Goal: Contribute content: Contribute content

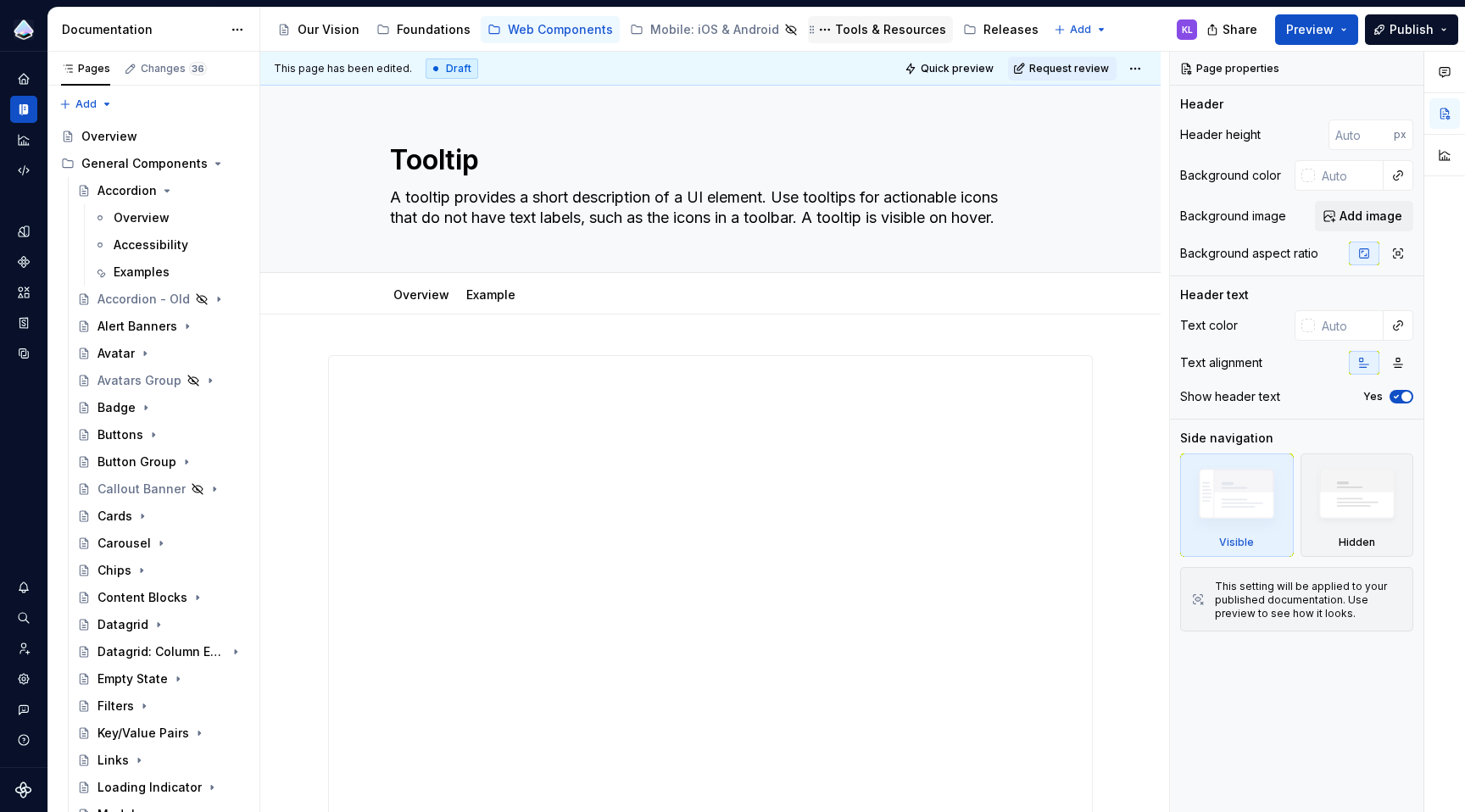
click at [873, 32] on div "Tools & Resources" at bounding box center [890, 30] width 111 height 17
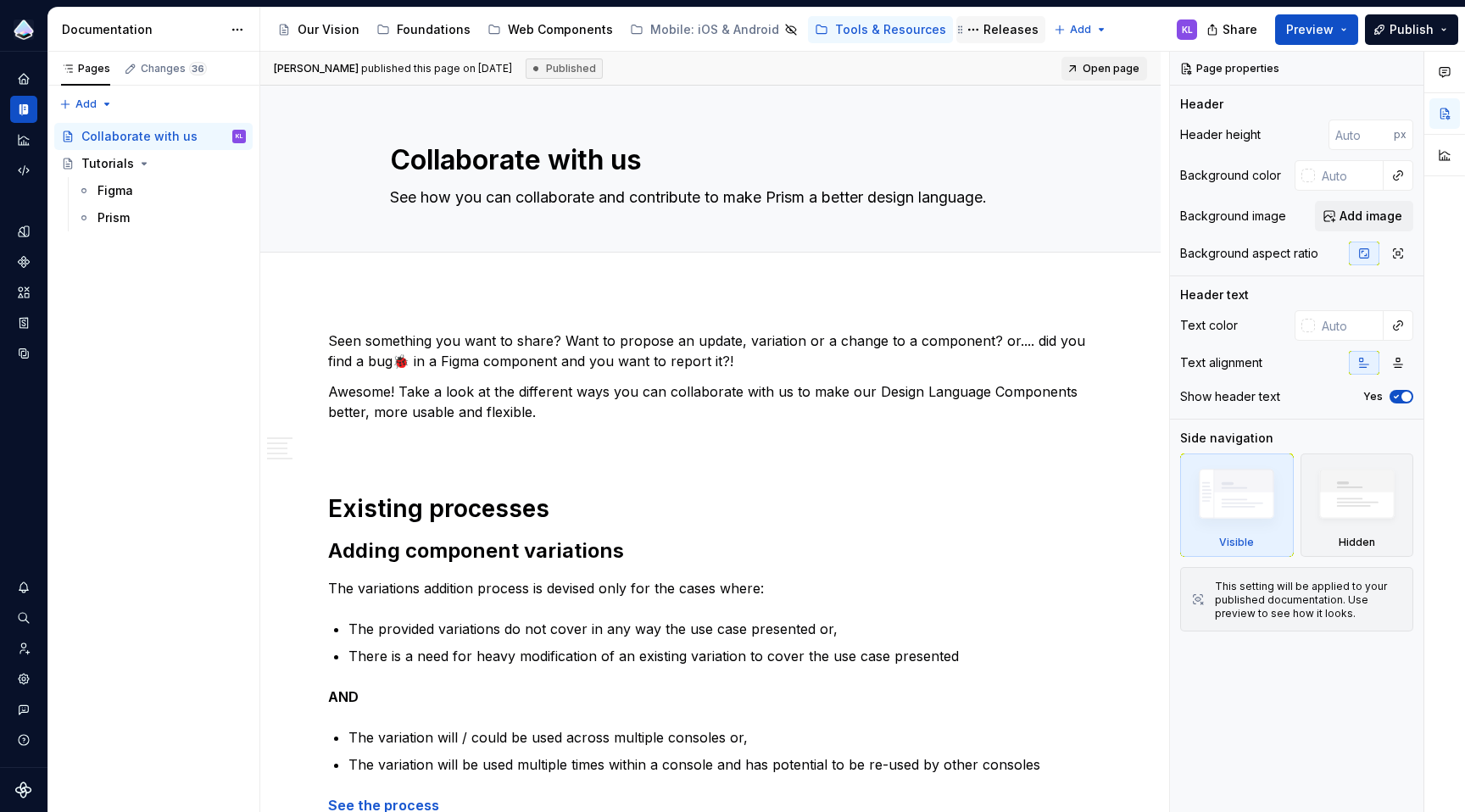
click at [983, 26] on div "Releases" at bounding box center [1011, 30] width 55 height 17
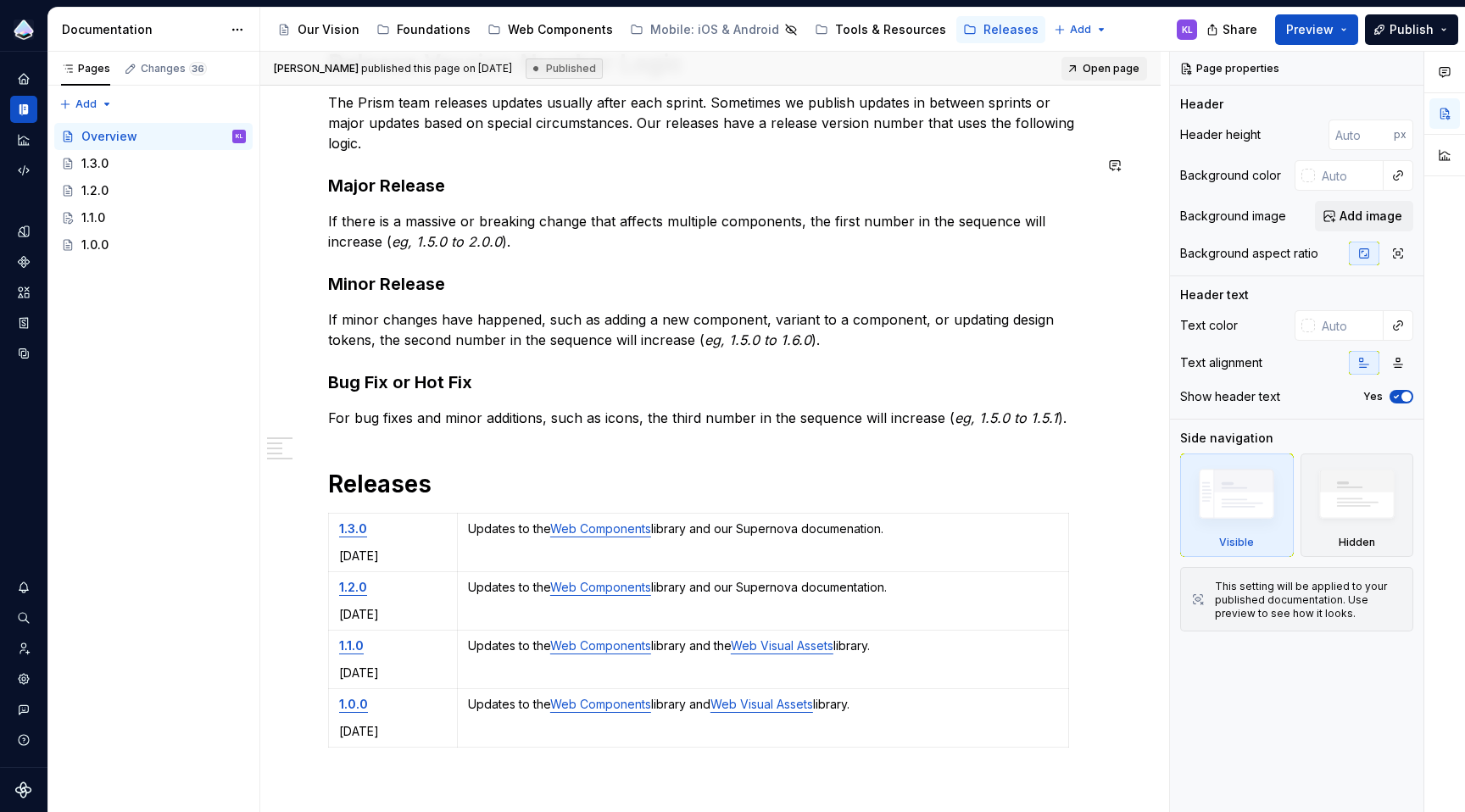
scroll to position [349, 0]
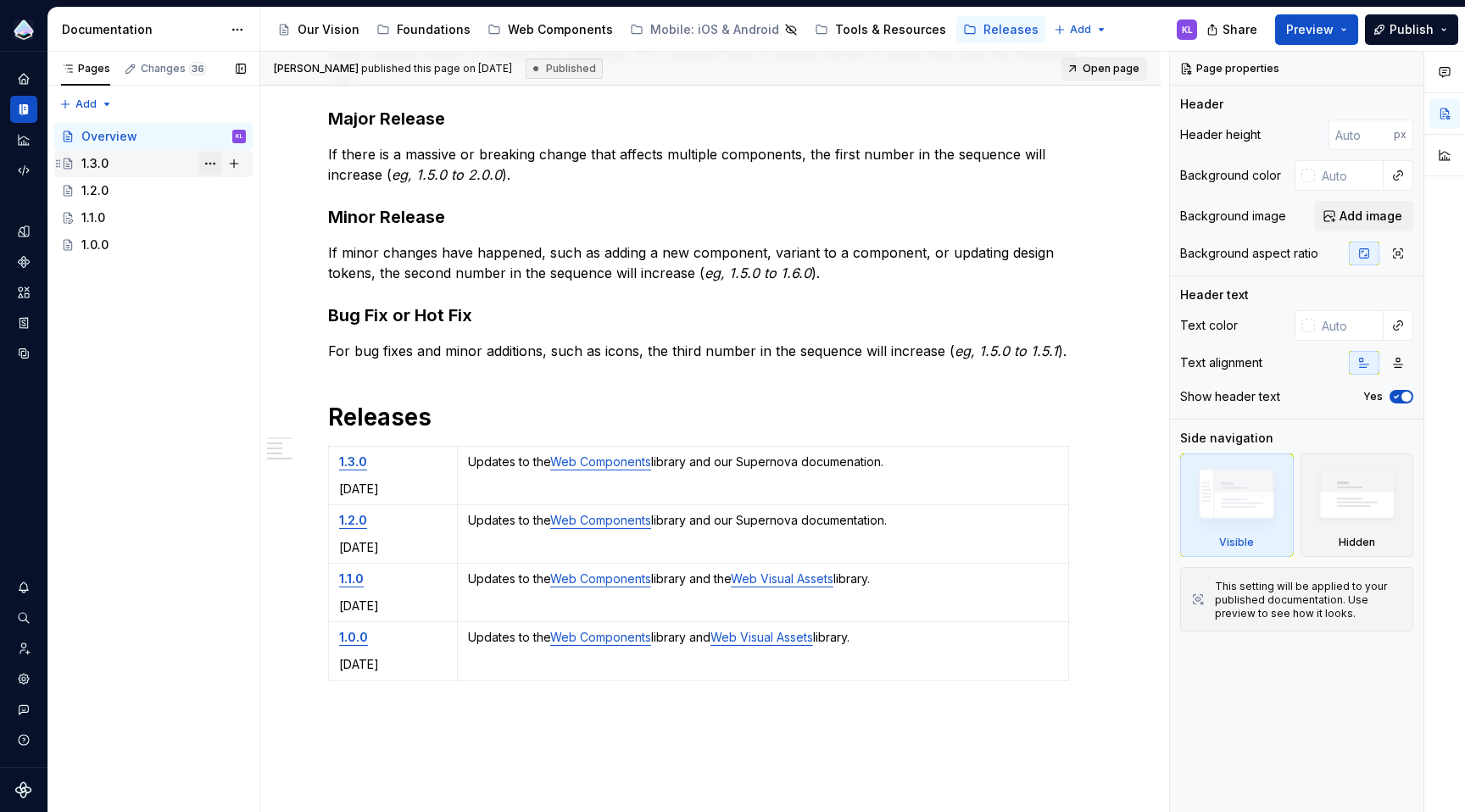
click at [208, 163] on button "Page tree" at bounding box center [210, 163] width 23 height 23
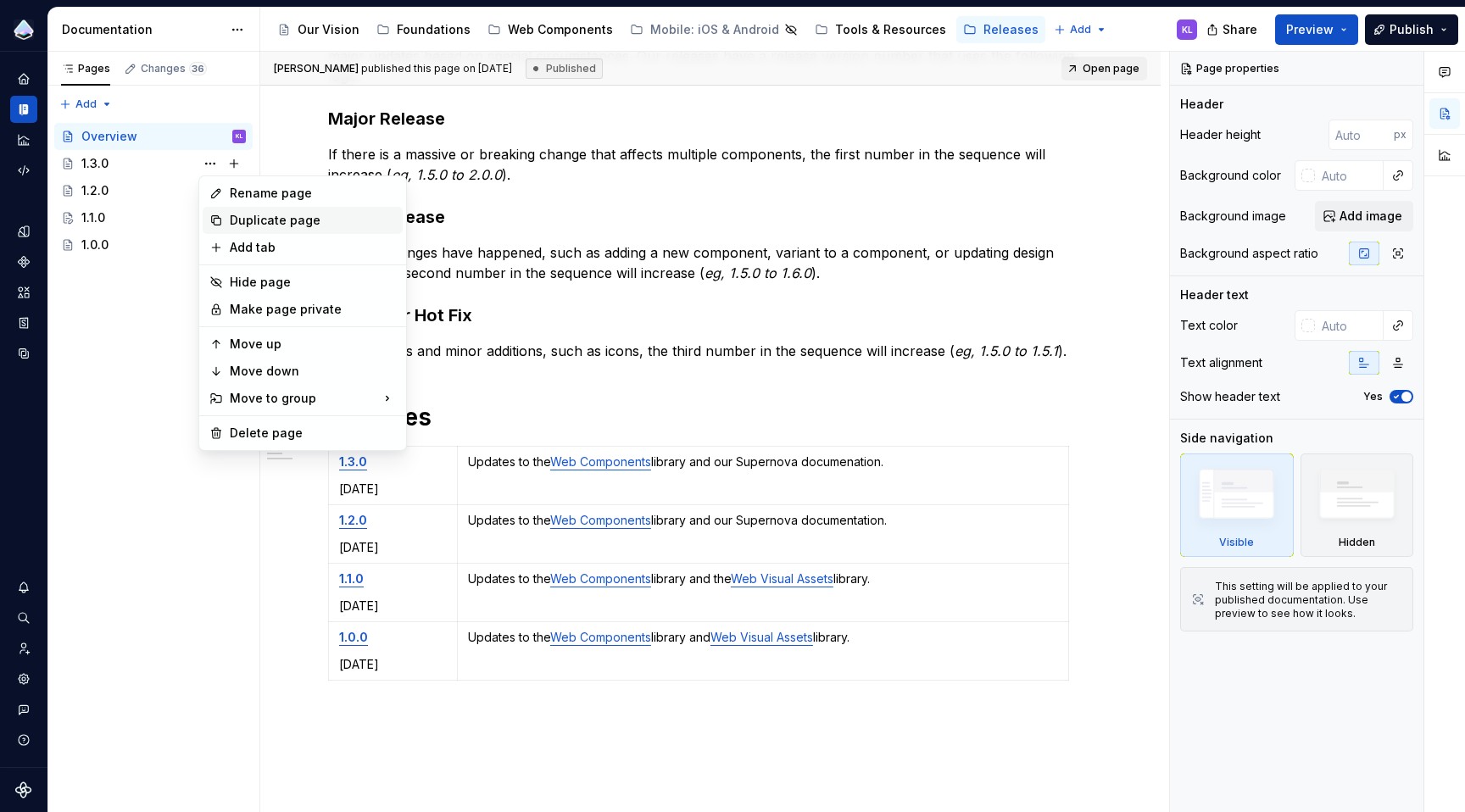
click at [256, 217] on div "Duplicate page" at bounding box center [313, 221] width 166 height 17
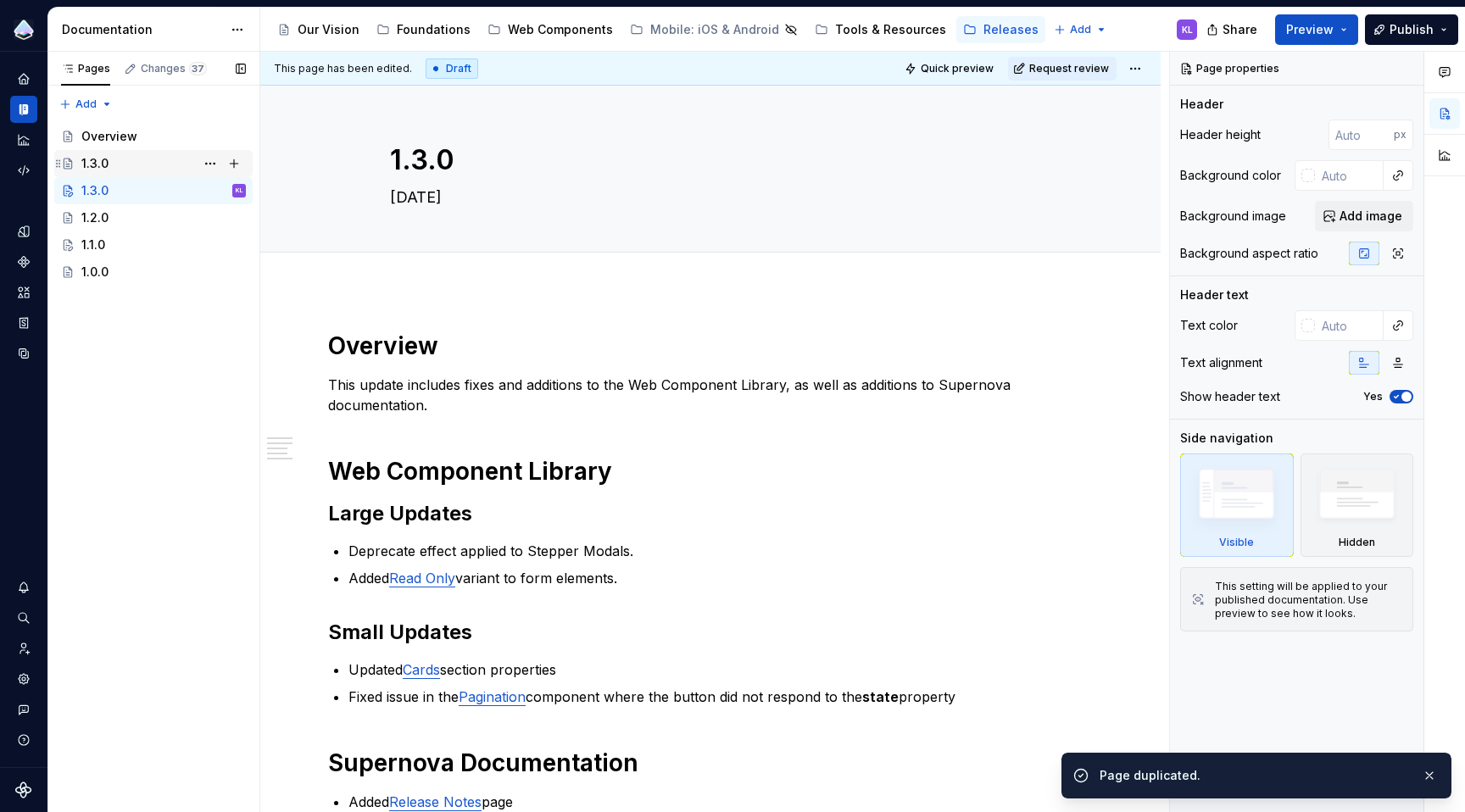
click at [98, 163] on div "1.3.0" at bounding box center [94, 164] width 27 height 17
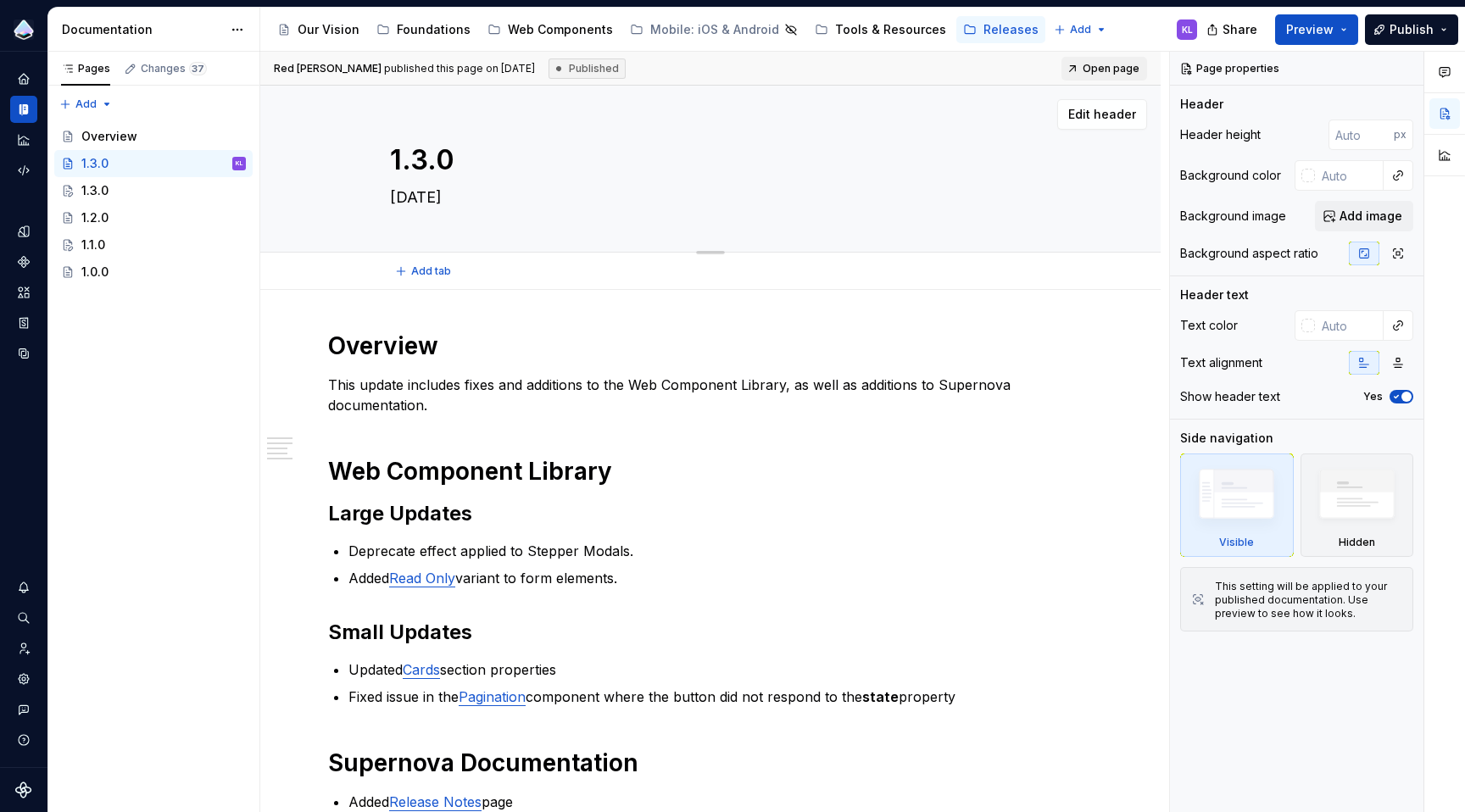
click at [416, 158] on textarea "1.3.0" at bounding box center [707, 160] width 641 height 41
drag, startPoint x: 423, startPoint y: 160, endPoint x: 413, endPoint y: 158, distance: 10.2
click at [413, 158] on textarea "1.3.0" at bounding box center [707, 160] width 641 height 41
click at [1114, 120] on span "Edit header" at bounding box center [1102, 115] width 68 height 17
click at [1116, 114] on span "Edit header" at bounding box center [1102, 115] width 68 height 17
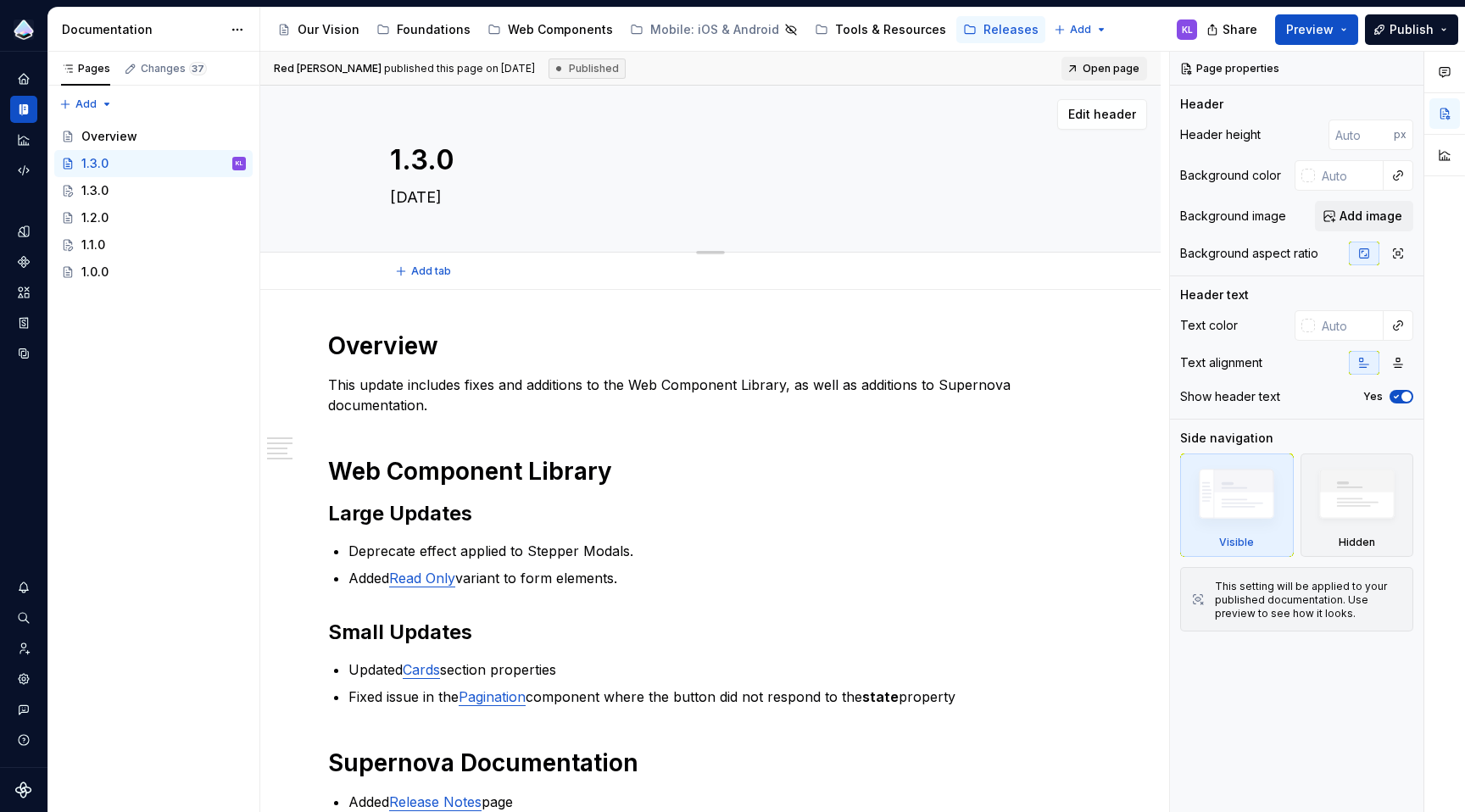
click at [414, 167] on textarea "1.3.0" at bounding box center [707, 160] width 641 height 41
click at [420, 162] on textarea "1.3.0" at bounding box center [707, 160] width 641 height 41
type textarea "*"
type textarea "1..0"
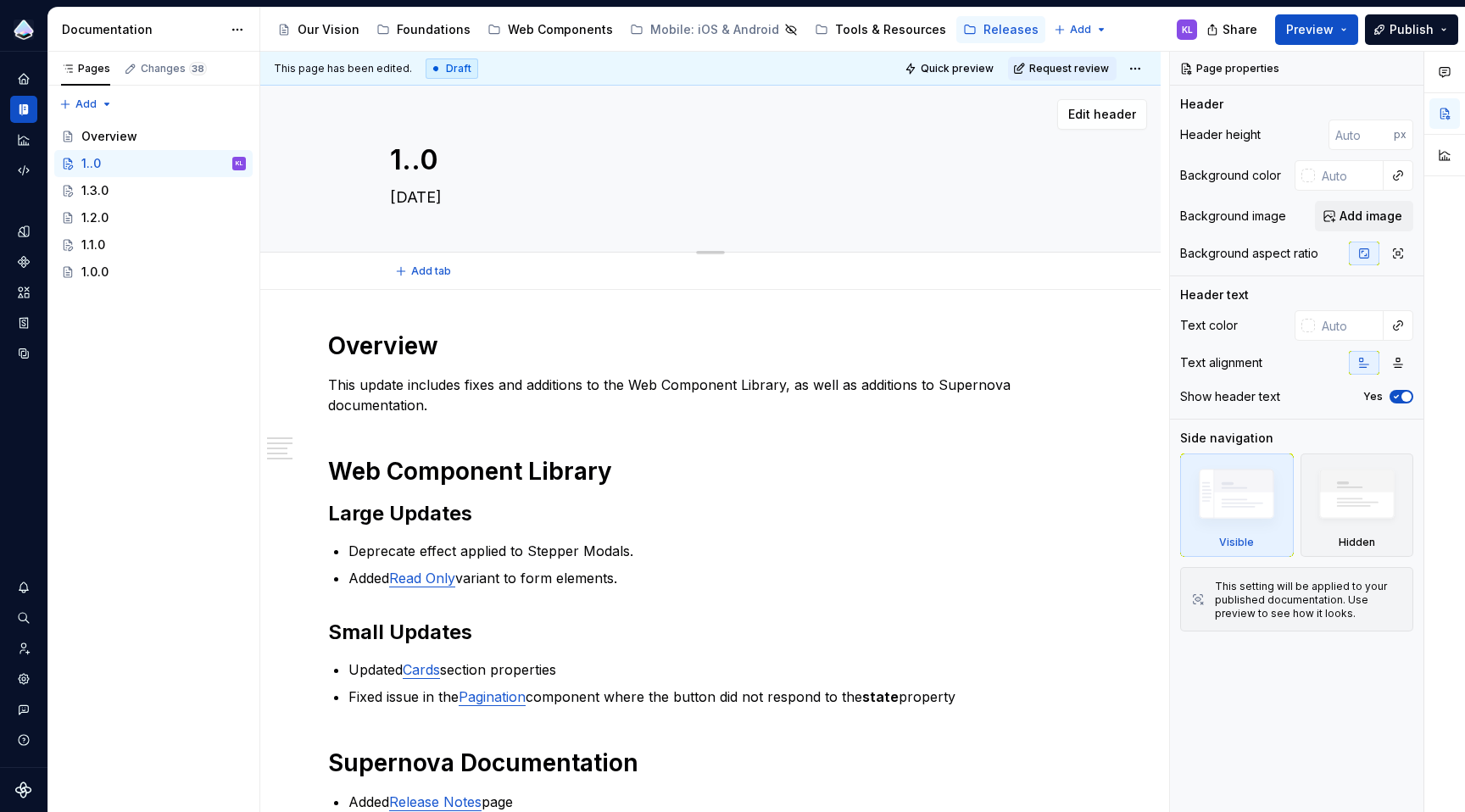
type textarea "*"
type textarea "1.4.0"
type textarea "*"
type textarea "1.4.0"
click at [442, 199] on textarea "[DATE]" at bounding box center [707, 197] width 641 height 27
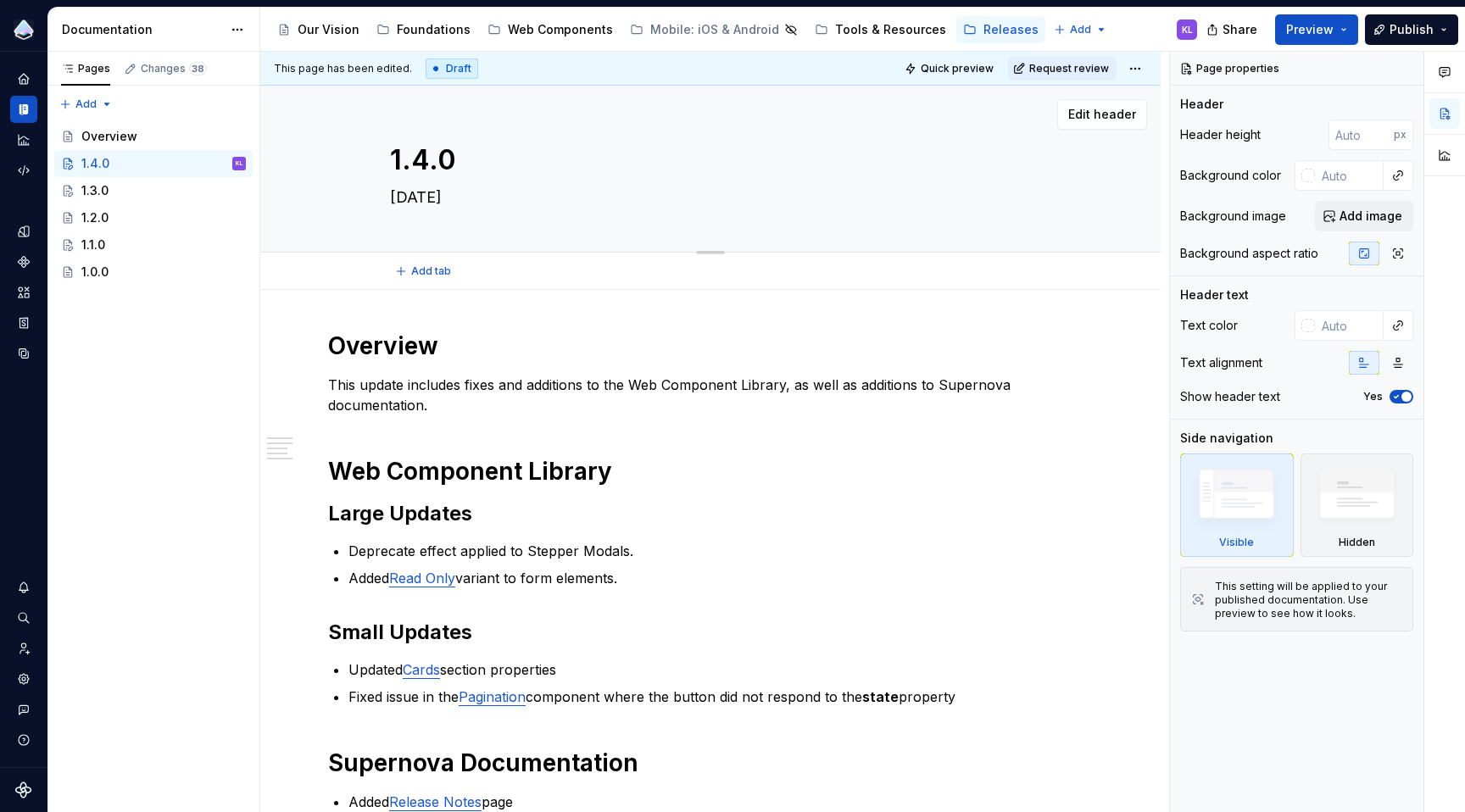
click at [442, 199] on textarea "[DATE]" at bounding box center [707, 197] width 641 height 27
type textarea "*"
type textarea "Sept 0, 2025"
type textarea "*"
type textarea "[DATE]"
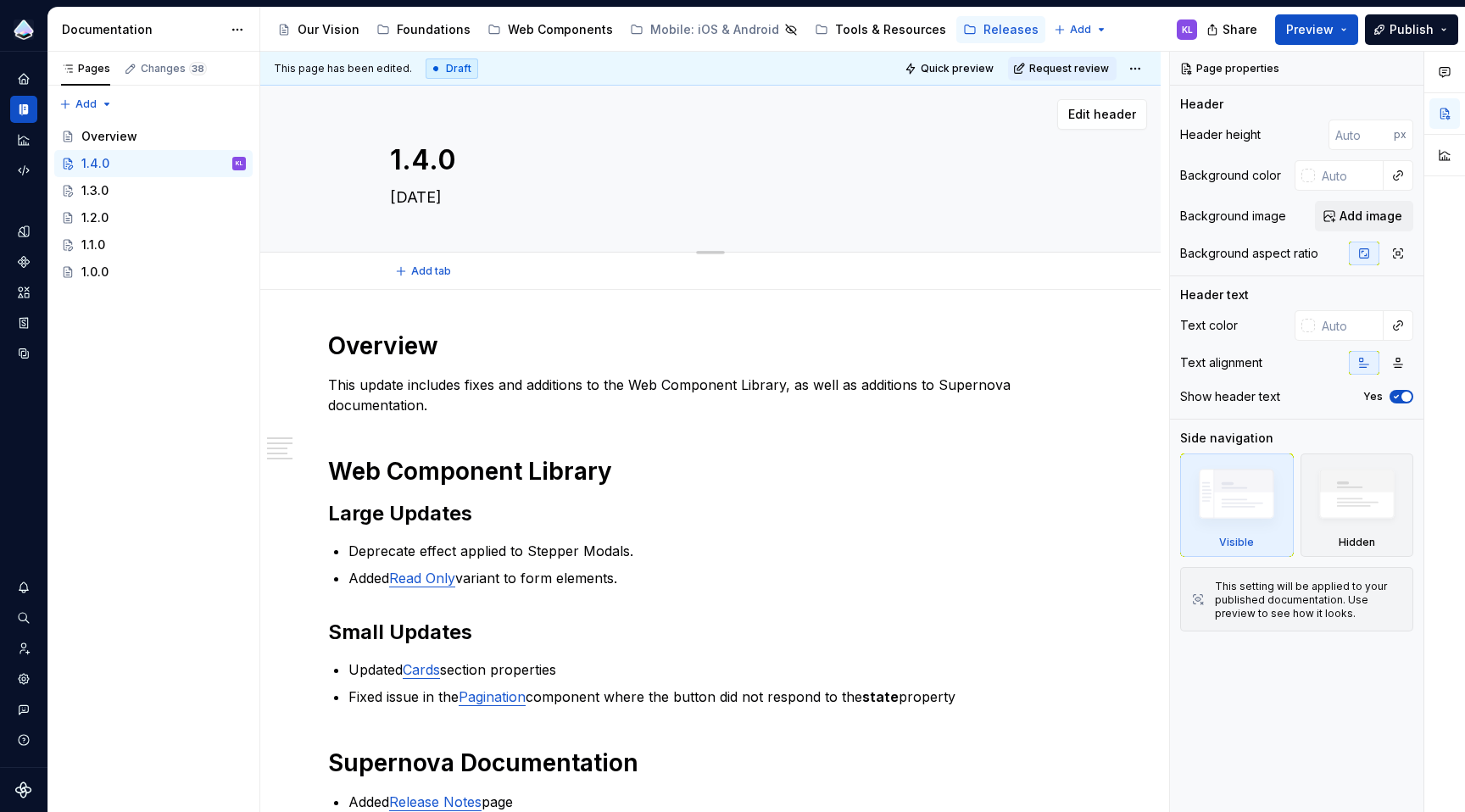
type textarea "*"
type textarea "[DATE]"
type textarea "*"
type textarea "[DATE]"
type textarea "*"
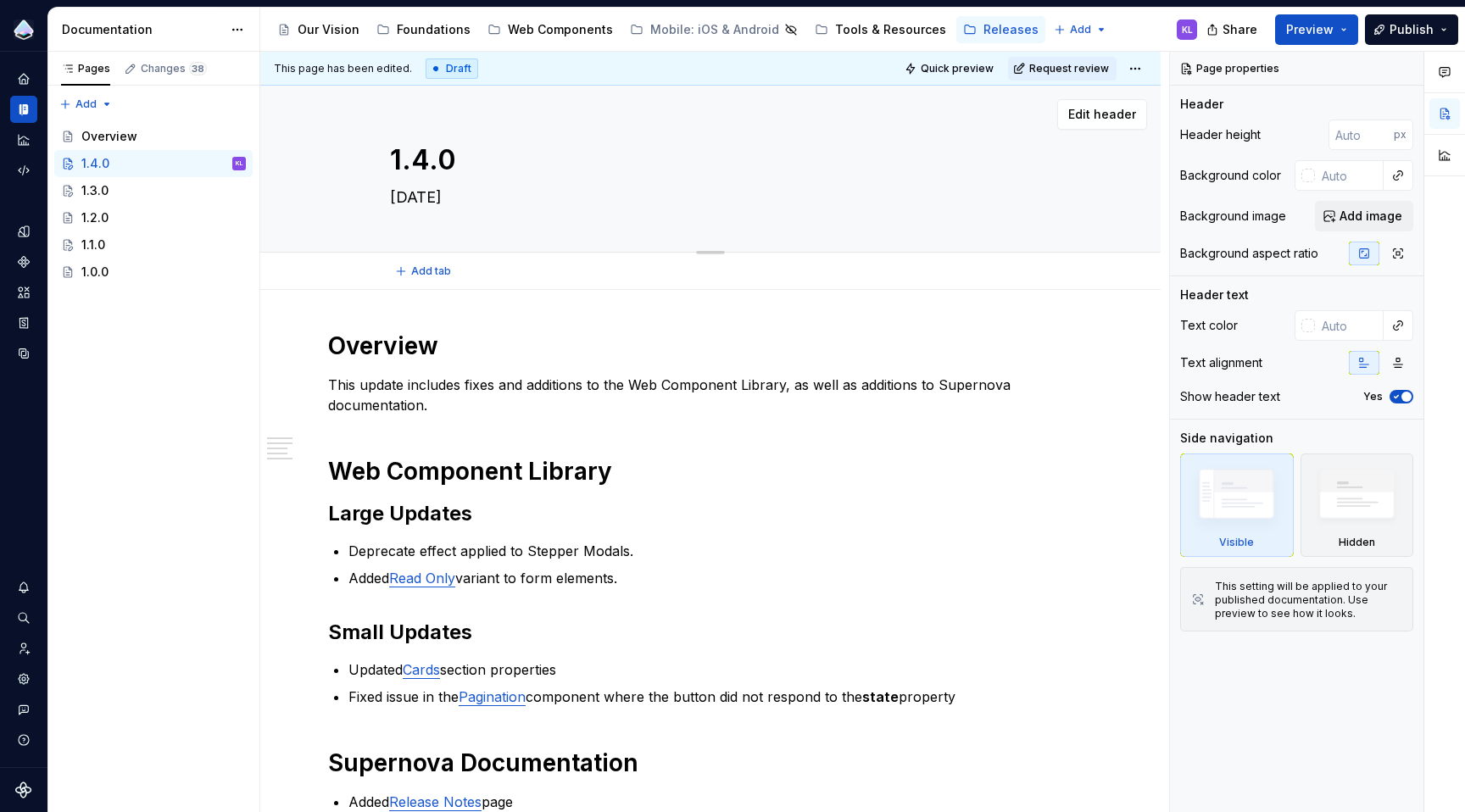
type textarea "Se, 2025"
type textarea "*"
type textarea "S, 2025"
type textarea "*"
type textarea ", 2025"
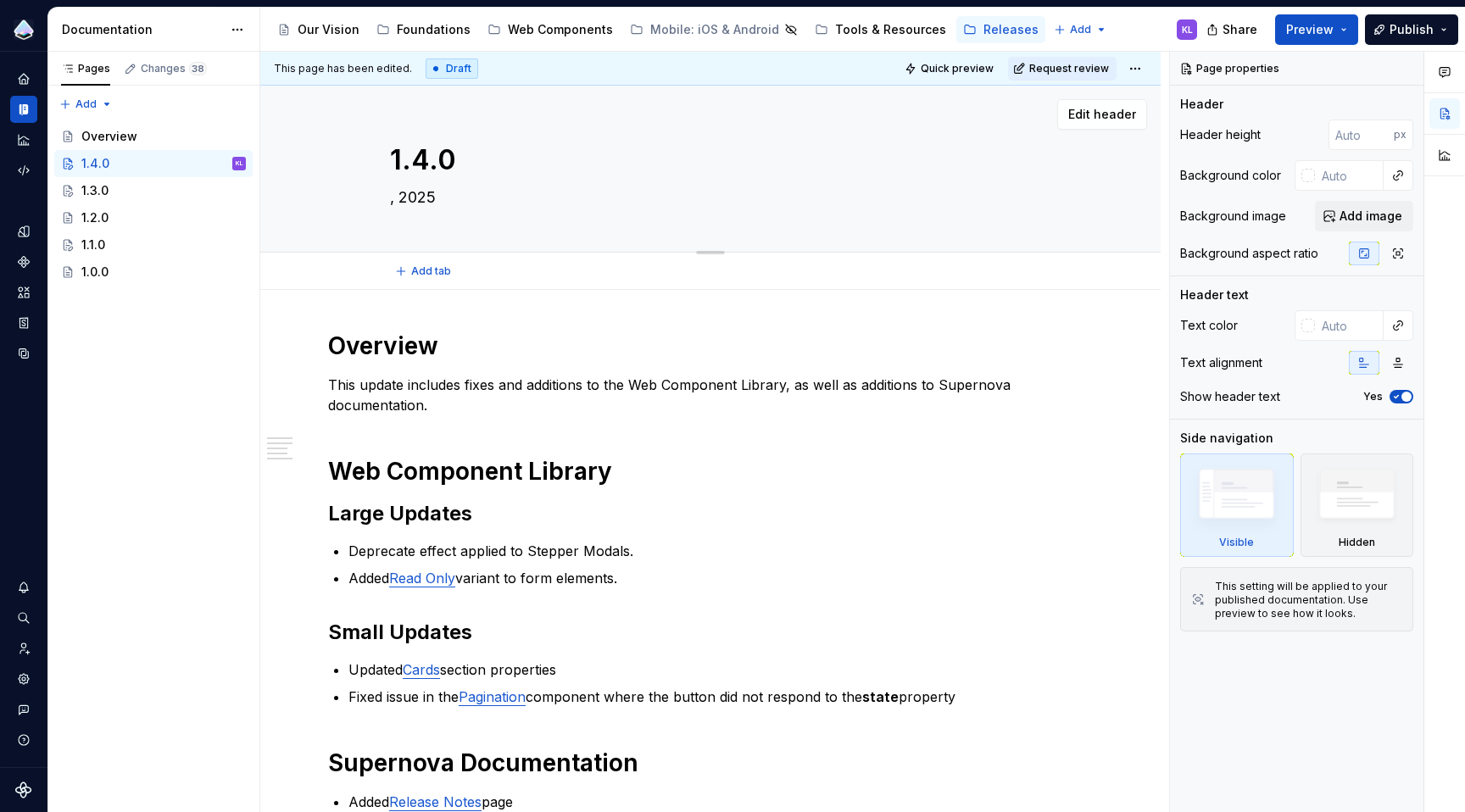
type textarea "*"
type textarea "O, 2025"
type textarea "*"
type textarea "Oc, 2025"
type textarea "*"
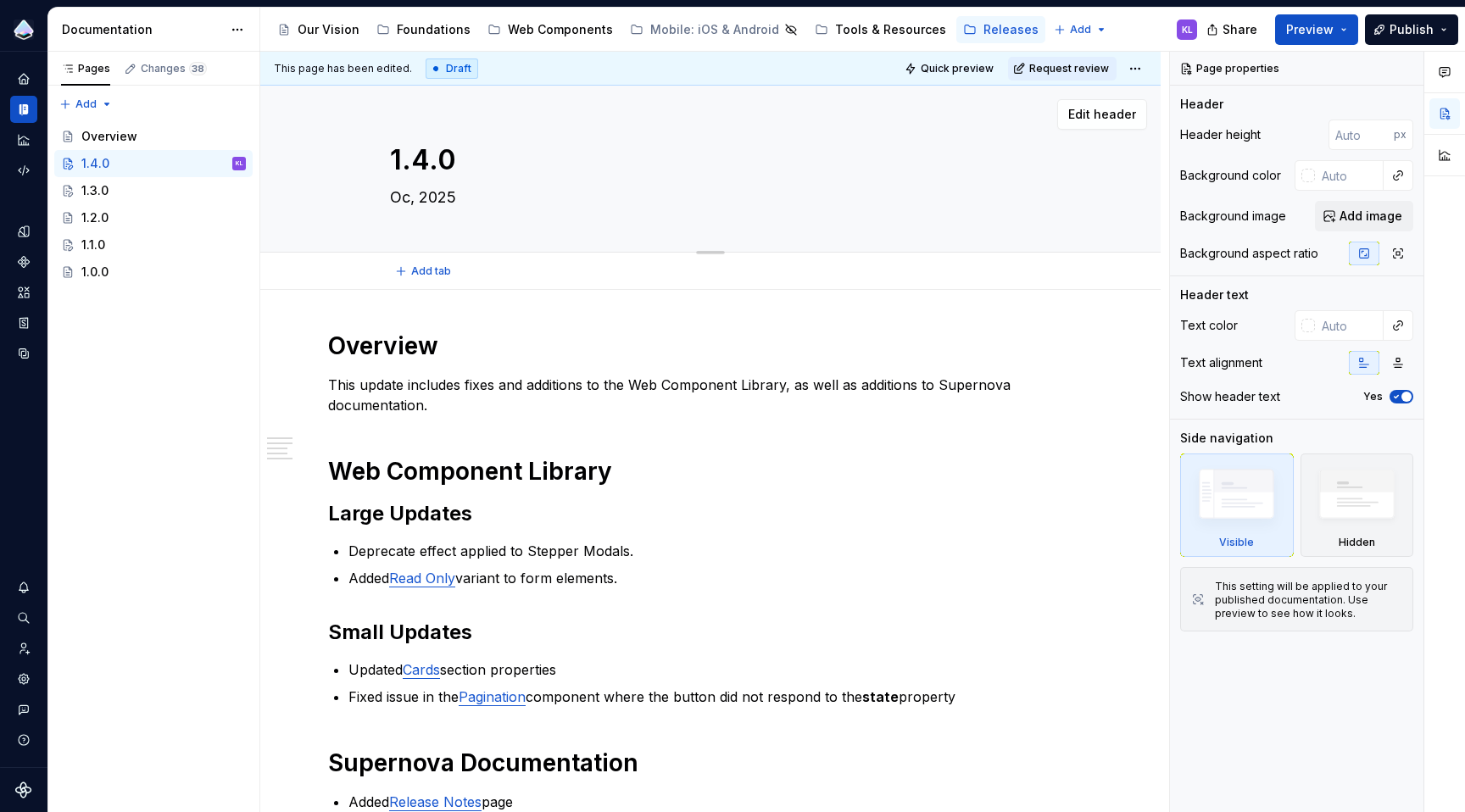
type textarea "[DATE]"
type textarea "*"
type textarea "[DATE]"
type textarea "*"
type textarea "[DATE]"
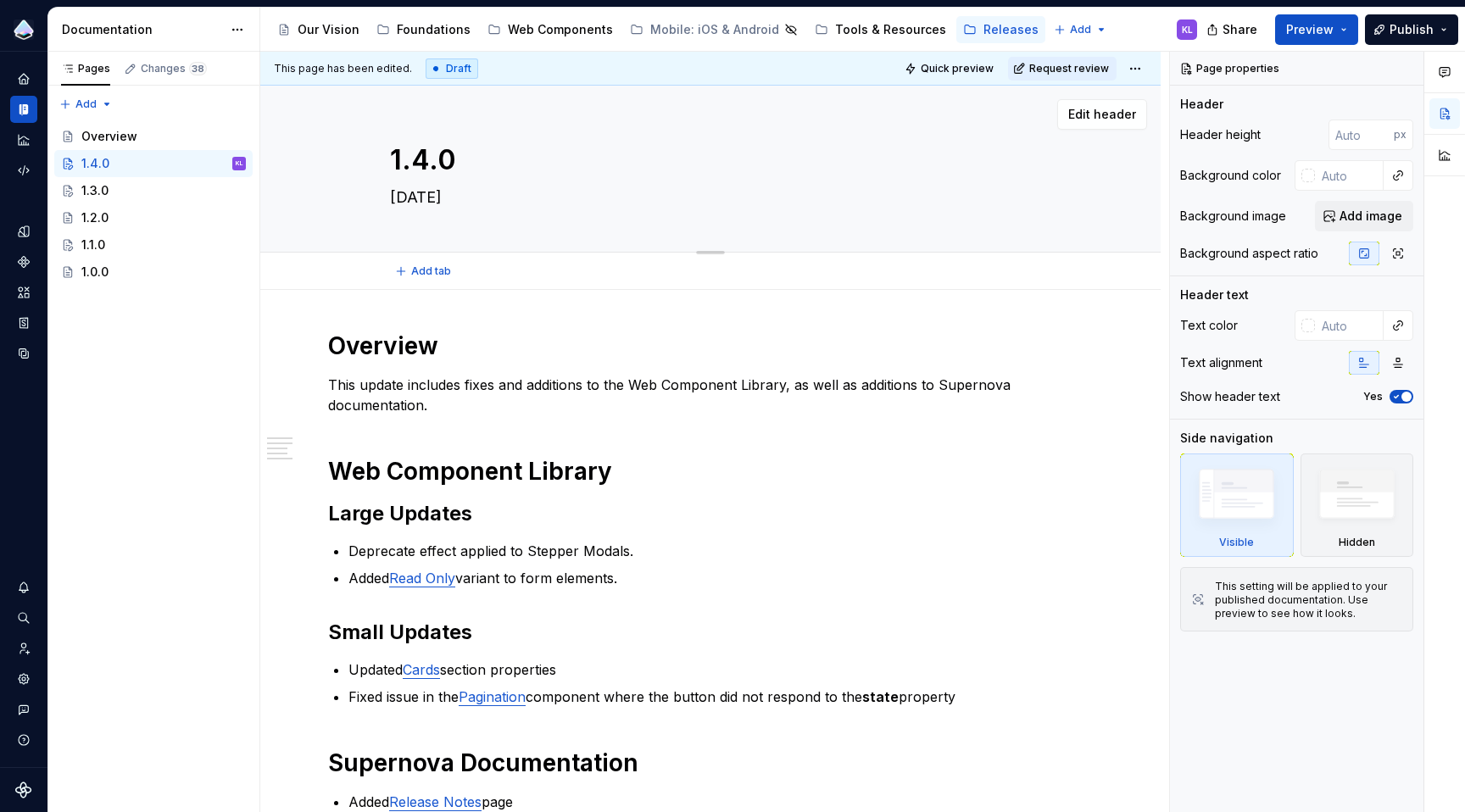
type textarea "*"
type textarea "Oct. 0, 2025"
type textarea "*"
type textarea "[DATE]"
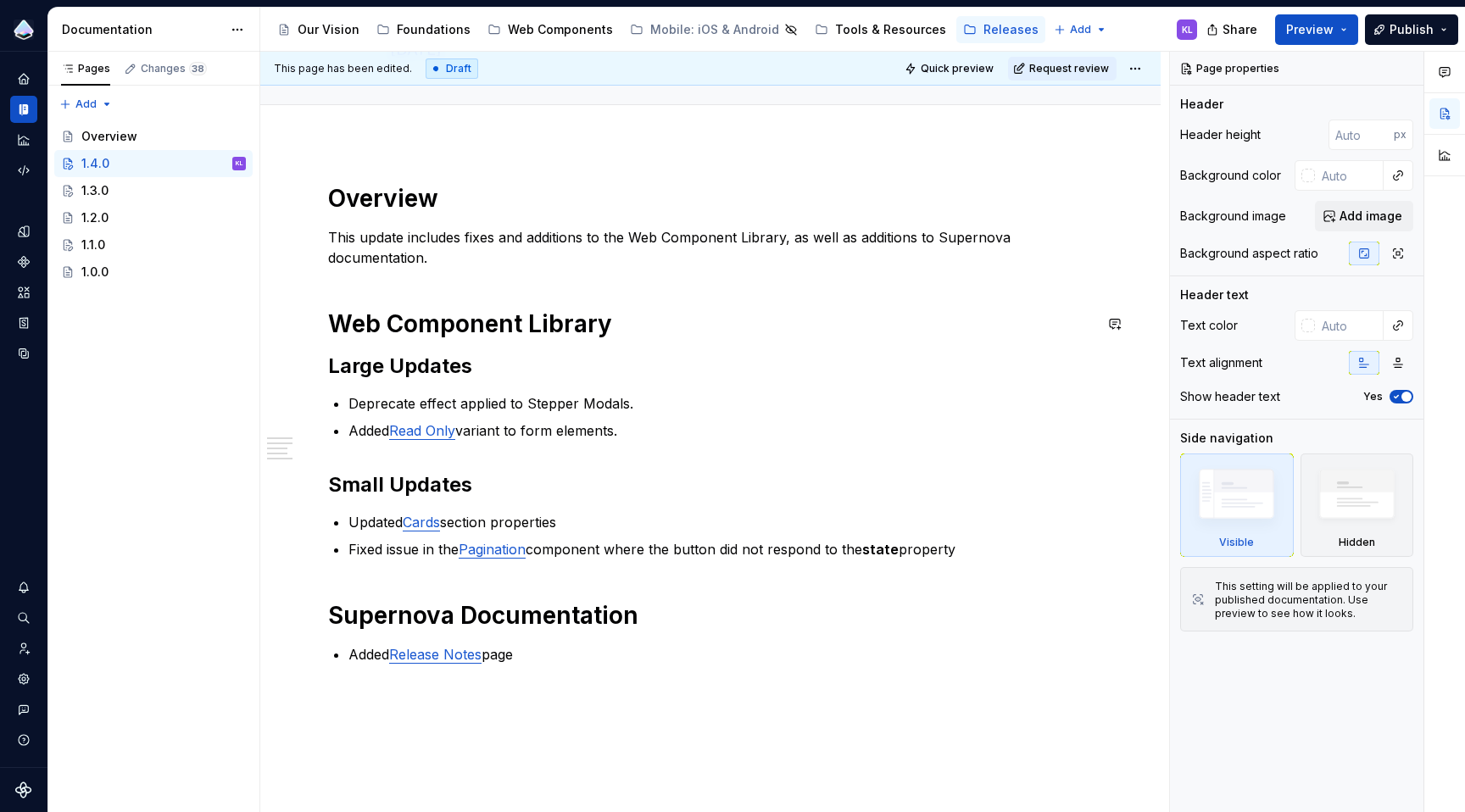
scroll to position [150, 0]
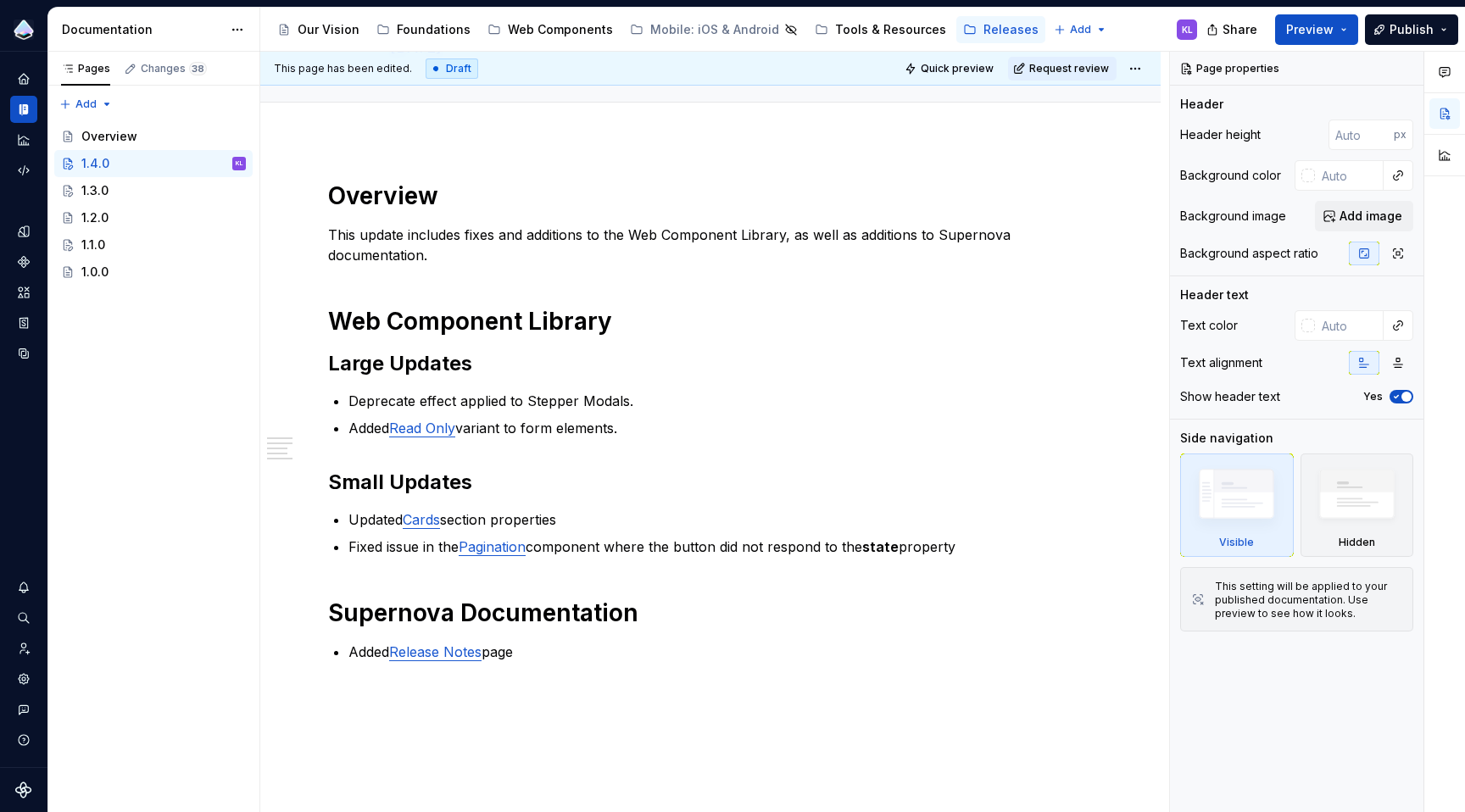
type textarea "*"
type textarea "[DATE]"
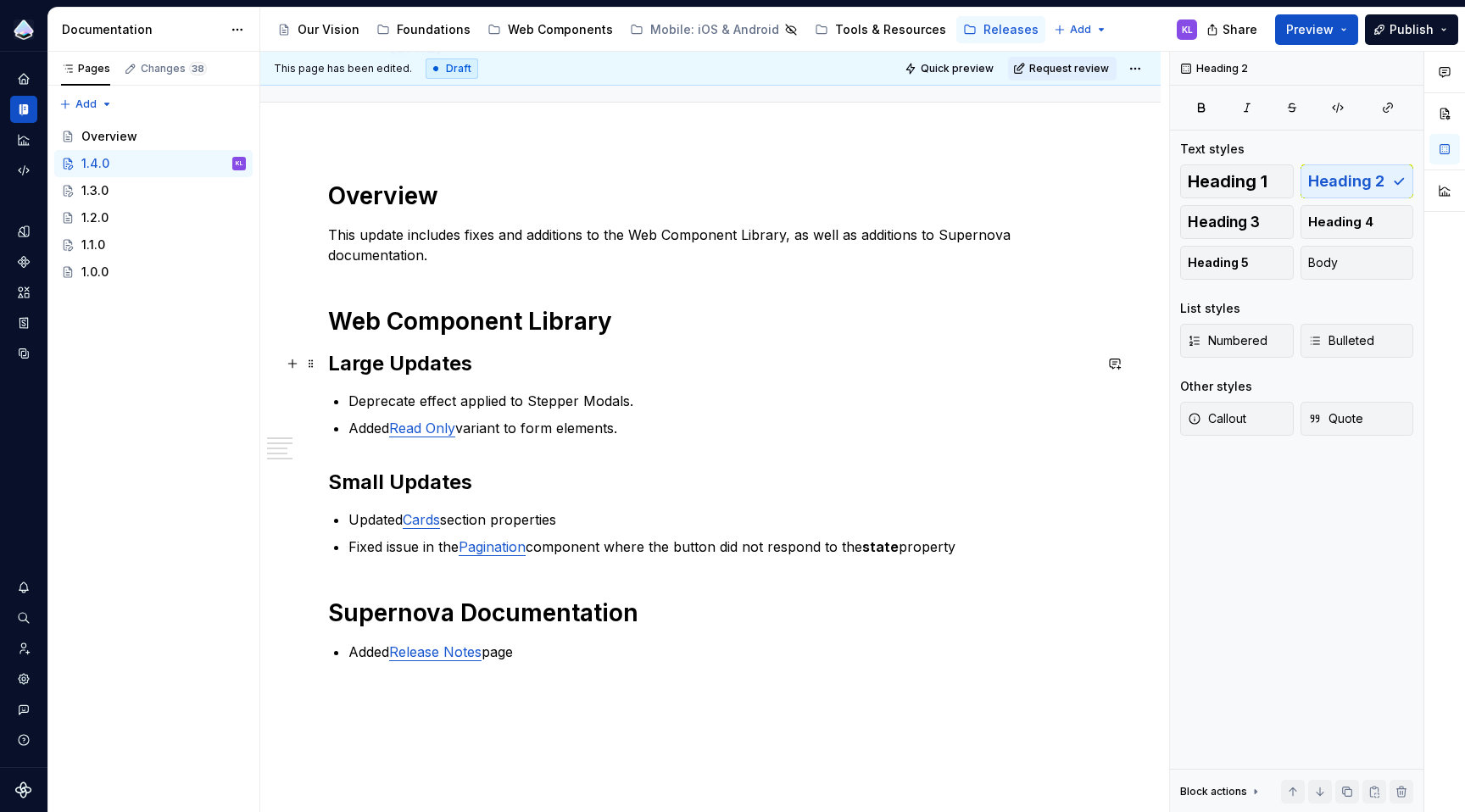
click at [332, 367] on h2 "Large Updates" at bounding box center [710, 363] width 765 height 27
click at [484, 364] on h2 "Large Updates" at bounding box center [710, 363] width 765 height 27
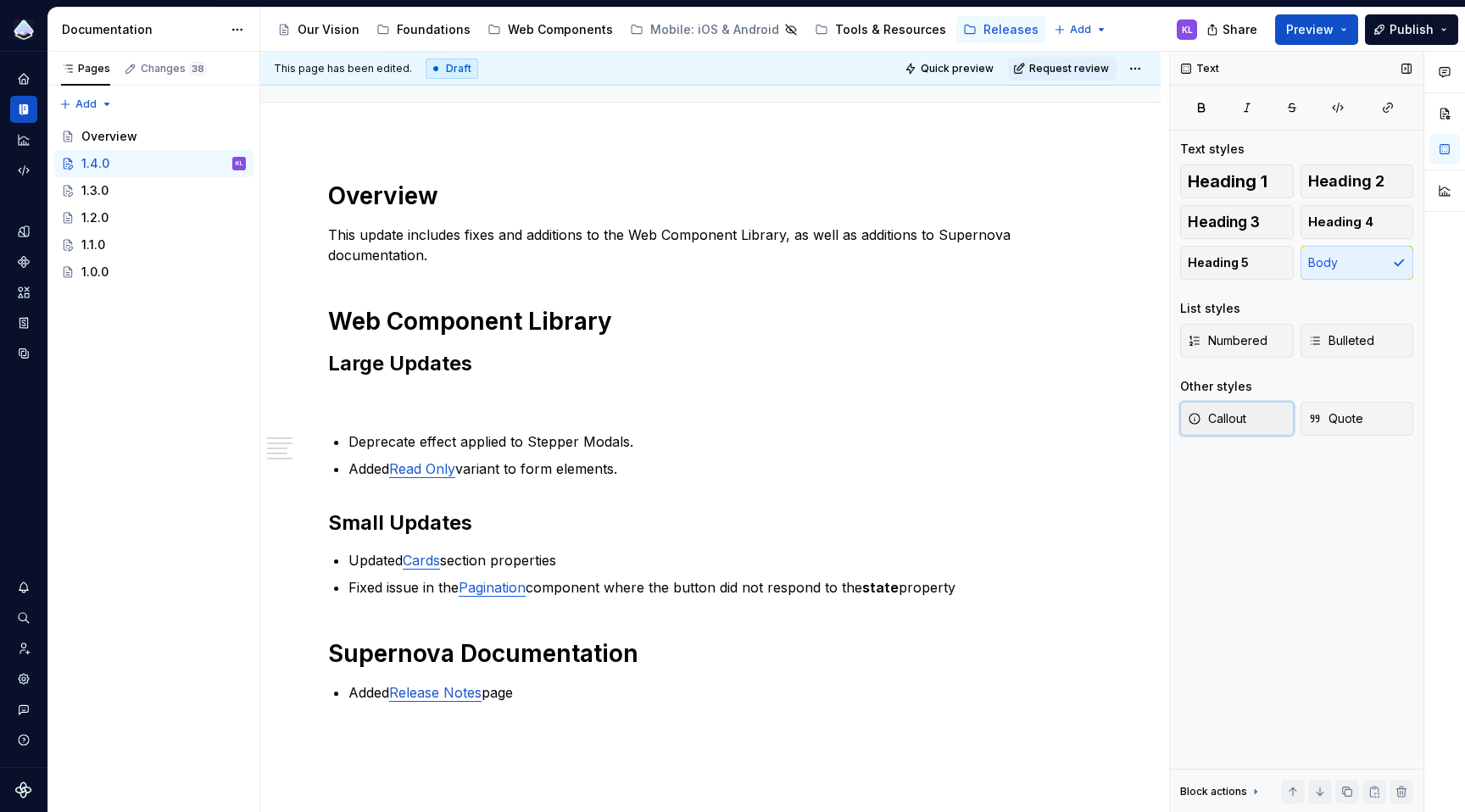
click at [1229, 419] on span "Callout" at bounding box center [1216, 419] width 59 height 17
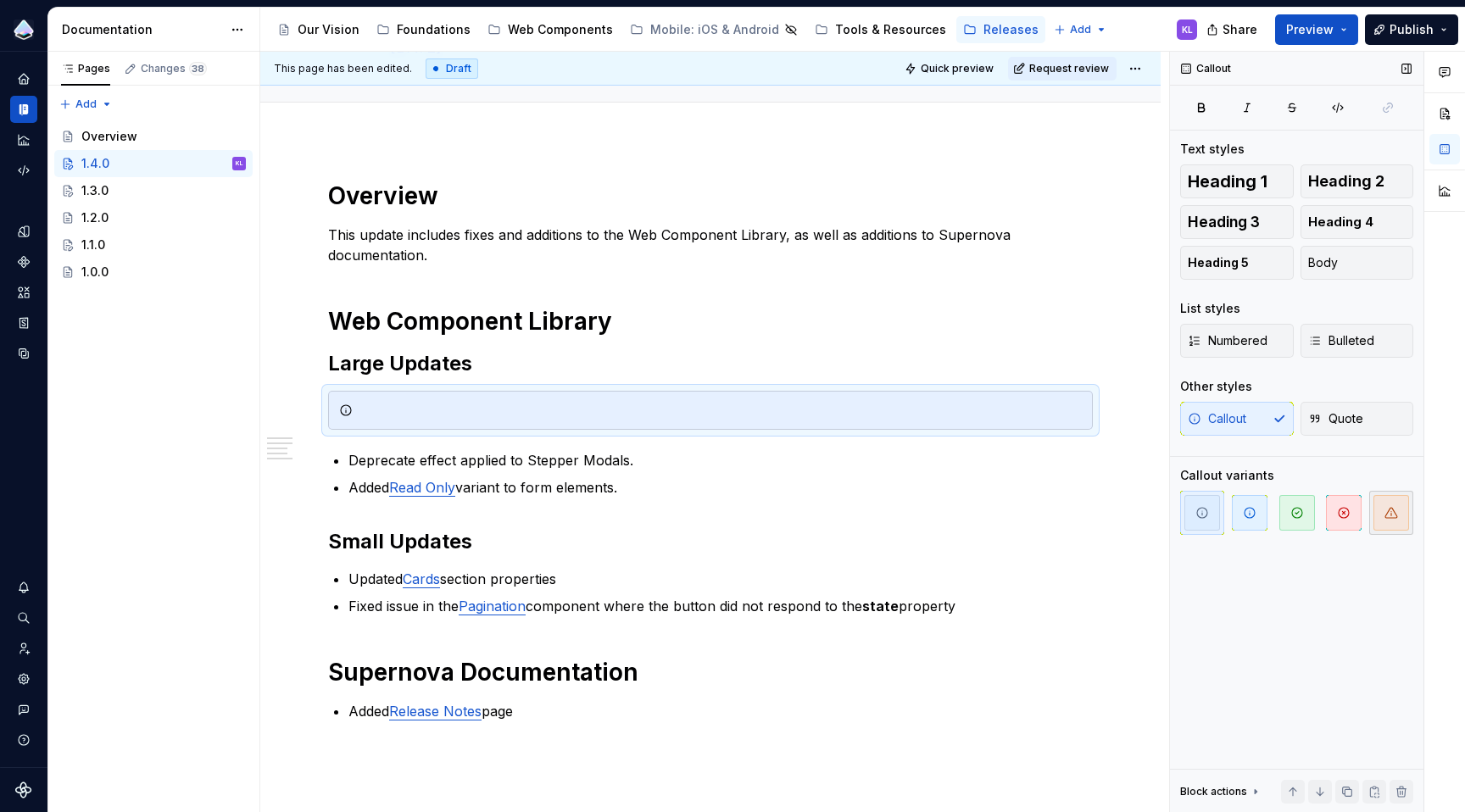
click at [1390, 516] on icon "button" at bounding box center [1391, 512] width 14 height 14
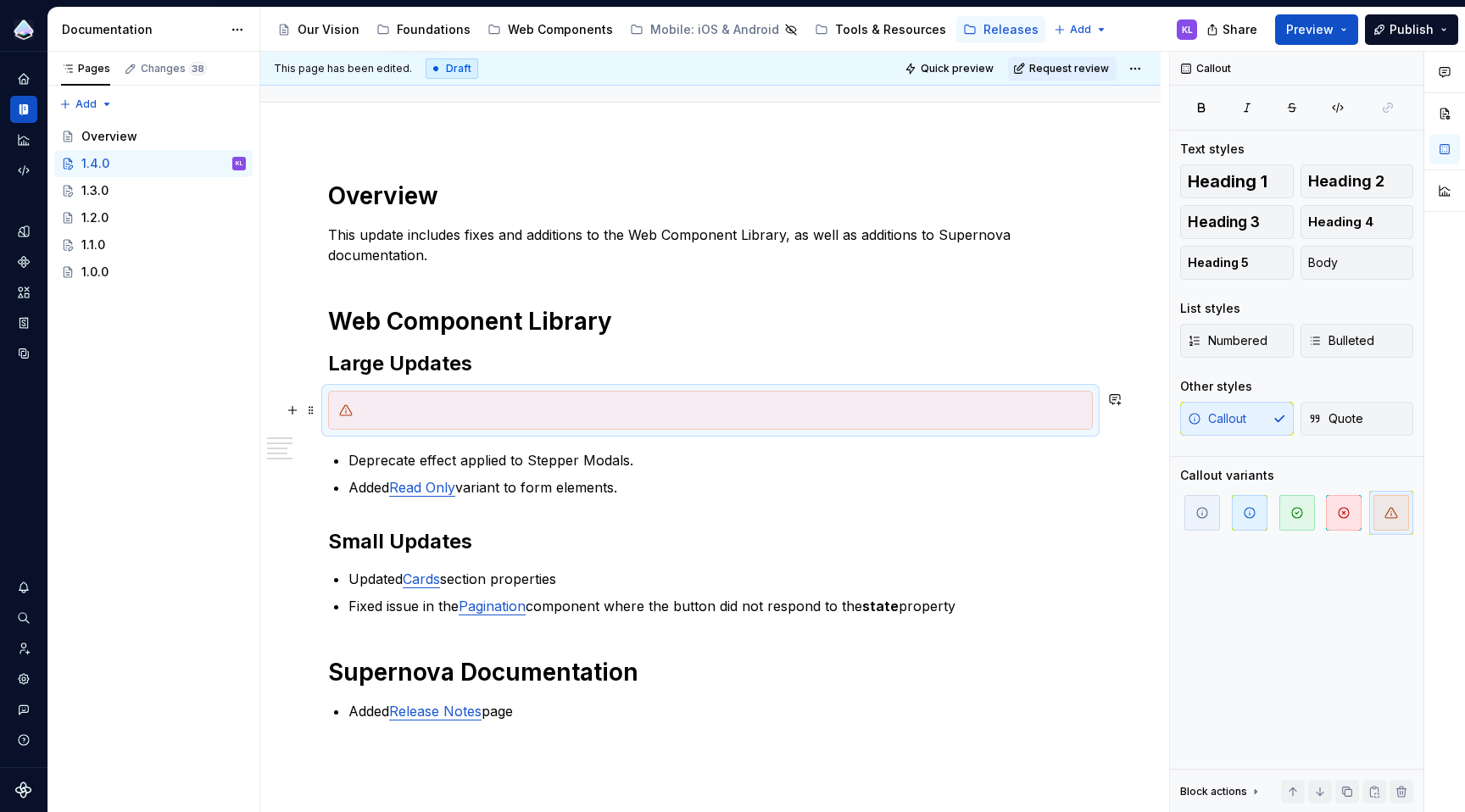
click at [431, 416] on div at bounding box center [721, 411] width 723 height 17
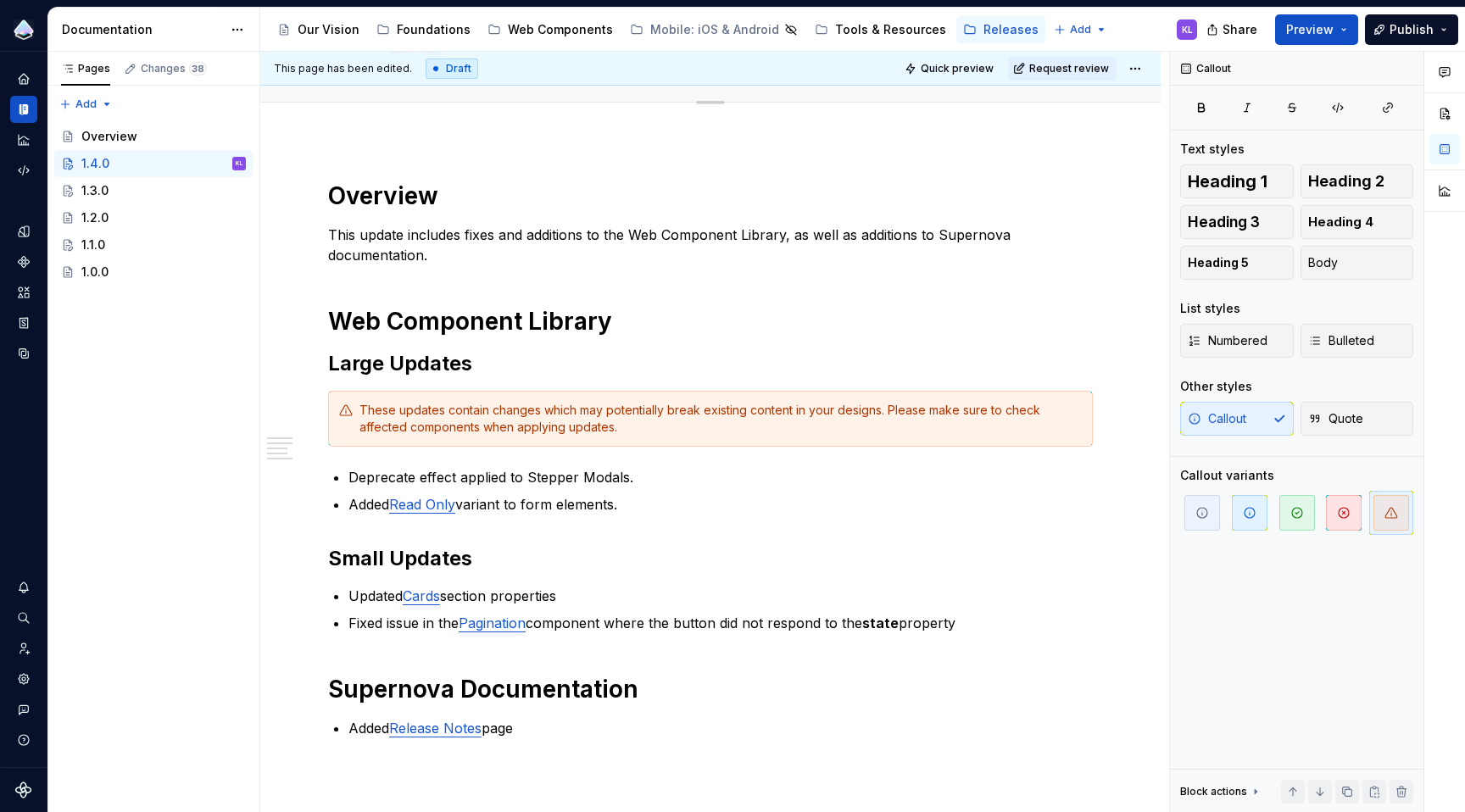
type textarea "*"
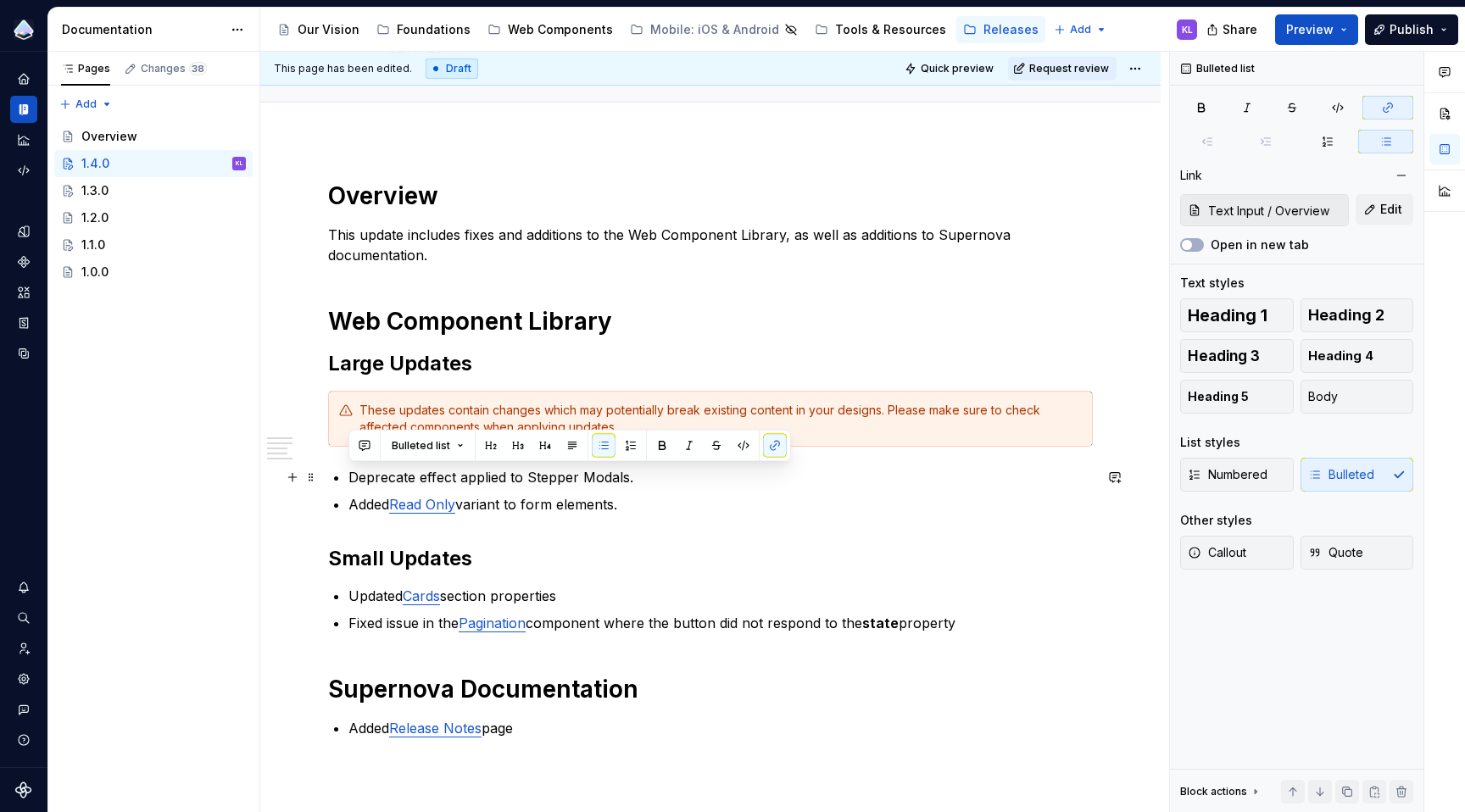
drag, startPoint x: 629, startPoint y: 506, endPoint x: 350, endPoint y: 480, distance: 280.2
click at [350, 480] on ul "Deprecate effect applied to Stepper Modals. Added Read Only variant to form ele…" at bounding box center [720, 491] width 744 height 47
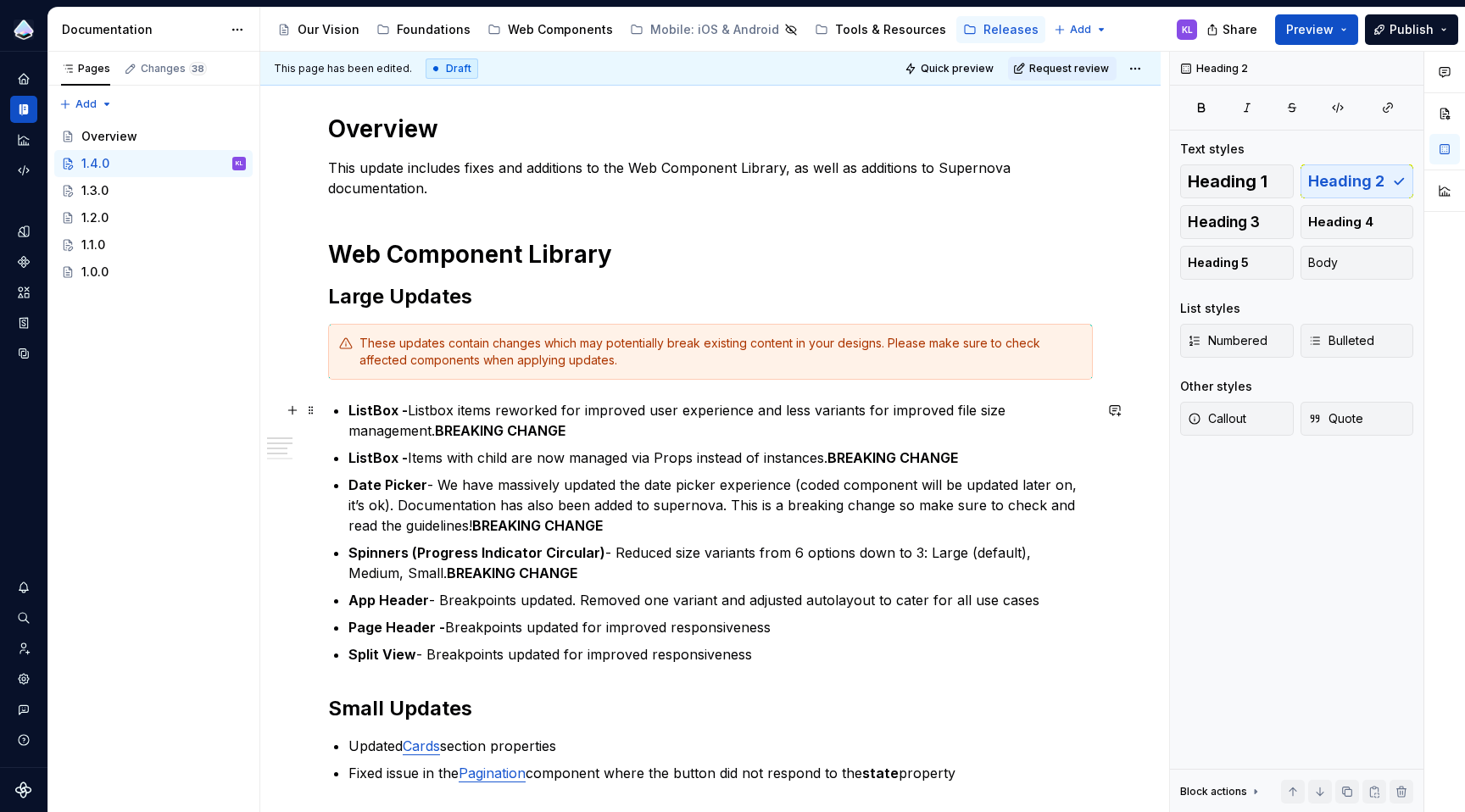
scroll to position [236, 0]
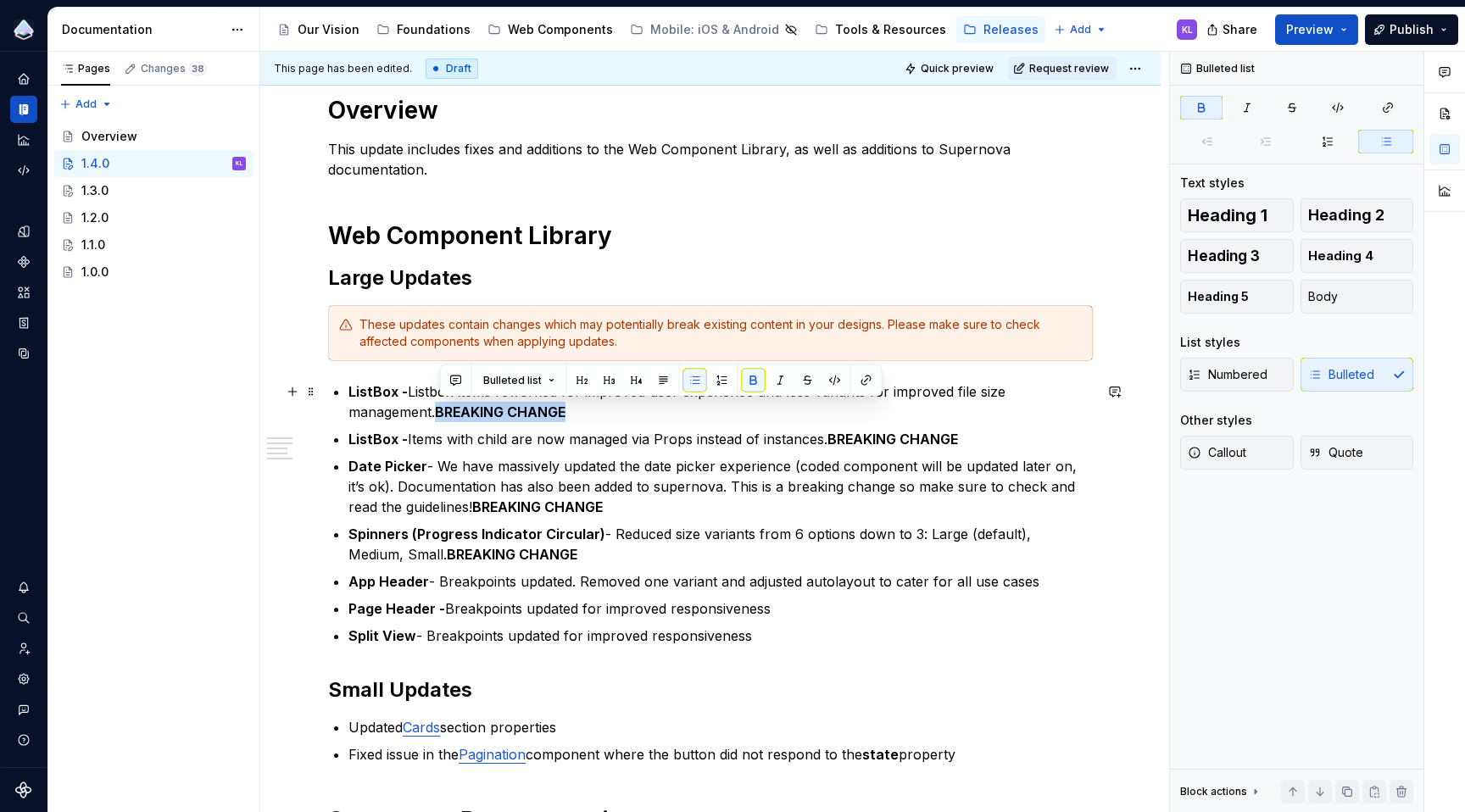
drag, startPoint x: 440, startPoint y: 413, endPoint x: 600, endPoint y: 412, distance: 160.0
click at [600, 412] on p "ListBox - Listbox items reworked for improved user experience and less variants…" at bounding box center [720, 402] width 744 height 41
click at [511, 684] on h2 "Small Updates" at bounding box center [710, 689] width 765 height 27
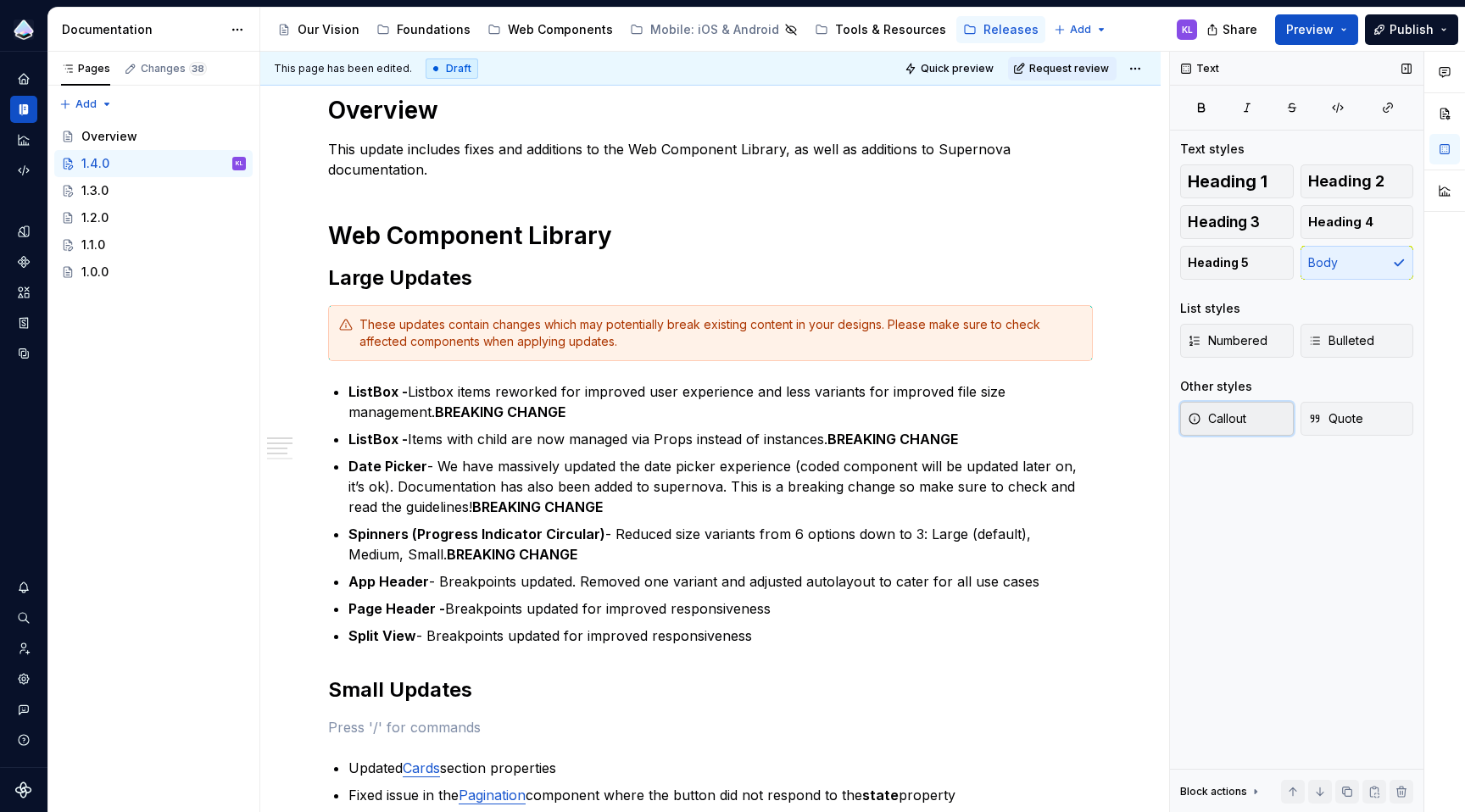
click at [1201, 417] on span "Callout" at bounding box center [1216, 419] width 59 height 17
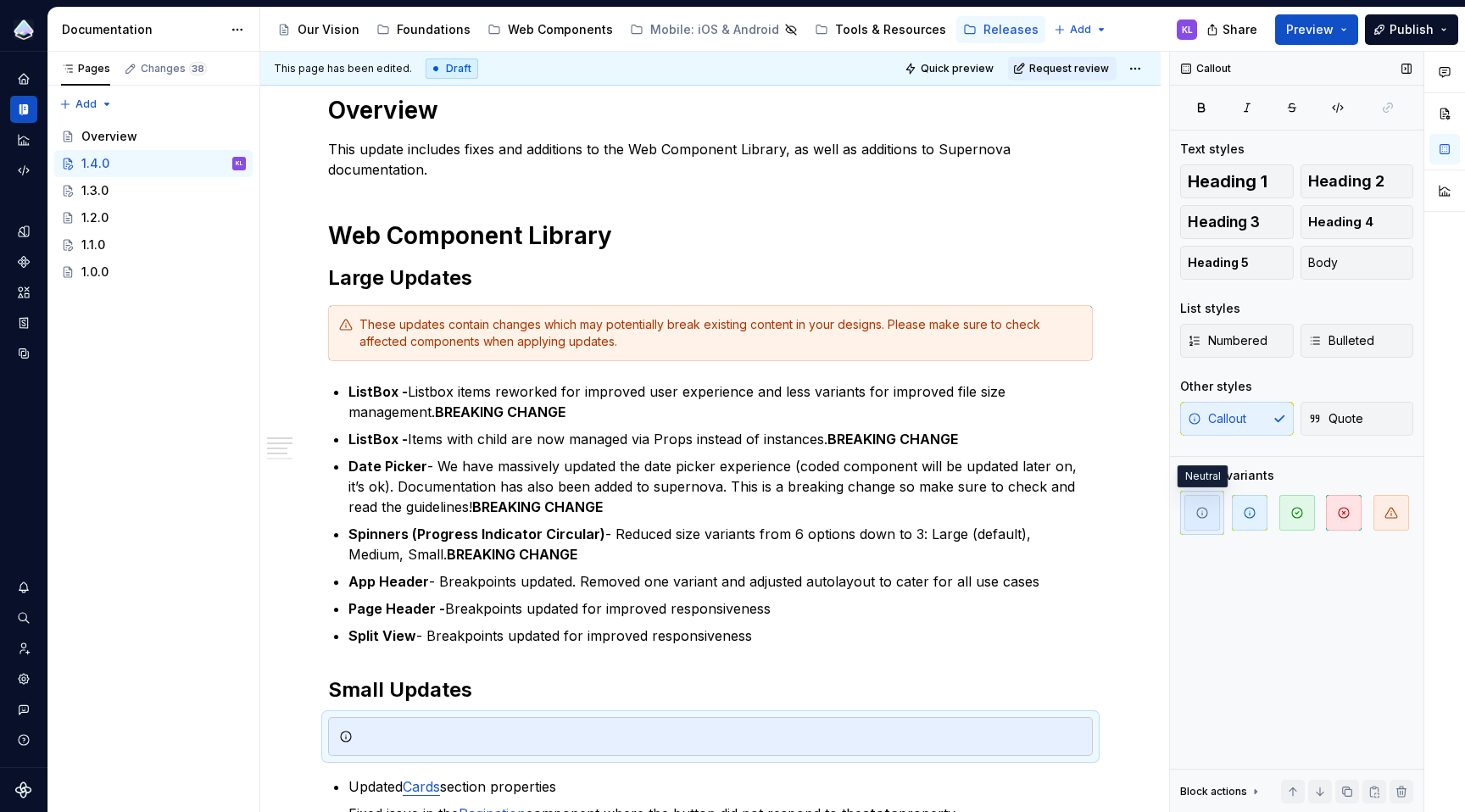
click at [1201, 516] on icon "button" at bounding box center [1202, 512] width 14 height 14
click at [563, 736] on div at bounding box center [721, 737] width 723 height 17
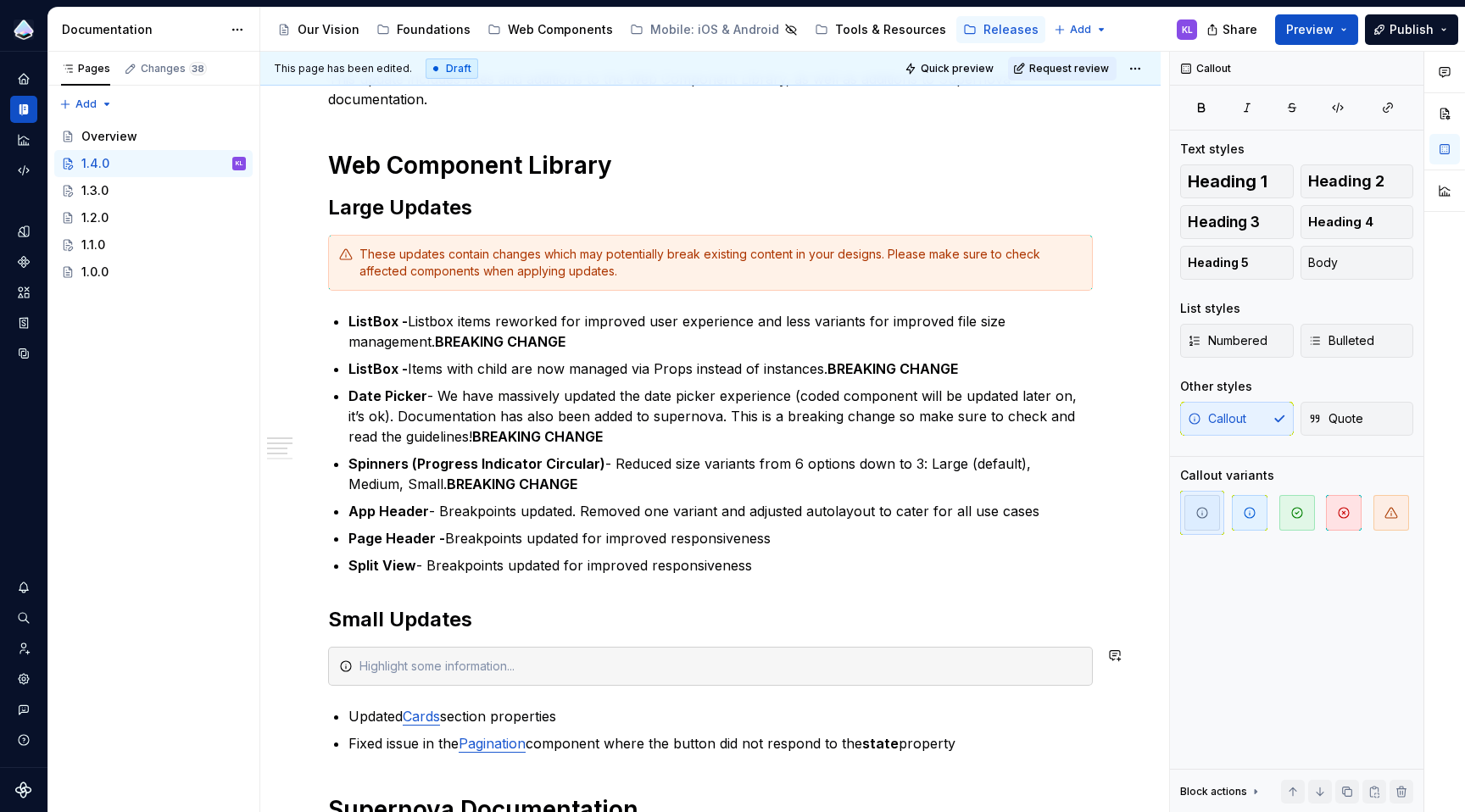
scroll to position [448, 0]
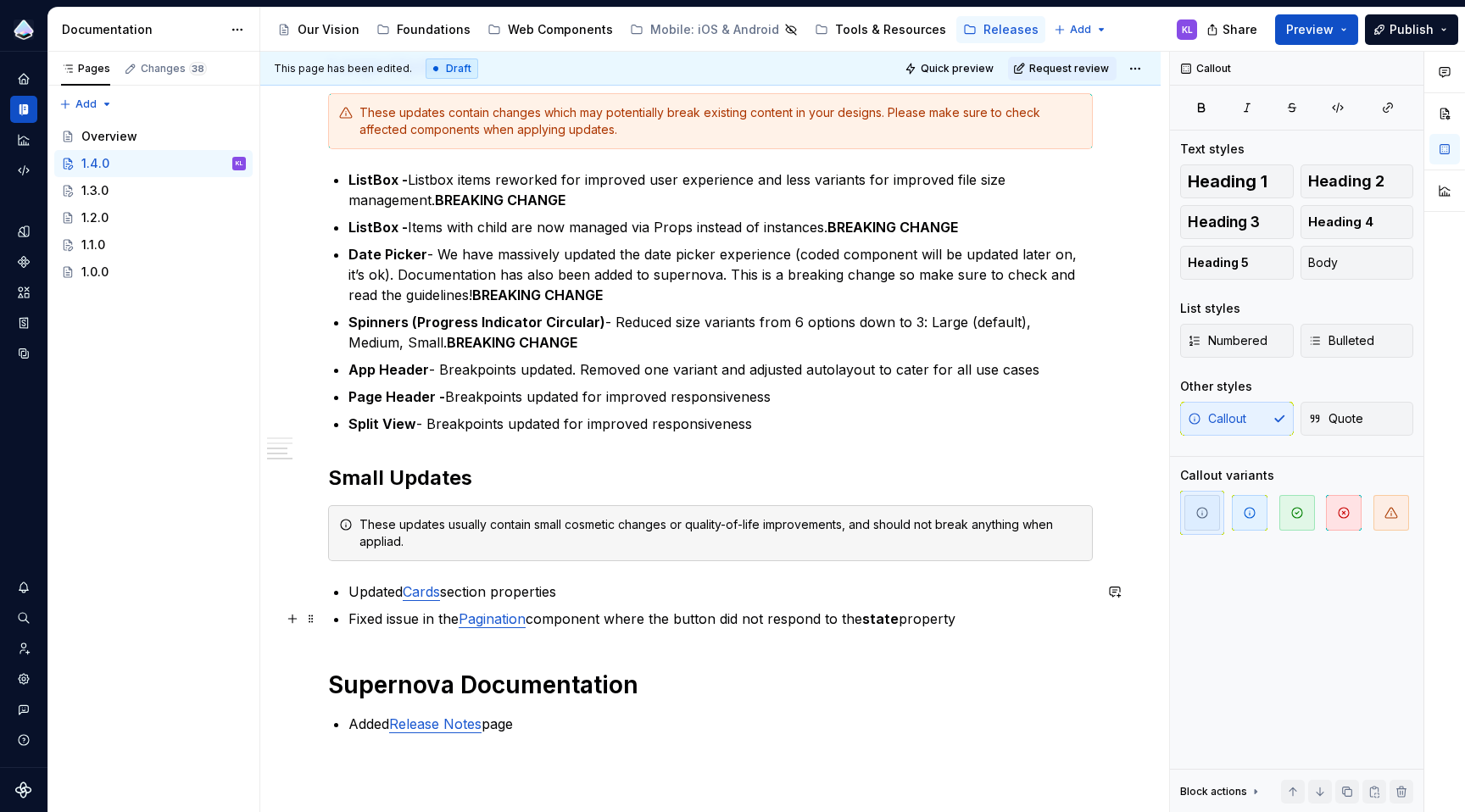
click at [896, 609] on p "Fixed issue in the Pagination component where the button did not respond to the…" at bounding box center [720, 619] width 744 height 20
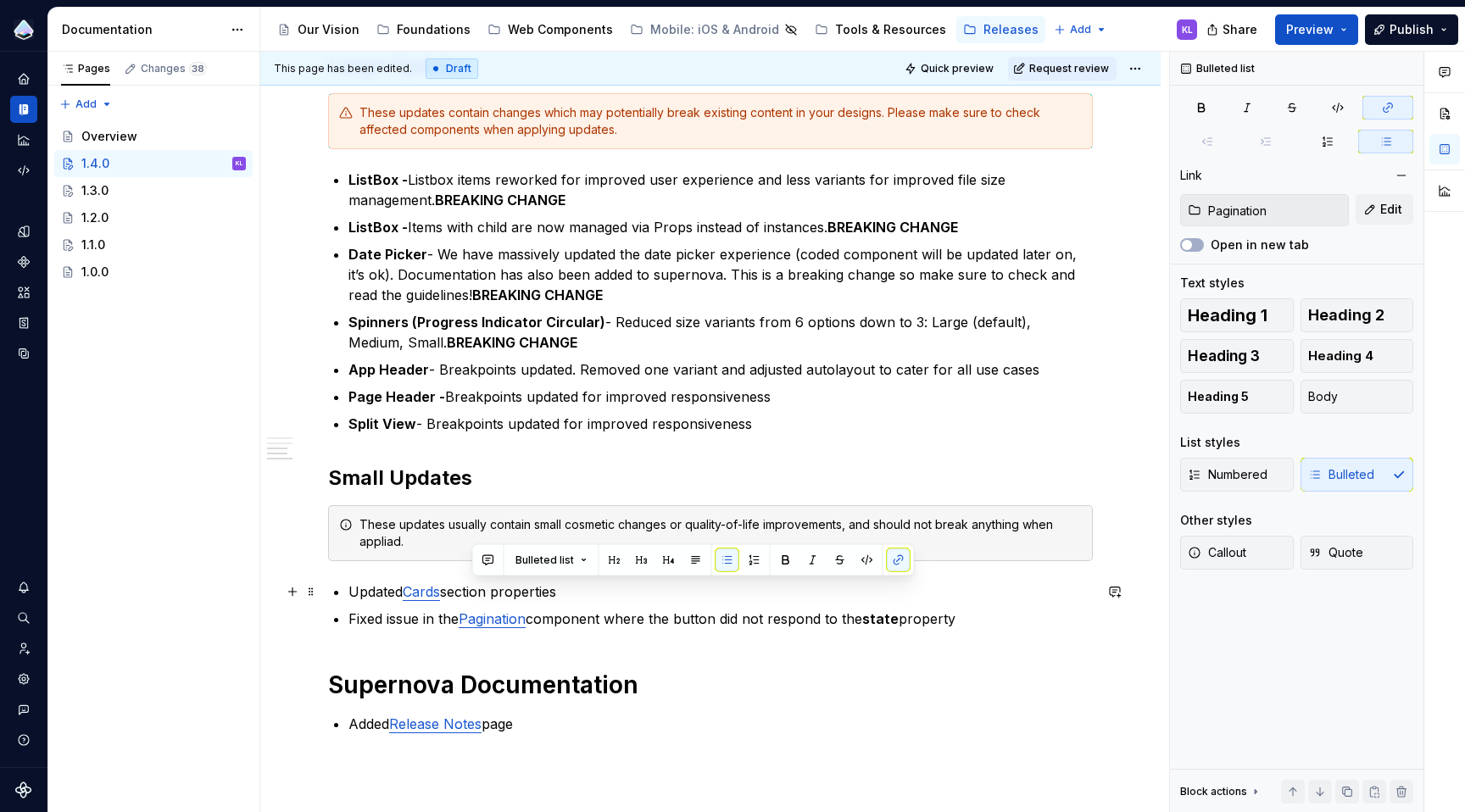
type input "Cards"
drag, startPoint x: 969, startPoint y: 618, endPoint x: 349, endPoint y: 592, distance: 620.5
click at [349, 592] on ul "Updated Cards section properties Fixed issue in the Pagination component where …" at bounding box center [720, 605] width 744 height 47
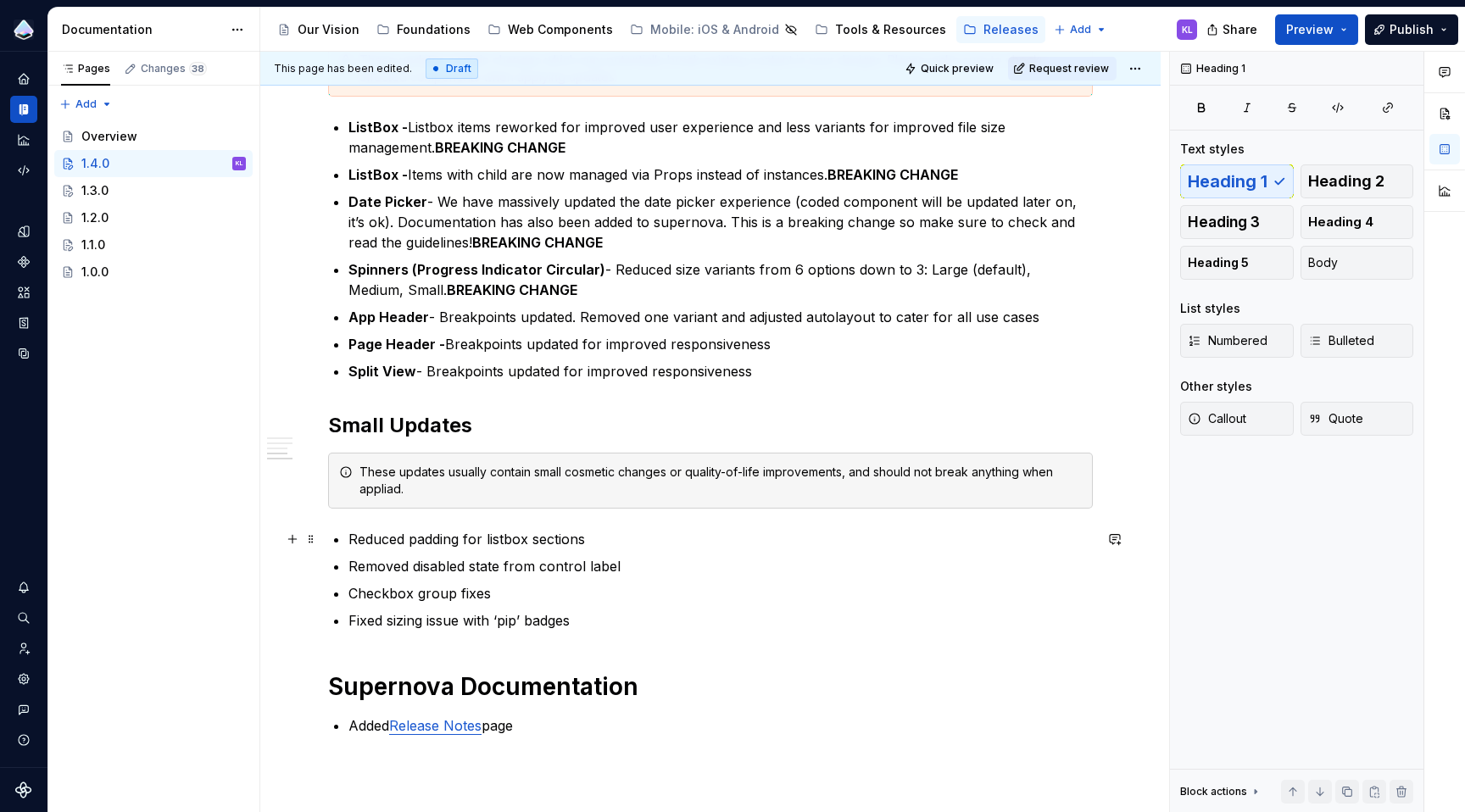
scroll to position [495, 0]
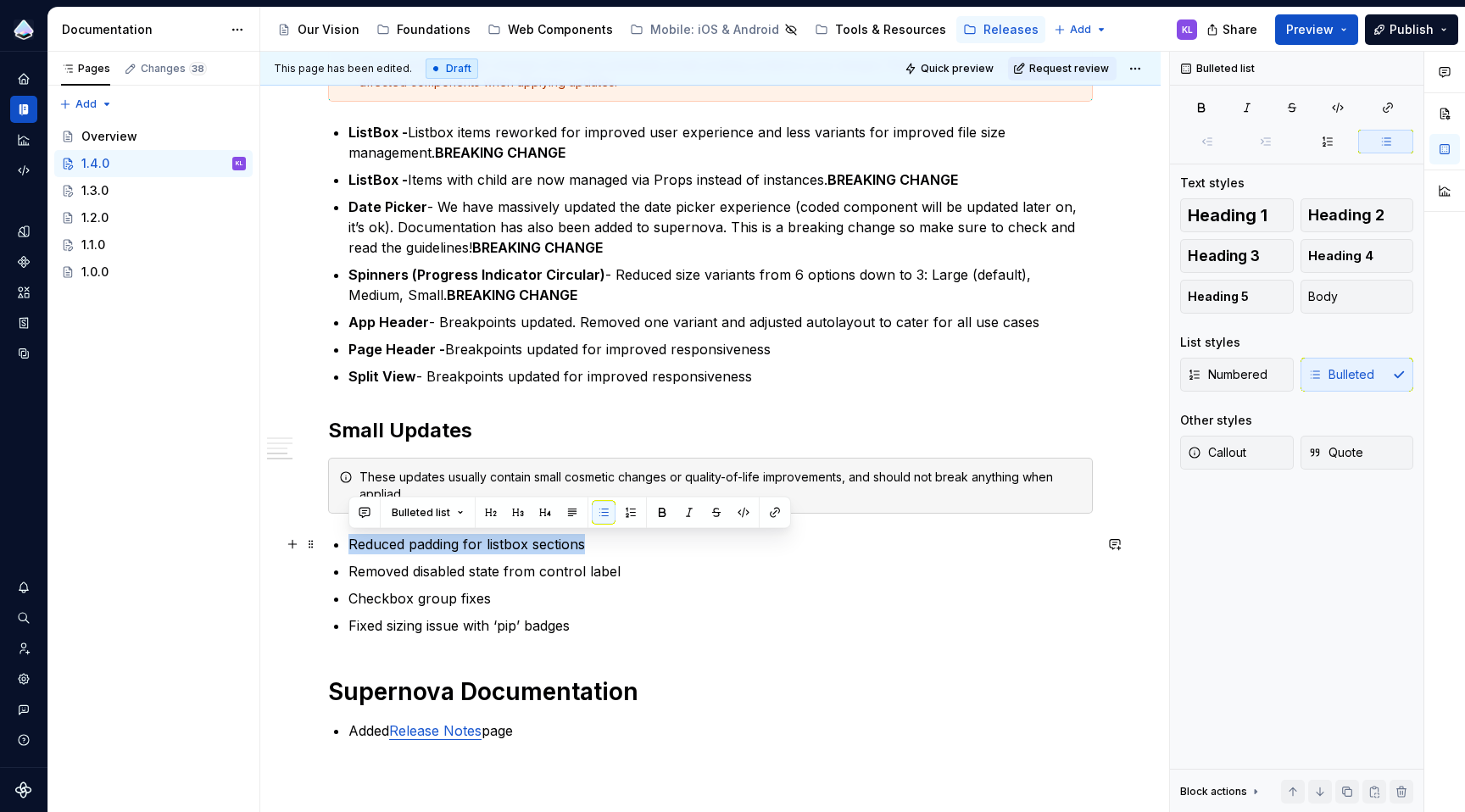
drag, startPoint x: 601, startPoint y: 547, endPoint x: 350, endPoint y: 549, distance: 251.0
click at [350, 549] on p "Reduced padding for listbox sections" at bounding box center [720, 545] width 744 height 20
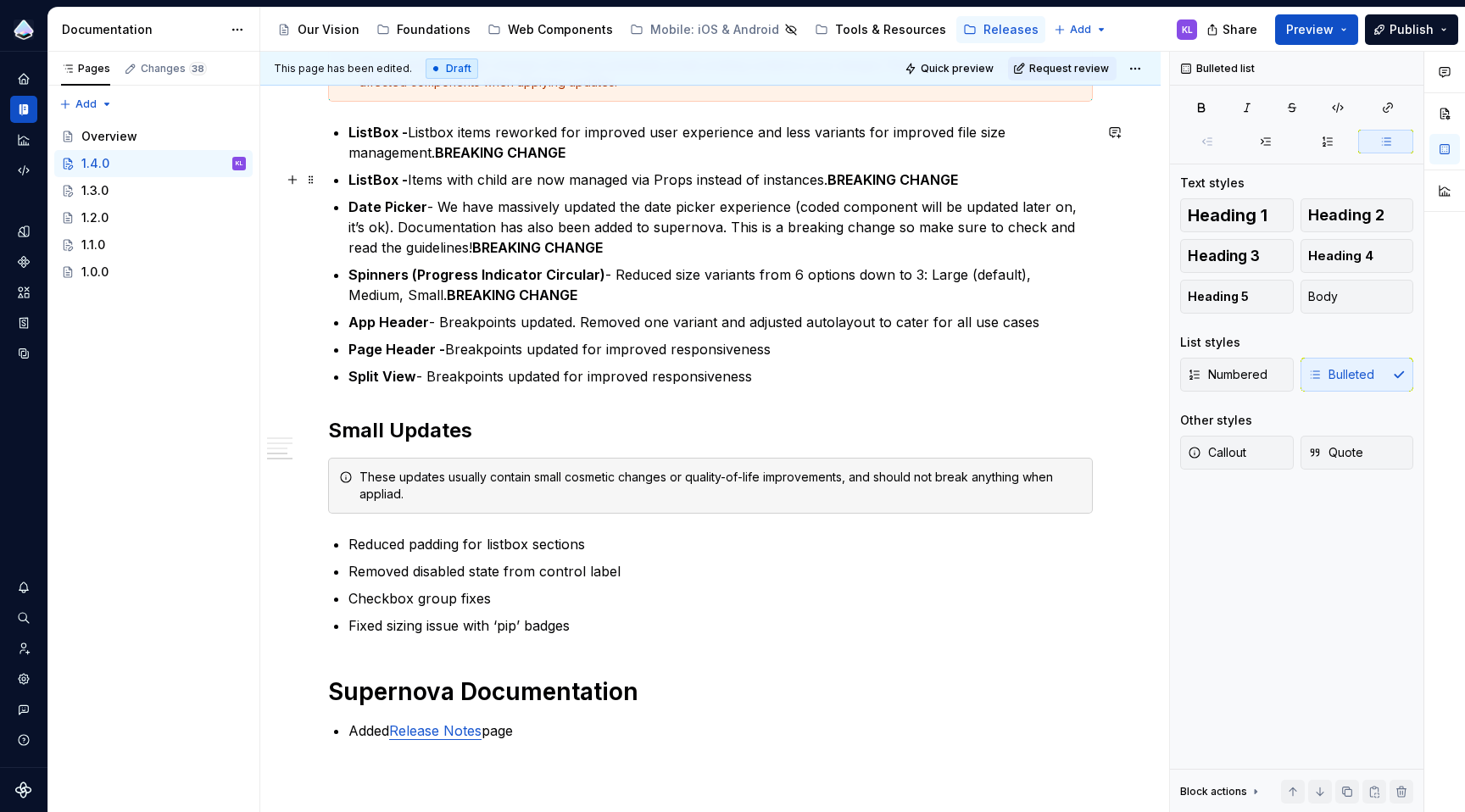
click at [411, 180] on p "ListBox - Items with child are now managed via Props instead of instances. BREA…" at bounding box center [720, 180] width 744 height 20
click at [410, 132] on p "ListBox - Listbox items reworked for improved user experience and less variants…" at bounding box center [720, 142] width 744 height 41
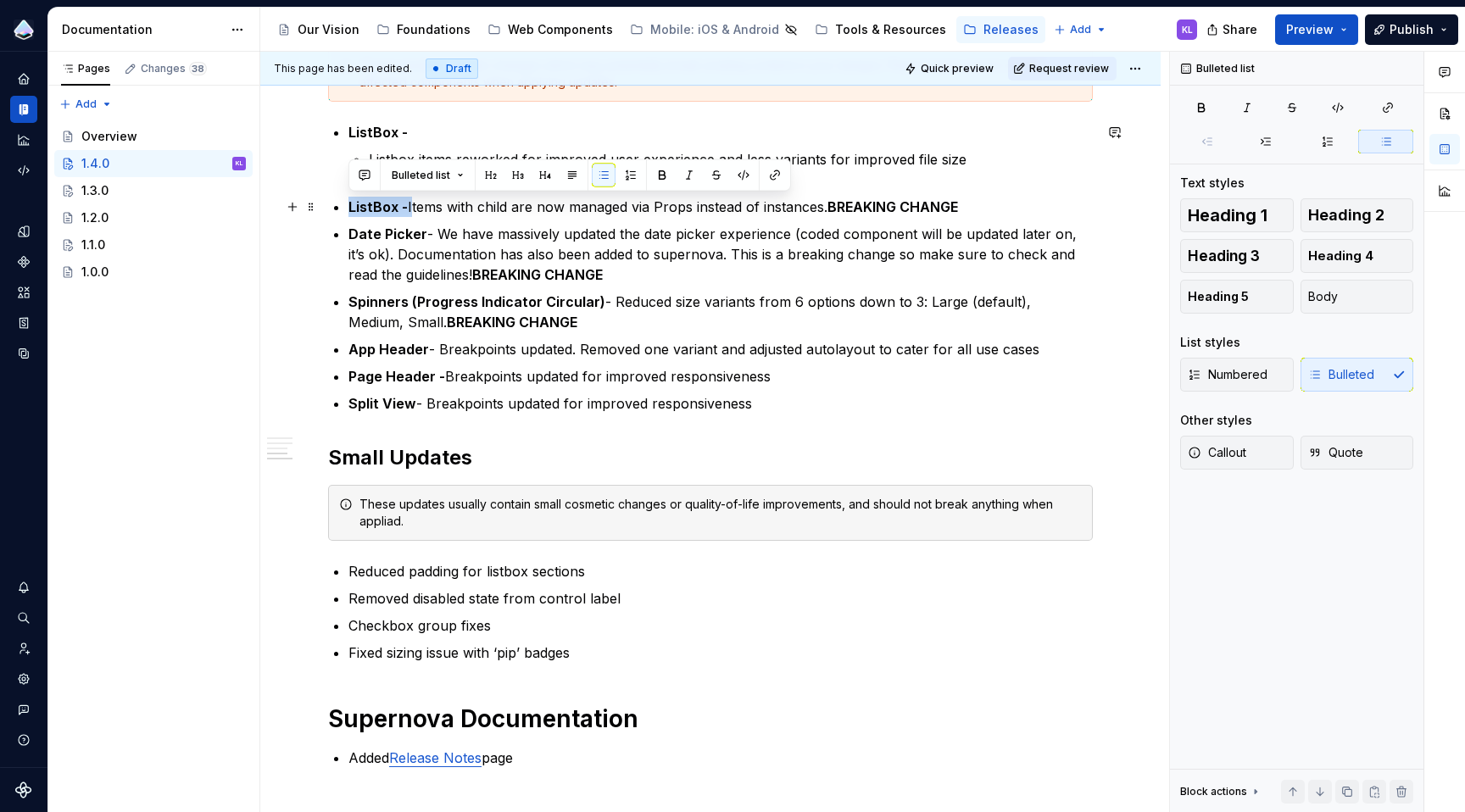
drag, startPoint x: 409, startPoint y: 209, endPoint x: 332, endPoint y: 210, distance: 77.0
click at [332, 210] on div "Overview This update includes fixes and additions to the Web Component Library,…" at bounding box center [710, 301] width 765 height 932
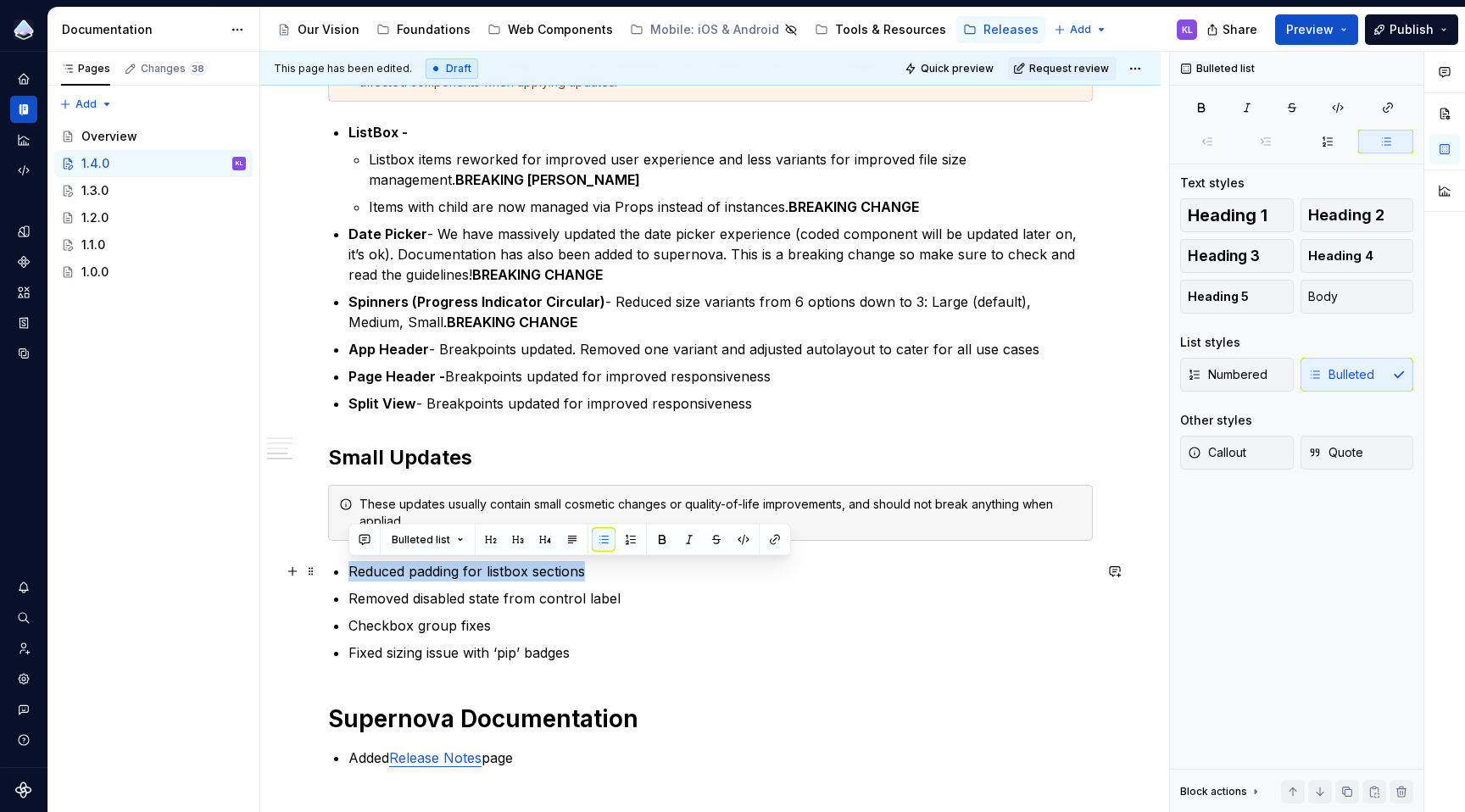
drag, startPoint x: 346, startPoint y: 572, endPoint x: 592, endPoint y: 571, distance: 246.0
click at [592, 571] on div "Overview This update includes fixes and additions to the Web Component Library,…" at bounding box center [710, 301] width 765 height 932
copy p "Reduced padding for listbox sections"
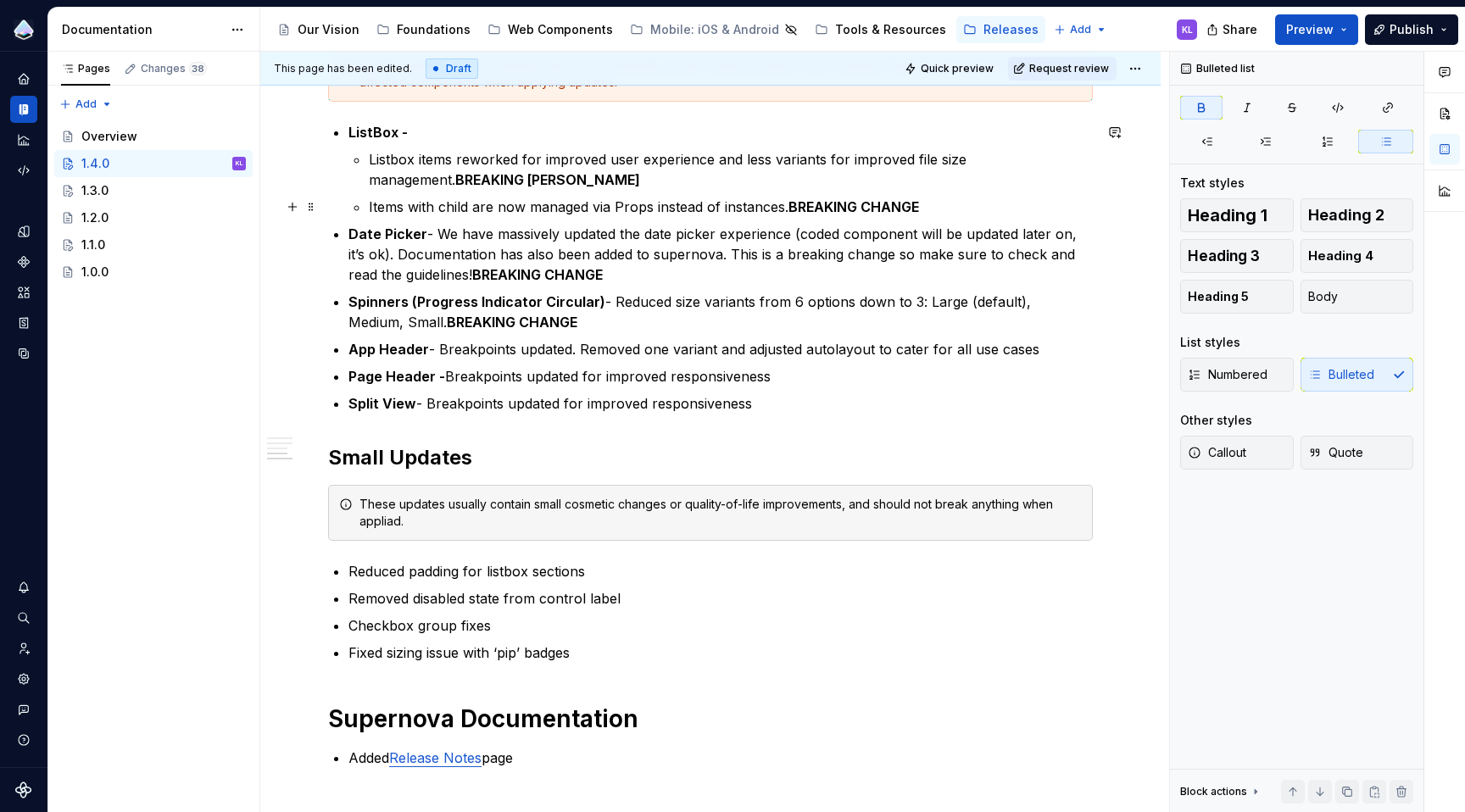
click at [960, 204] on p "Items with child are now managed via Props instead of instances. BREAKING CHANGE" at bounding box center [730, 207] width 724 height 20
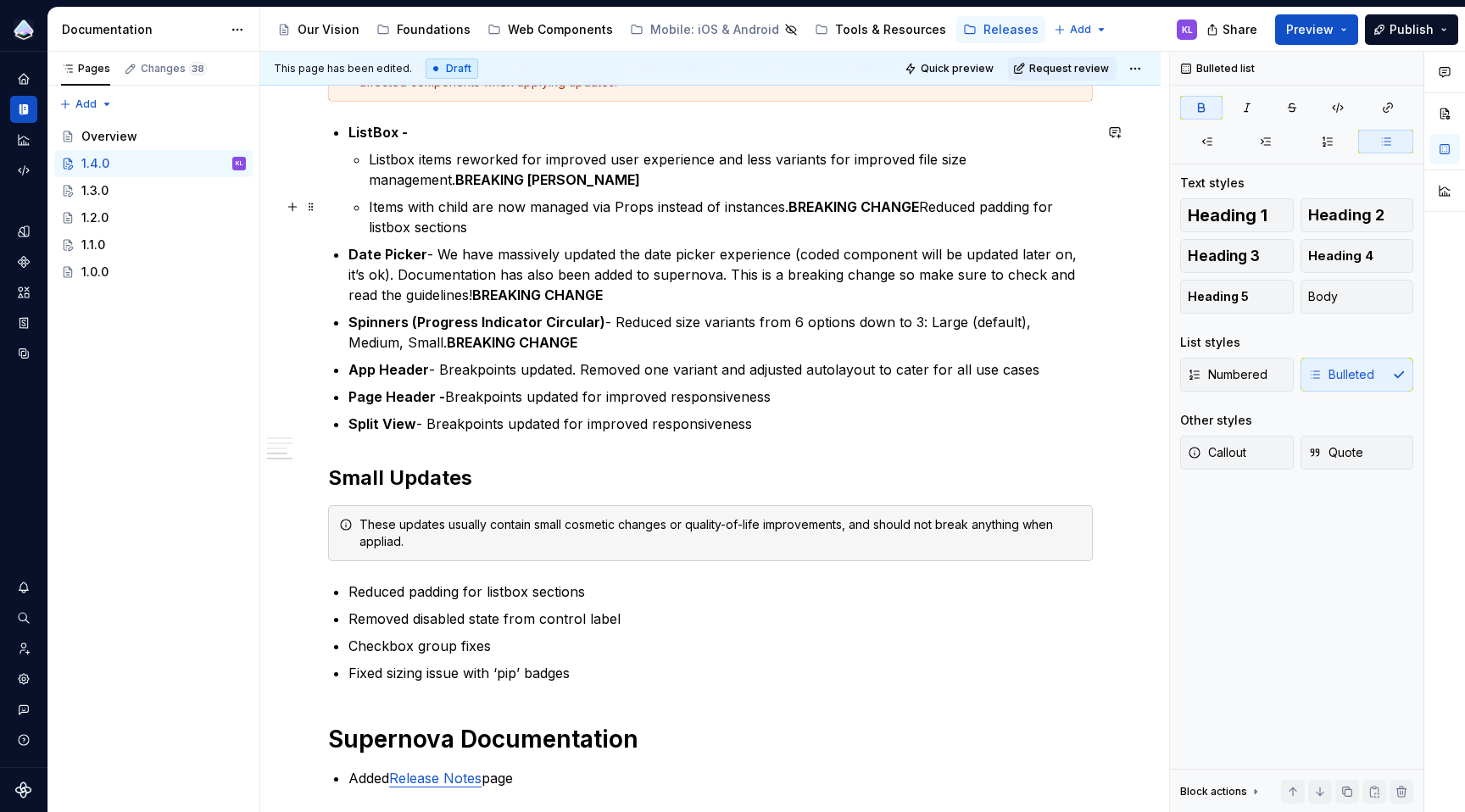
click at [925, 206] on p "Items with child are now managed via Props instead of instances. BREAKING CHANG…" at bounding box center [730, 217] width 724 height 41
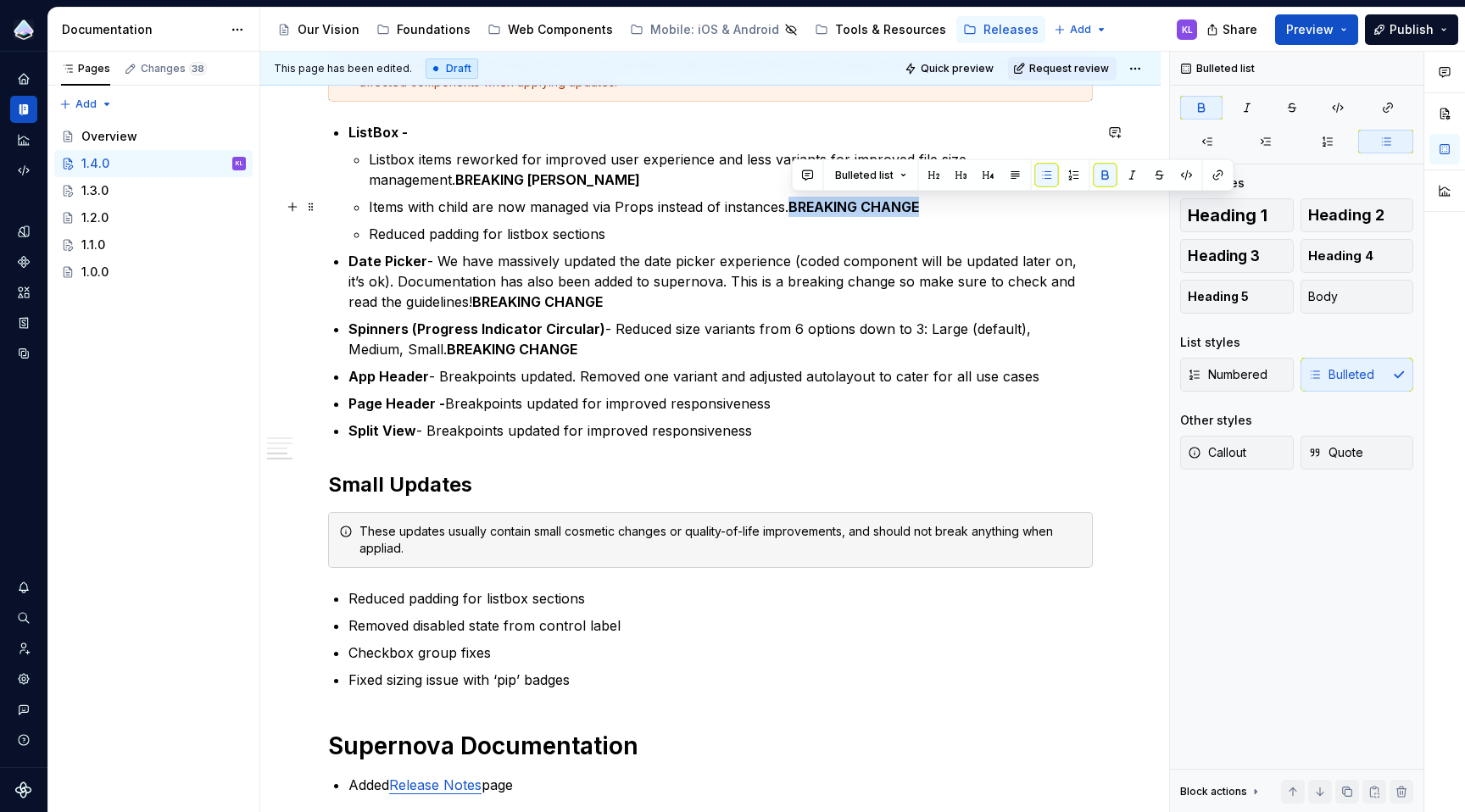
drag, startPoint x: 924, startPoint y: 207, endPoint x: 795, endPoint y: 213, distance: 129.1
click at [795, 213] on p "Items with child are now managed via Props instead of instances. BREAKING CHANGE" at bounding box center [730, 207] width 724 height 20
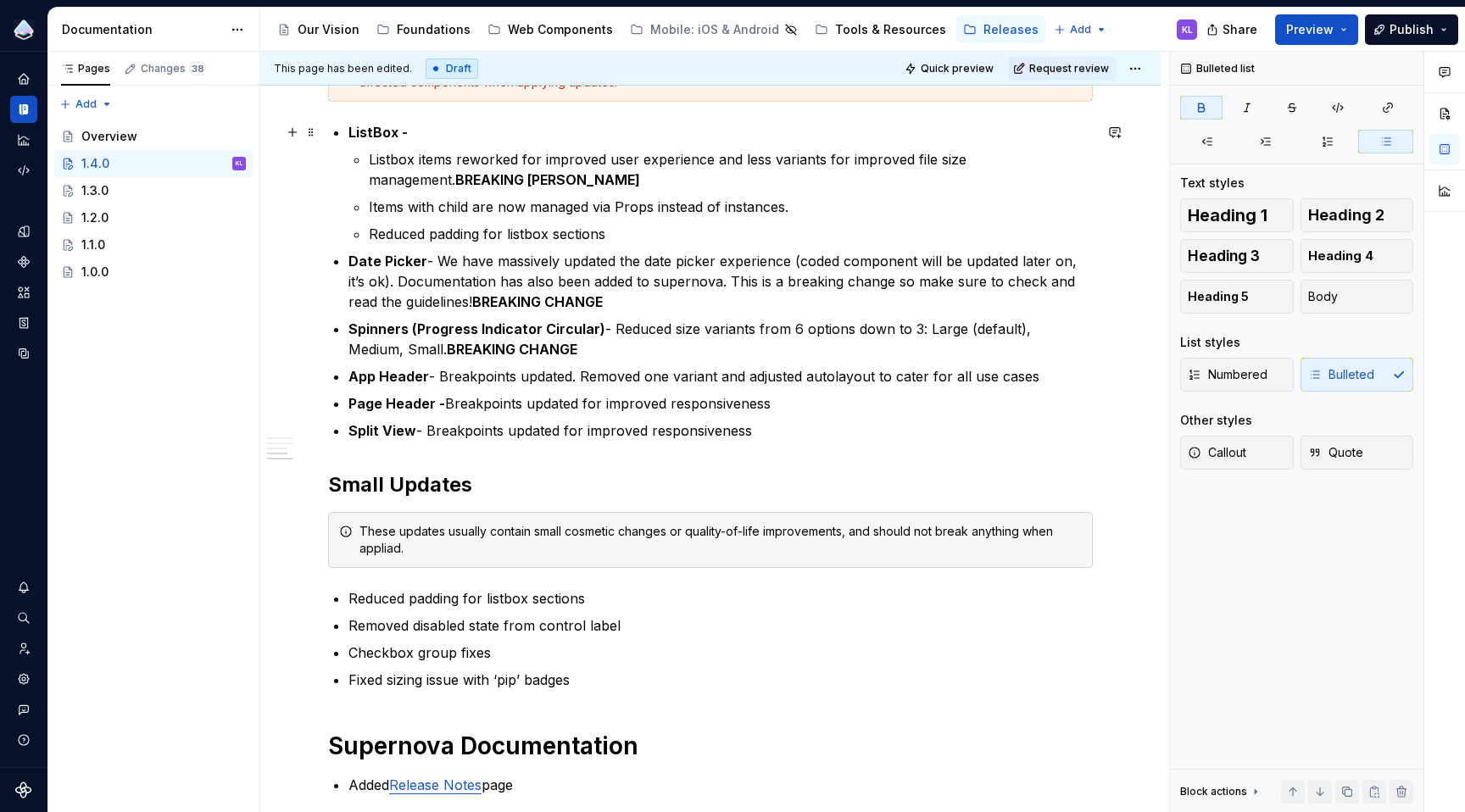
click at [500, 128] on p "ListBox -" at bounding box center [720, 132] width 744 height 20
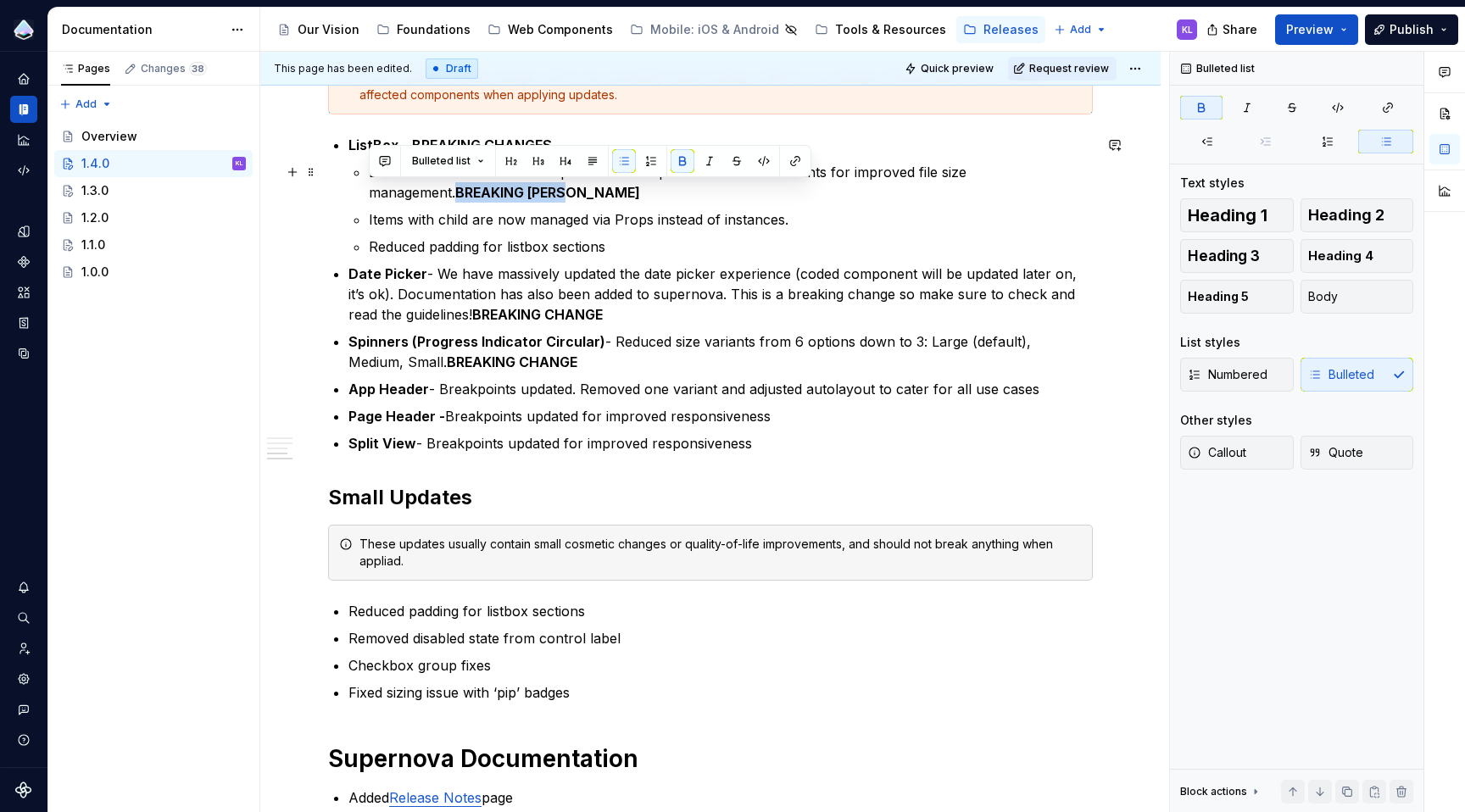
drag, startPoint x: 505, startPoint y: 192, endPoint x: 368, endPoint y: 197, distance: 137.1
click at [369, 197] on p "Listbox items reworked for improved user experience and less variants for impro…" at bounding box center [730, 183] width 724 height 41
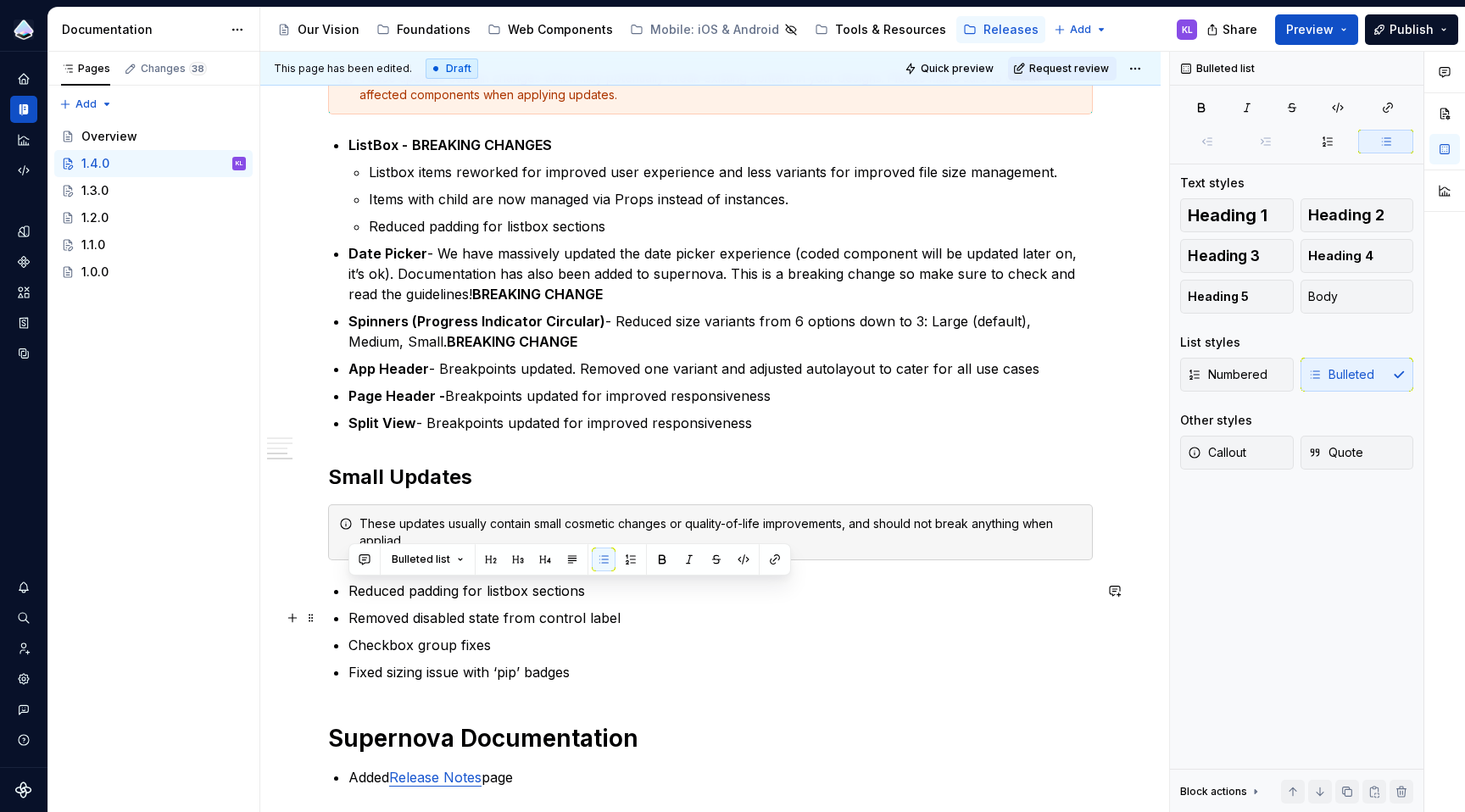
drag, startPoint x: 595, startPoint y: 591, endPoint x: 351, endPoint y: 600, distance: 244.2
click at [352, 601] on ul "Reduced padding for listbox sections Removed disabled state from control label …" at bounding box center [720, 631] width 744 height 102
click at [312, 591] on span at bounding box center [311, 590] width 14 height 23
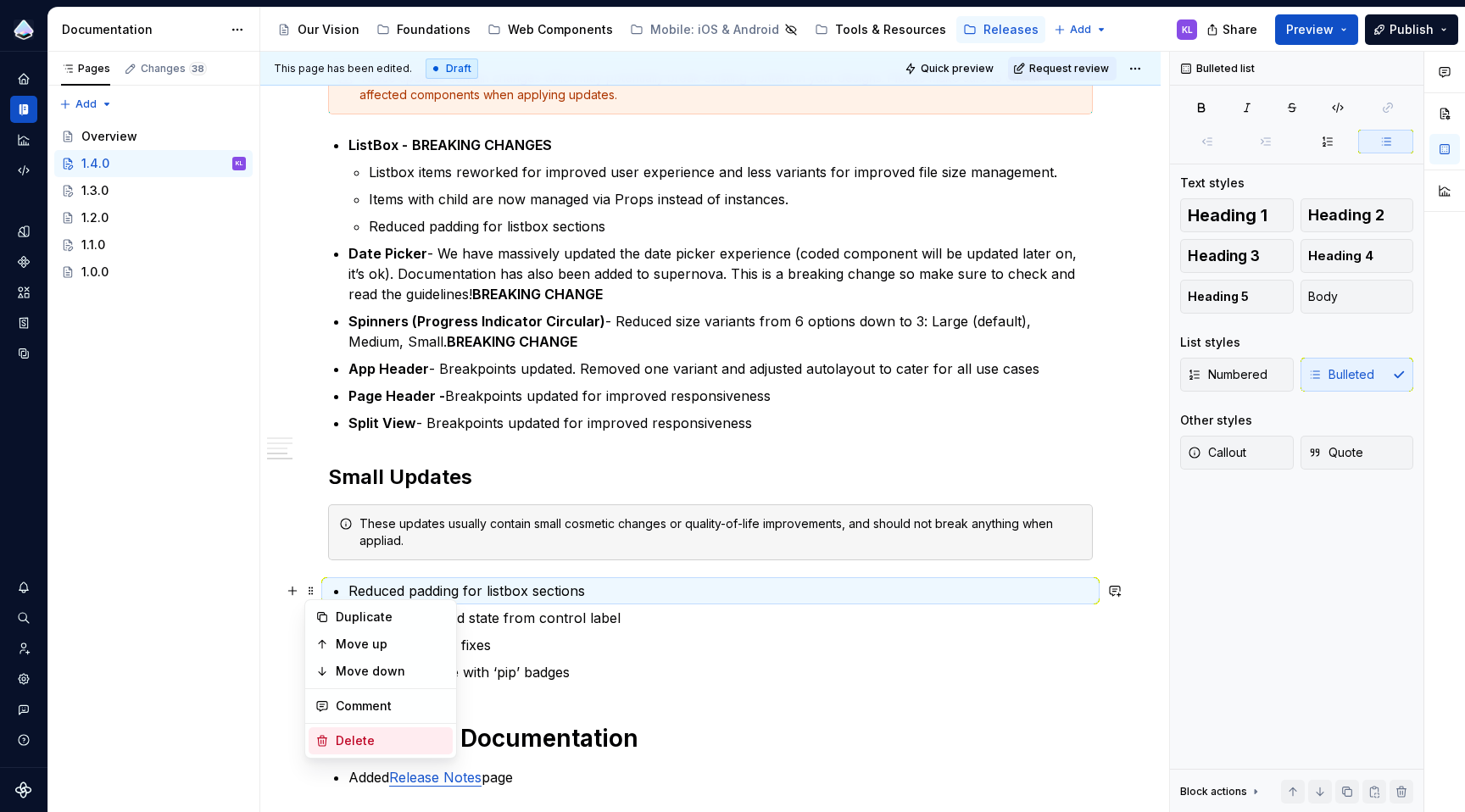
click at [359, 738] on div "Delete" at bounding box center [391, 741] width 110 height 17
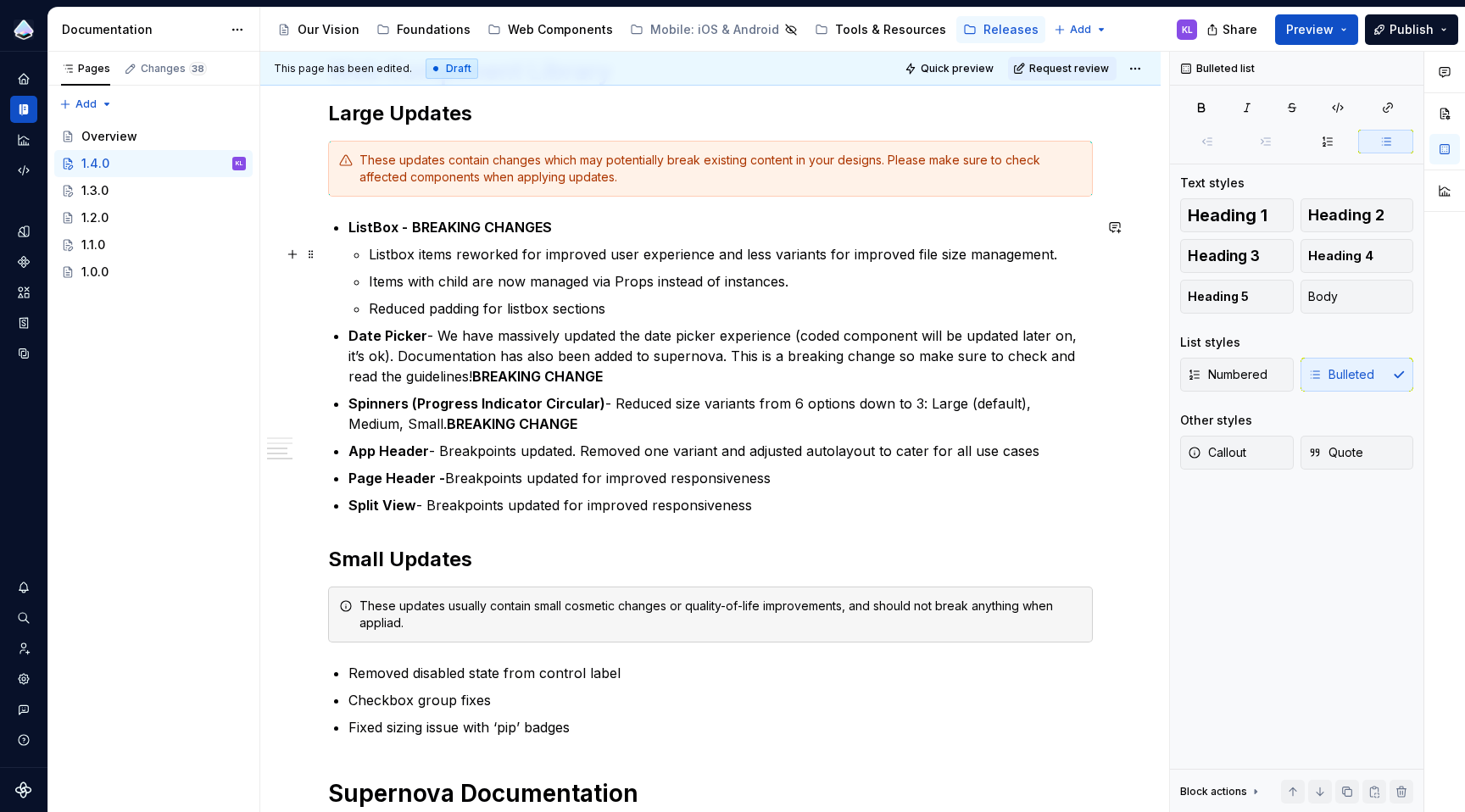
scroll to position [552, 0]
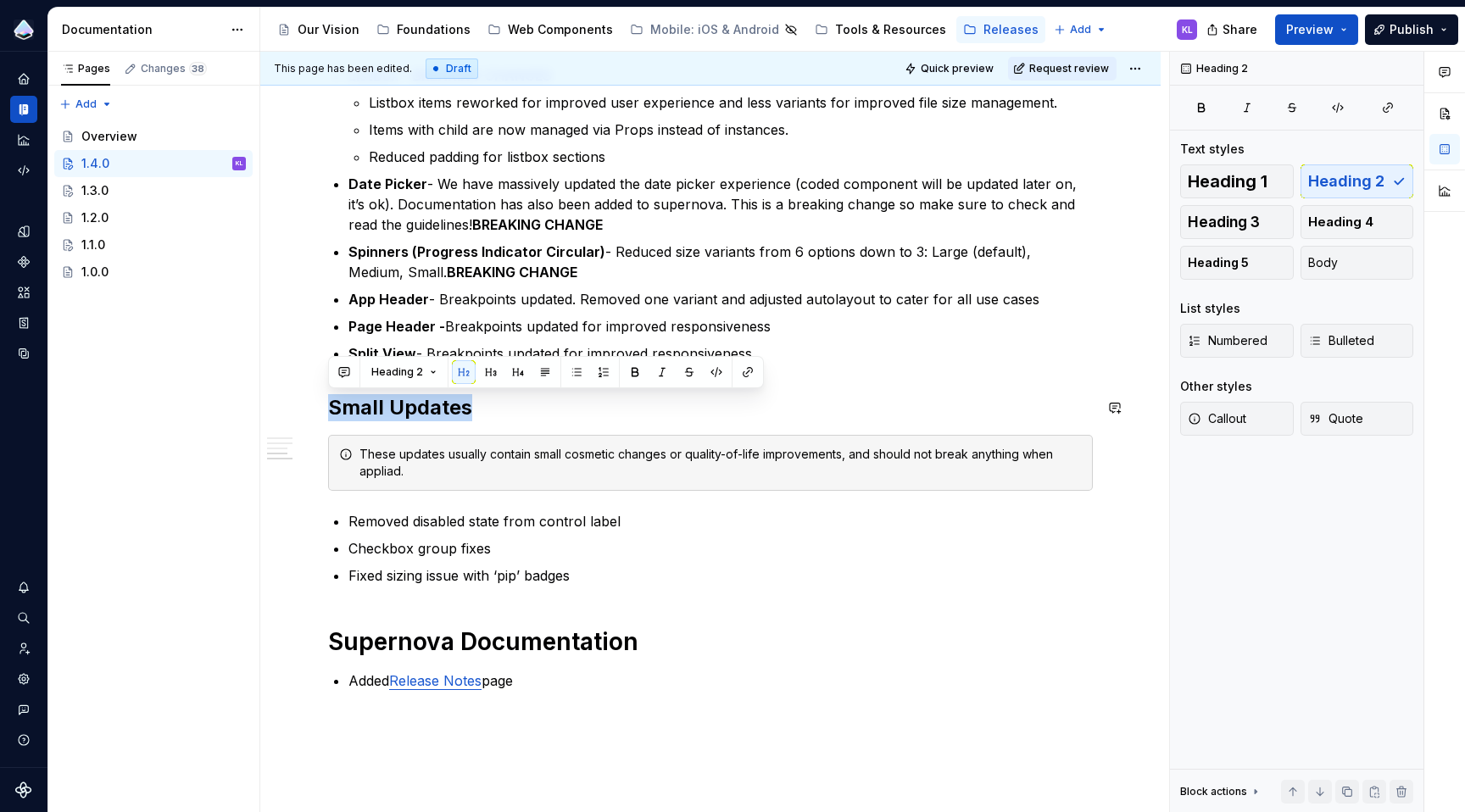
drag, startPoint x: 468, startPoint y: 406, endPoint x: 339, endPoint y: 389, distance: 130.1
click at [339, 389] on div "Overview This update includes fixes and additions to the Web Component Library,…" at bounding box center [710, 235] width 765 height 913
copy h2 "Small Updates"
click at [666, 635] on h1 "Supernova Documentation" at bounding box center [710, 642] width 765 height 31
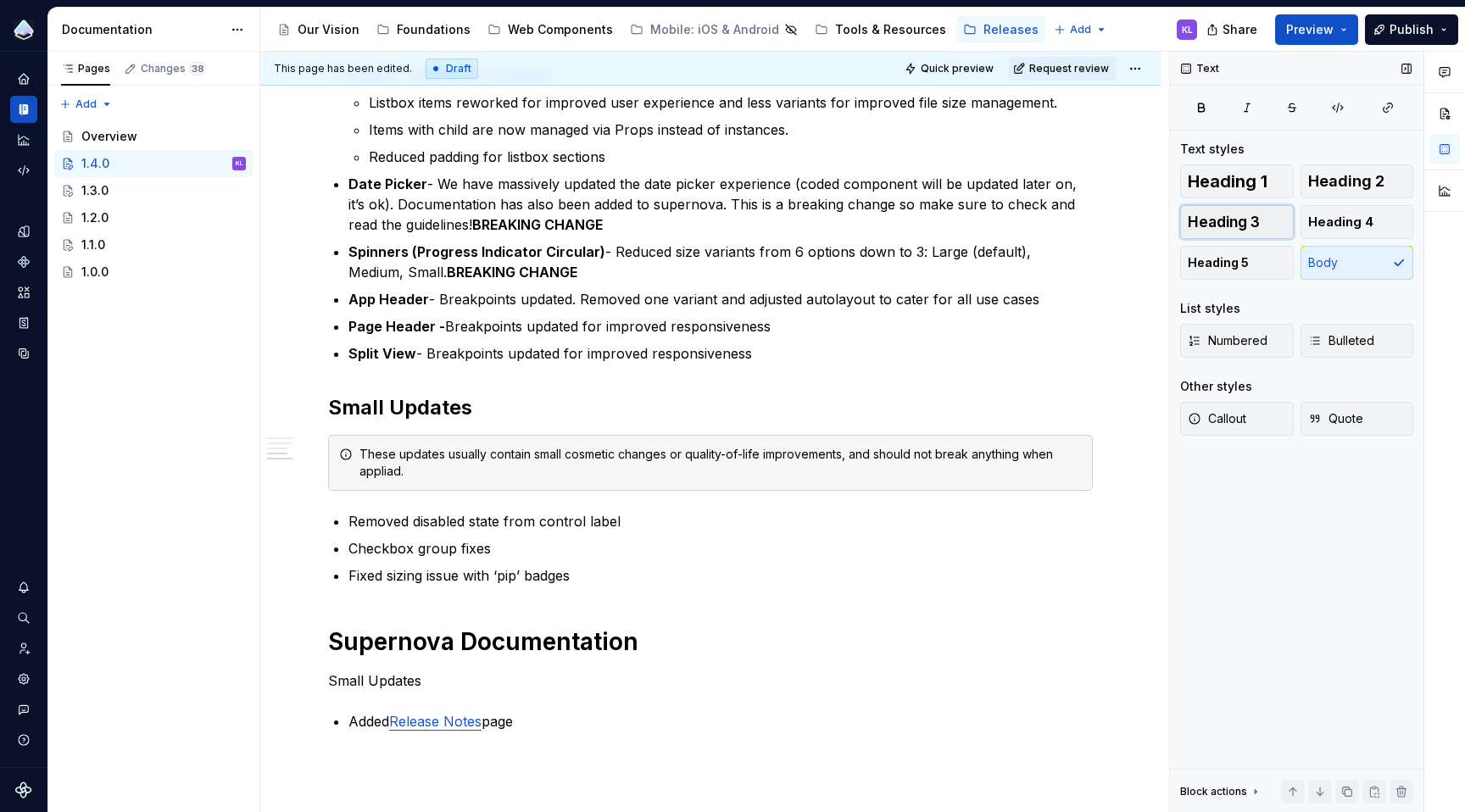
click at [1249, 222] on span "Heading 3" at bounding box center [1223, 222] width 72 height 17
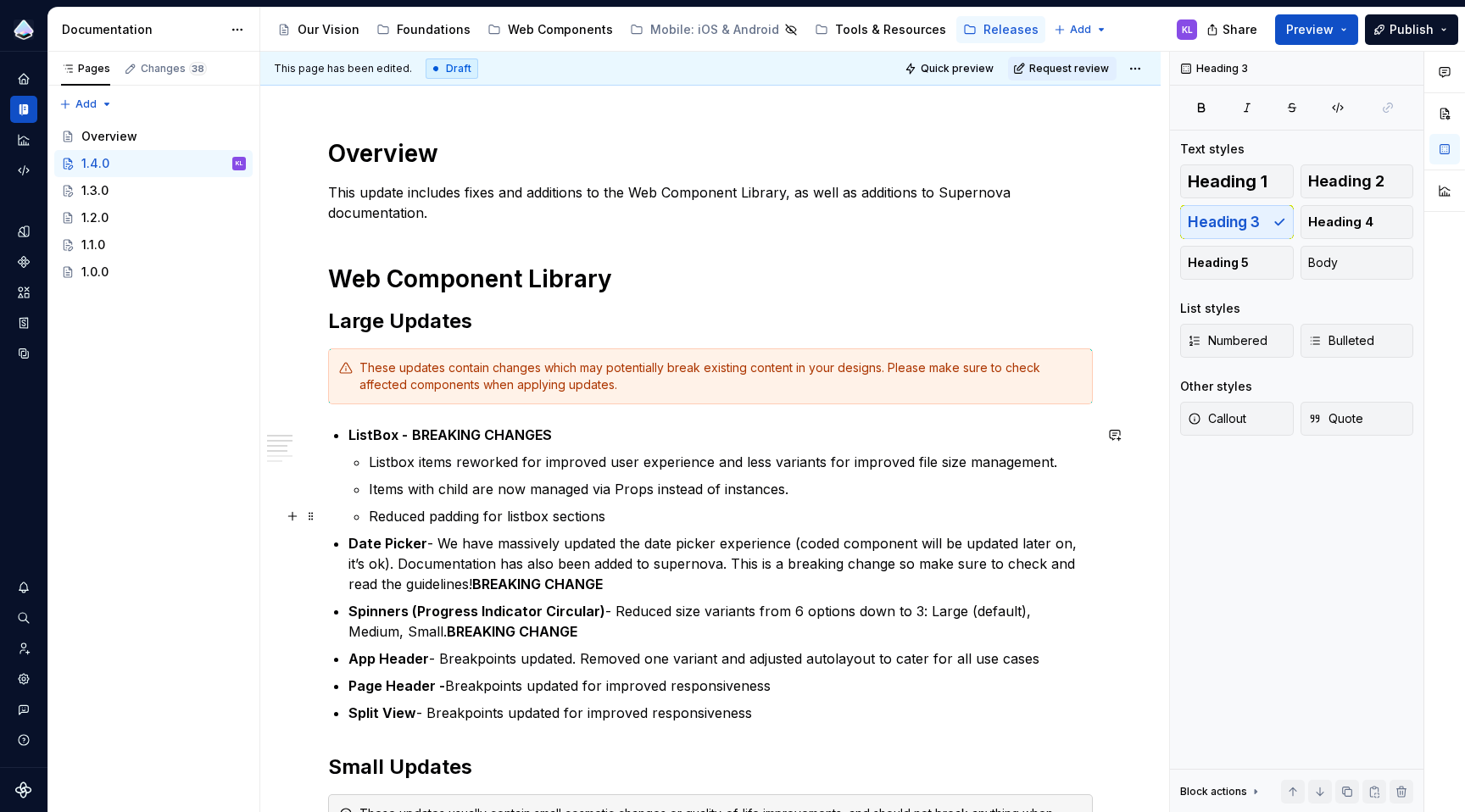
scroll to position [171, 0]
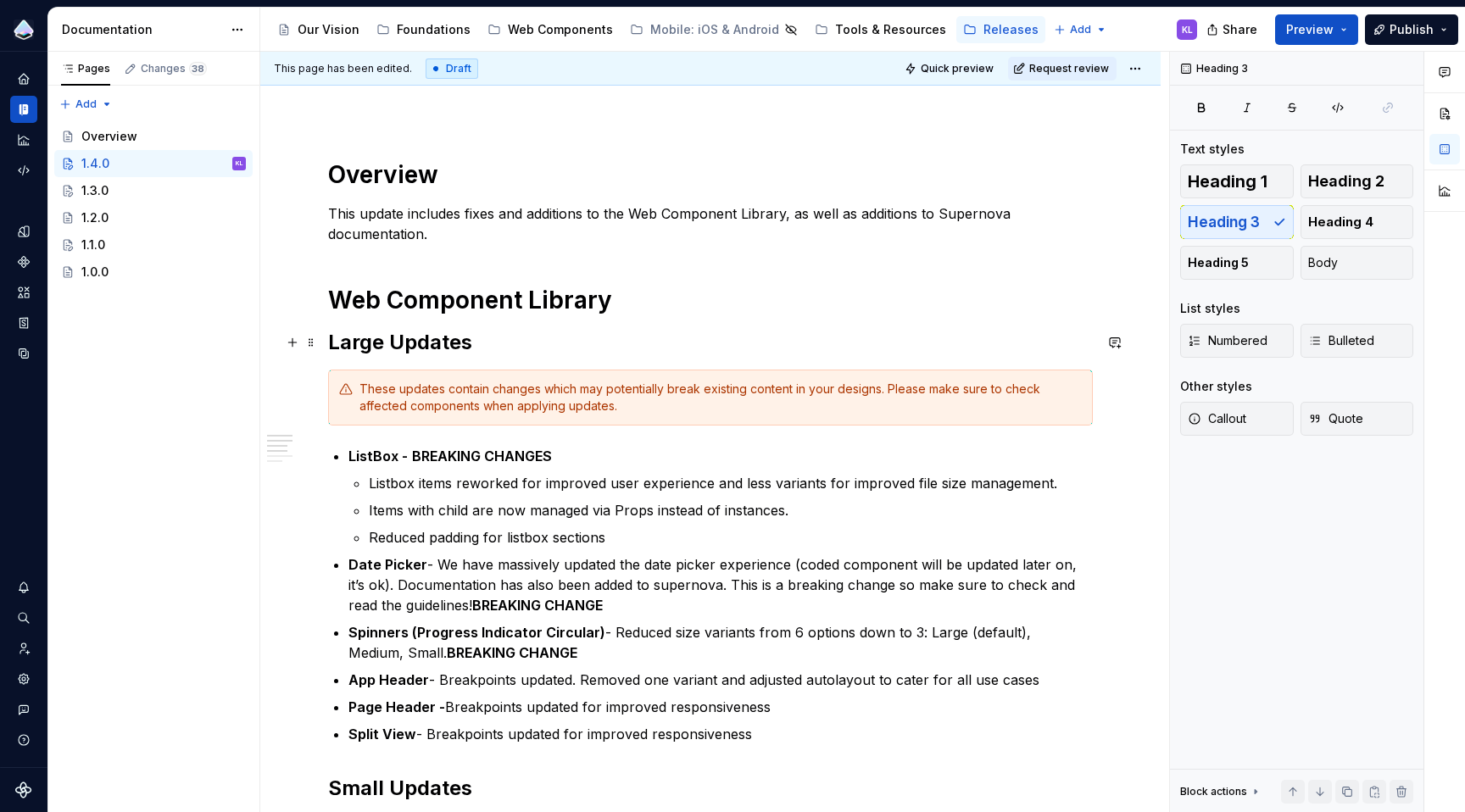
click at [453, 345] on h2 "Large Updates" at bounding box center [710, 342] width 765 height 27
click at [1268, 223] on button "Heading 3" at bounding box center [1237, 222] width 114 height 34
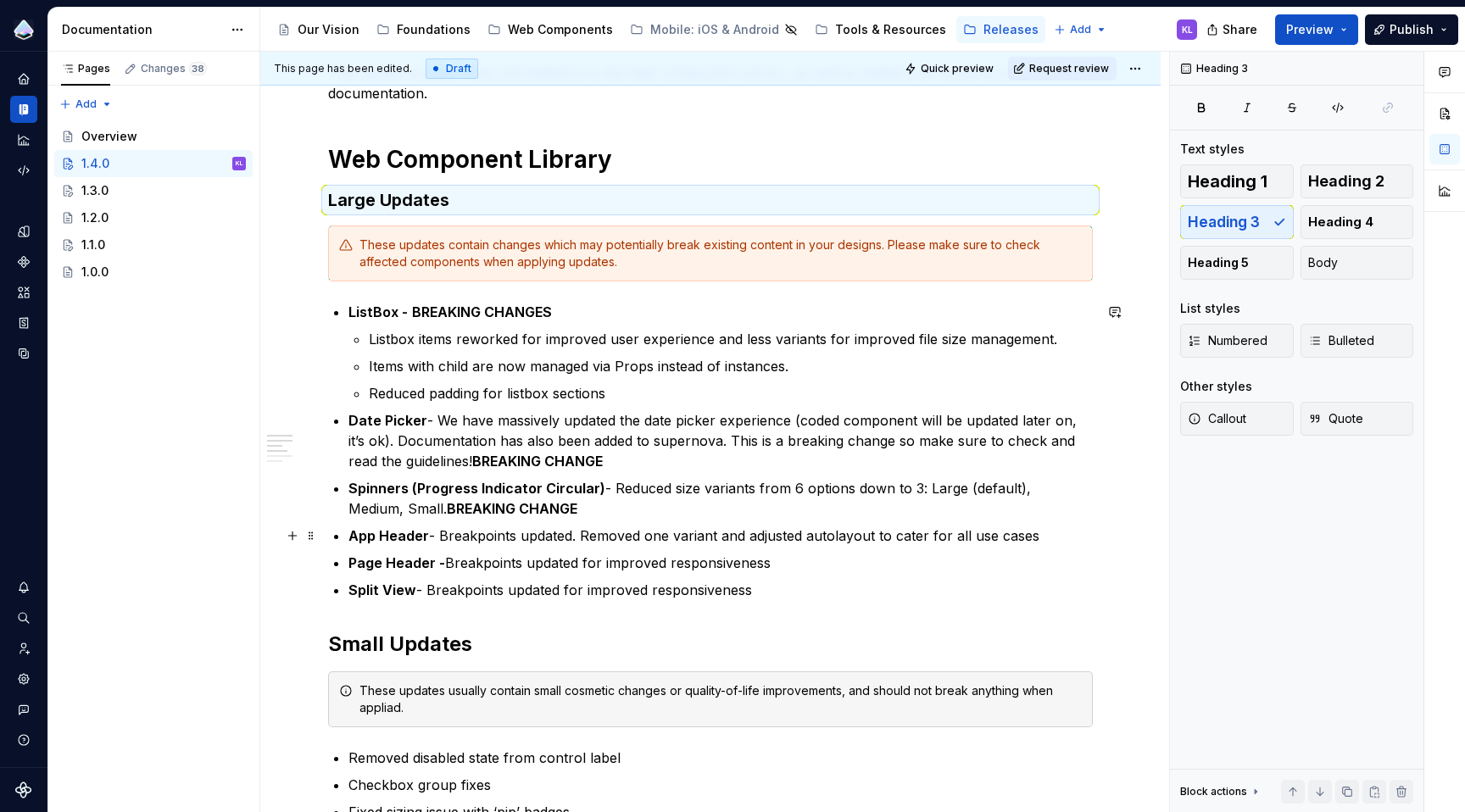
scroll to position [320, 0]
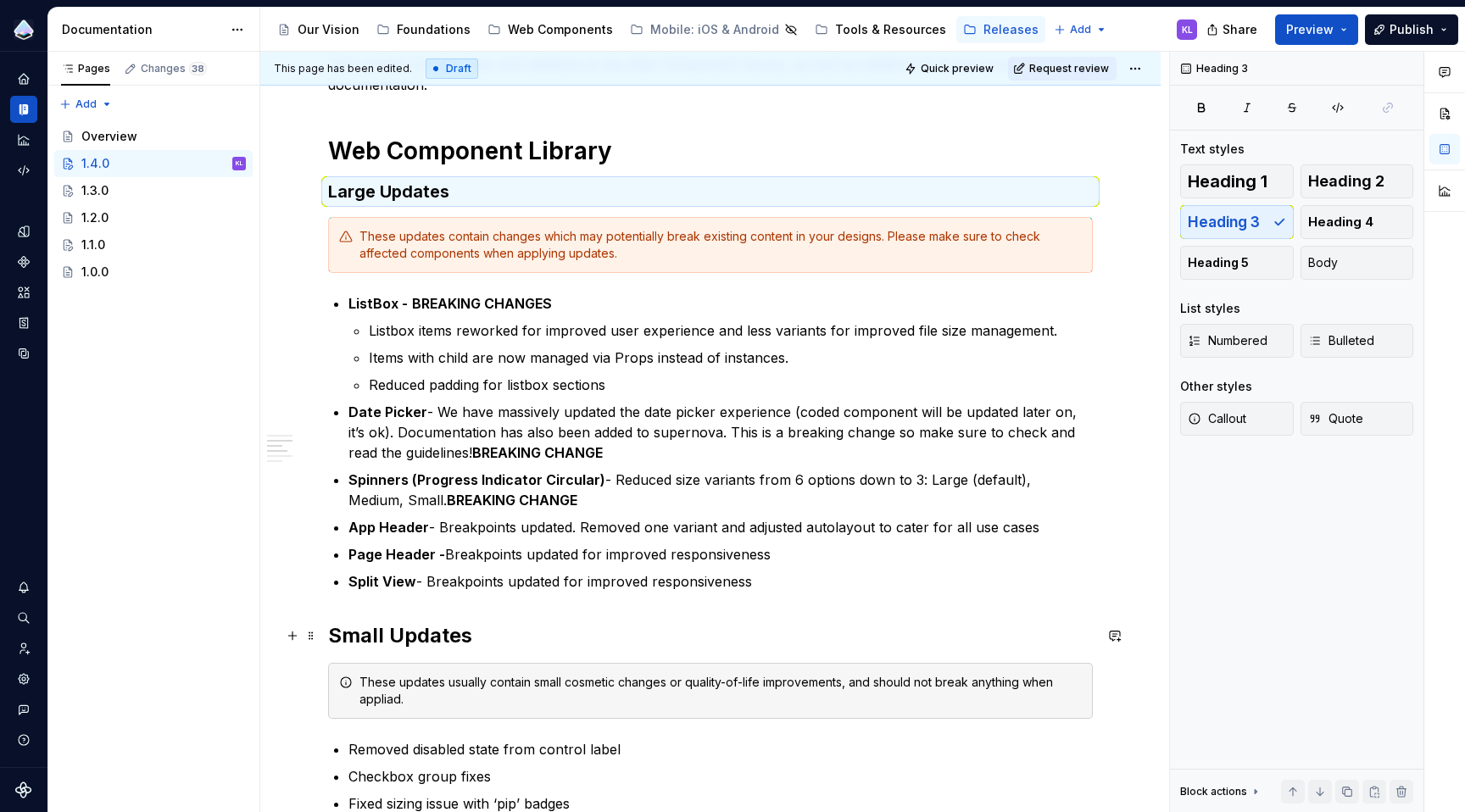
click at [443, 629] on h2 "Small Updates" at bounding box center [710, 635] width 765 height 27
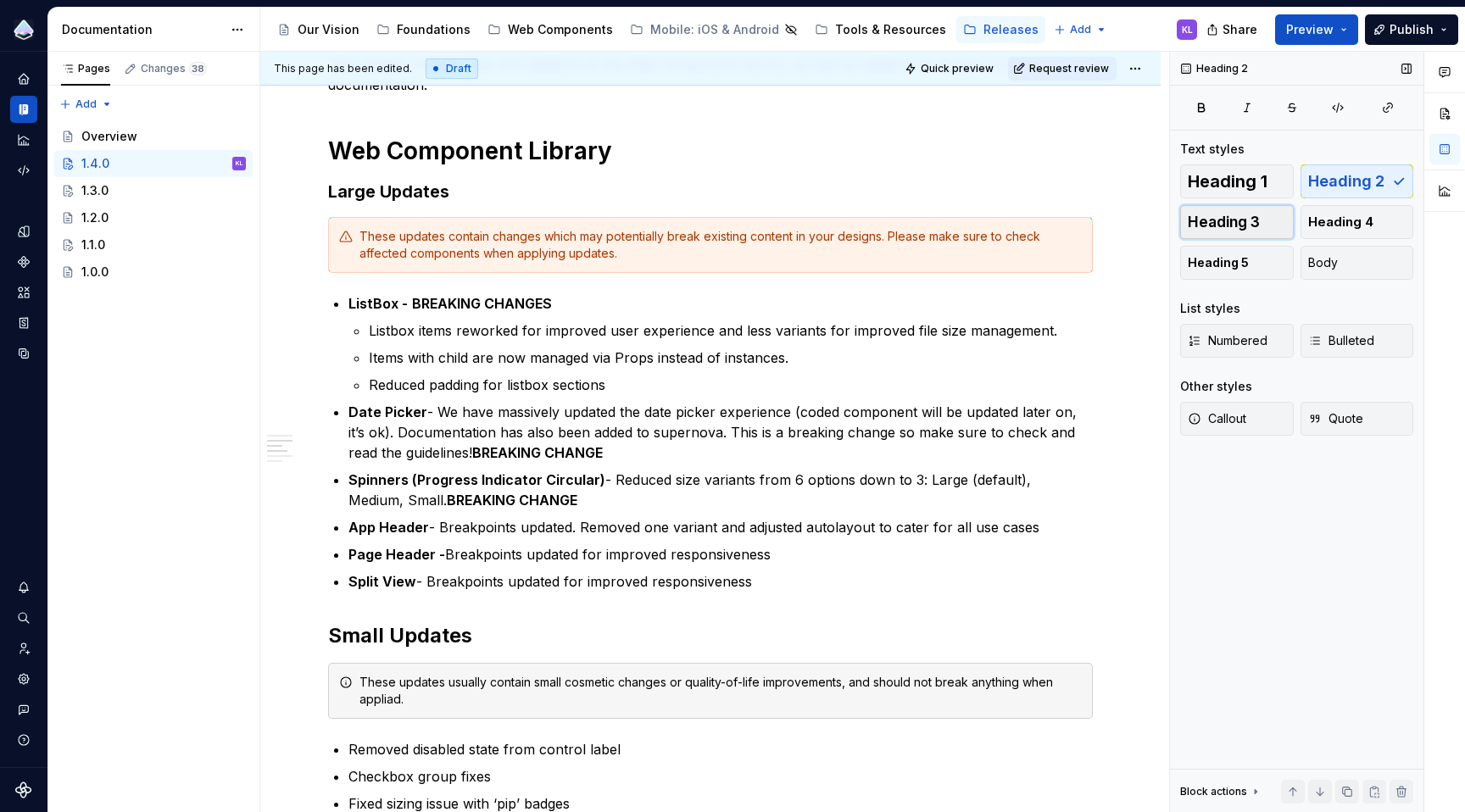
click at [1241, 220] on span "Heading 3" at bounding box center [1223, 222] width 72 height 17
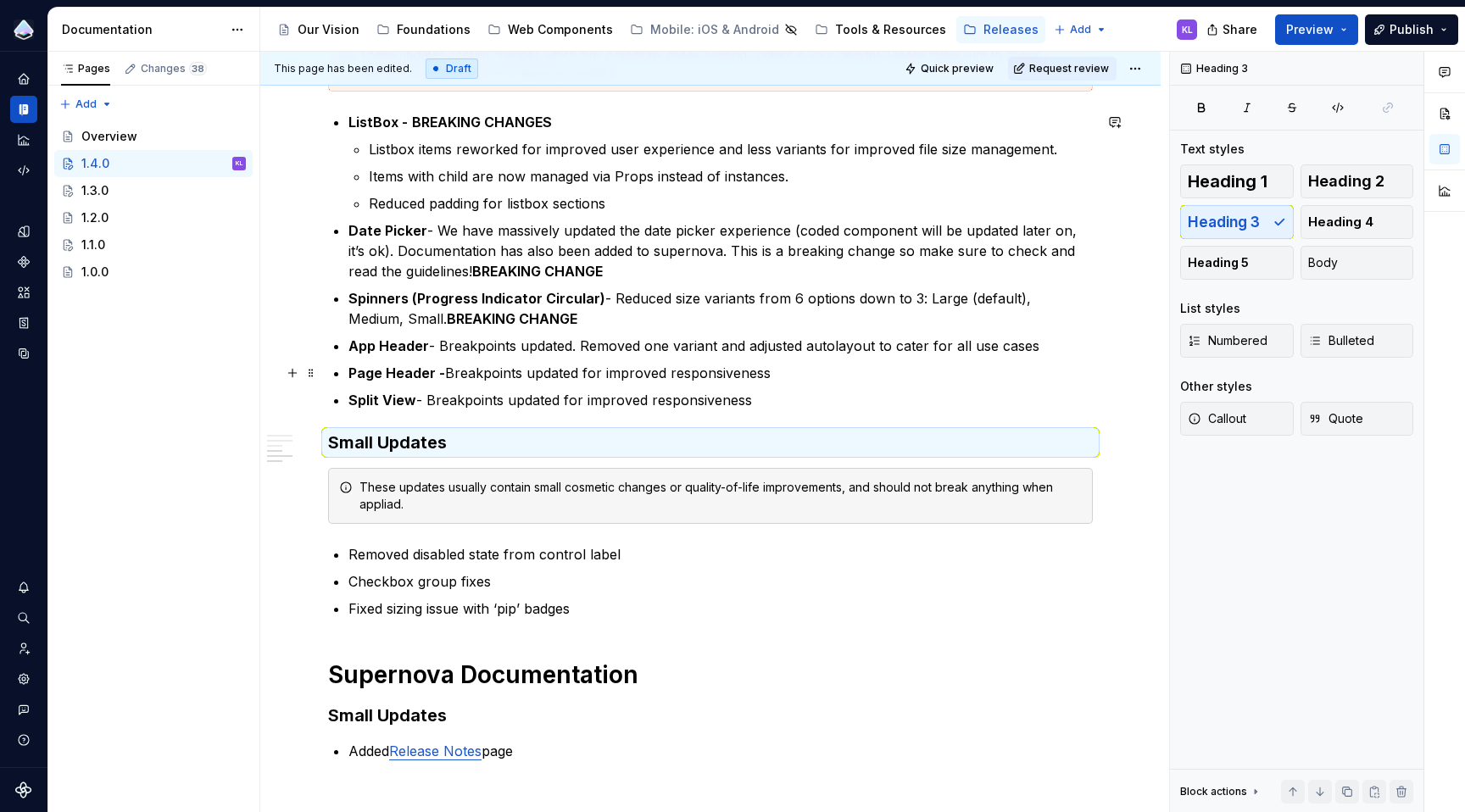
scroll to position [526, 0]
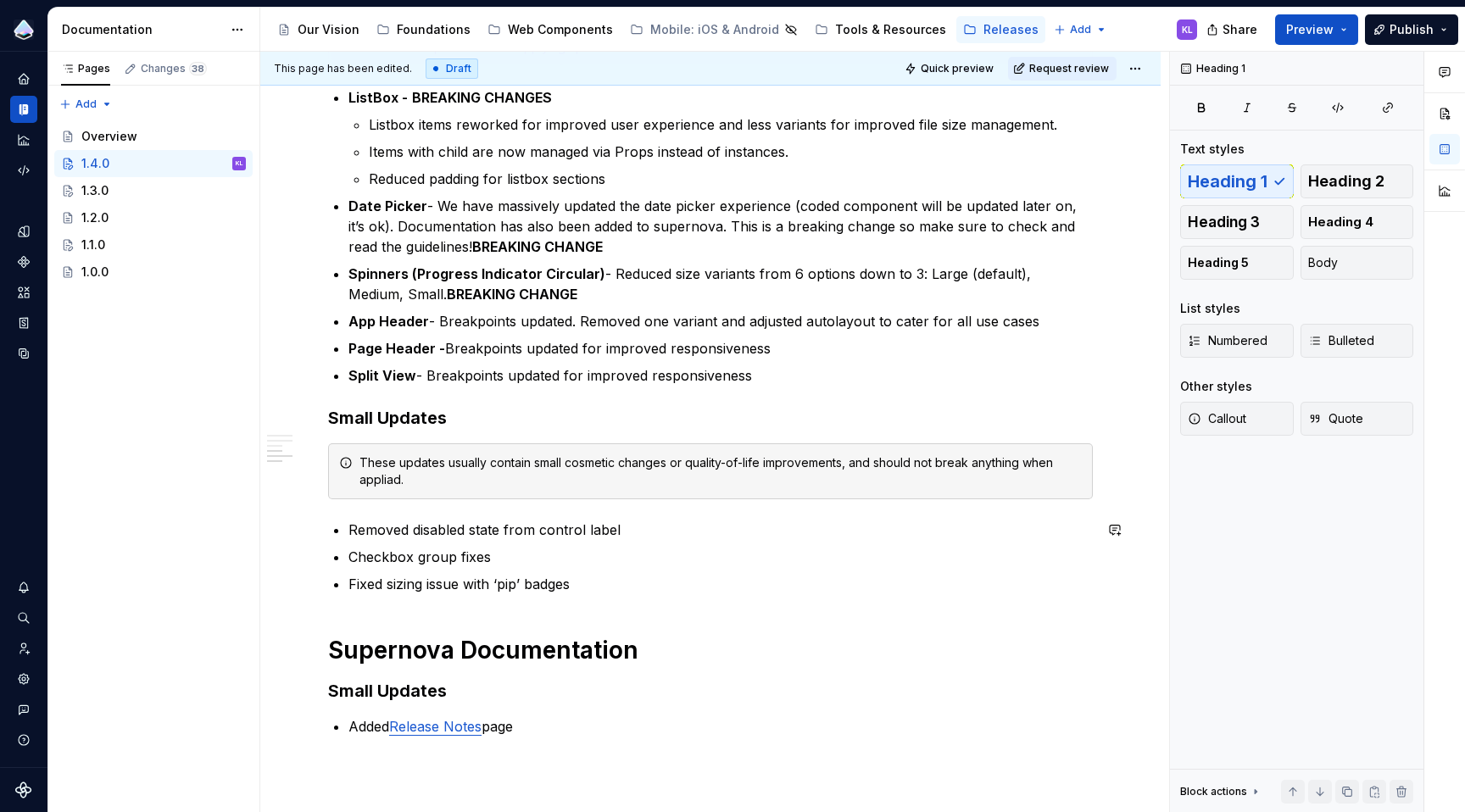
click at [523, 616] on div "Overview This update includes fixes and additions to the Web Component Library,…" at bounding box center [710, 270] width 765 height 932
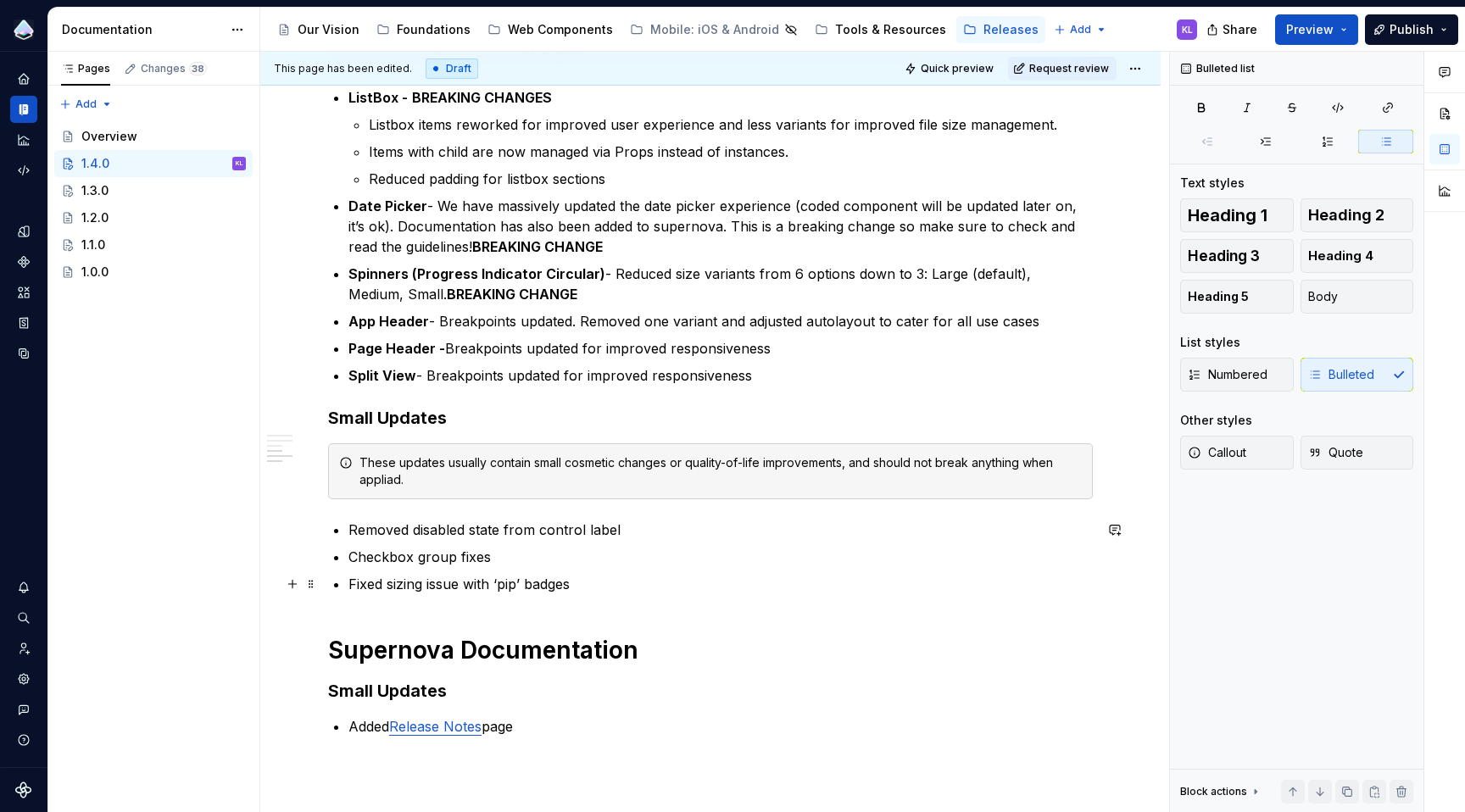
click at [602, 587] on p "Fixed sizing issue with ‘pip’ badges" at bounding box center [720, 584] width 744 height 20
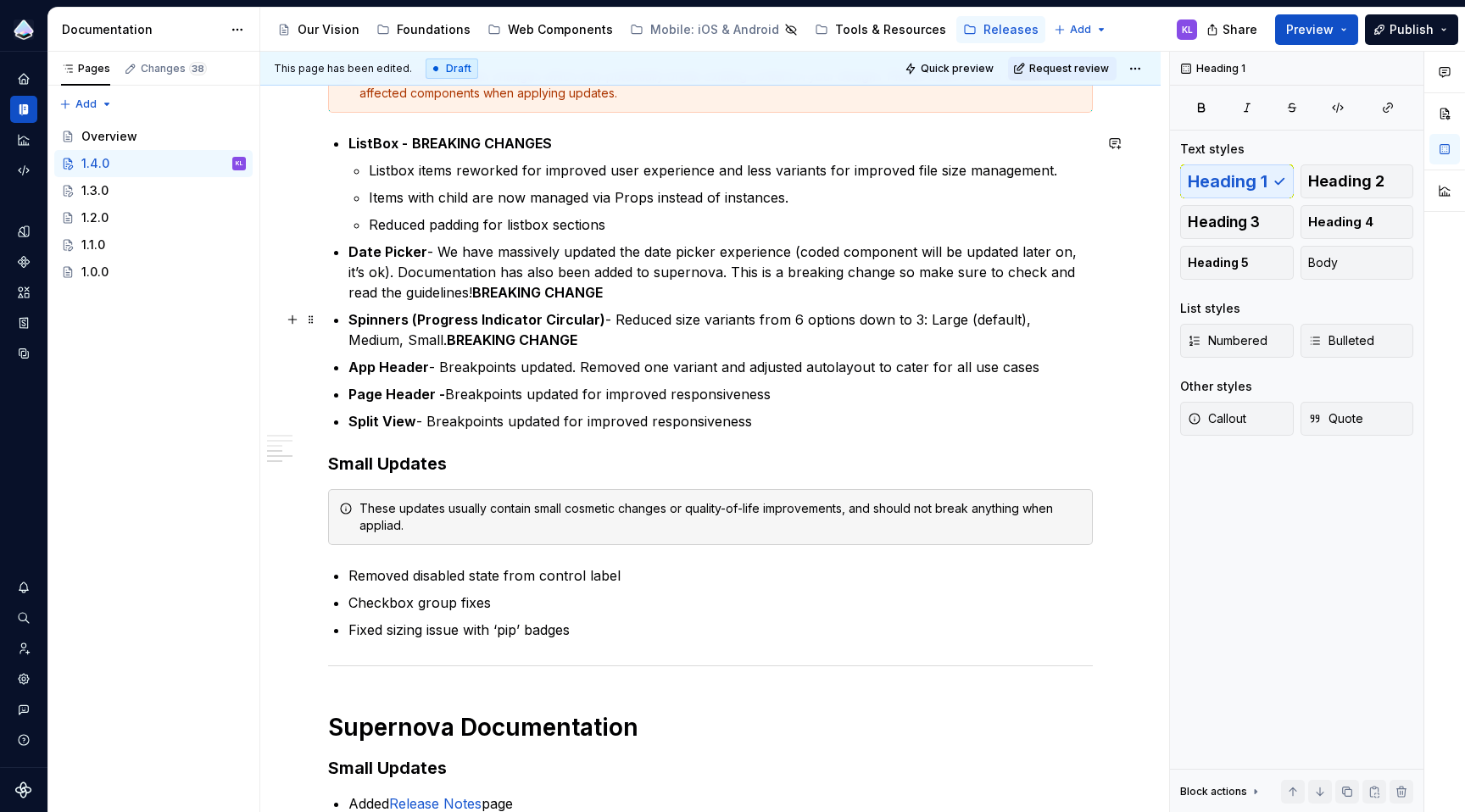
scroll to position [487, 0]
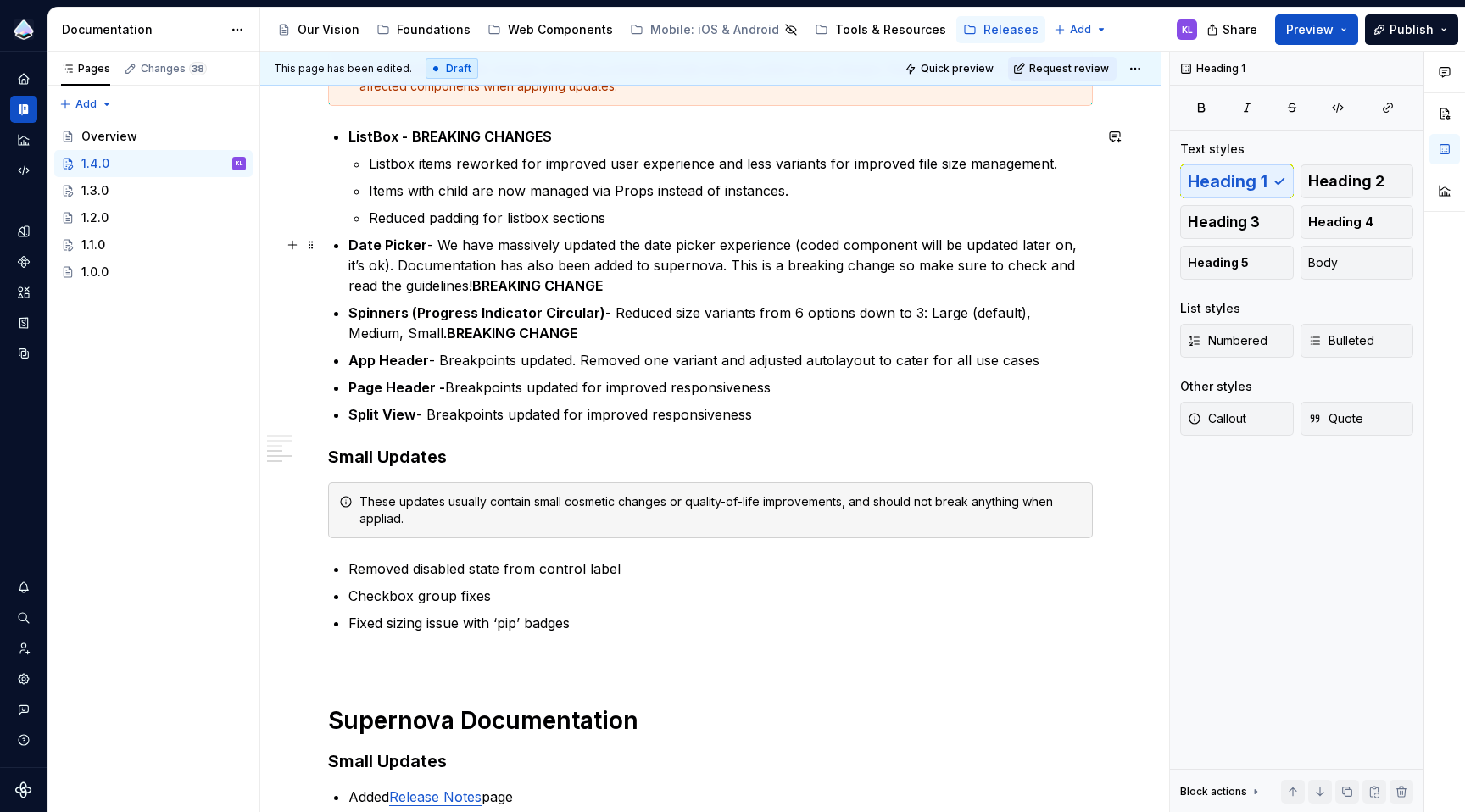
click at [432, 240] on p "Date Picker - We have massively updated the date picker experience (coded compo…" at bounding box center [720, 265] width 744 height 61
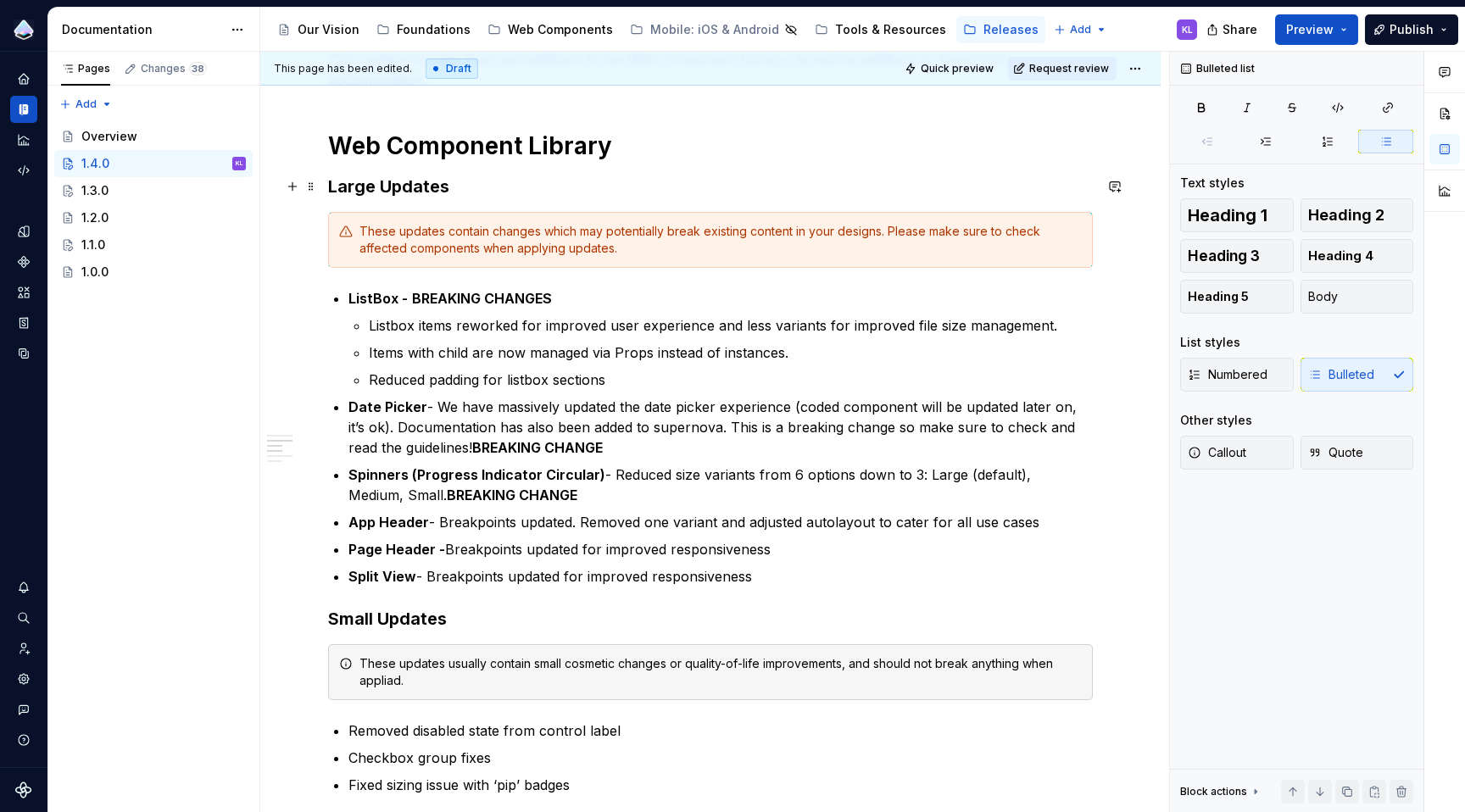
scroll to position [299, 0]
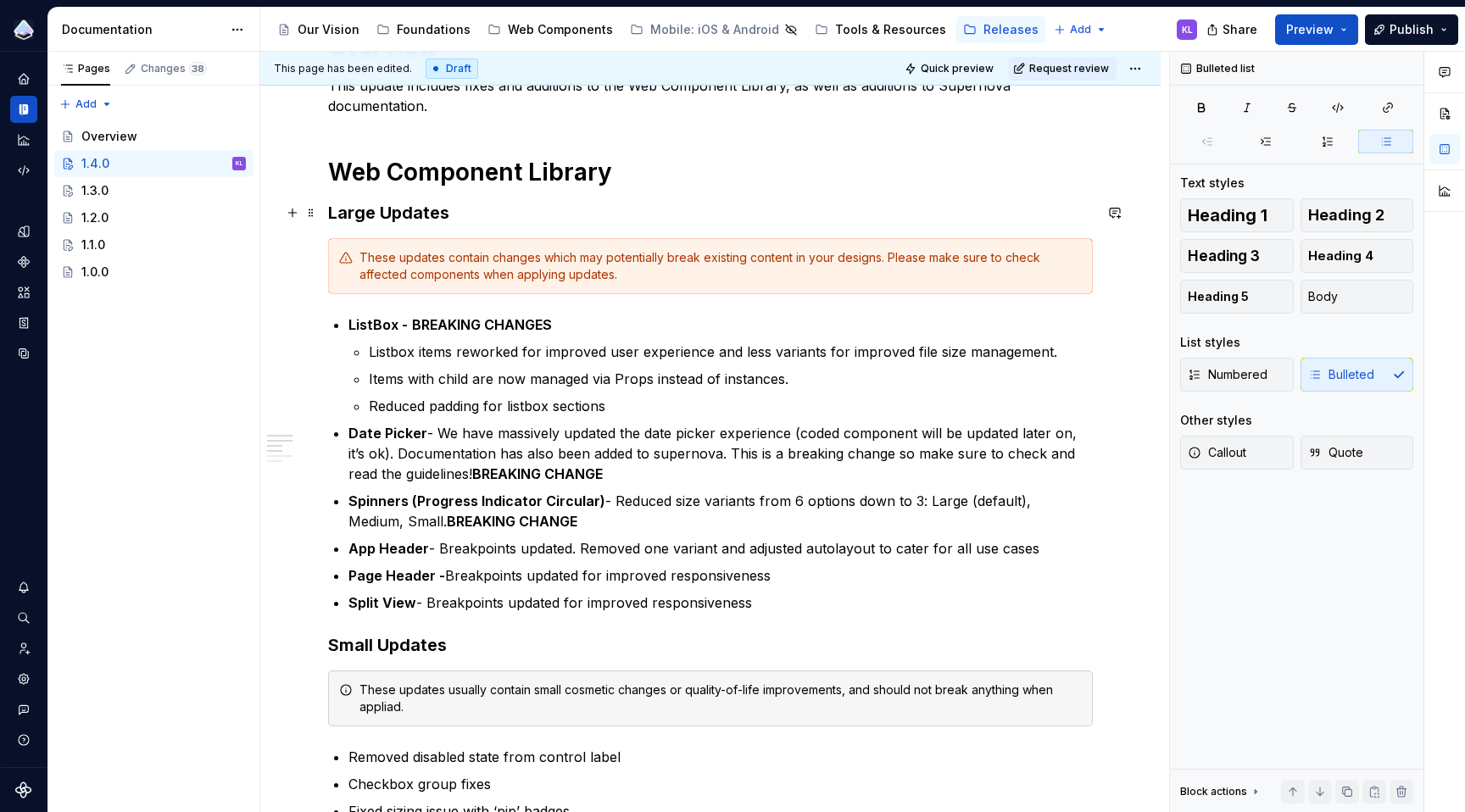
click at [421, 210] on h3 "Large Updates" at bounding box center [710, 212] width 765 height 23
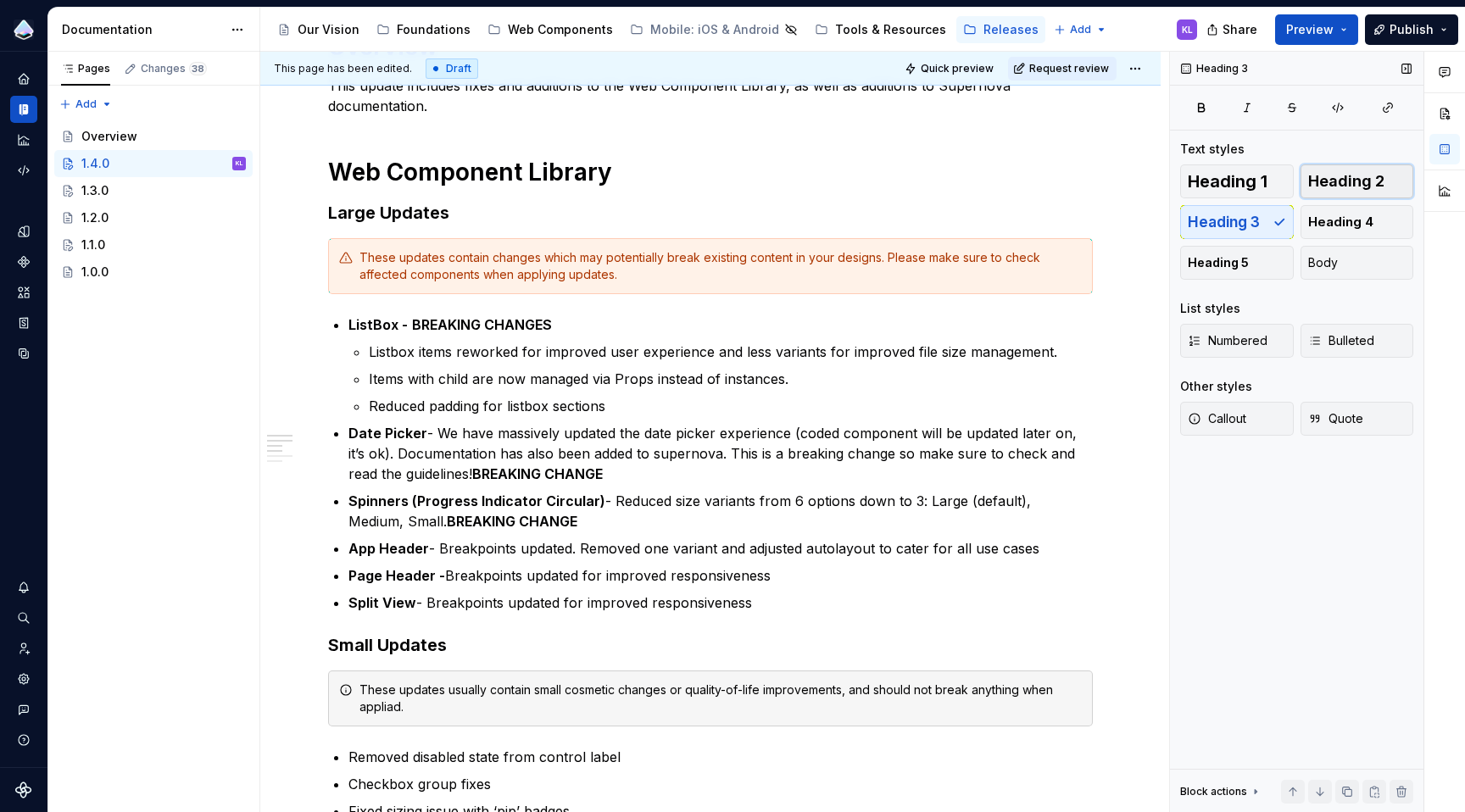
click at [1323, 181] on span "Heading 2" at bounding box center [1347, 182] width 76 height 17
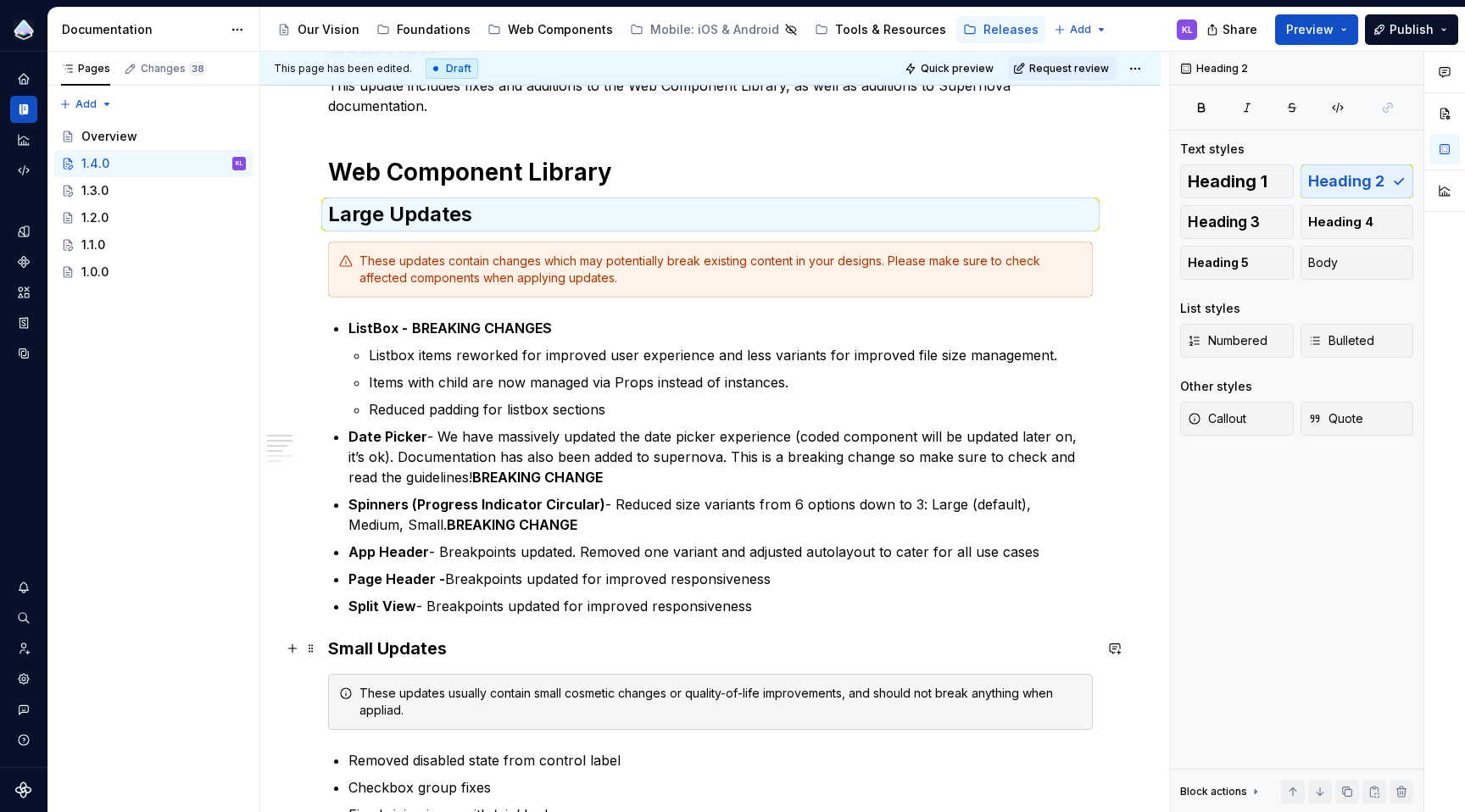
click at [414, 655] on h3 "Small Updates" at bounding box center [710, 648] width 765 height 23
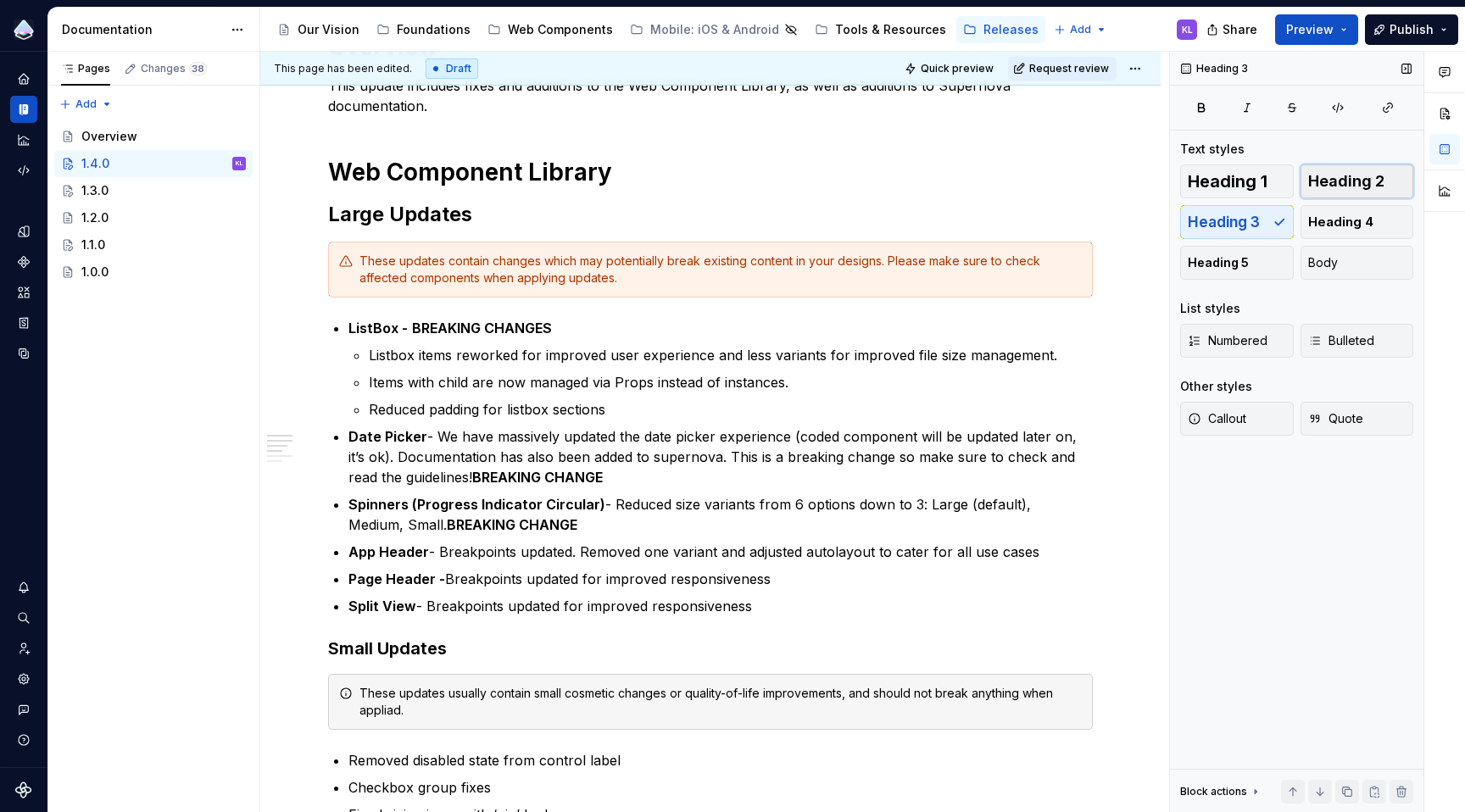
click at [1348, 176] on span "Heading 2" at bounding box center [1347, 182] width 76 height 17
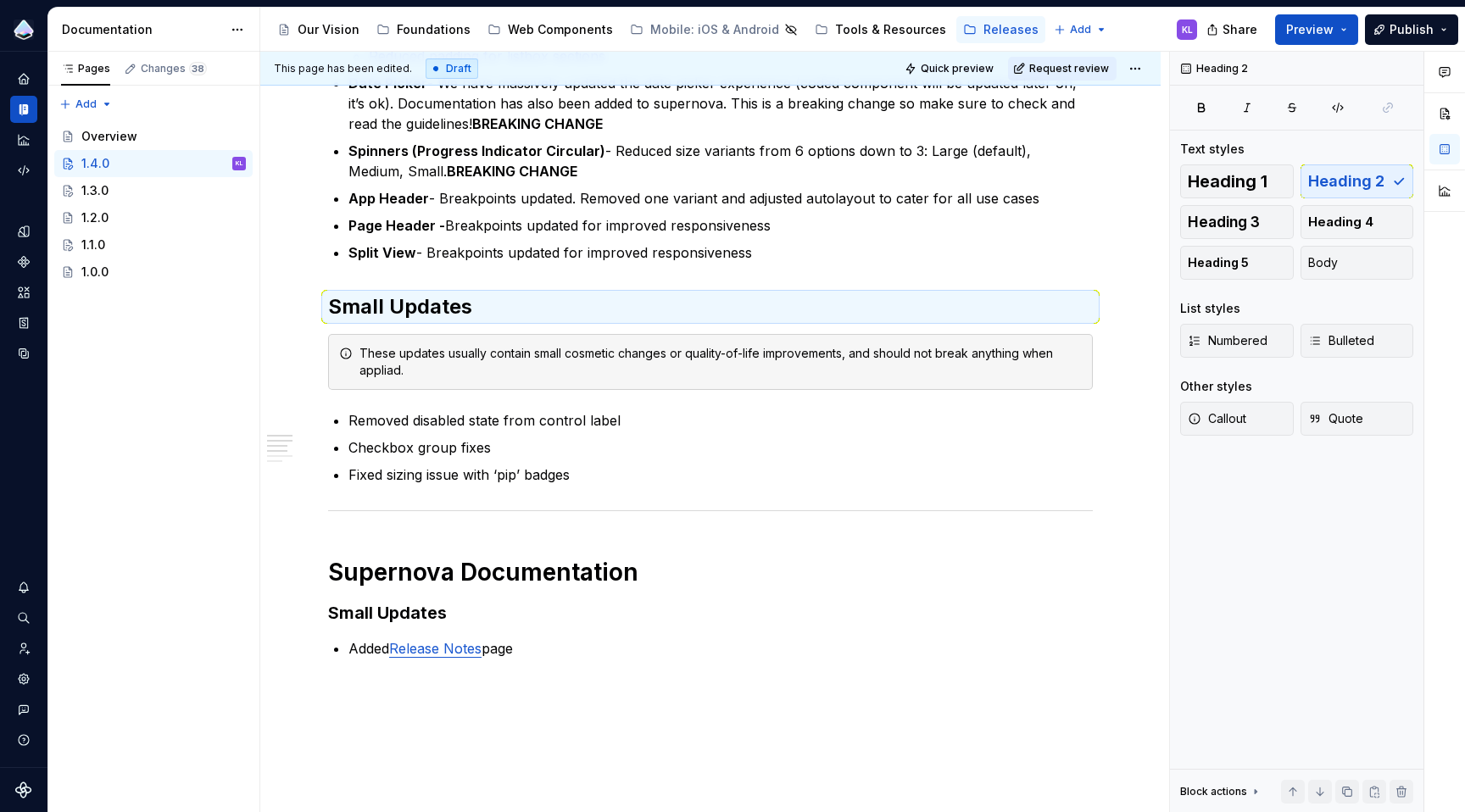
scroll to position [662, 0]
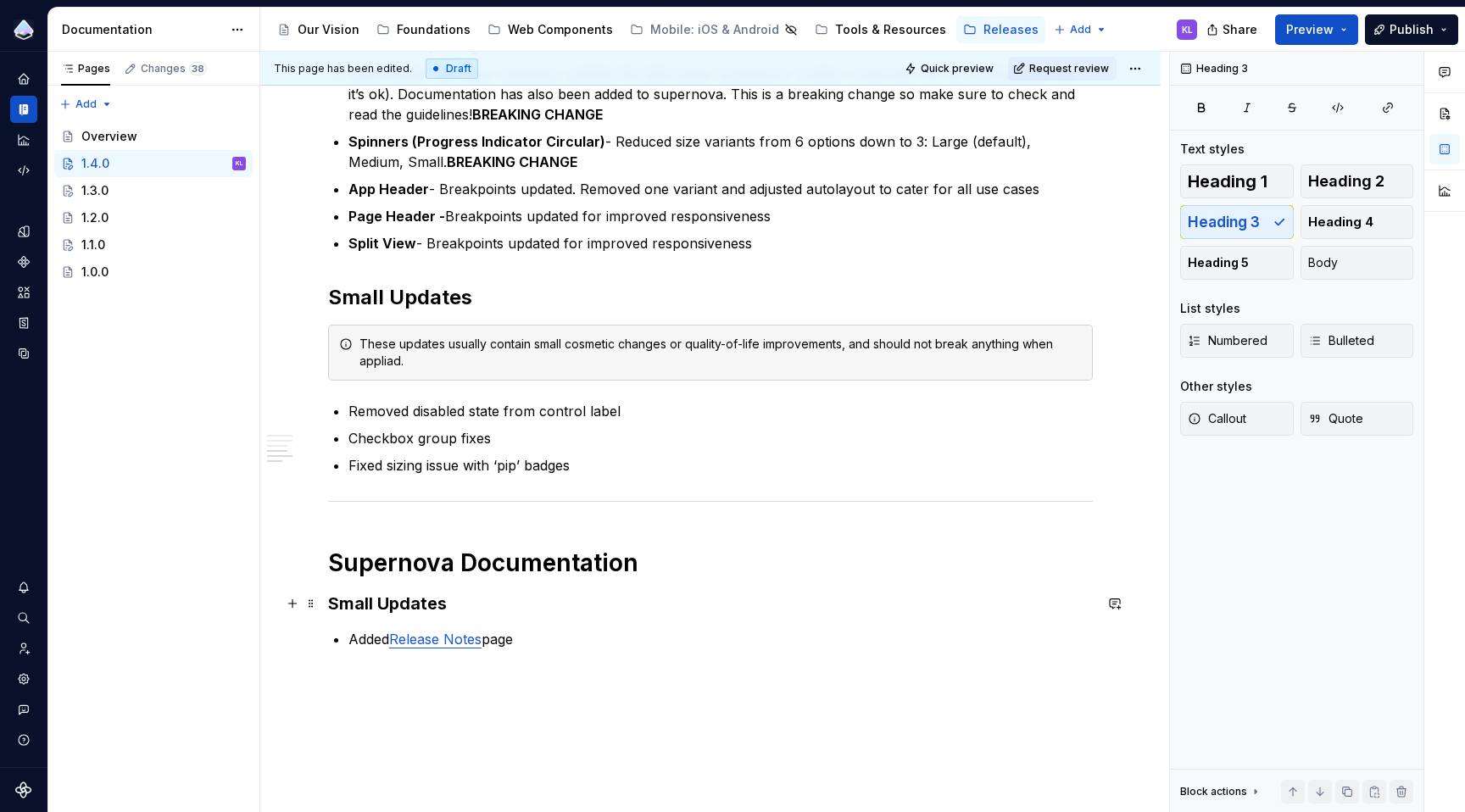
click at [415, 605] on h3 "Small Updates" at bounding box center [710, 602] width 765 height 23
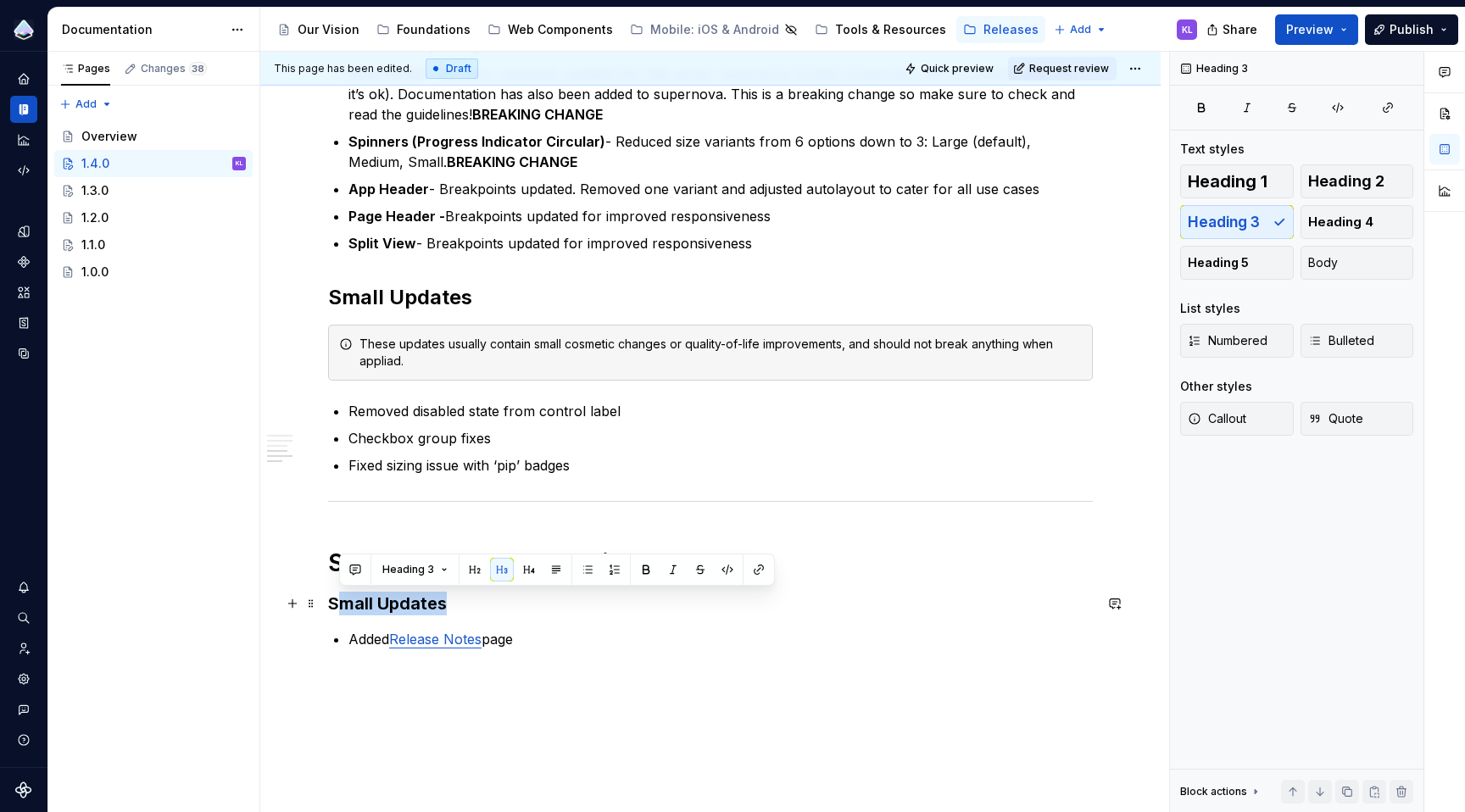
drag, startPoint x: 447, startPoint y: 607, endPoint x: 336, endPoint y: 601, distance: 111.2
click at [336, 601] on h3 "Small Updates" at bounding box center [710, 602] width 765 height 23
click at [310, 604] on span at bounding box center [311, 602] width 14 height 23
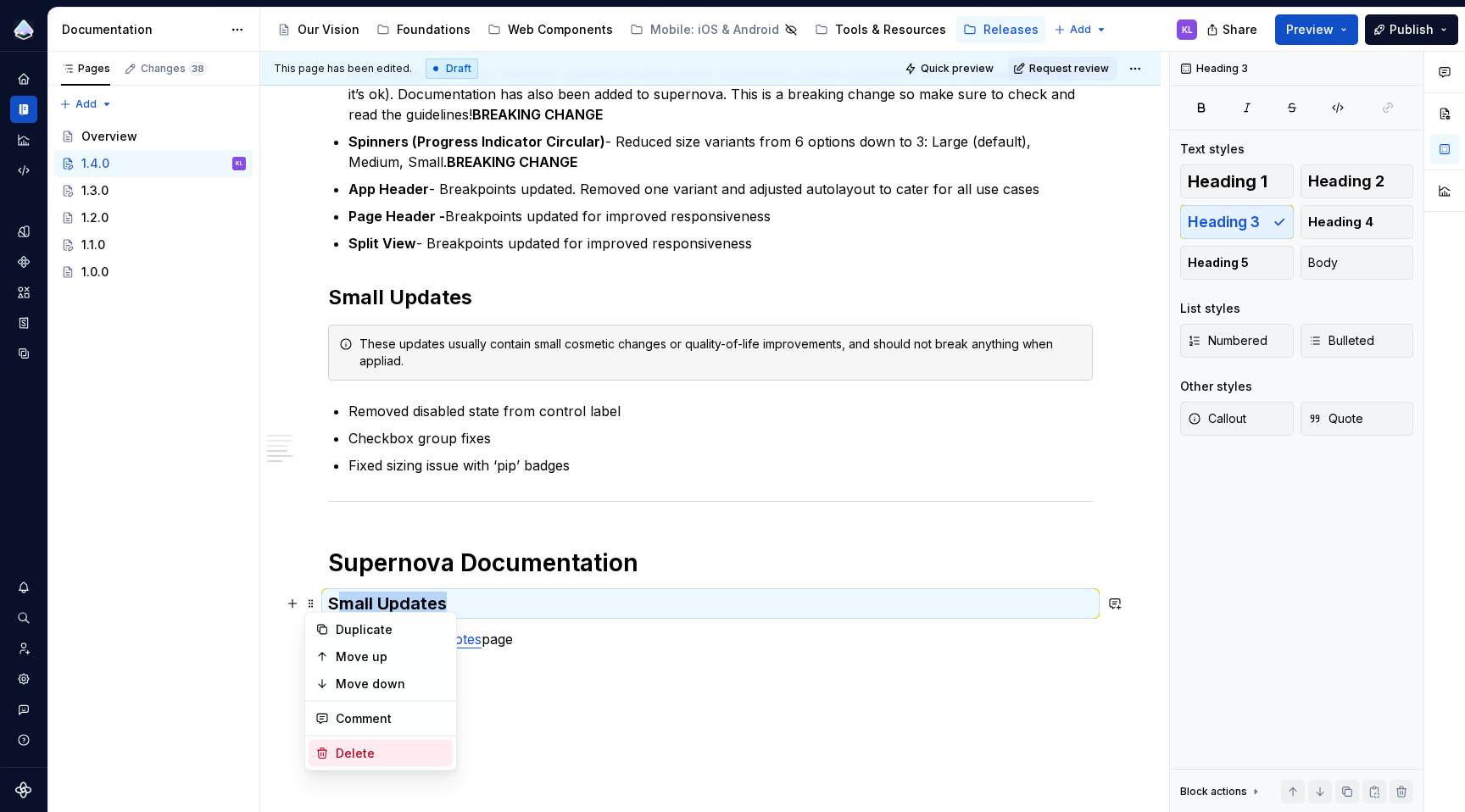
click at [399, 748] on div "Delete" at bounding box center [391, 753] width 110 height 17
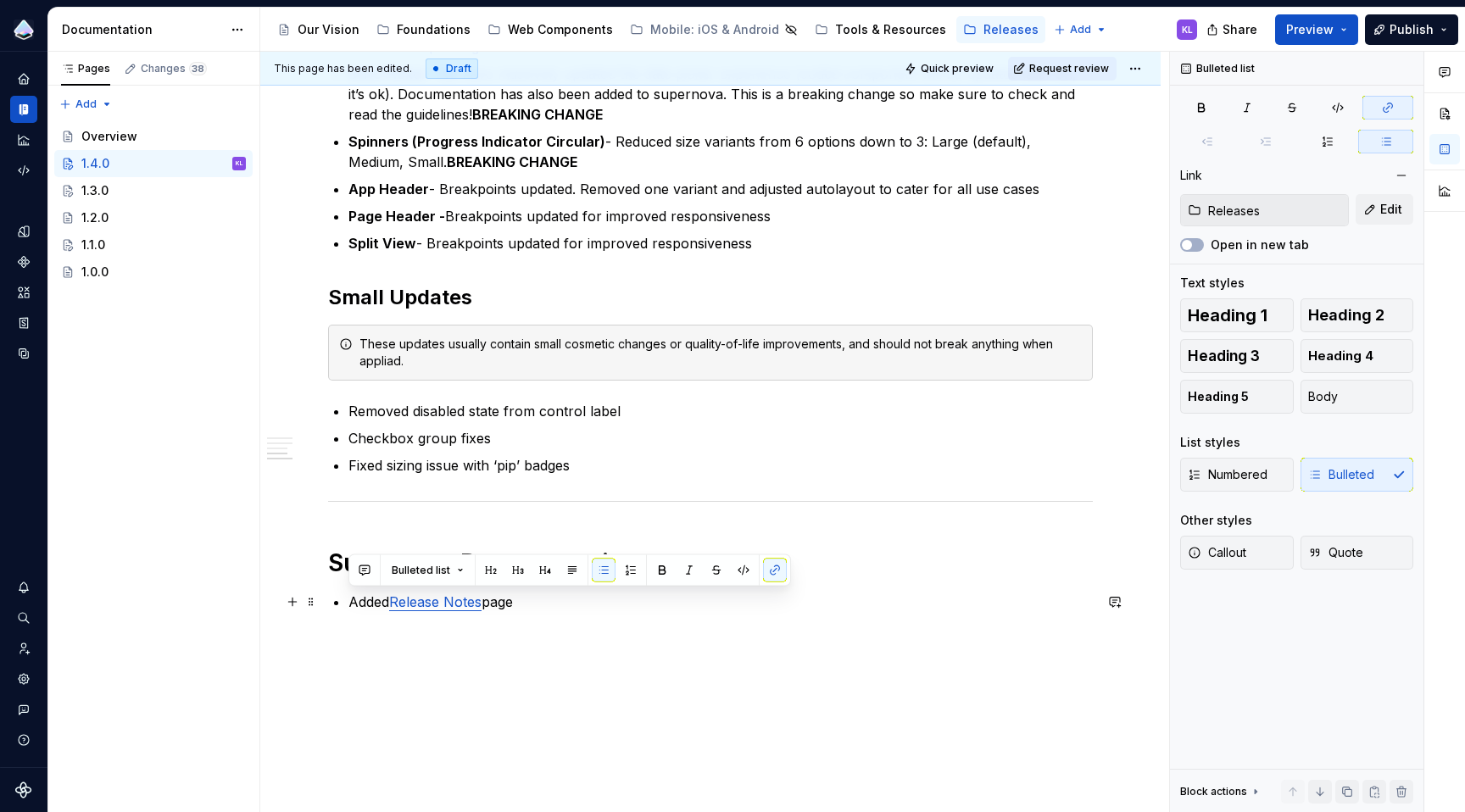
drag, startPoint x: 531, startPoint y: 601, endPoint x: 348, endPoint y: 600, distance: 183.0
click at [349, 601] on p "Added Release Notes page" at bounding box center [720, 602] width 744 height 20
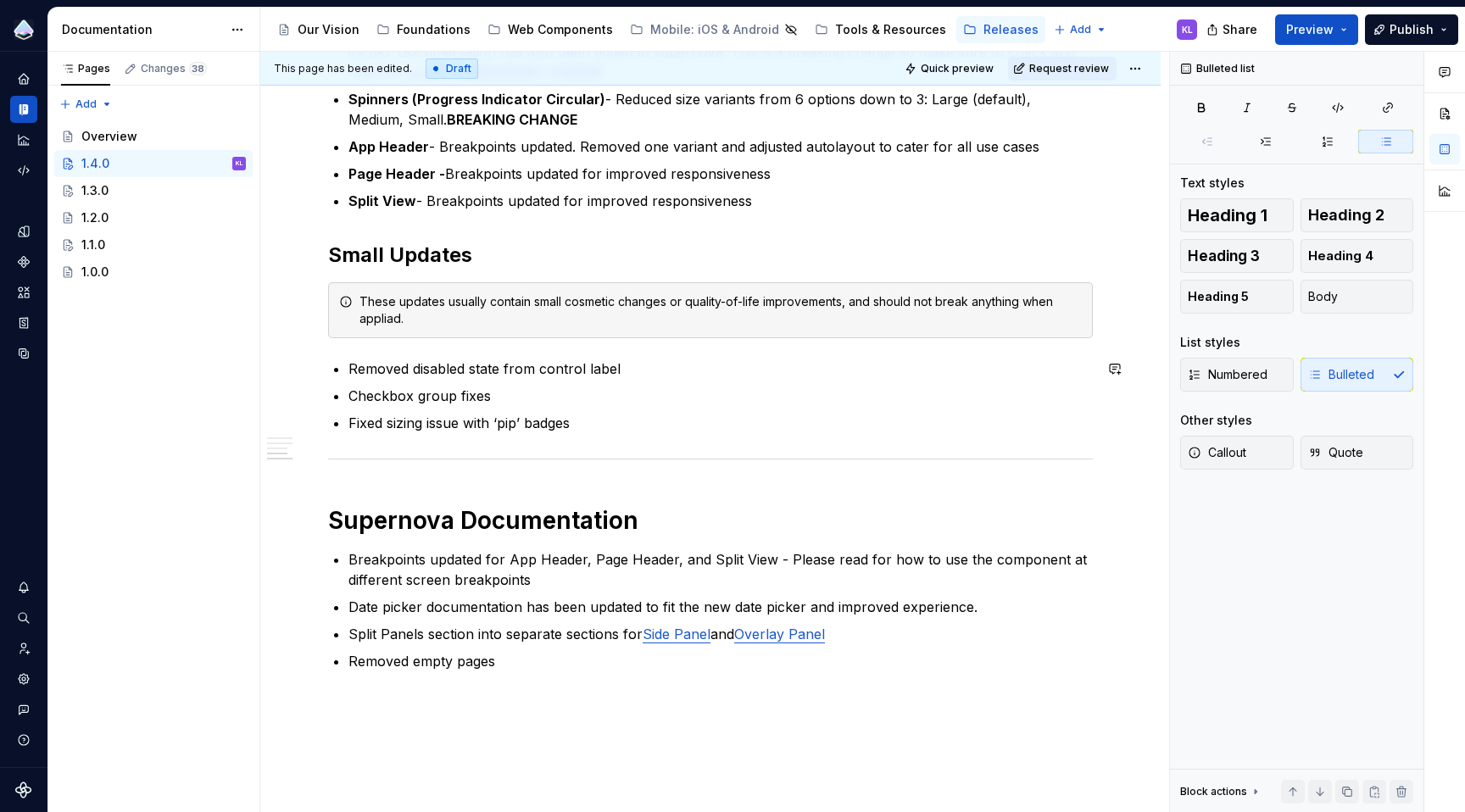
scroll to position [752, 0]
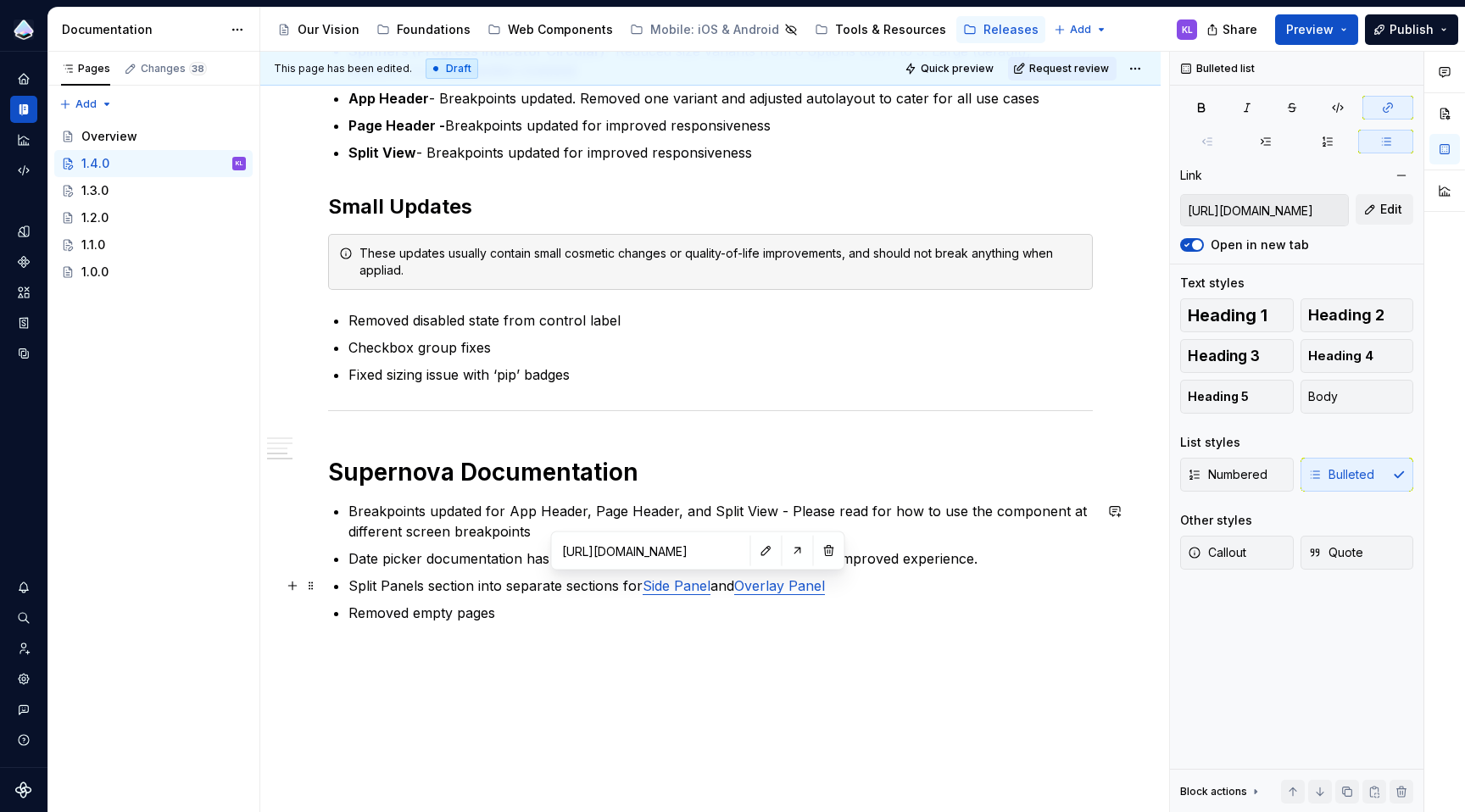
click at [676, 589] on link "Side Panel" at bounding box center [676, 586] width 68 height 17
click at [762, 630] on div "Overview This update includes fixes and additions to the Web Component Library,…" at bounding box center [710, 111] width 765 height 1065
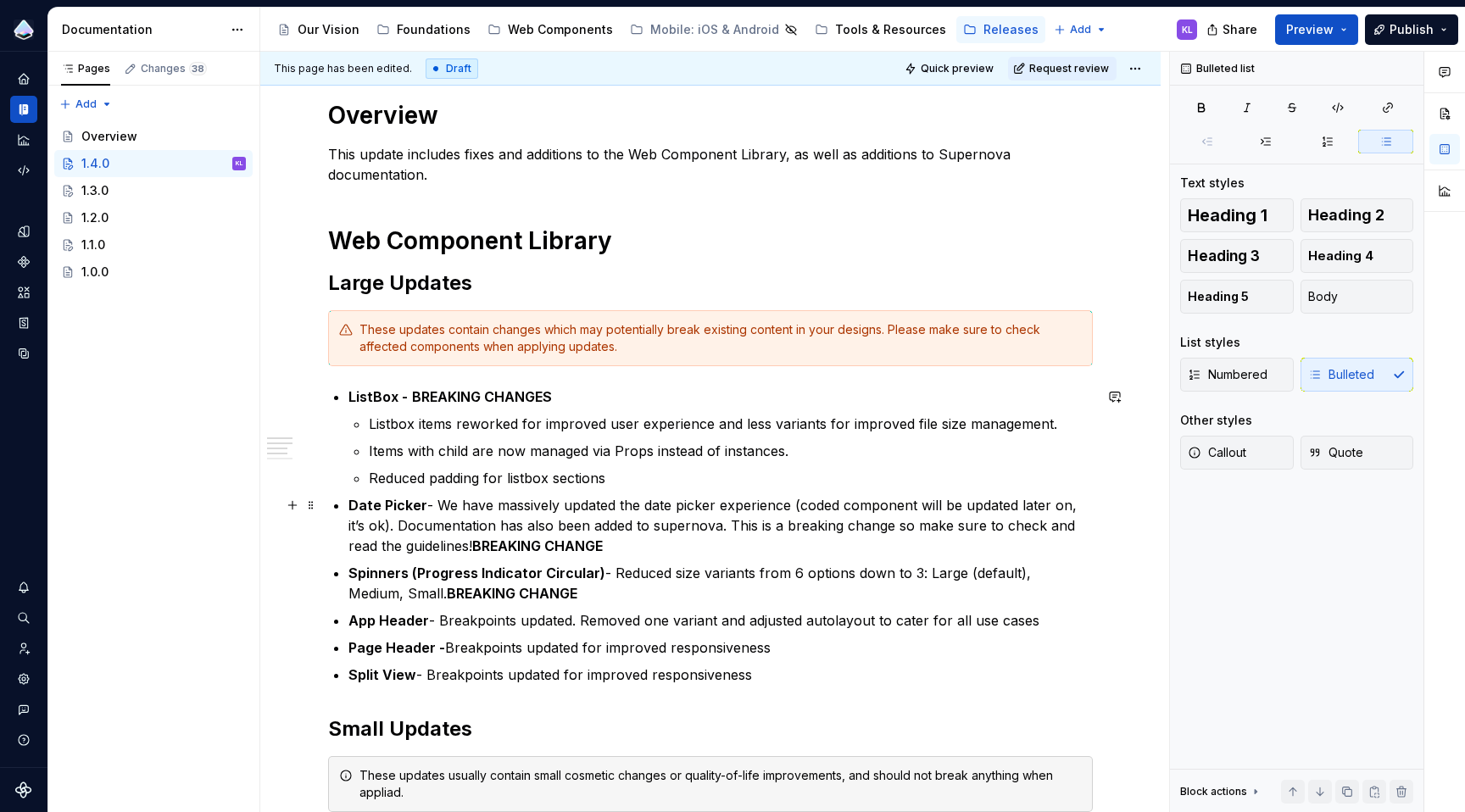
scroll to position [214, 0]
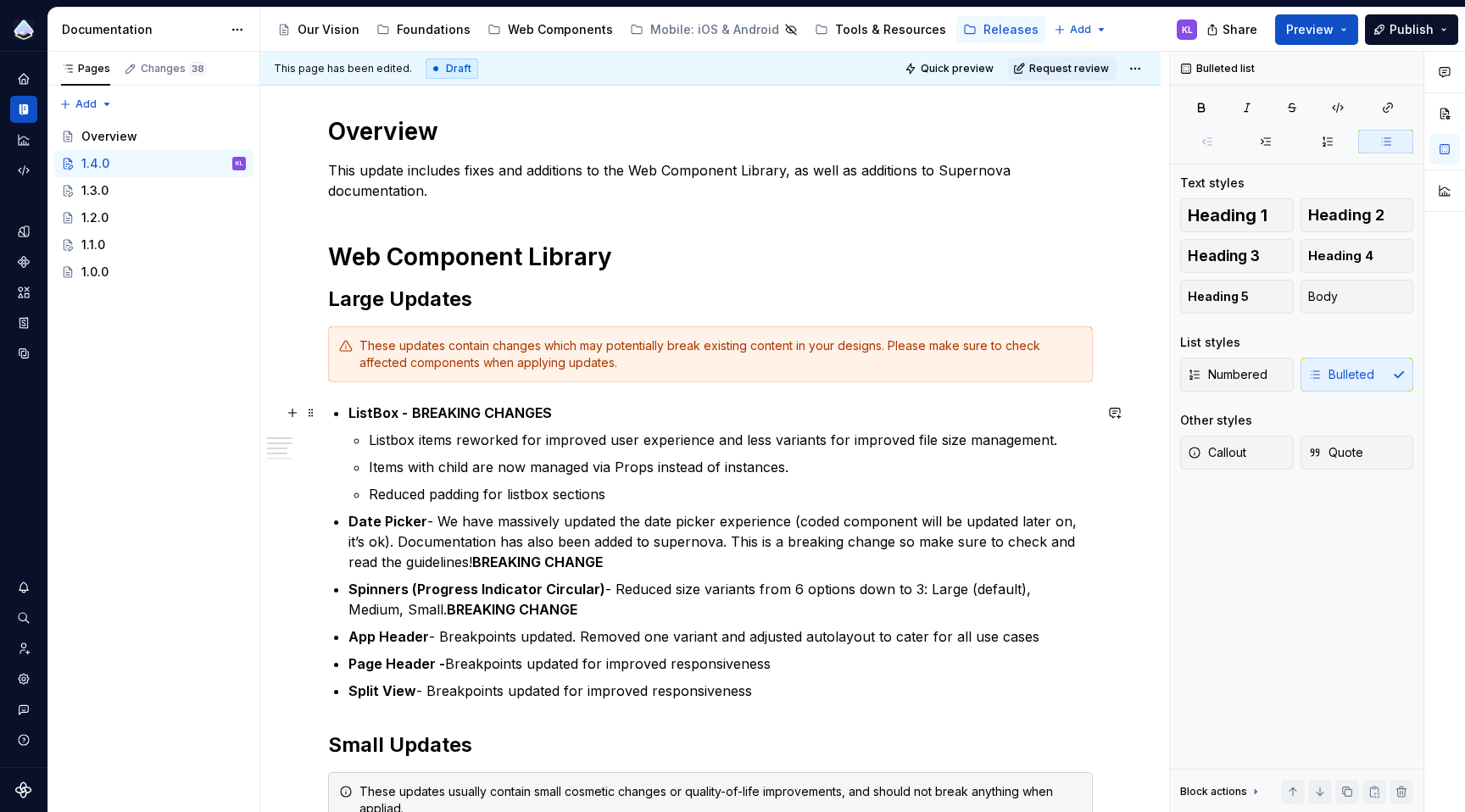
click at [412, 413] on strong "BREAKING CHANGES" at bounding box center [482, 413] width 140 height 17
click at [348, 414] on strong "ListBox -" at bounding box center [378, 413] width 60 height 17
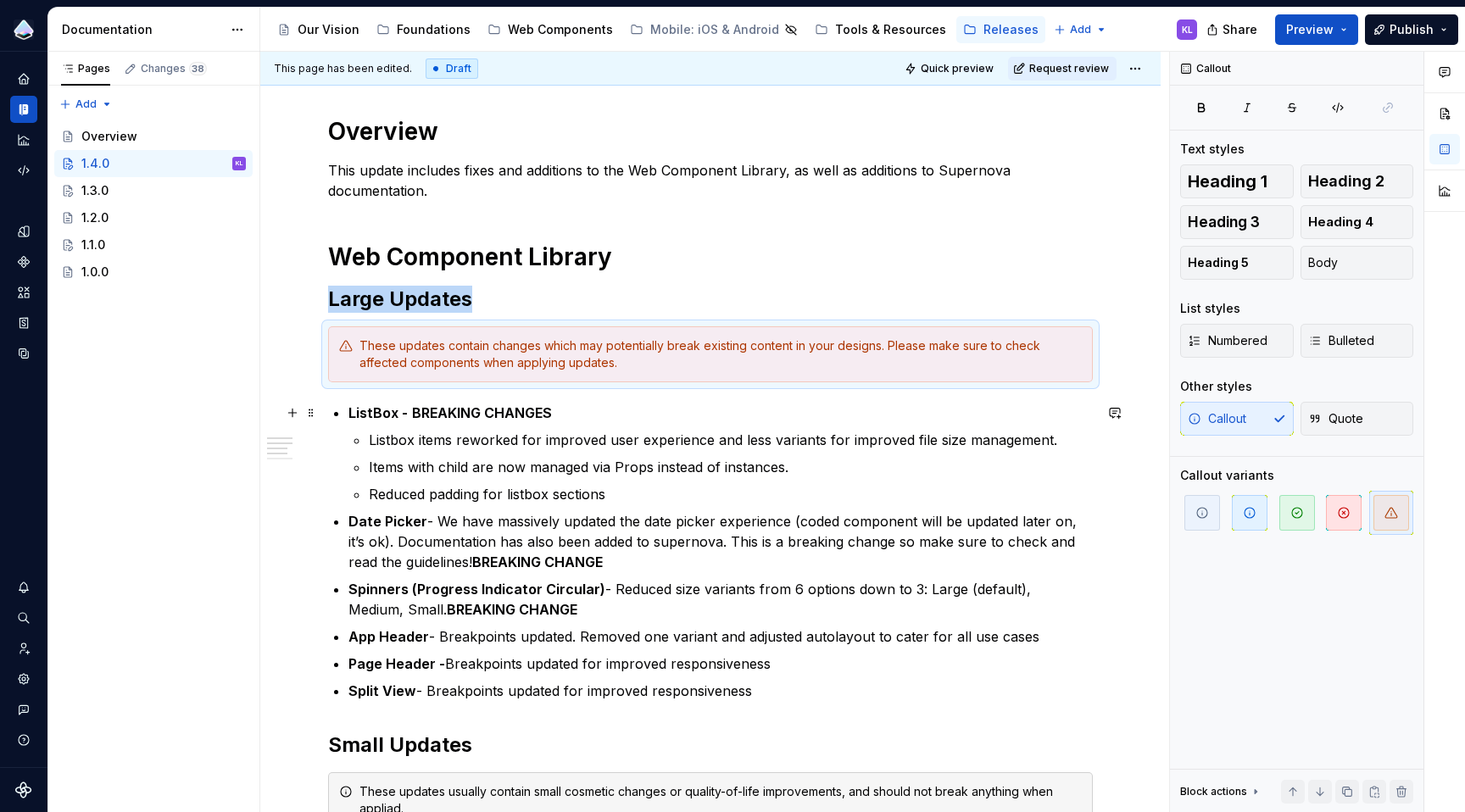
click at [348, 414] on strong "ListBox -" at bounding box center [378, 413] width 60 height 17
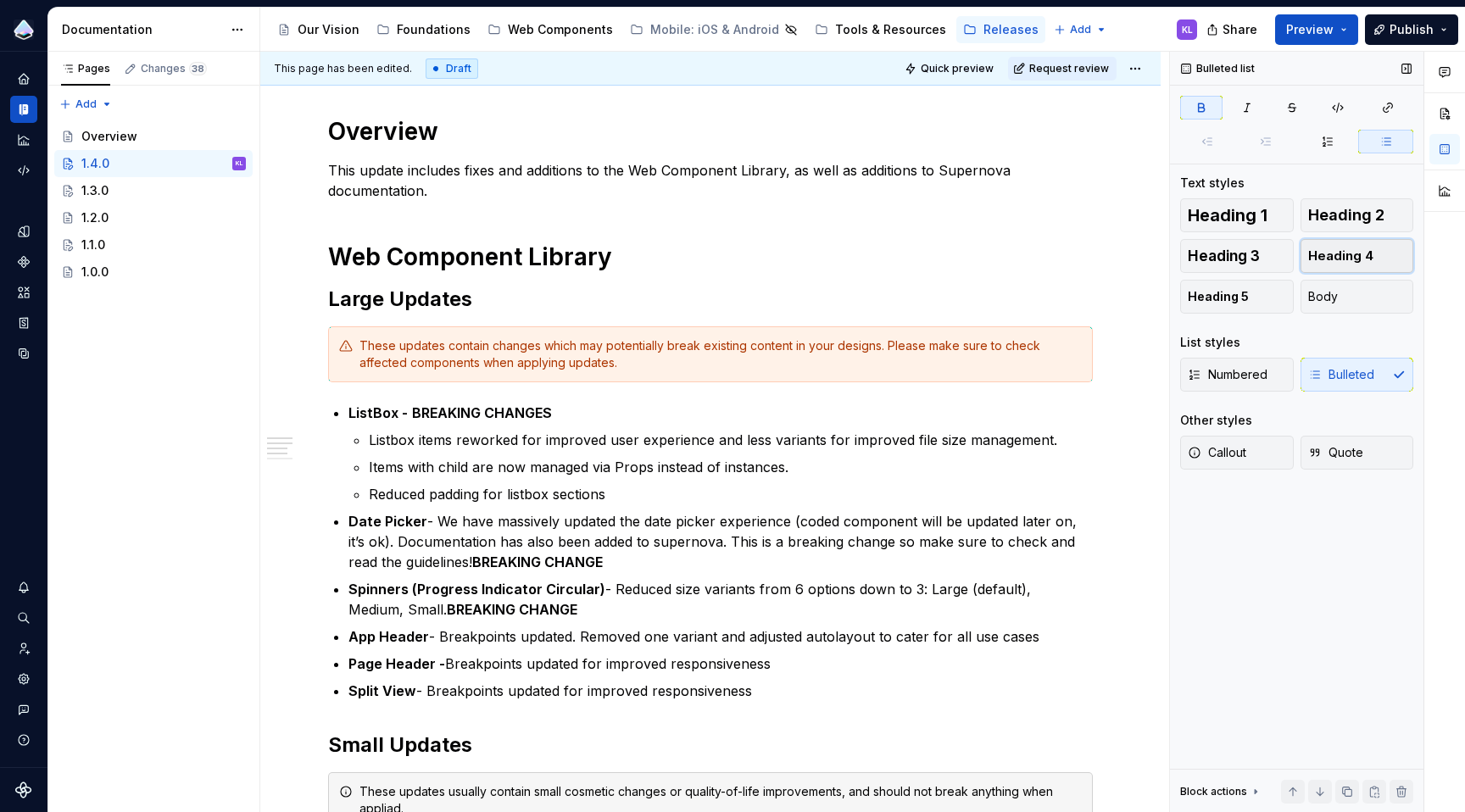
click at [1336, 260] on span "Heading 4" at bounding box center [1341, 256] width 65 height 17
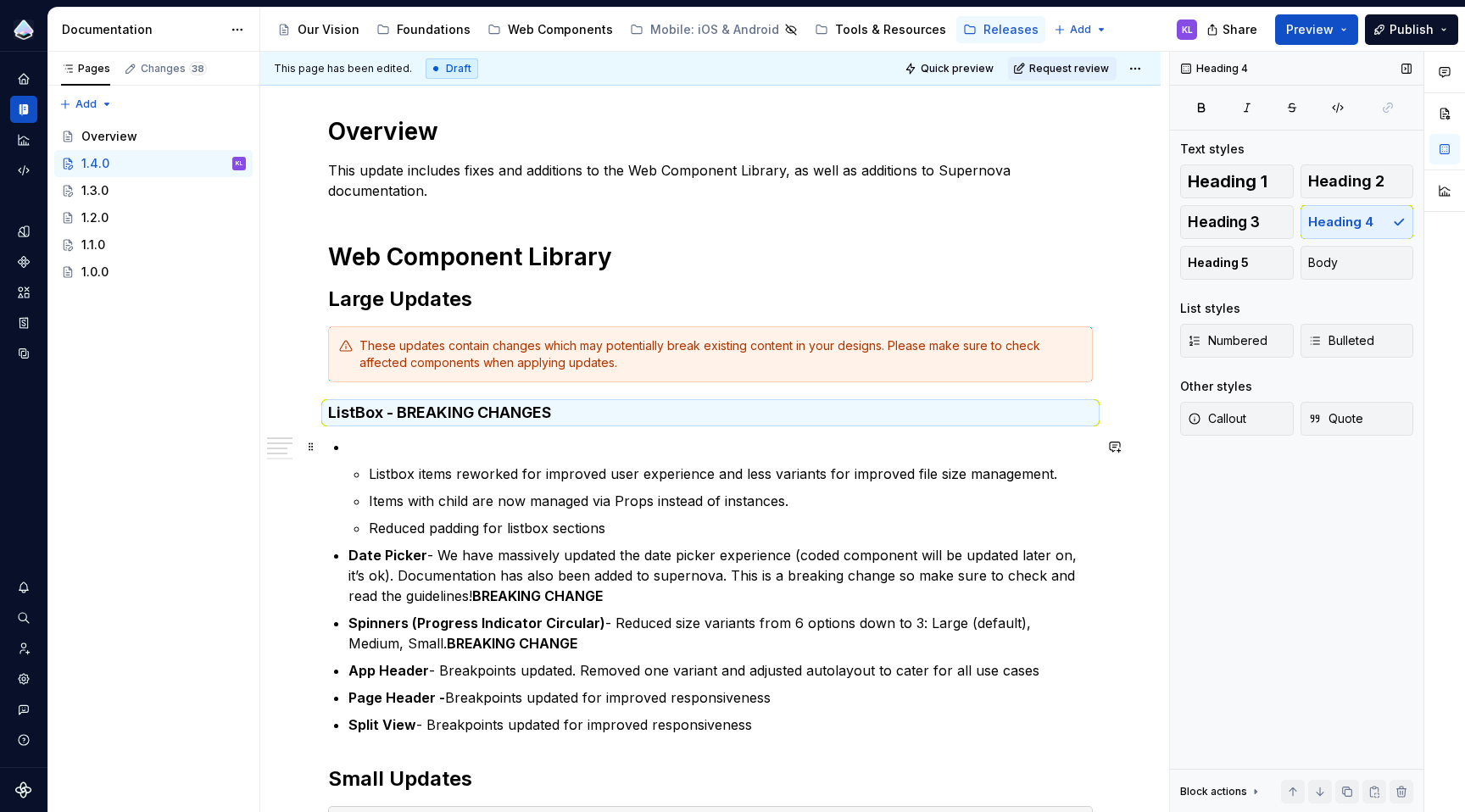
click at [377, 446] on p at bounding box center [720, 447] width 744 height 20
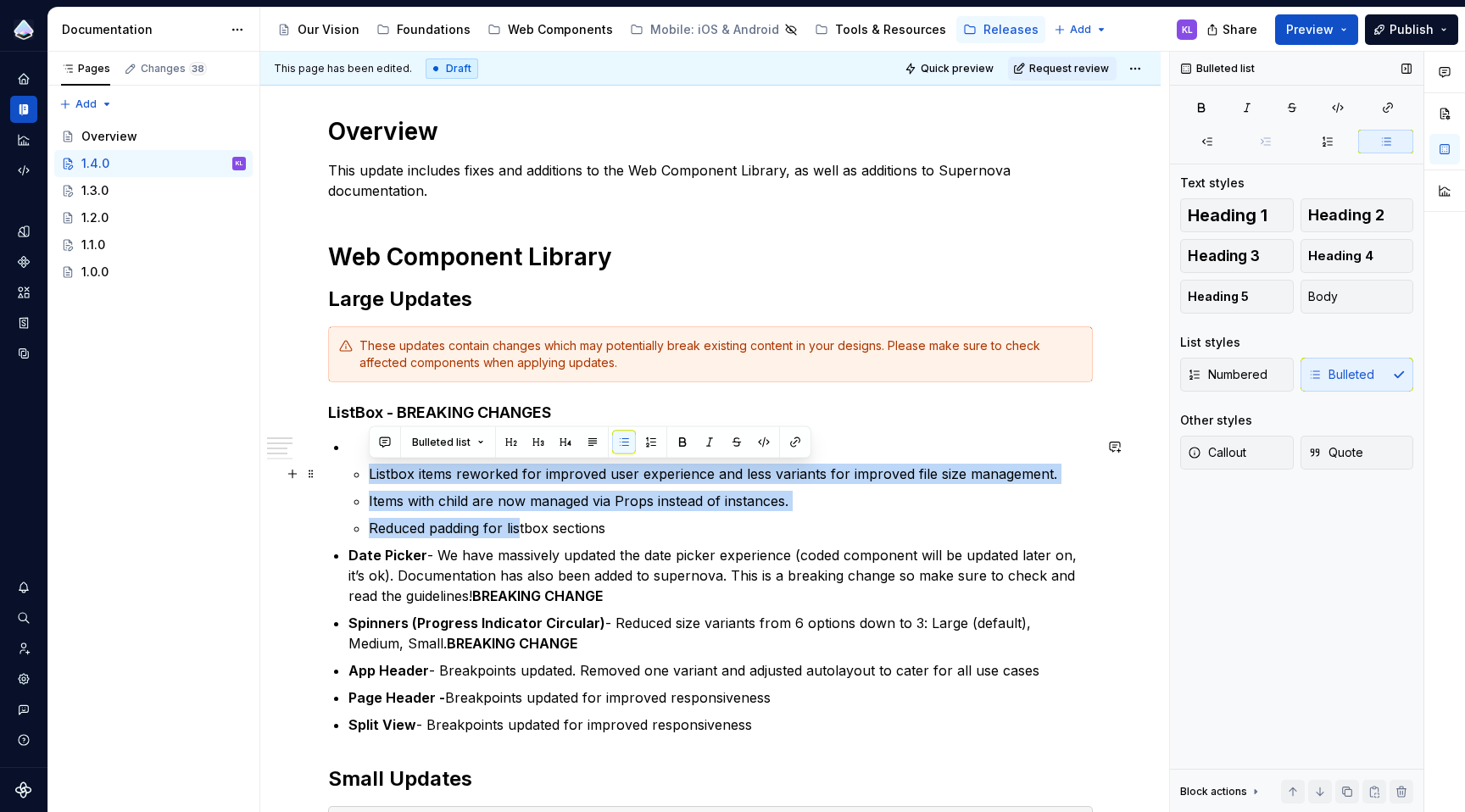
drag, startPoint x: 522, startPoint y: 534, endPoint x: 367, endPoint y: 471, distance: 167.3
click at [367, 471] on li "Listbox items reworked for improved user experience and less variants for impro…" at bounding box center [720, 487] width 744 height 102
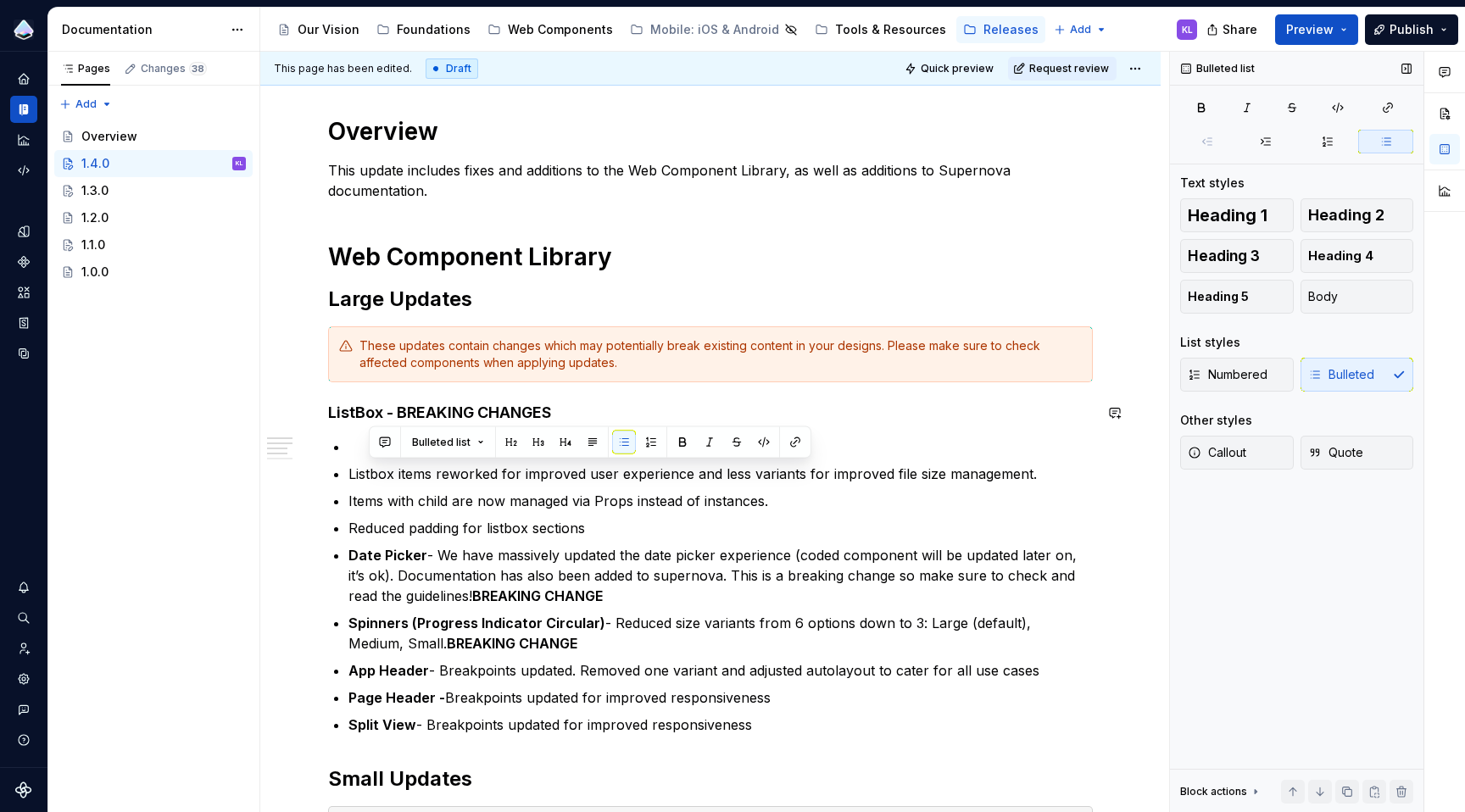
click at [351, 449] on p at bounding box center [720, 447] width 744 height 20
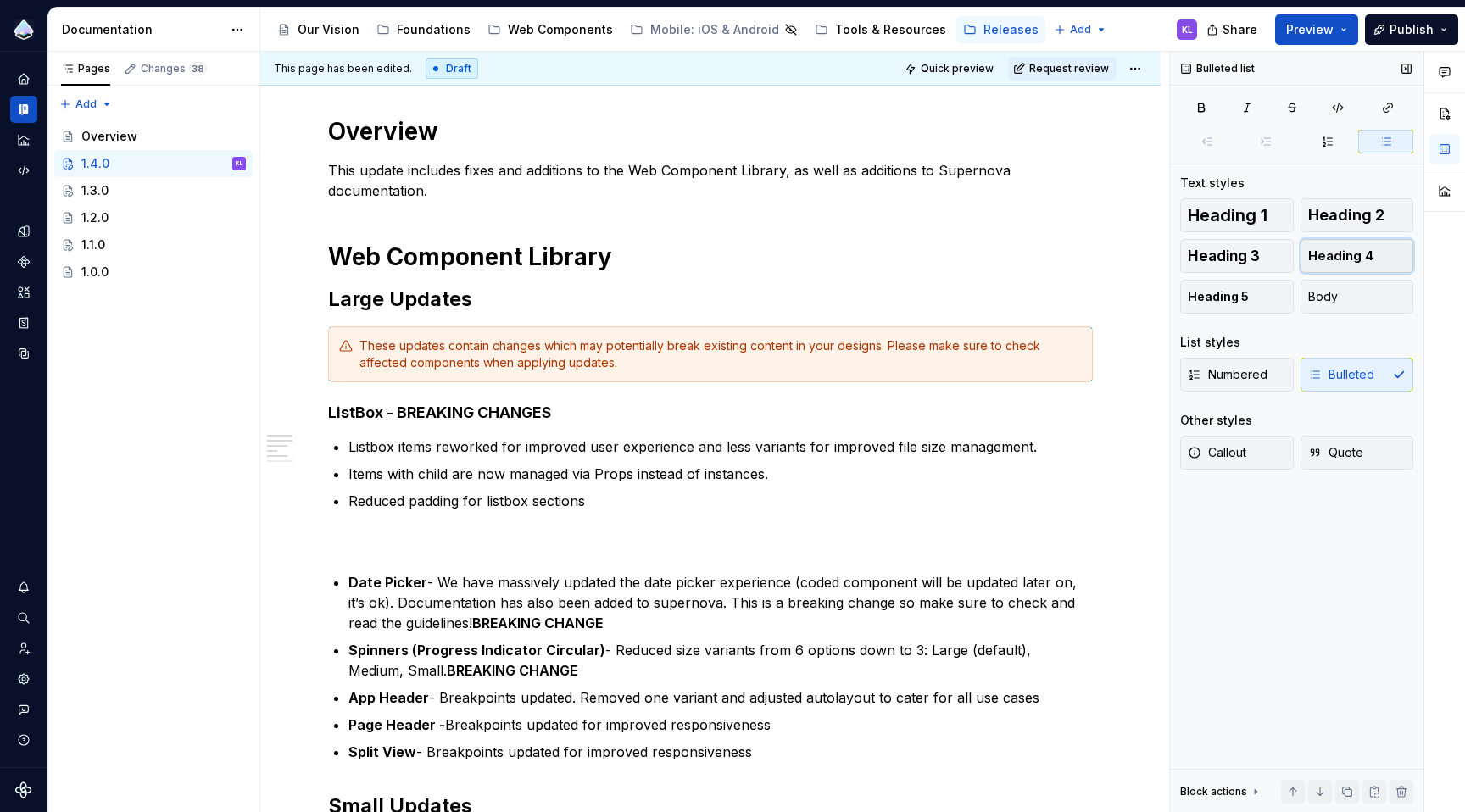
click at [1334, 259] on span "Heading 4" at bounding box center [1341, 256] width 65 height 17
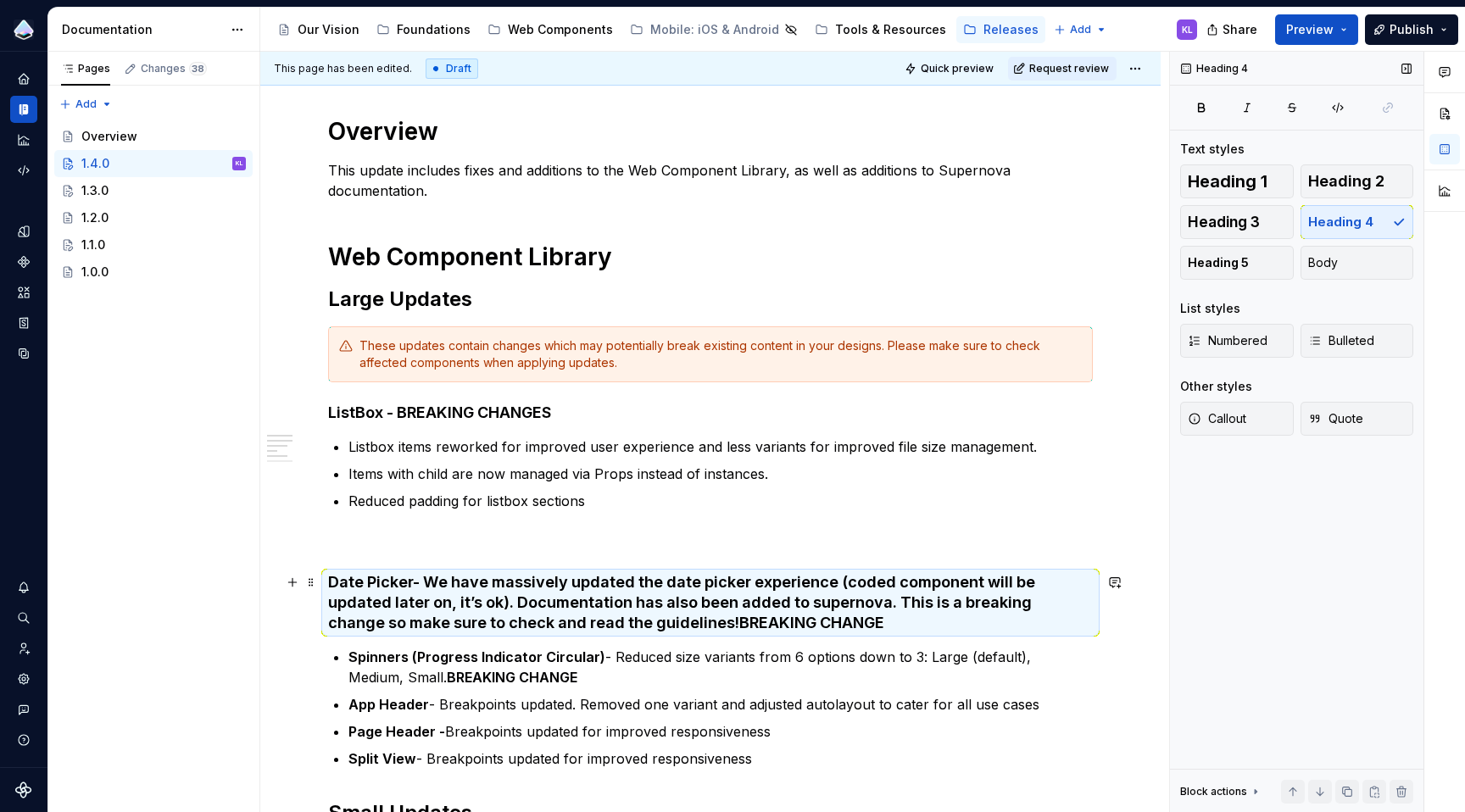
click at [430, 581] on h4 "Date Picker - We have massively updated the date picker experience (coded compo…" at bounding box center [710, 602] width 765 height 61
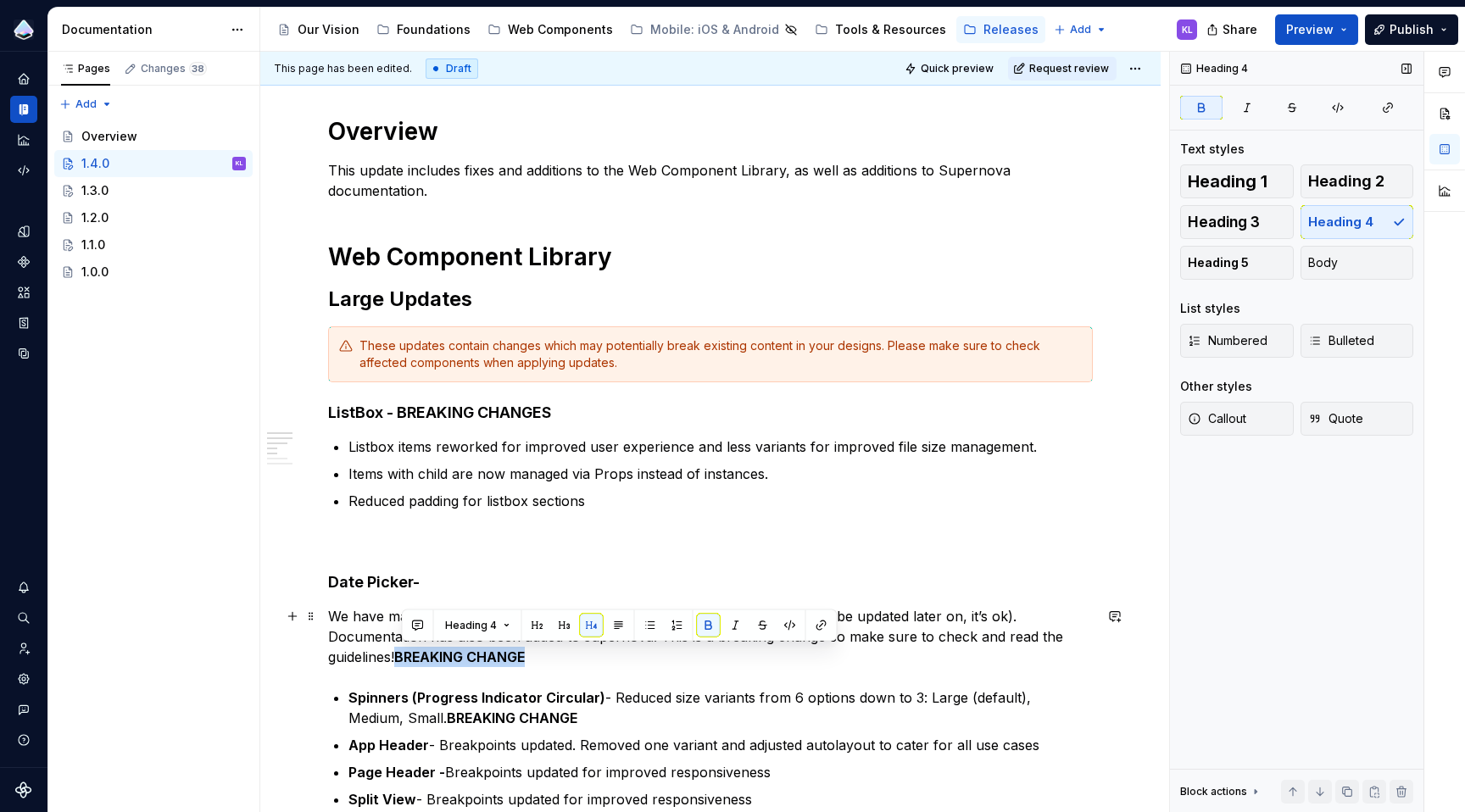
drag, startPoint x: 495, startPoint y: 660, endPoint x: 404, endPoint y: 657, distance: 91.0
click at [404, 657] on p "We have massively updated the date picker experience (coded component will be u…" at bounding box center [710, 637] width 765 height 61
click at [438, 579] on h4 "Date Picker -" at bounding box center [710, 582] width 765 height 20
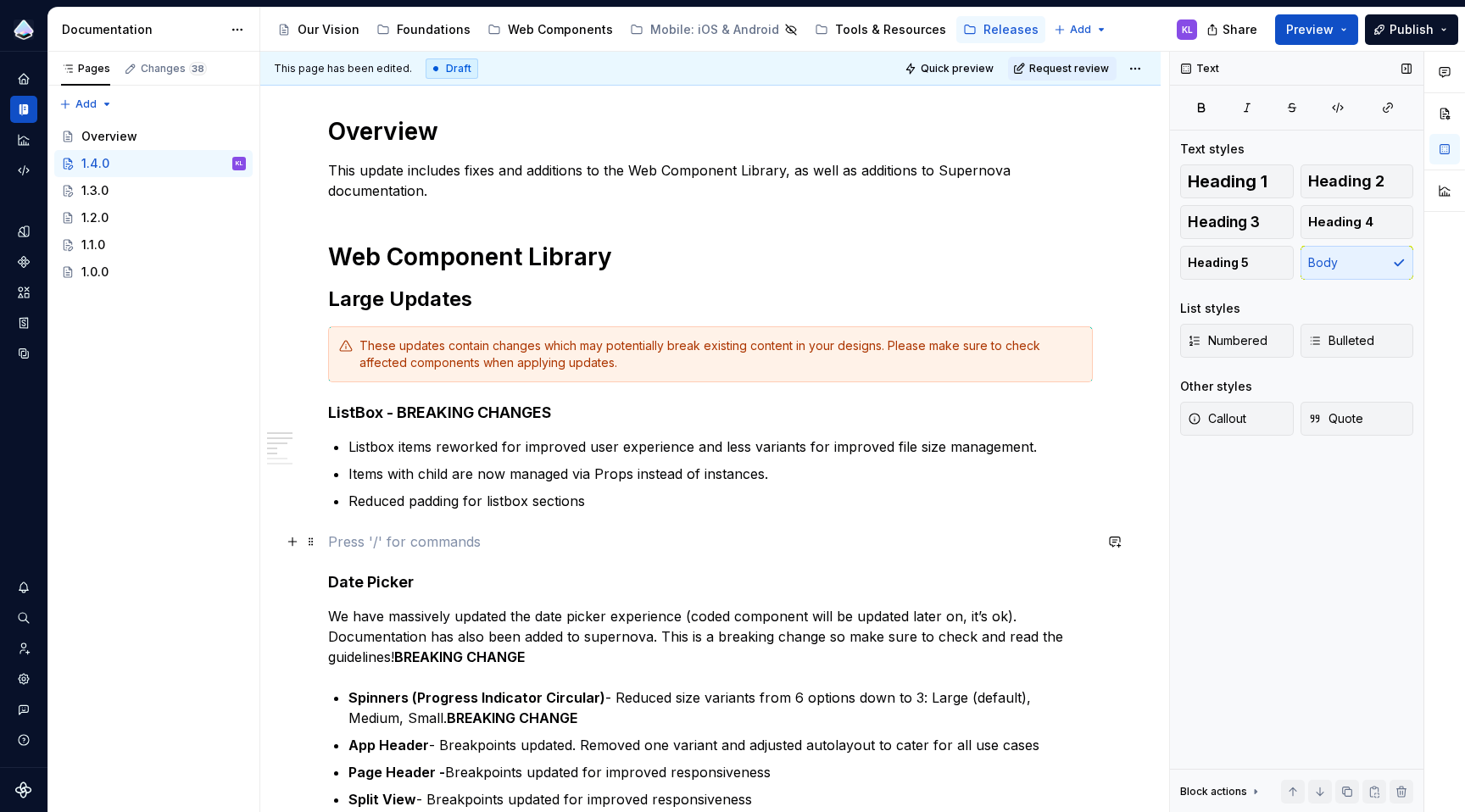
click at [413, 550] on p at bounding box center [710, 542] width 765 height 20
click at [520, 532] on p at bounding box center [710, 542] width 765 height 20
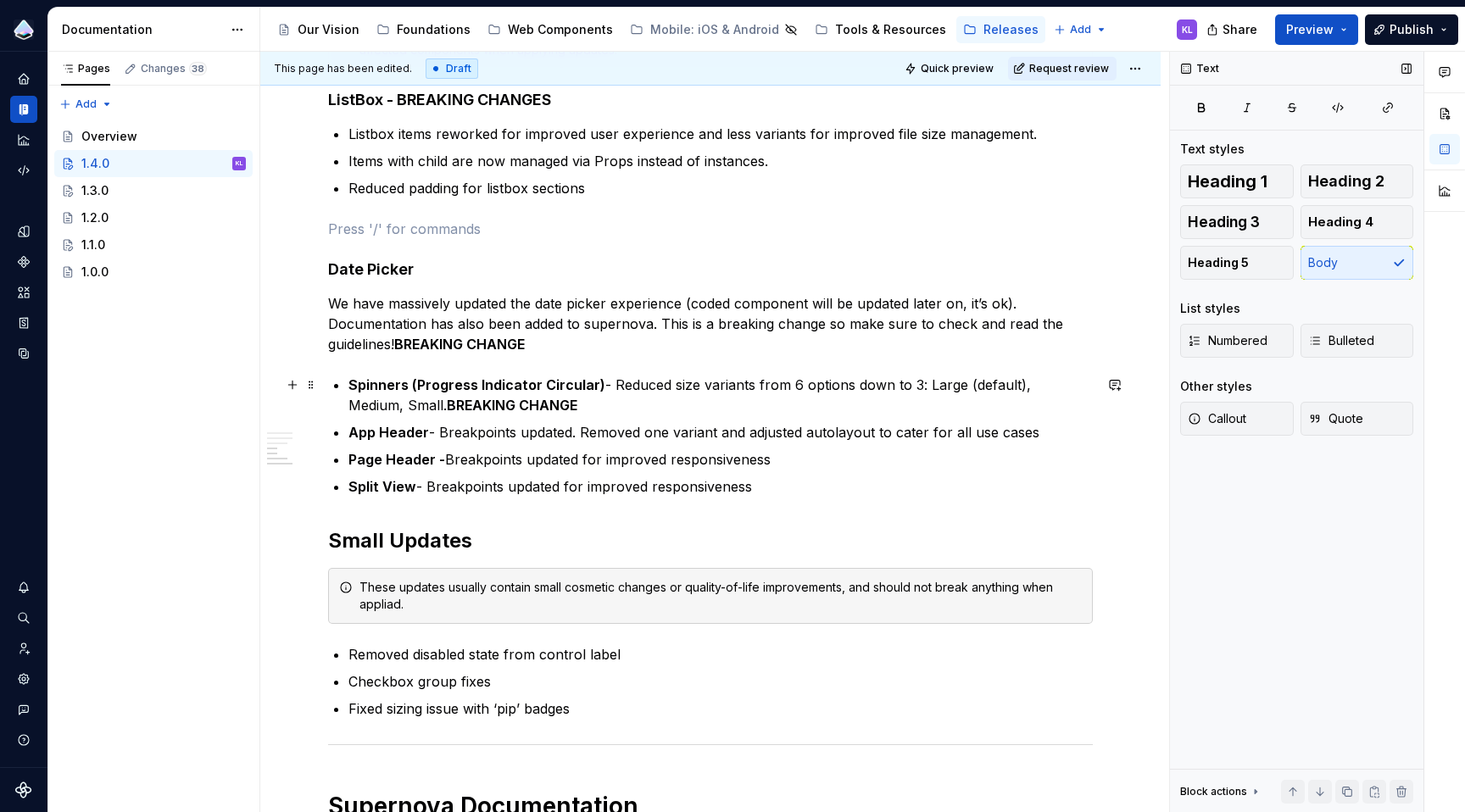
scroll to position [512, 0]
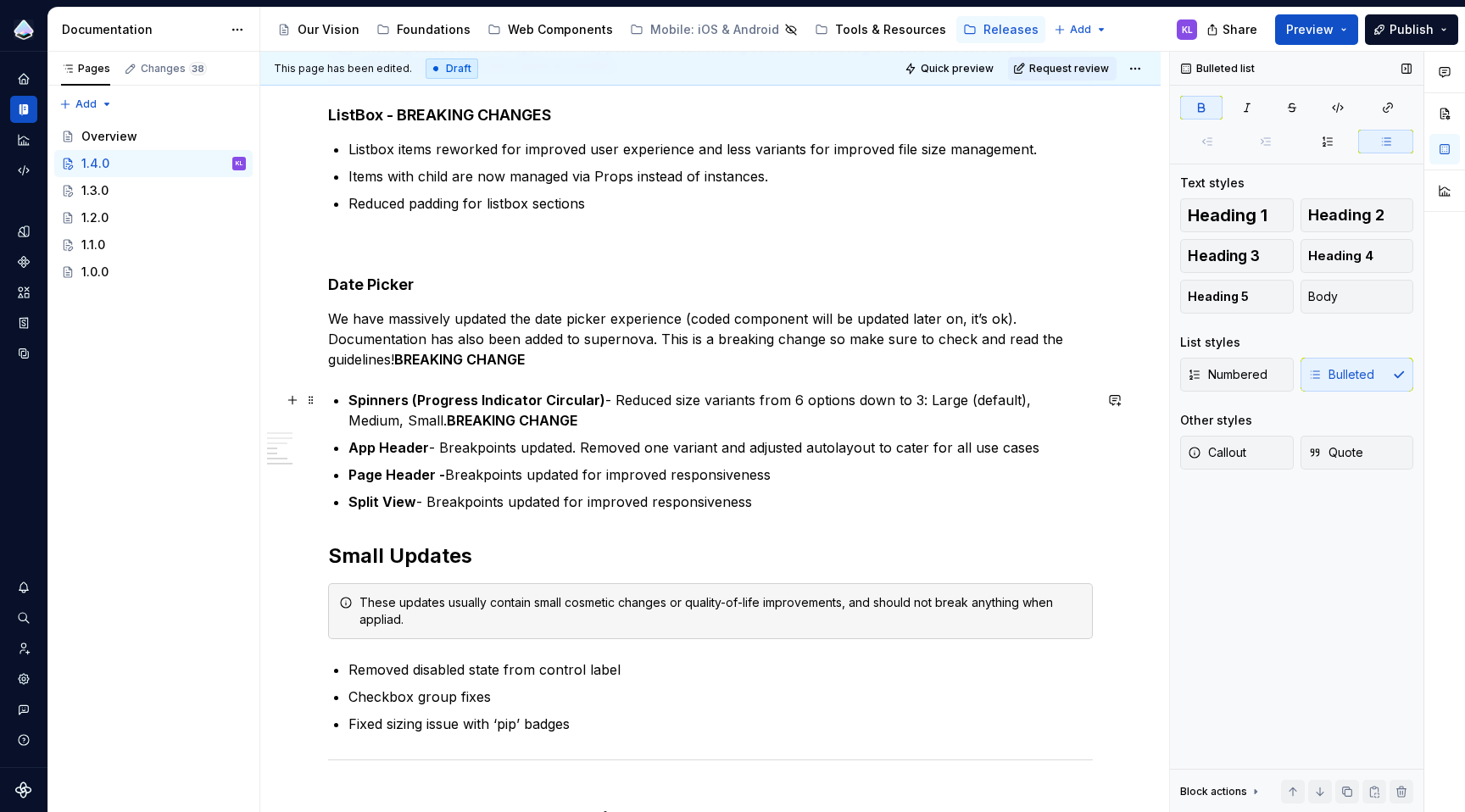
click at [350, 405] on strong "Spinners (Progress Indicator Circular)" at bounding box center [477, 400] width 257 height 17
click at [1323, 255] on span "Heading 4" at bounding box center [1341, 256] width 65 height 17
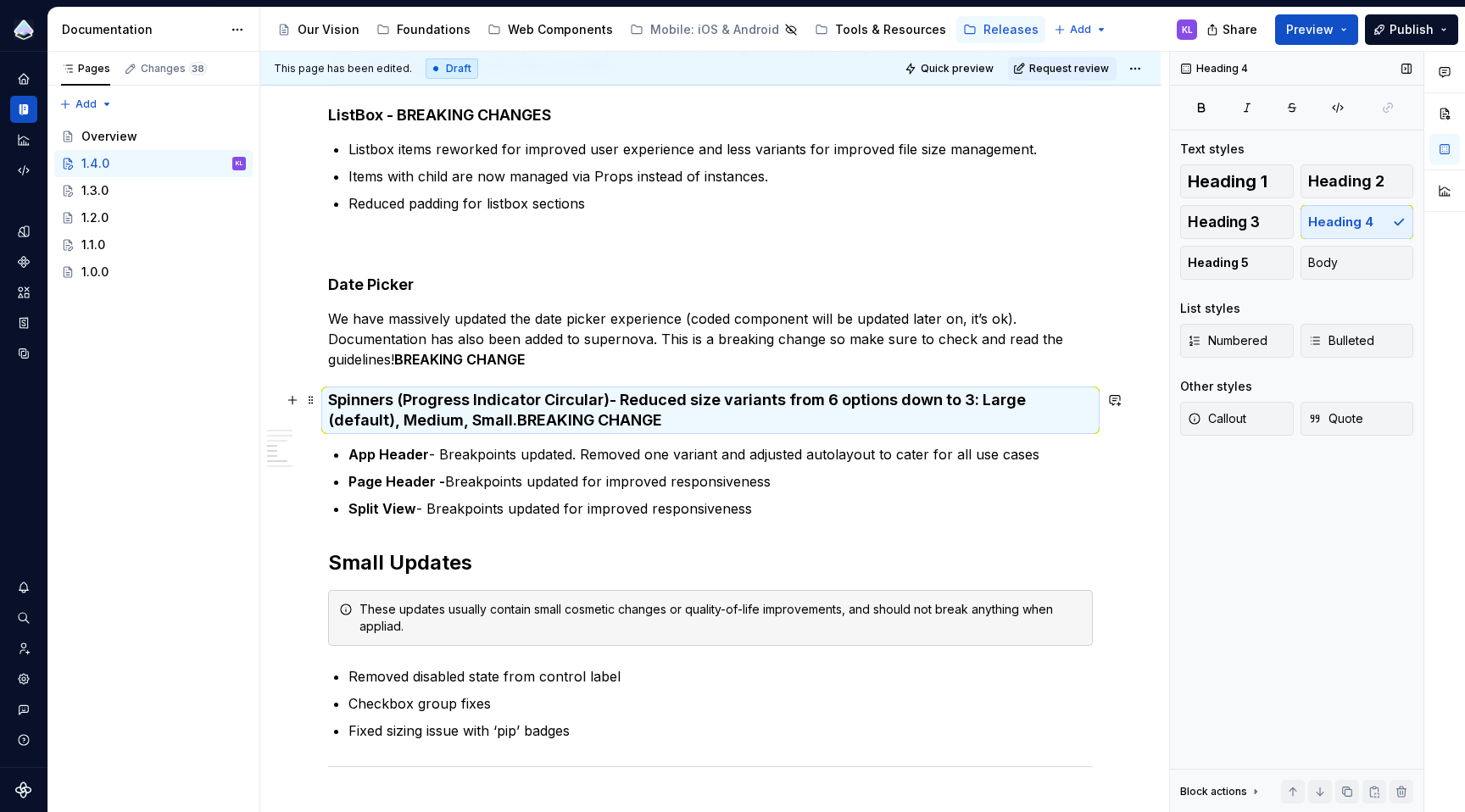
click at [622, 403] on h4 "Spinners (Progress Indicator Circular) - Reduced size variants from 6 options d…" at bounding box center [710, 411] width 765 height 41
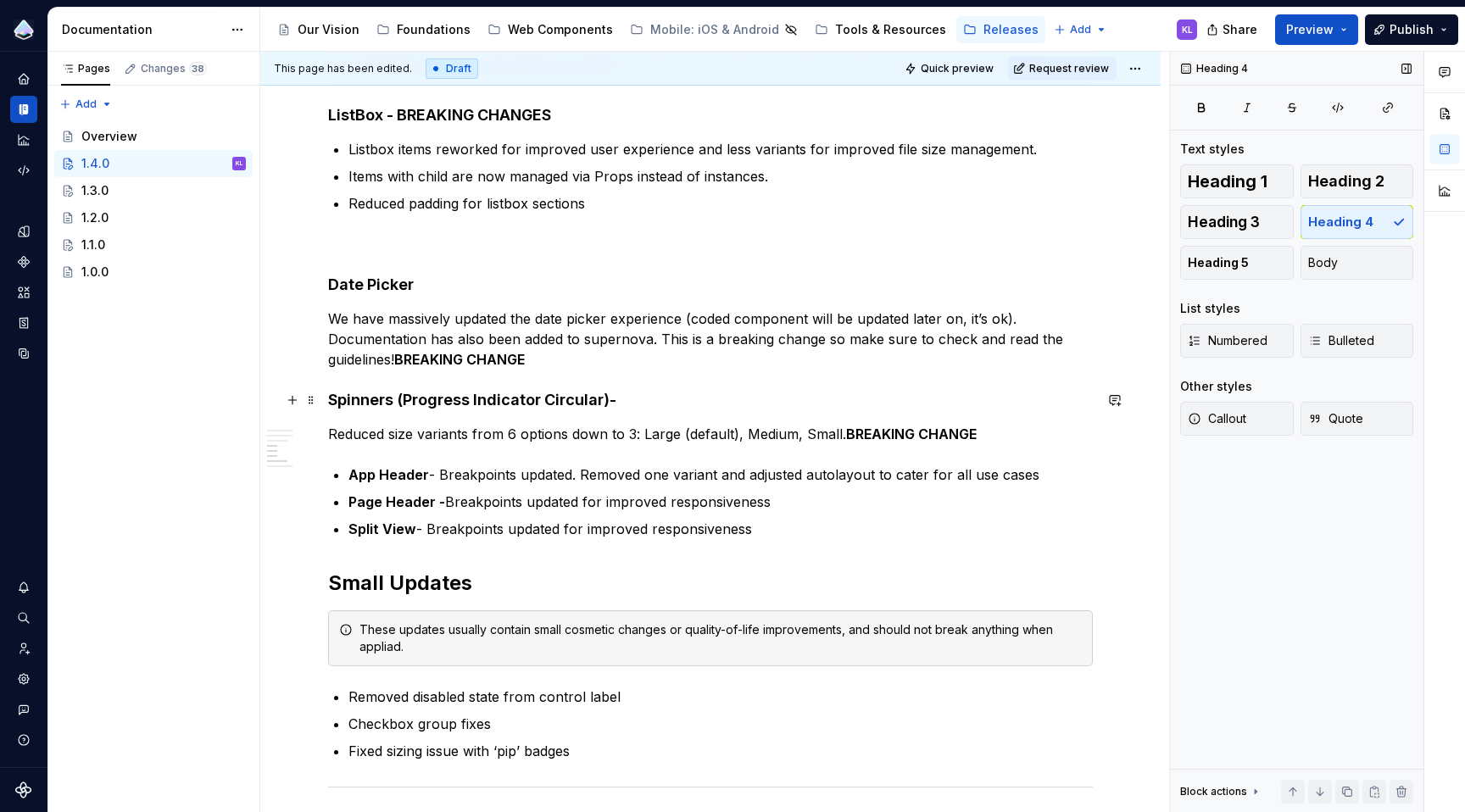
click at [642, 397] on h4 "Spinners (Progress Indicator Circular) -" at bounding box center [710, 400] width 765 height 20
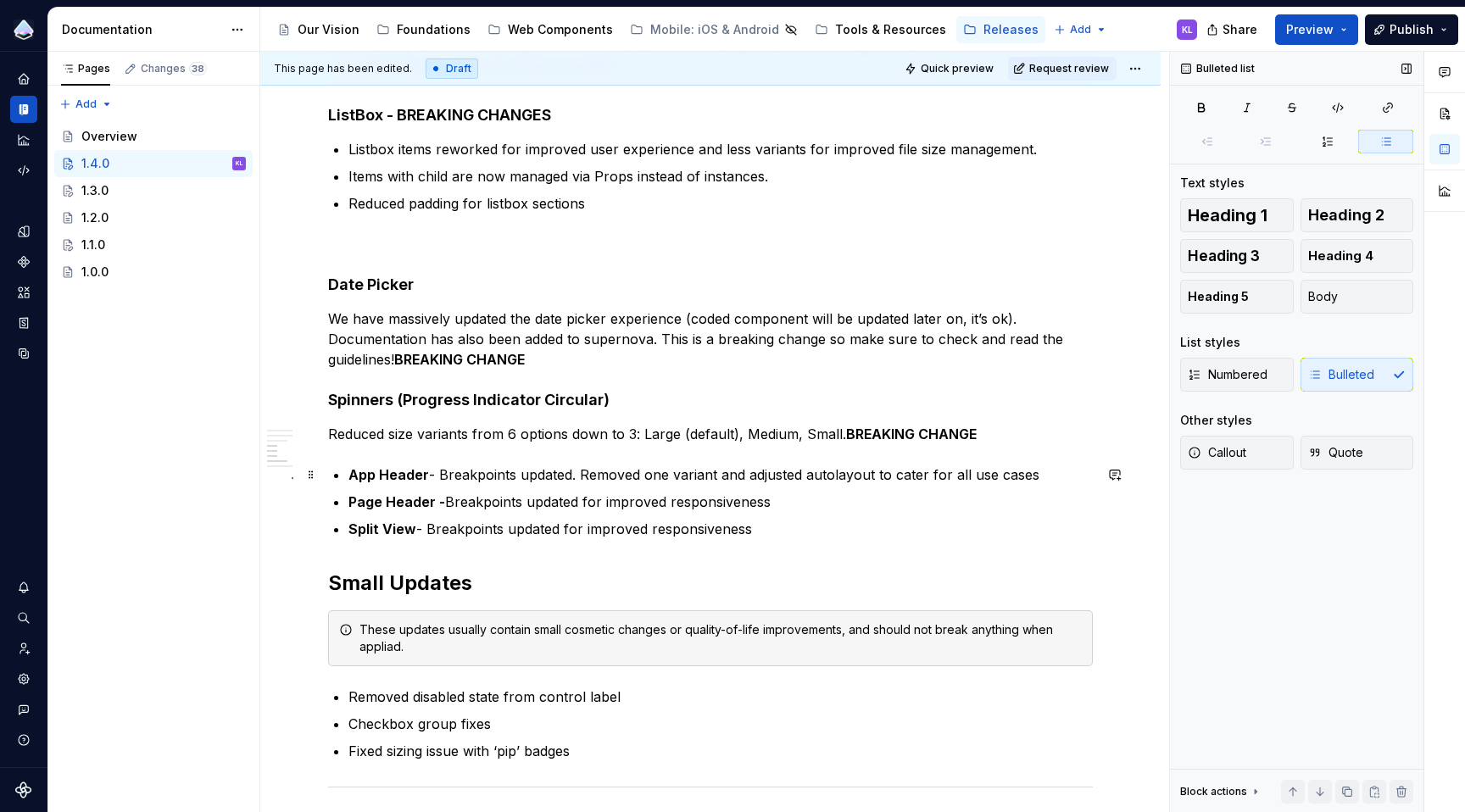
click at [440, 472] on p "App Header - Breakpoints updated. Removed one variant and adjusted autolayout t…" at bounding box center [720, 475] width 744 height 20
click at [1335, 257] on span "Heading 4" at bounding box center [1341, 256] width 65 height 17
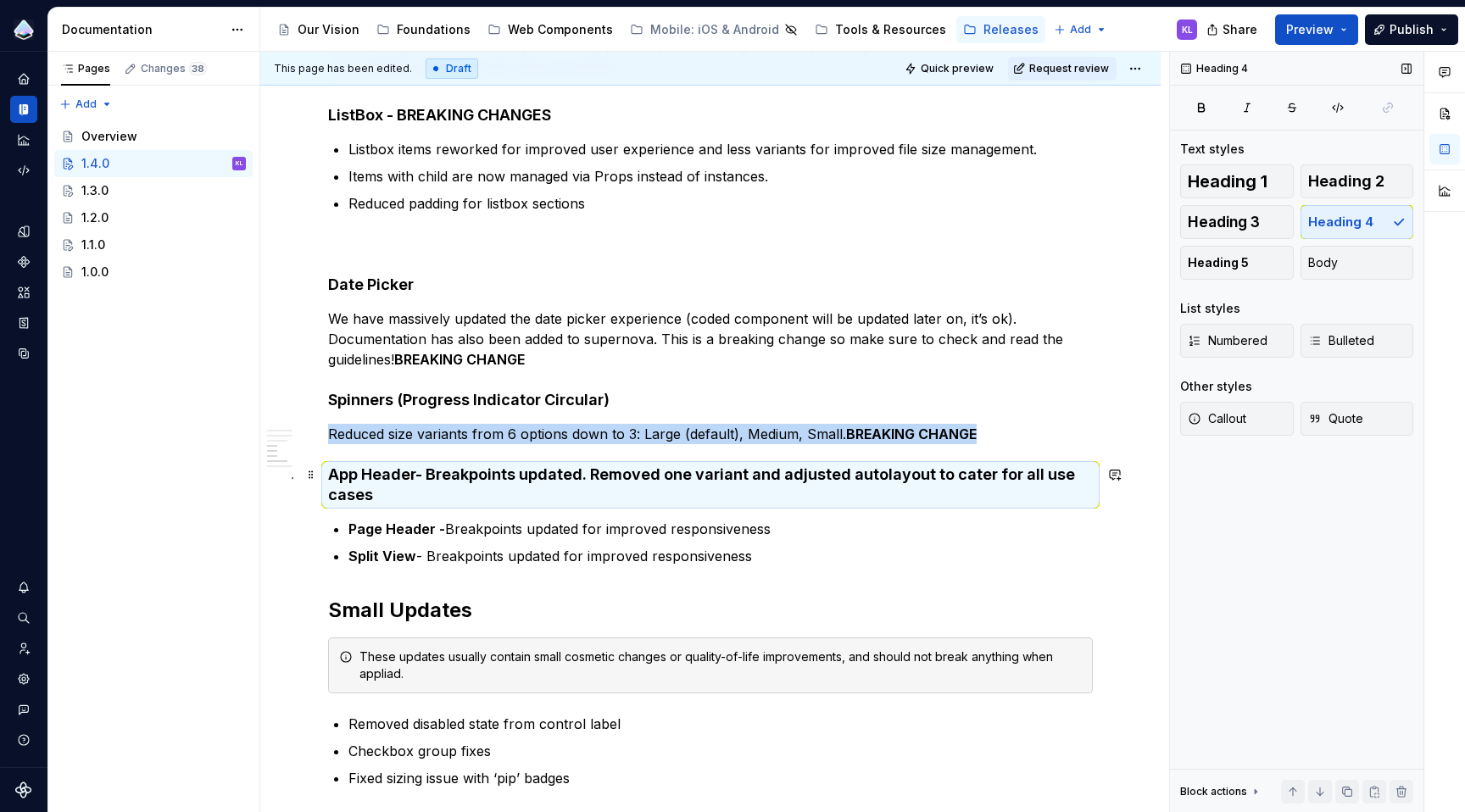
click at [431, 477] on h4 "App Header - Breakpoints updated. Removed one variant and adjusted autolayout t…" at bounding box center [710, 485] width 765 height 41
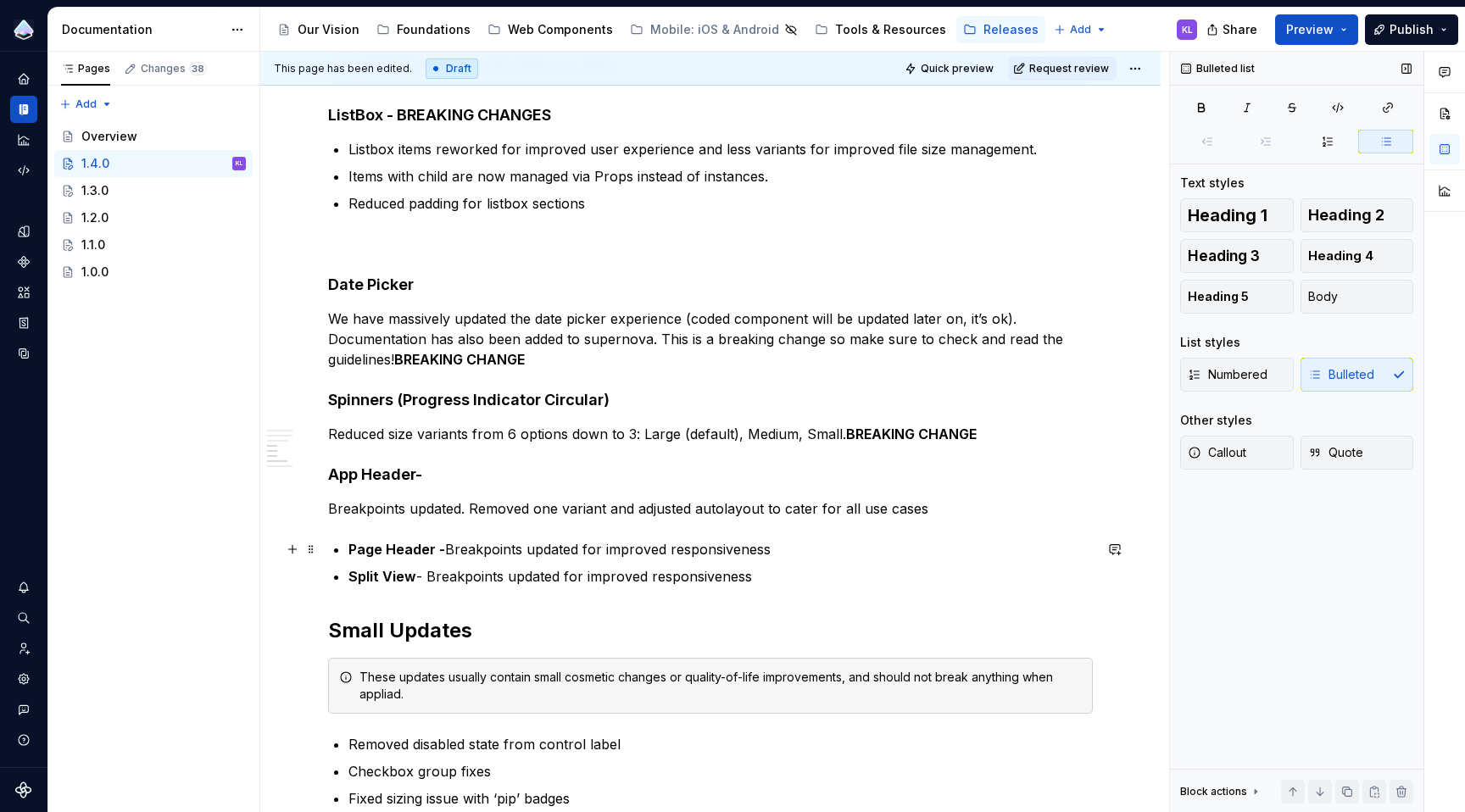
click at [446, 548] on p "Page Header - Breakpoints updated for improved responsiveness" at bounding box center [720, 549] width 744 height 20
click at [1350, 259] on span "Heading 4" at bounding box center [1341, 256] width 65 height 17
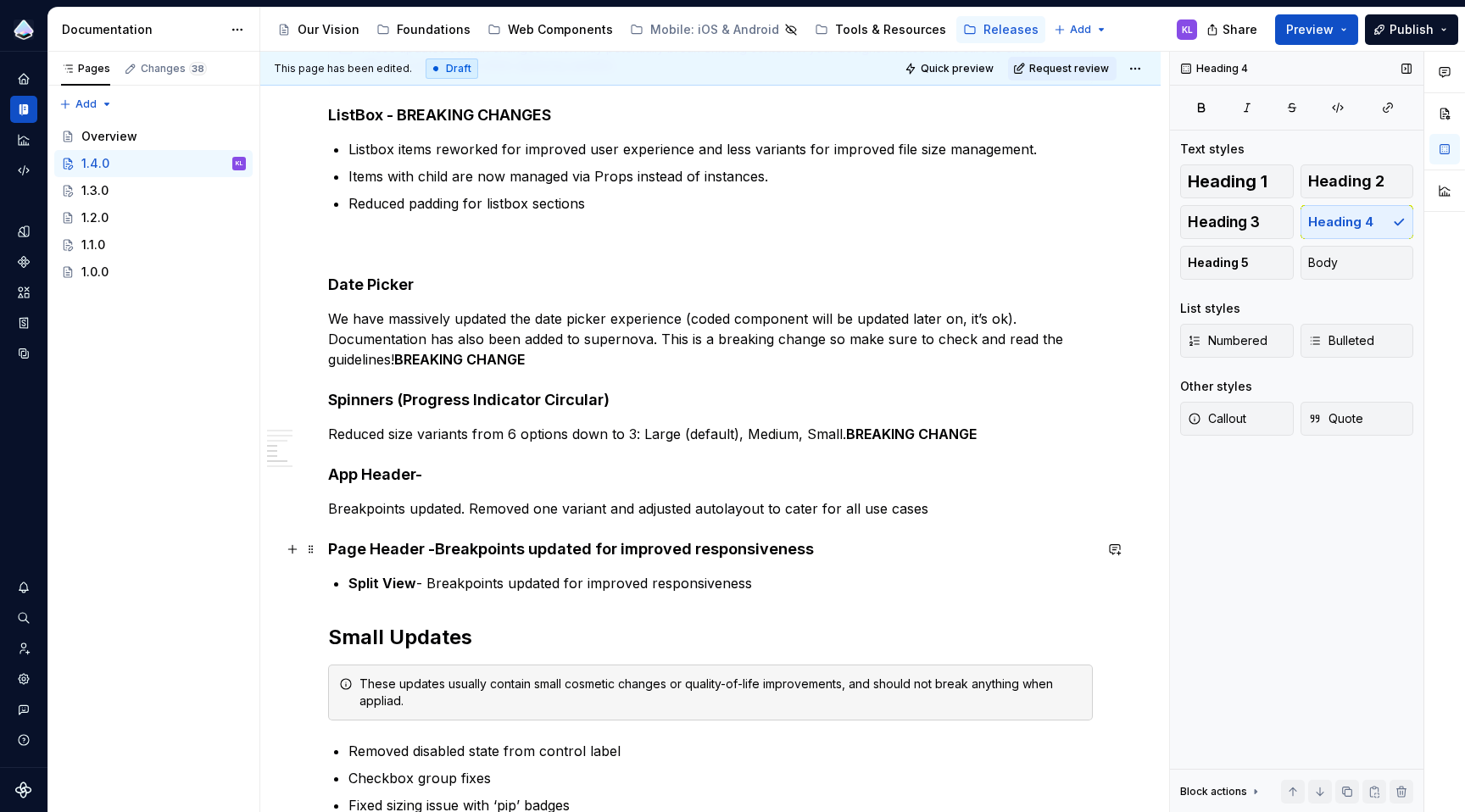
click at [440, 552] on h4 "Page Header - Breakpoints updated for improved responsiveness" at bounding box center [710, 549] width 765 height 20
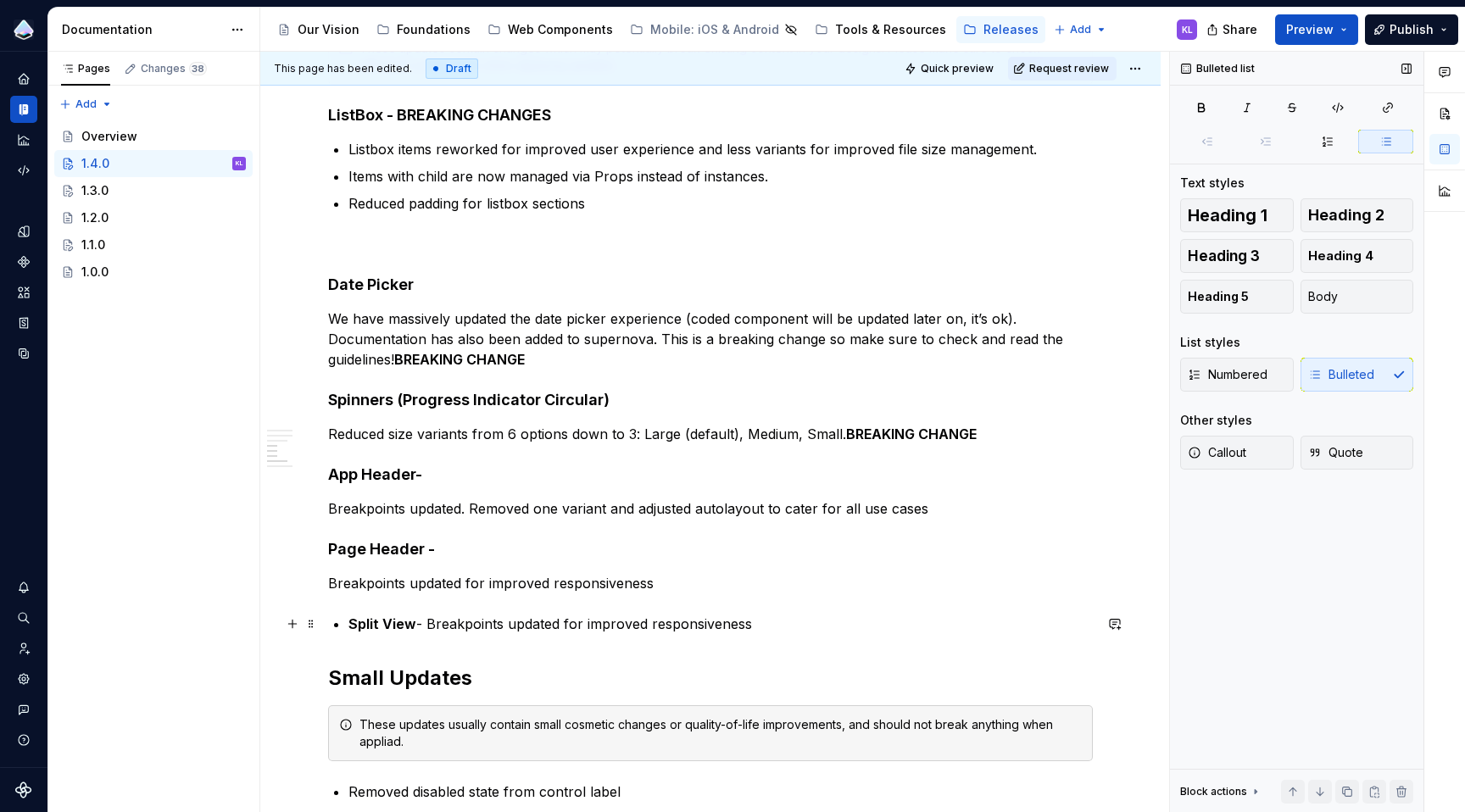
click at [427, 625] on p "Split View - Breakpoints updated for improved responsiveness" at bounding box center [720, 624] width 744 height 20
click at [1356, 260] on span "Heading 4" at bounding box center [1341, 256] width 65 height 17
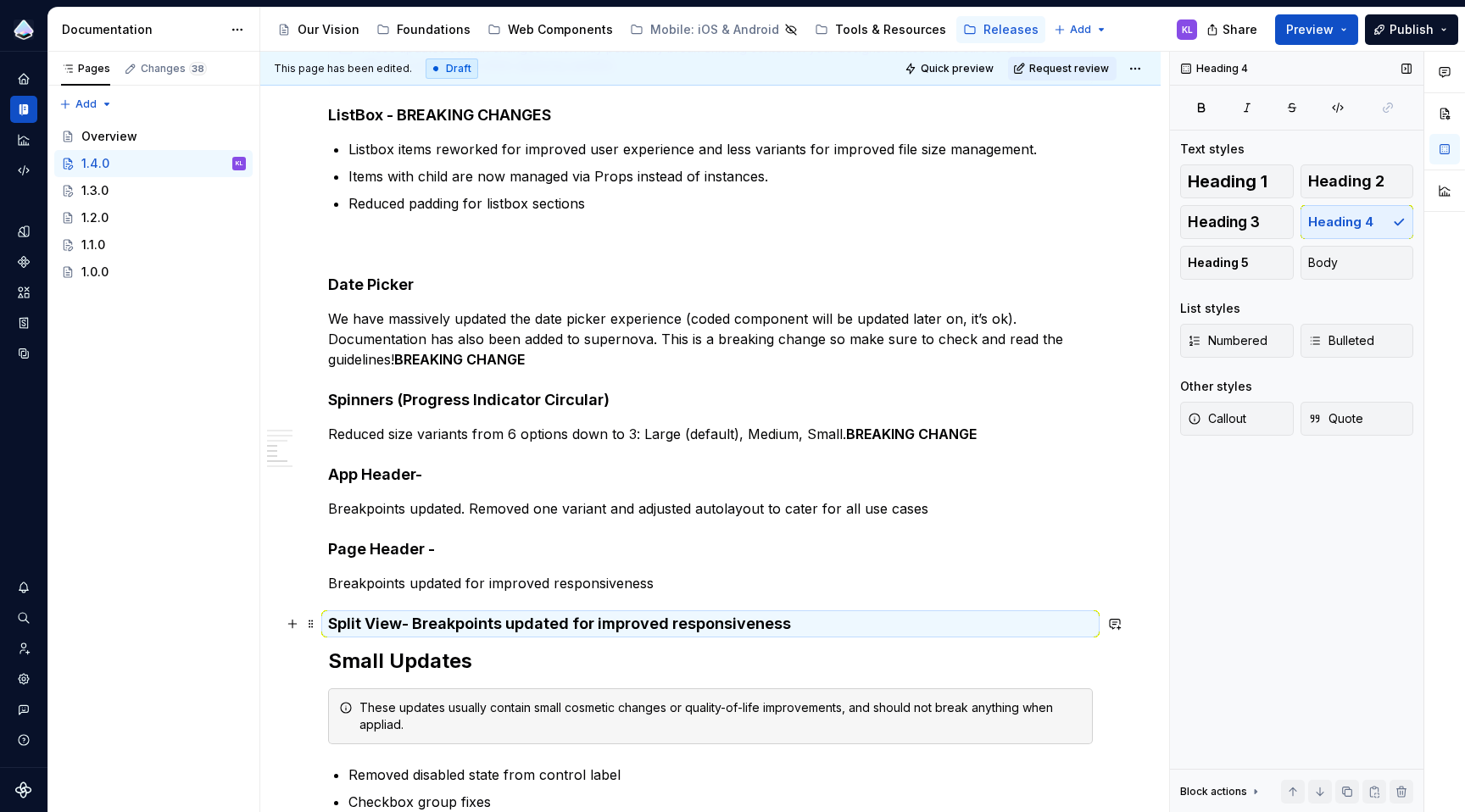
click at [415, 623] on h4 "Split View - Breakpoints updated for improved responsiveness" at bounding box center [710, 624] width 765 height 20
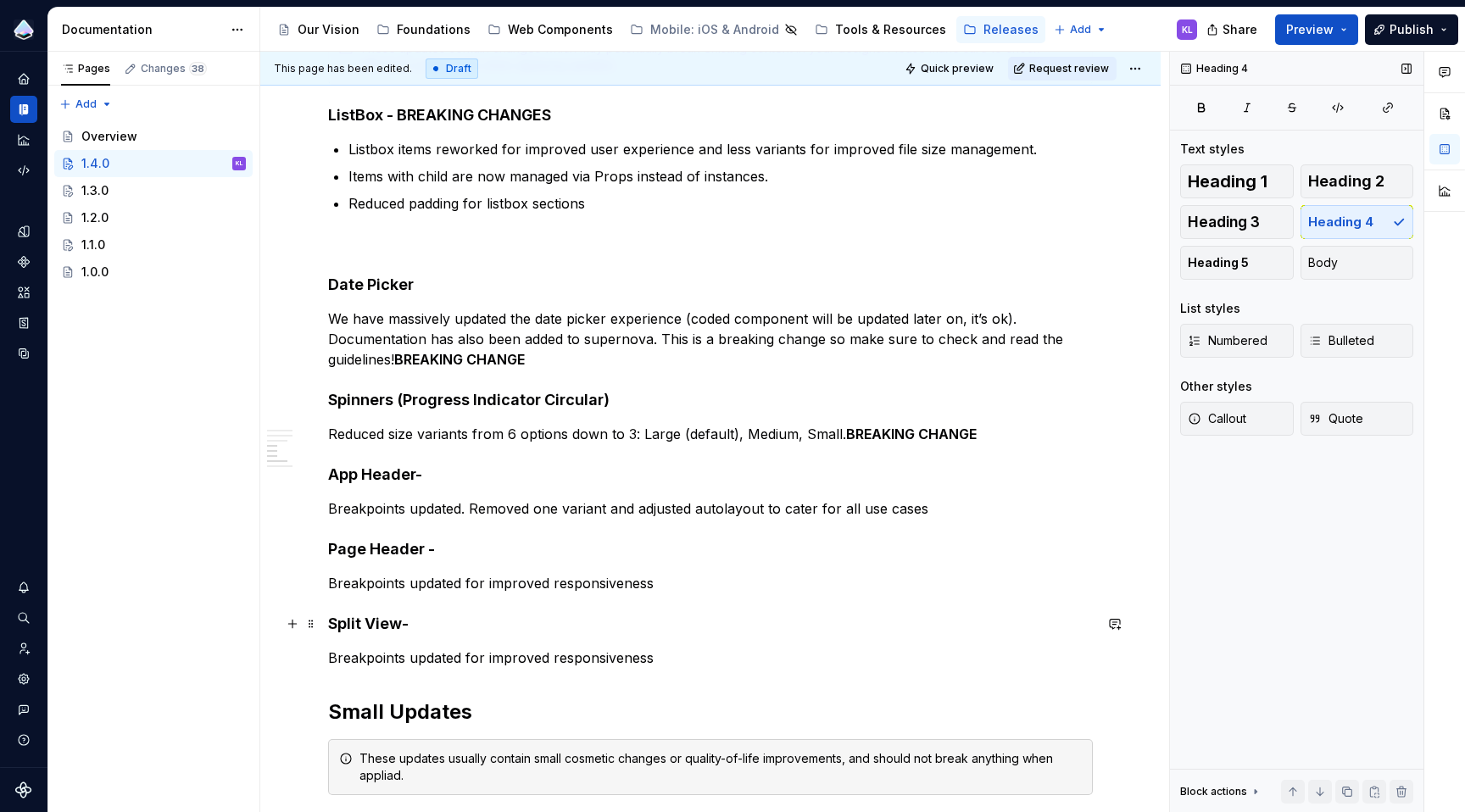
click at [440, 628] on h4 "Split View -" at bounding box center [710, 624] width 765 height 20
click at [445, 550] on h4 "Page Header -" at bounding box center [710, 549] width 765 height 20
click at [441, 473] on h4 "App Header -" at bounding box center [710, 475] width 765 height 20
click at [982, 431] on p "Reduced size variants from 6 options down to 3: Large (default), Medium, Small.…" at bounding box center [710, 434] width 765 height 20
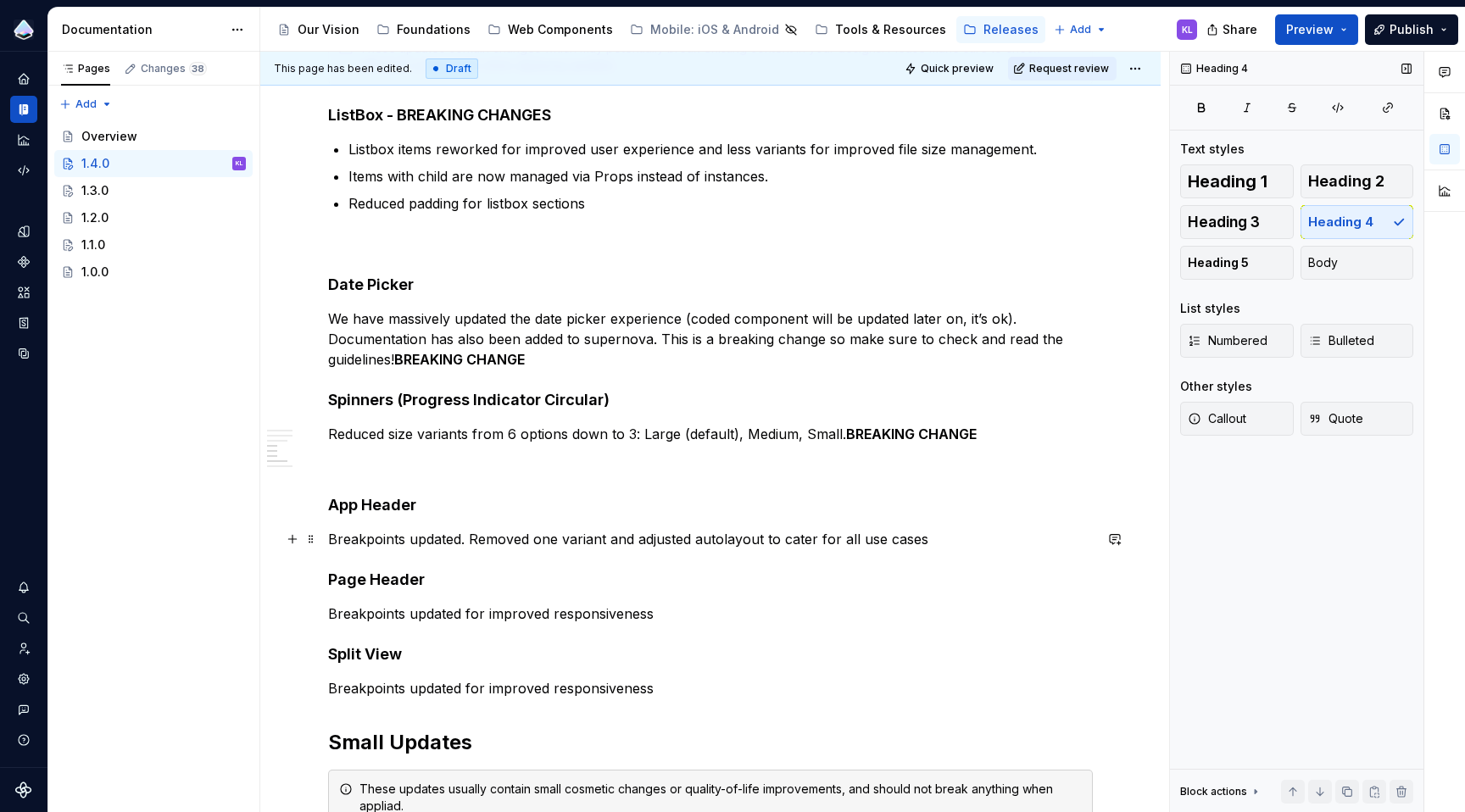
click at [945, 544] on p "Breakpoints updated. Removed one variant and adjusted autolayout to cater for a…" at bounding box center [710, 539] width 765 height 20
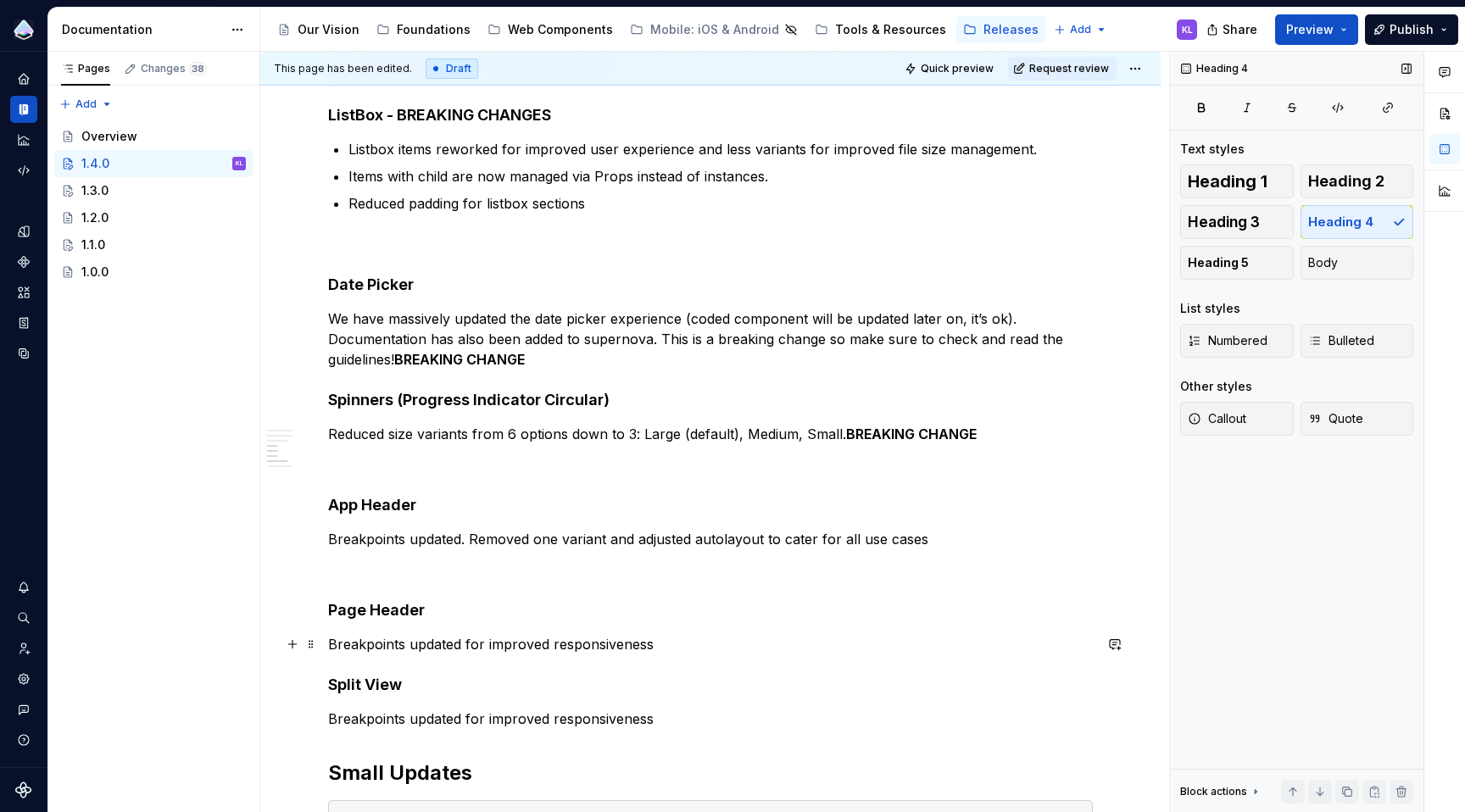
click at [726, 641] on p "Breakpoints updated for improved responsiveness" at bounding box center [710, 644] width 765 height 20
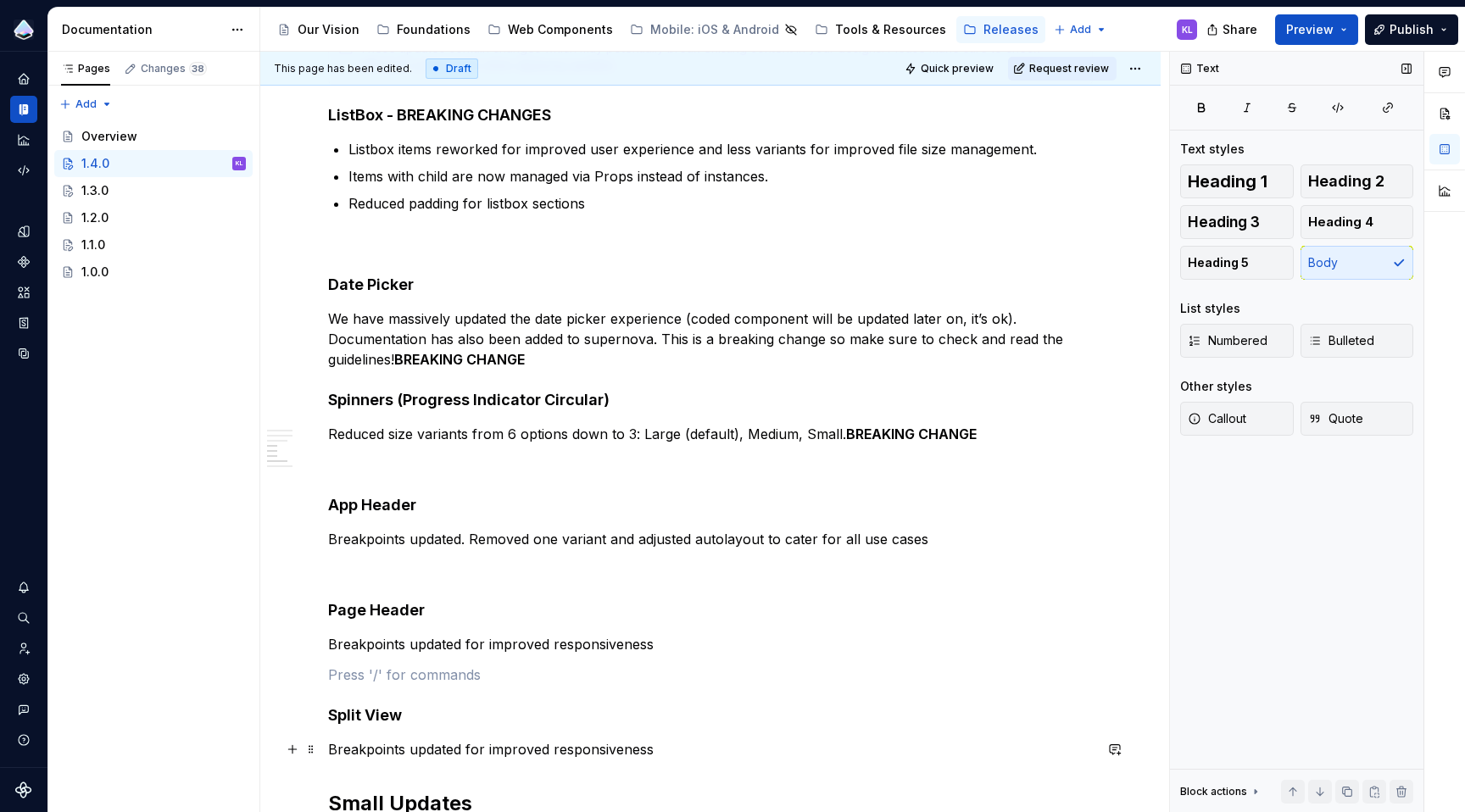
click at [686, 744] on p "Breakpoints updated for improved responsiveness" at bounding box center [710, 750] width 765 height 20
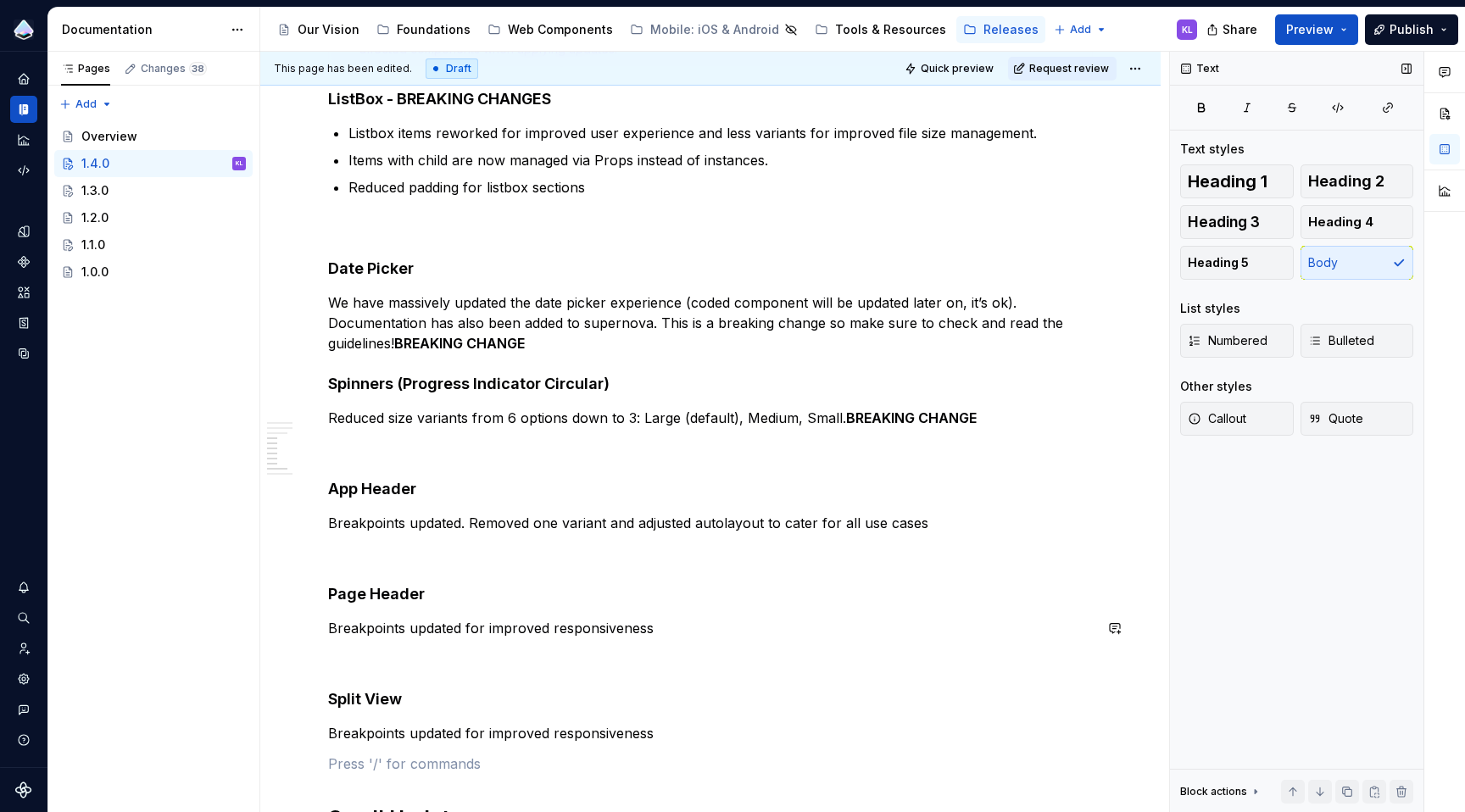
scroll to position [651, 0]
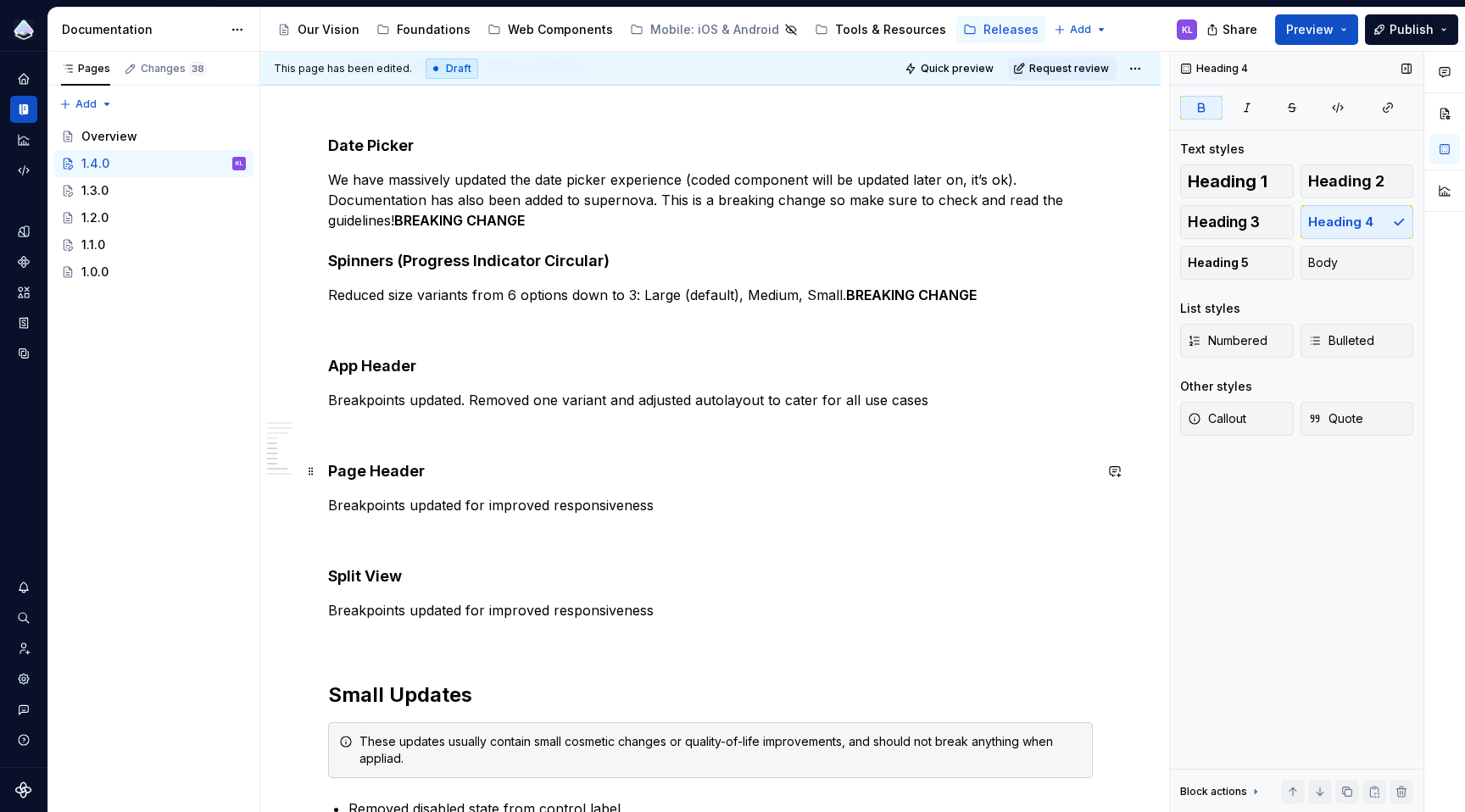
click at [750, 478] on h4 "Page Header" at bounding box center [710, 471] width 765 height 20
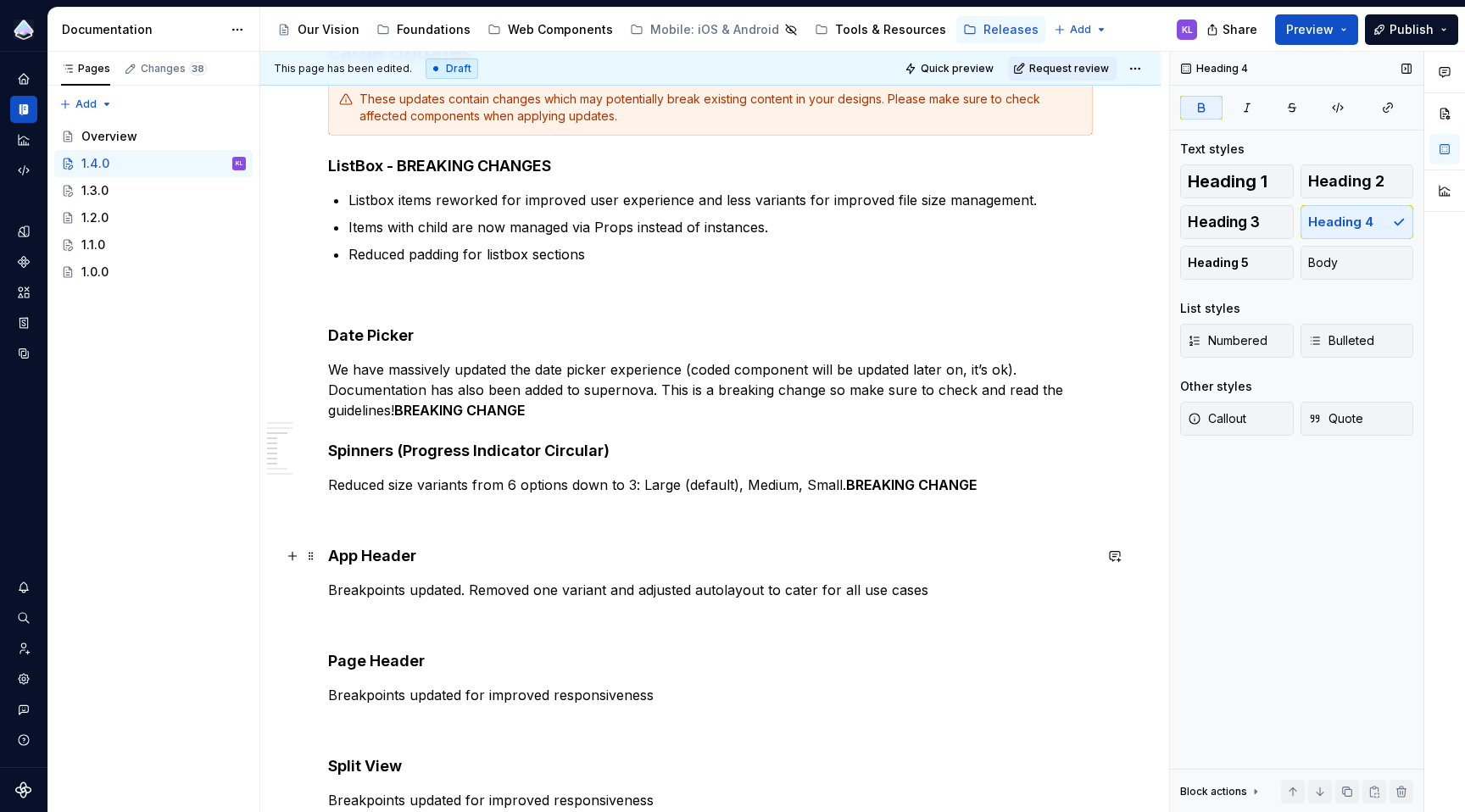
scroll to position [439, 0]
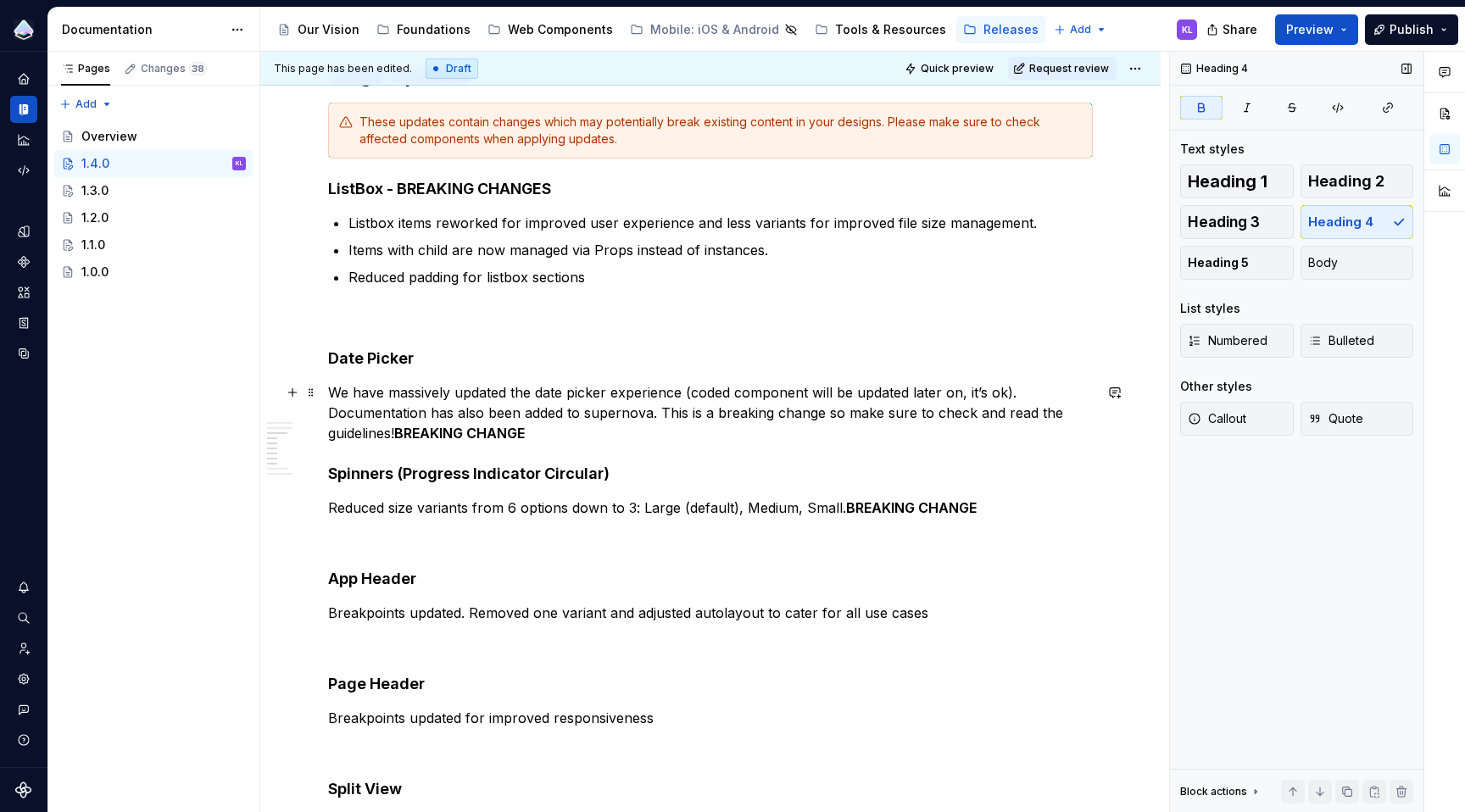
click at [564, 432] on p "We have massively updated the date picker experience (coded component will be u…" at bounding box center [710, 413] width 765 height 61
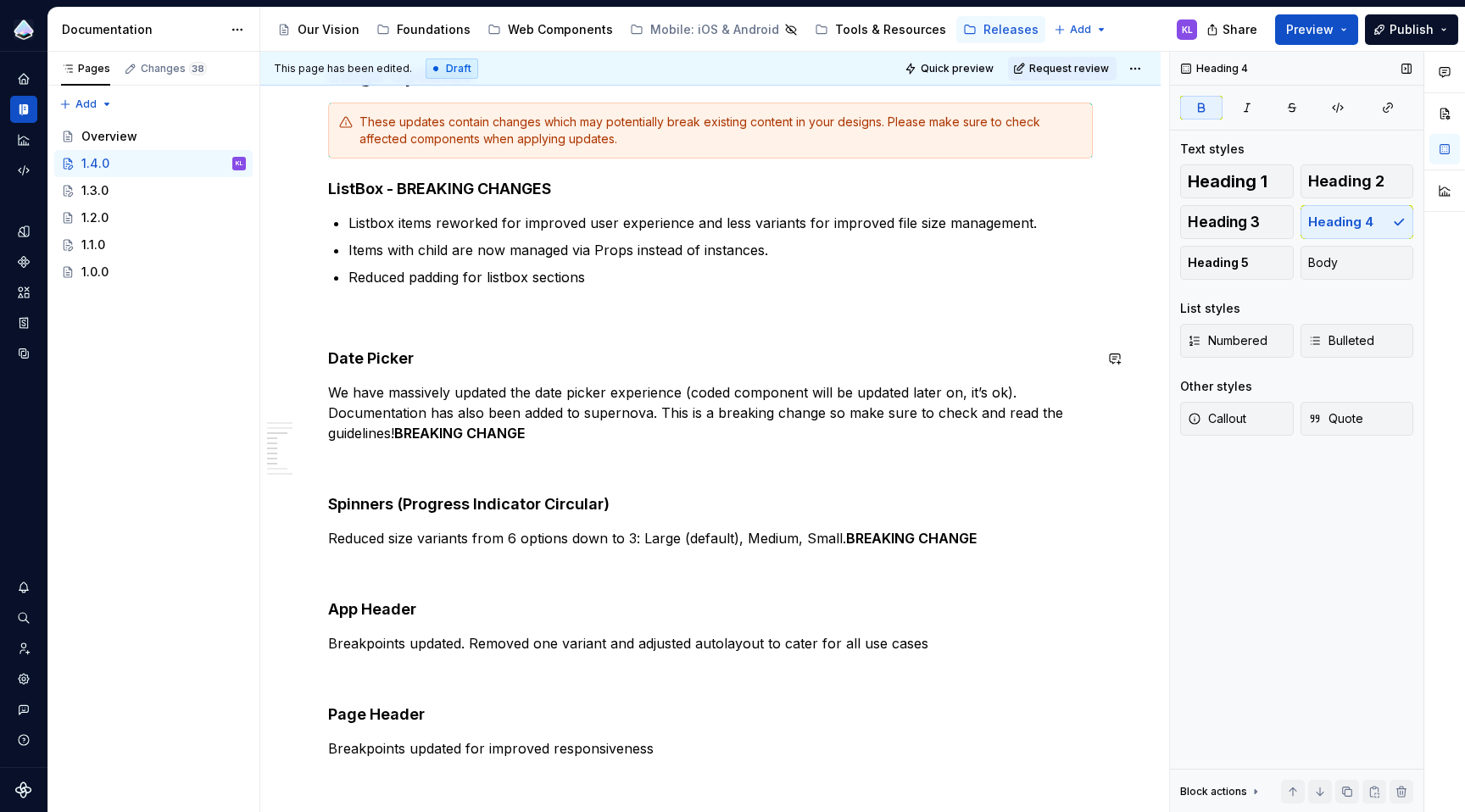
click at [758, 336] on div "Overview This update includes fixes and additions to the Web Component Library,…" at bounding box center [710, 623] width 765 height 1462
click at [426, 388] on p "We have massively updated the date picker experience (coded component will be u…" at bounding box center [710, 413] width 765 height 61
click at [392, 364] on strong "Date Picker" at bounding box center [370, 358] width 85 height 18
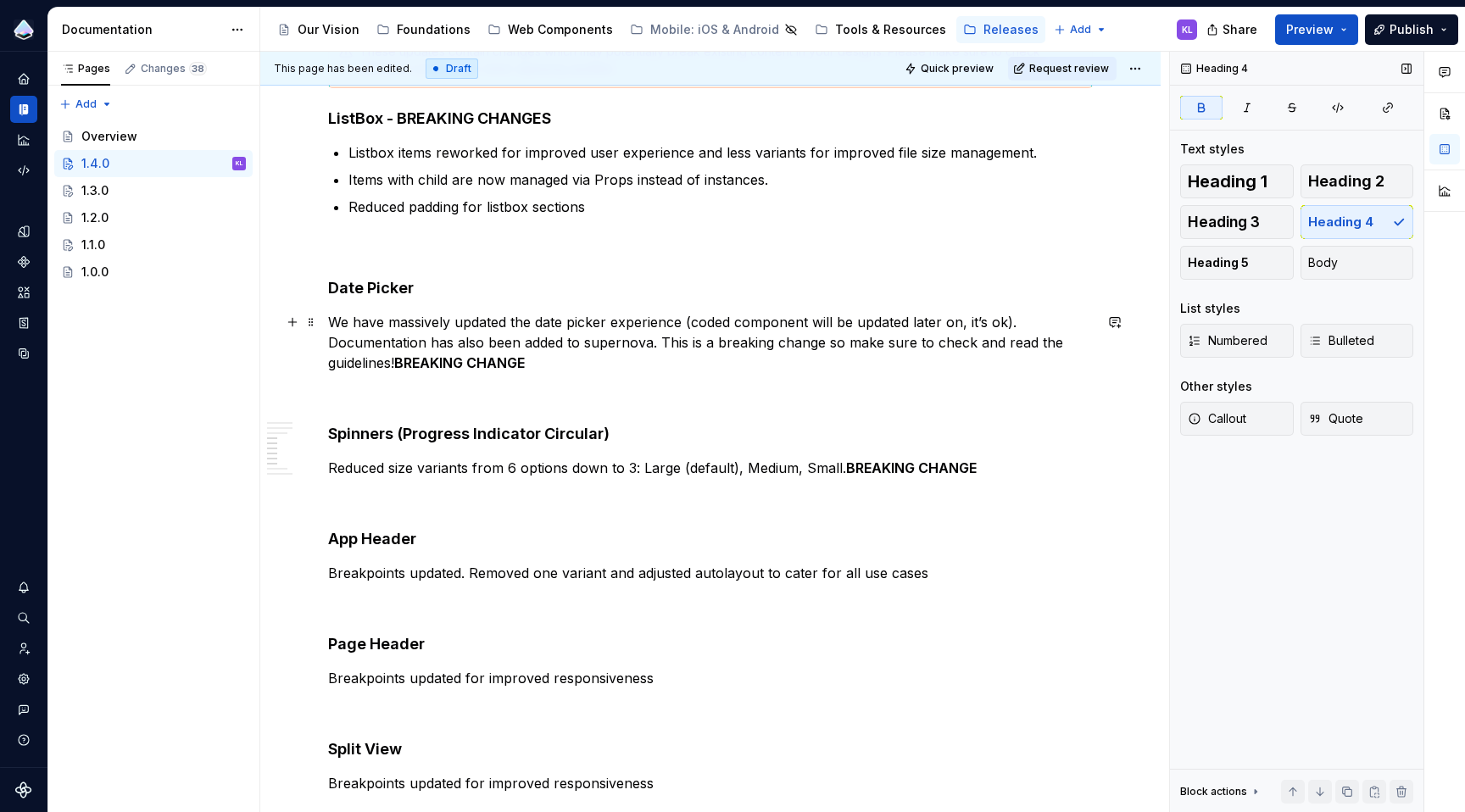
scroll to position [561, 0]
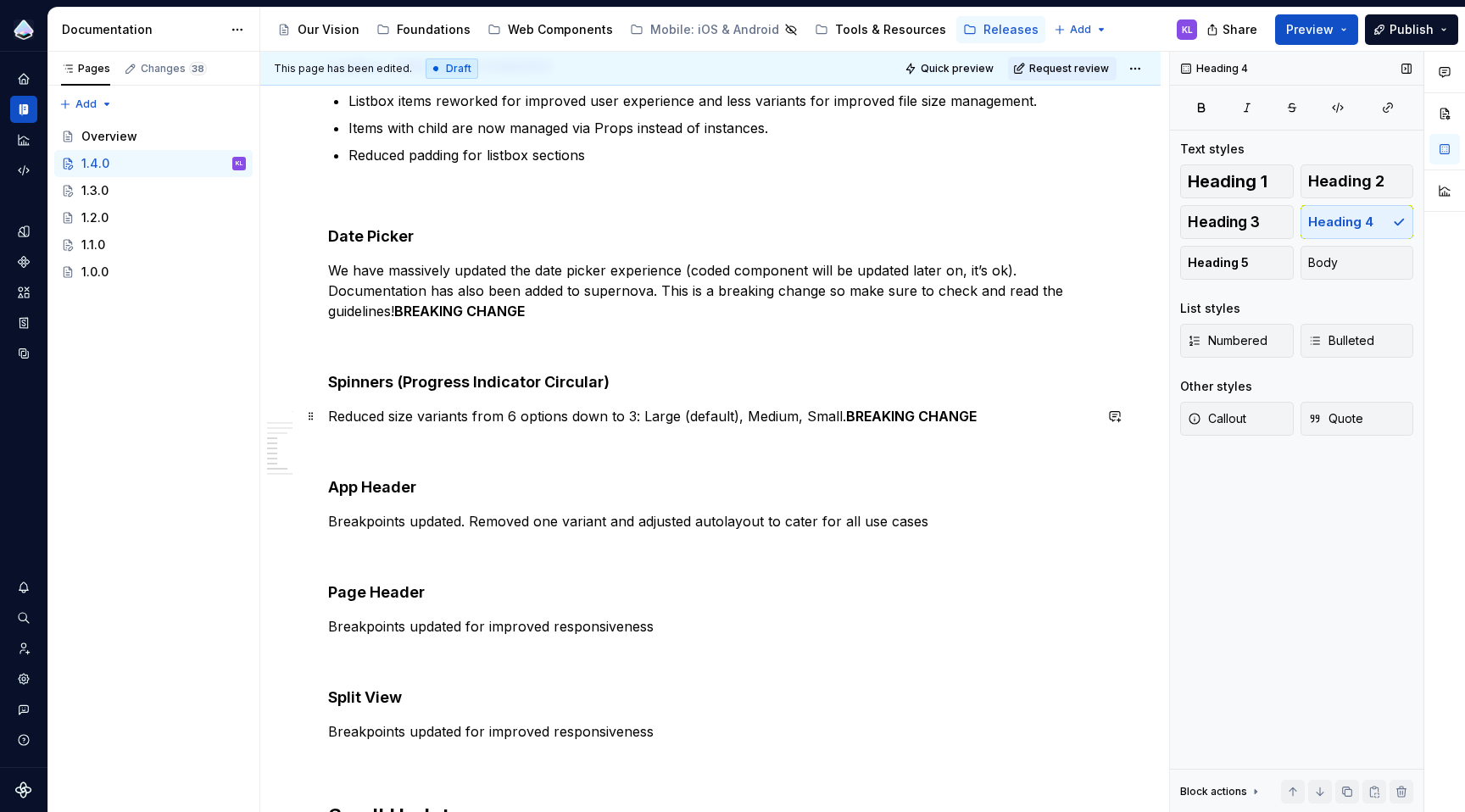
click at [847, 418] on strong "BREAKING CHANGE" at bounding box center [912, 416] width 130 height 17
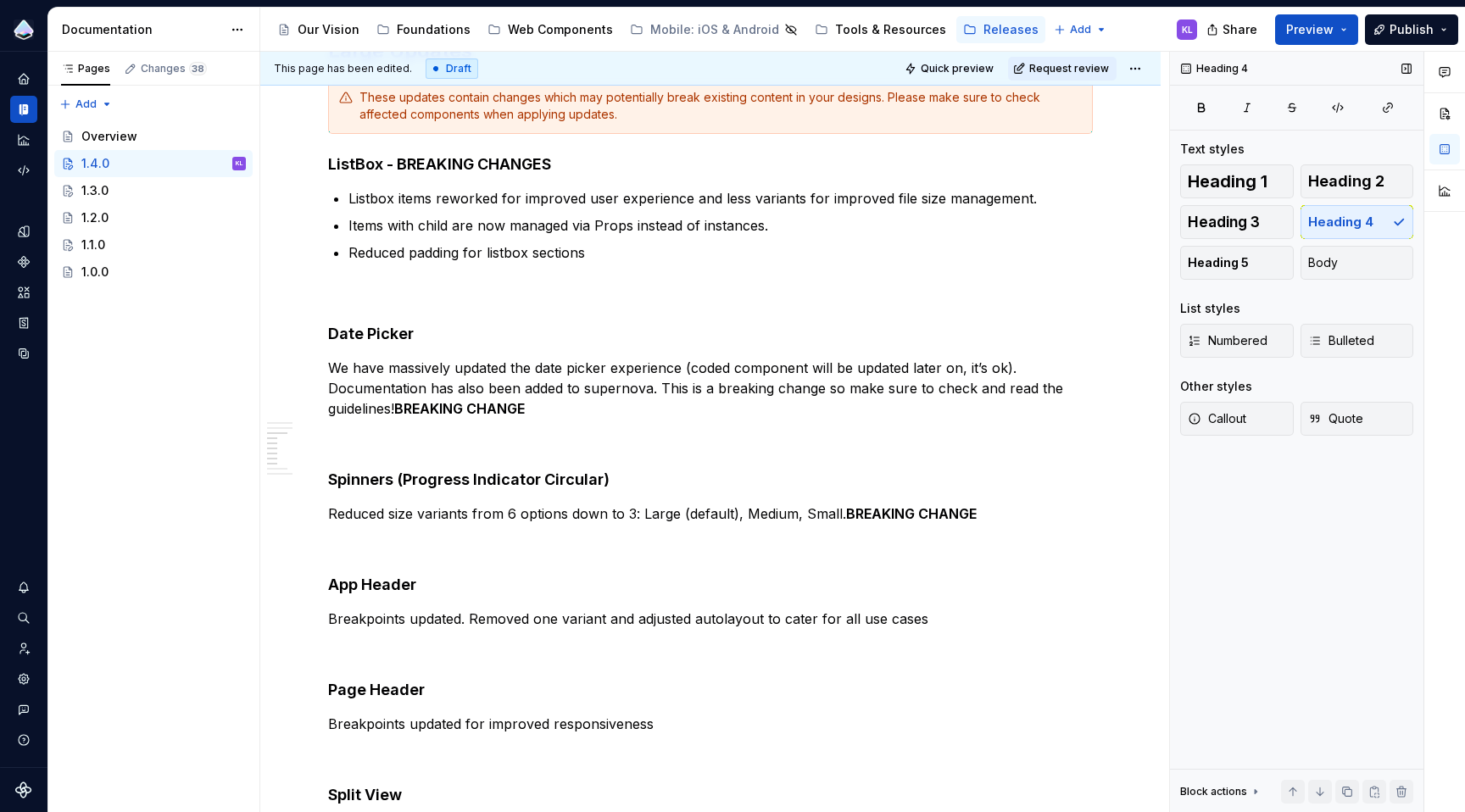
scroll to position [425, 0]
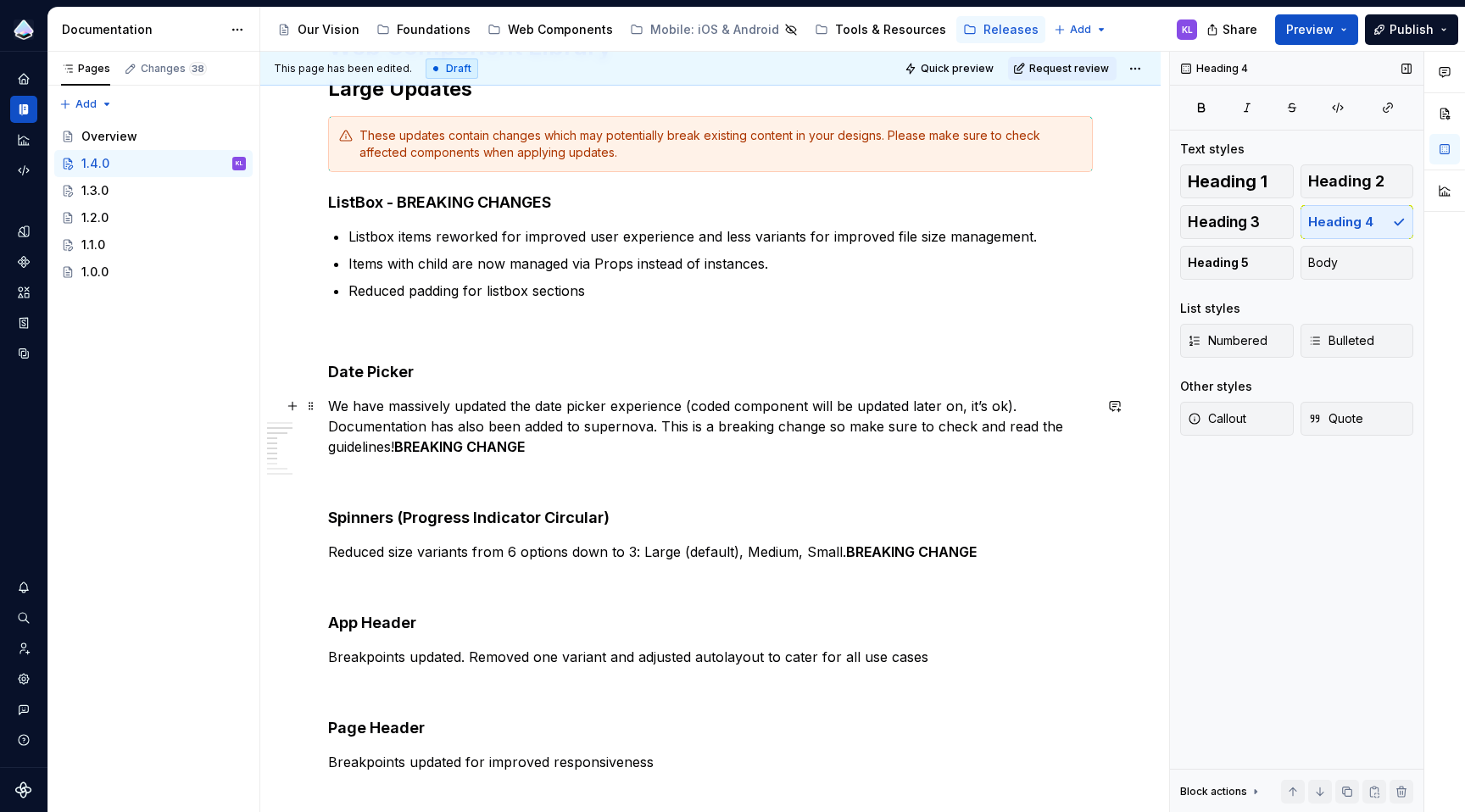
click at [658, 427] on p "We have massively updated the date picker experience (coded component will be u…" at bounding box center [710, 426] width 765 height 61
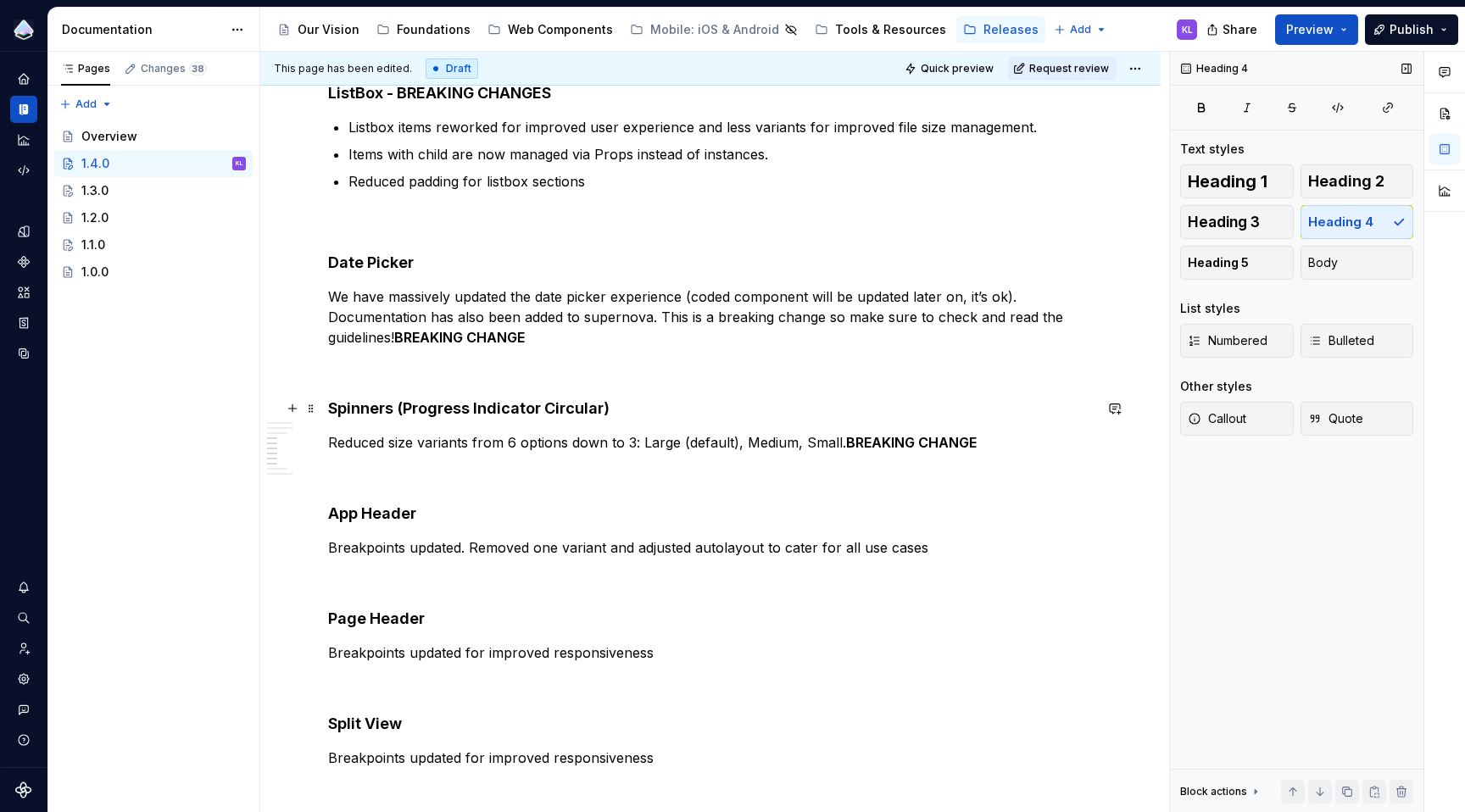
scroll to position [554, 0]
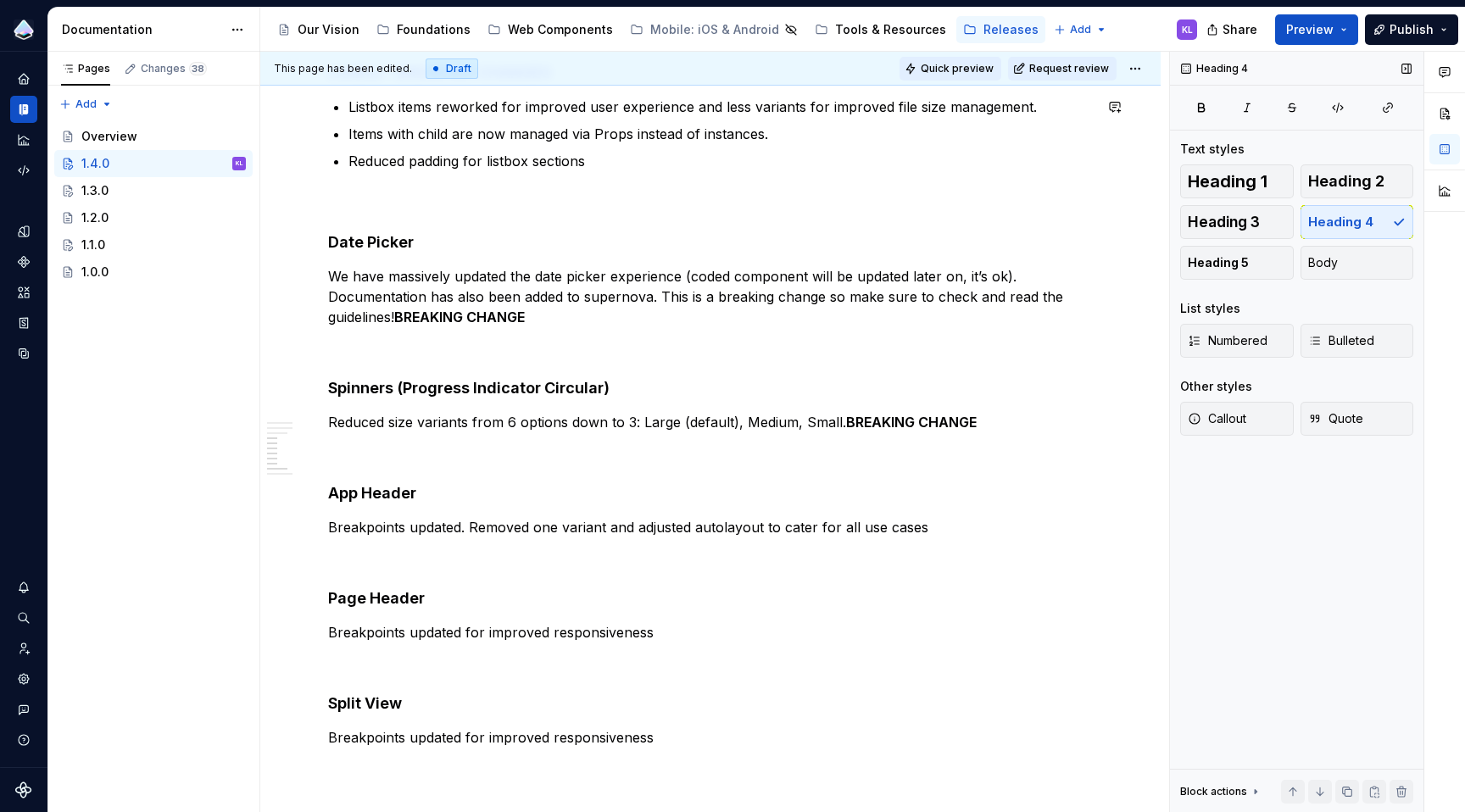
click at [982, 71] on span "Quick preview" at bounding box center [957, 68] width 73 height 14
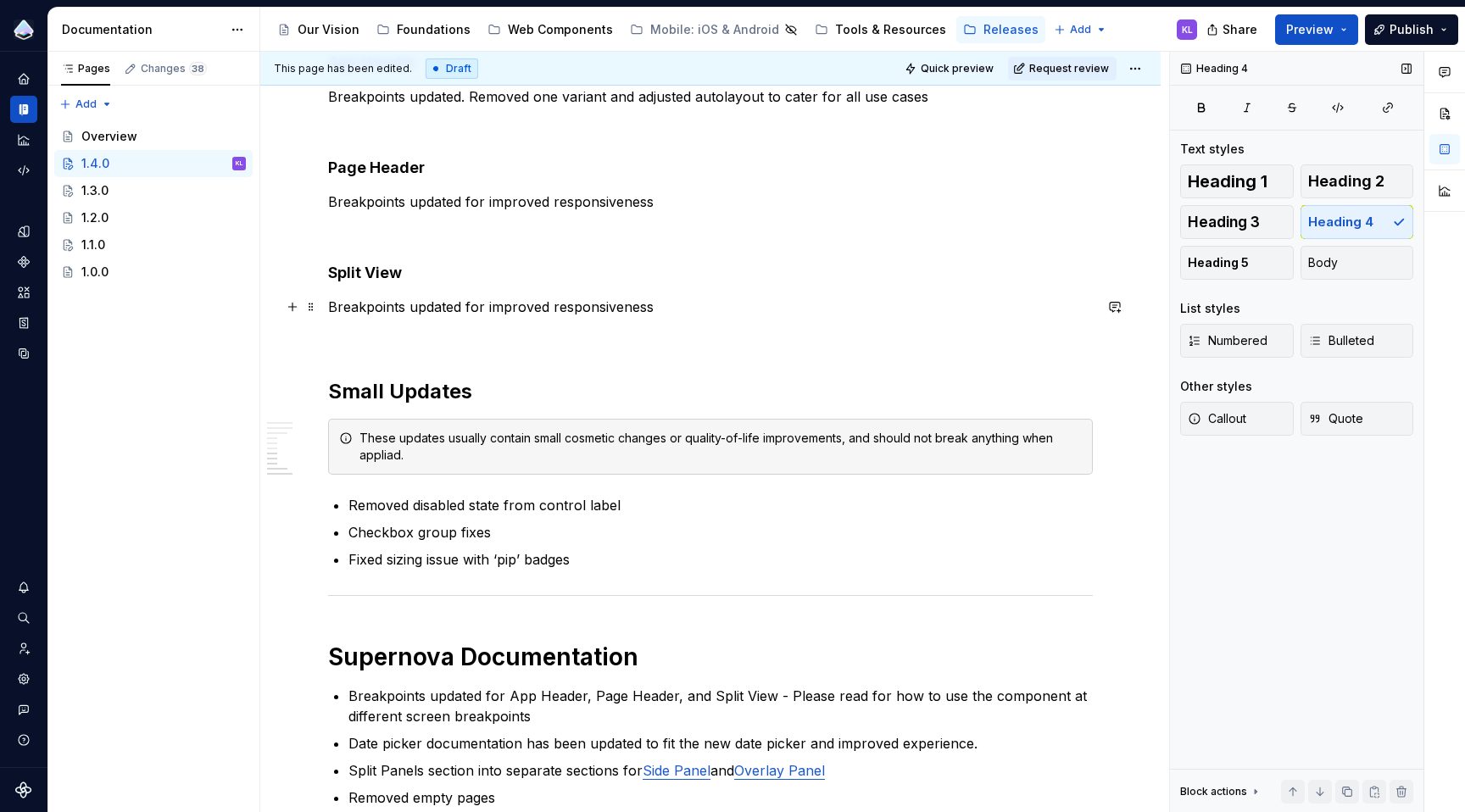
scroll to position [1234, 0]
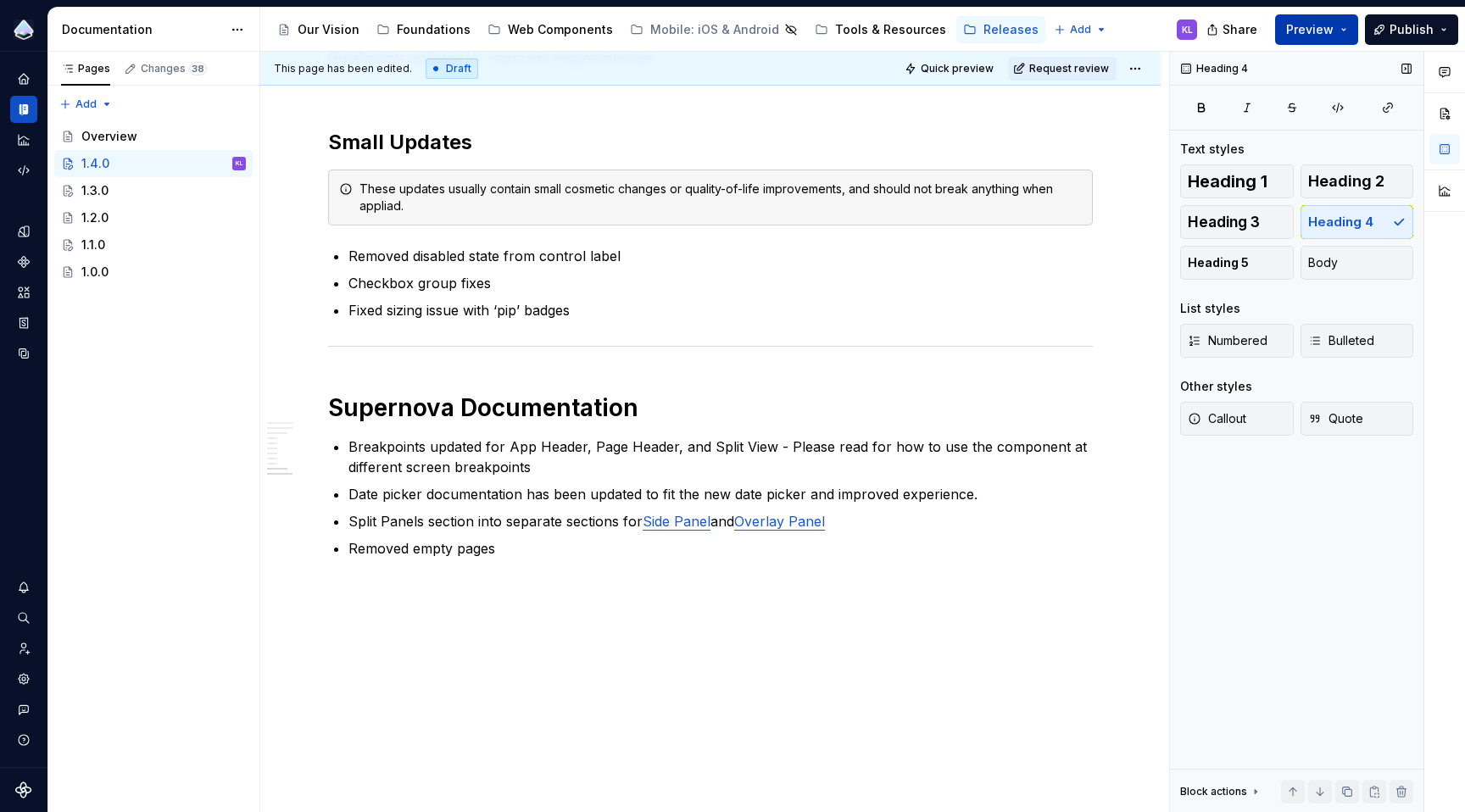
click at [1332, 31] on span "Preview" at bounding box center [1309, 30] width 47 height 17
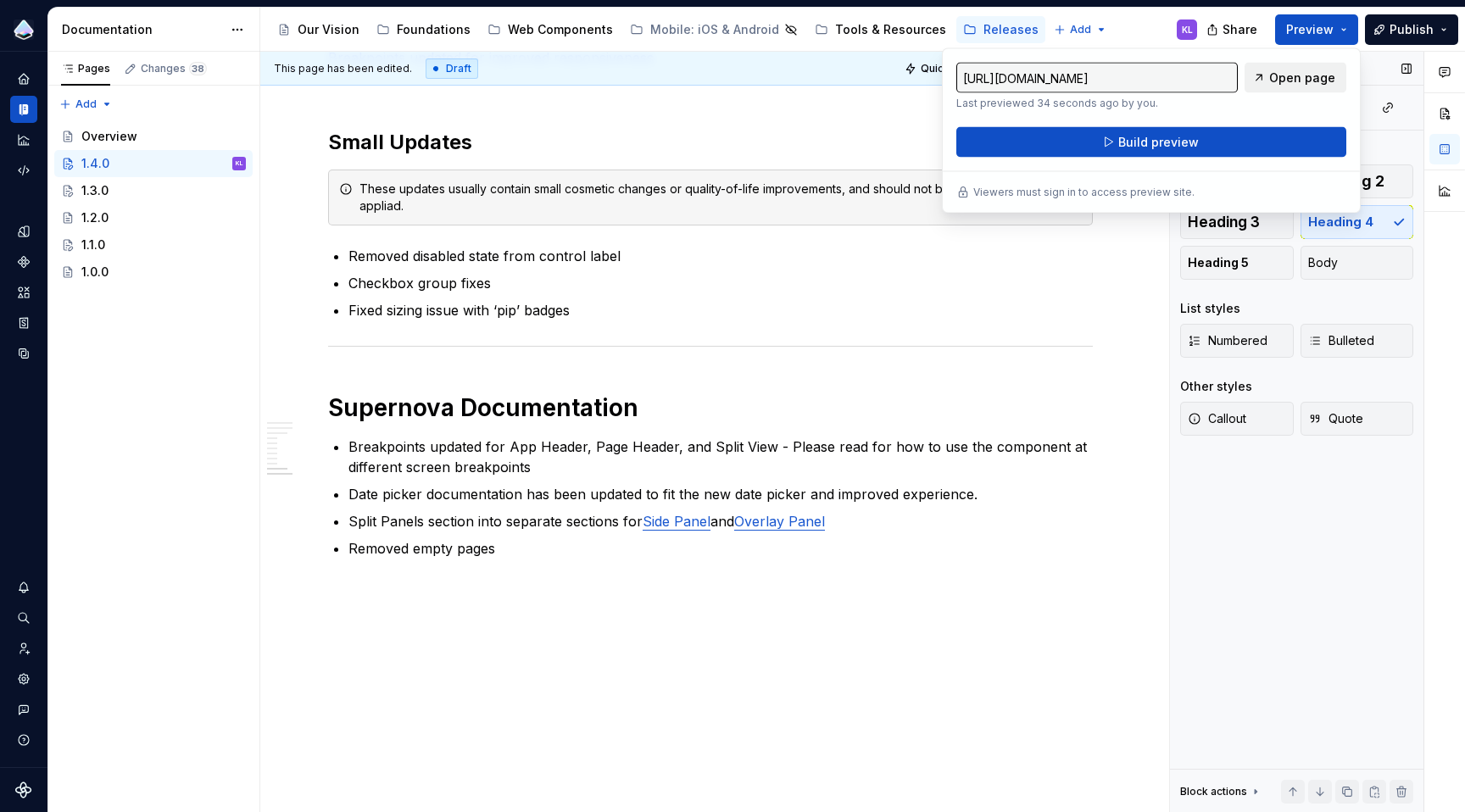
click at [1283, 75] on span "Open page" at bounding box center [1302, 78] width 66 height 17
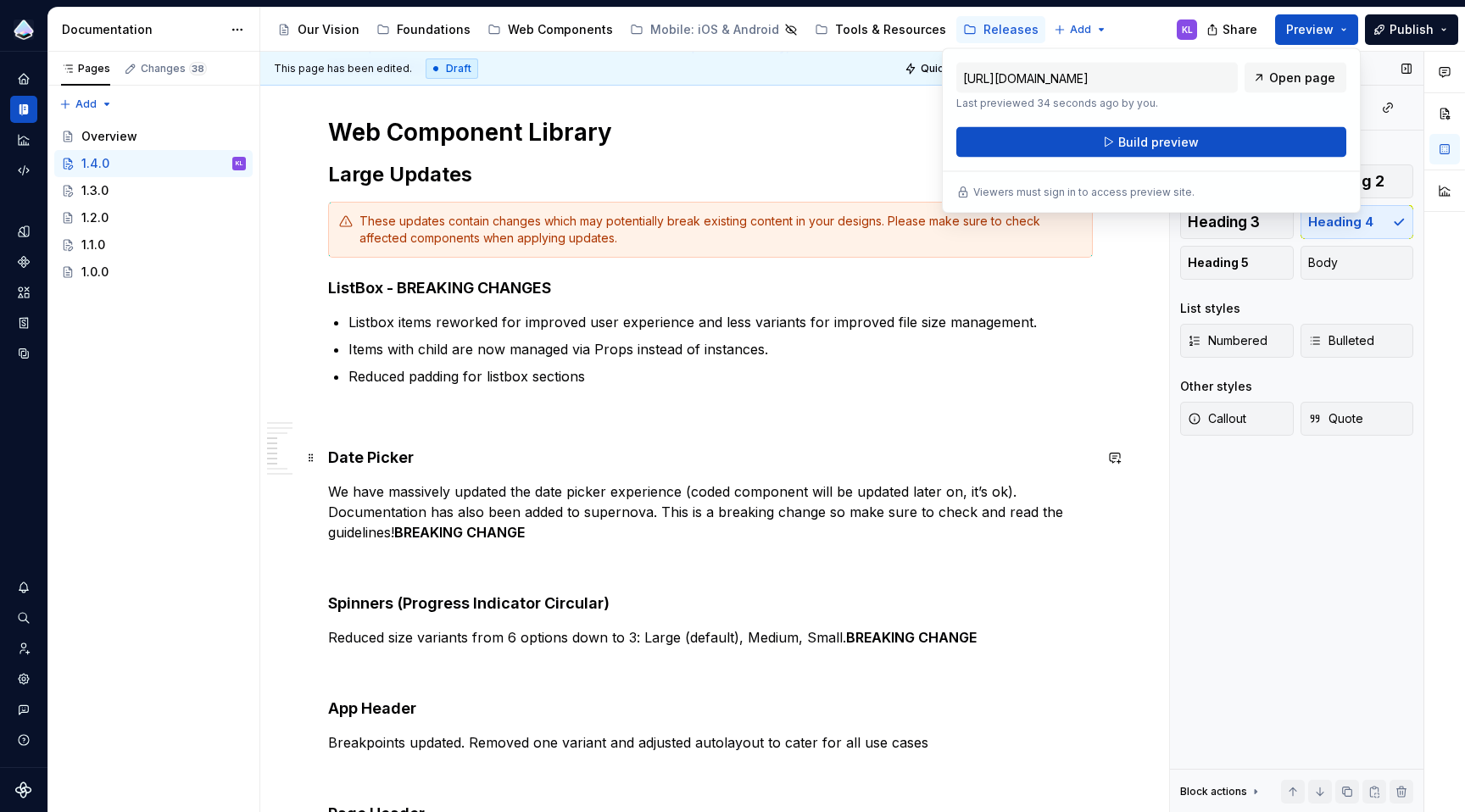
scroll to position [501, 0]
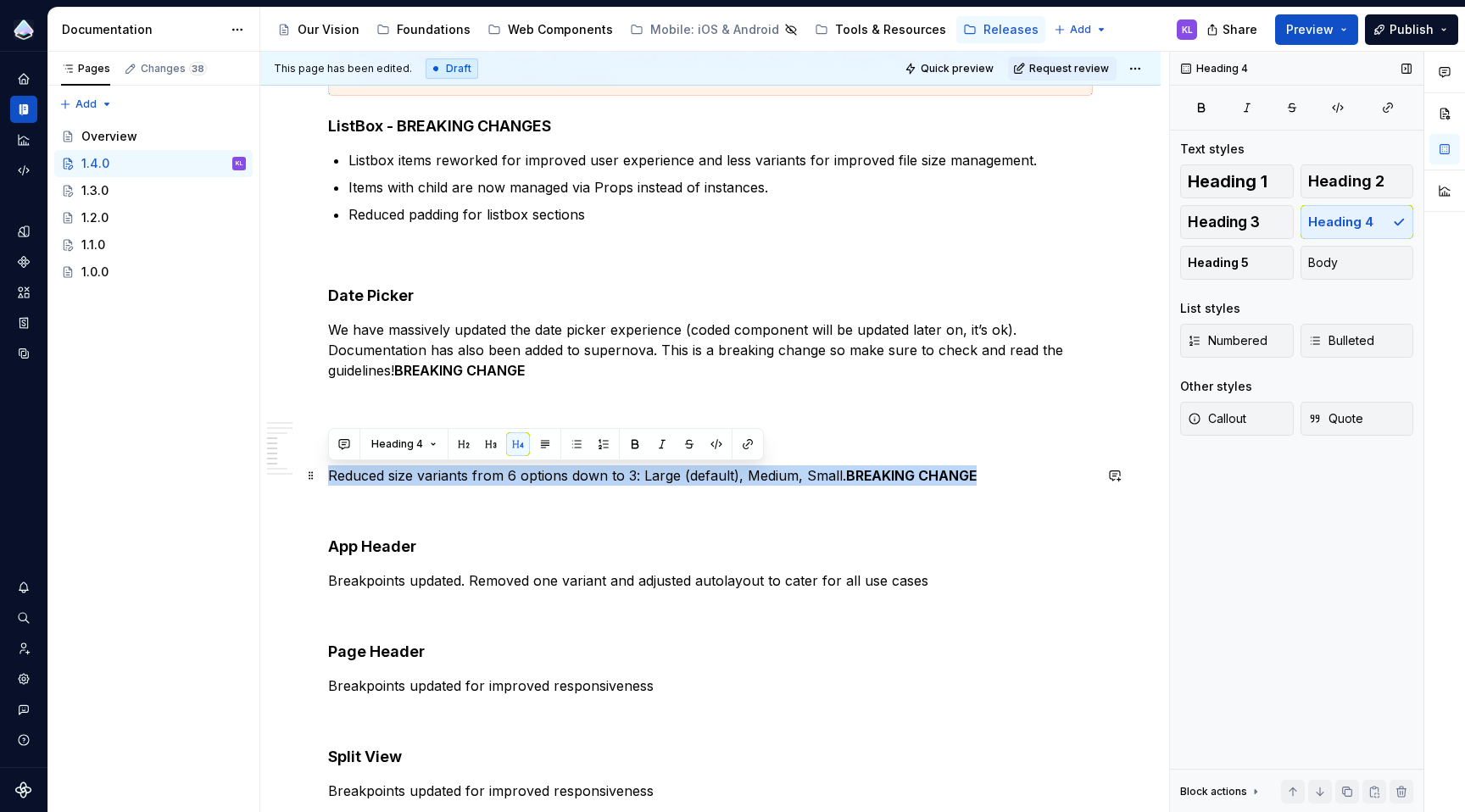
drag, startPoint x: 989, startPoint y: 475, endPoint x: 329, endPoint y: 479, distance: 660.0
click at [329, 479] on p "Reduced size variants from 6 options down to 3: Large (default), Medium, Small.…" at bounding box center [710, 476] width 765 height 20
click at [1334, 256] on span "Body" at bounding box center [1323, 263] width 30 height 17
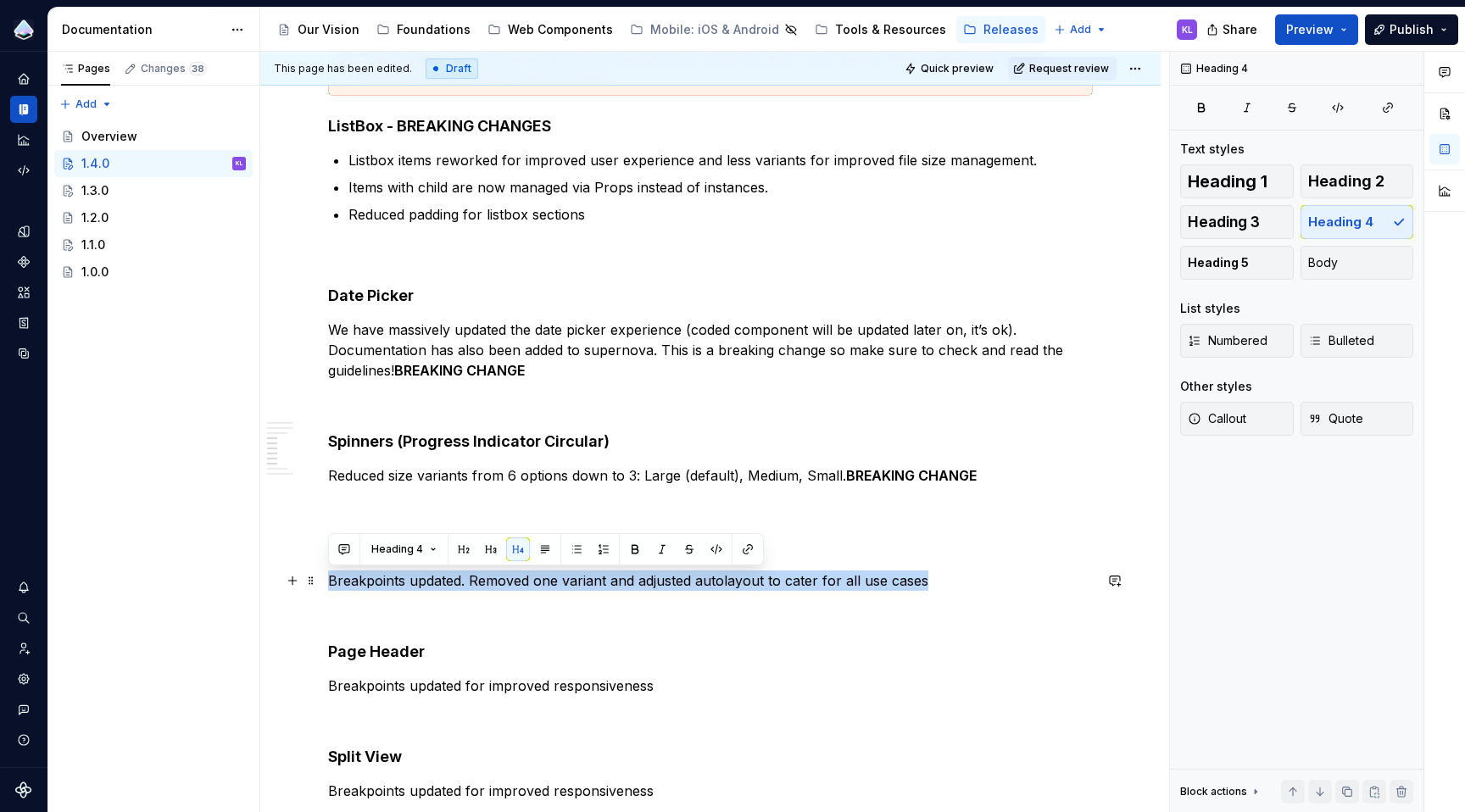
drag, startPoint x: 932, startPoint y: 586, endPoint x: 324, endPoint y: 580, distance: 608.0
click at [324, 580] on div "Overview This update includes fixes and additions to the Web Component Library,…" at bounding box center [710, 671] width 901 height 1766
click at [1352, 258] on button "Body" at bounding box center [1357, 263] width 114 height 34
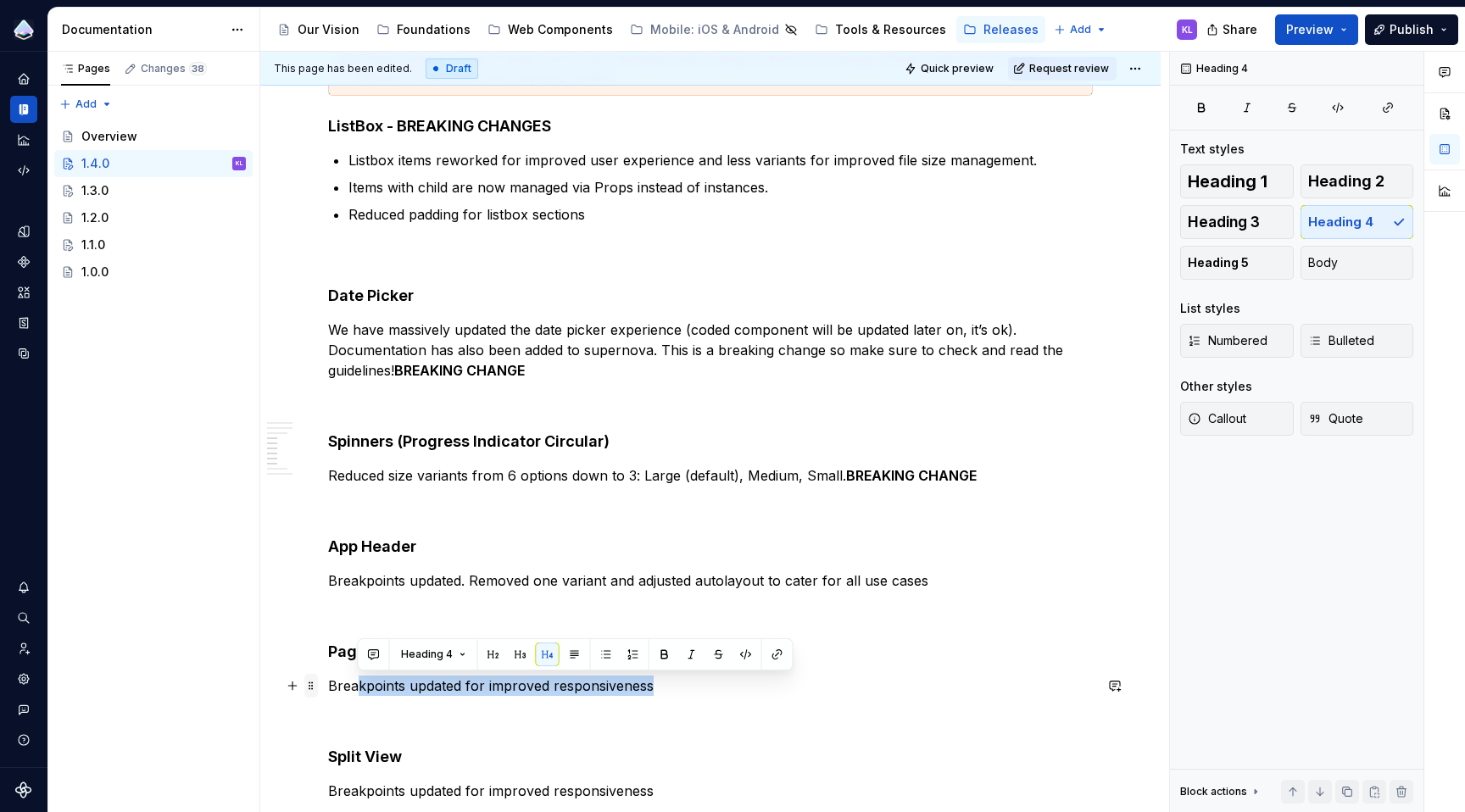
drag, startPoint x: 658, startPoint y: 685, endPoint x: 317, endPoint y: 690, distance: 341.0
click at [328, 690] on div "Overview This update includes fixes and additions to the Web Component Library,…" at bounding box center [710, 571] width 765 height 1482
drag, startPoint x: 1336, startPoint y: 262, endPoint x: 1328, endPoint y: 260, distance: 8.2
click at [1337, 261] on button "Body" at bounding box center [1357, 263] width 114 height 34
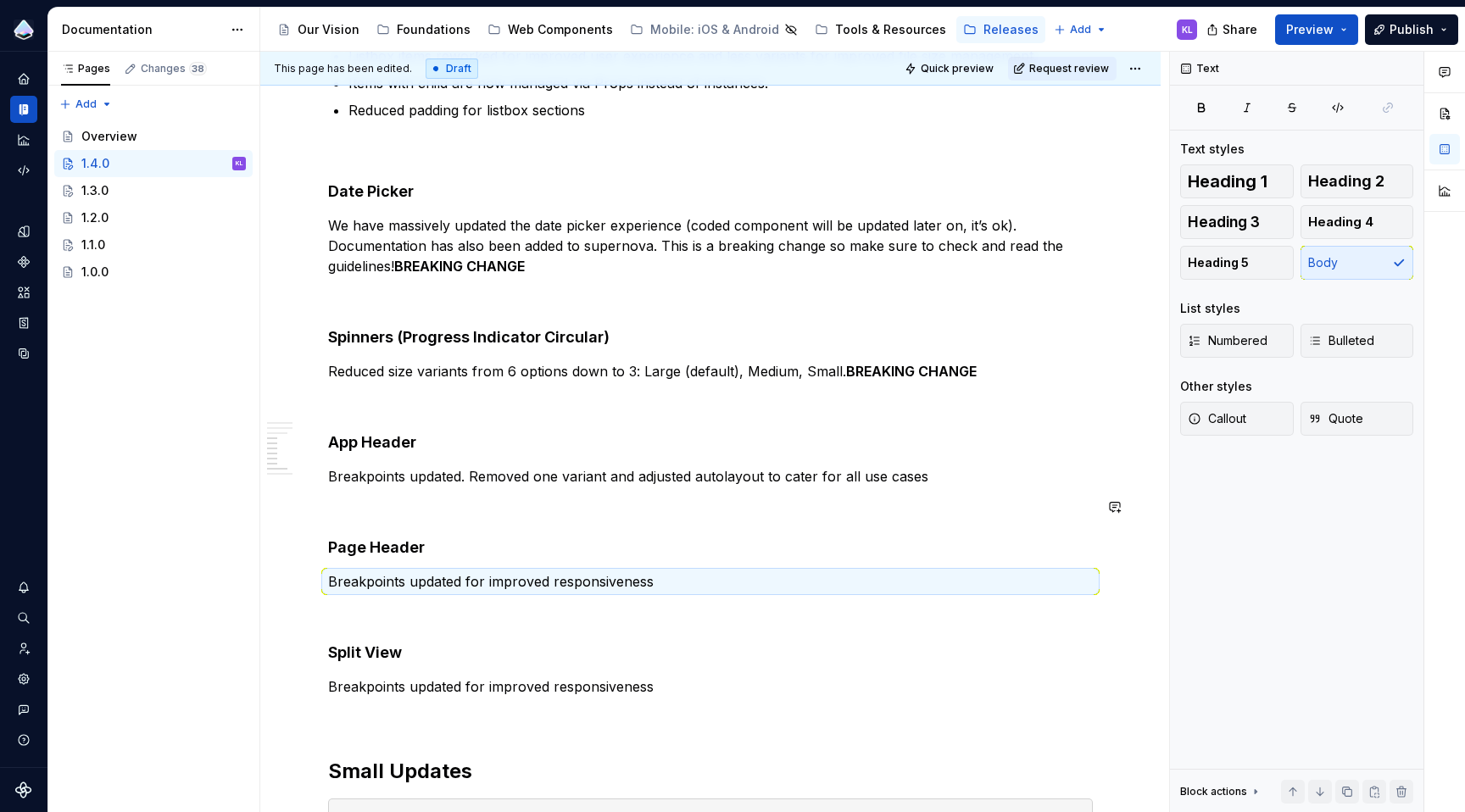
scroll to position [784, 0]
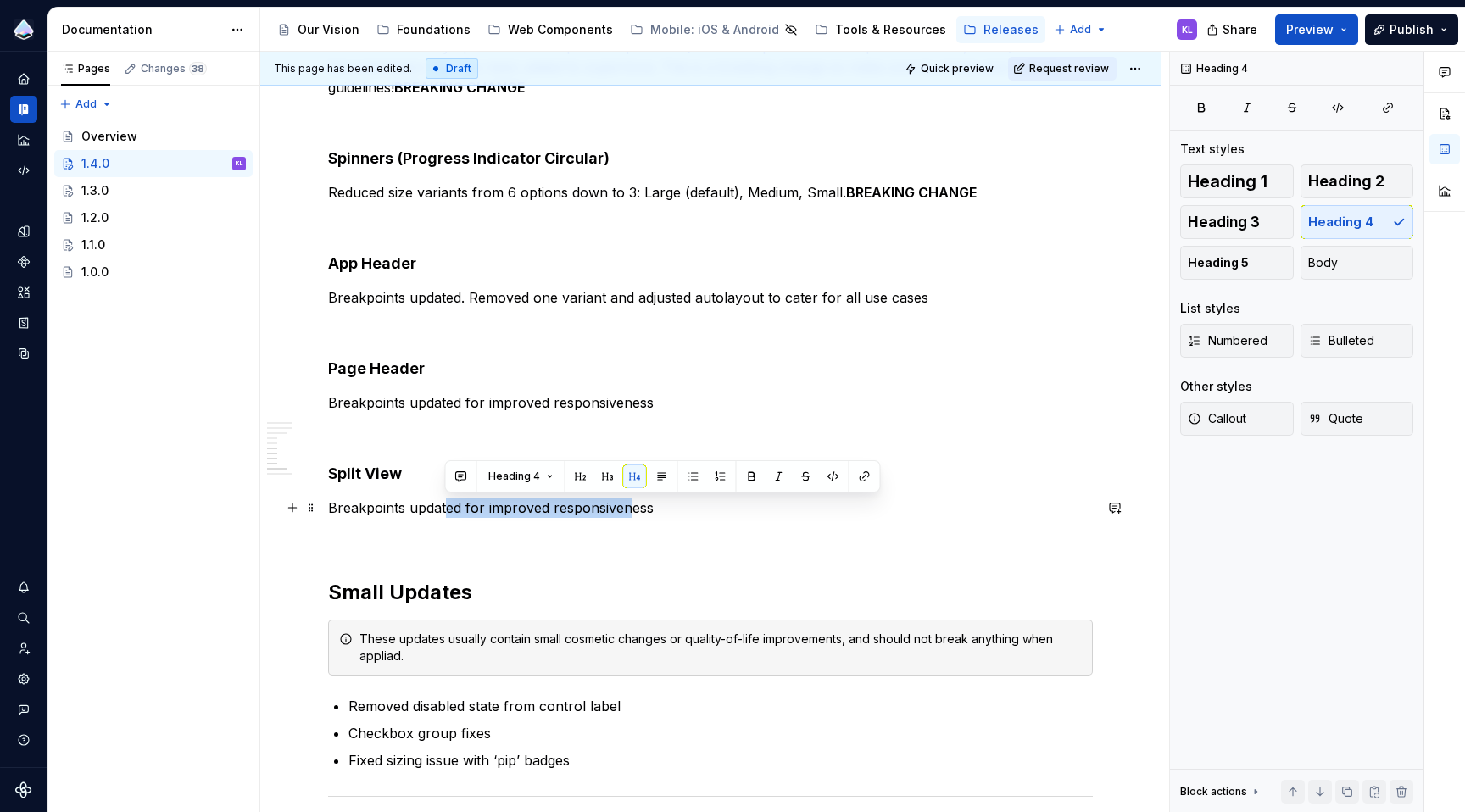
drag, startPoint x: 628, startPoint y: 508, endPoint x: 445, endPoint y: 509, distance: 183.0
click at [445, 509] on p "Breakpoints updated for improved responsiveness" at bounding box center [710, 508] width 765 height 20
click at [1350, 257] on button "Body" at bounding box center [1357, 263] width 114 height 34
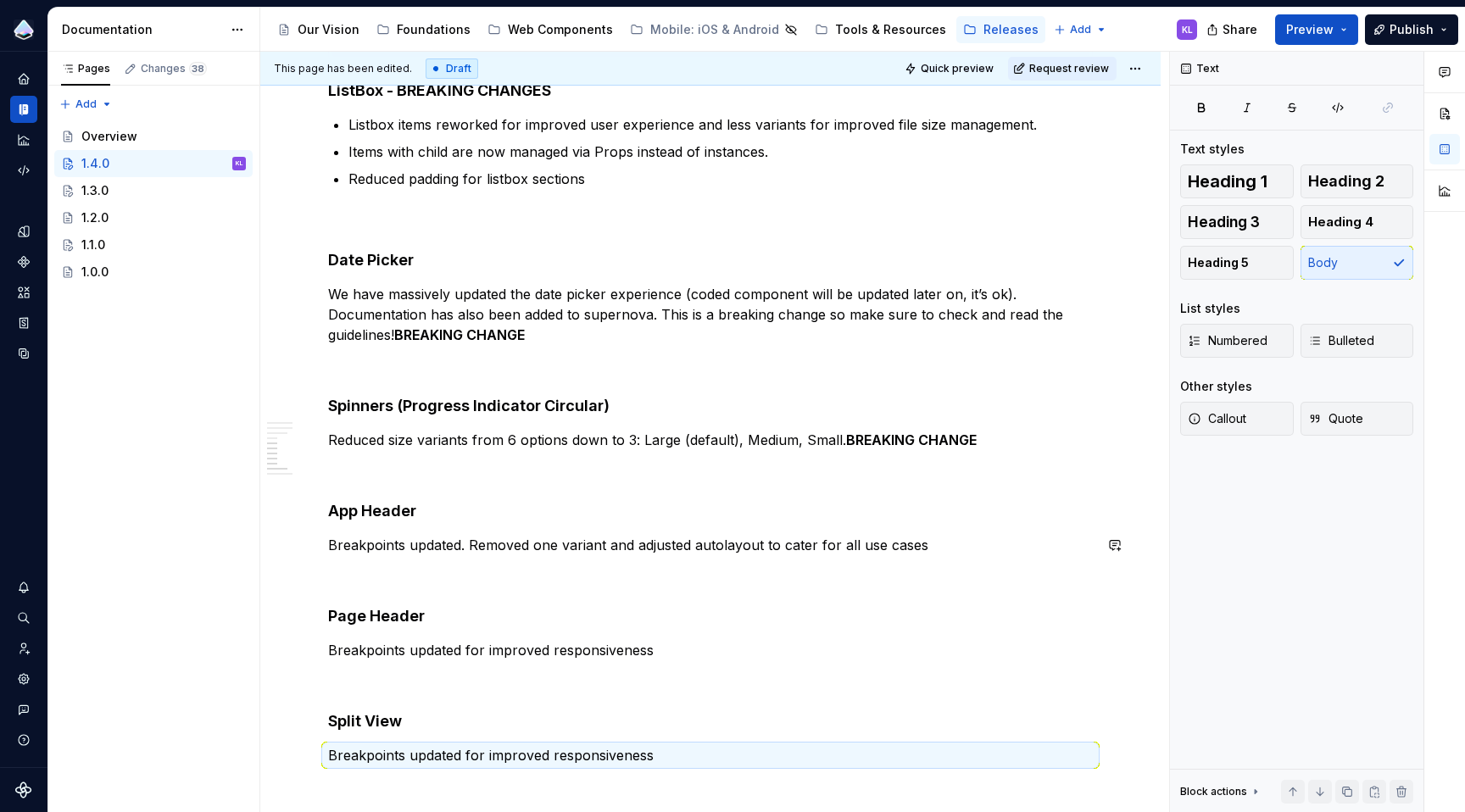
scroll to position [485, 0]
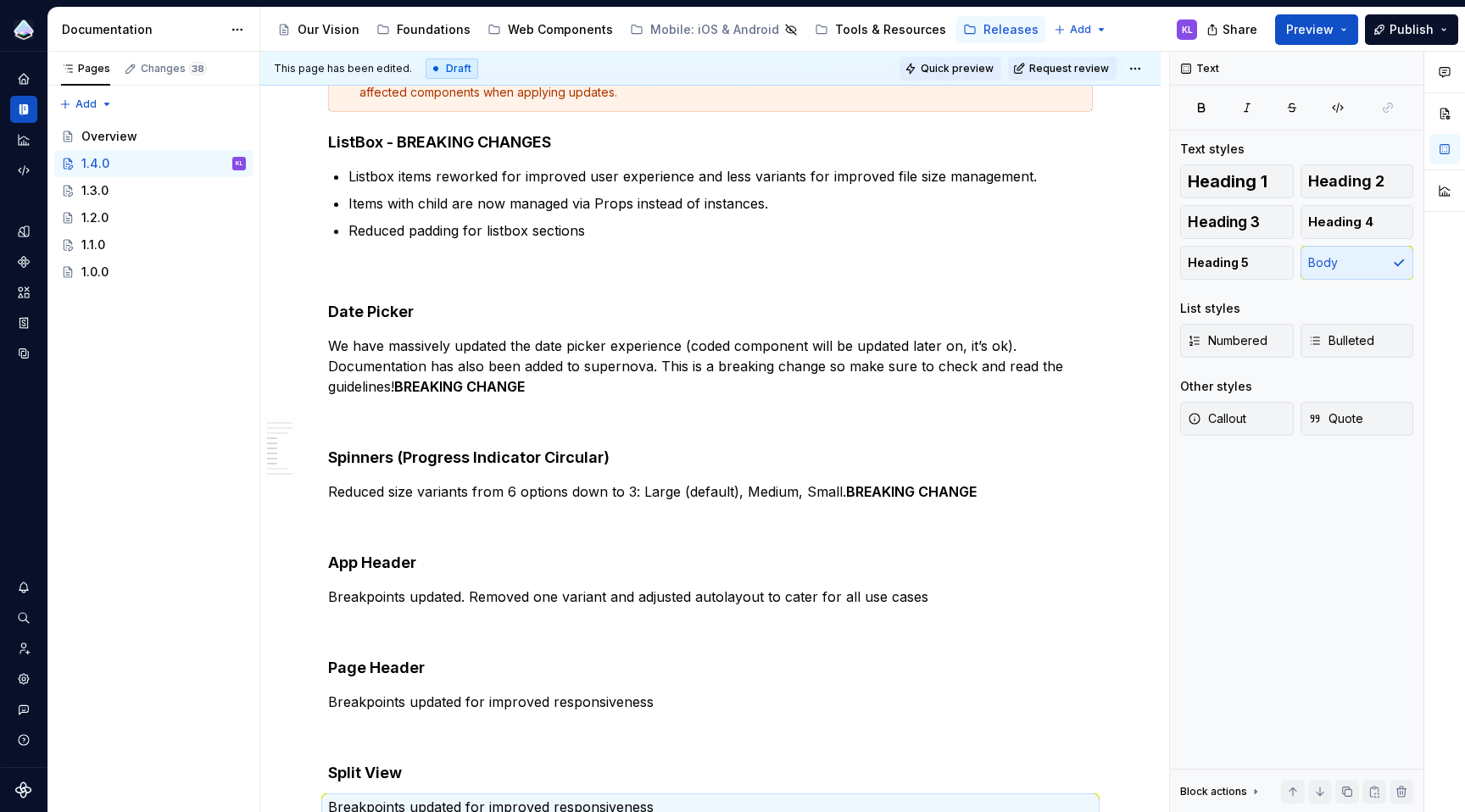
click at [952, 67] on span "Quick preview" at bounding box center [957, 68] width 73 height 14
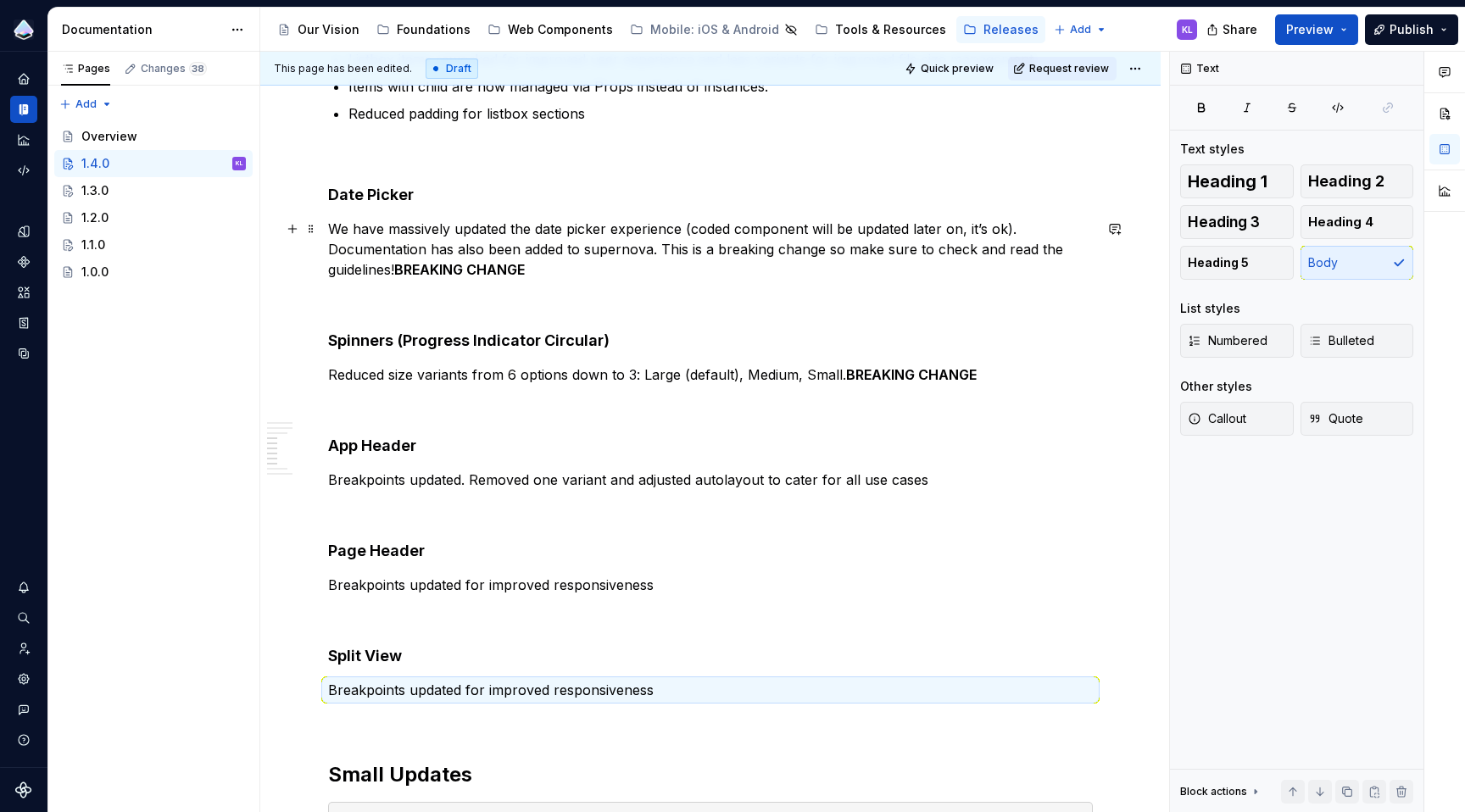
scroll to position [627, 0]
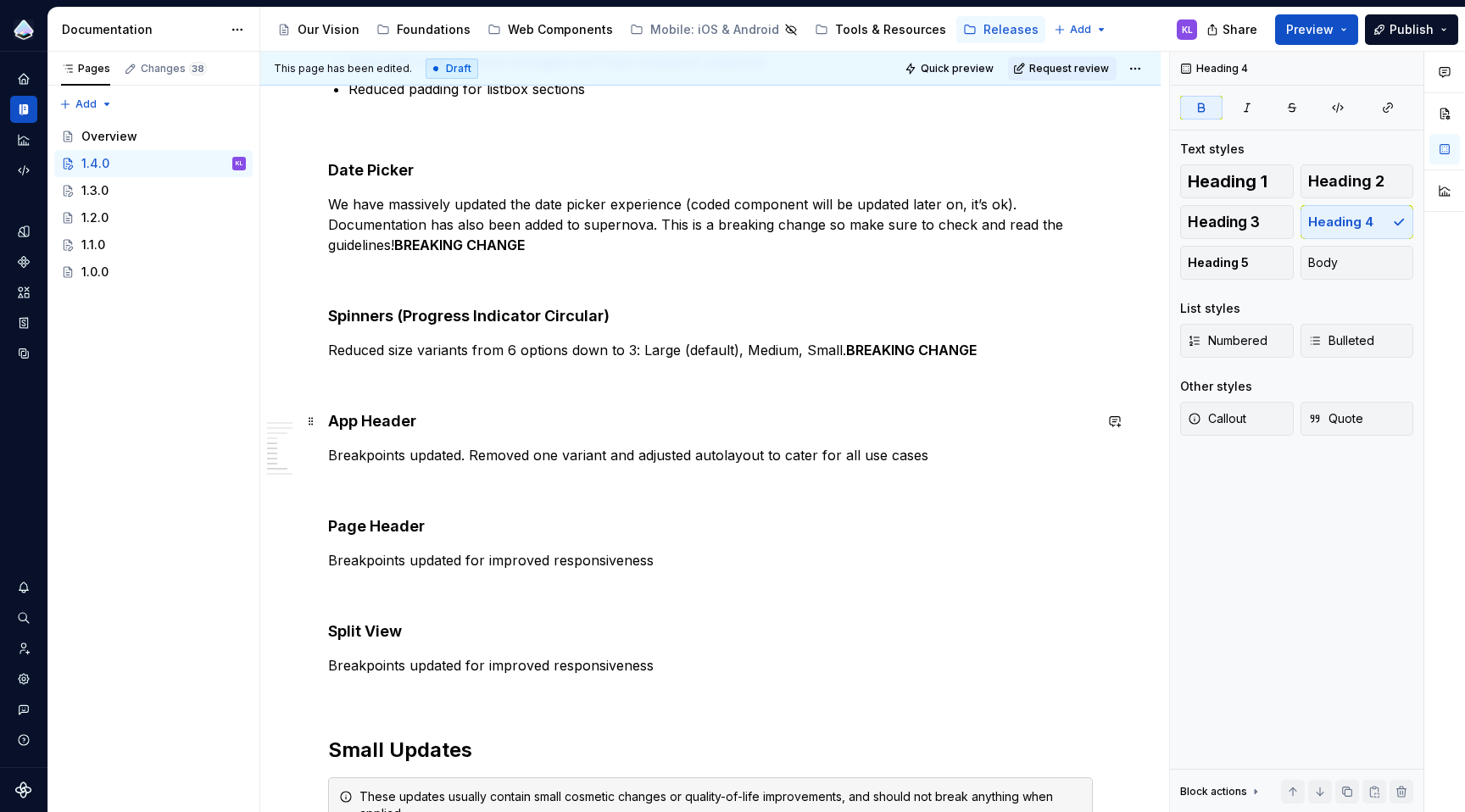
click at [328, 421] on strong "App Header" at bounding box center [372, 420] width 88 height 18
click at [488, 419] on strong "Updated Breakpoints App Header" at bounding box center [453, 420] width 251 height 18
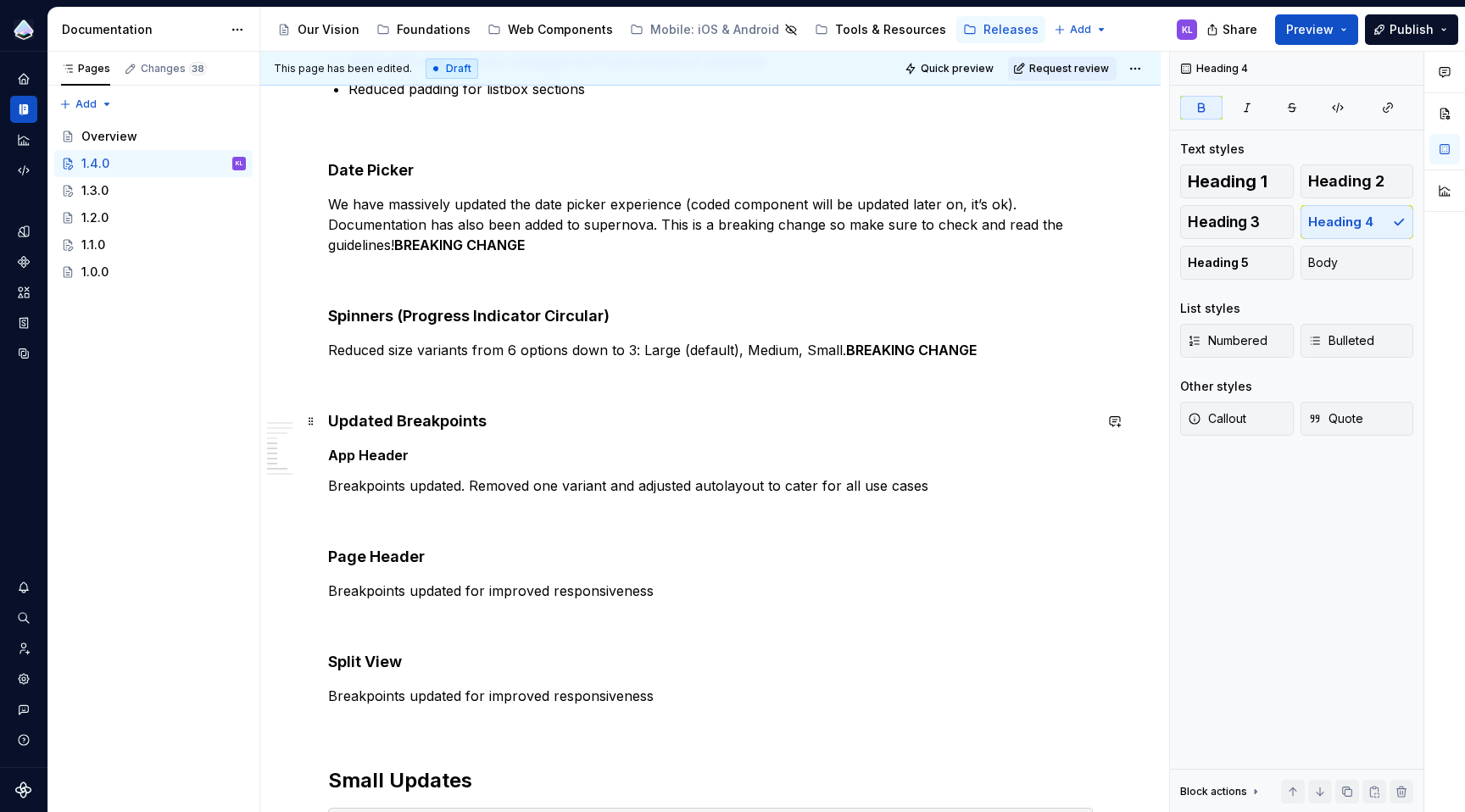
click at [502, 429] on h4 "Updated Breakpoints" at bounding box center [710, 422] width 765 height 20
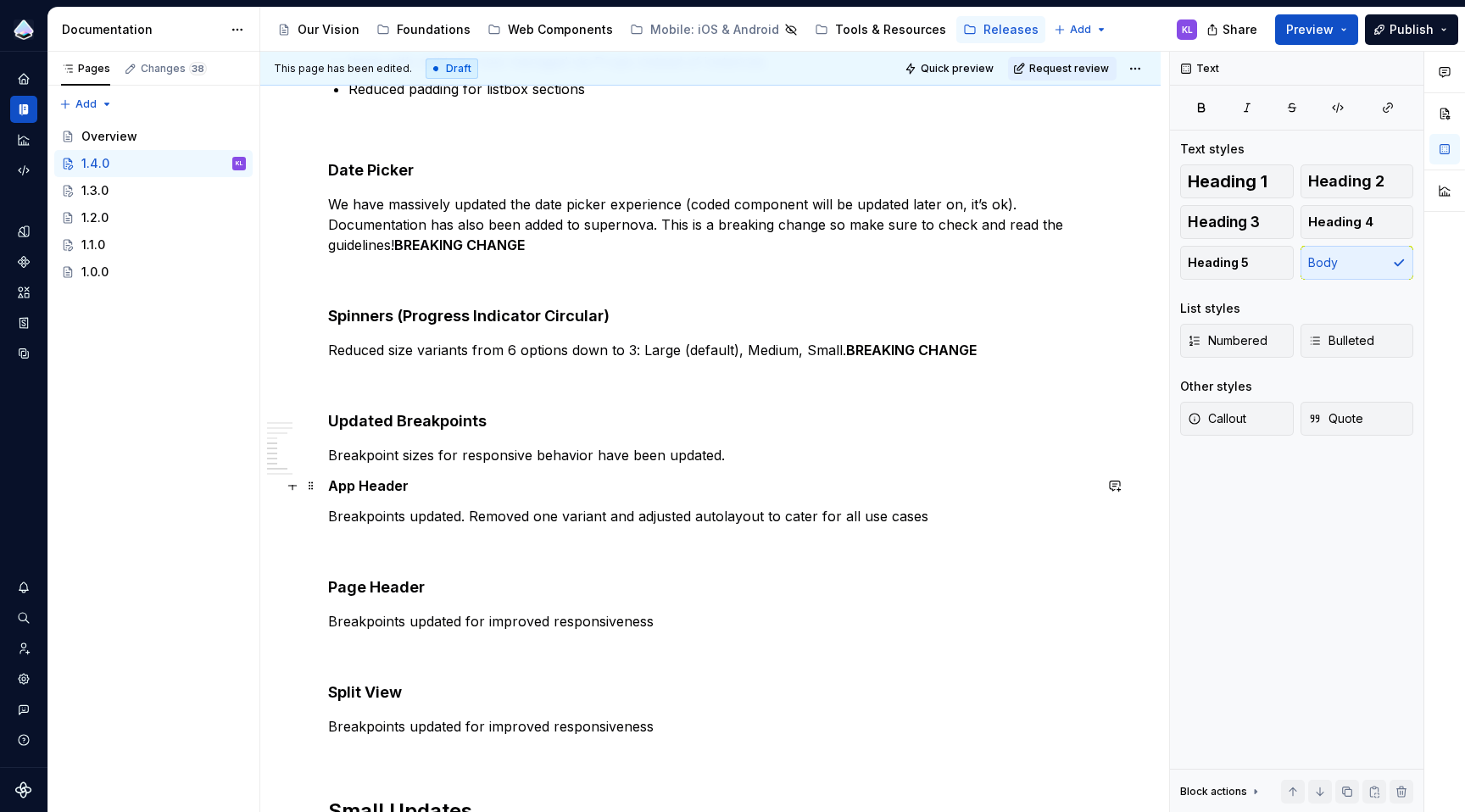
click at [326, 487] on div "Overview This update includes fixes and additions to the Web Component Library,…" at bounding box center [710, 577] width 901 height 1828
click at [1334, 343] on span "Bulleted" at bounding box center [1341, 341] width 66 height 17
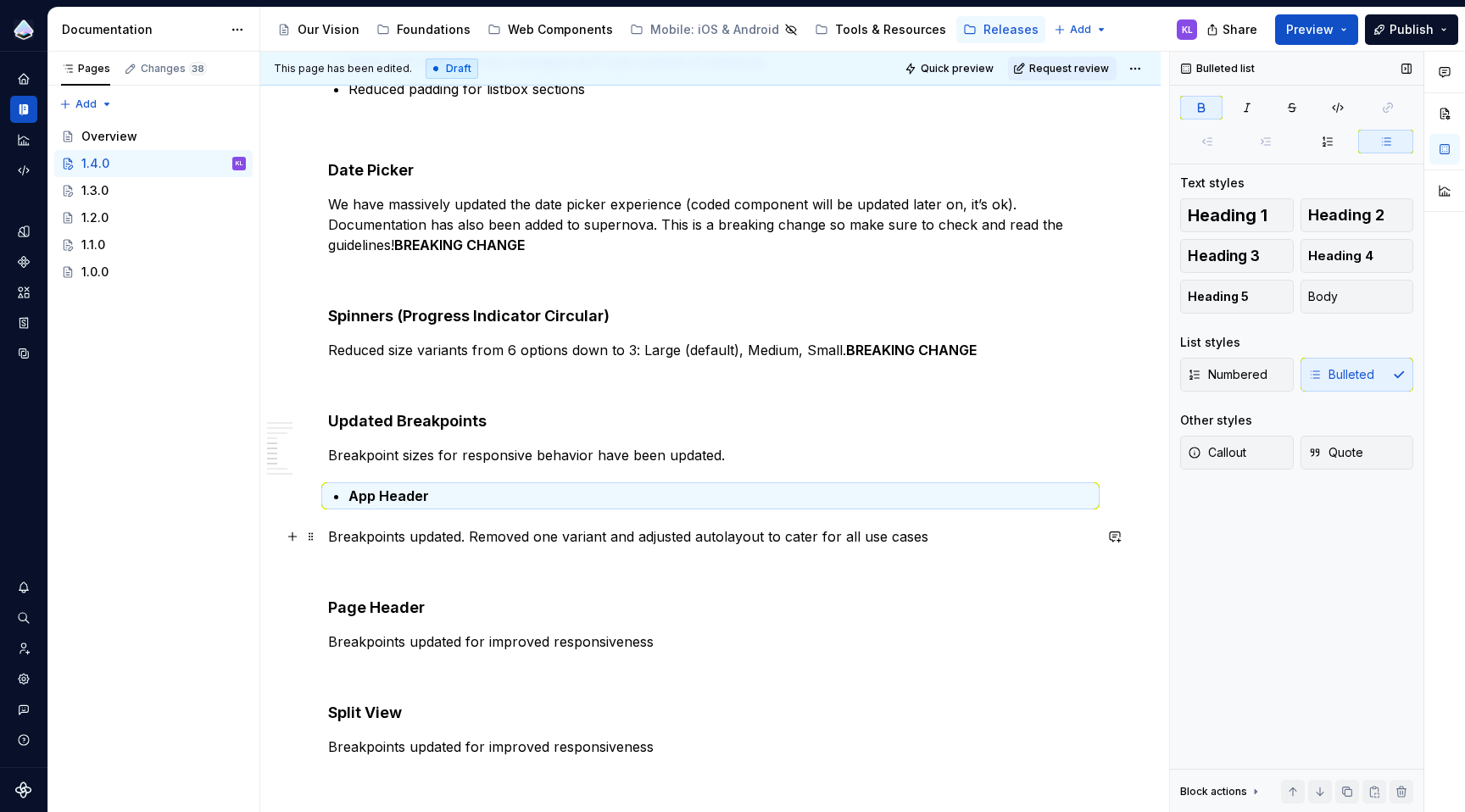
click at [327, 535] on div "Overview This update includes fixes and additions to the Web Component Library,…" at bounding box center [710, 588] width 901 height 1848
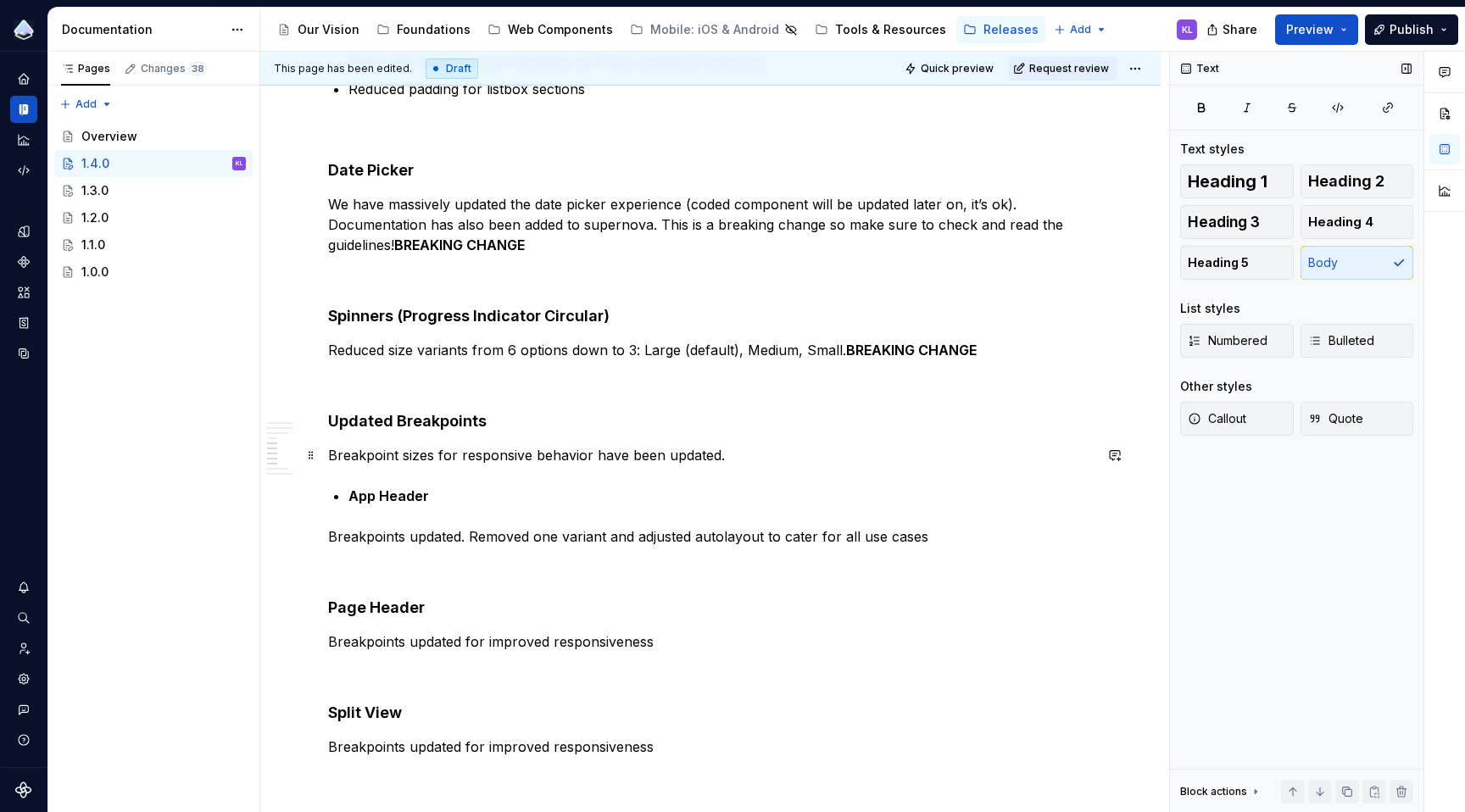
click at [750, 462] on p "Breakpoint sizes for responsive behavior have been updated." at bounding box center [710, 455] width 765 height 20
click at [328, 535] on p "Breakpoints updated. Removed one variant and adjusted autolayout to cater for a…" at bounding box center [710, 536] width 765 height 20
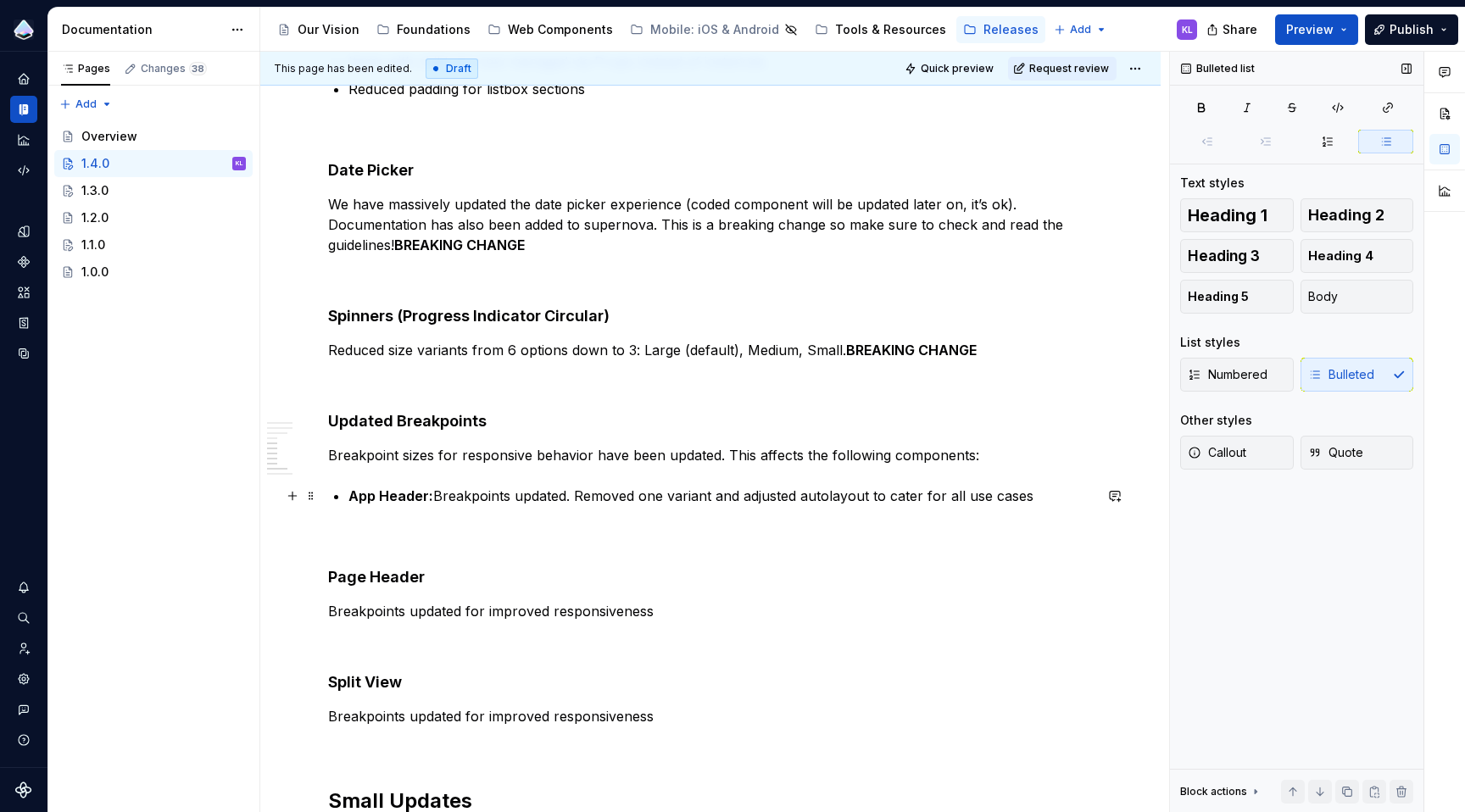
click at [576, 496] on p "App Header: Breakpoints updated. Removed one variant and adjusted autolayout to…" at bounding box center [720, 496] width 744 height 20
click at [326, 615] on div "Overview This update includes fixes and additions to the Web Component Library,…" at bounding box center [710, 573] width 901 height 1818
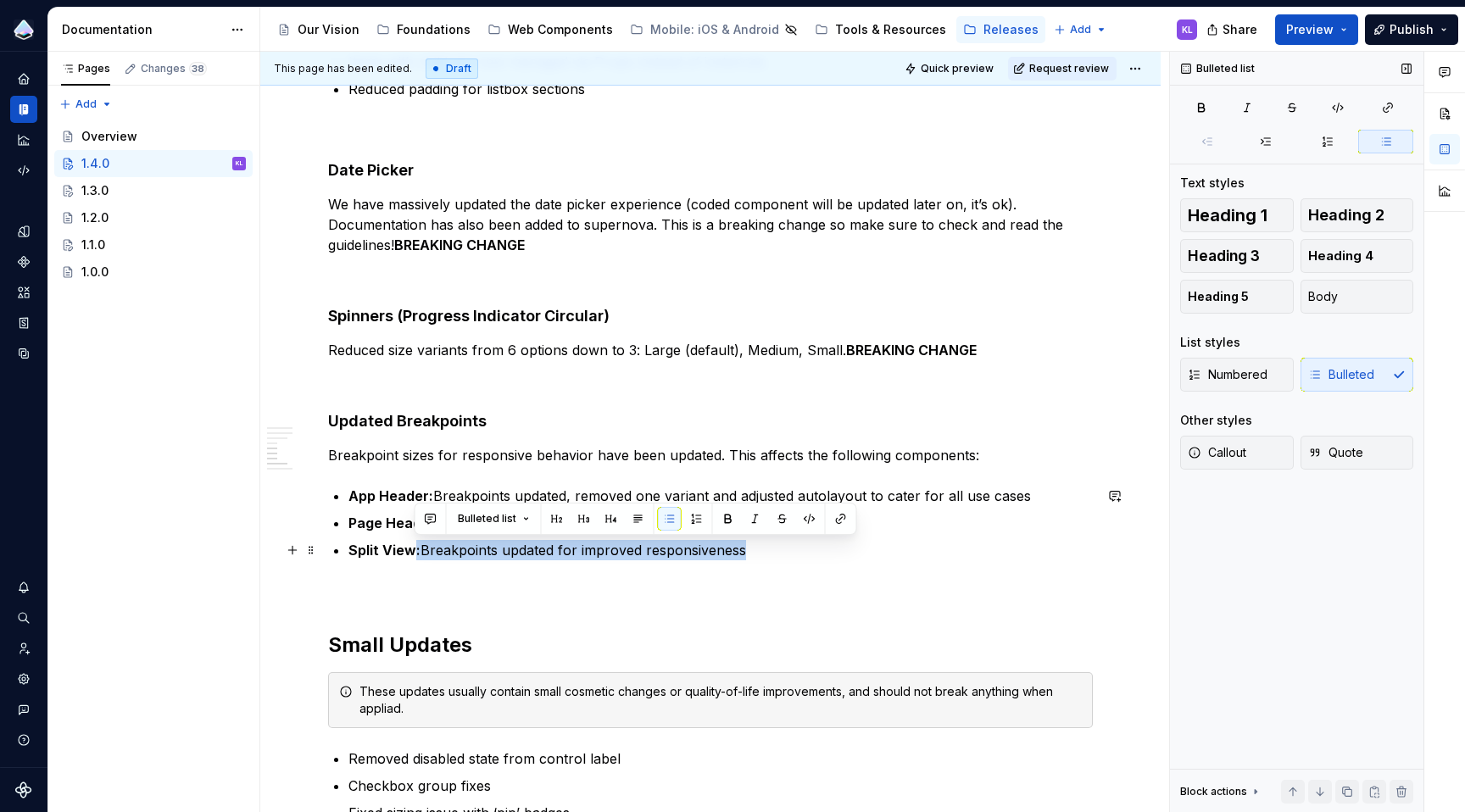
drag, startPoint x: 747, startPoint y: 554, endPoint x: 413, endPoint y: 557, distance: 334.0
click at [413, 557] on p "Split View: Breakpoints updated for improved responsiveness" at bounding box center [720, 550] width 744 height 20
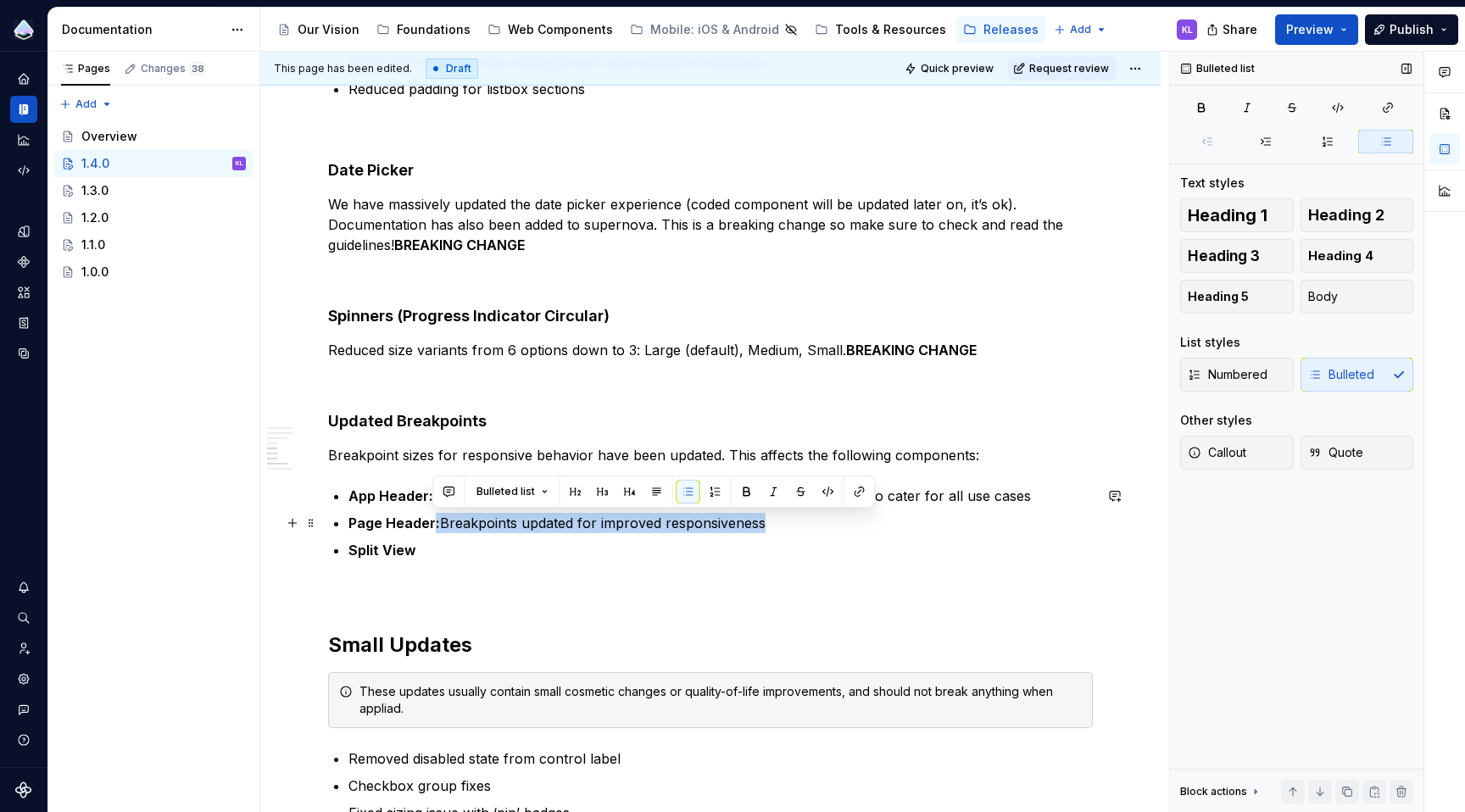
drag, startPoint x: 430, startPoint y: 523, endPoint x: 772, endPoint y: 518, distance: 342.0
click at [772, 518] on p "Page Header: Breakpoints updated for improved responsiveness" at bounding box center [720, 523] width 744 height 20
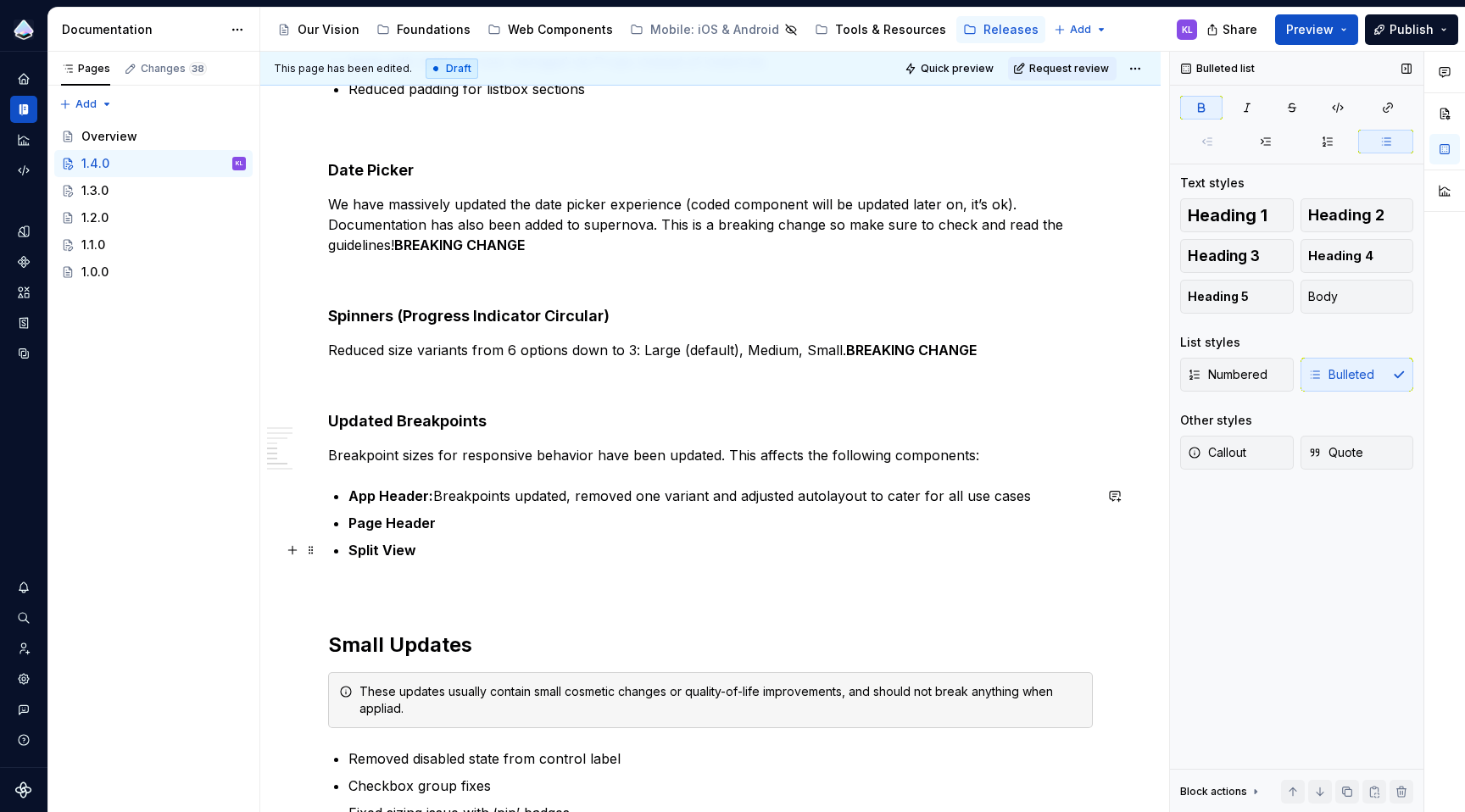
click at [782, 552] on p "Split View" at bounding box center [720, 550] width 744 height 20
click at [432, 494] on strong "App Header:" at bounding box center [390, 495] width 85 height 17
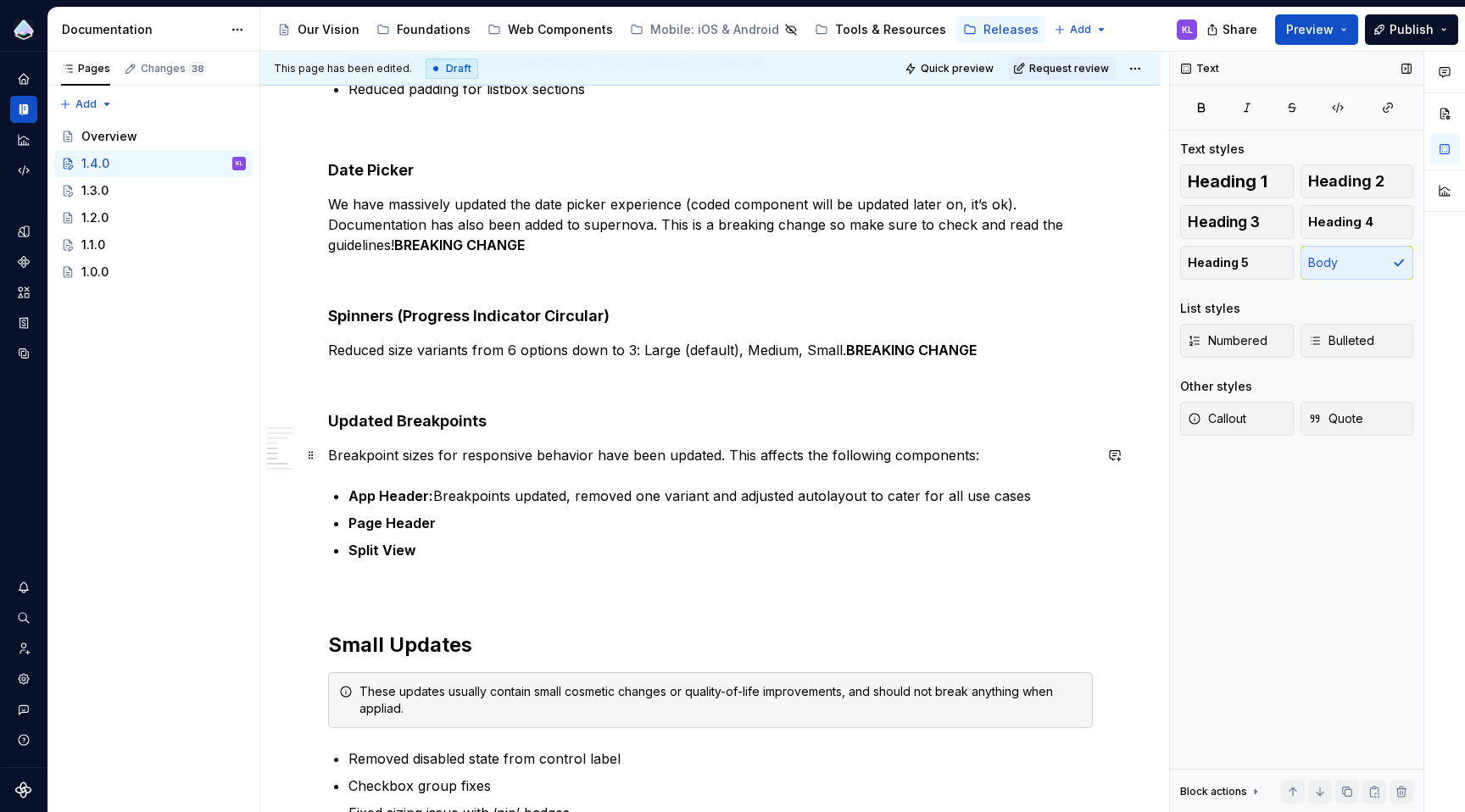
click at [660, 452] on p "Breakpoint sizes for responsive behavior have been updated. This affects the fo…" at bounding box center [710, 455] width 765 height 20
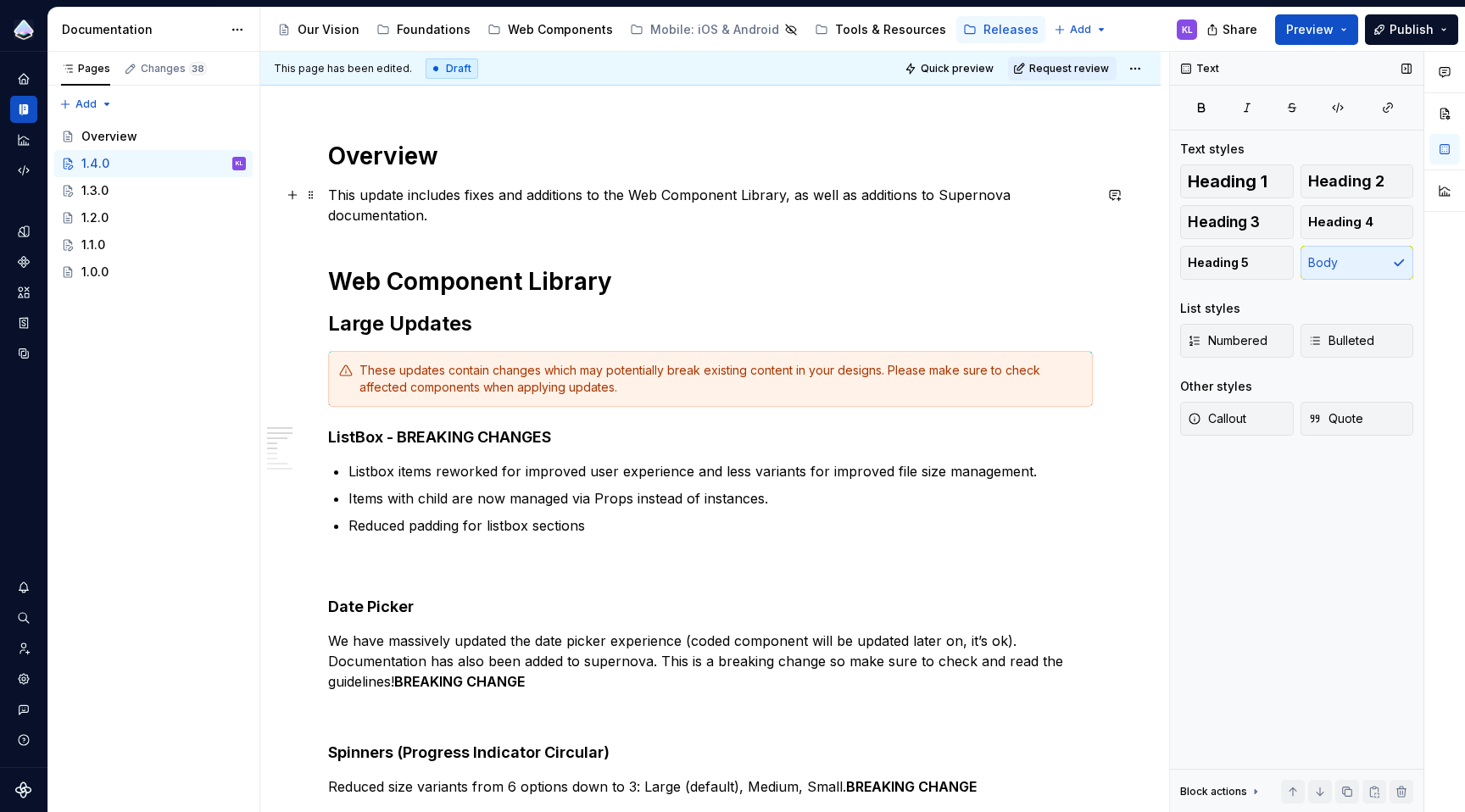
scroll to position [339, 0]
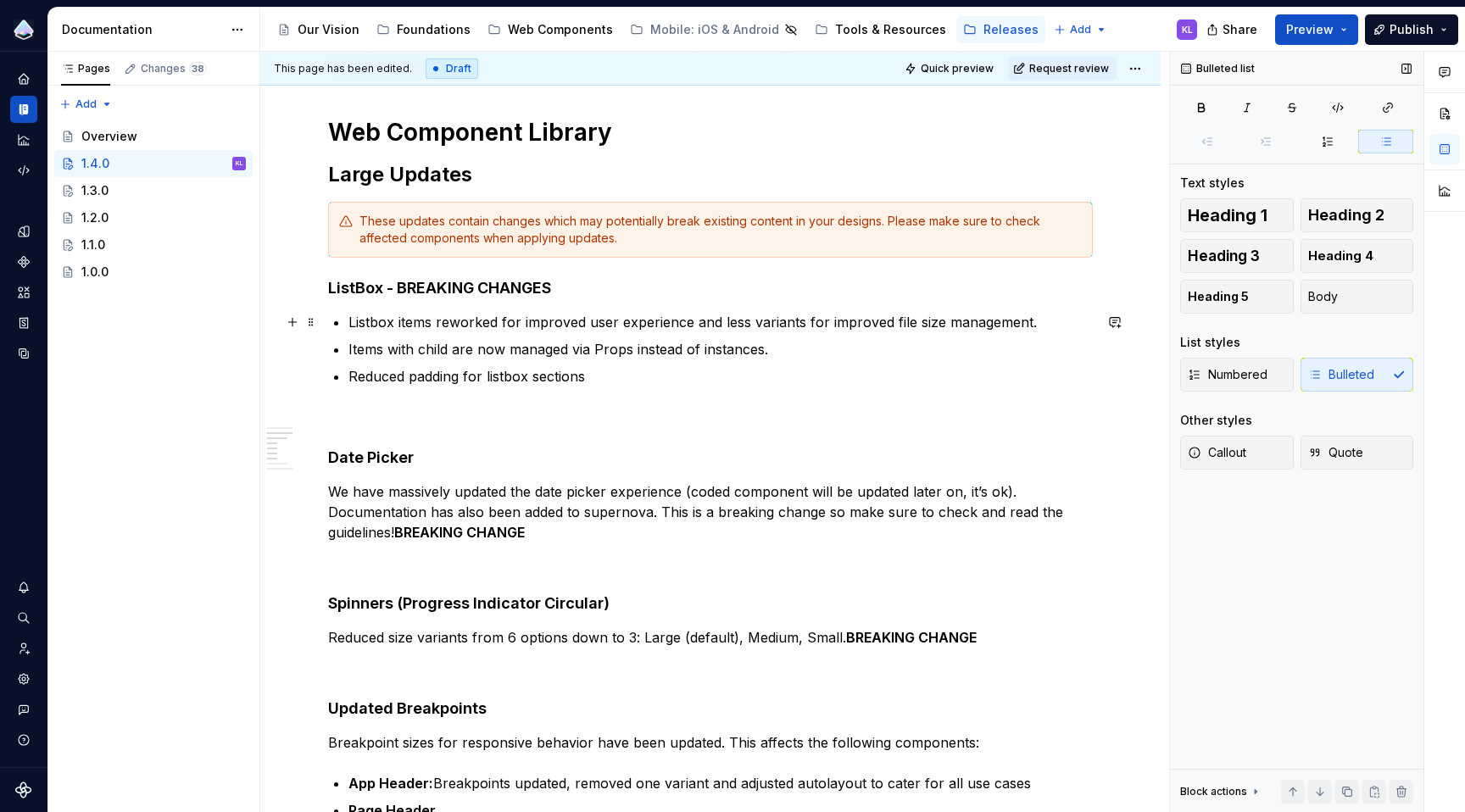
click at [620, 328] on p "Listbox items reworked for improved user experience and less variants for impro…" at bounding box center [720, 322] width 744 height 20
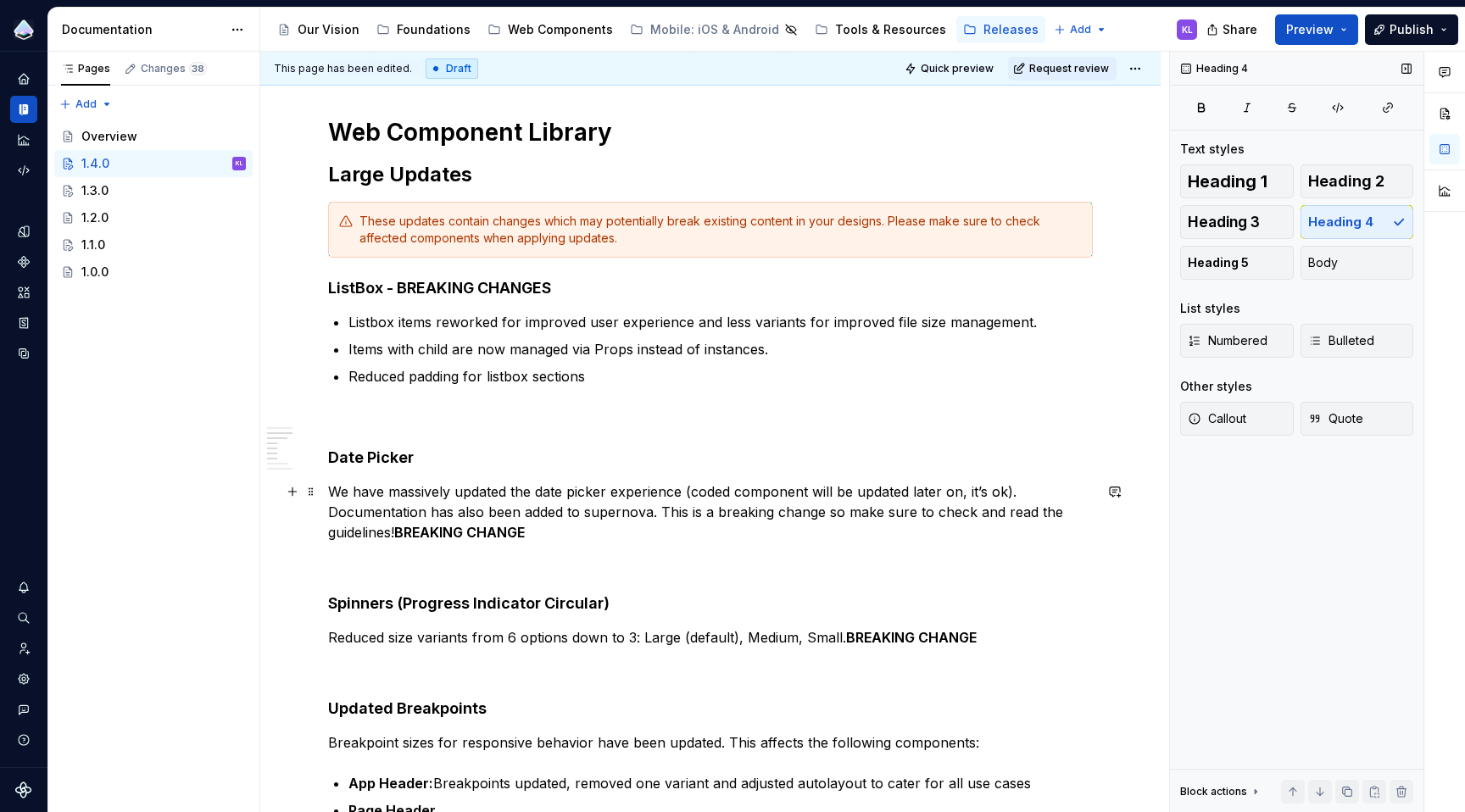
click at [601, 508] on p "We have massively updated the date picker experience (coded component will be u…" at bounding box center [710, 512] width 765 height 61
click at [1338, 257] on button "Body" at bounding box center [1357, 263] width 114 height 34
click at [491, 419] on p at bounding box center [710, 417] width 765 height 20
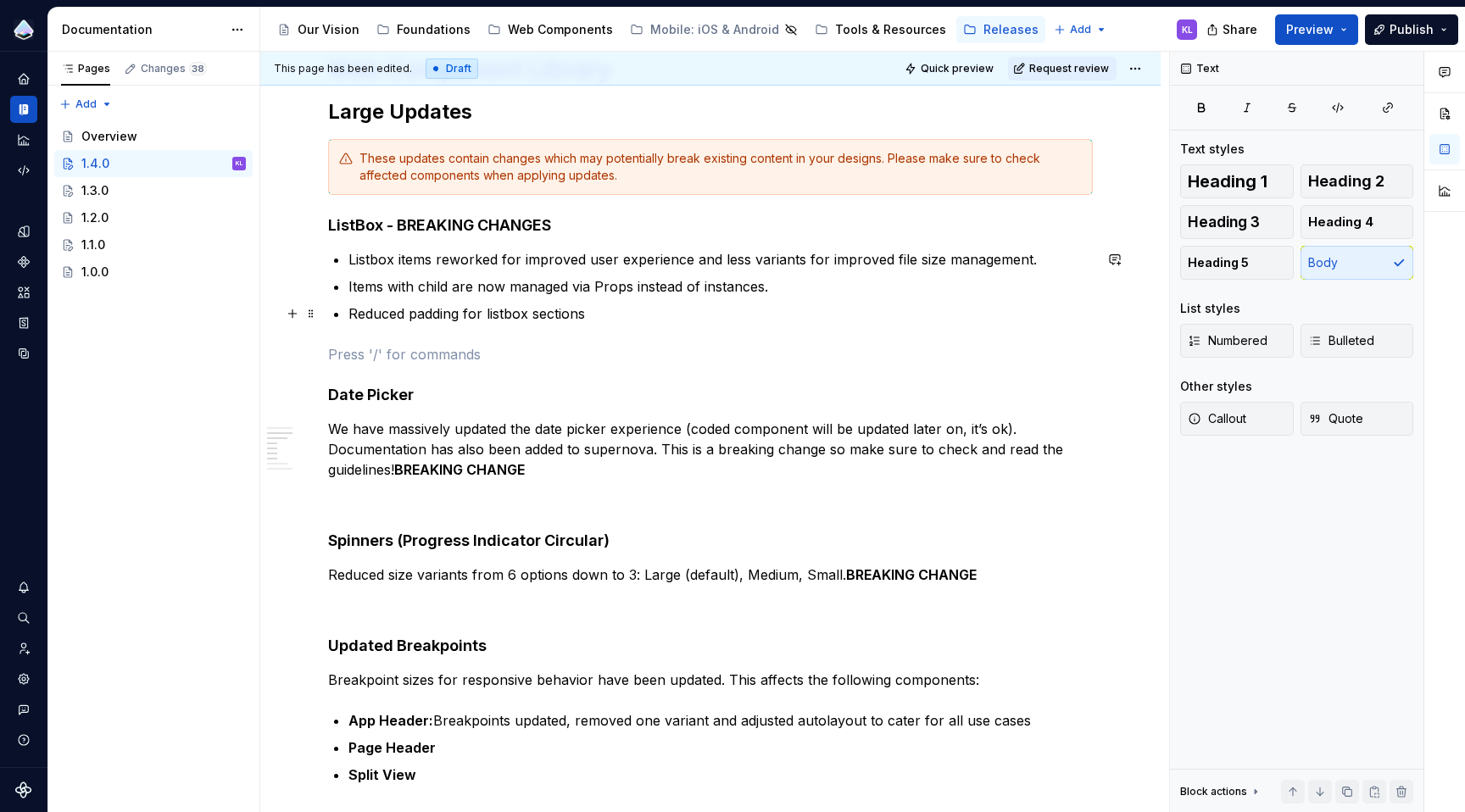
scroll to position [460, 0]
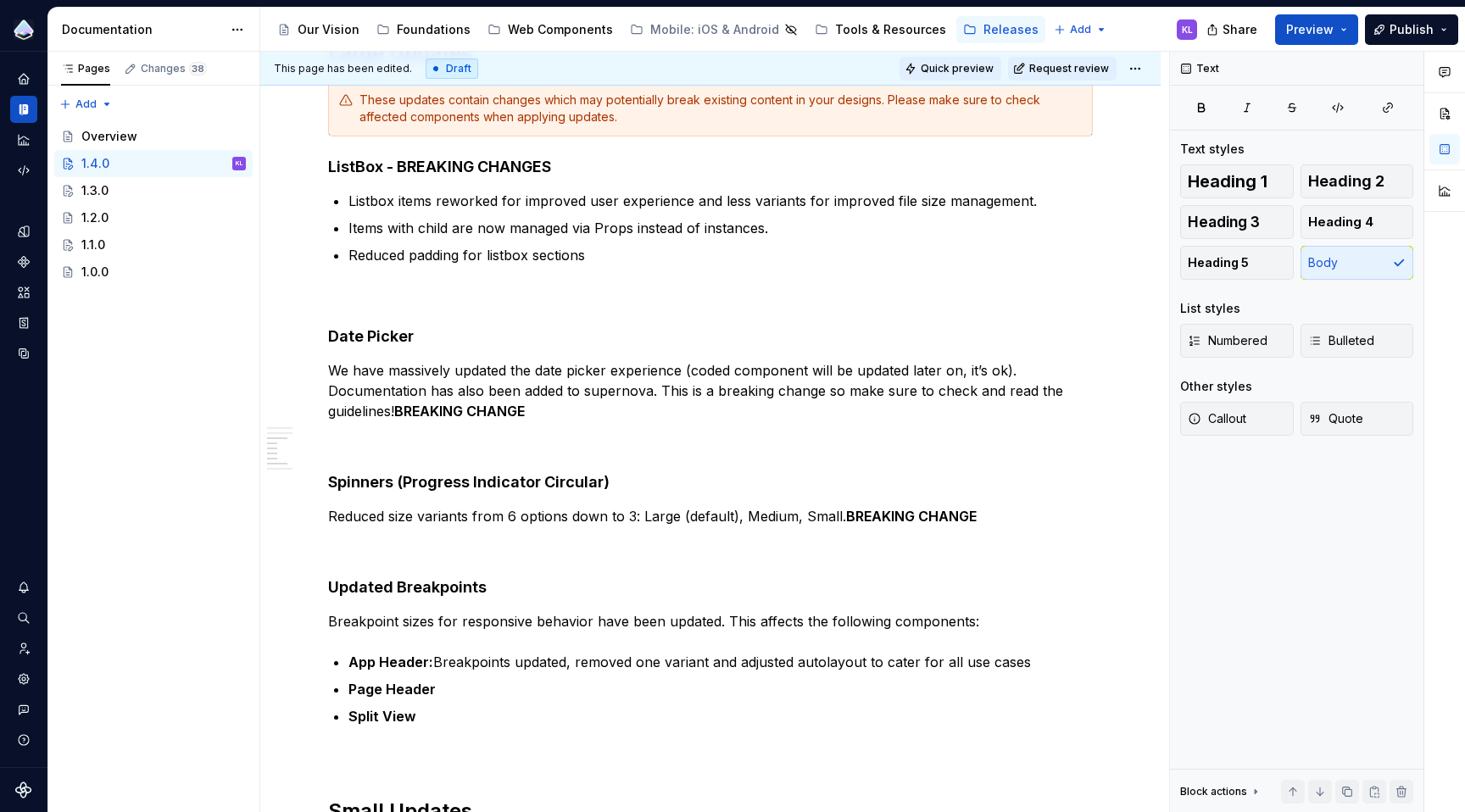
click at [968, 69] on span "Quick preview" at bounding box center [957, 68] width 73 height 14
click at [479, 297] on p at bounding box center [710, 296] width 765 height 20
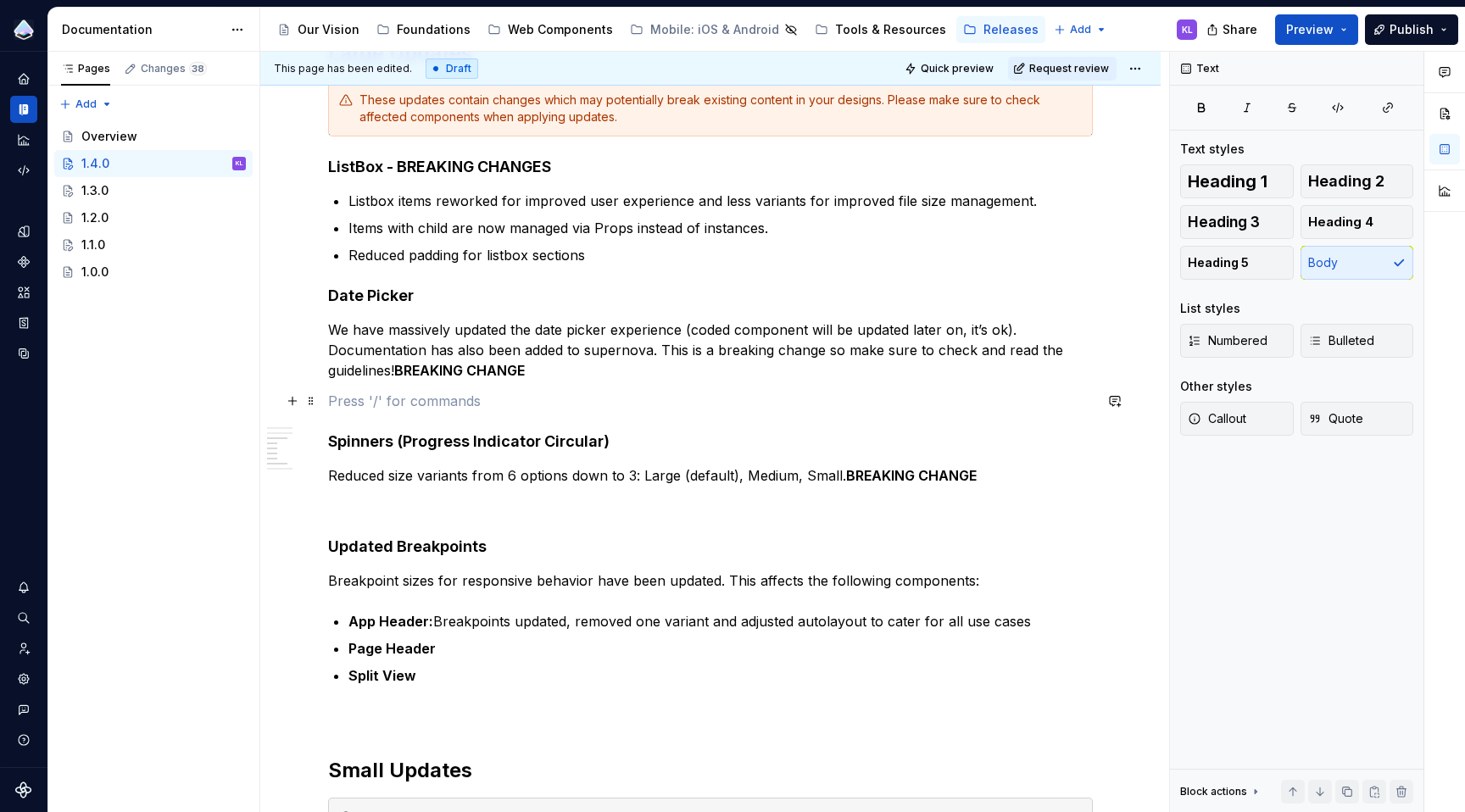
click at [440, 395] on p at bounding box center [710, 401] width 765 height 20
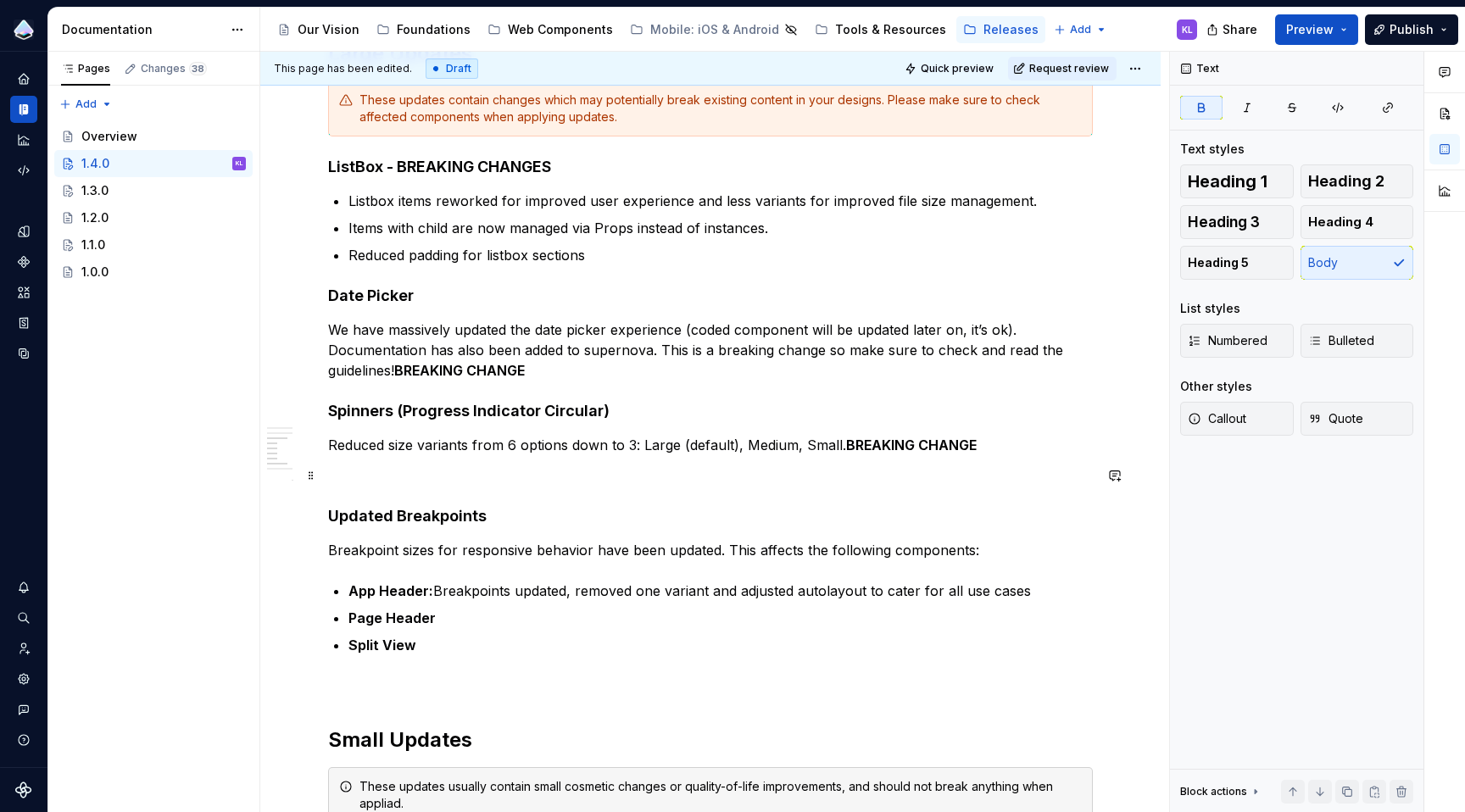
click at [460, 480] on p at bounding box center [710, 476] width 765 height 20
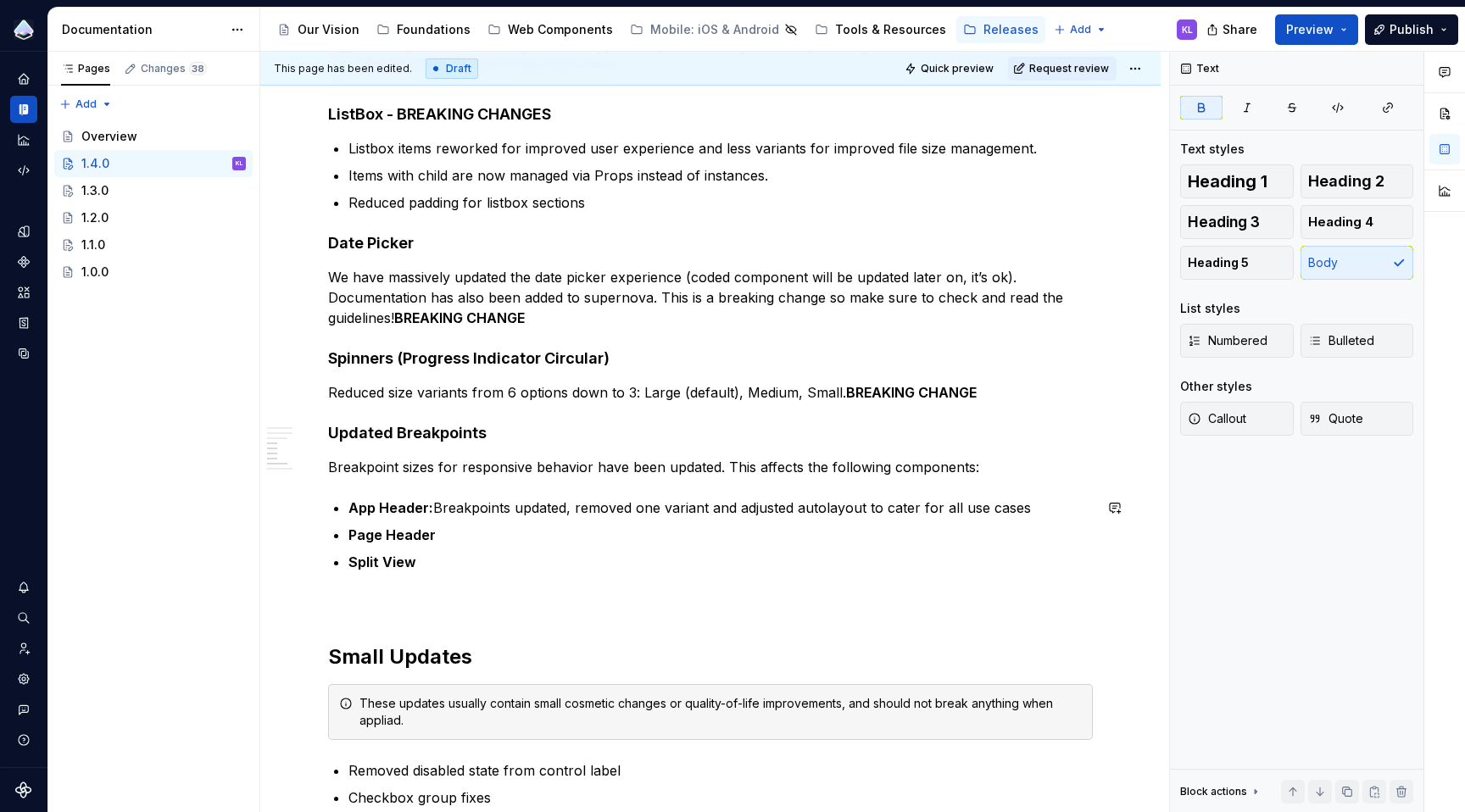
scroll to position [565, 0]
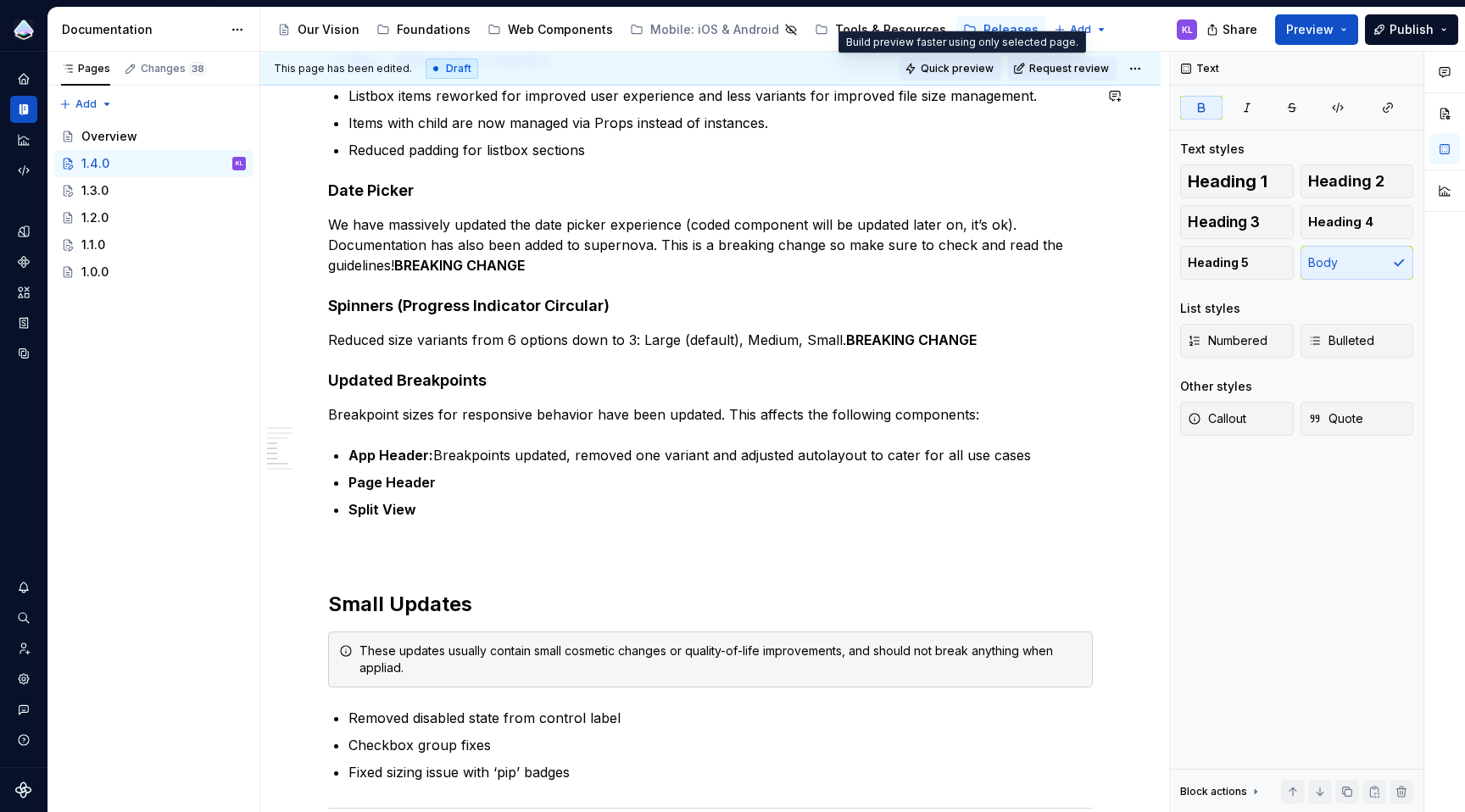
click at [968, 65] on span "Quick preview" at bounding box center [957, 68] width 73 height 14
type textarea "*"
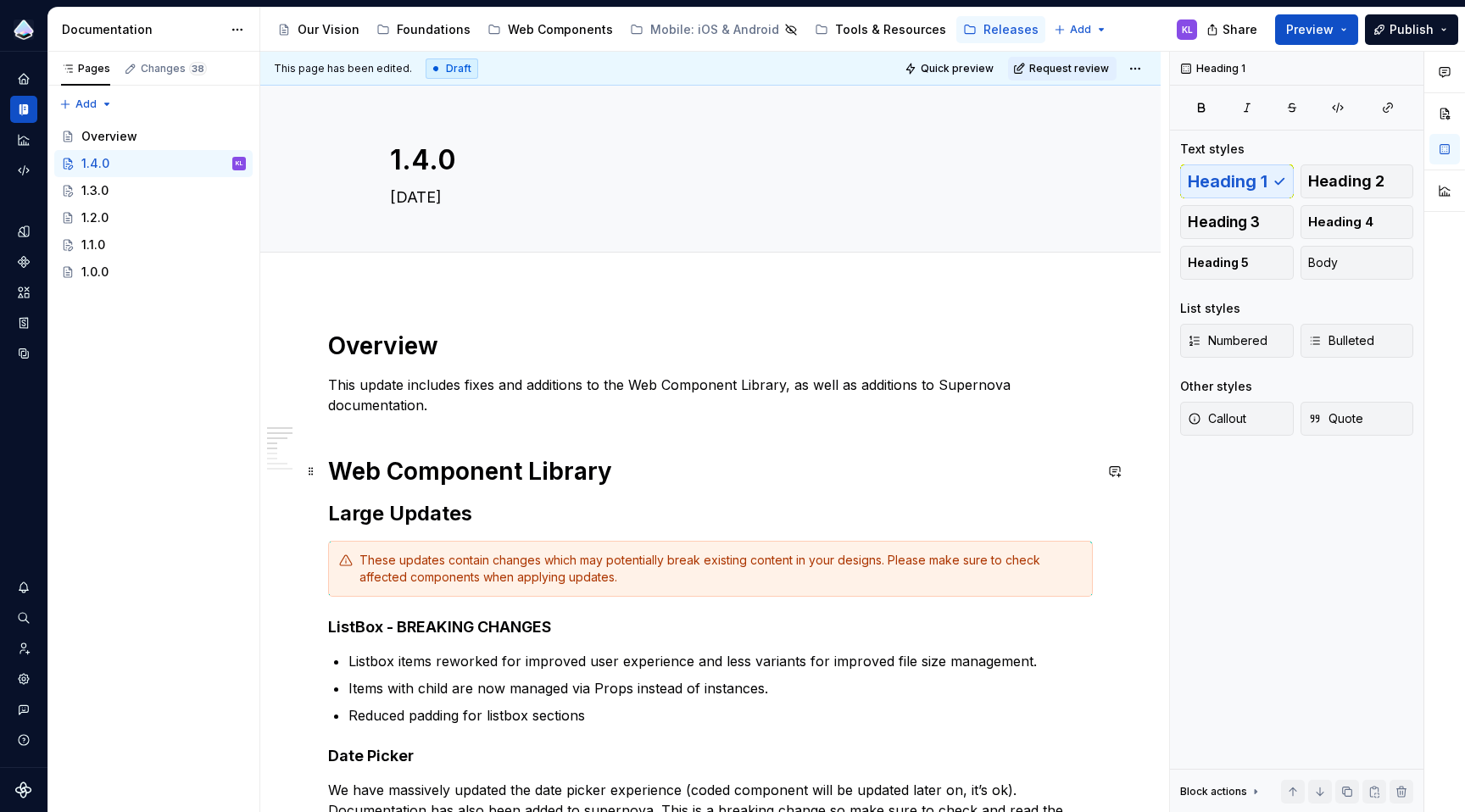
click at [636, 468] on h1 "Web Component Library" at bounding box center [710, 471] width 765 height 31
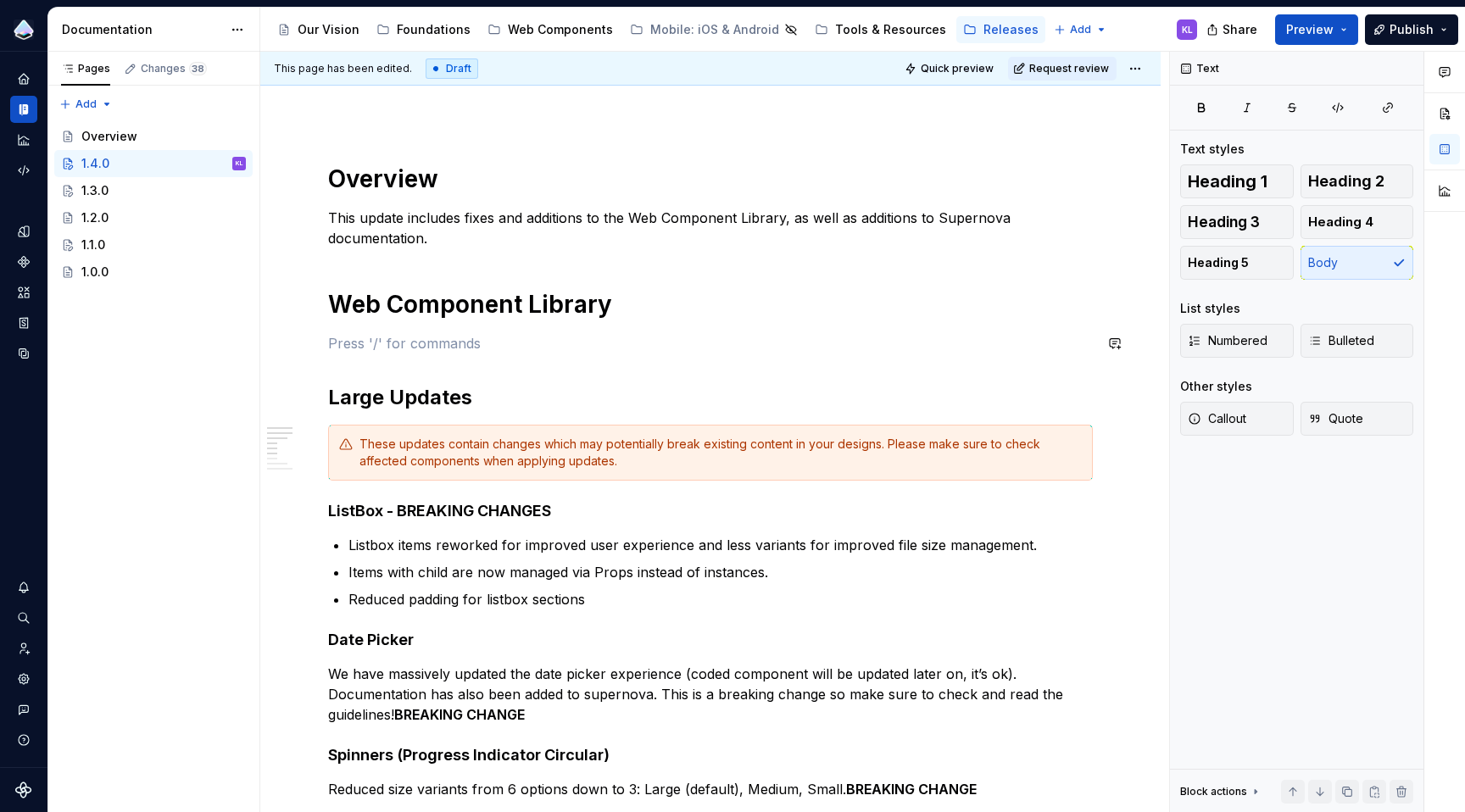
scroll to position [151, 0]
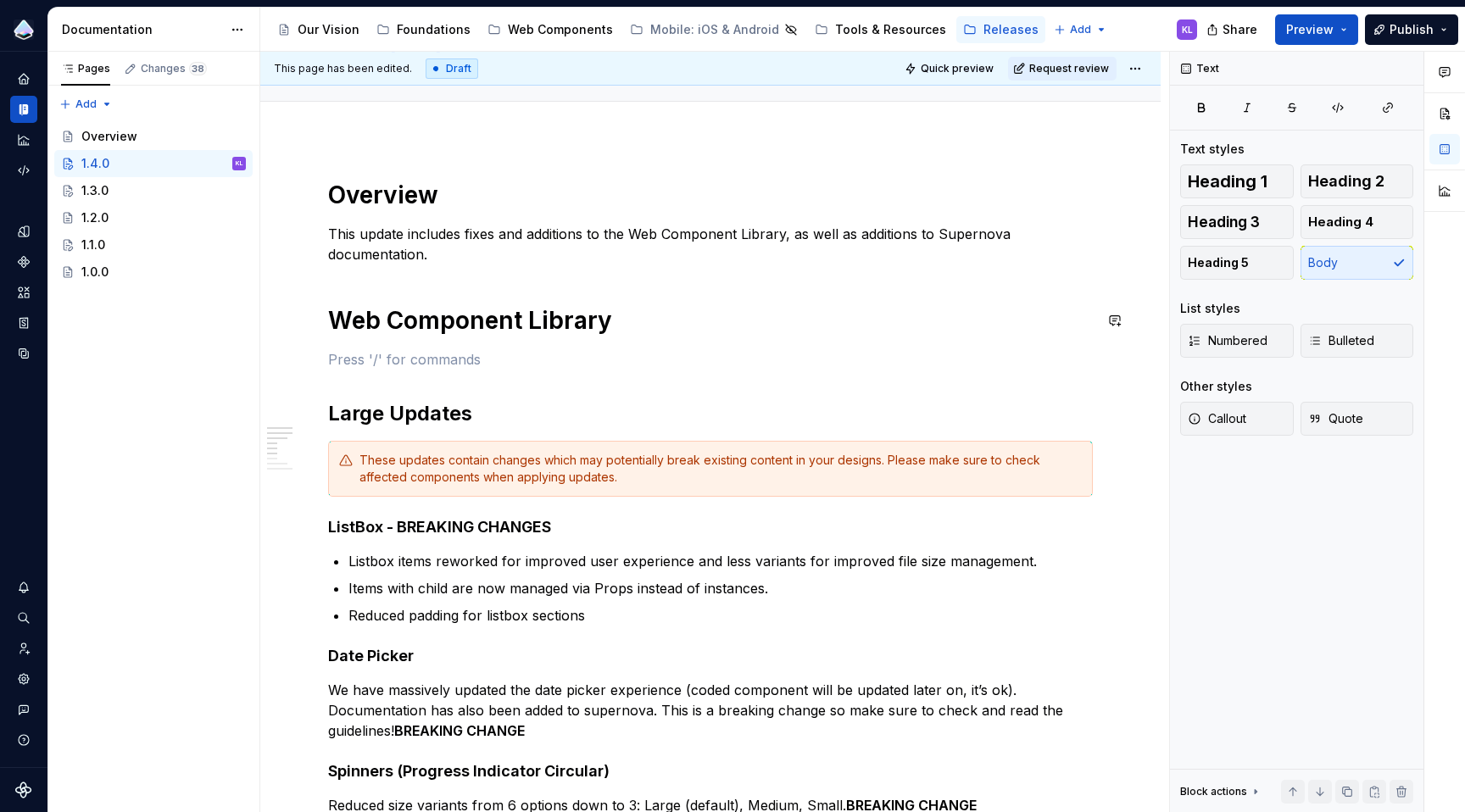
click at [534, 260] on p "This update includes fixes and additions to the Web Component Library, as well …" at bounding box center [710, 244] width 765 height 41
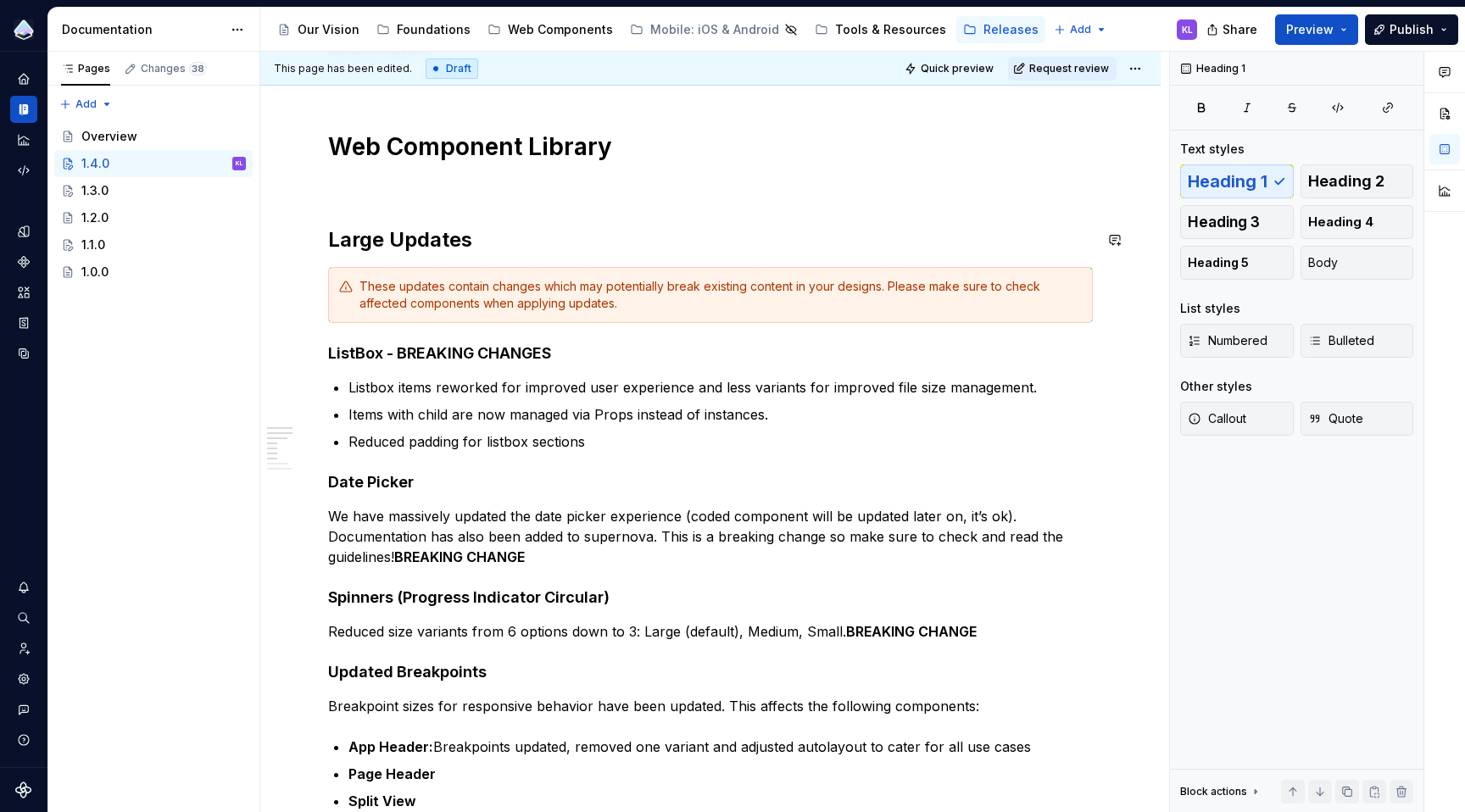
scroll to position [218, 0]
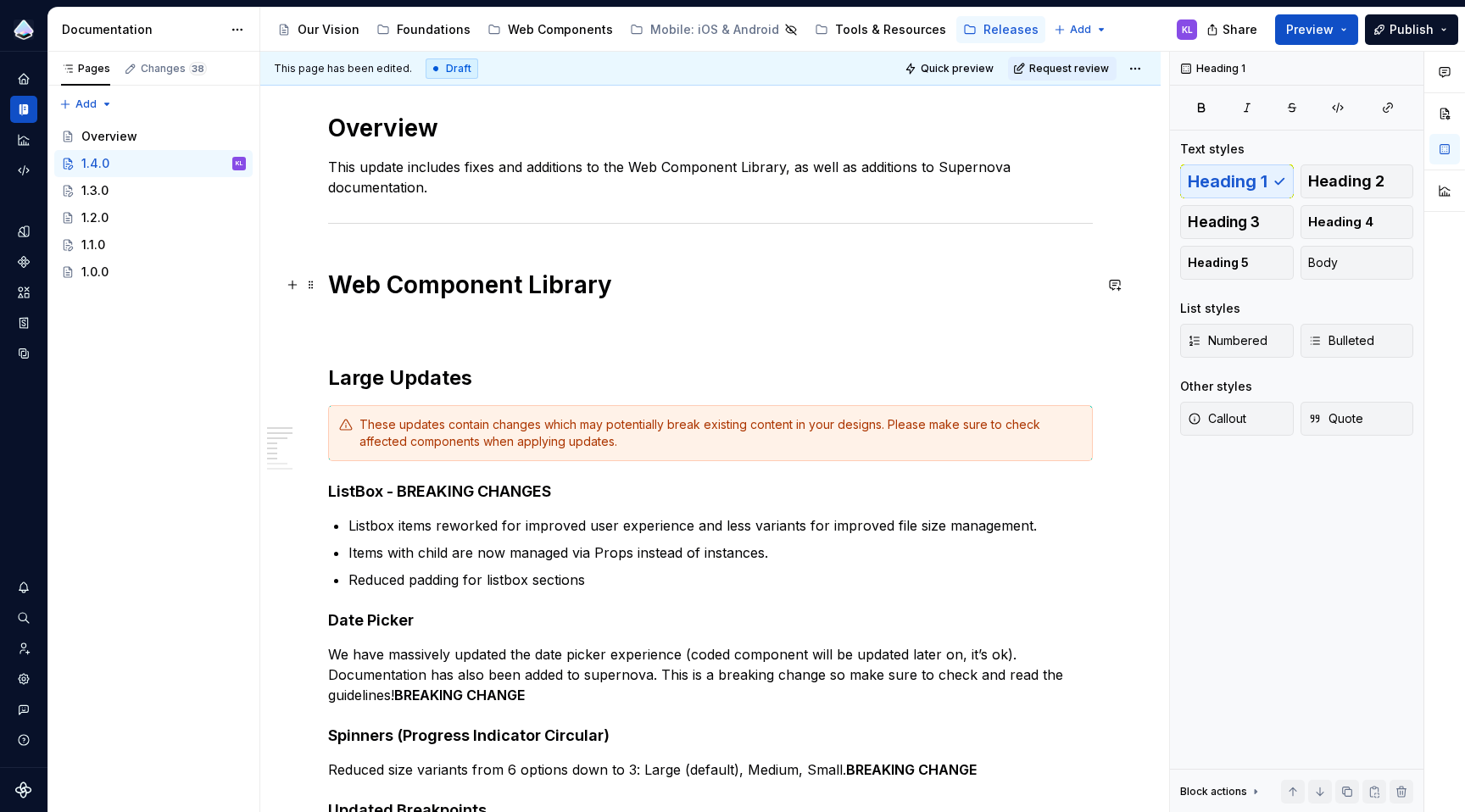
click at [564, 291] on h1 "Web Component Library" at bounding box center [710, 284] width 765 height 31
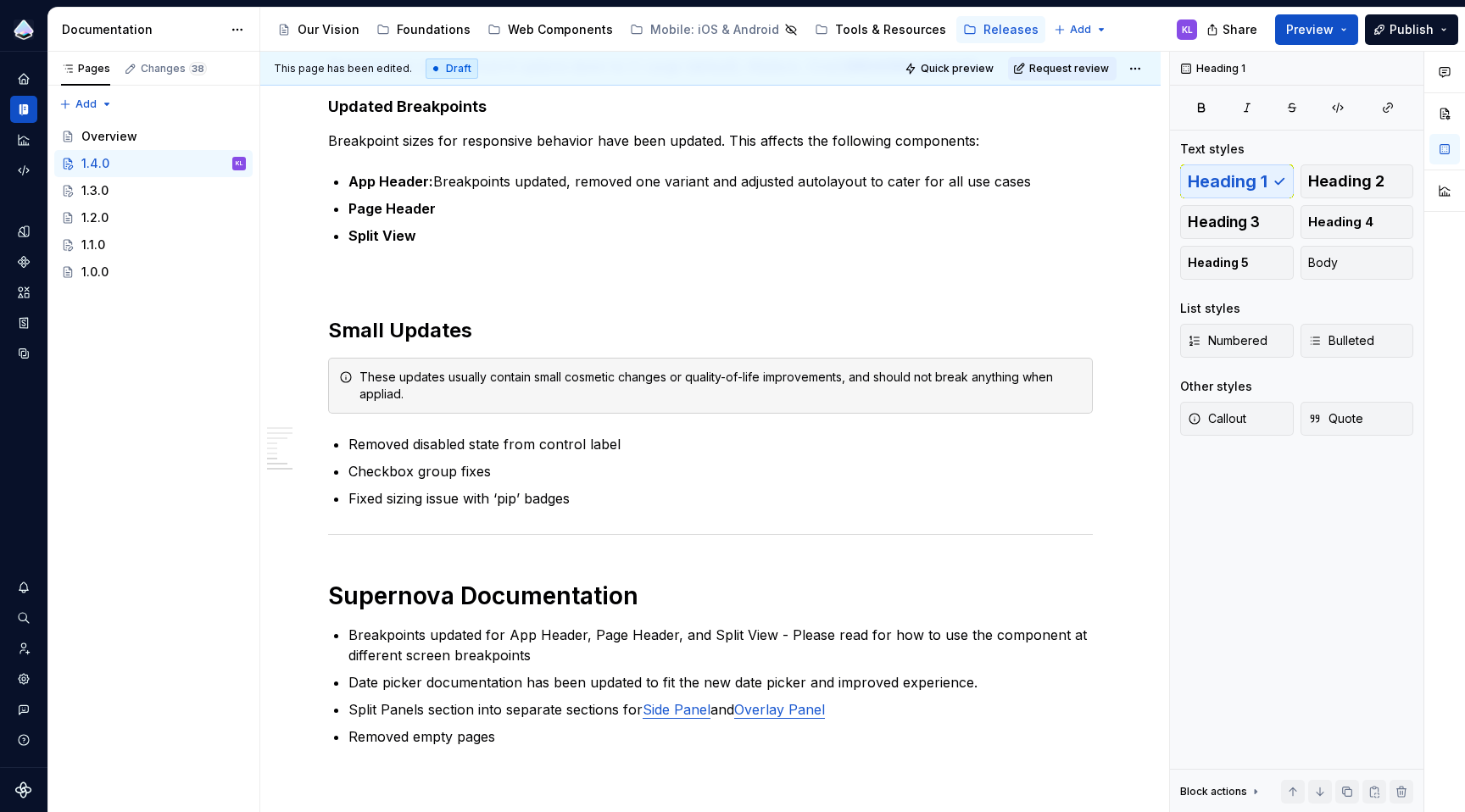
scroll to position [955, 0]
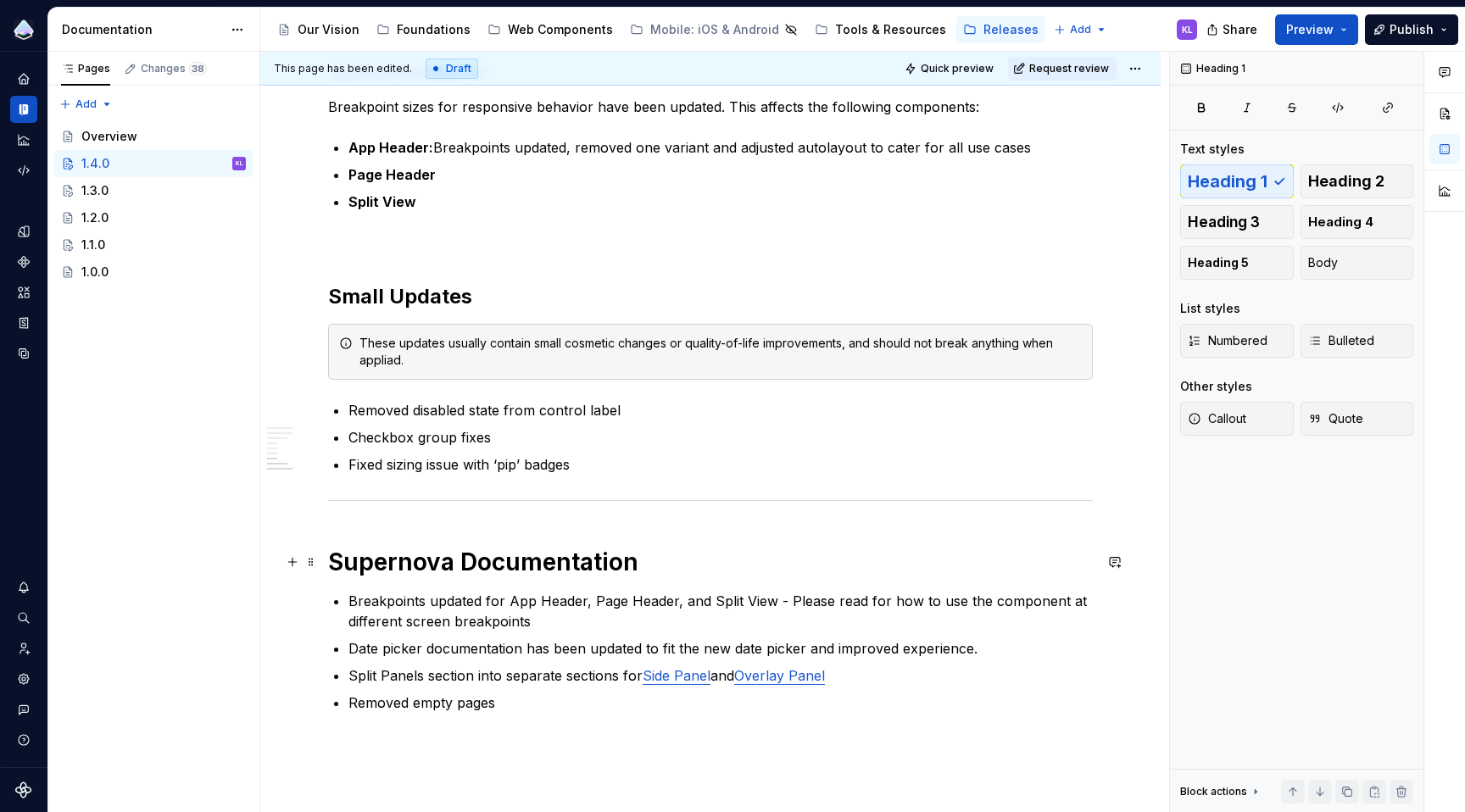
click at [516, 555] on h1 "Supernova Documentation" at bounding box center [710, 562] width 765 height 31
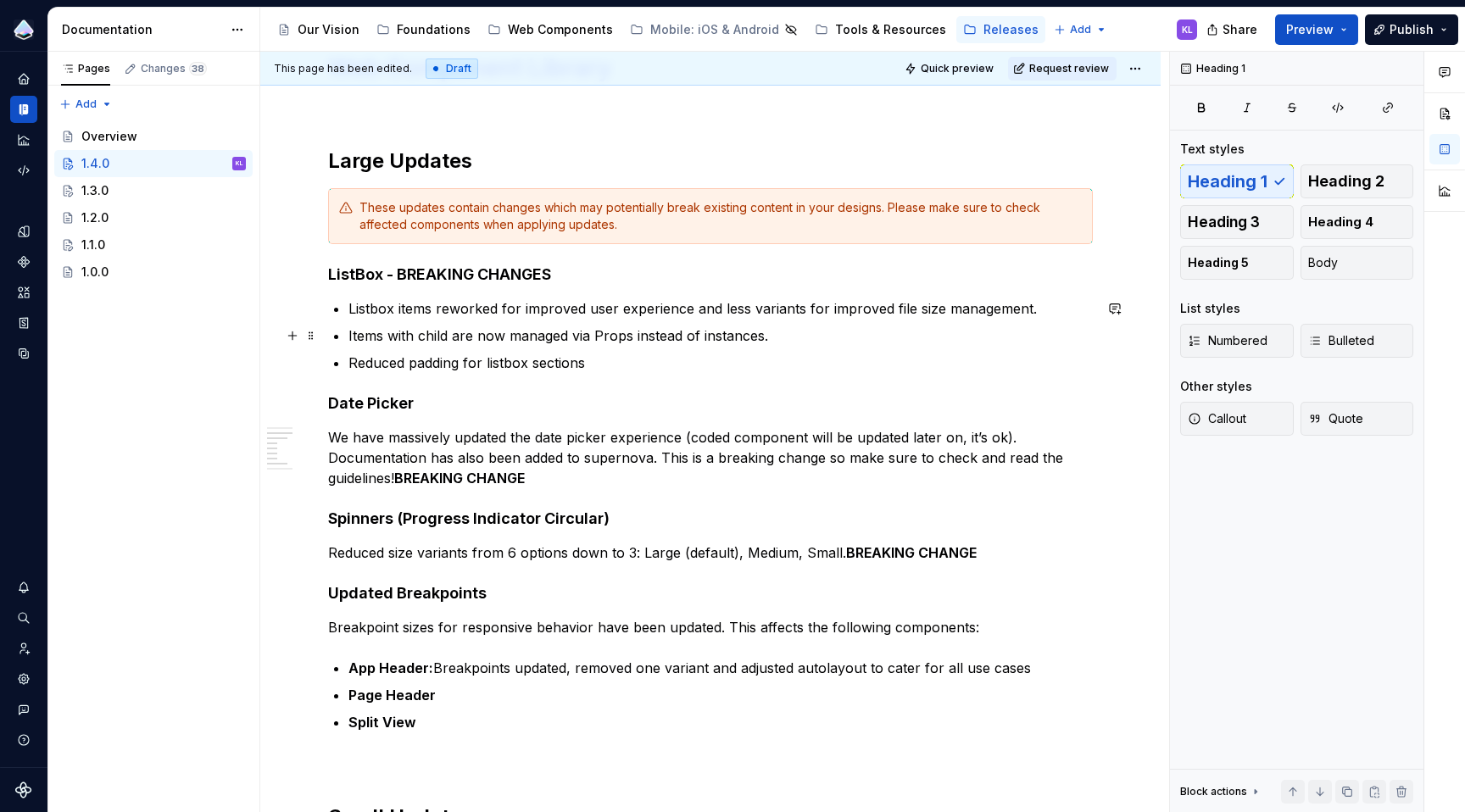
scroll to position [429, 0]
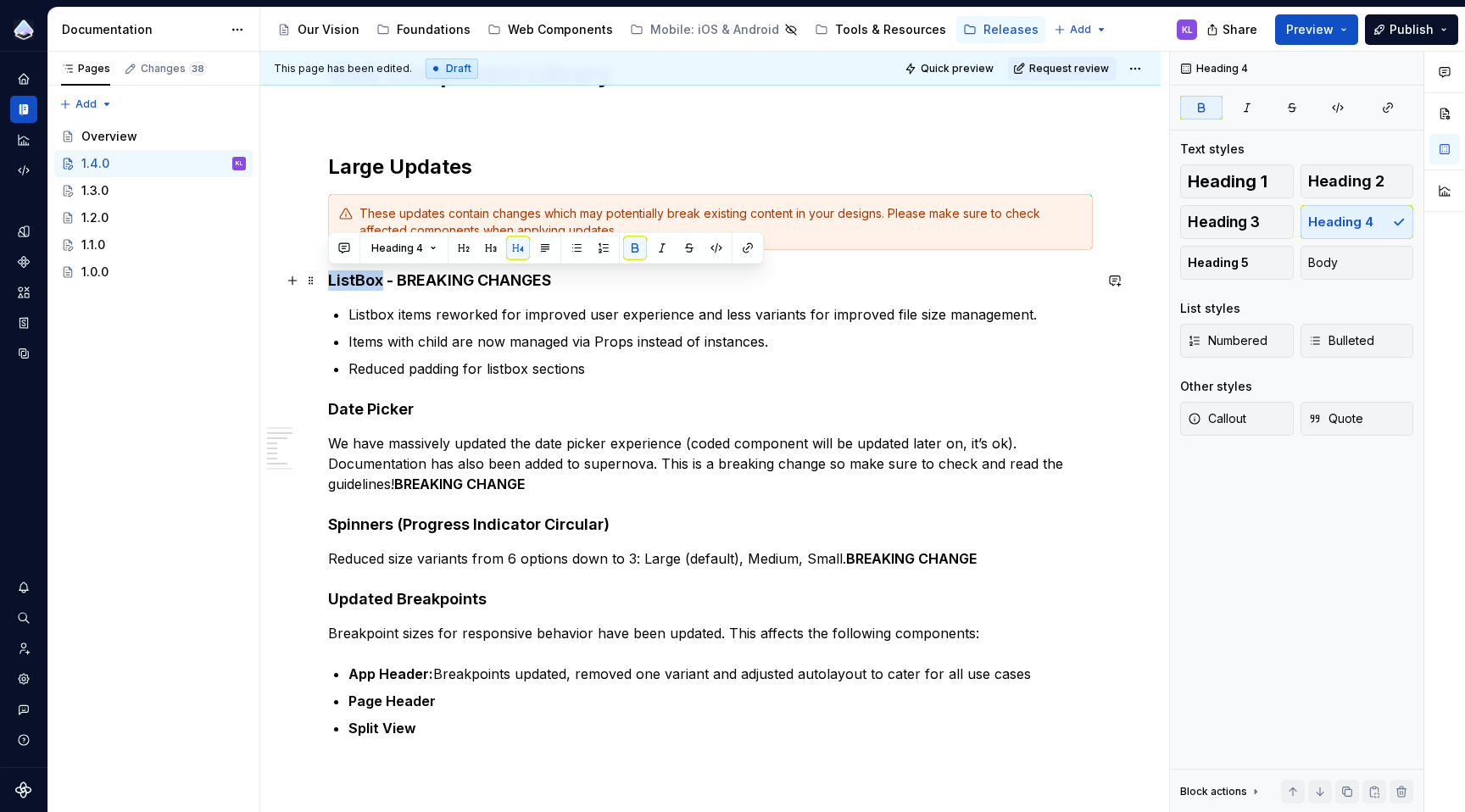
drag, startPoint x: 328, startPoint y: 280, endPoint x: 380, endPoint y: 280, distance: 52.0
click at [380, 280] on strong "ListBox -" at bounding box center [360, 279] width 65 height 18
click at [754, 250] on button "button" at bounding box center [747, 248] width 23 height 23
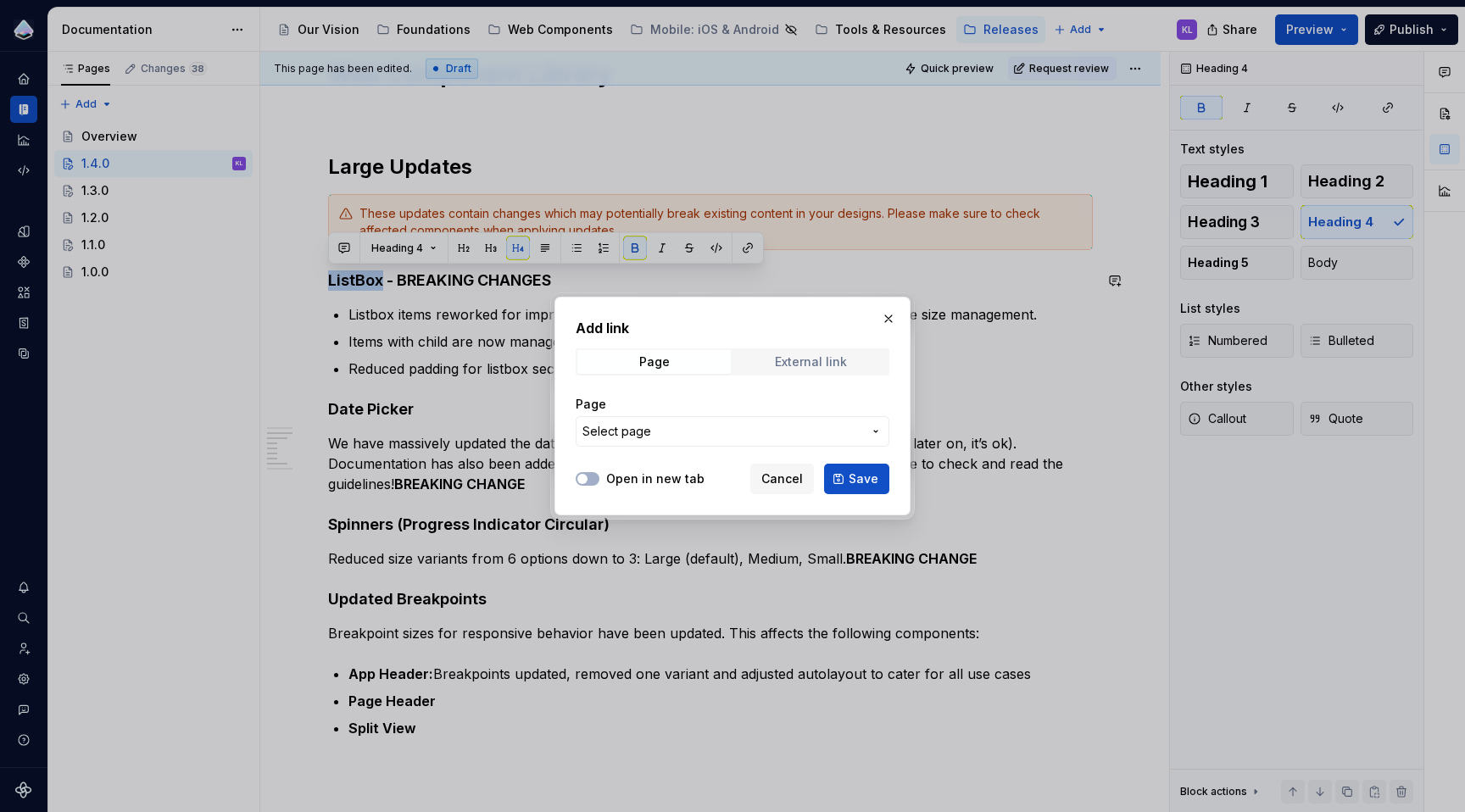
click at [823, 367] on div "External link" at bounding box center [810, 361] width 72 height 14
click at [769, 431] on input "URL" at bounding box center [732, 431] width 314 height 31
paste input "[URL][DOMAIN_NAME]"
type input "[URL][DOMAIN_NAME]"
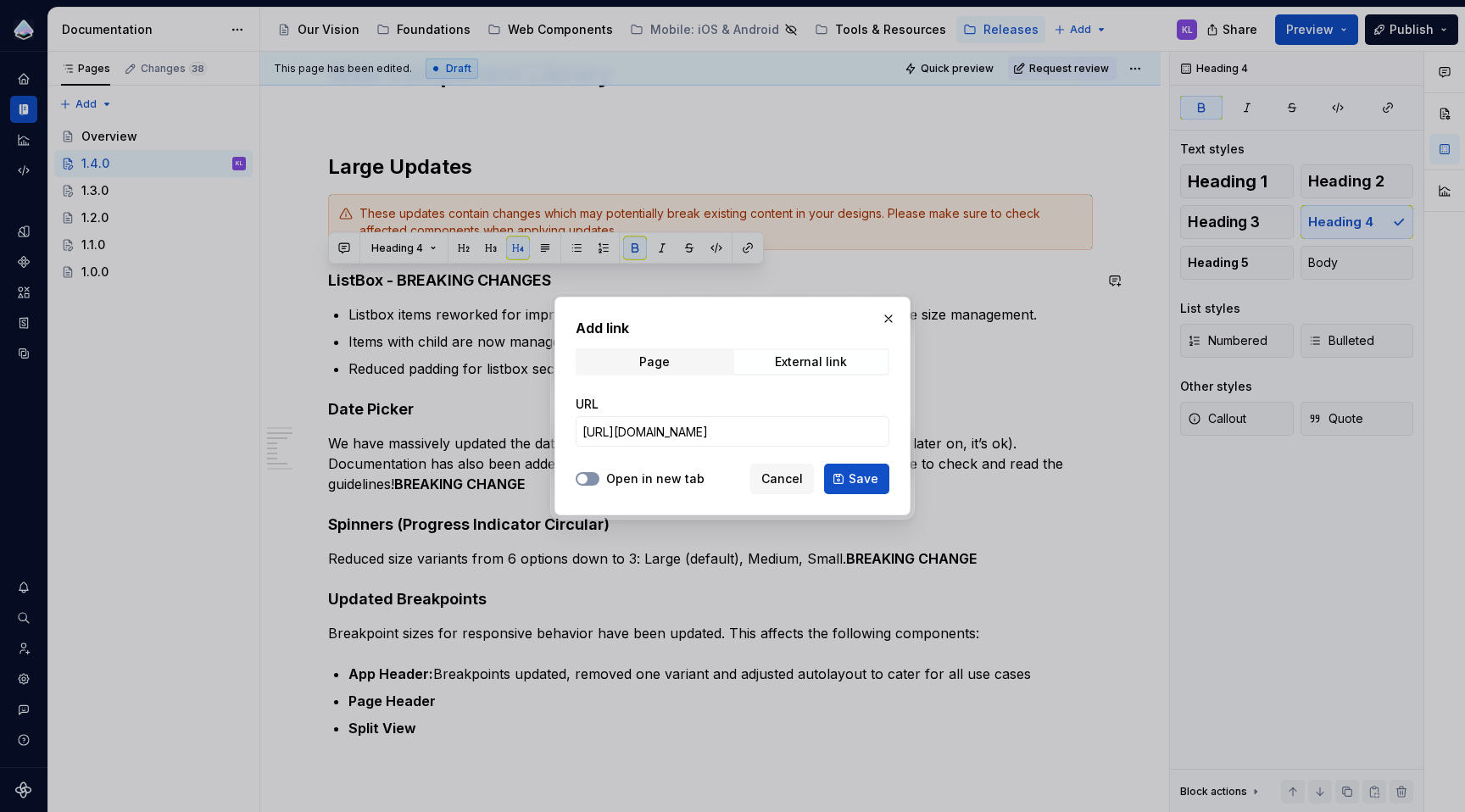
scroll to position [0, 0]
click at [586, 480] on span "button" at bounding box center [582, 479] width 10 height 10
click at [876, 484] on span "Save" at bounding box center [863, 479] width 30 height 17
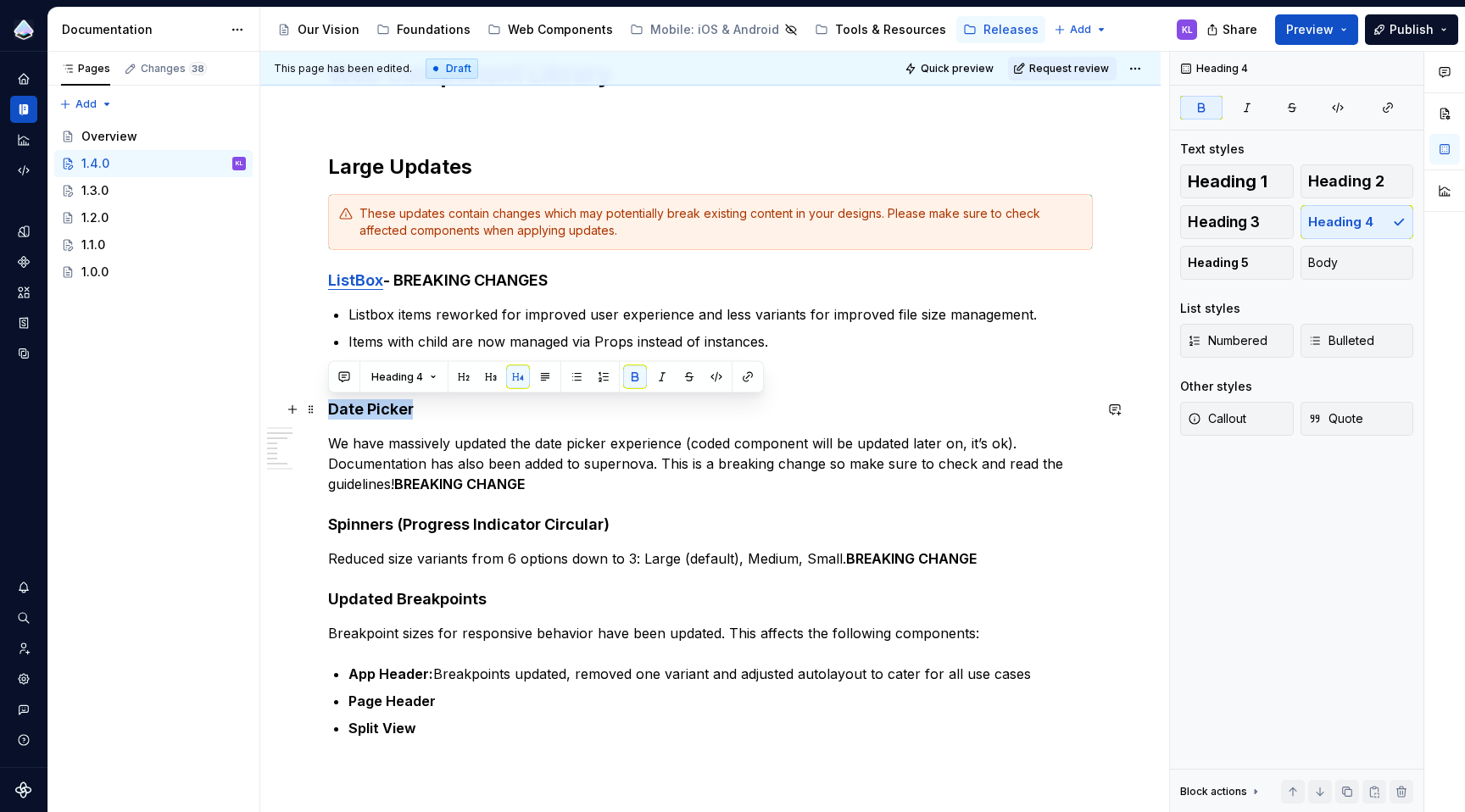
drag, startPoint x: 417, startPoint y: 412, endPoint x: 332, endPoint y: 414, distance: 85.0
click at [332, 414] on h4 "Date Picker" at bounding box center [710, 410] width 765 height 20
click at [741, 376] on button "button" at bounding box center [747, 376] width 23 height 23
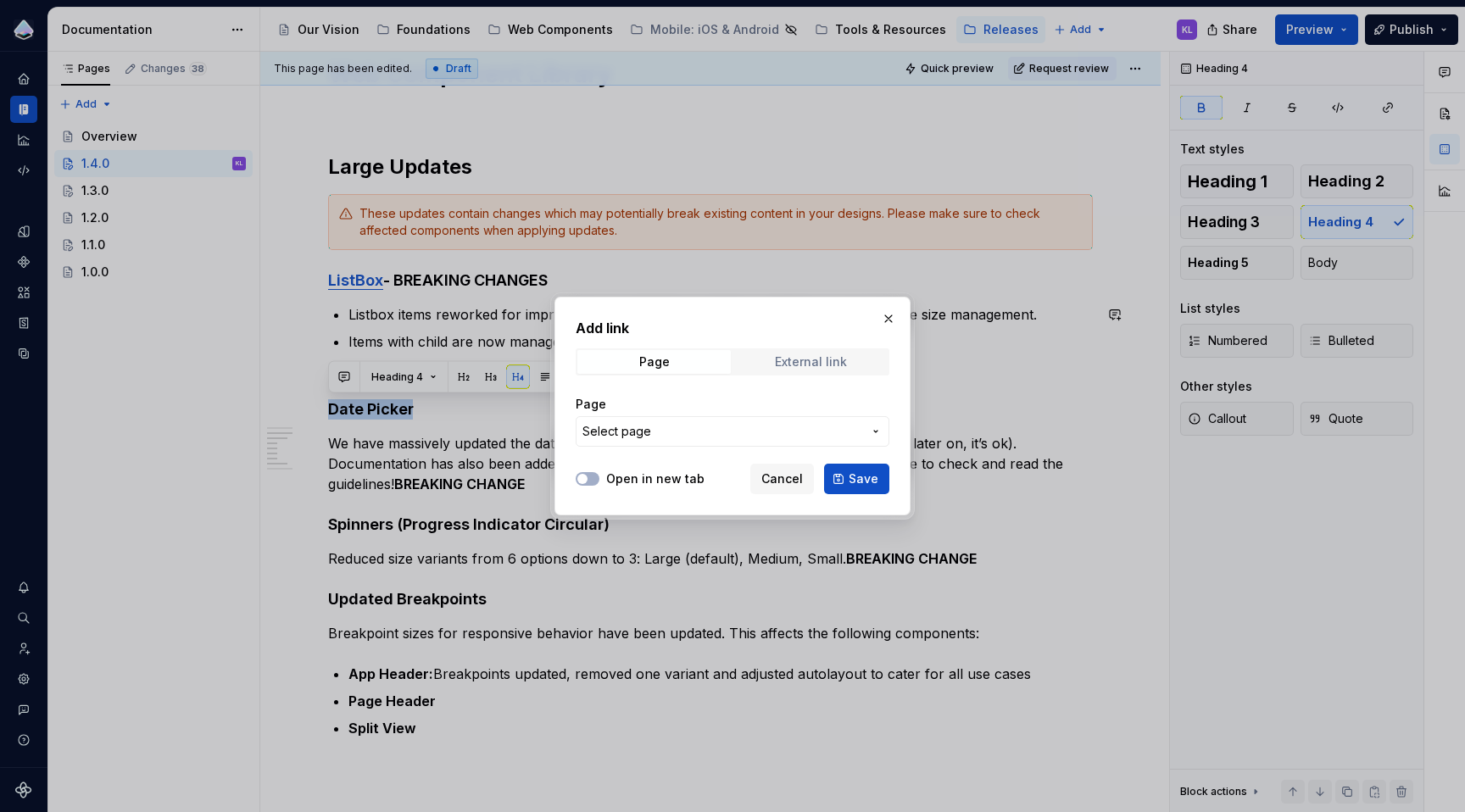
click at [780, 358] on div "External link" at bounding box center [810, 361] width 72 height 14
click at [788, 438] on input "URL" at bounding box center [732, 431] width 314 height 31
paste input "[URL][DOMAIN_NAME]"
type input "[URL][DOMAIN_NAME]"
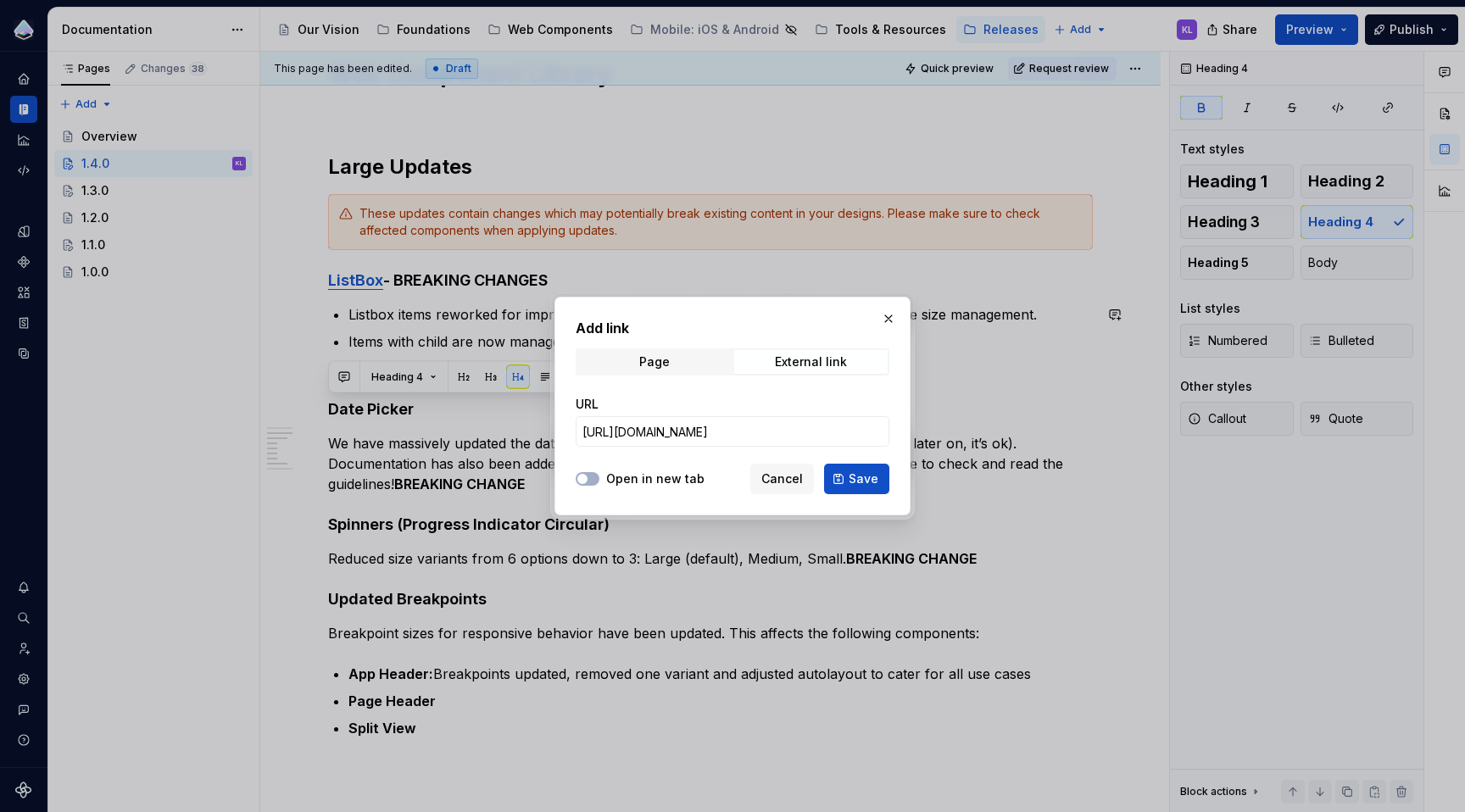
scroll to position [0, 0]
click at [642, 479] on label "Open in new tab" at bounding box center [656, 479] width 99 height 17
click at [600, 479] on button "Open in new tab" at bounding box center [587, 479] width 23 height 14
click at [872, 478] on span "Save" at bounding box center [863, 479] width 30 height 17
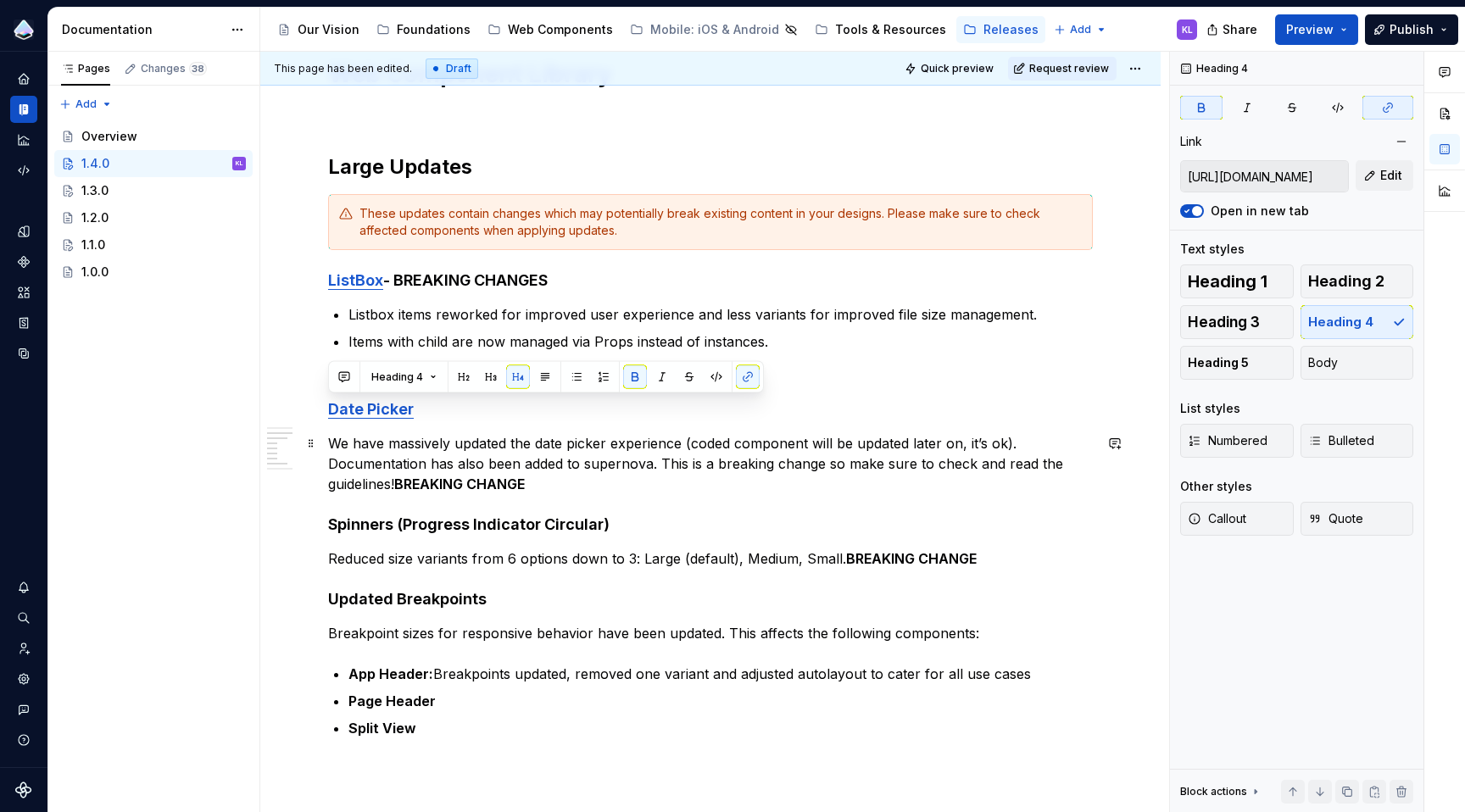
click at [629, 439] on p "We have massively updated the date picker experience (coded component will be u…" at bounding box center [710, 464] width 765 height 61
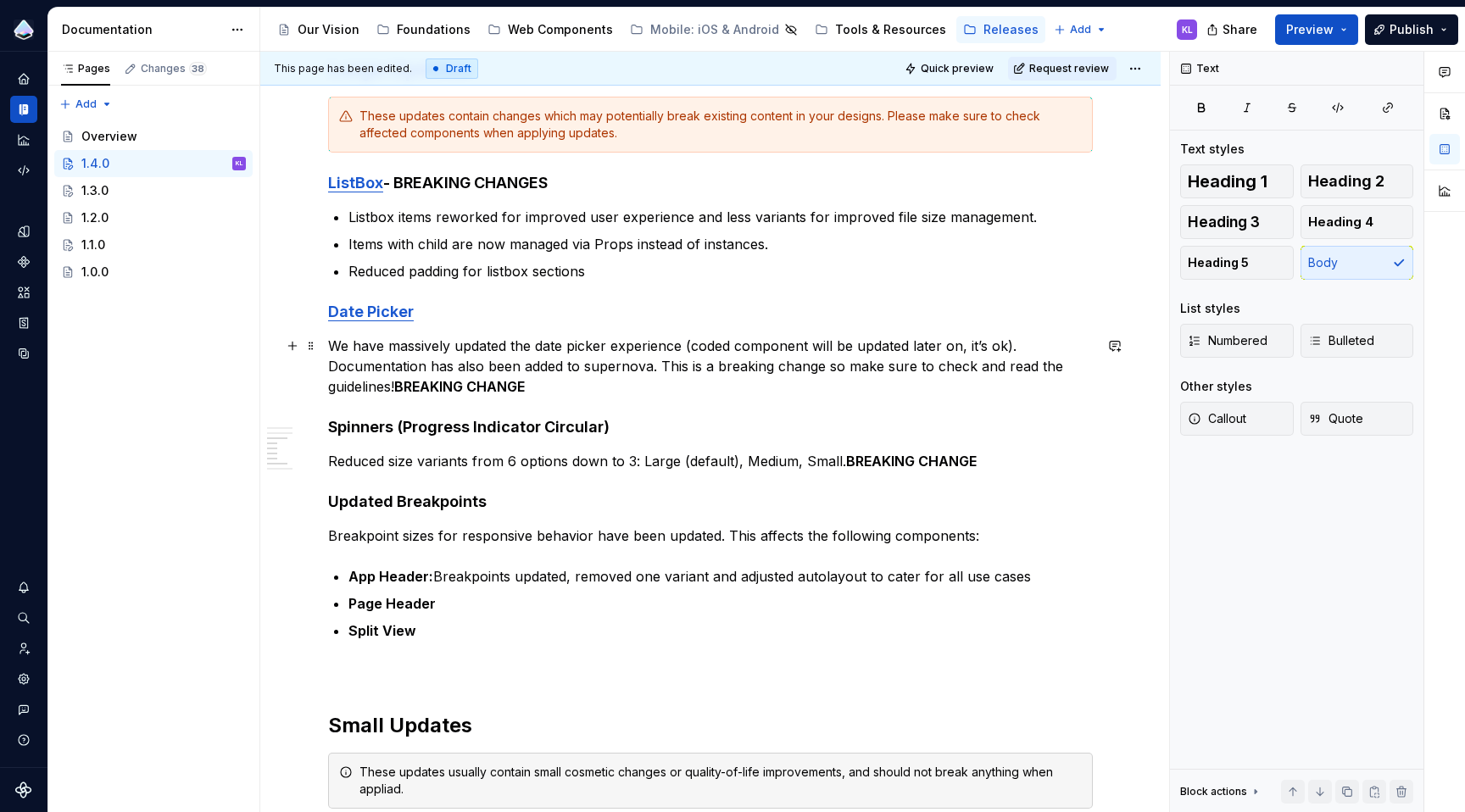
scroll to position [530, 0]
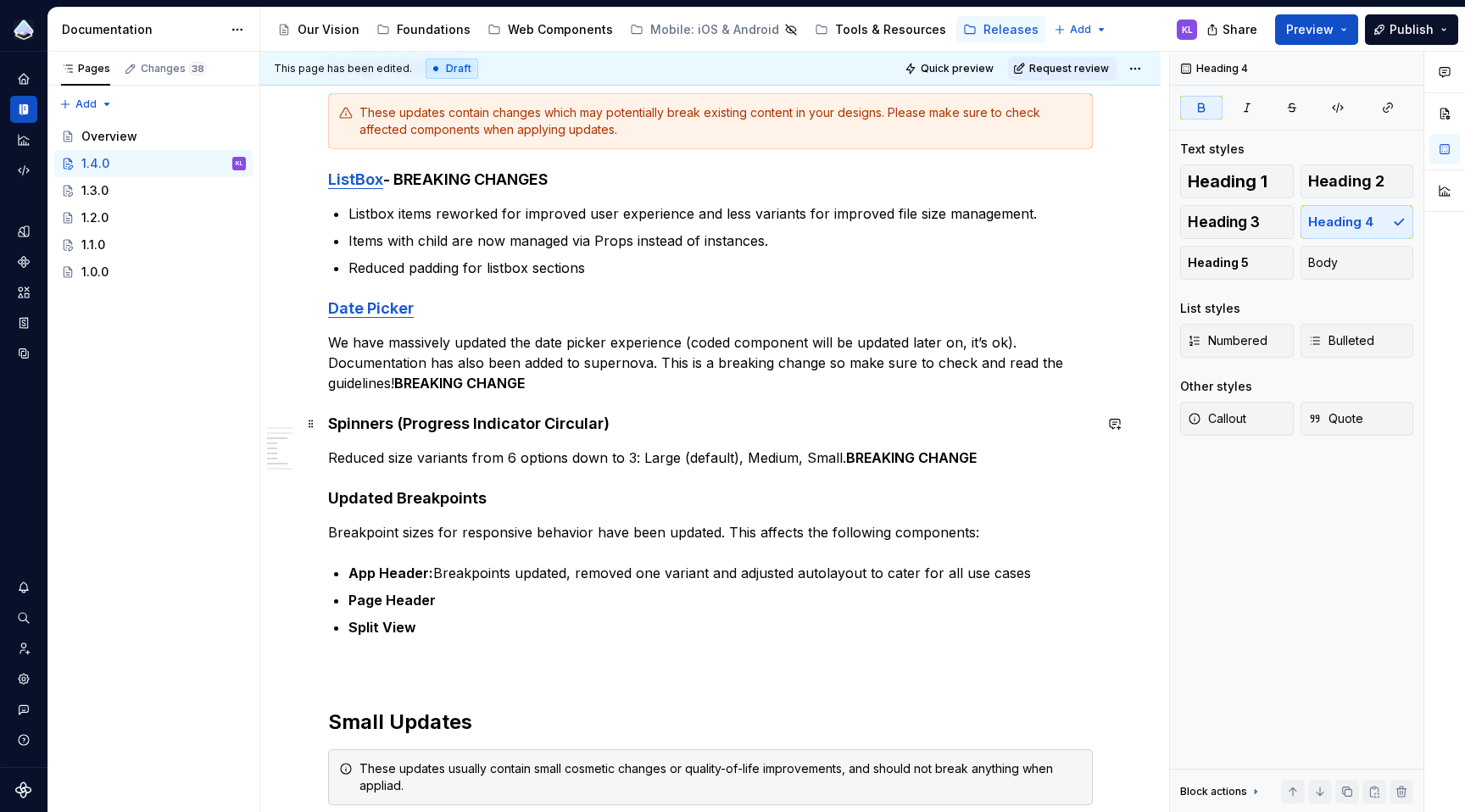
click at [330, 424] on strong "Spinners (Progress Indicator Circular)" at bounding box center [468, 423] width 281 height 18
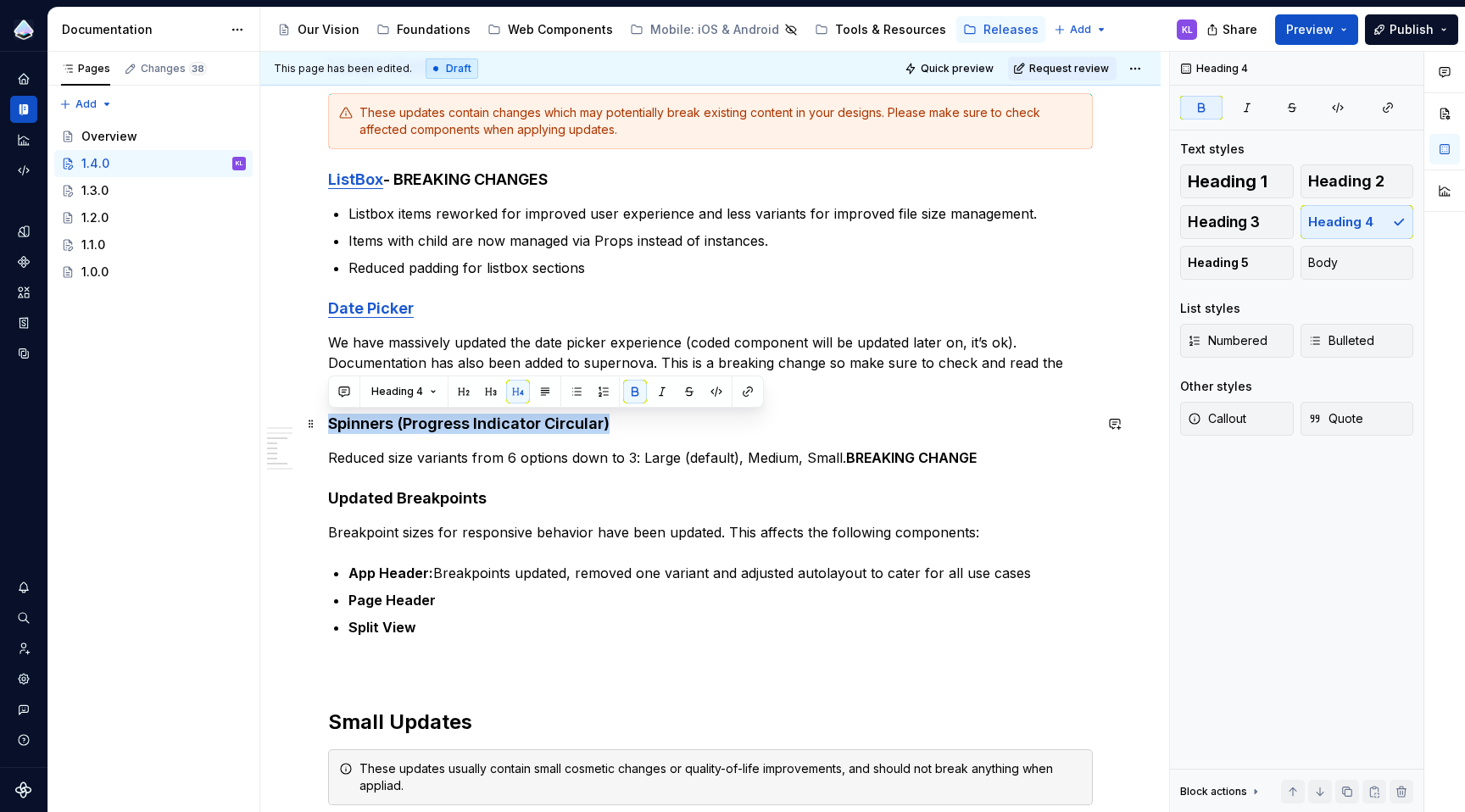
drag, startPoint x: 330, startPoint y: 424, endPoint x: 617, endPoint y: 414, distance: 287.2
click at [617, 414] on h4 "Spinners (Progress Indicator Circular)" at bounding box center [710, 424] width 765 height 20
click at [753, 387] on button "button" at bounding box center [747, 391] width 23 height 23
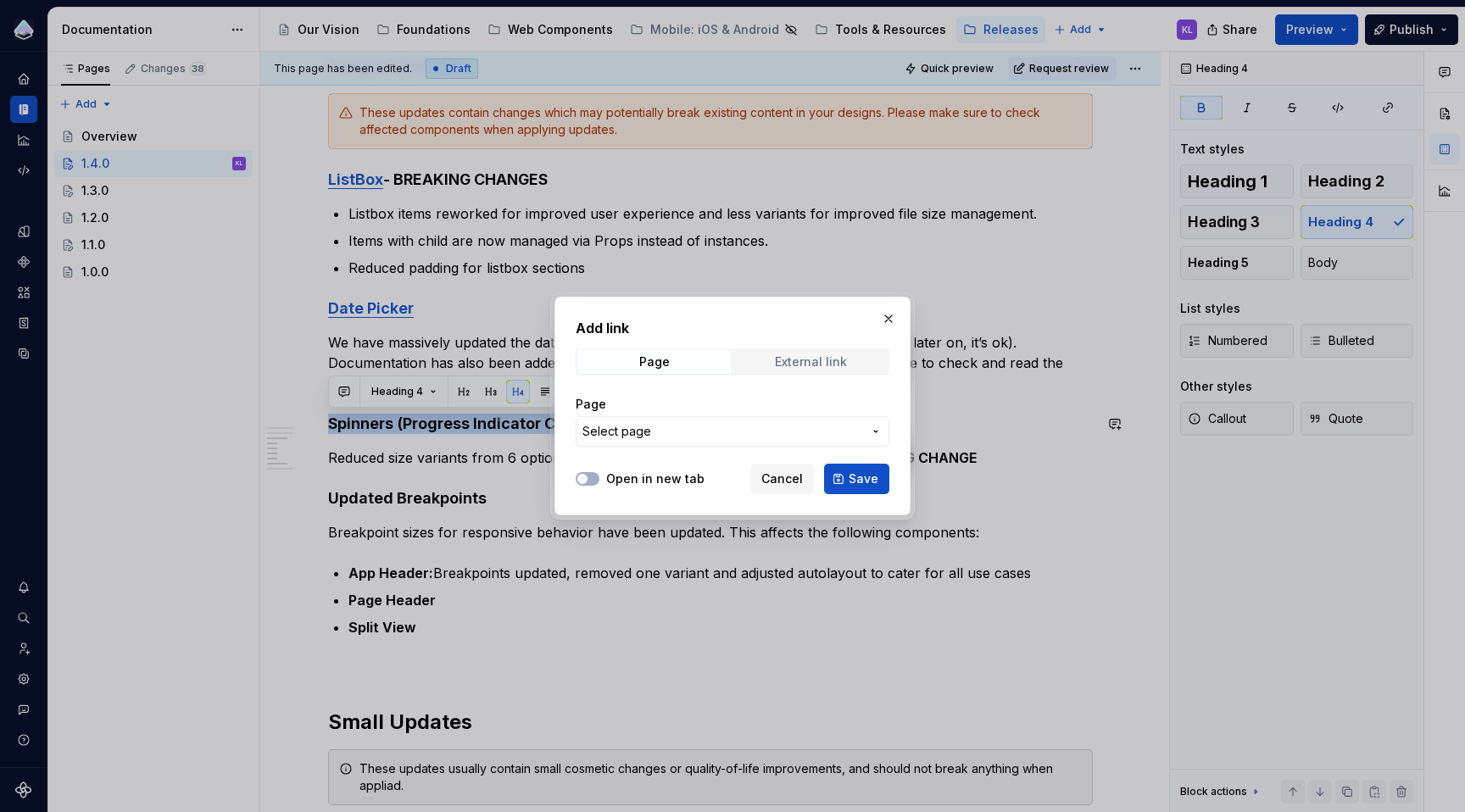
click at [840, 359] on div "External link" at bounding box center [810, 361] width 72 height 14
click at [755, 429] on input "URL" at bounding box center [732, 431] width 314 height 31
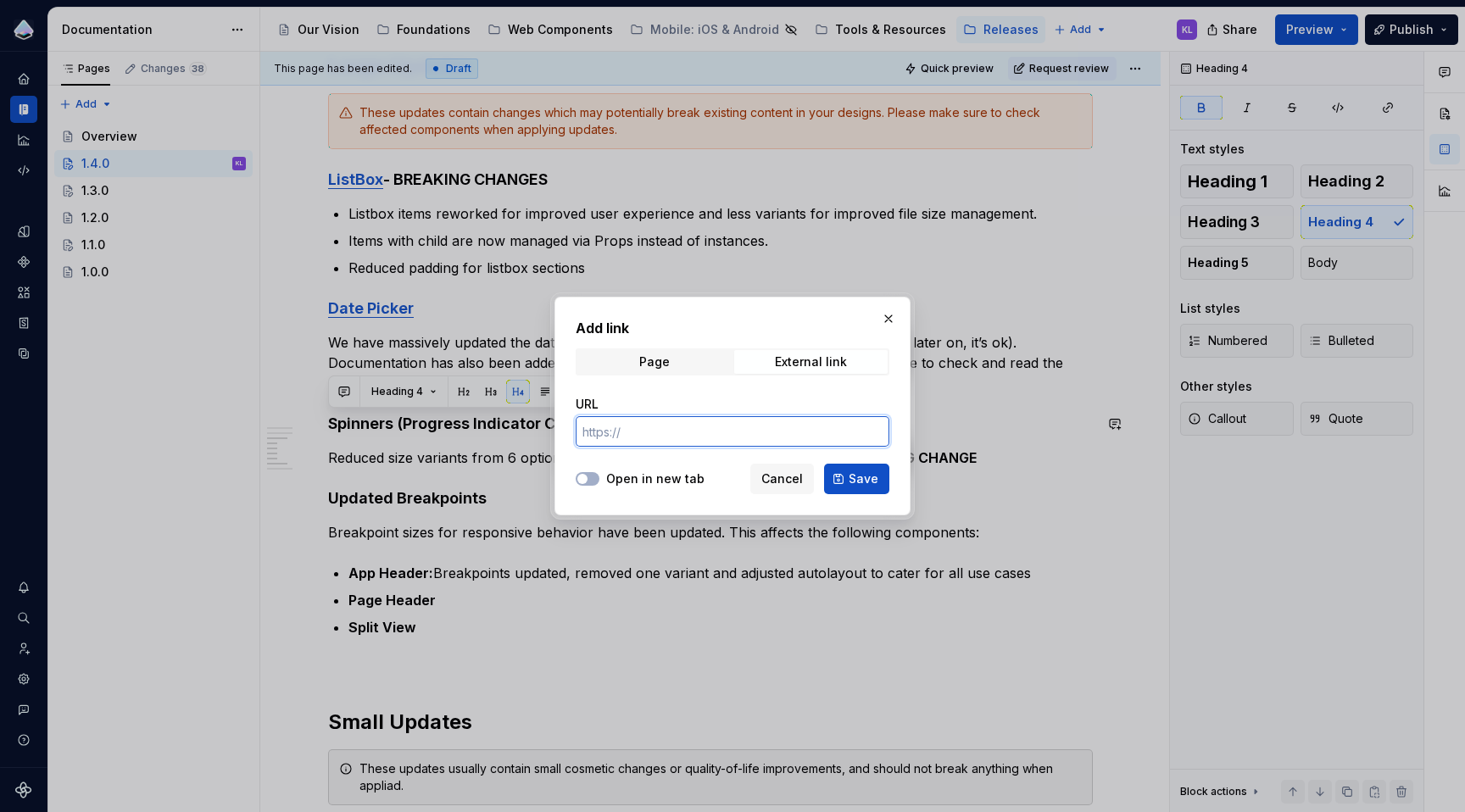
paste input "[URL][DOMAIN_NAME]"
type input "[URL][DOMAIN_NAME]"
click at [632, 481] on label "Open in new tab" at bounding box center [656, 479] width 99 height 17
click at [600, 481] on button "Open in new tab" at bounding box center [587, 479] width 23 height 14
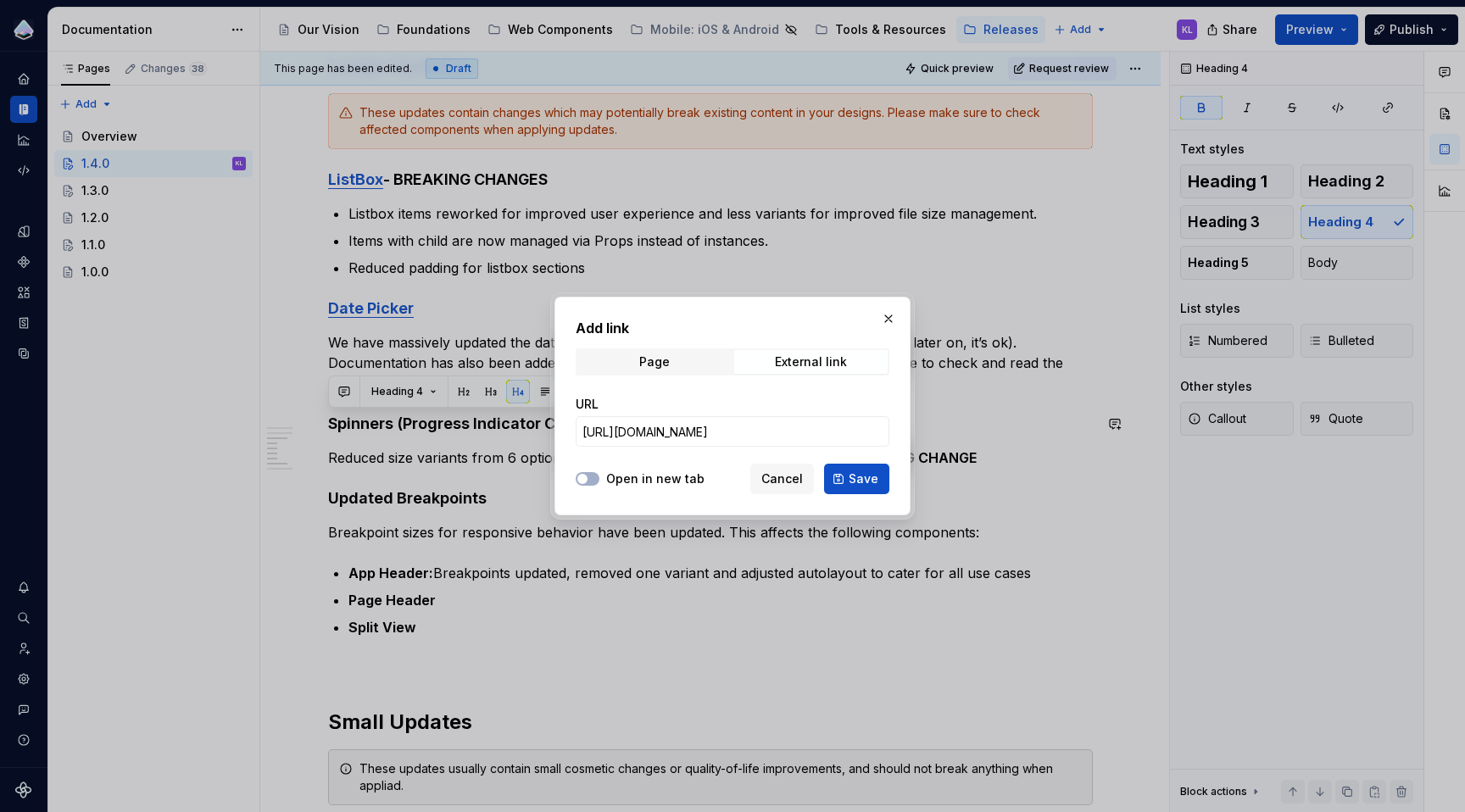
scroll to position [0, 0]
click at [861, 475] on span "Save" at bounding box center [863, 479] width 30 height 17
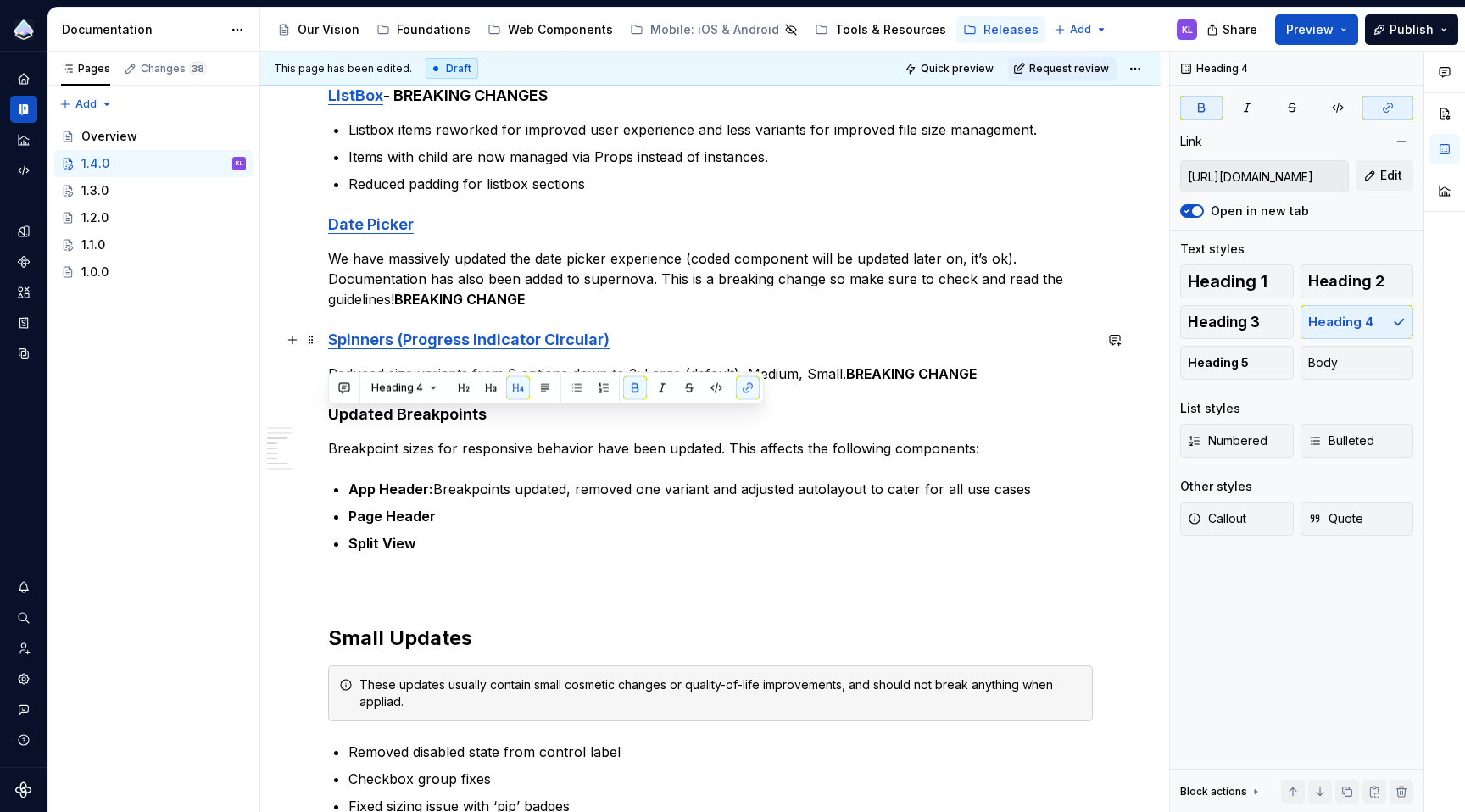
scroll to position [632, 0]
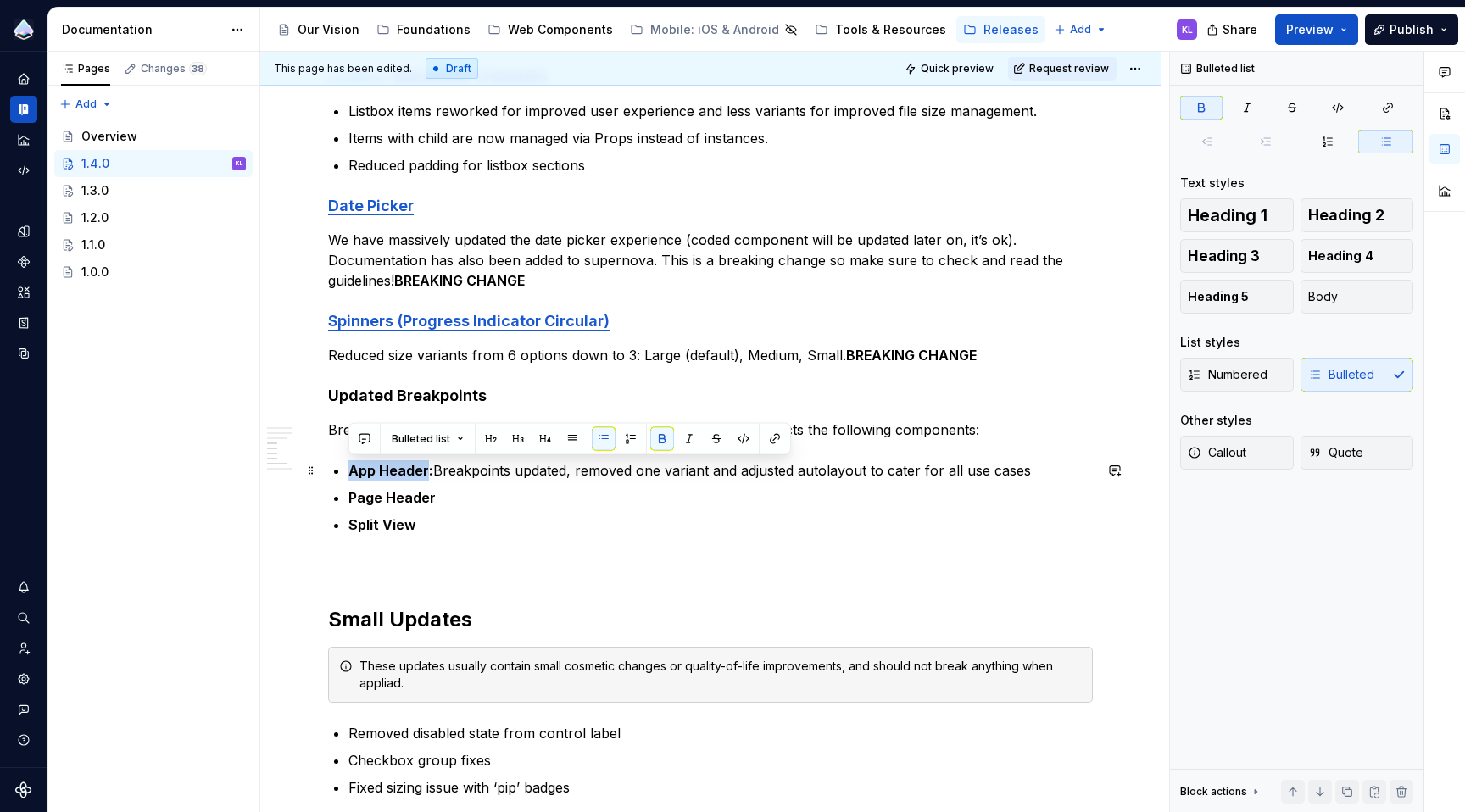
drag, startPoint x: 356, startPoint y: 468, endPoint x: 427, endPoint y: 470, distance: 71.0
click at [427, 470] on strong "App Header:" at bounding box center [390, 470] width 85 height 17
click at [772, 440] on button "button" at bounding box center [774, 439] width 23 height 23
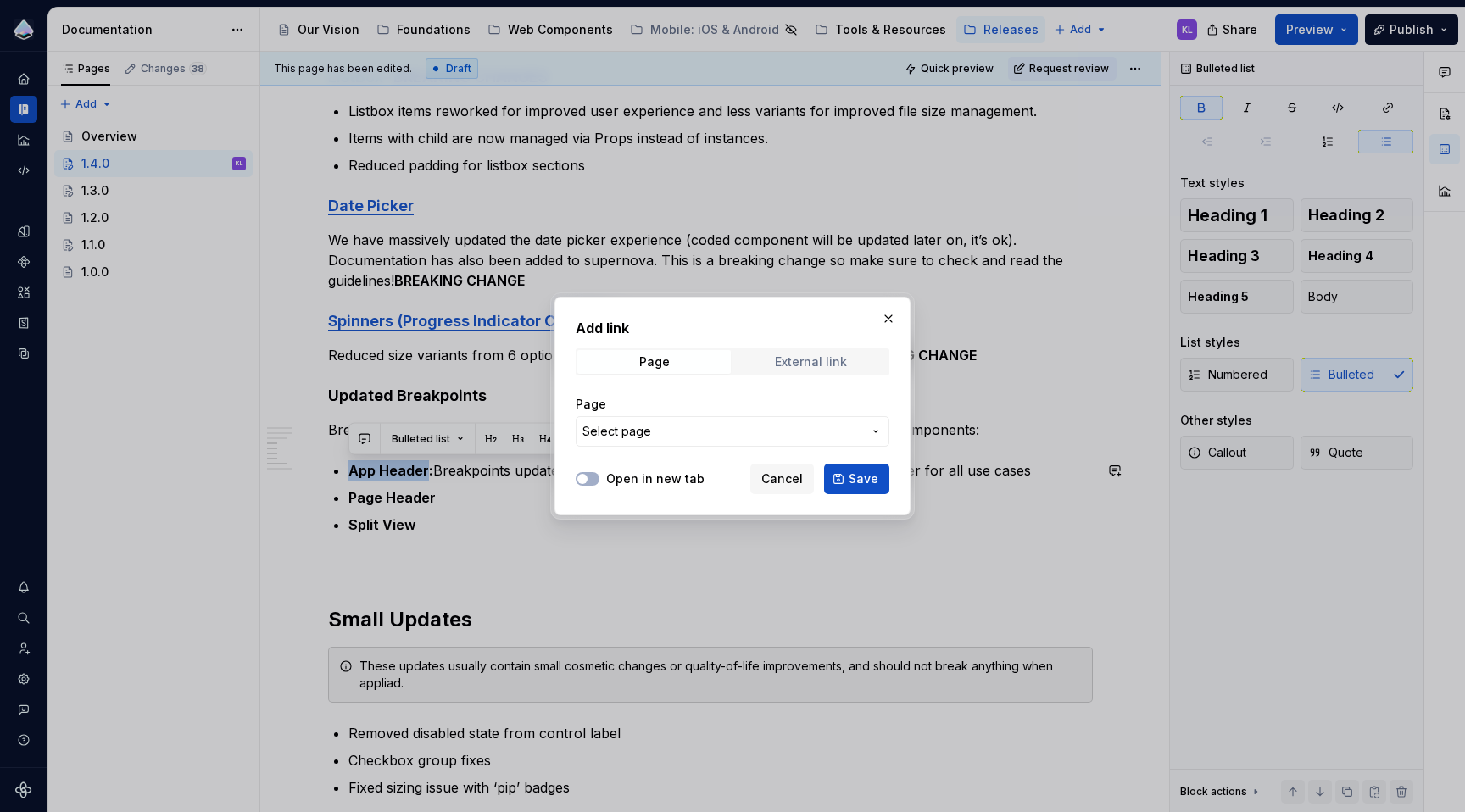
click at [818, 360] on div "External link" at bounding box center [810, 361] width 72 height 14
click at [762, 430] on input "URL" at bounding box center [732, 431] width 314 height 31
paste input "[URL][DOMAIN_NAME]"
type input "[URL][DOMAIN_NAME]"
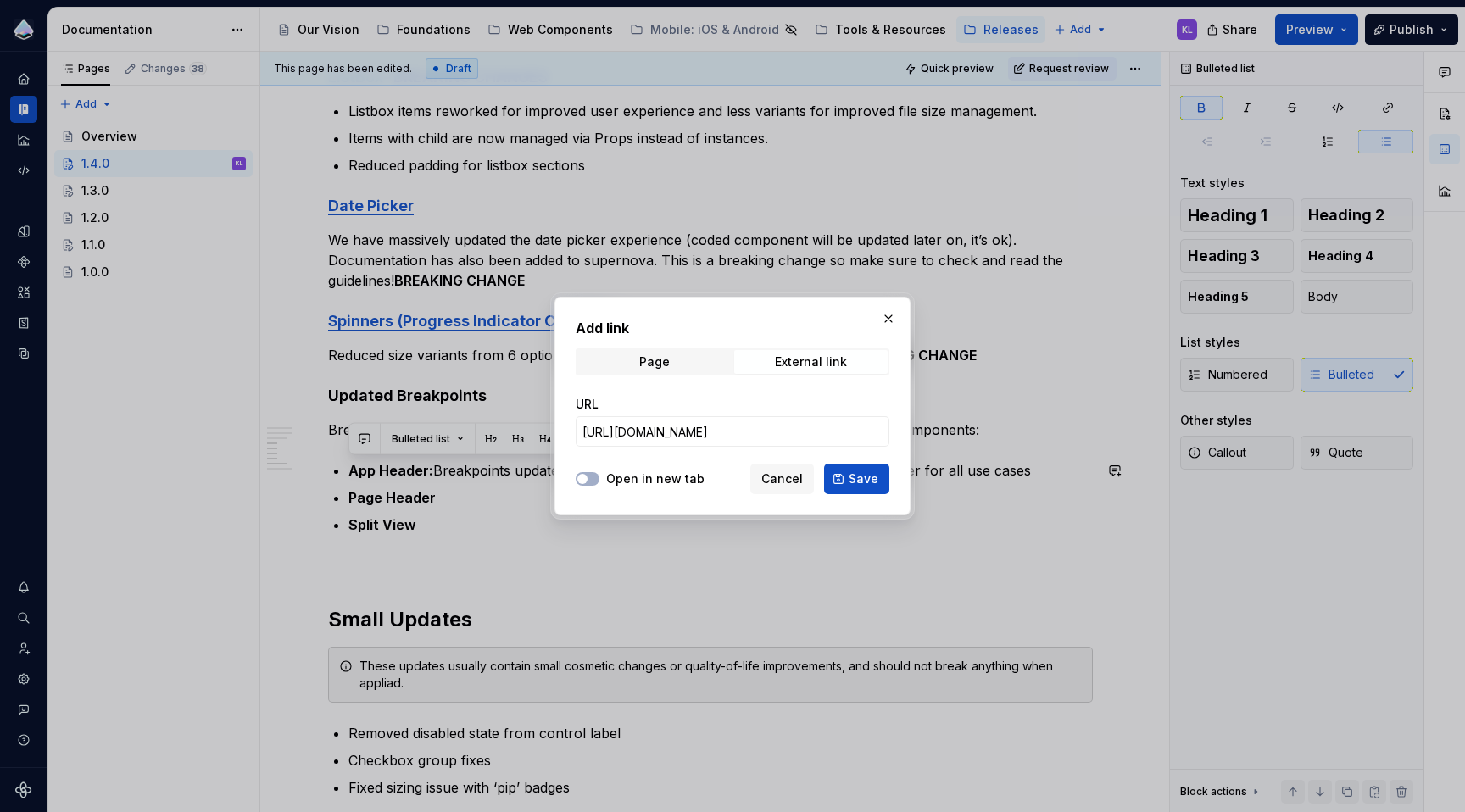
scroll to position [0, 0]
click at [630, 480] on label "Open in new tab" at bounding box center [656, 479] width 99 height 17
click at [600, 480] on button "Open in new tab" at bounding box center [587, 479] width 23 height 14
click at [861, 480] on span "Save" at bounding box center [863, 479] width 30 height 17
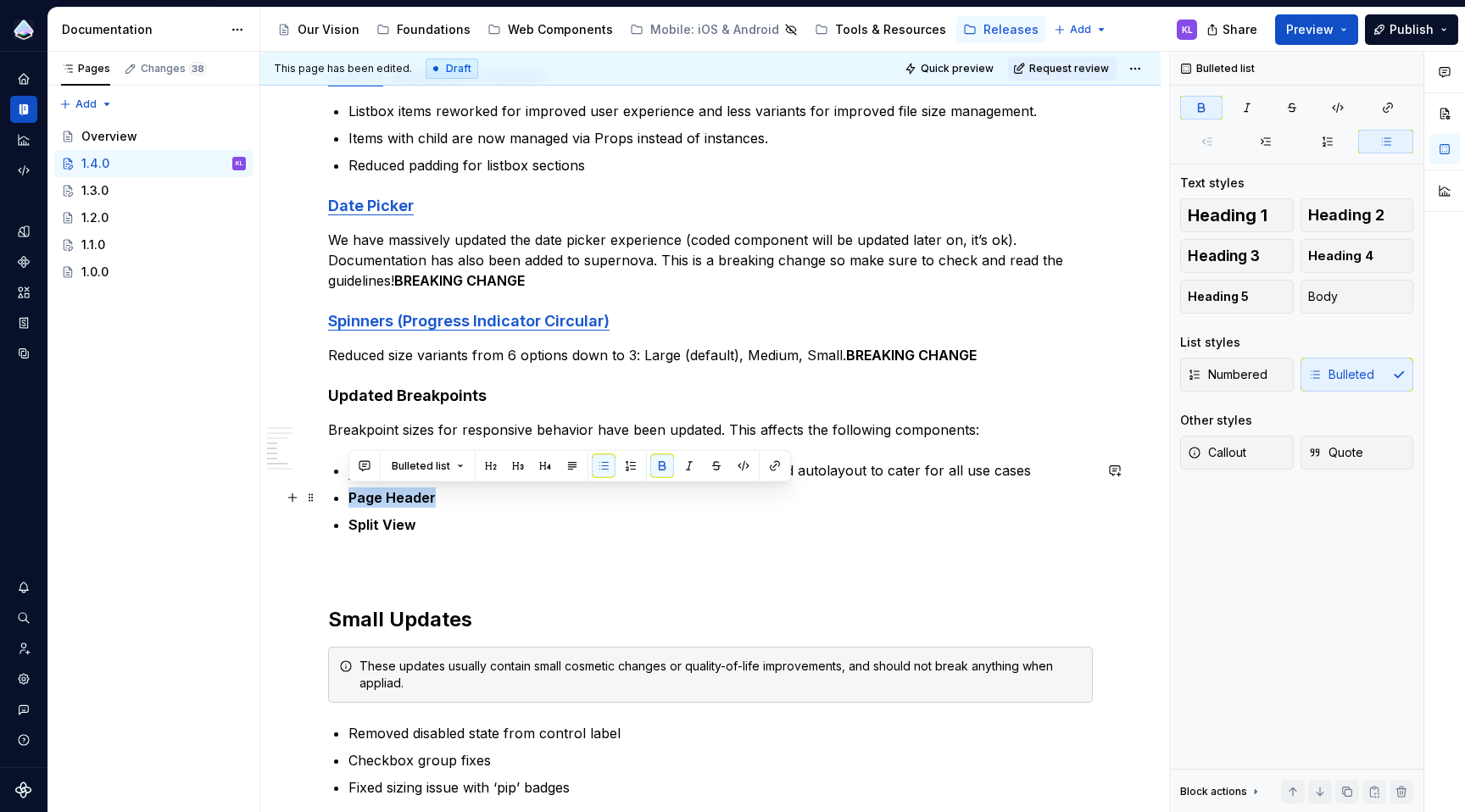
drag, startPoint x: 432, startPoint y: 501, endPoint x: 338, endPoint y: 497, distance: 94.1
click at [348, 497] on li "Page Header" at bounding box center [720, 497] width 744 height 20
click at [769, 466] on button "button" at bounding box center [774, 466] width 23 height 23
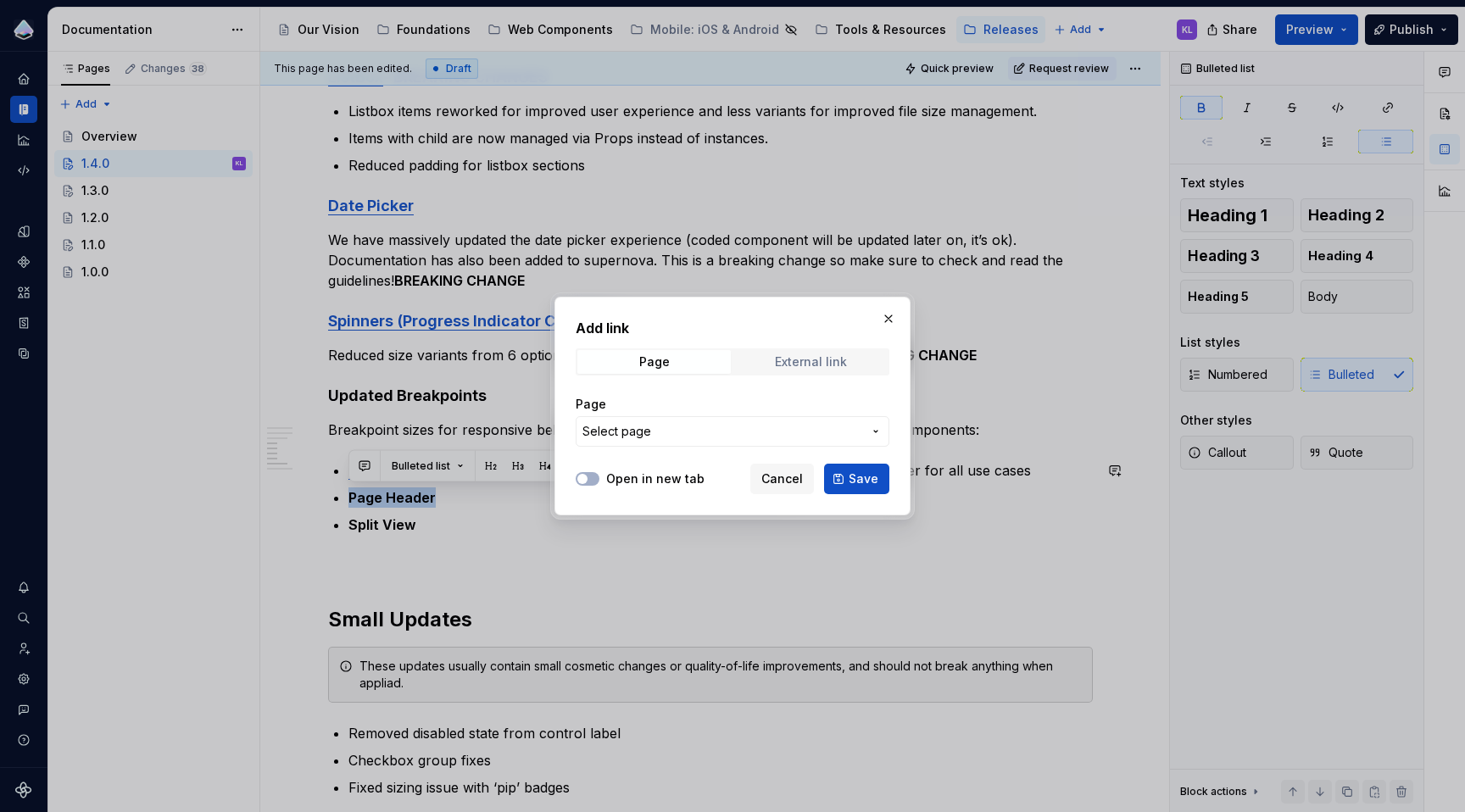
click at [798, 364] on div "External link" at bounding box center [810, 361] width 72 height 14
click at [739, 442] on input "URL" at bounding box center [732, 431] width 314 height 31
paste input "[URL][DOMAIN_NAME]"
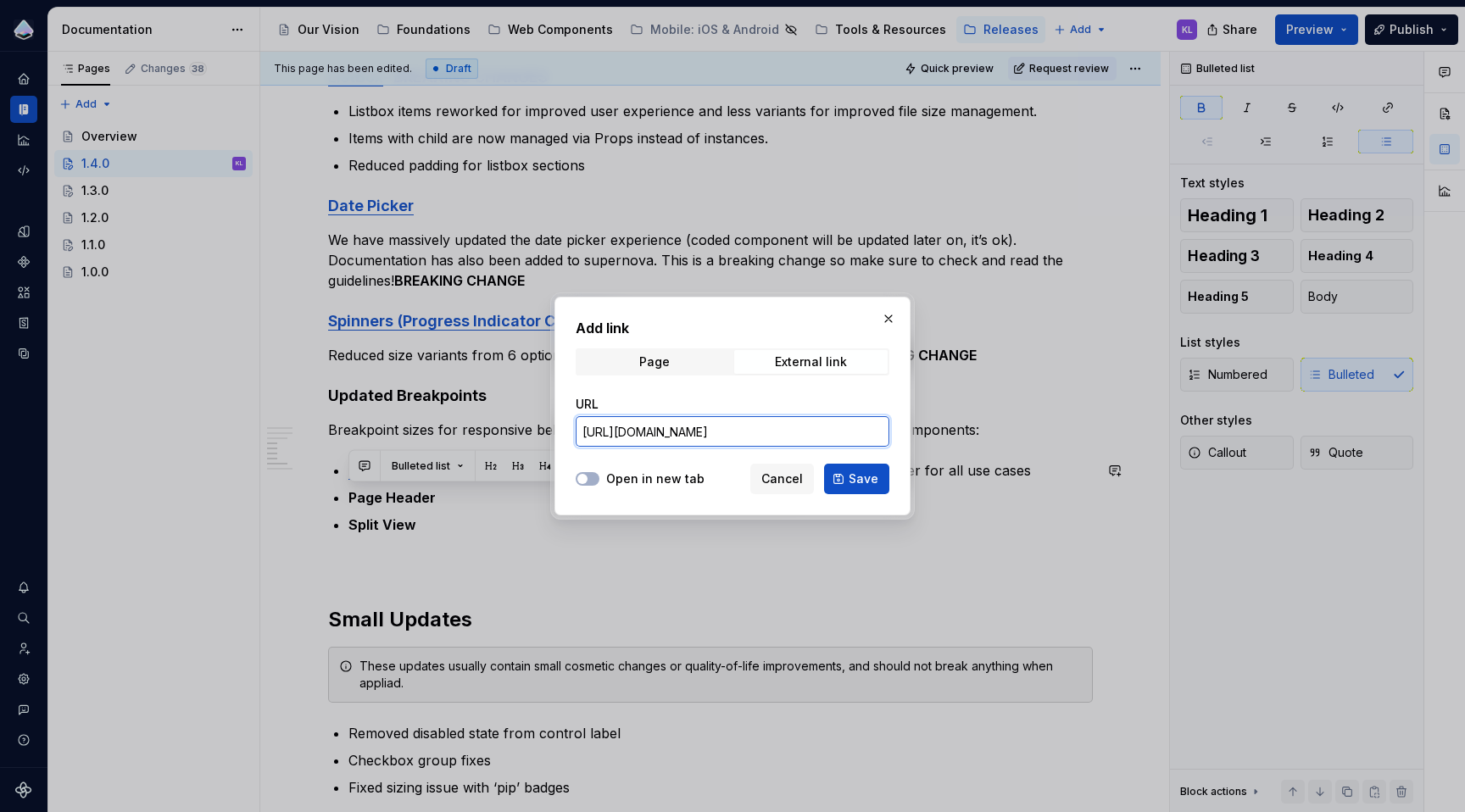
scroll to position [0, 583]
type input "[URL][DOMAIN_NAME]"
click at [651, 480] on label "Open in new tab" at bounding box center [656, 479] width 99 height 17
click at [600, 480] on button "Open in new tab" at bounding box center [587, 479] width 23 height 14
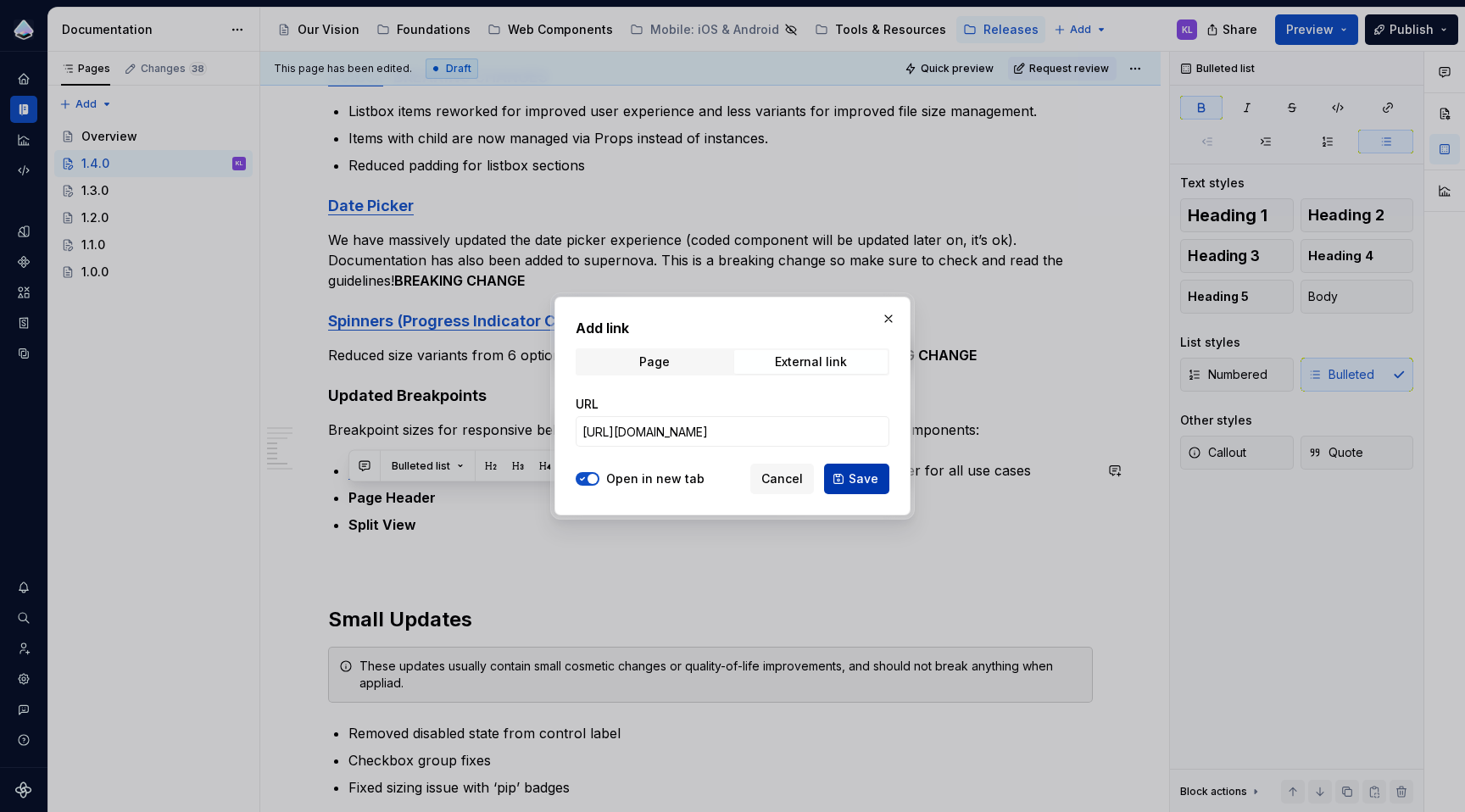
click at [861, 476] on span "Save" at bounding box center [863, 479] width 30 height 17
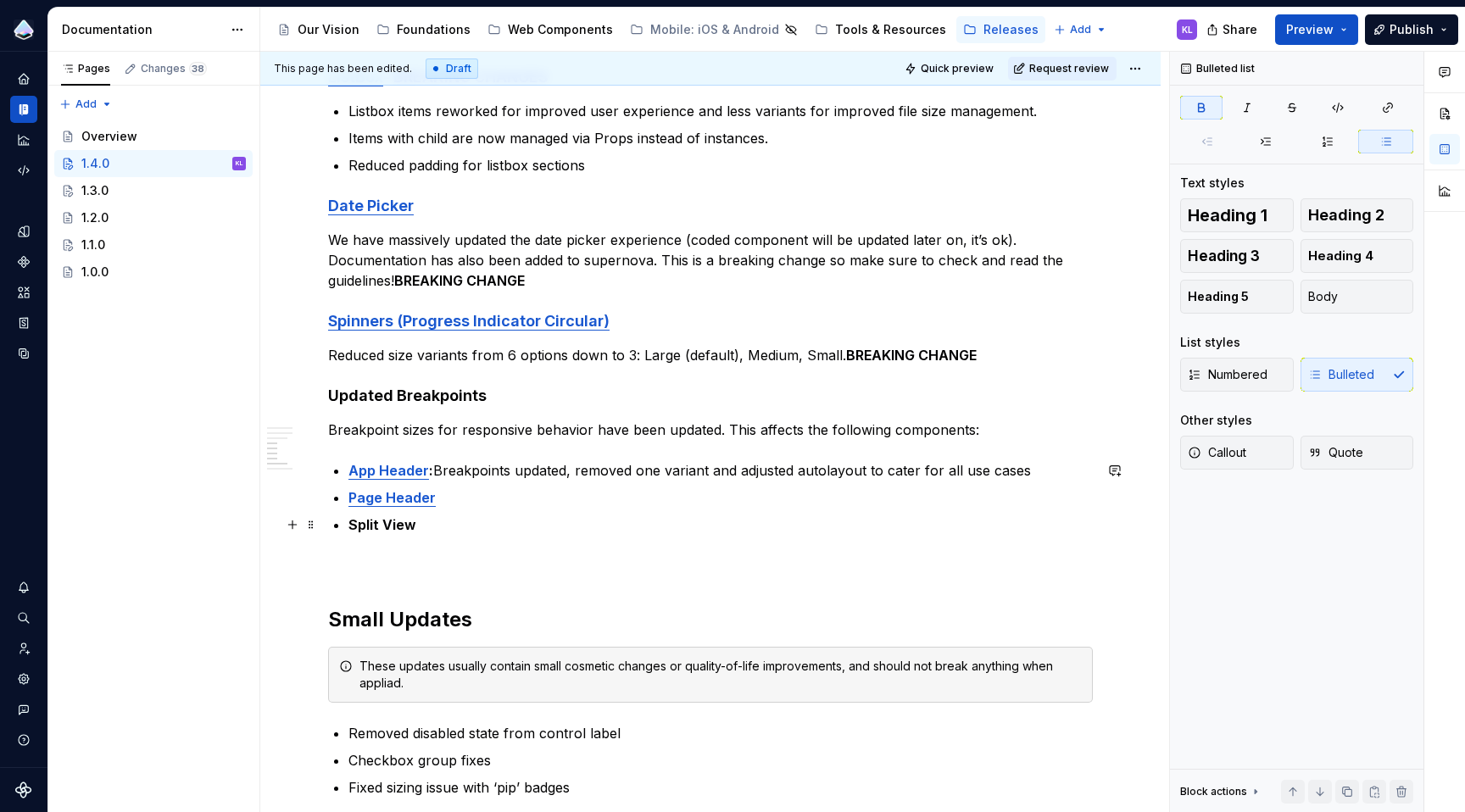
drag, startPoint x: 692, startPoint y: 515, endPoint x: 616, endPoint y: 509, distance: 76.2
click at [691, 515] on p "Split View" at bounding box center [720, 525] width 744 height 20
drag, startPoint x: 420, startPoint y: 527, endPoint x: 351, endPoint y: 525, distance: 69.0
click at [351, 525] on p "Split View" at bounding box center [720, 525] width 744 height 20
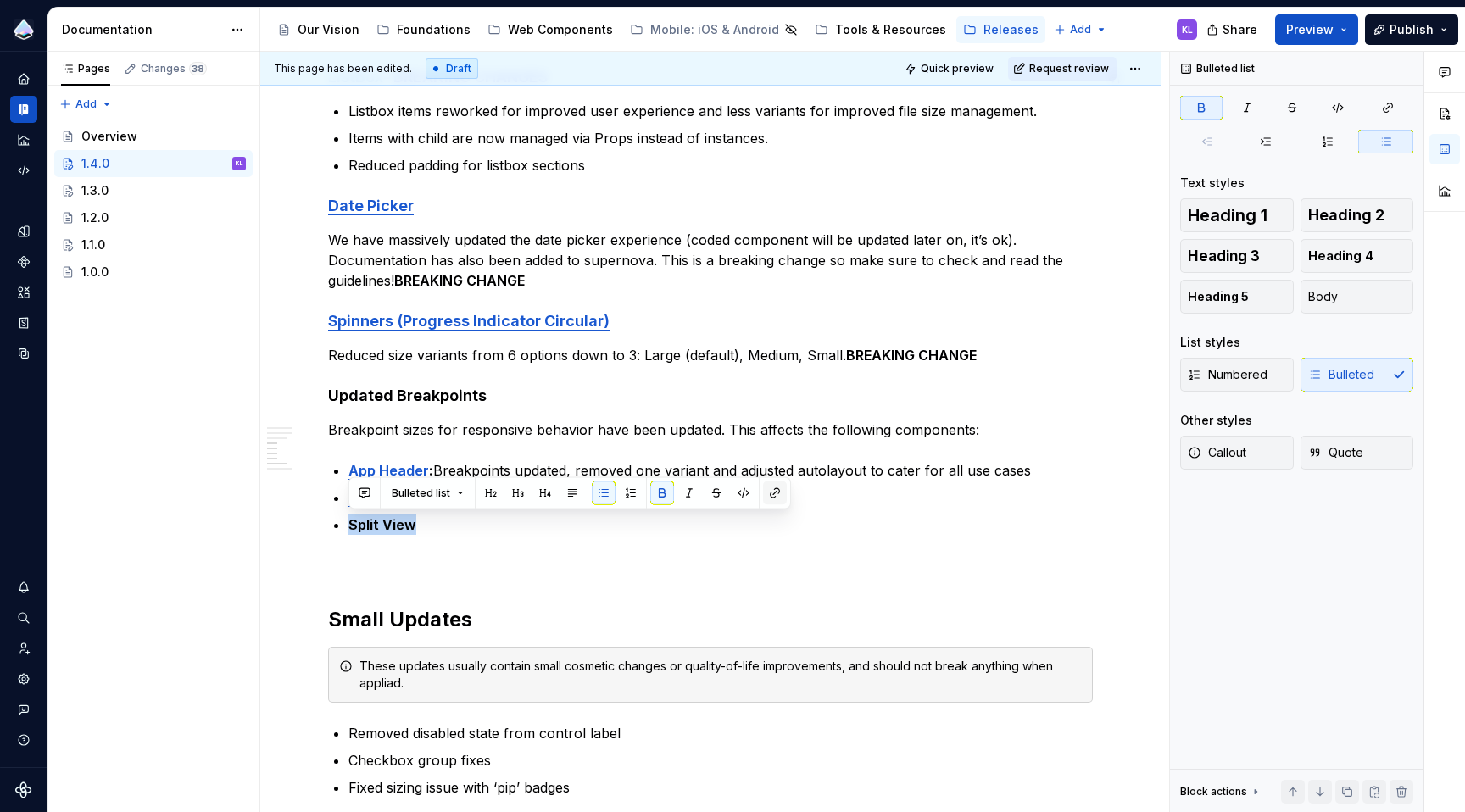
click at [771, 496] on button "button" at bounding box center [774, 493] width 23 height 23
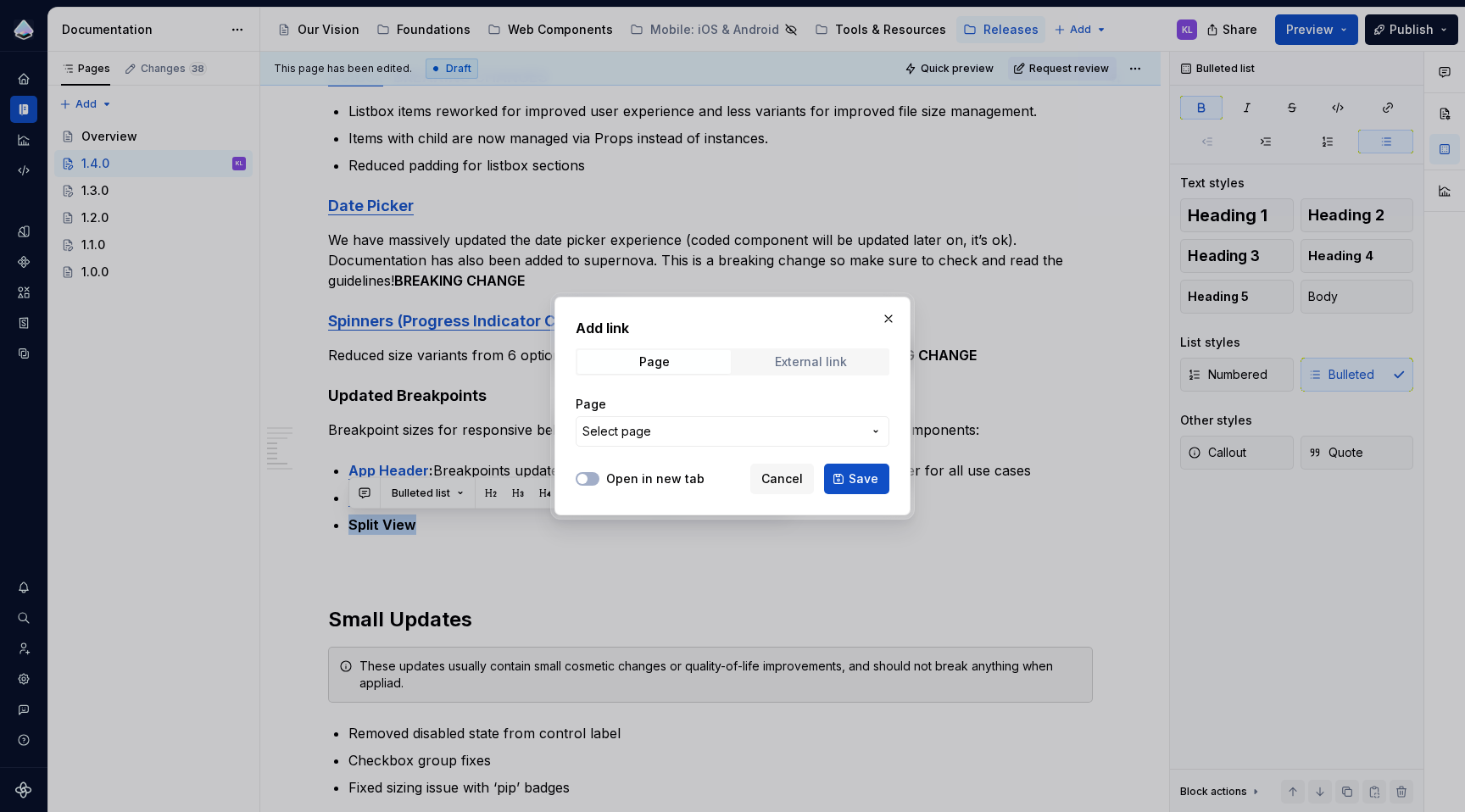
click at [792, 359] on div "External link" at bounding box center [810, 361] width 72 height 14
click at [725, 426] on input "URL" at bounding box center [732, 431] width 314 height 31
paste input "[URL][DOMAIN_NAME]"
type input "[URL][DOMAIN_NAME]"
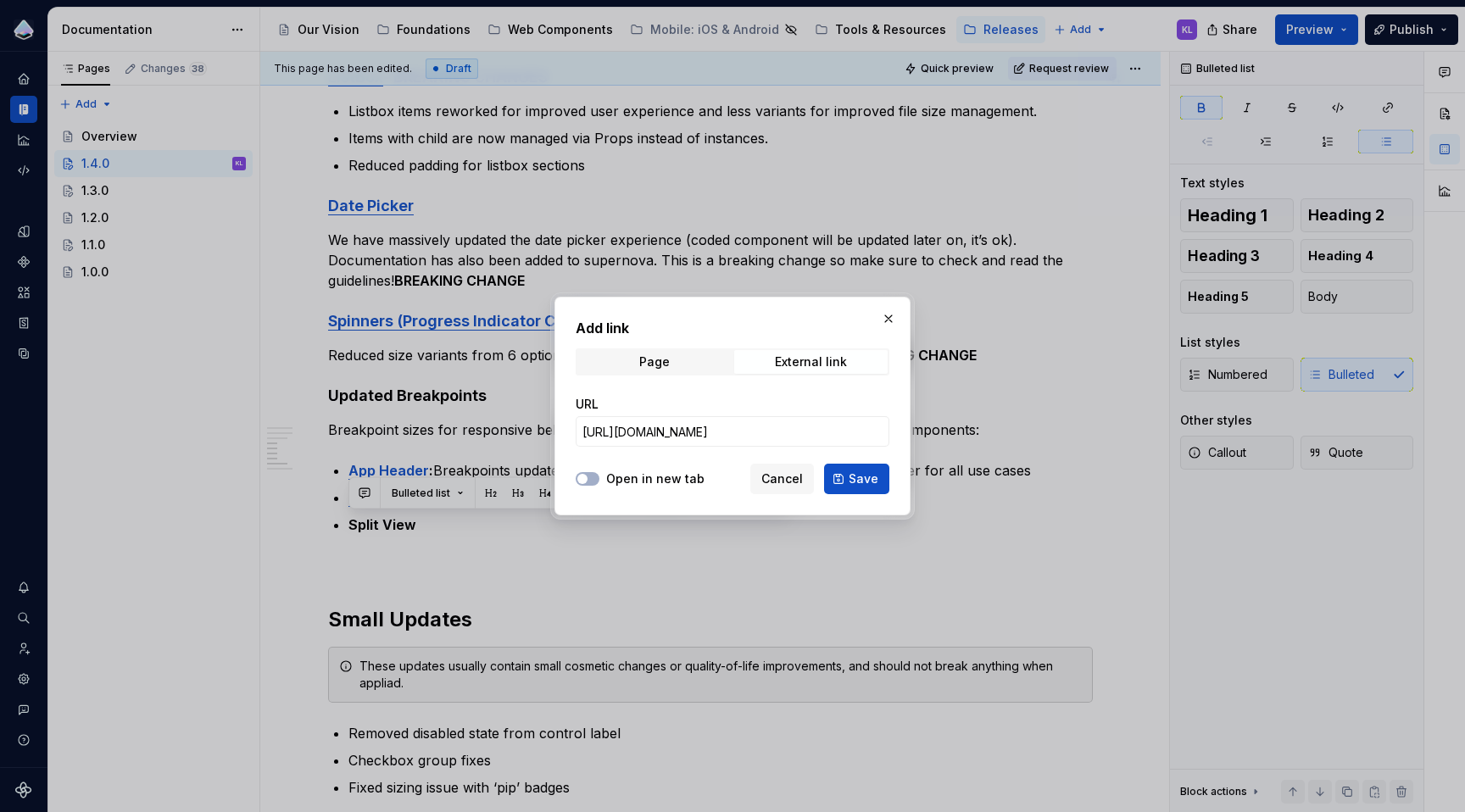
click at [644, 481] on label "Open in new tab" at bounding box center [656, 479] width 99 height 17
click at [600, 481] on button "Open in new tab" at bounding box center [587, 479] width 23 height 14
click at [857, 480] on span "Save" at bounding box center [863, 479] width 30 height 17
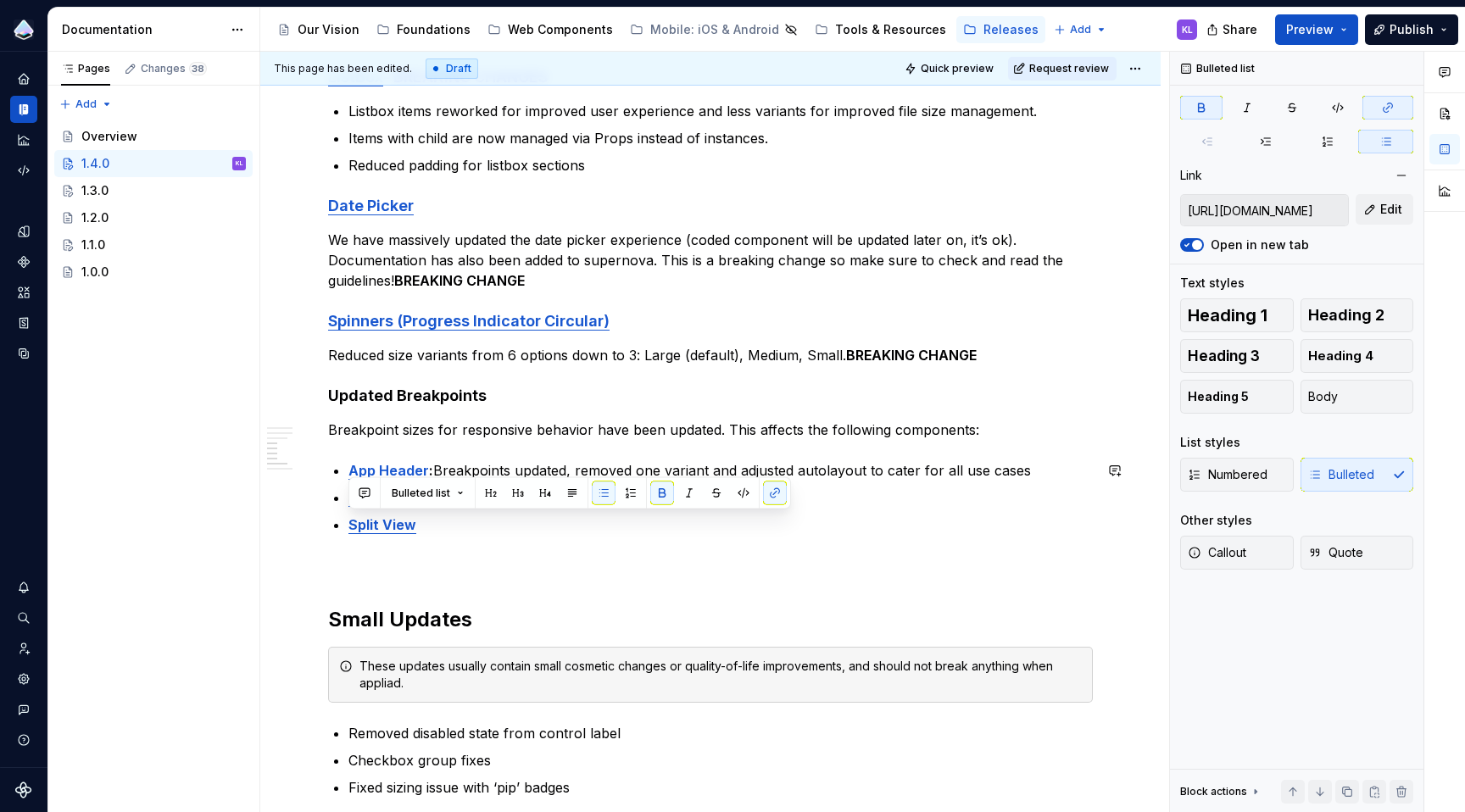
click at [696, 555] on p at bounding box center [710, 565] width 765 height 20
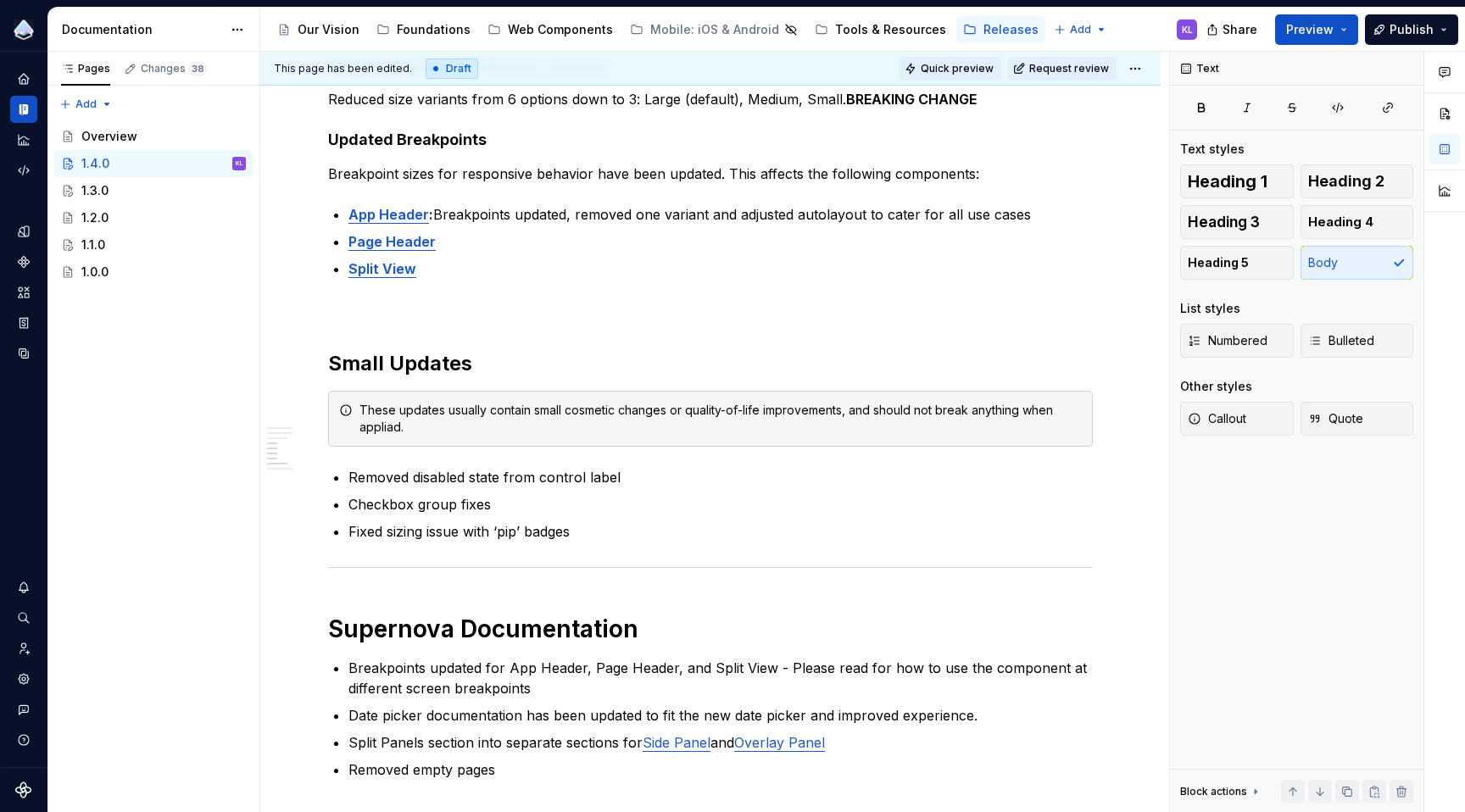
scroll to position [968, 0]
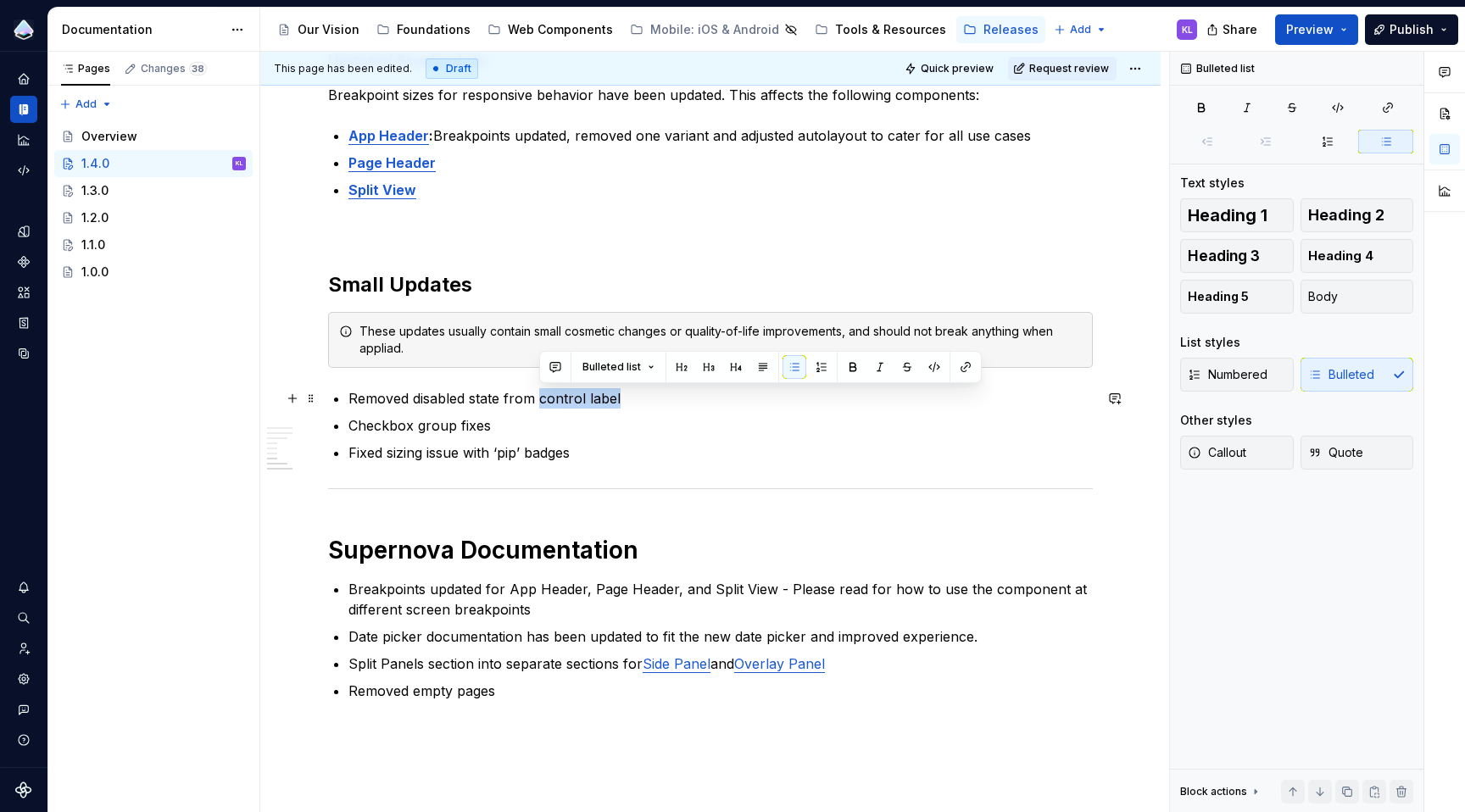
drag, startPoint x: 540, startPoint y: 401, endPoint x: 620, endPoint y: 397, distance: 80.1
click at [620, 397] on p "Removed disabled state from control label" at bounding box center [720, 399] width 744 height 20
click at [957, 369] on button "button" at bounding box center [965, 366] width 23 height 23
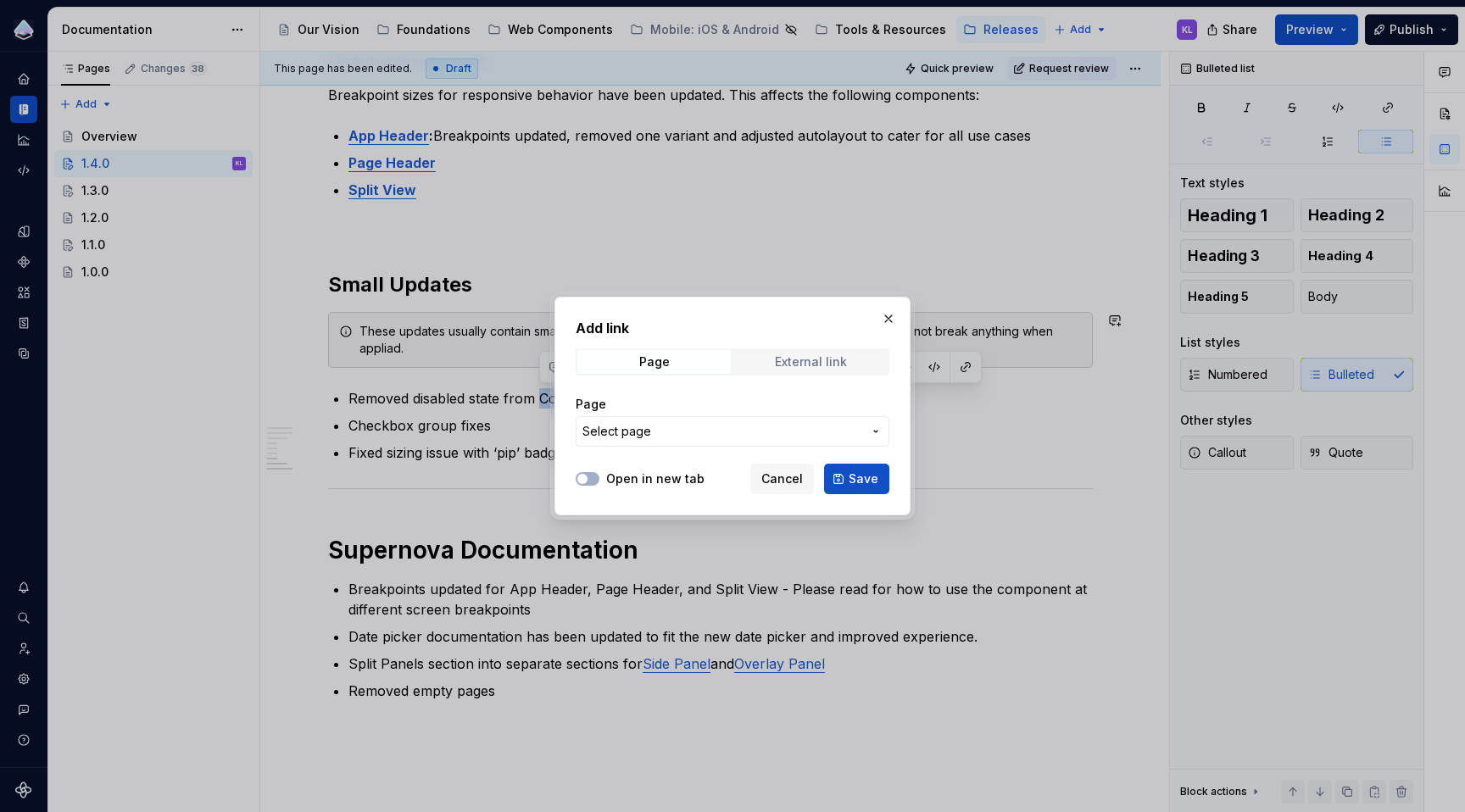
click at [837, 364] on div "External link" at bounding box center [810, 361] width 72 height 14
click at [783, 437] on input "URL" at bounding box center [732, 431] width 314 height 31
paste input "[URL][DOMAIN_NAME]"
type input "[URL][DOMAIN_NAME]"
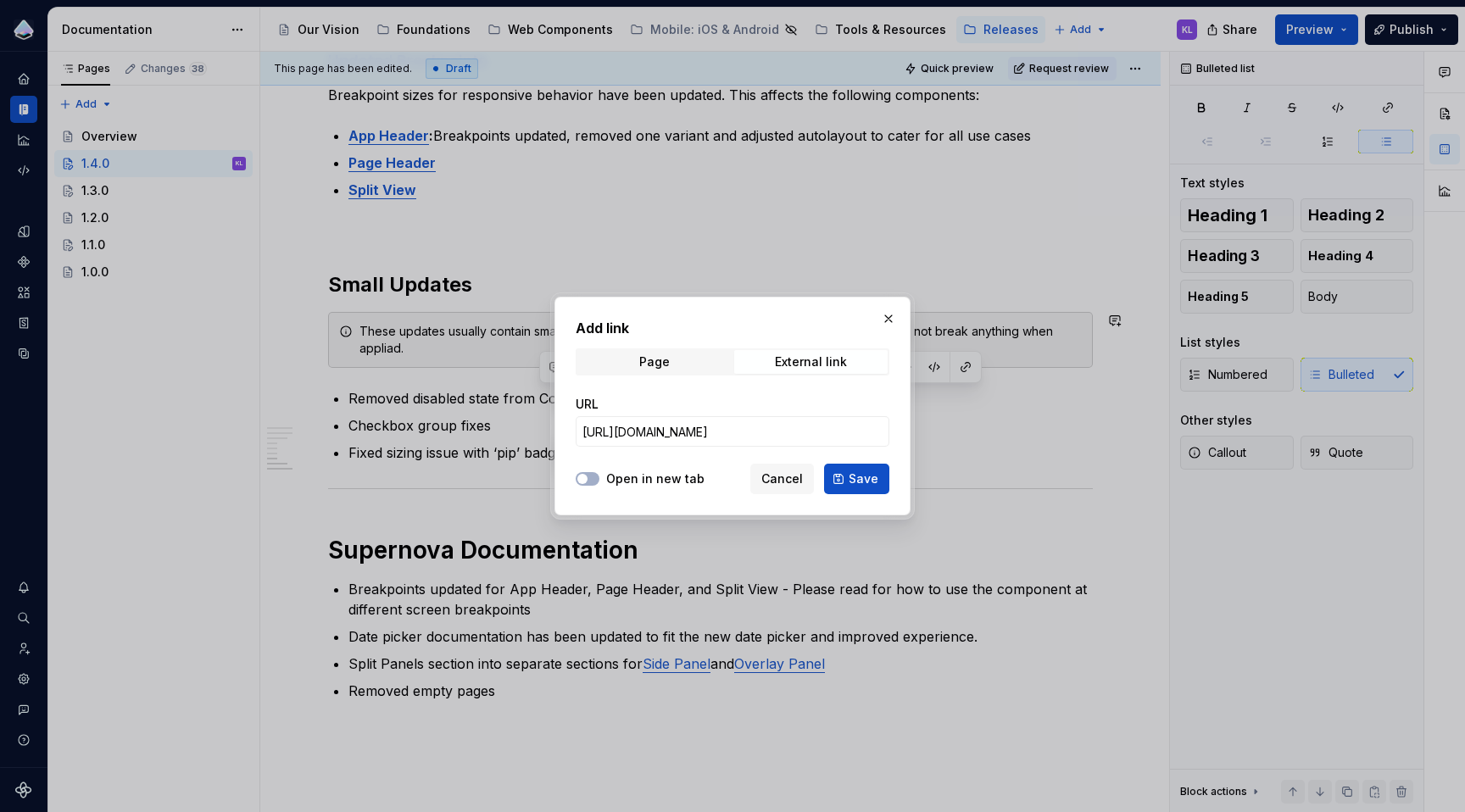
click at [673, 480] on label "Open in new tab" at bounding box center [656, 479] width 99 height 17
click at [600, 480] on button "Open in new tab" at bounding box center [587, 479] width 23 height 14
click at [869, 480] on span "Save" at bounding box center [863, 479] width 30 height 17
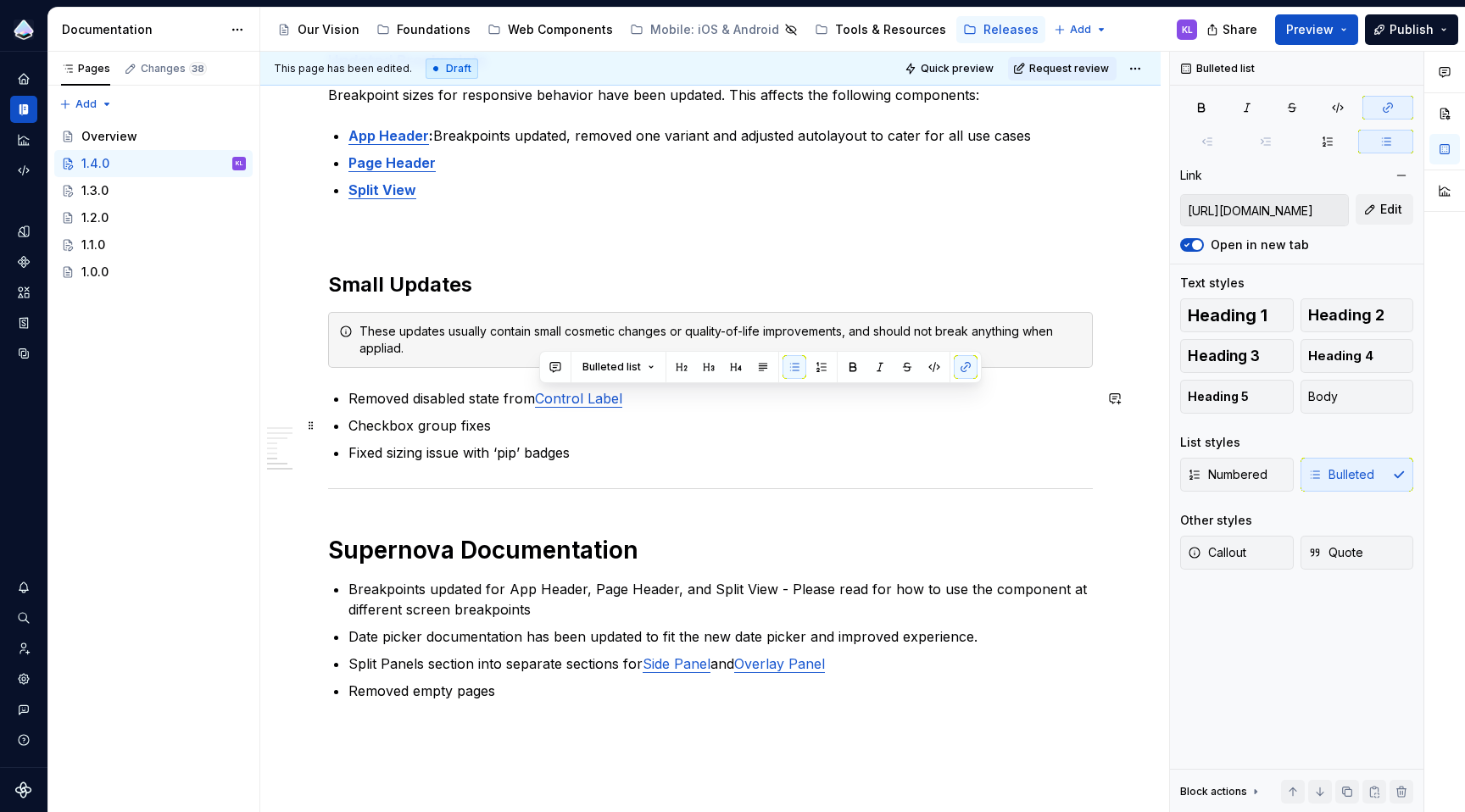
click at [349, 428] on p "Checkbox group fixes" at bounding box center [720, 426] width 744 height 20
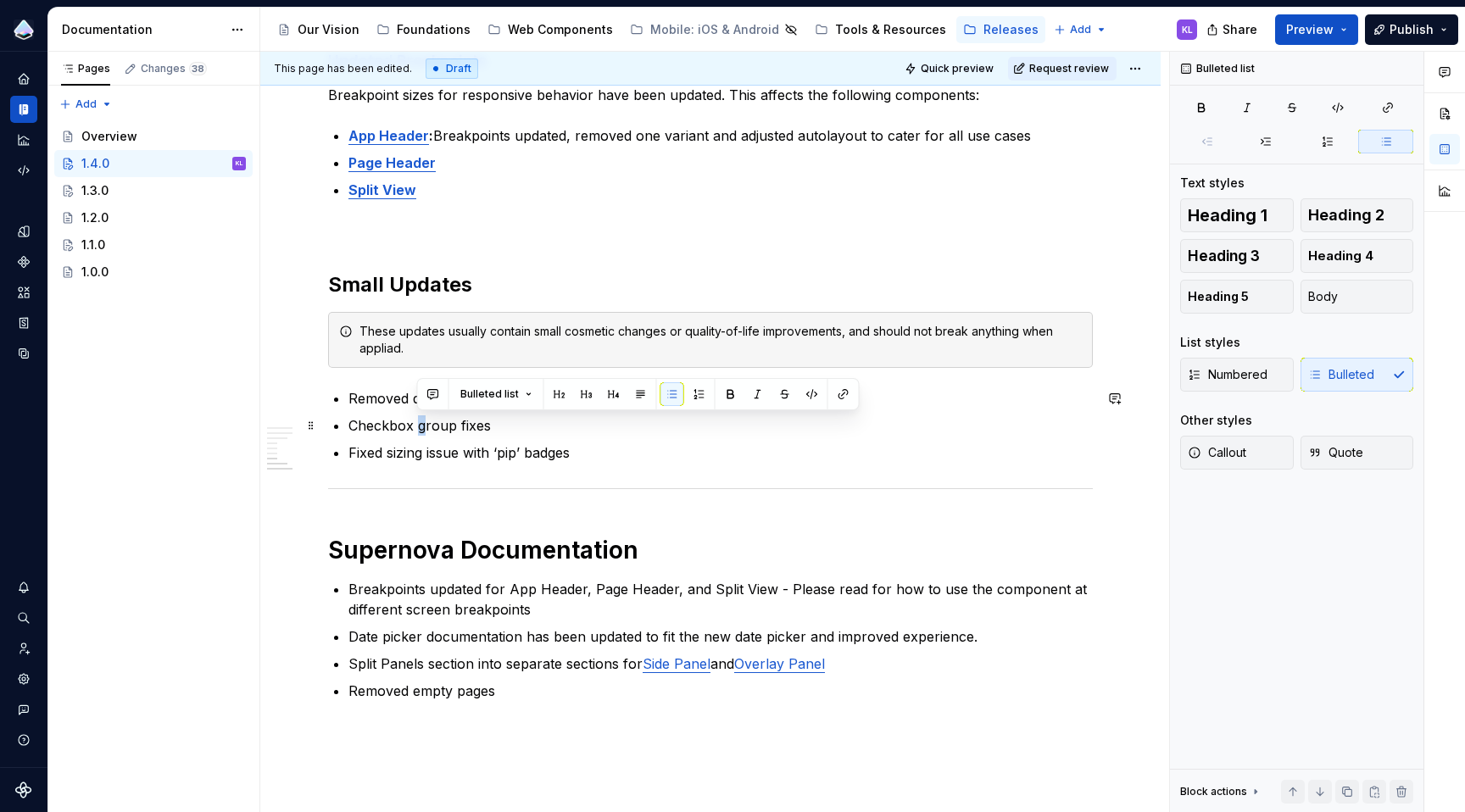
click at [418, 426] on p "Checkbox group fixes" at bounding box center [720, 426] width 744 height 20
drag, startPoint x: 454, startPoint y: 426, endPoint x: 352, endPoint y: 425, distance: 102.0
click at [352, 425] on p "Checkbox Group fixes" at bounding box center [720, 426] width 744 height 20
click at [776, 394] on button "button" at bounding box center [774, 394] width 23 height 23
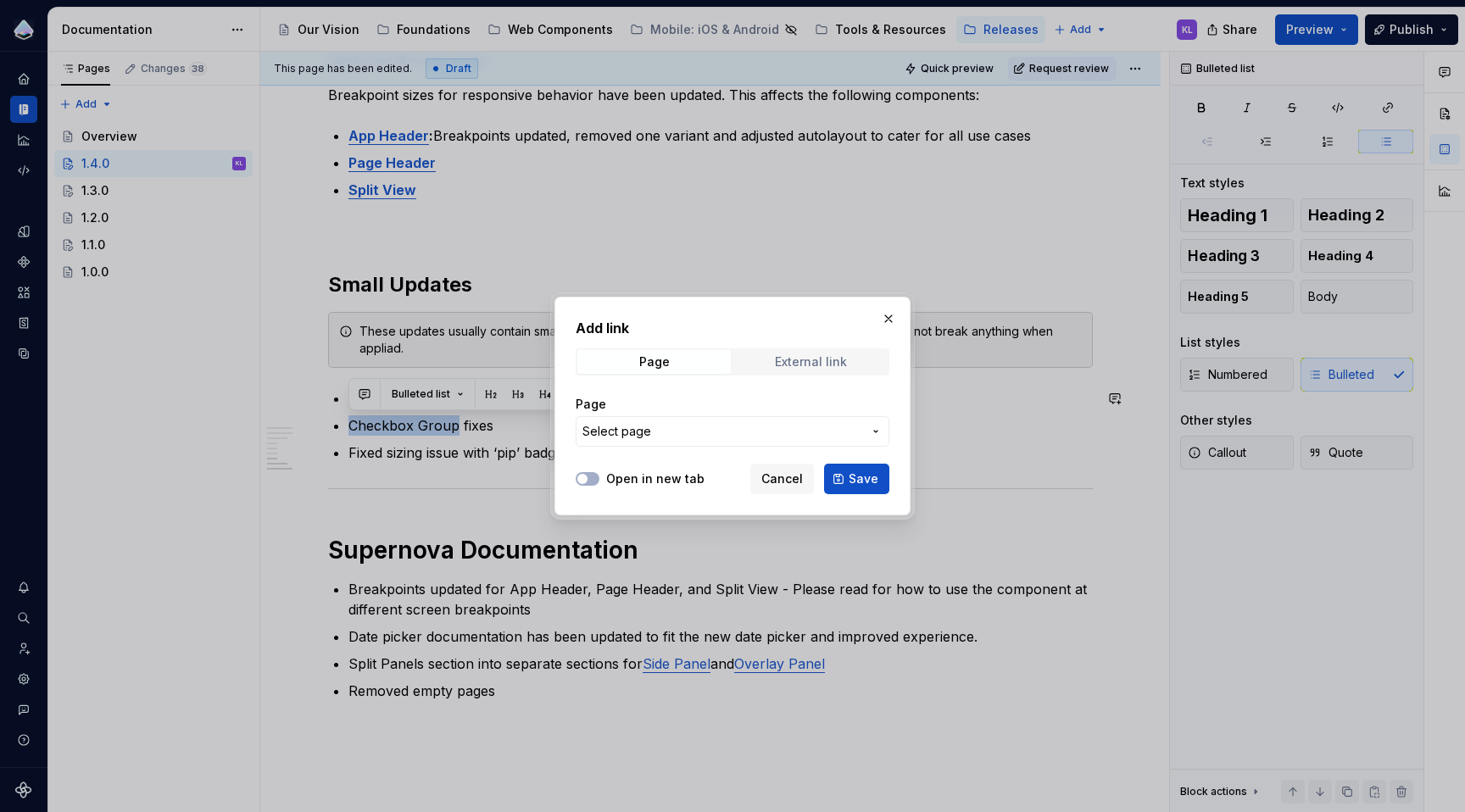
click at [801, 360] on div "External link" at bounding box center [810, 361] width 72 height 14
click at [736, 435] on input "URL" at bounding box center [732, 431] width 314 height 31
paste input "[URL][DOMAIN_NAME]"
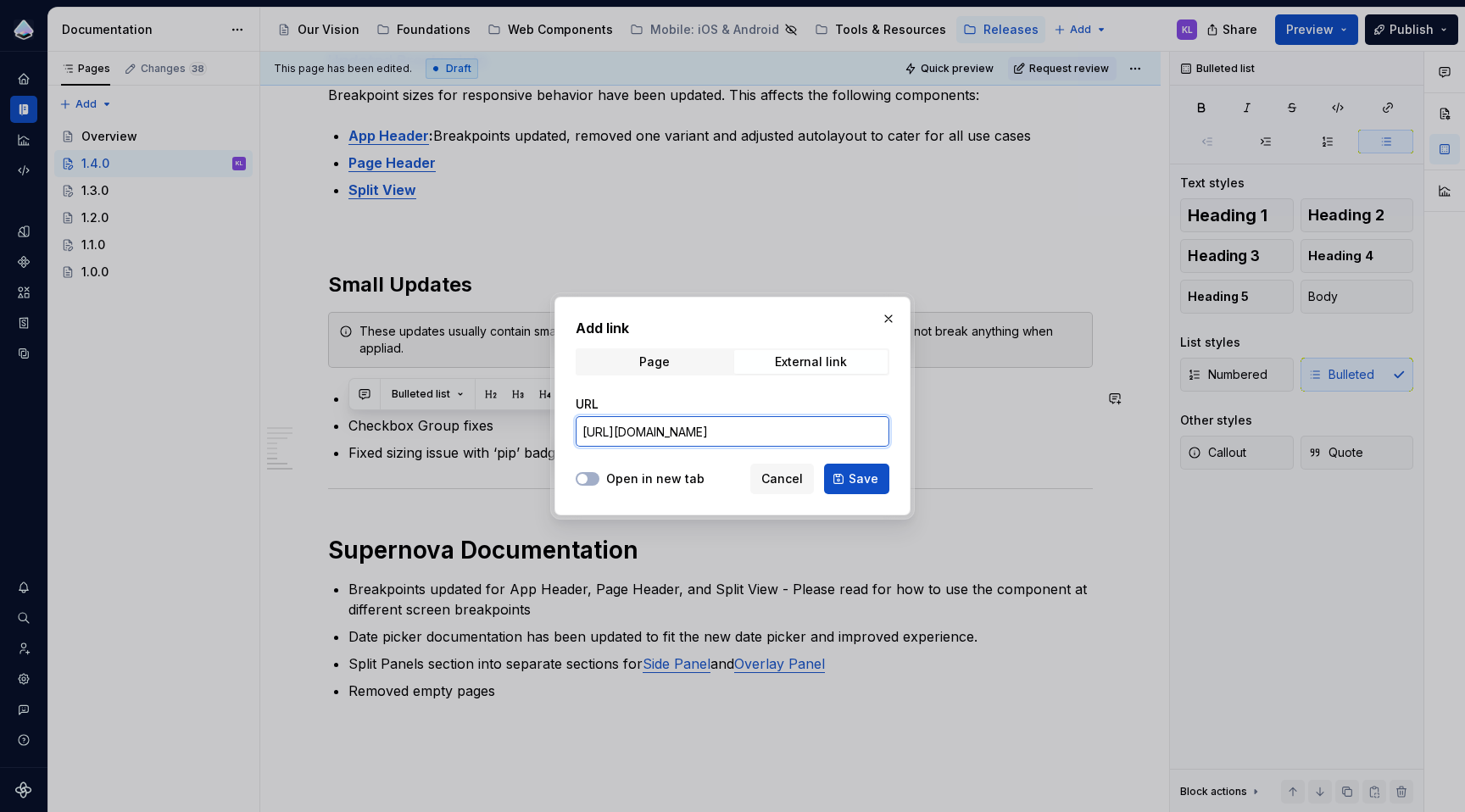
scroll to position [0, 575]
type input "[URL][DOMAIN_NAME]"
click at [662, 478] on label "Open in new tab" at bounding box center [656, 479] width 99 height 17
click at [600, 478] on button "Open in new tab" at bounding box center [587, 479] width 23 height 14
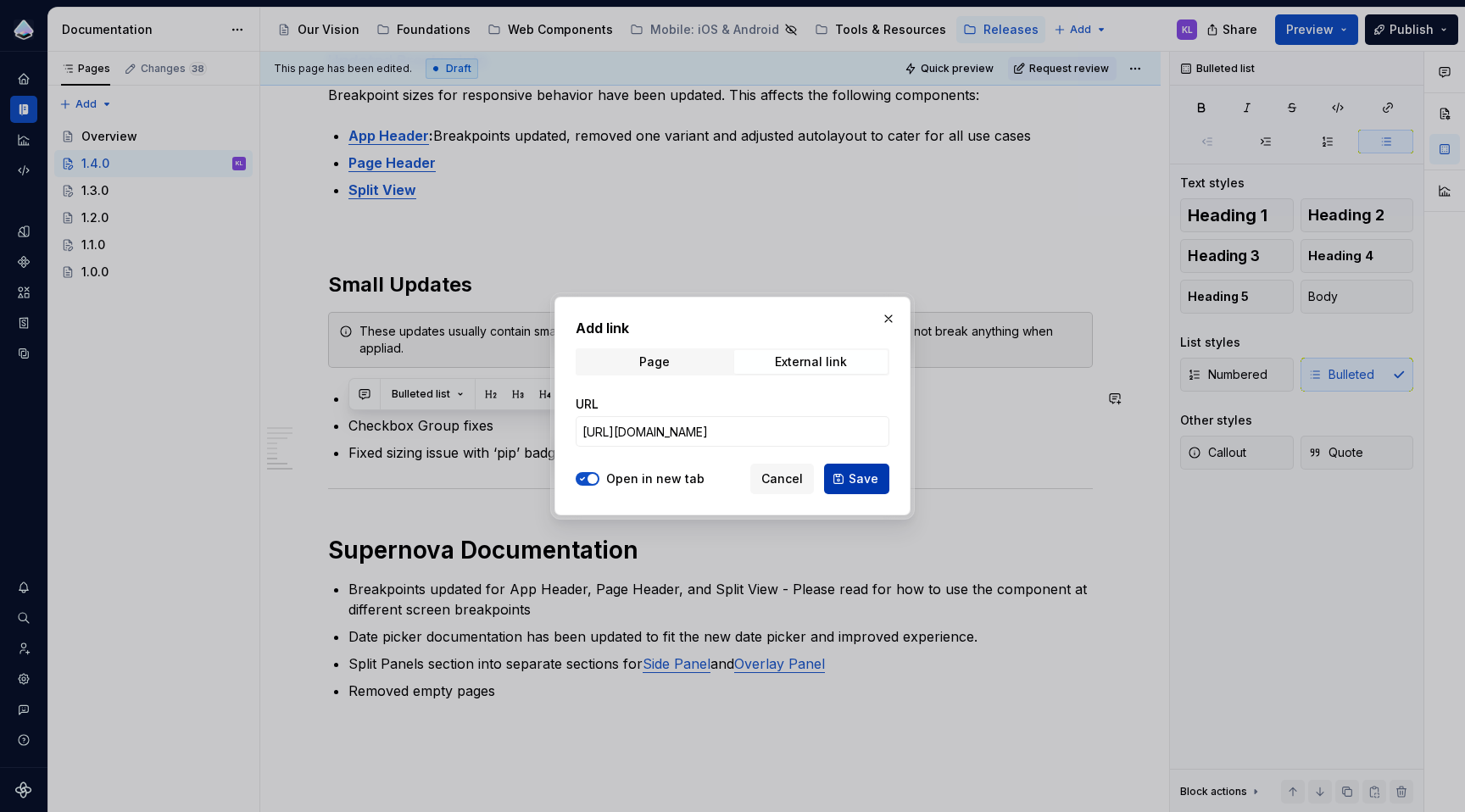
click at [863, 478] on span "Save" at bounding box center [863, 479] width 30 height 17
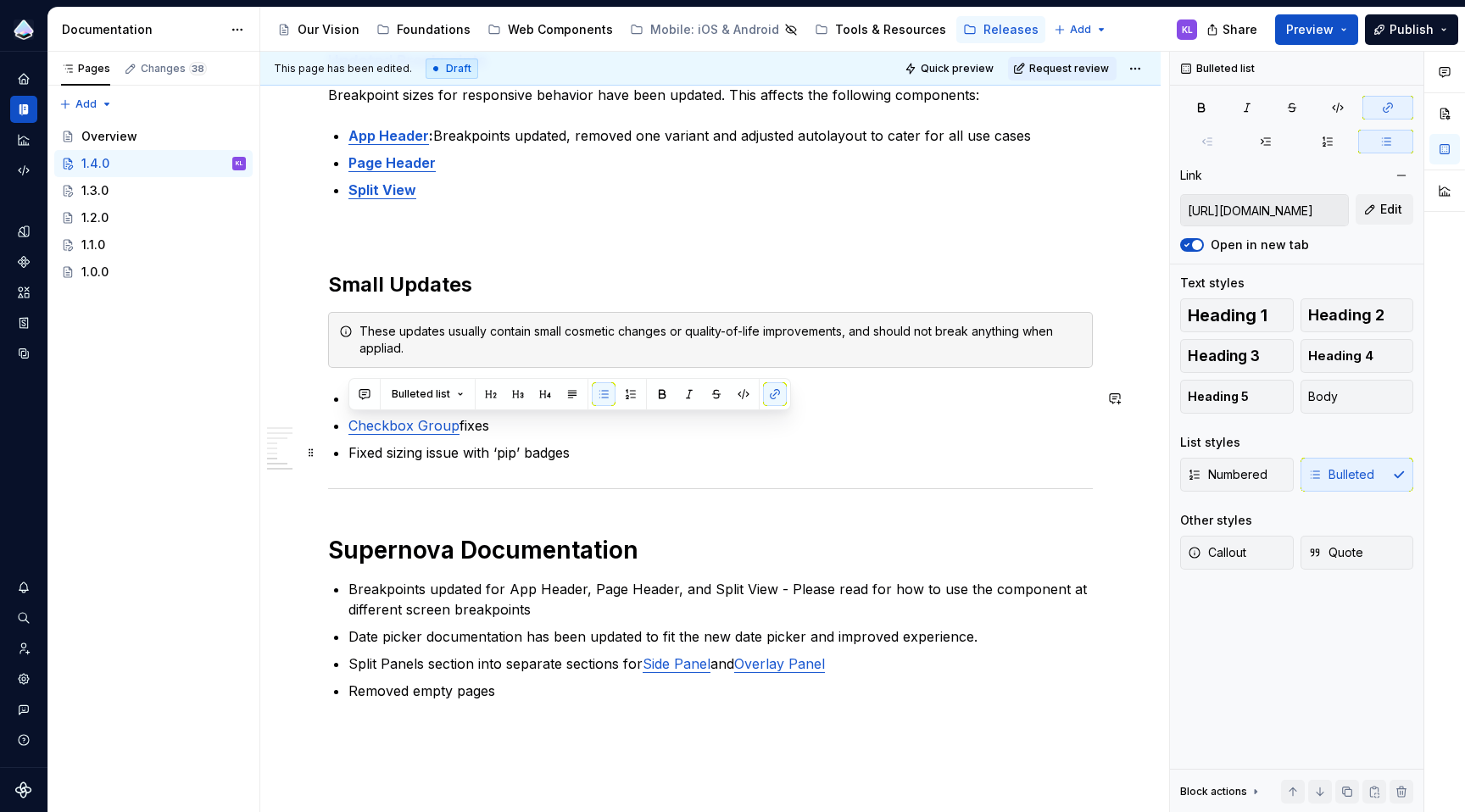
click at [832, 446] on p "Fixed sizing issue with ‘pip’ badges" at bounding box center [720, 453] width 744 height 20
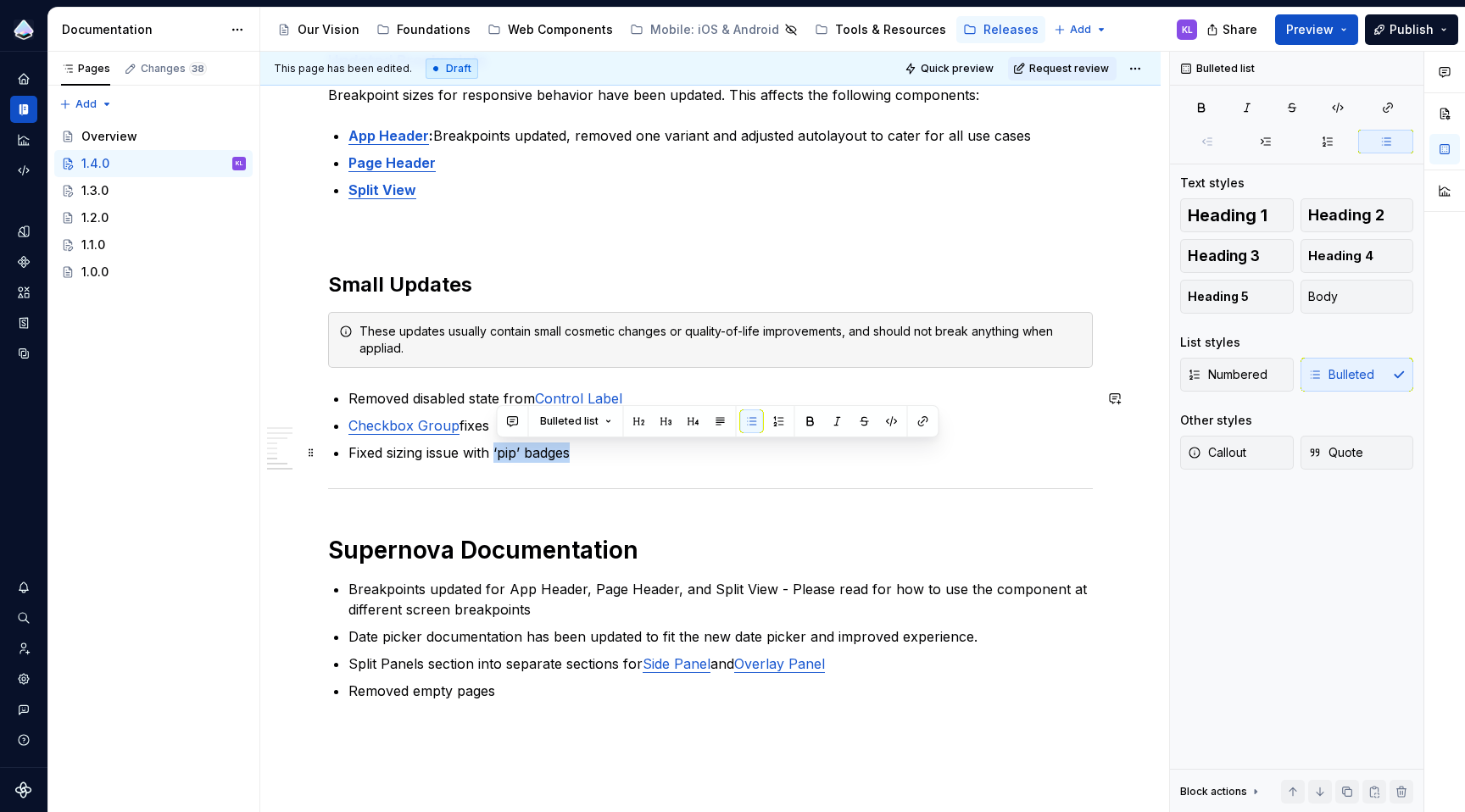
drag, startPoint x: 496, startPoint y: 454, endPoint x: 573, endPoint y: 456, distance: 77.0
click at [573, 456] on p "Fixed sizing issue with ‘pip’ badges" at bounding box center [720, 453] width 744 height 20
click at [916, 424] on button "button" at bounding box center [923, 421] width 23 height 23
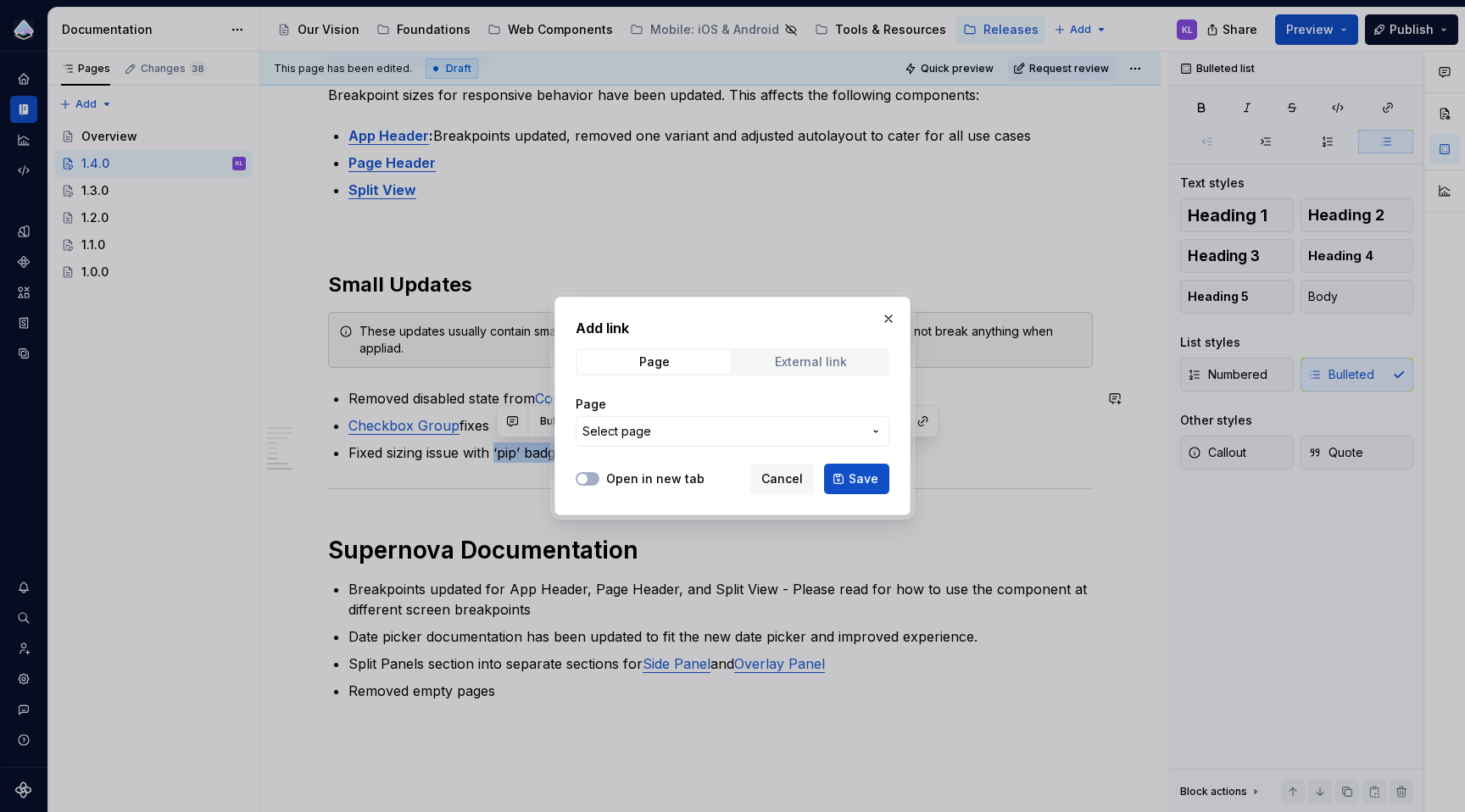
click at [799, 363] on div "External link" at bounding box center [810, 361] width 72 height 14
click at [739, 440] on input "URL" at bounding box center [732, 431] width 314 height 31
paste input "[URL][DOMAIN_NAME]"
type input "[URL][DOMAIN_NAME]"
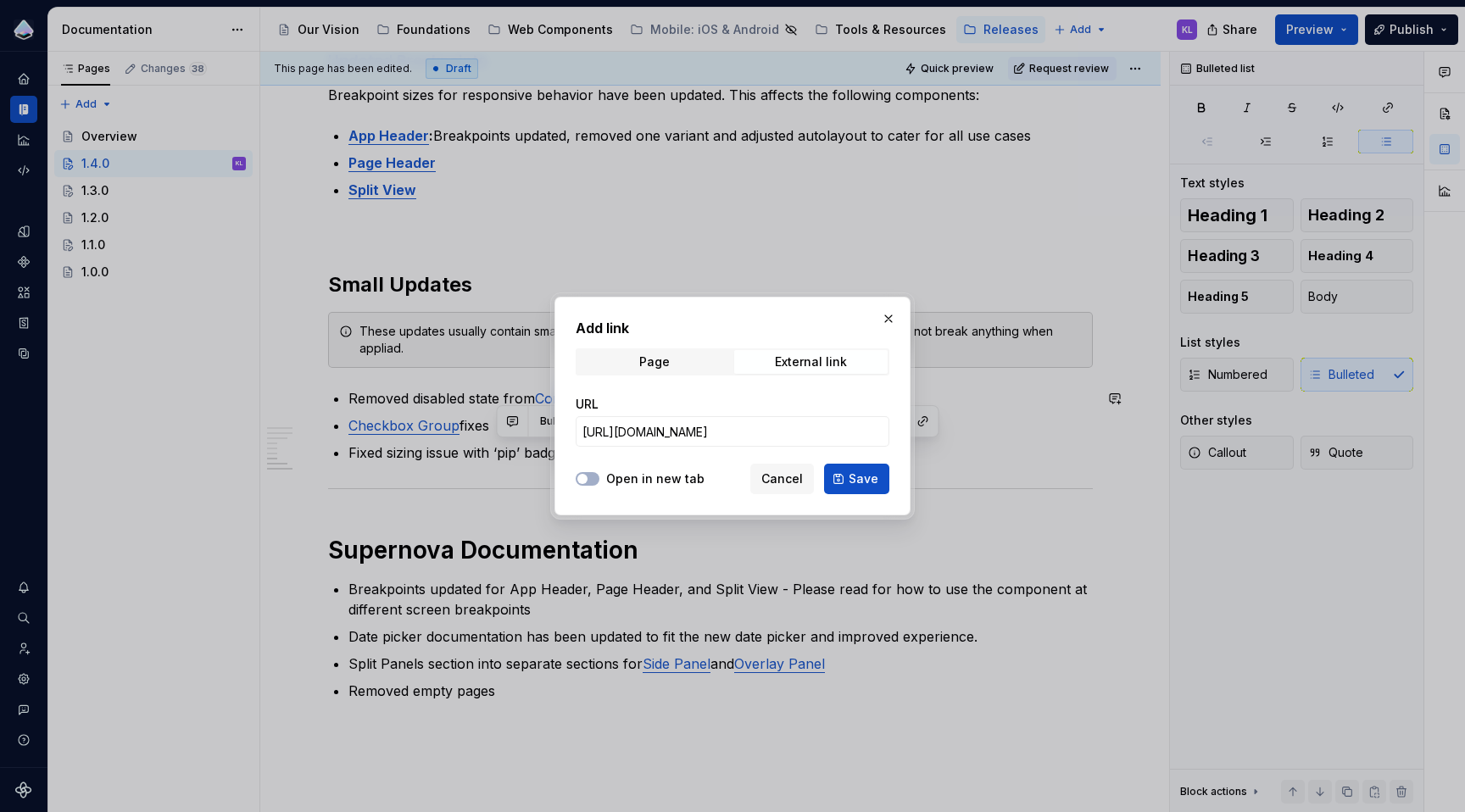
scroll to position [0, 0]
click at [644, 482] on label "Open in new tab" at bounding box center [656, 479] width 99 height 17
click at [600, 482] on button "Open in new tab" at bounding box center [587, 479] width 23 height 14
click at [861, 477] on span "Save" at bounding box center [863, 479] width 30 height 17
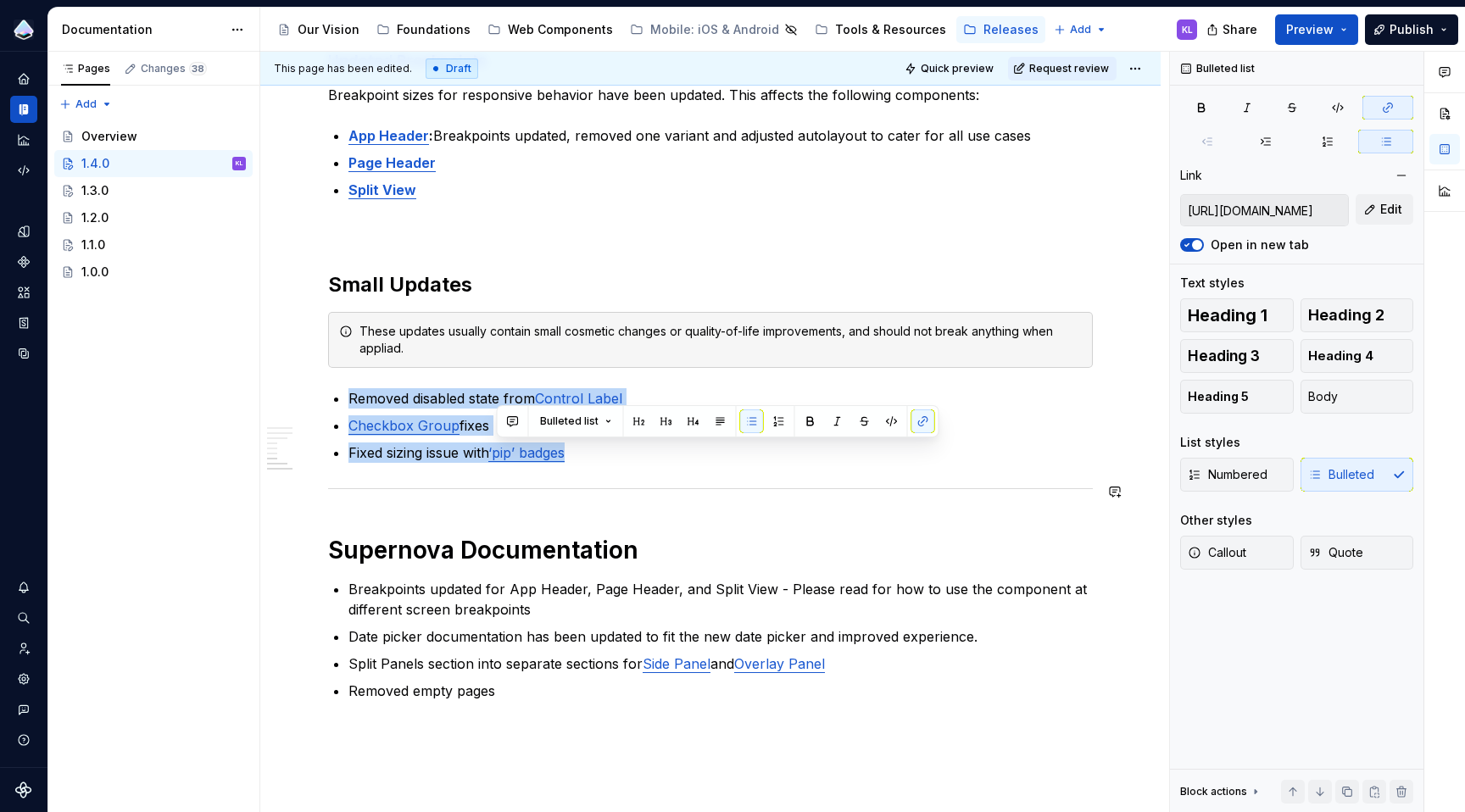
click at [938, 493] on div at bounding box center [710, 489] width 765 height 11
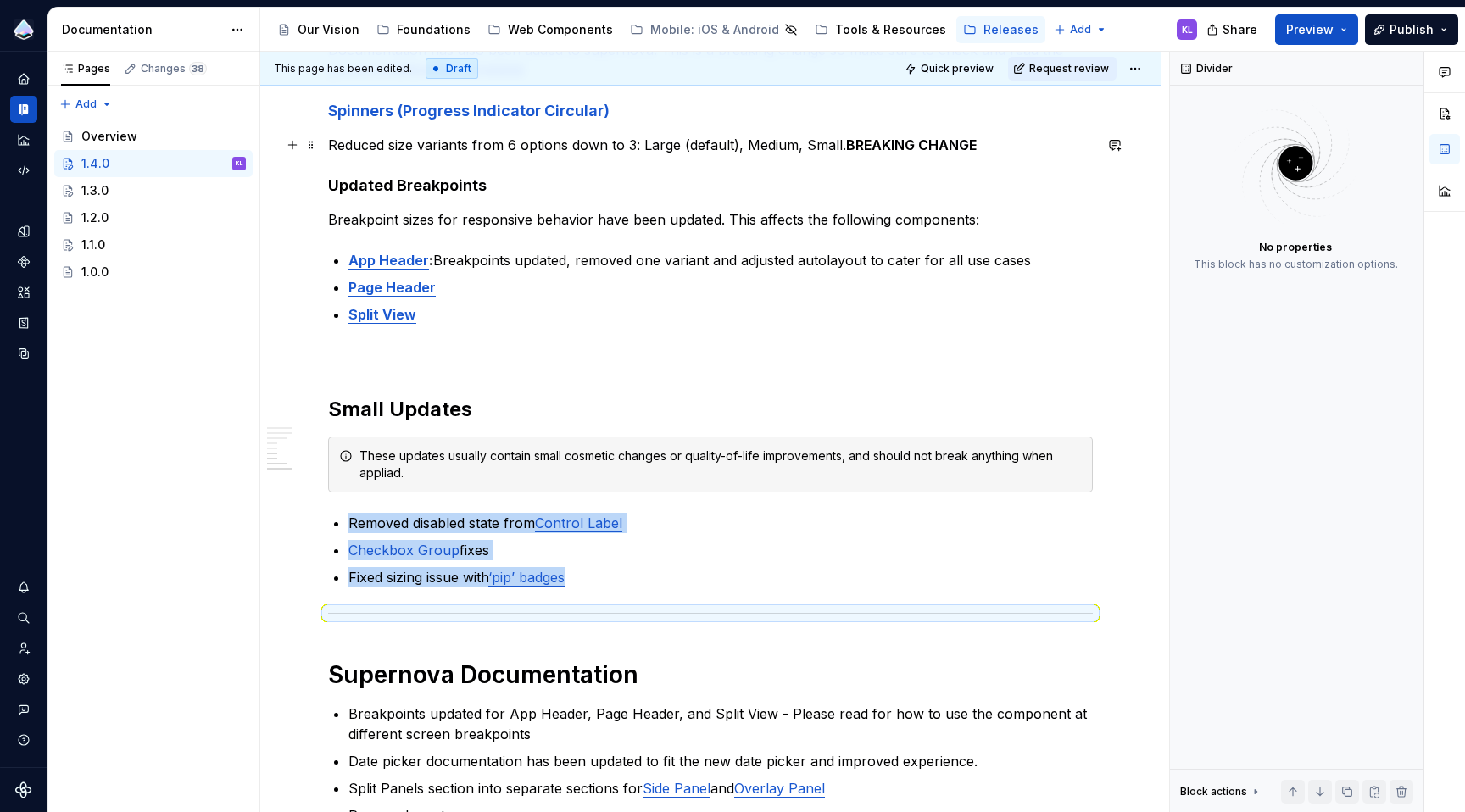
scroll to position [844, 0]
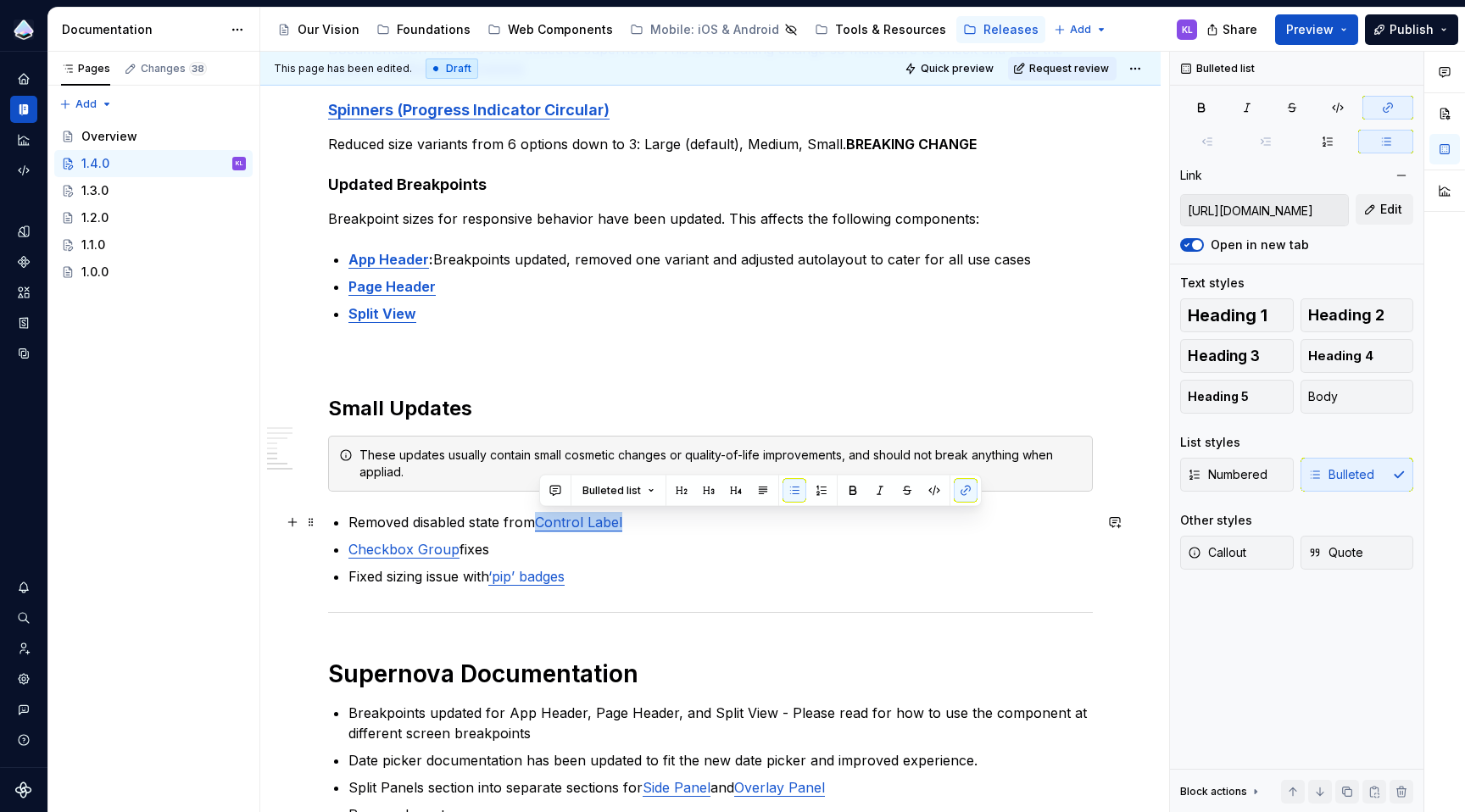
drag, startPoint x: 625, startPoint y: 527, endPoint x: 538, endPoint y: 525, distance: 87.0
click at [538, 525] on p "Removed disabled state from Control Label" at bounding box center [720, 522] width 744 height 20
click at [851, 488] on button "button" at bounding box center [852, 490] width 23 height 23
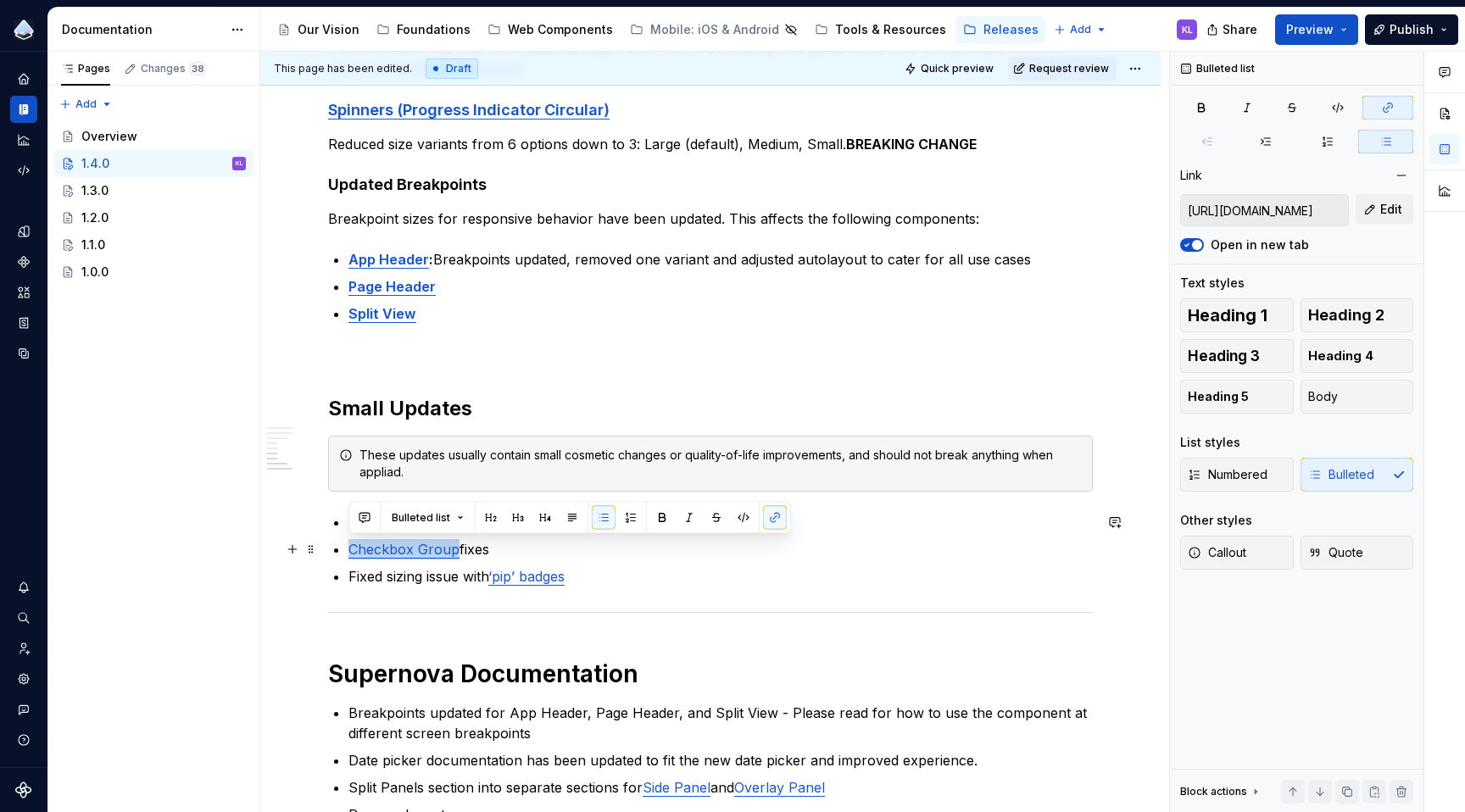
drag, startPoint x: 456, startPoint y: 553, endPoint x: 353, endPoint y: 555, distance: 103.0
click at [353, 555] on p "Checkbox Group fixes" at bounding box center [720, 549] width 744 height 20
click at [658, 515] on button "button" at bounding box center [661, 517] width 23 height 23
type input "[URL][DOMAIN_NAME]"
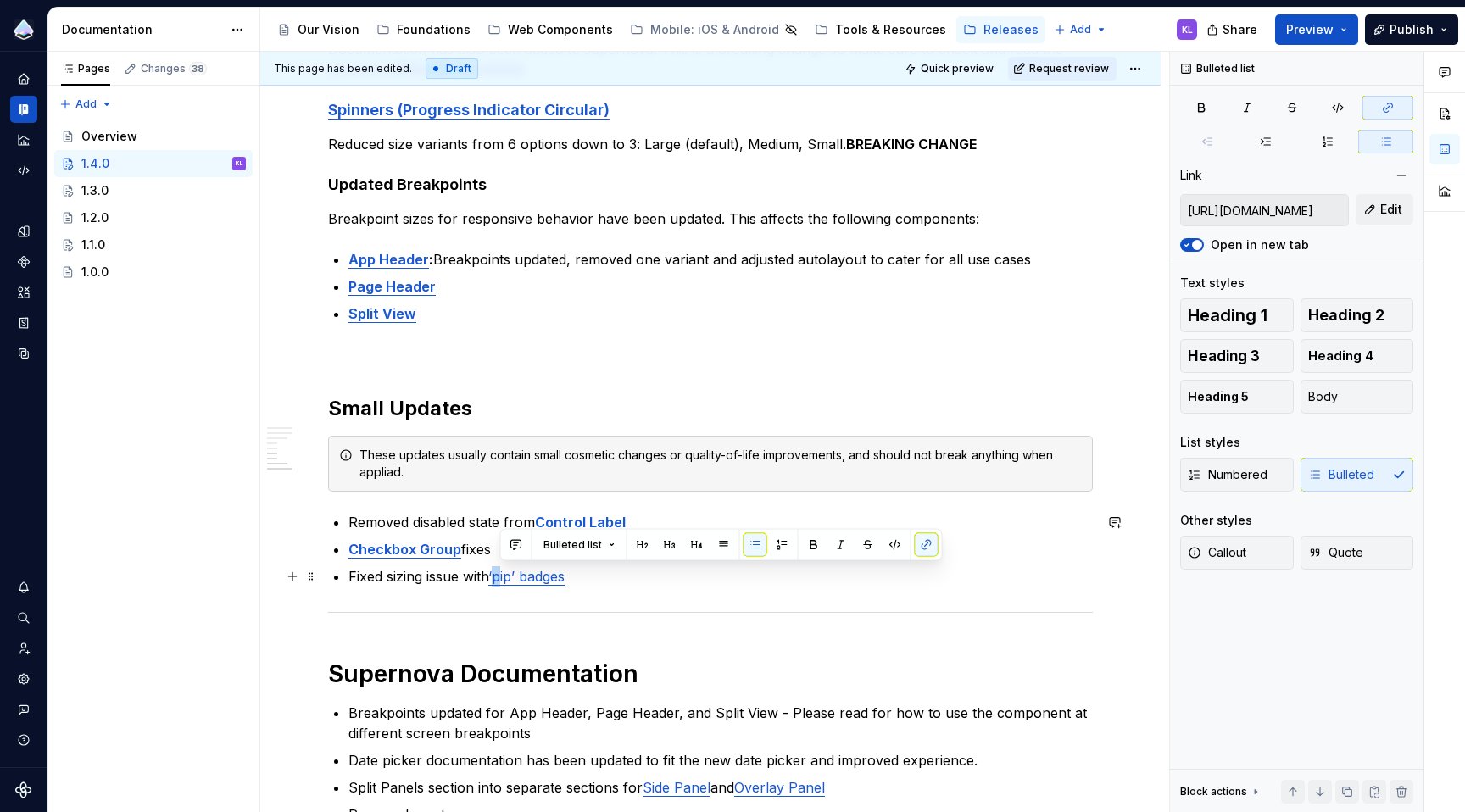
click at [499, 575] on link "‘pip’ badges" at bounding box center [526, 576] width 76 height 17
click at [528, 575] on link "‘Pip’ badges" at bounding box center [526, 576] width 77 height 17
drag, startPoint x: 496, startPoint y: 575, endPoint x: 573, endPoint y: 573, distance: 77.0
click at [566, 573] on link "‘Pip’ Badges" at bounding box center [527, 576] width 78 height 17
click at [811, 542] on button "button" at bounding box center [810, 545] width 23 height 23
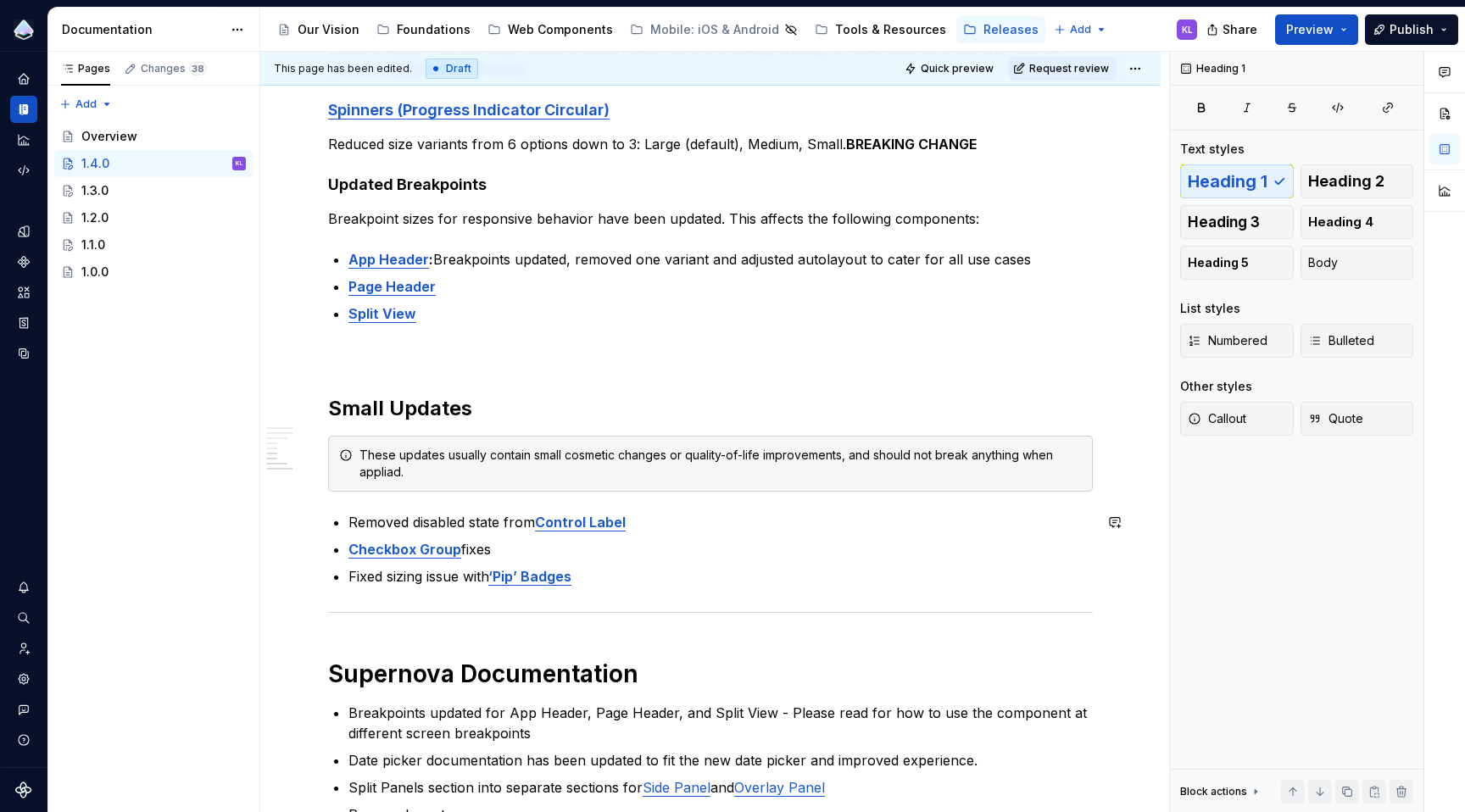
click at [773, 589] on div "Overview This update includes fixes and additions to the Web Component Library,…" at bounding box center [710, 156] width 765 height 1338
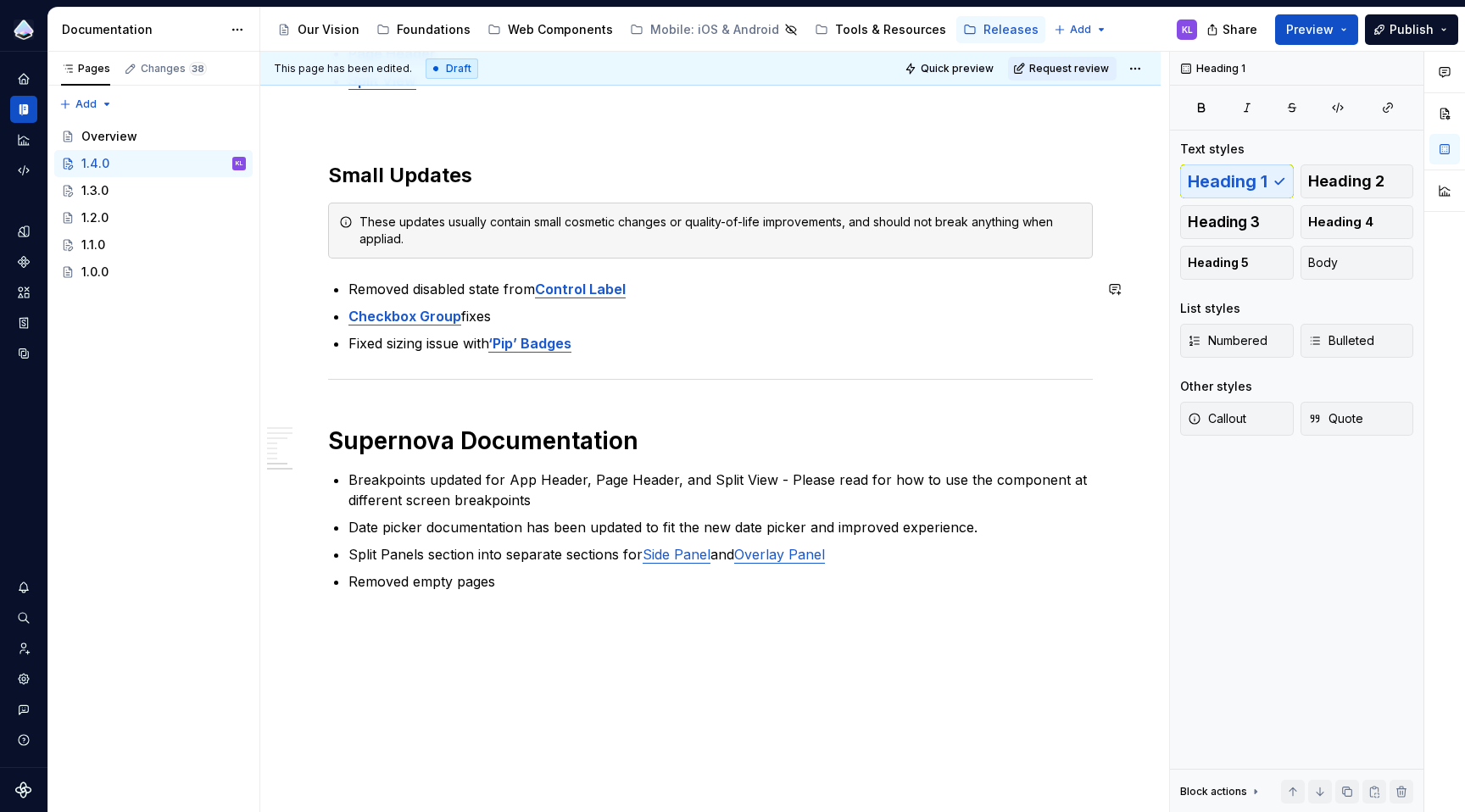
scroll to position [1090, 0]
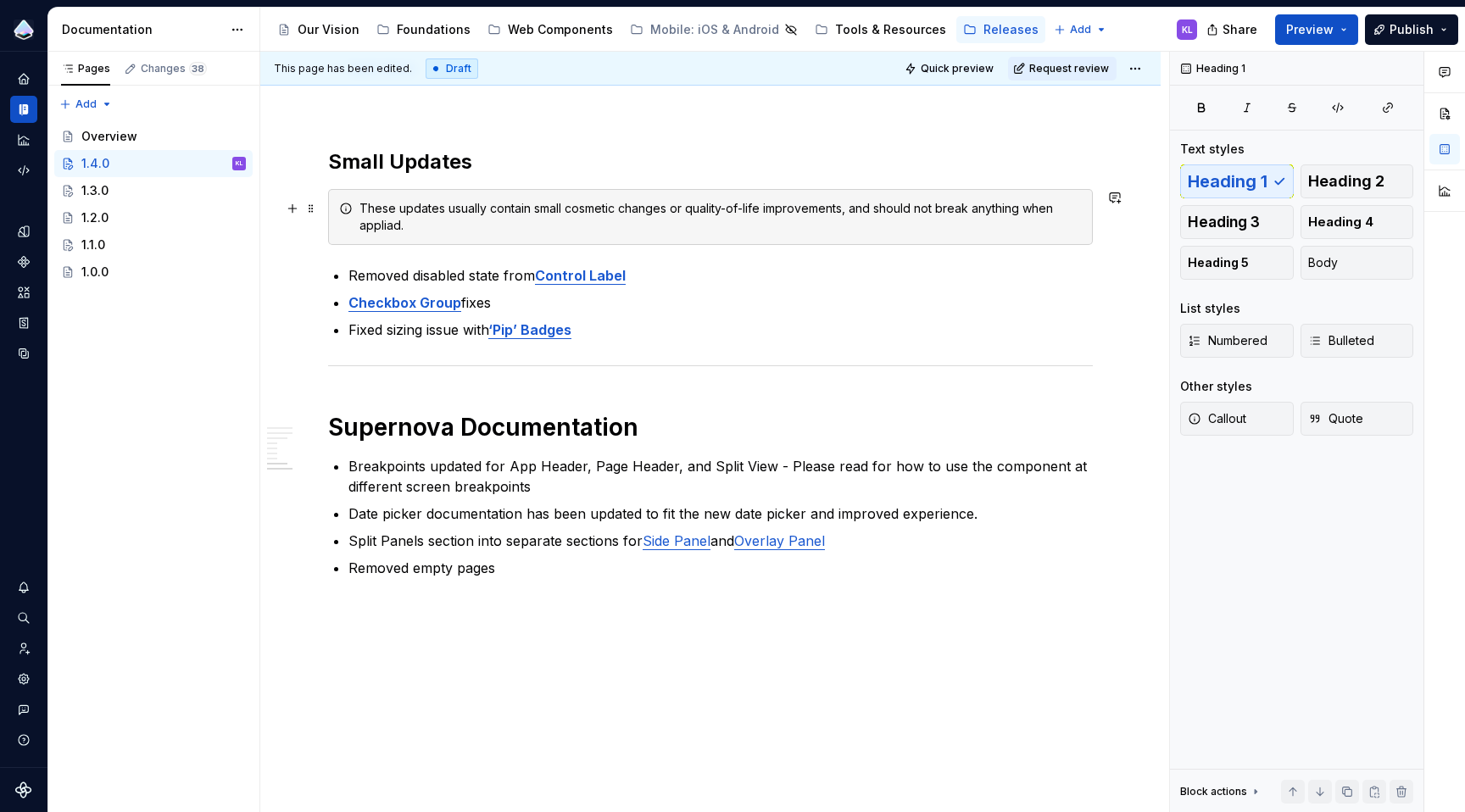
click at [734, 232] on div "These updates usually contain small cosmetic changes or quality-of-life improve…" at bounding box center [721, 217] width 723 height 34
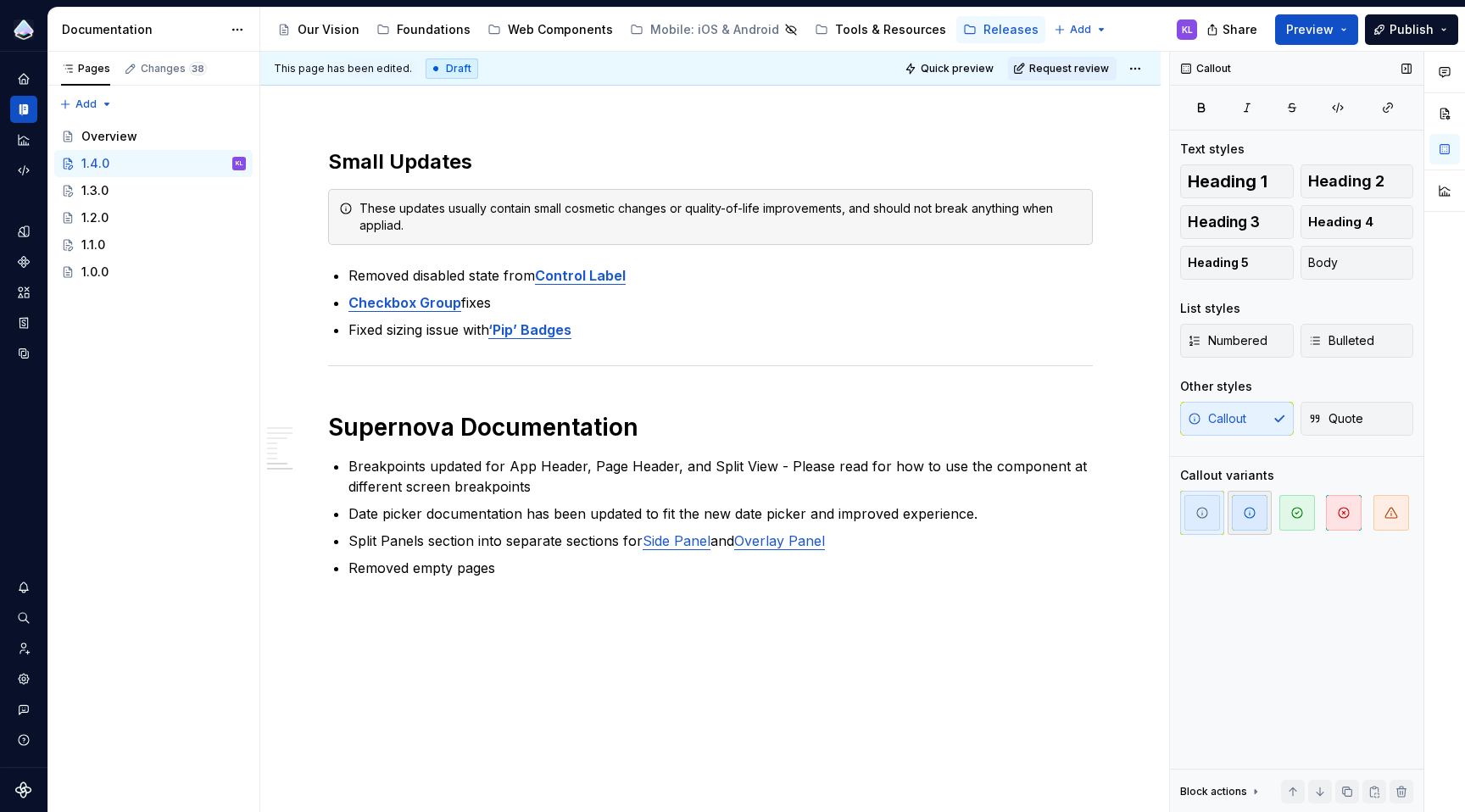
click at [1245, 510] on icon "button" at bounding box center [1250, 512] width 14 height 14
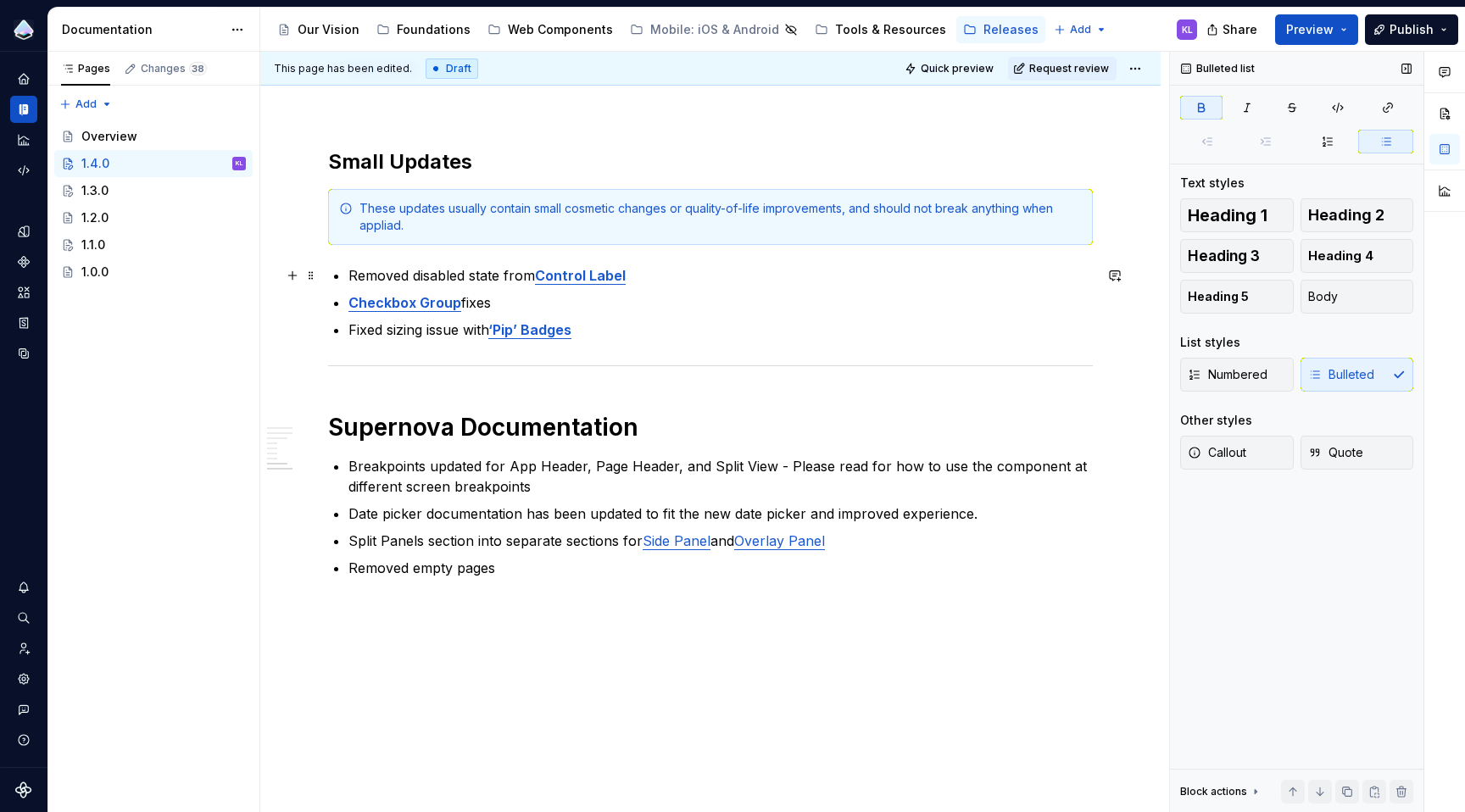
click at [859, 279] on p "Removed disabled state from Control Label" at bounding box center [720, 276] width 744 height 20
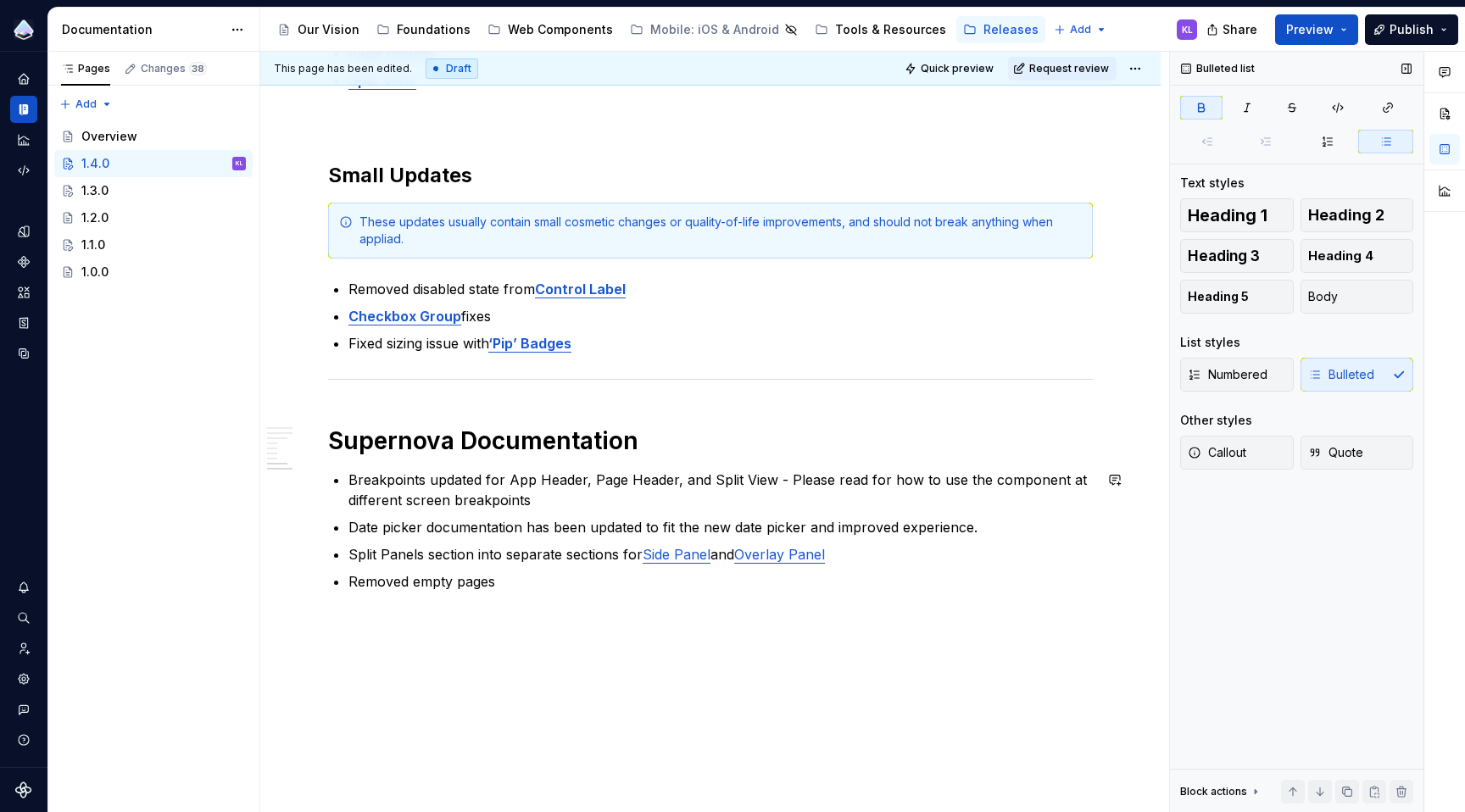
scroll to position [1075, 0]
click at [430, 481] on p "Breakpoints updated for App Header, Page Header, and Split View - Please read f…" at bounding box center [720, 492] width 744 height 41
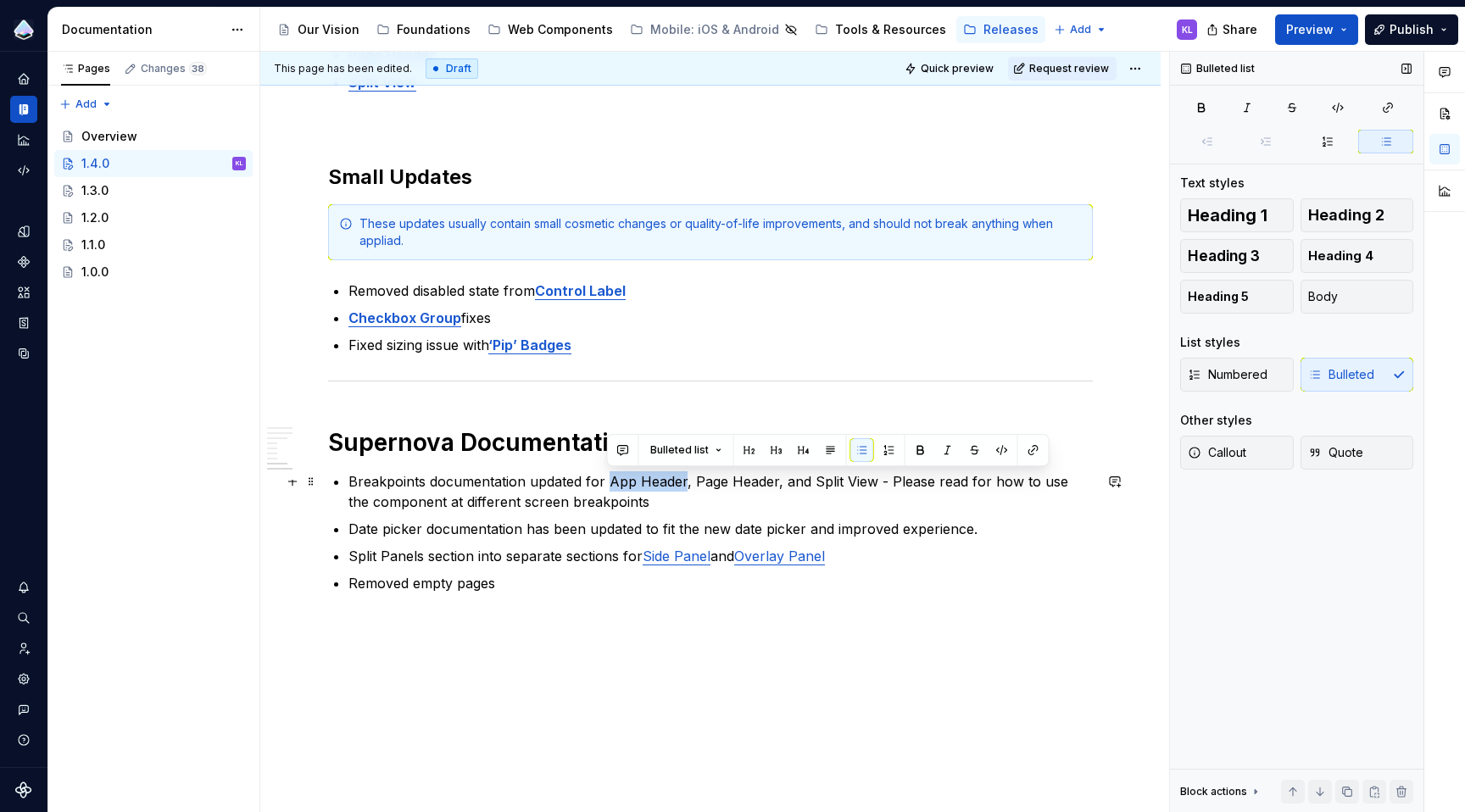
drag, startPoint x: 607, startPoint y: 485, endPoint x: 684, endPoint y: 483, distance: 77.0
click at [684, 483] on p "Breakpoints documentation updated for App Header, Page Header, and Split View -…" at bounding box center [720, 492] width 744 height 41
click at [916, 448] on button "button" at bounding box center [920, 450] width 23 height 23
click at [1033, 452] on button "button" at bounding box center [1033, 450] width 23 height 23
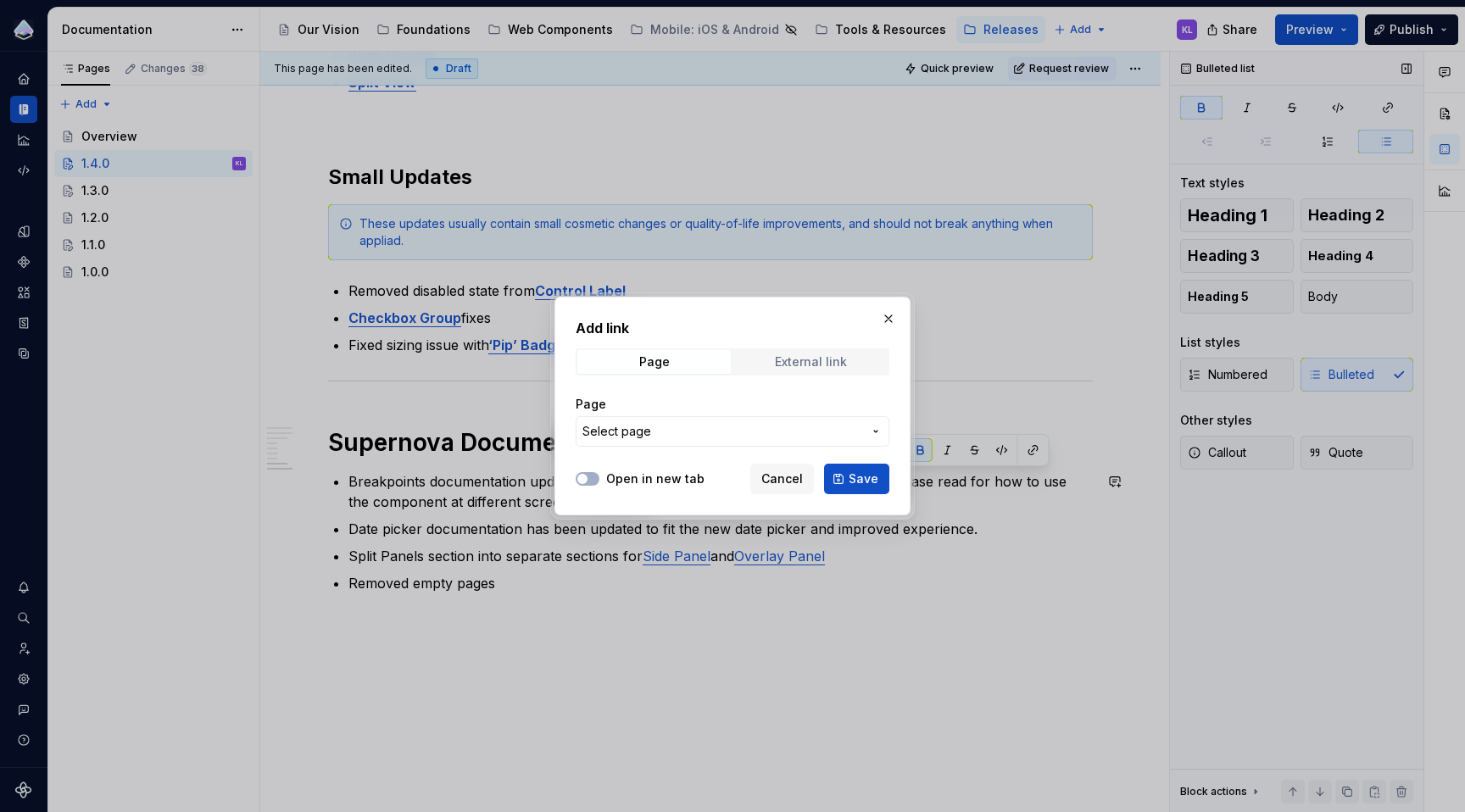
click at [834, 367] on div "External link" at bounding box center [810, 361] width 72 height 14
click at [695, 365] on span "Page" at bounding box center [654, 361] width 154 height 23
click at [691, 437] on span "Select page" at bounding box center [722, 431] width 279 height 17
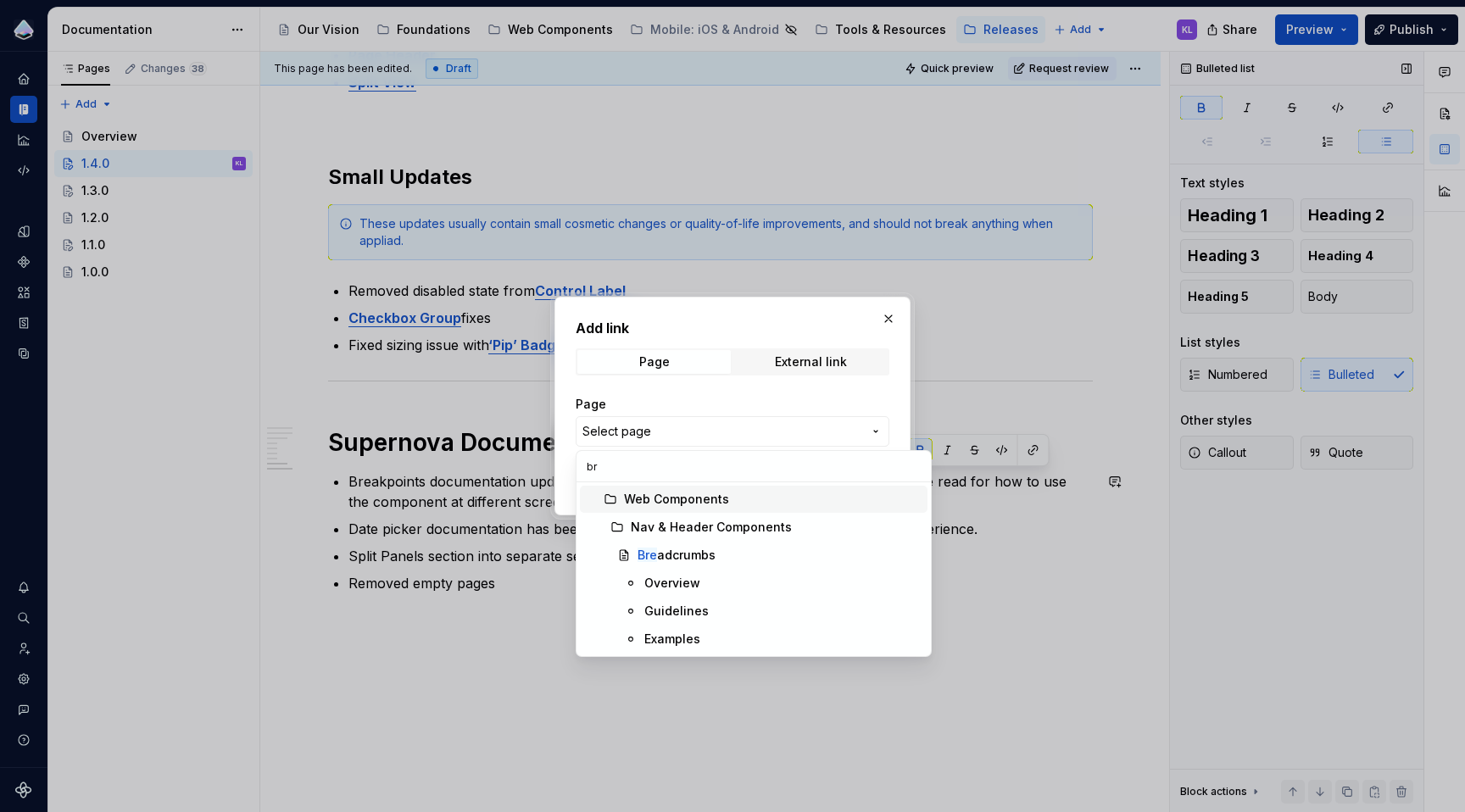
type input "b"
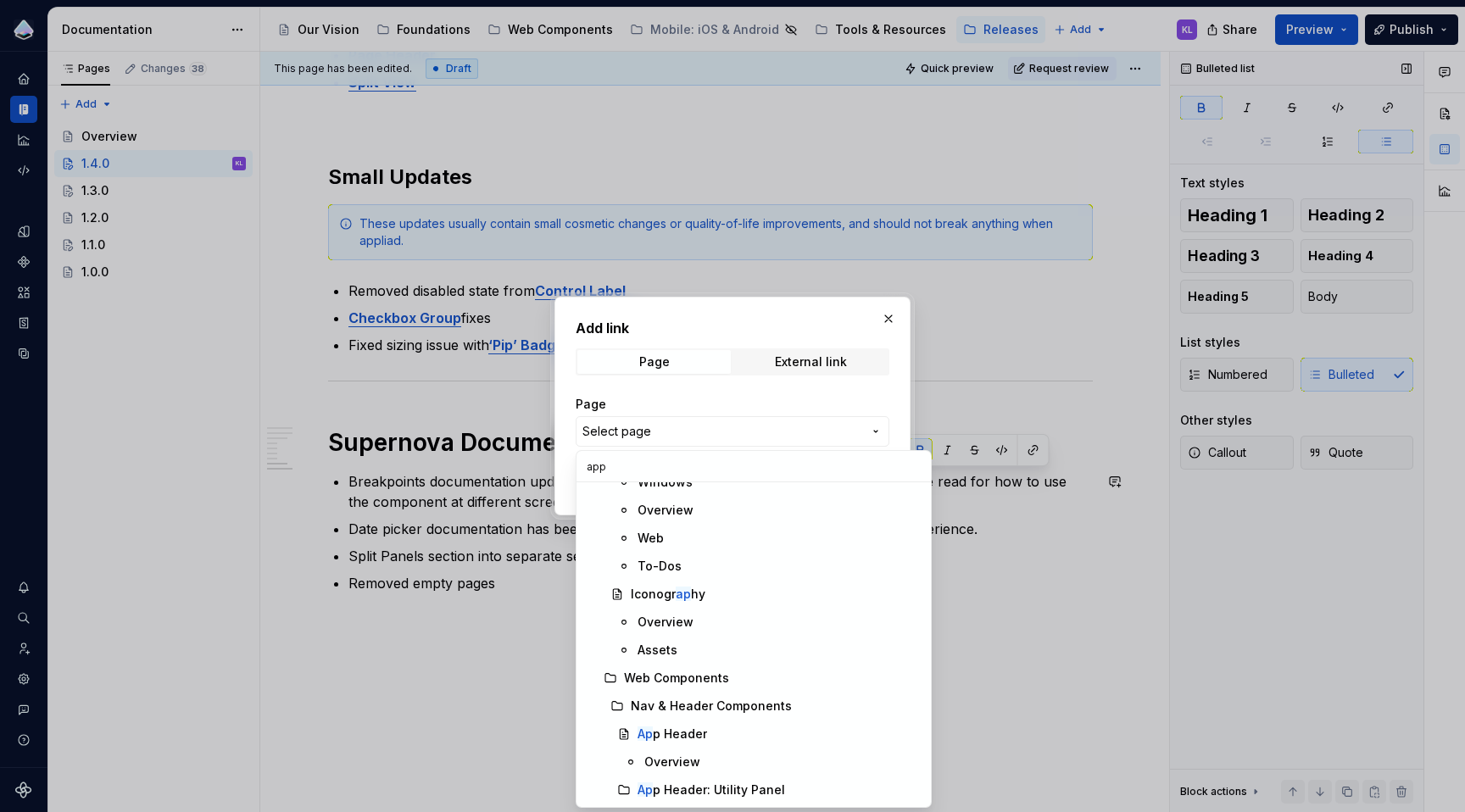
scroll to position [0, 0]
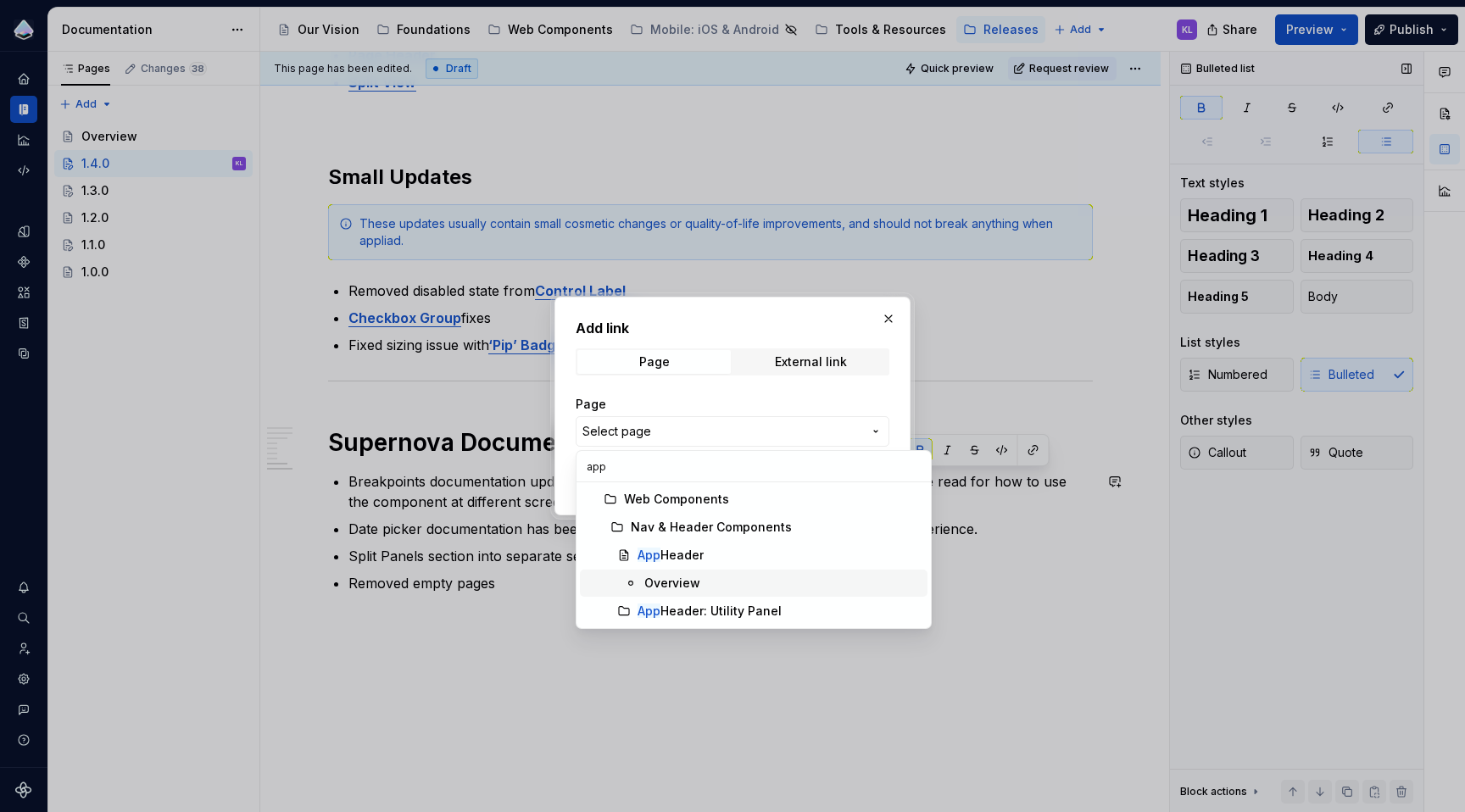
type input "app"
click at [695, 575] on div "Overview" at bounding box center [672, 583] width 56 height 17
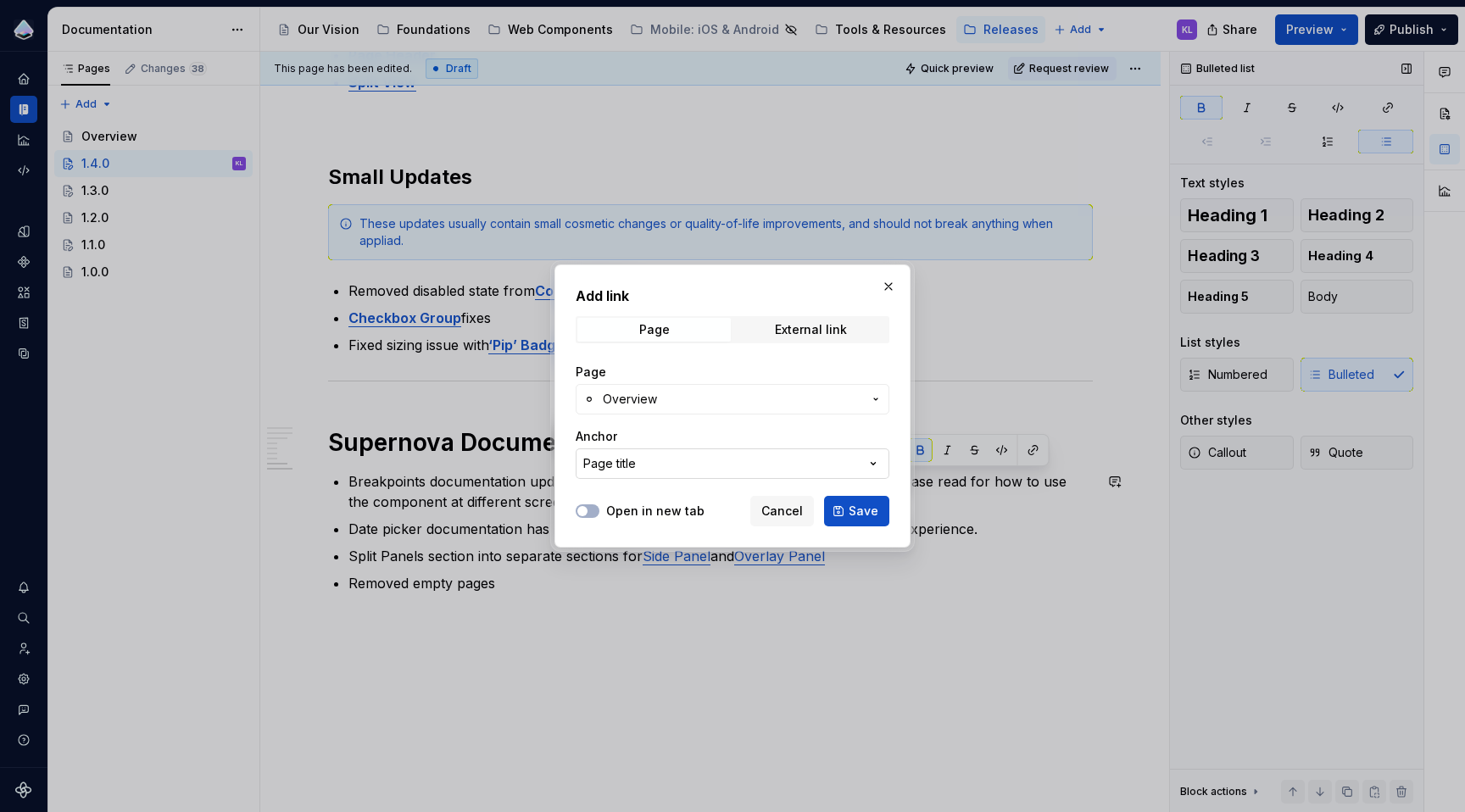
click at [719, 465] on button "Page title" at bounding box center [732, 464] width 314 height 31
click at [719, 463] on div "Add link Page External link Page Overview Anchor Page title Open in new tab Can…" at bounding box center [732, 406] width 1465 height 812
click at [865, 459] on icon "button" at bounding box center [874, 464] width 17 height 17
type input "break"
click at [865, 436] on div "Add link Page External link Page Overview Anchor Page title Open in new tab Can…" at bounding box center [732, 406] width 1465 height 812
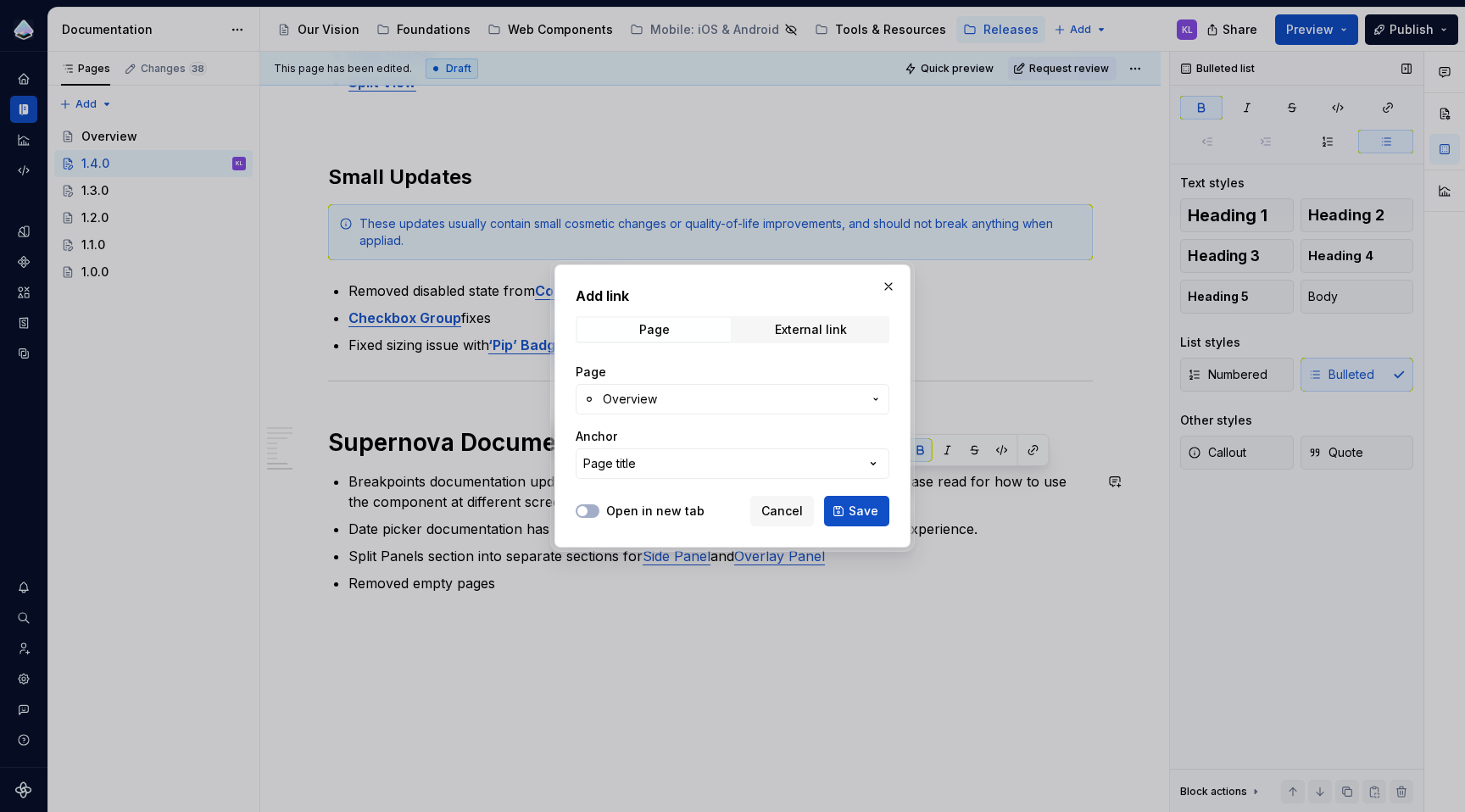
click at [629, 509] on label "Open in new tab" at bounding box center [656, 511] width 99 height 17
click at [600, 509] on button "Open in new tab" at bounding box center [587, 511] width 23 height 14
click at [865, 508] on span "Save" at bounding box center [863, 511] width 30 height 17
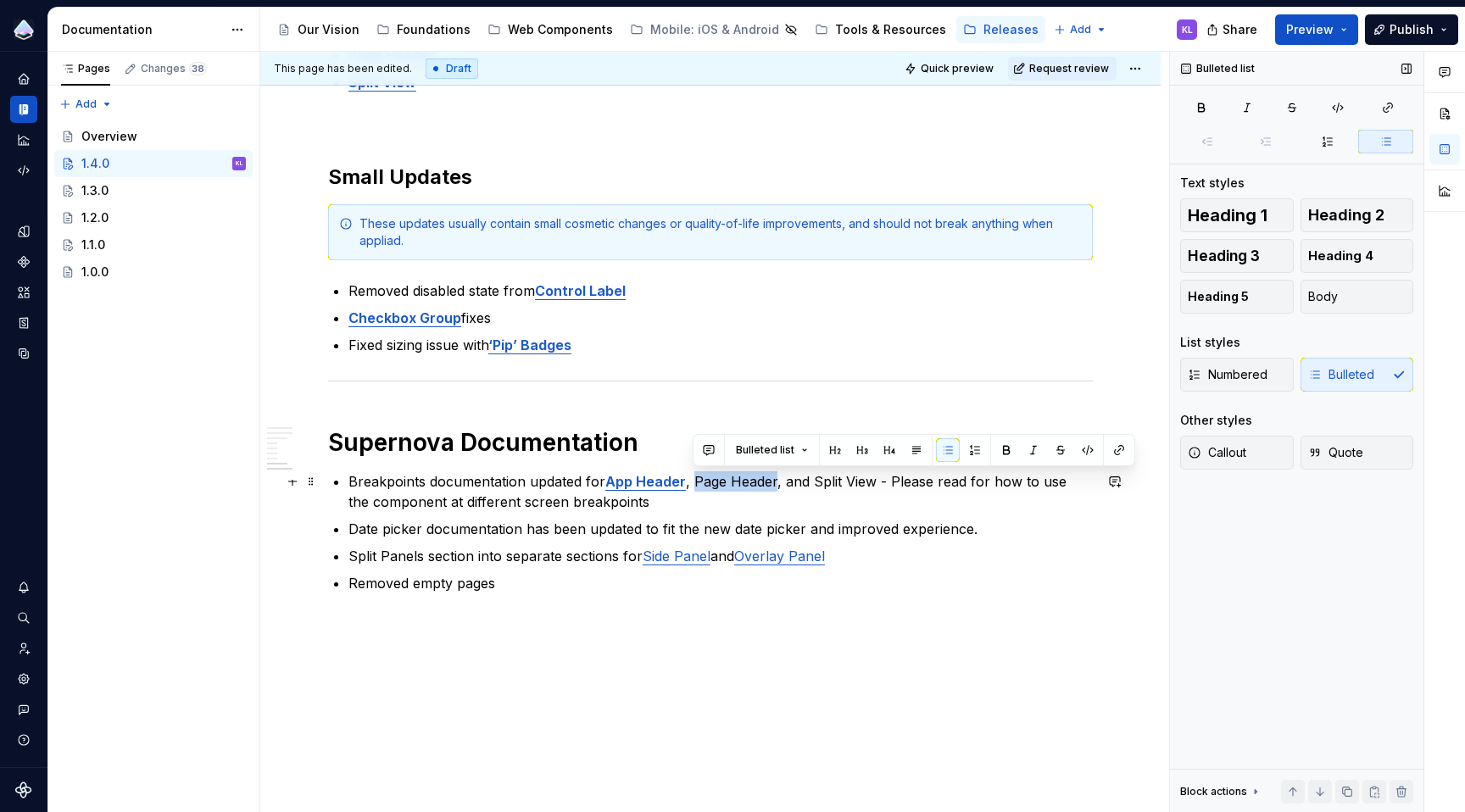
drag, startPoint x: 693, startPoint y: 480, endPoint x: 777, endPoint y: 478, distance: 84.0
click at [777, 478] on p "Breakpoints documentation updated for App Header , Page Header, and Split View …" at bounding box center [720, 492] width 744 height 41
click at [1115, 446] on button "button" at bounding box center [1119, 450] width 23 height 23
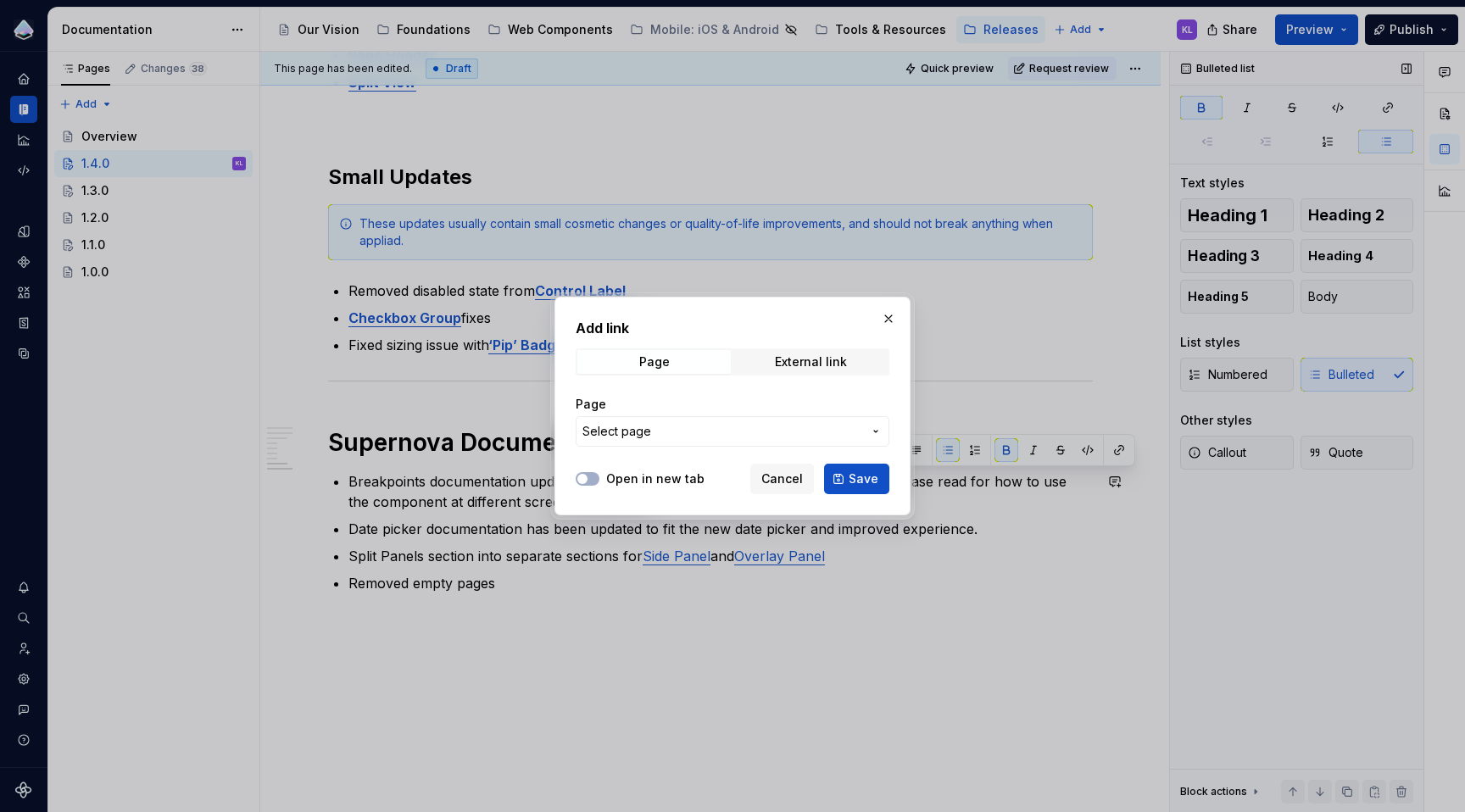
click at [762, 427] on span "Select page" at bounding box center [722, 431] width 279 height 17
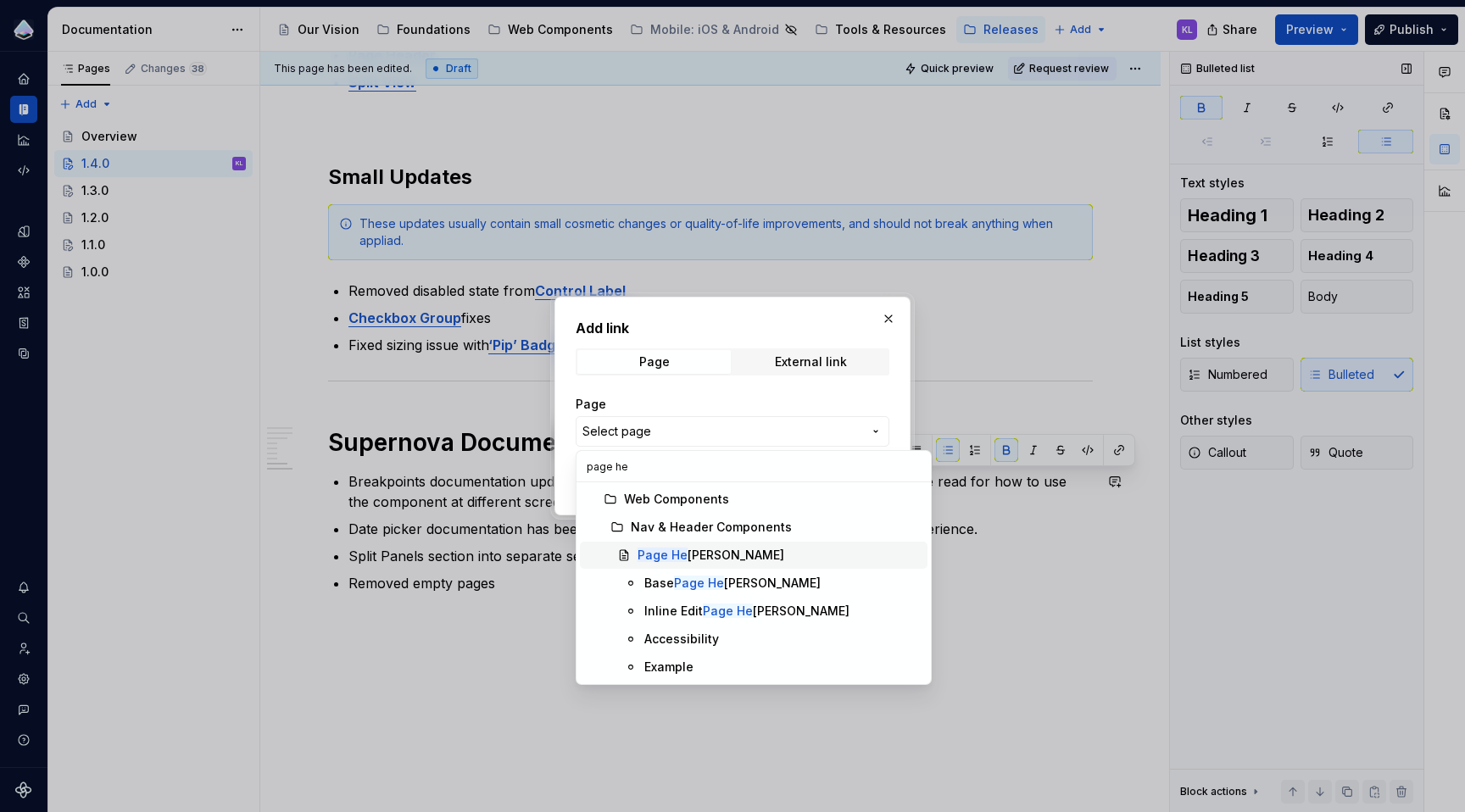
type input "page he"
click at [735, 583] on div "Base Page He [PERSON_NAME]" at bounding box center [732, 583] width 176 height 17
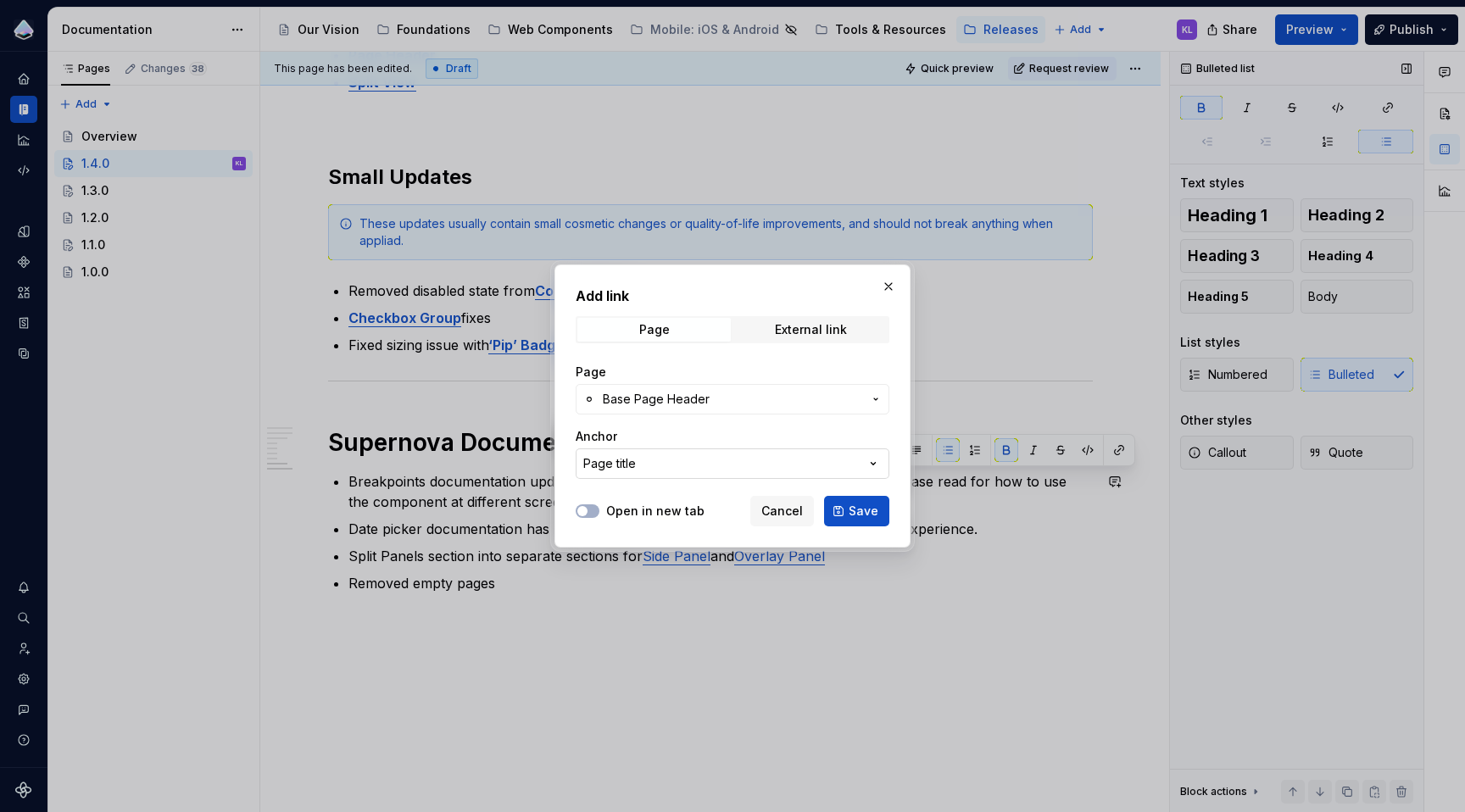
click at [697, 467] on button "Page title" at bounding box center [732, 464] width 314 height 31
click at [697, 467] on div "Add link Page External link Page Base Page Header Anchor Page title Open in new…" at bounding box center [732, 406] width 1465 height 812
click at [697, 467] on button "Page title" at bounding box center [732, 464] width 314 height 31
click at [874, 429] on div "Add link Page External link Page Base Page Header Anchor Page title Open in new…" at bounding box center [732, 406] width 1465 height 812
click at [658, 511] on label "Open in new tab" at bounding box center [656, 511] width 99 height 17
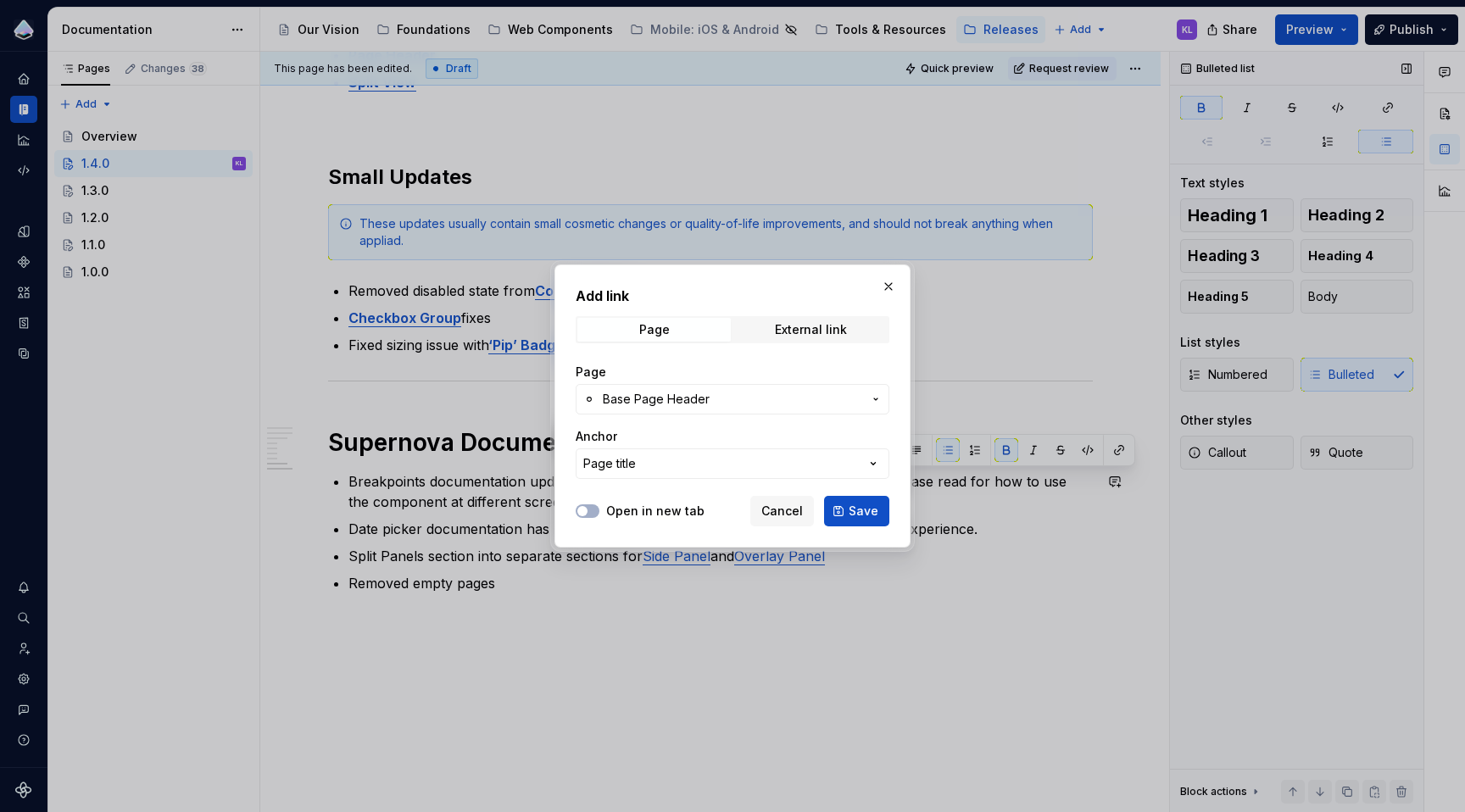
click at [600, 511] on button "Open in new tab" at bounding box center [587, 511] width 23 height 14
click at [874, 508] on span "Save" at bounding box center [863, 511] width 30 height 17
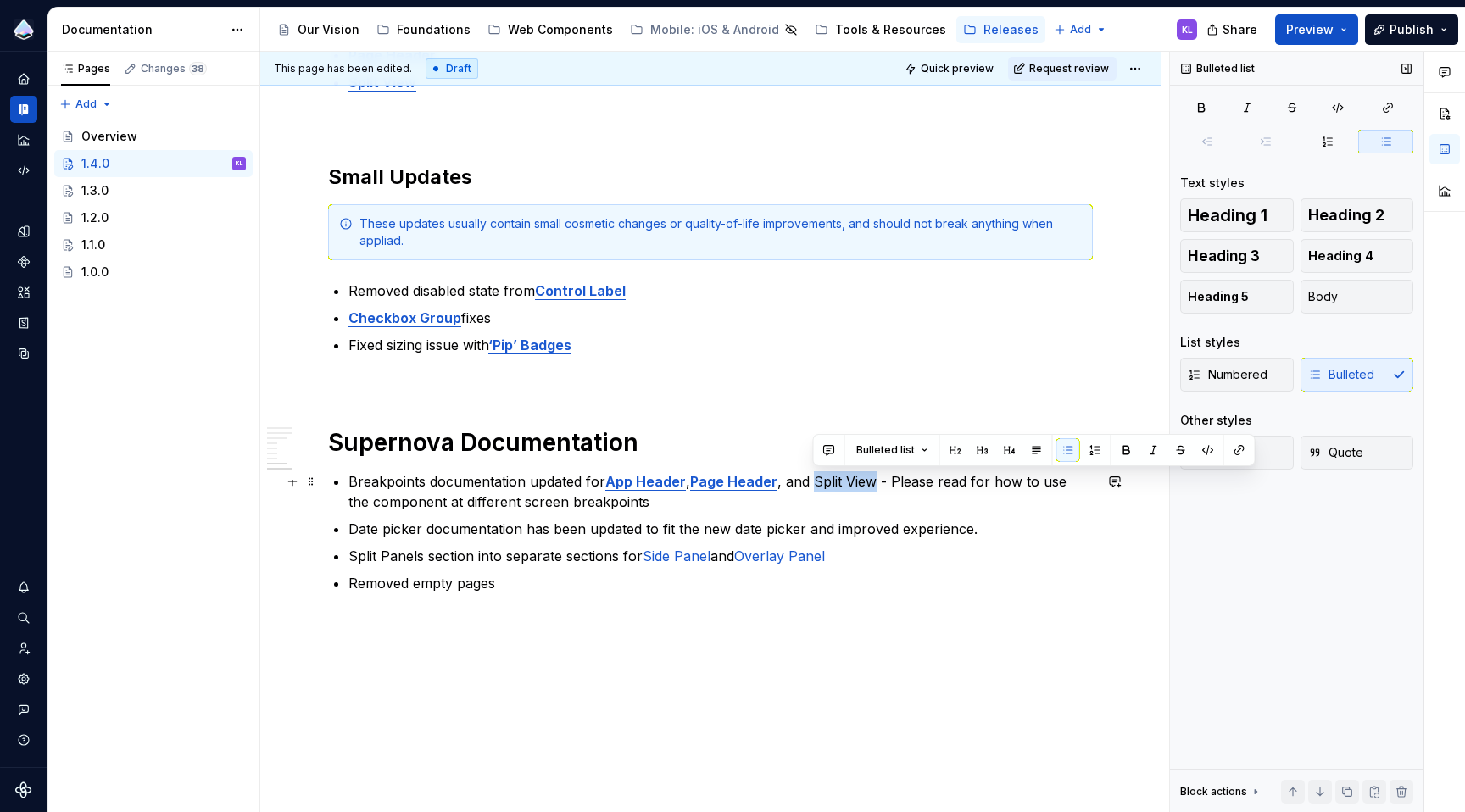
drag, startPoint x: 815, startPoint y: 480, endPoint x: 874, endPoint y: 480, distance: 59.0
click at [874, 480] on p "Breakpoints documentation updated for App Header , Page Header , and Split View…" at bounding box center [720, 492] width 744 height 41
click at [1232, 450] on button "button" at bounding box center [1239, 450] width 23 height 23
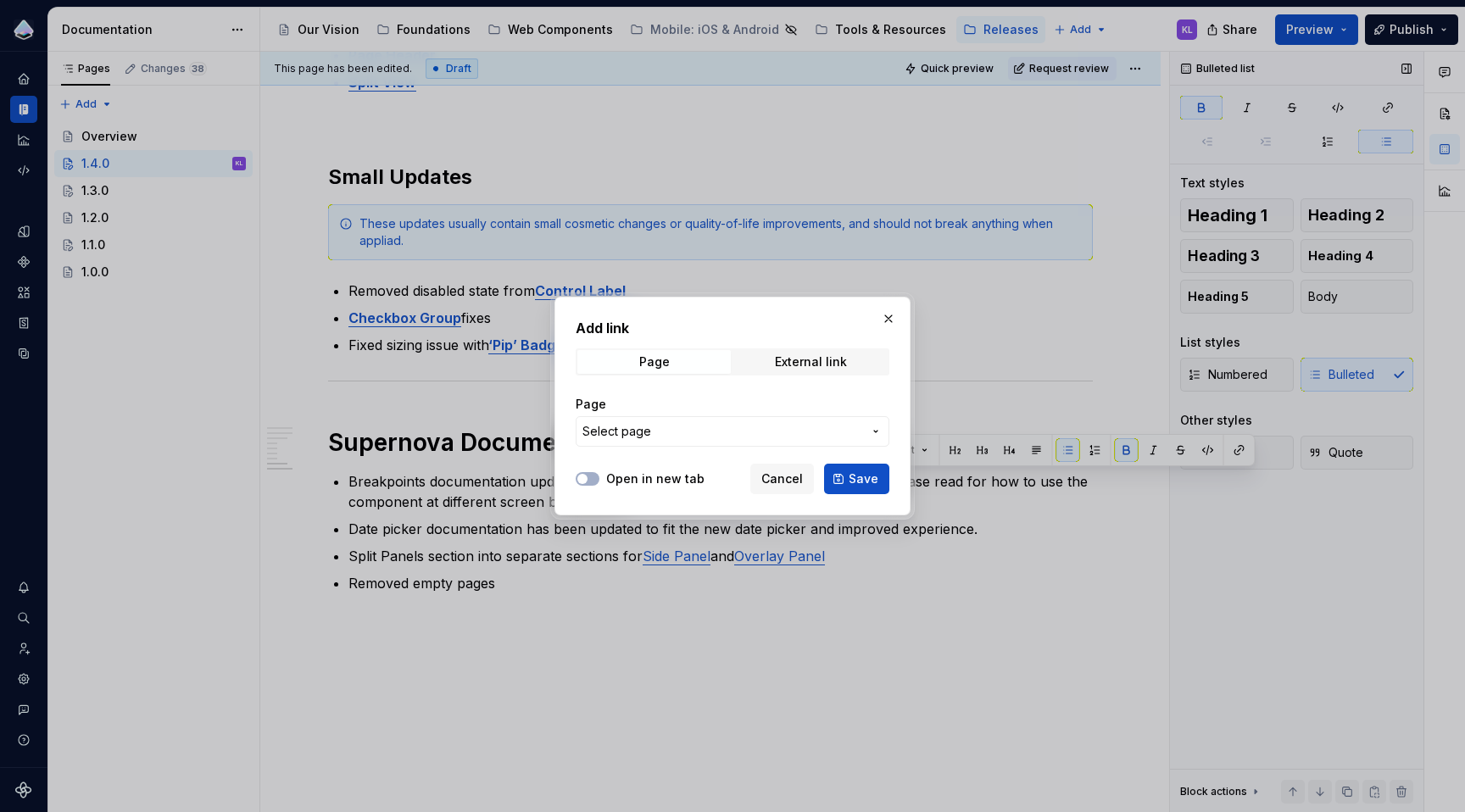
click at [694, 430] on span "Select page" at bounding box center [722, 431] width 279 height 17
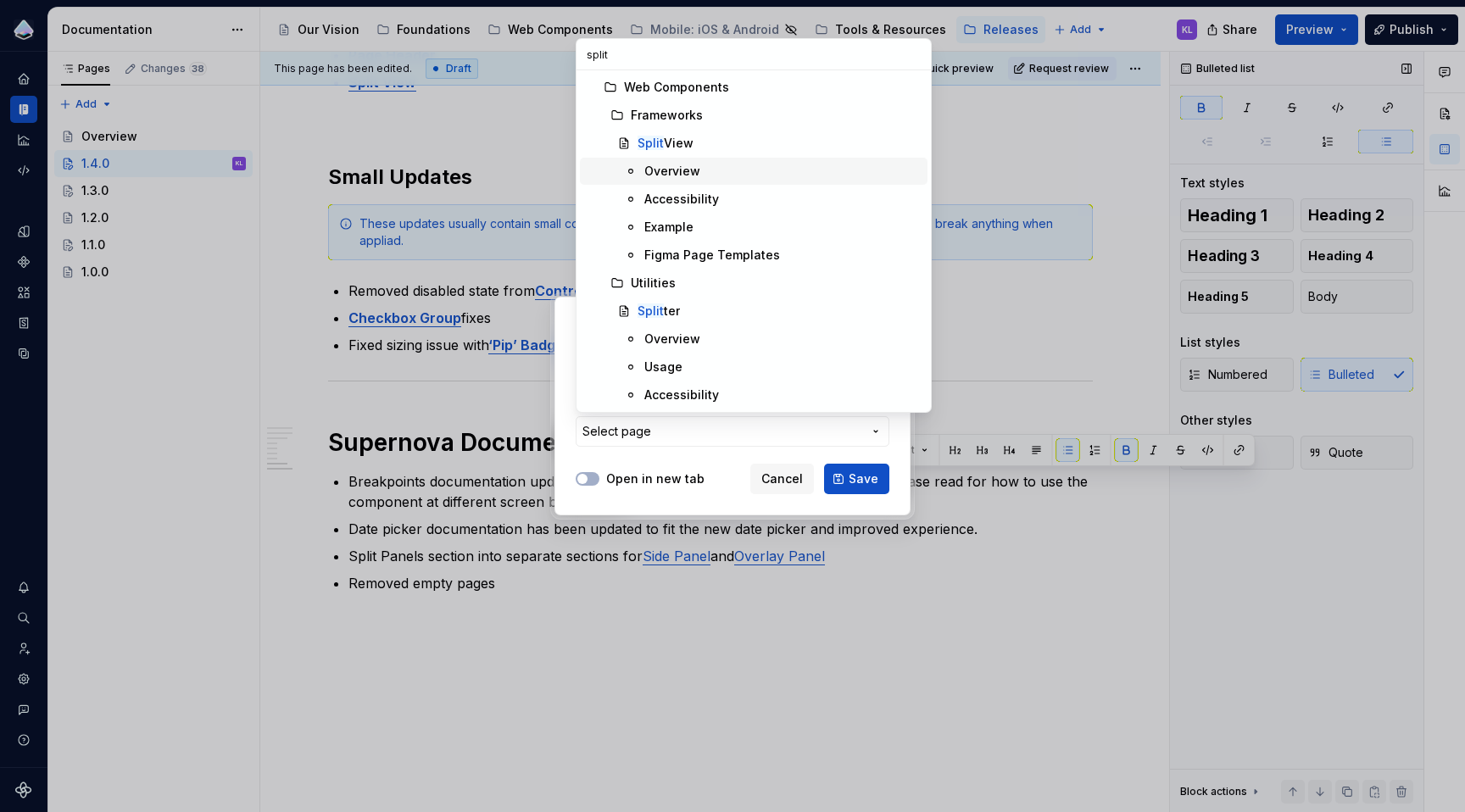
type input "split"
click at [686, 169] on div "Overview" at bounding box center [672, 171] width 56 height 17
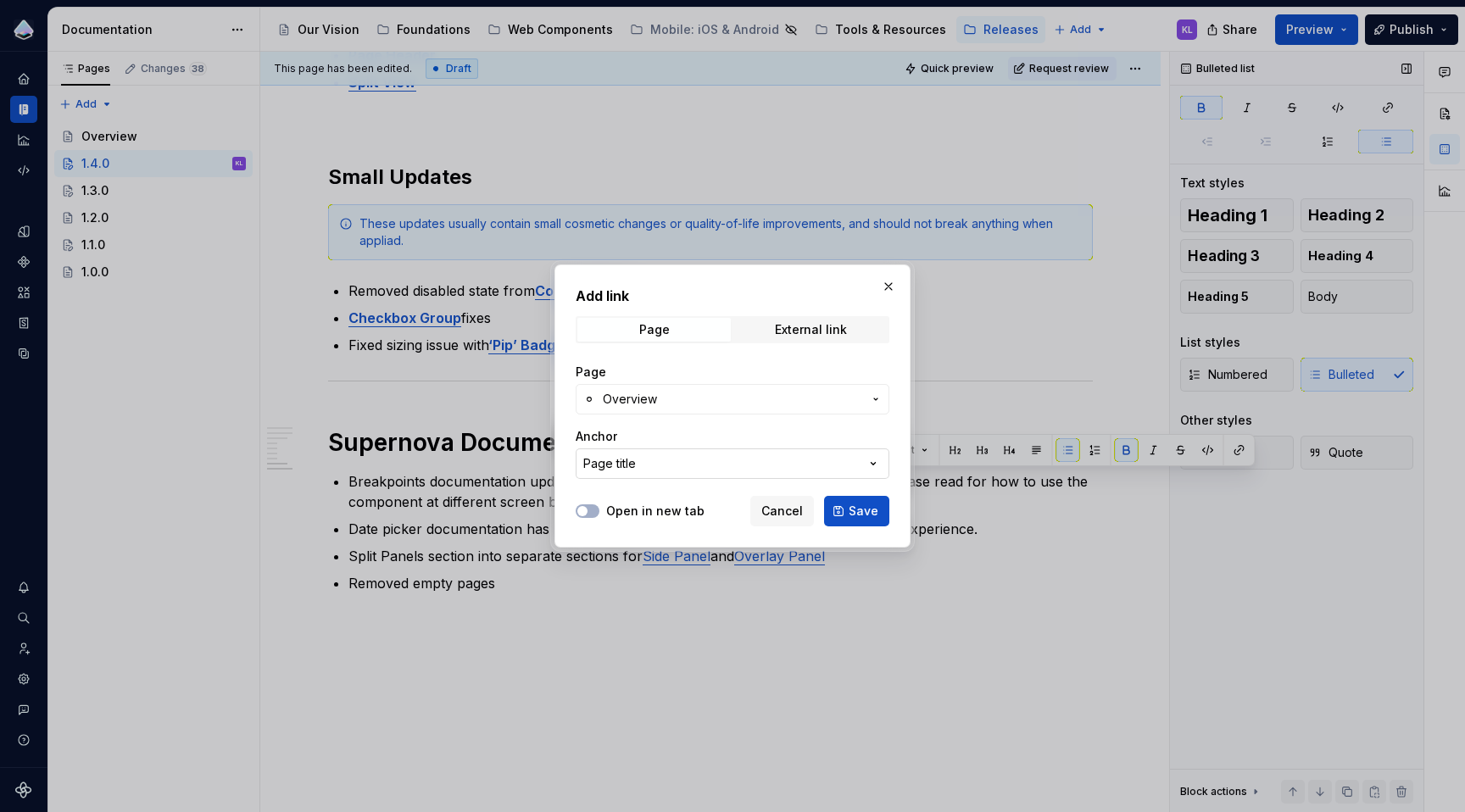
click at [853, 455] on button "Page title" at bounding box center [732, 464] width 314 height 31
click at [853, 459] on div "Add link Page External link Page Overview Anchor Page title Open in new tab Can…" at bounding box center [732, 406] width 1465 height 812
click at [671, 509] on label "Open in new tab" at bounding box center [656, 511] width 99 height 17
click at [600, 509] on button "Open in new tab" at bounding box center [587, 511] width 23 height 14
click at [858, 505] on span "Save" at bounding box center [863, 511] width 30 height 17
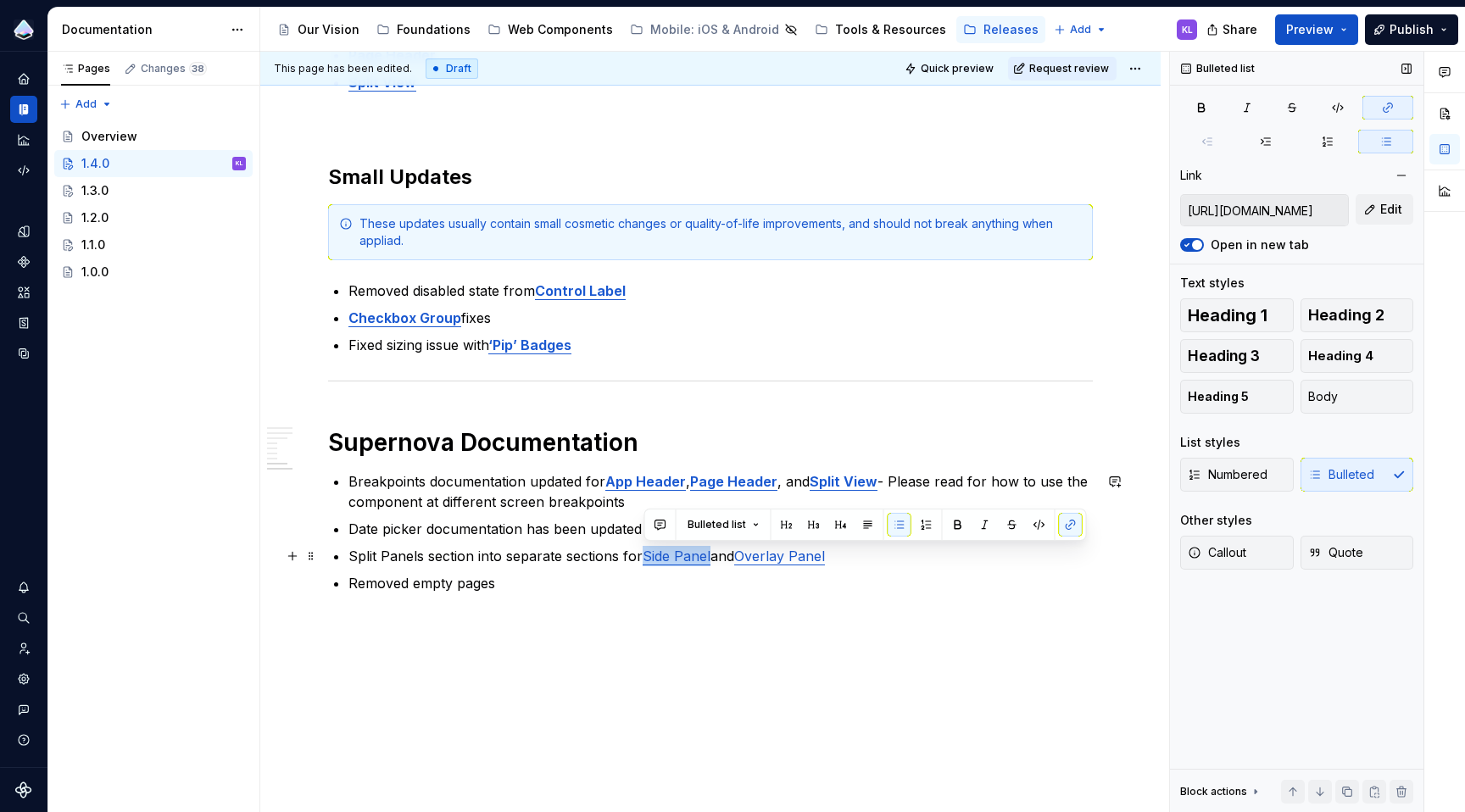
drag, startPoint x: 644, startPoint y: 561, endPoint x: 712, endPoint y: 557, distance: 68.1
click at [712, 557] on p "Split Panels section into separate sections for Side Panel and Overlay Panel" at bounding box center [720, 556] width 744 height 20
click at [1070, 525] on button "button" at bounding box center [1070, 524] width 23 height 23
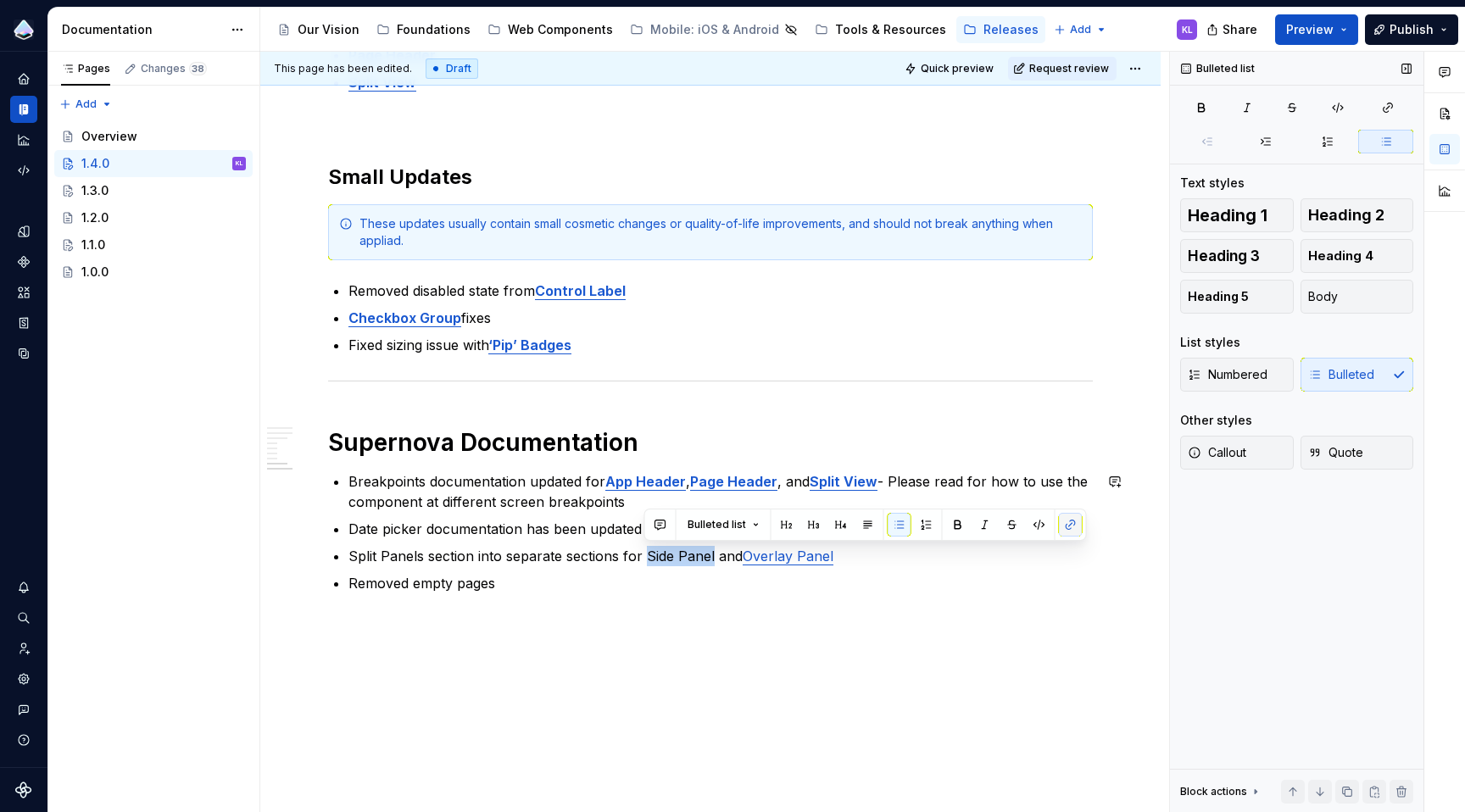
click at [1070, 525] on button "button" at bounding box center [1070, 524] width 23 height 23
click at [1067, 528] on button "button" at bounding box center [1070, 524] width 23 height 23
click at [1069, 529] on button "button" at bounding box center [1070, 524] width 23 height 23
click at [837, 562] on p "Split Panels section into separate sections for Side Panel and Overlay Panel" at bounding box center [720, 556] width 744 height 20
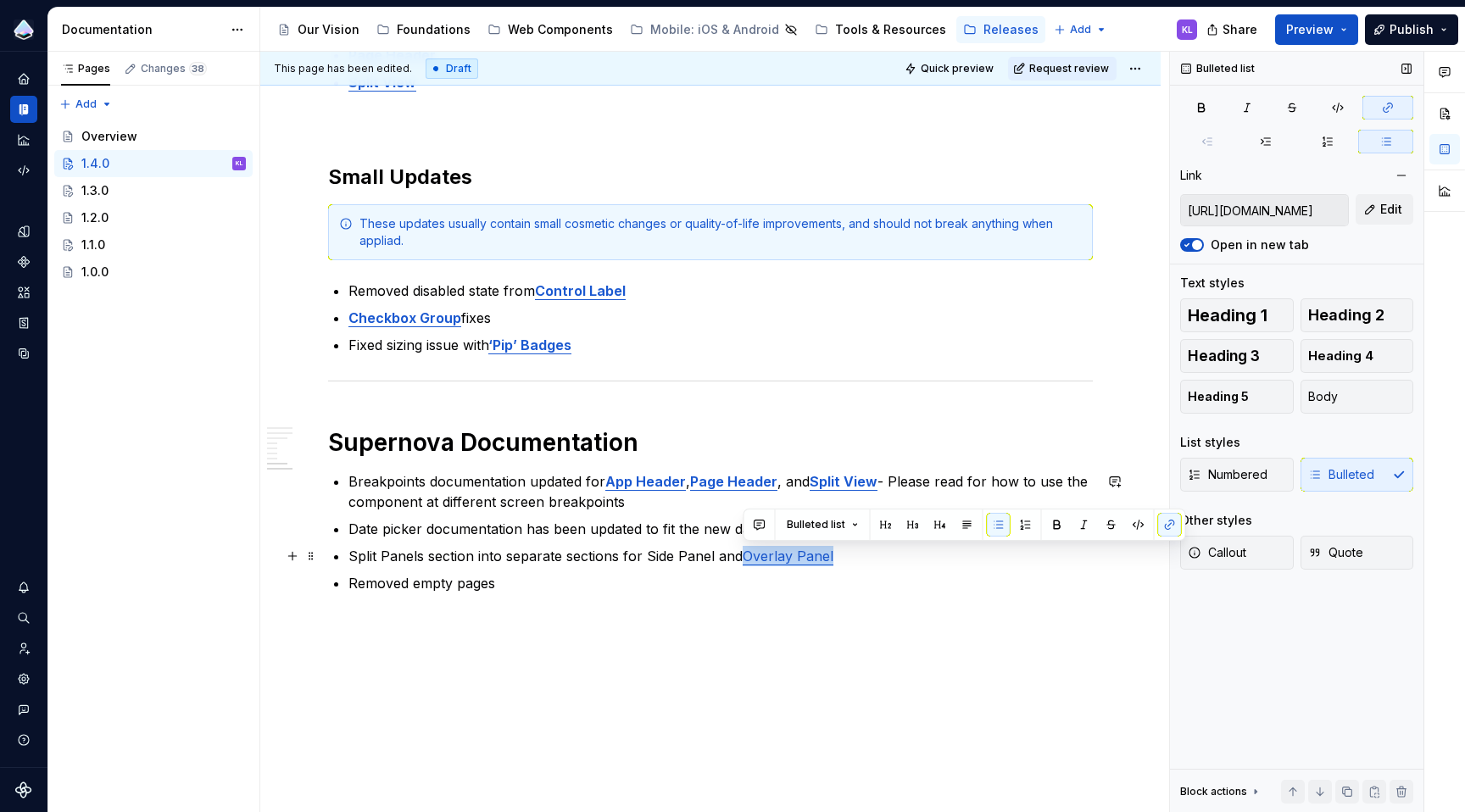
drag, startPoint x: 838, startPoint y: 560, endPoint x: 742, endPoint y: 562, distance: 96.0
click at [742, 562] on p "Split Panels section into separate sections for Side Panel and Overlay Panel" at bounding box center [720, 556] width 744 height 20
click at [1160, 521] on button "button" at bounding box center [1170, 524] width 23 height 23
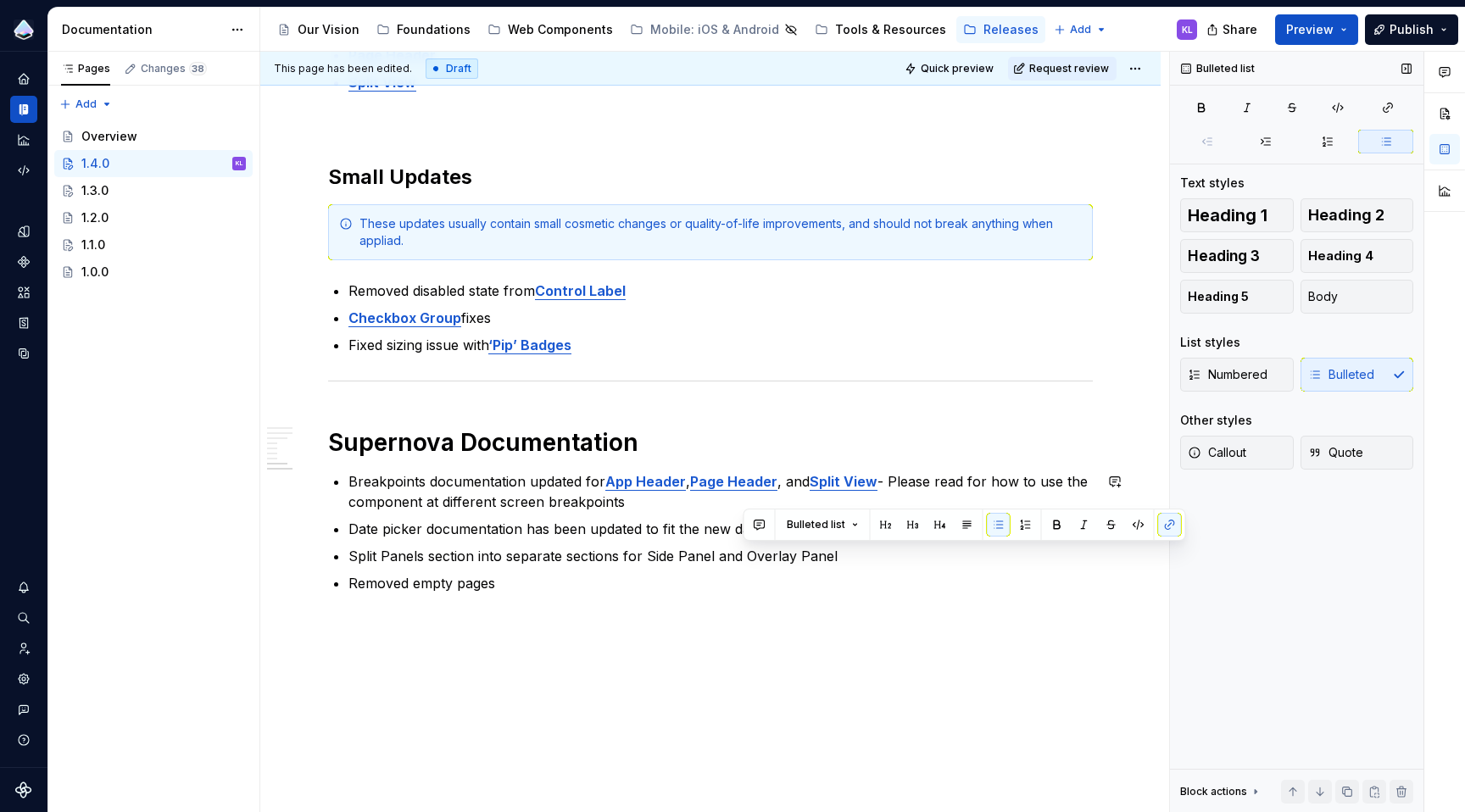
drag, startPoint x: 645, startPoint y: 557, endPoint x: 713, endPoint y: 558, distance: 68.0
click at [713, 558] on p "Split Panels section into separate sections for Side Panel and Overlay Panel" at bounding box center [720, 556] width 744 height 20
click at [1065, 525] on button "button" at bounding box center [1070, 524] width 23 height 23
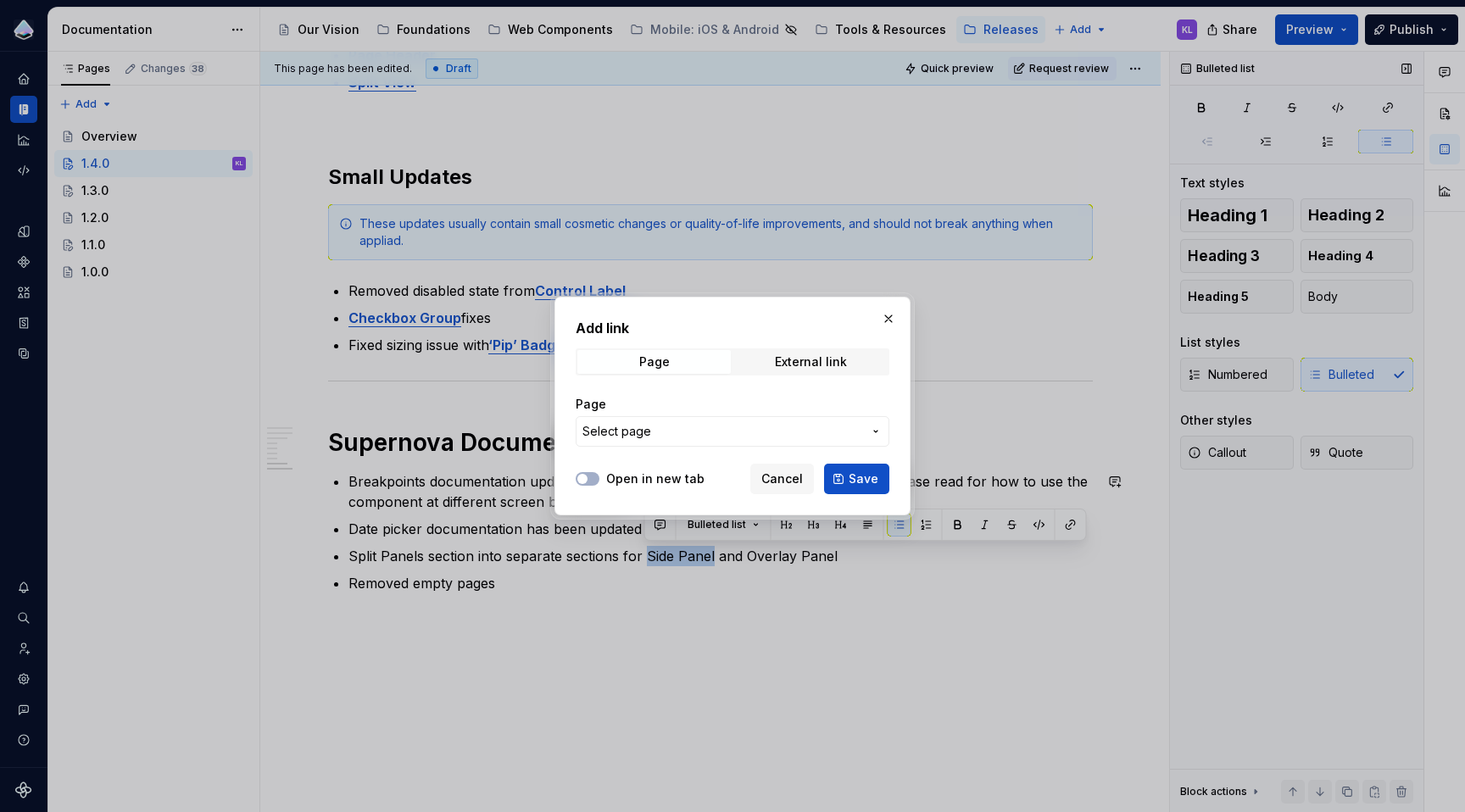
click at [816, 430] on span "Select page" at bounding box center [722, 431] width 279 height 17
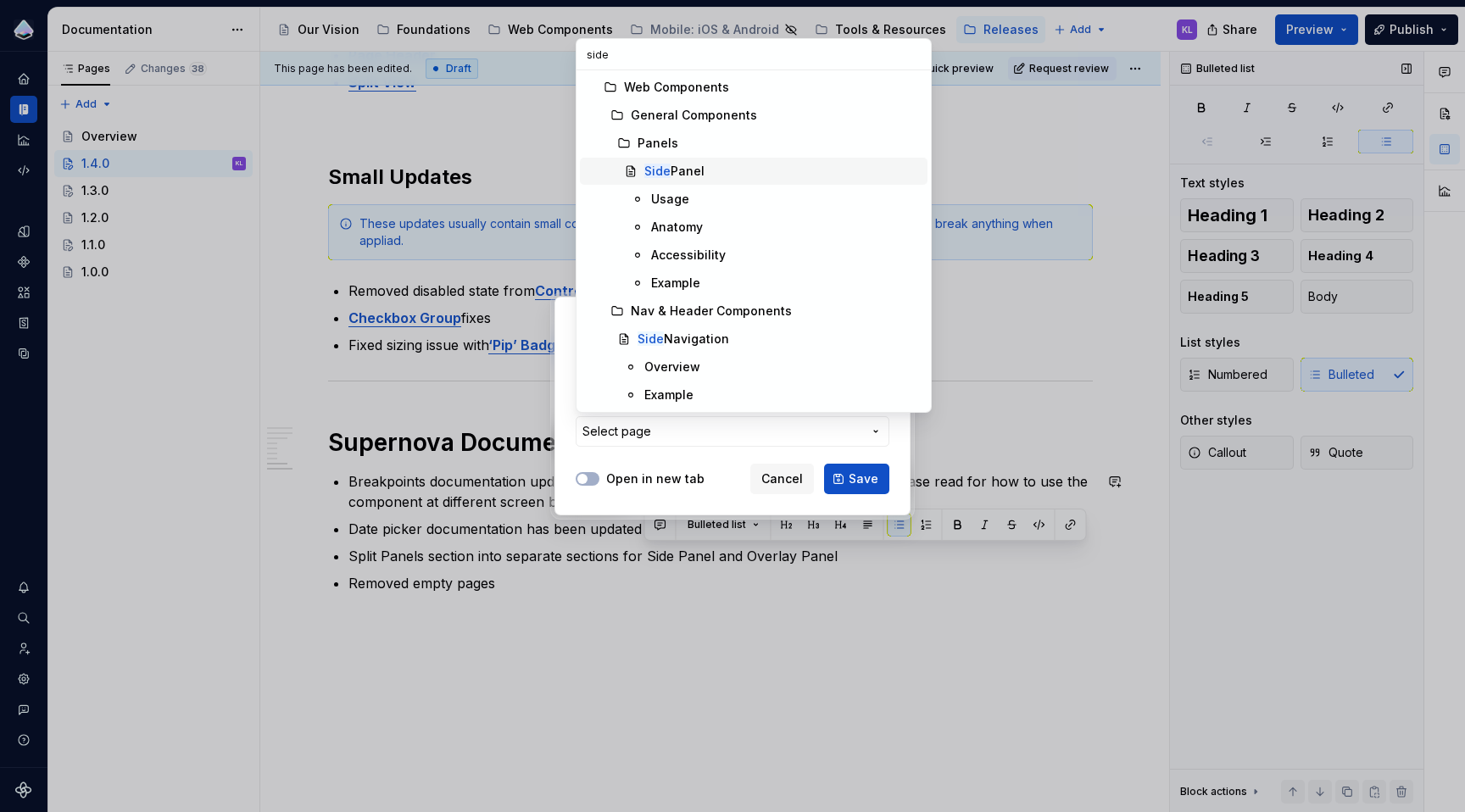
type input "side"
click at [707, 175] on div "Side Panel" at bounding box center [782, 171] width 277 height 17
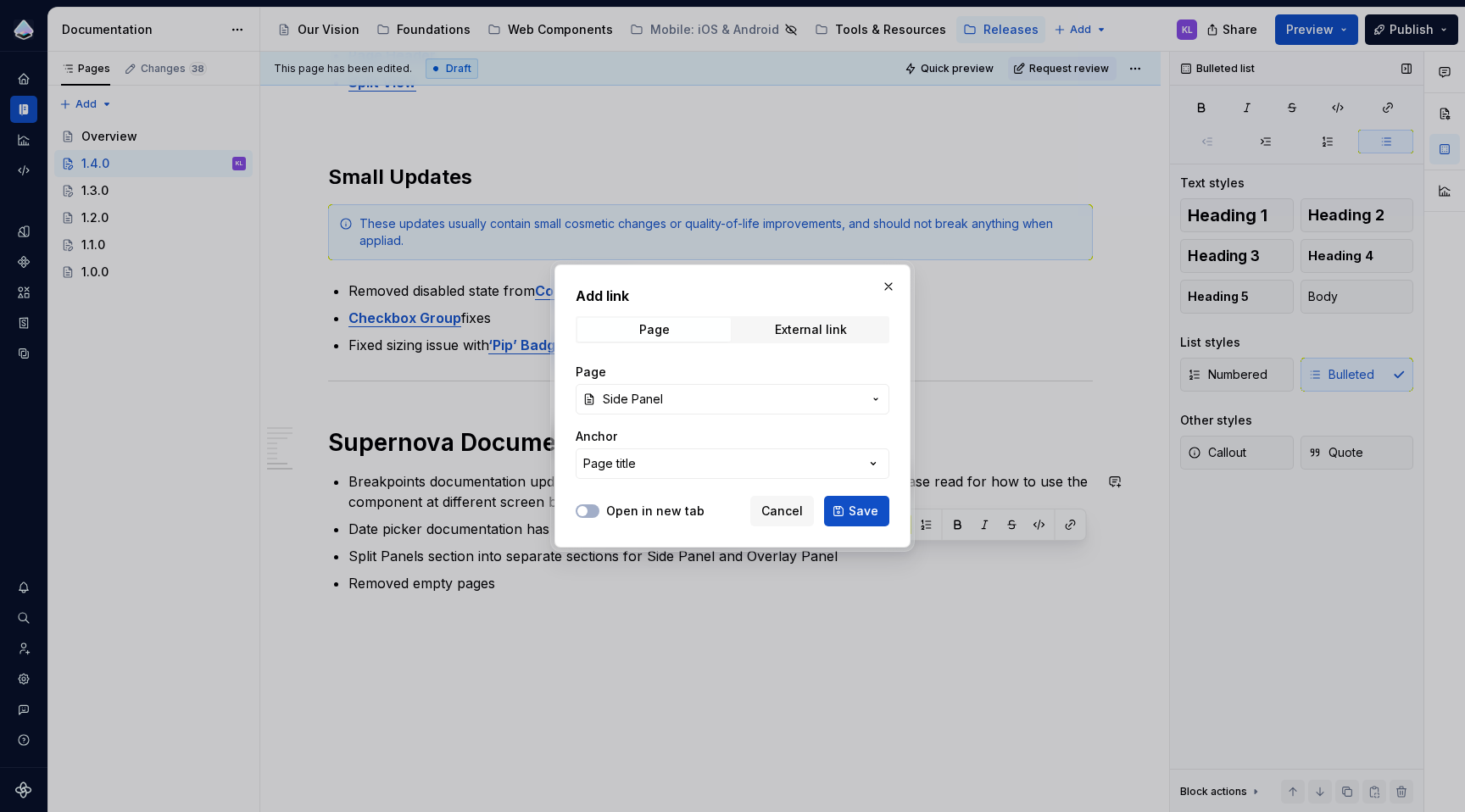
click at [612, 508] on label "Open in new tab" at bounding box center [656, 511] width 99 height 17
click at [600, 508] on button "Open in new tab" at bounding box center [587, 511] width 23 height 14
click at [850, 467] on button "Page title" at bounding box center [732, 464] width 314 height 31
click at [850, 467] on div "Add link Page External link Page Side Panel Anchor Page title Open in new tab C…" at bounding box center [732, 406] width 1465 height 812
click at [851, 511] on span "Save" at bounding box center [863, 511] width 30 height 17
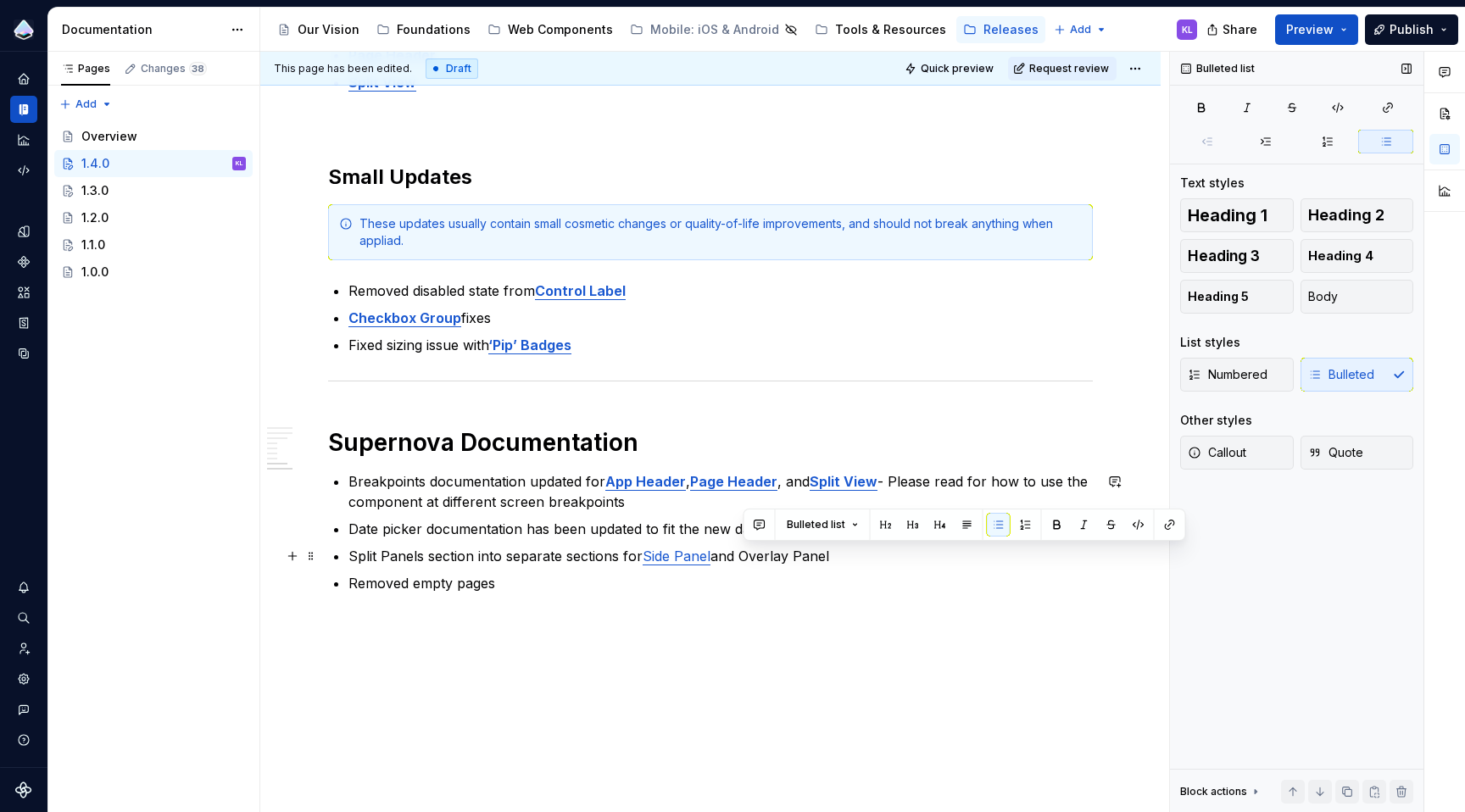
drag, startPoint x: 744, startPoint y: 556, endPoint x: 832, endPoint y: 560, distance: 88.1
click at [832, 560] on p "Split Panels section into separate sections for Side Panel and Overlay Panel" at bounding box center [720, 556] width 744 height 20
click at [1168, 523] on button "button" at bounding box center [1170, 524] width 23 height 23
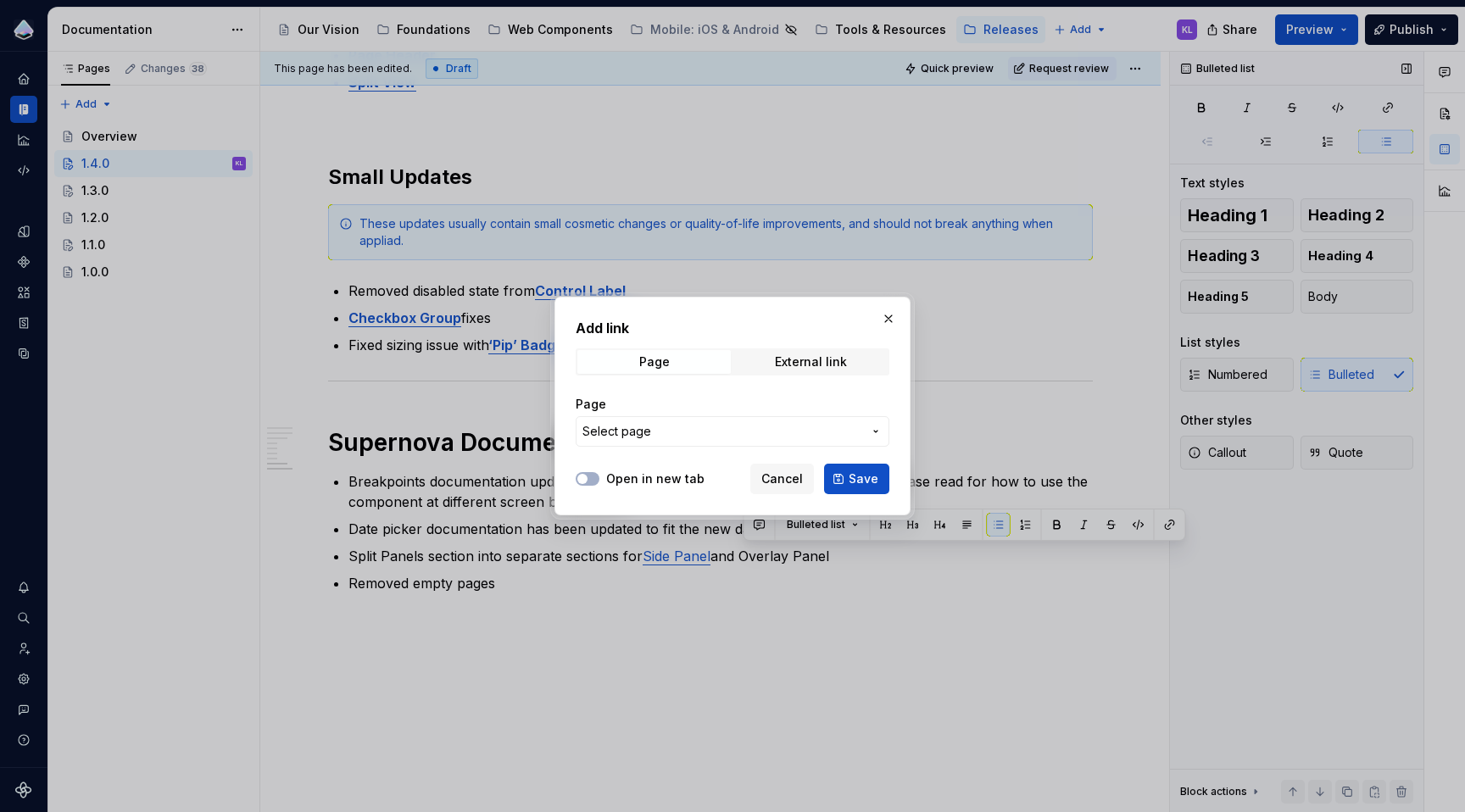
click at [760, 438] on span "Select page" at bounding box center [722, 431] width 279 height 17
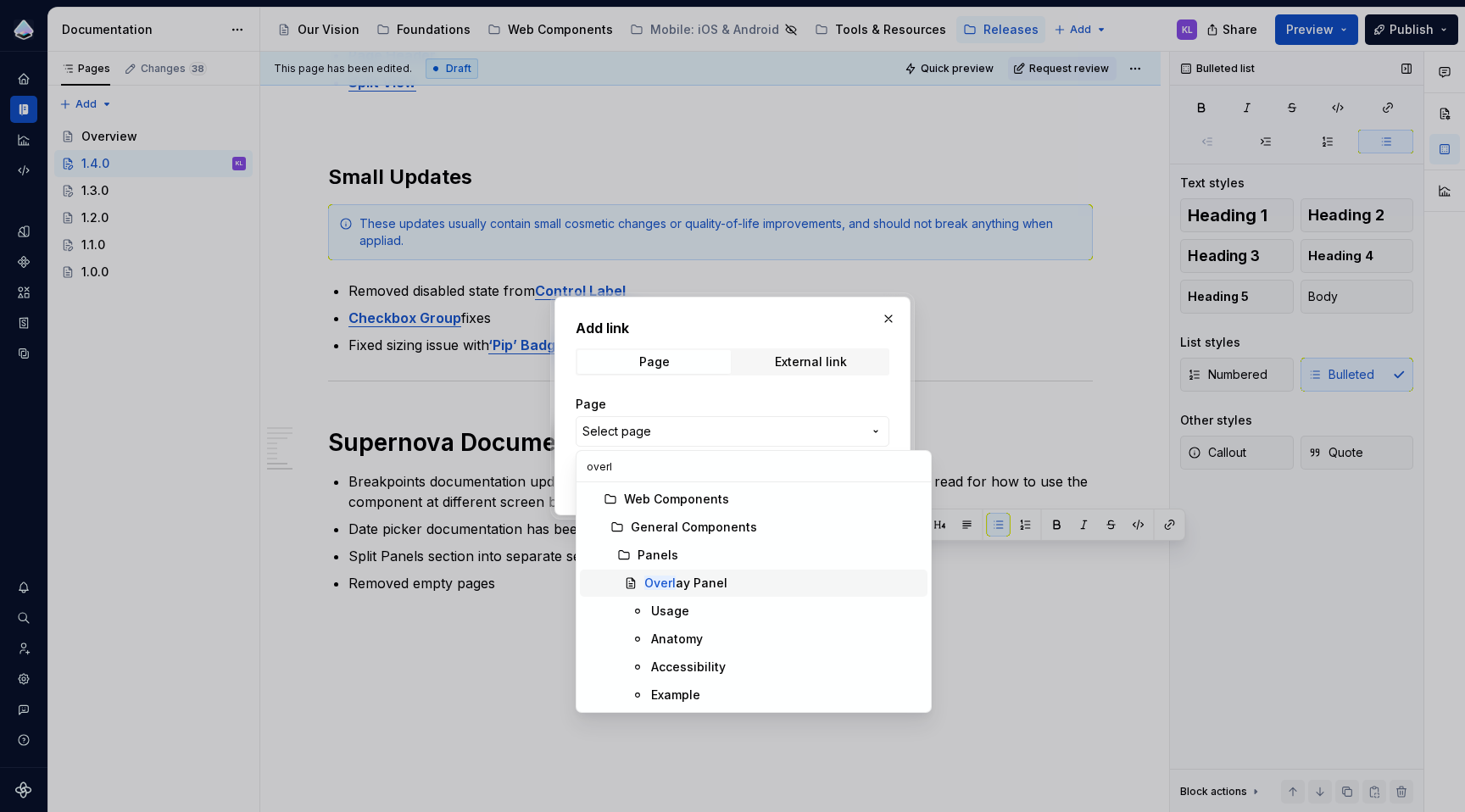
type input "overl"
click at [717, 578] on div "Overl ay Panel" at bounding box center [685, 583] width 83 height 17
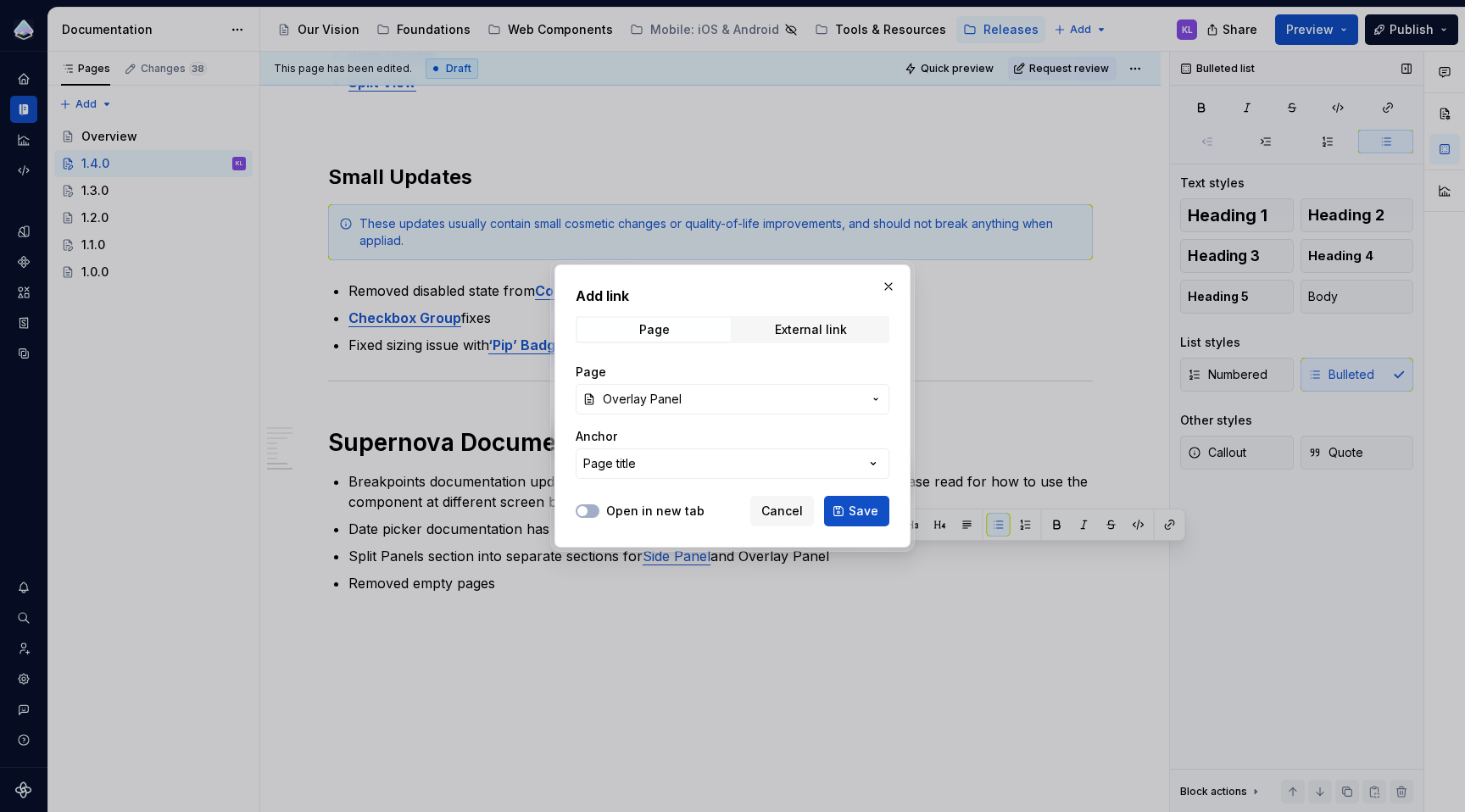
click at [675, 503] on label "Open in new tab" at bounding box center [656, 511] width 99 height 17
click at [600, 505] on button "Open in new tab" at bounding box center [587, 511] width 23 height 14
click at [858, 513] on span "Save" at bounding box center [863, 511] width 30 height 17
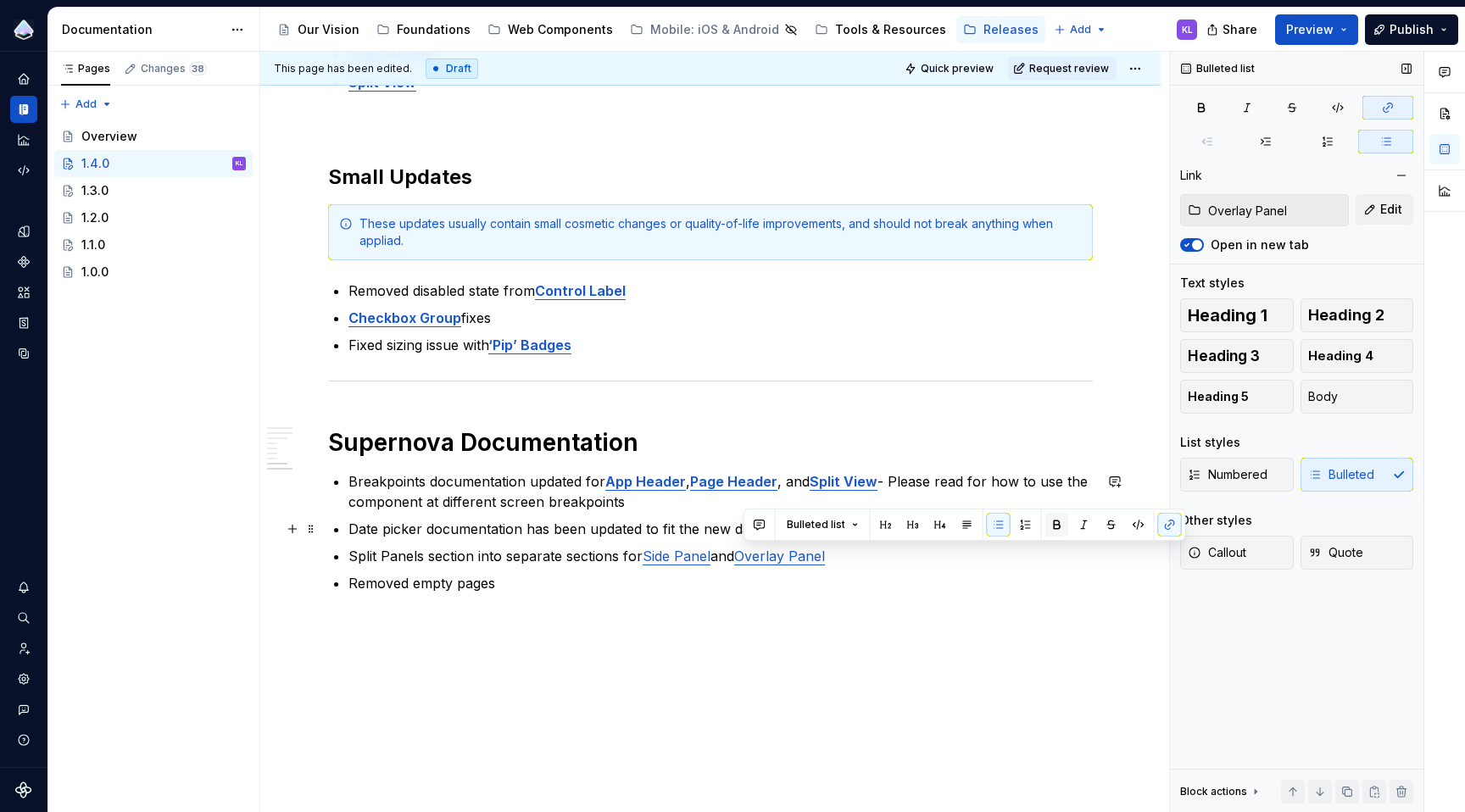
click at [1049, 522] on button "button" at bounding box center [1056, 524] width 23 height 23
drag, startPoint x: 712, startPoint y: 554, endPoint x: 645, endPoint y: 558, distance: 67.1
click at [645, 558] on p "Split Panels section into separate sections for Side Panel and Overlay Panel" at bounding box center [720, 556] width 744 height 20
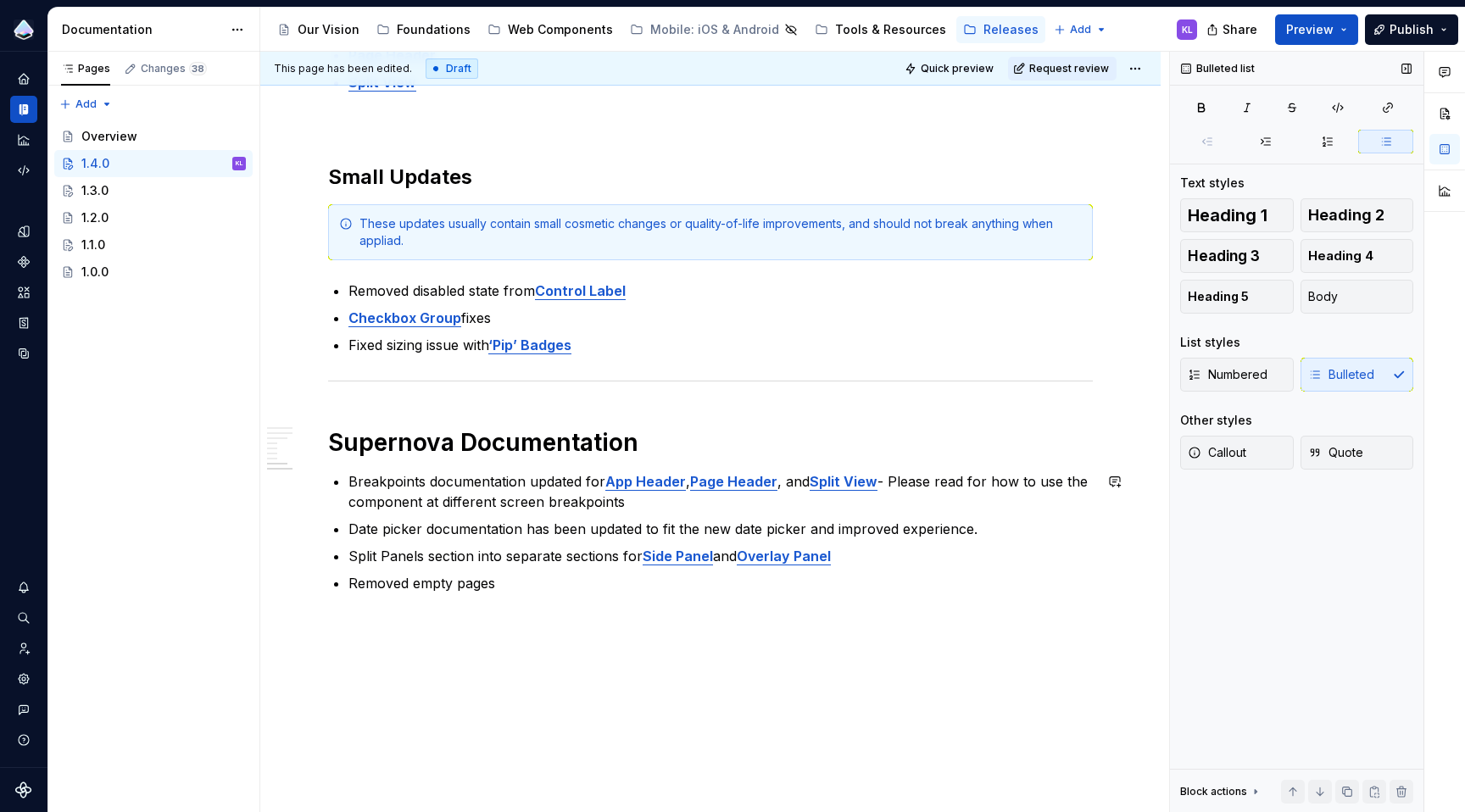
click at [553, 538] on p "Date picker documentation has been updated to fit the new date picker and impro…" at bounding box center [720, 529] width 744 height 20
click at [384, 534] on p "Date picker documentation has been updated to fit the new date picker and impro…" at bounding box center [720, 529] width 744 height 20
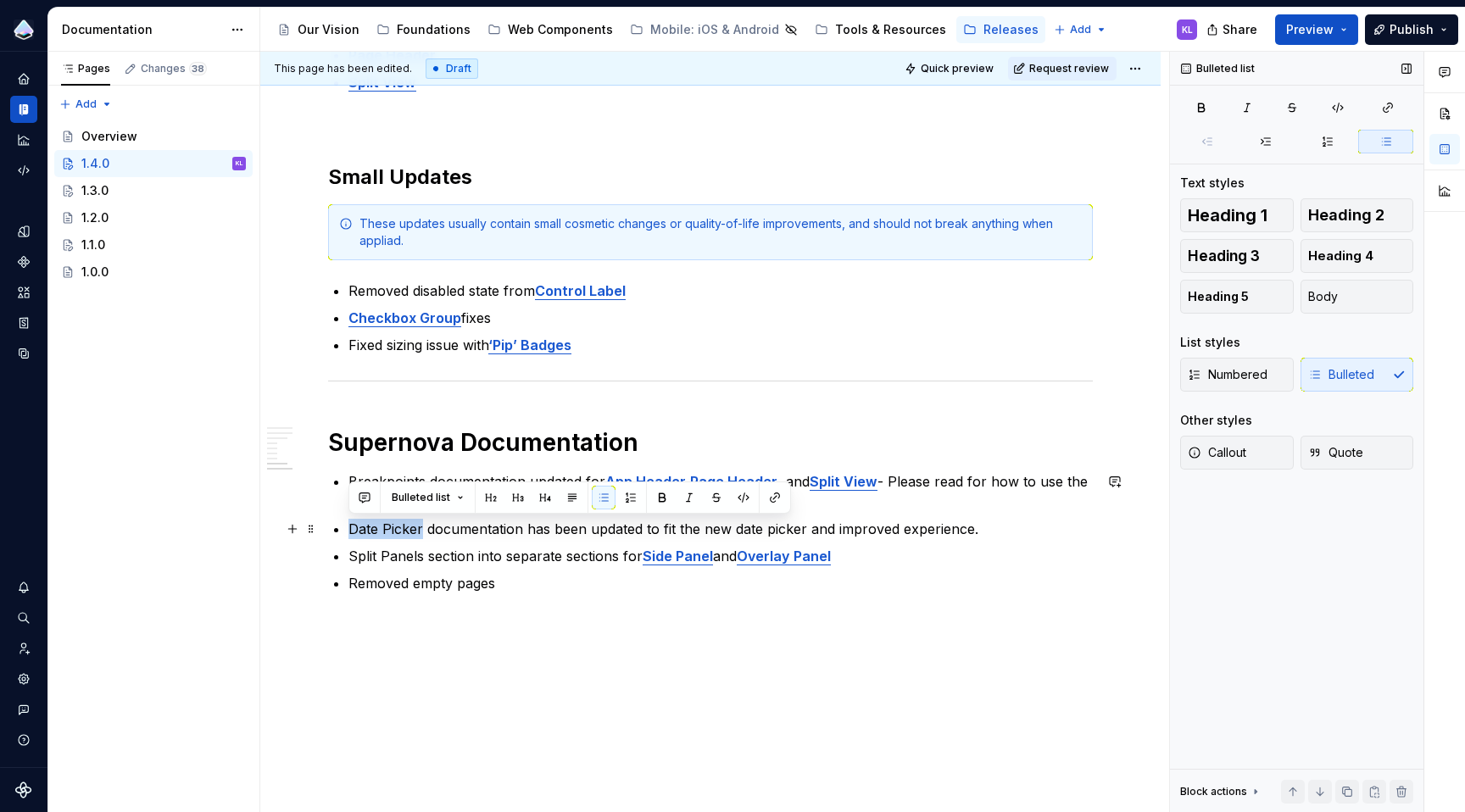
drag, startPoint x: 356, startPoint y: 532, endPoint x: 421, endPoint y: 532, distance: 65.0
click at [421, 532] on p "Date Picker documentation has been updated to fit the new date picker and impro…" at bounding box center [720, 529] width 744 height 20
click at [777, 500] on button "button" at bounding box center [774, 497] width 23 height 23
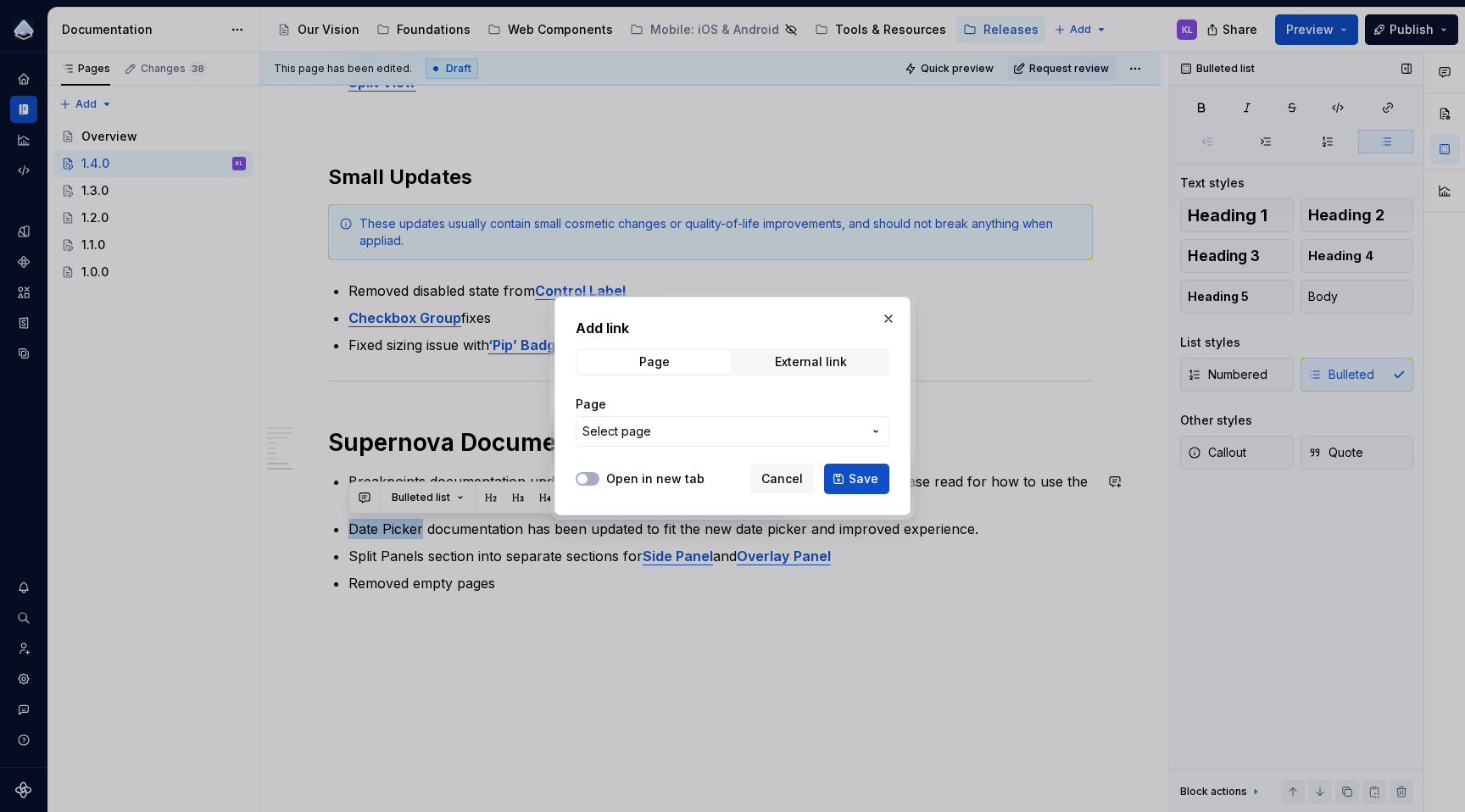
click at [751, 425] on span "Select page" at bounding box center [722, 431] width 279 height 17
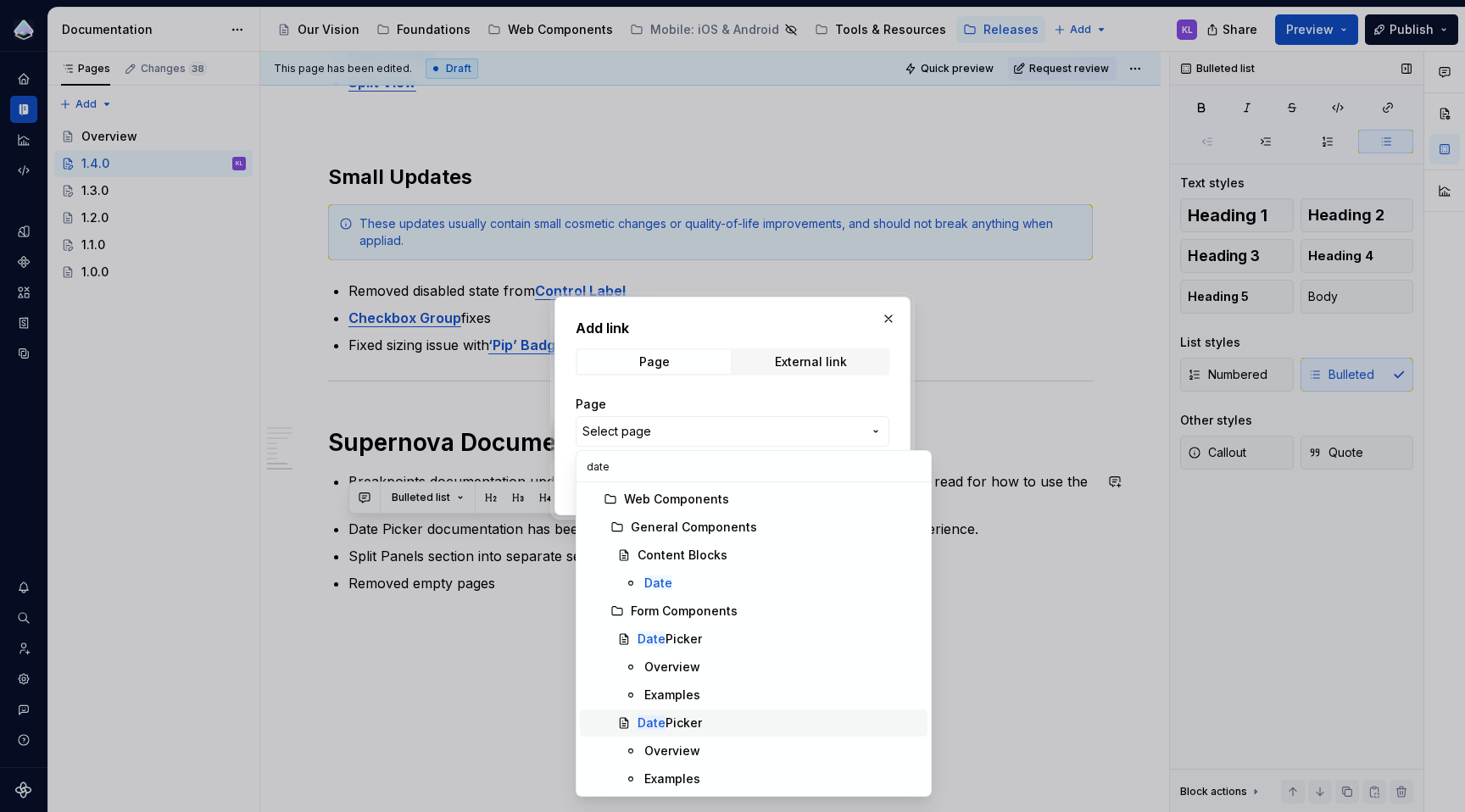
type input "date"
click at [695, 725] on div "Date Picker" at bounding box center [670, 723] width 64 height 17
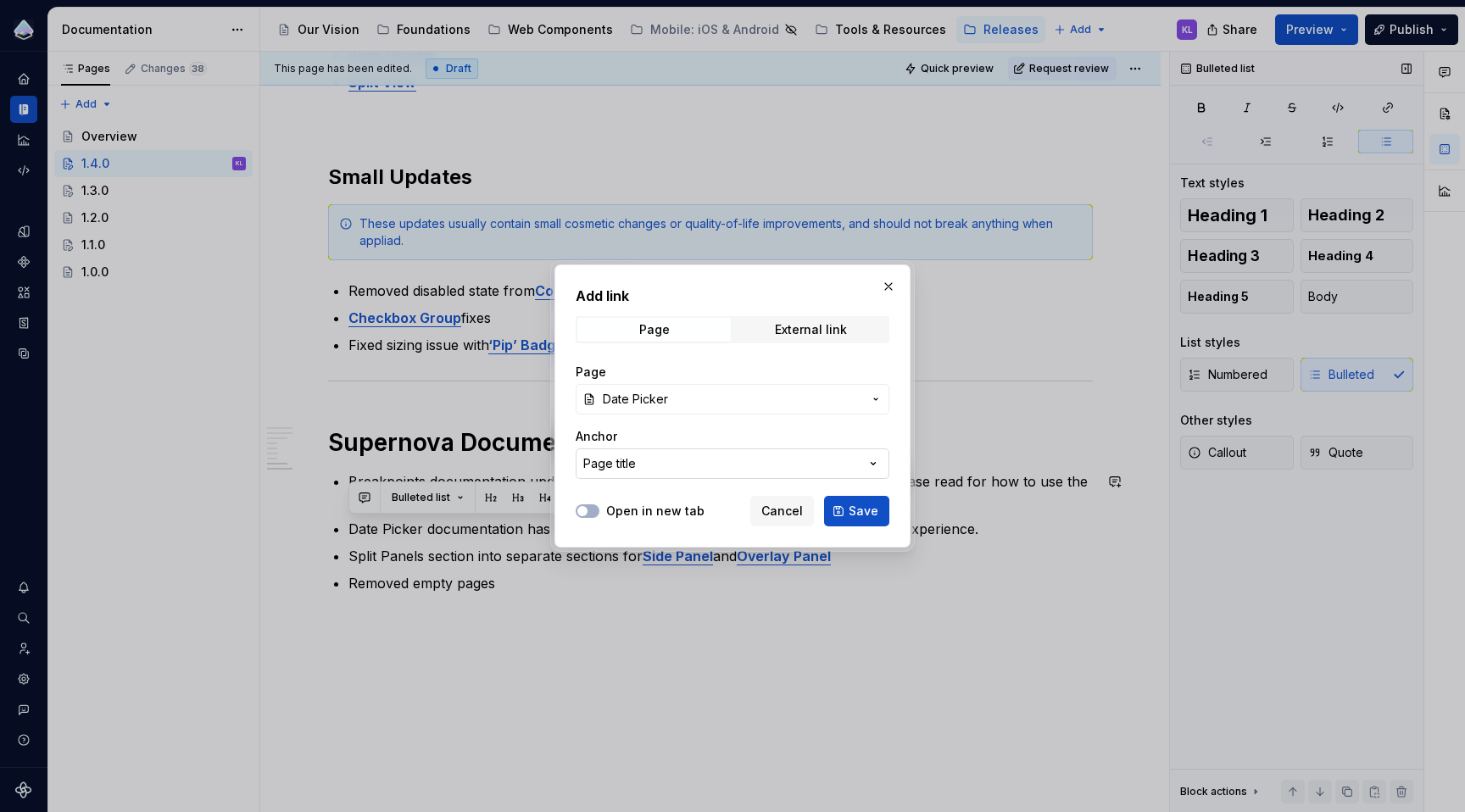
click at [794, 455] on button "Page title" at bounding box center [732, 464] width 314 height 31
click at [794, 455] on div "Add link Page External link Page Date Picker Anchor Page title Open in new tab …" at bounding box center [732, 406] width 1465 height 812
click at [658, 507] on label "Open in new tab" at bounding box center [656, 511] width 99 height 17
click at [600, 507] on button "Open in new tab" at bounding box center [587, 511] width 23 height 14
click at [852, 515] on span "Save" at bounding box center [863, 511] width 30 height 17
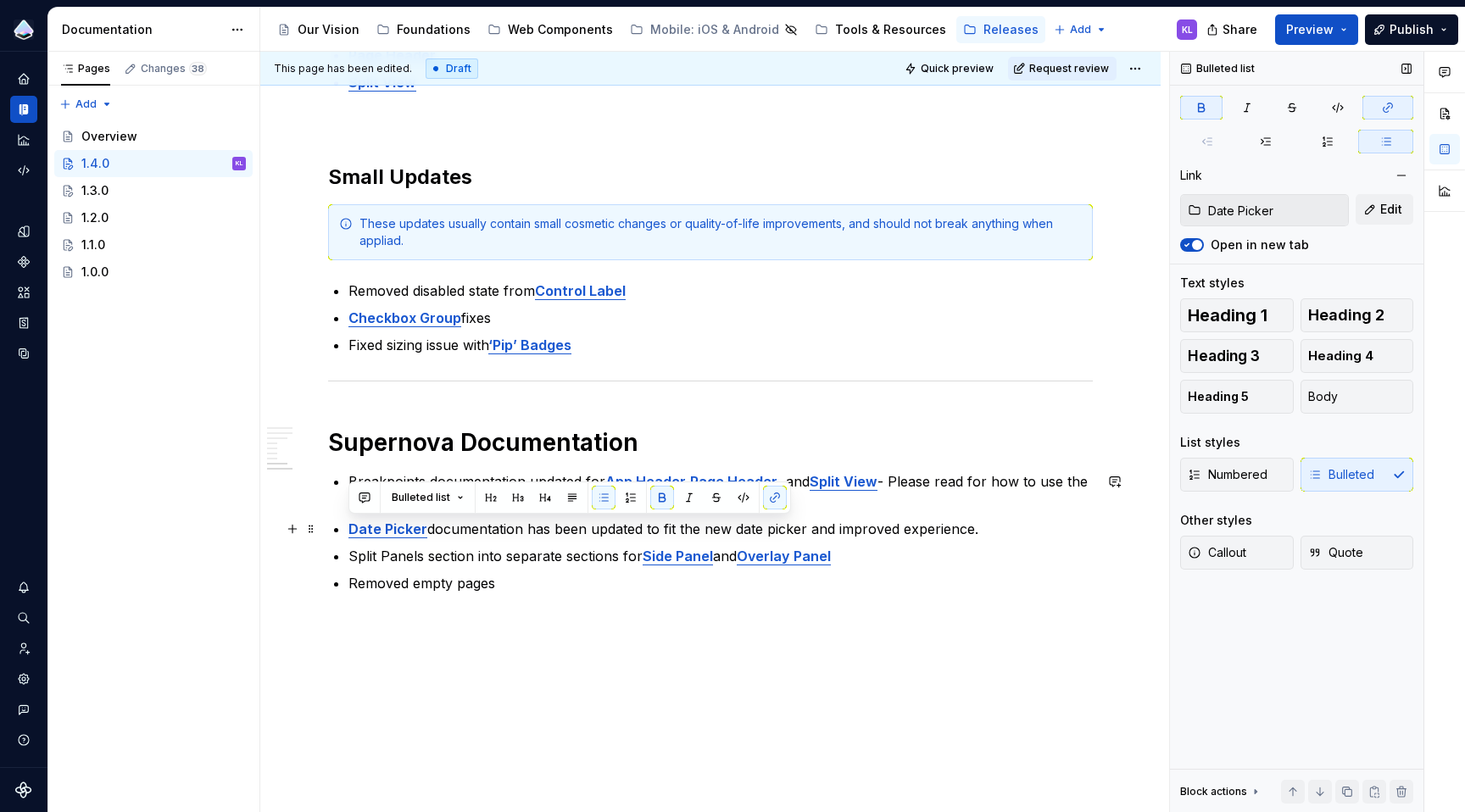
click at [997, 526] on p "Date Picker documentation has been updated to fit the new date picker and impro…" at bounding box center [720, 529] width 744 height 20
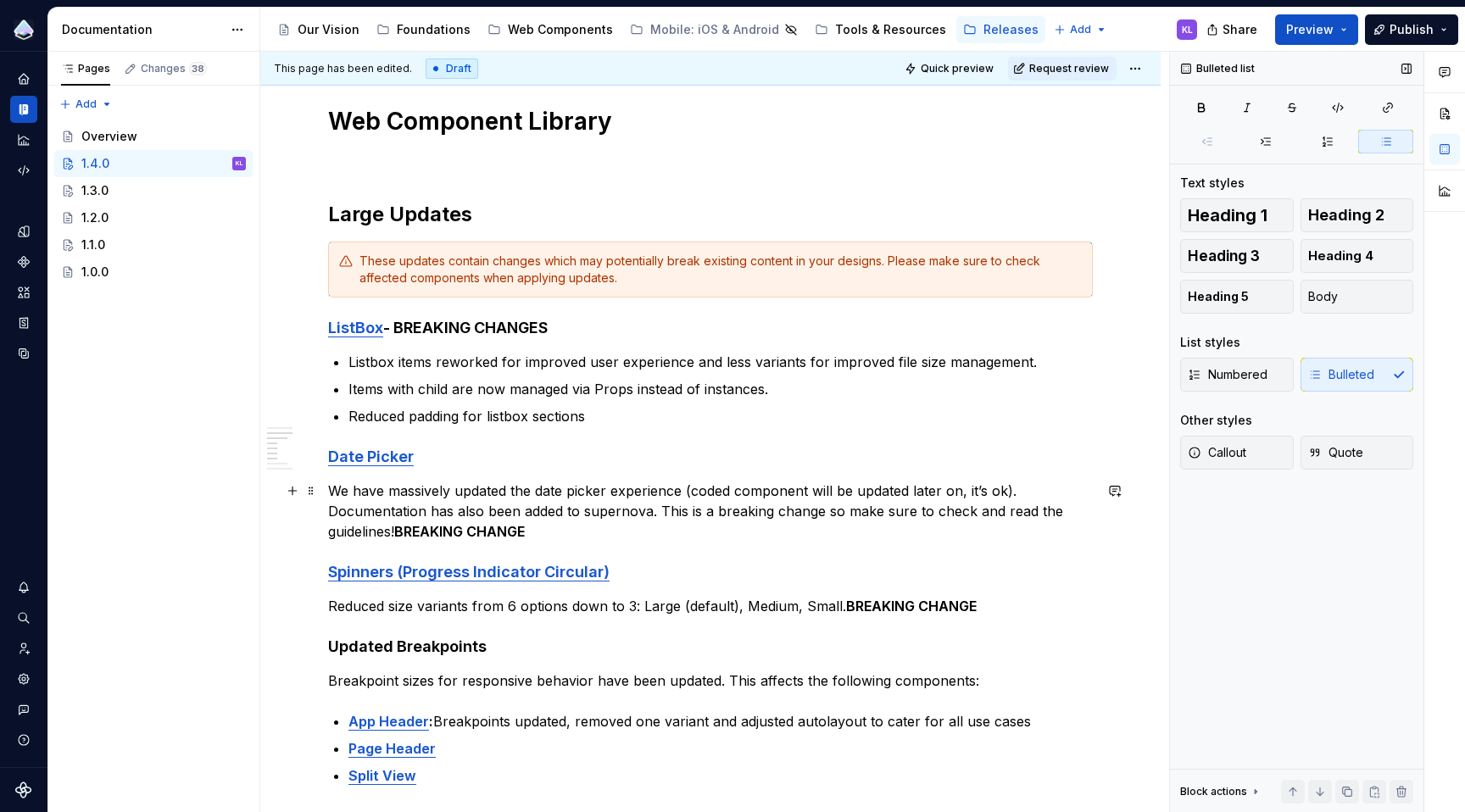
scroll to position [371, 0]
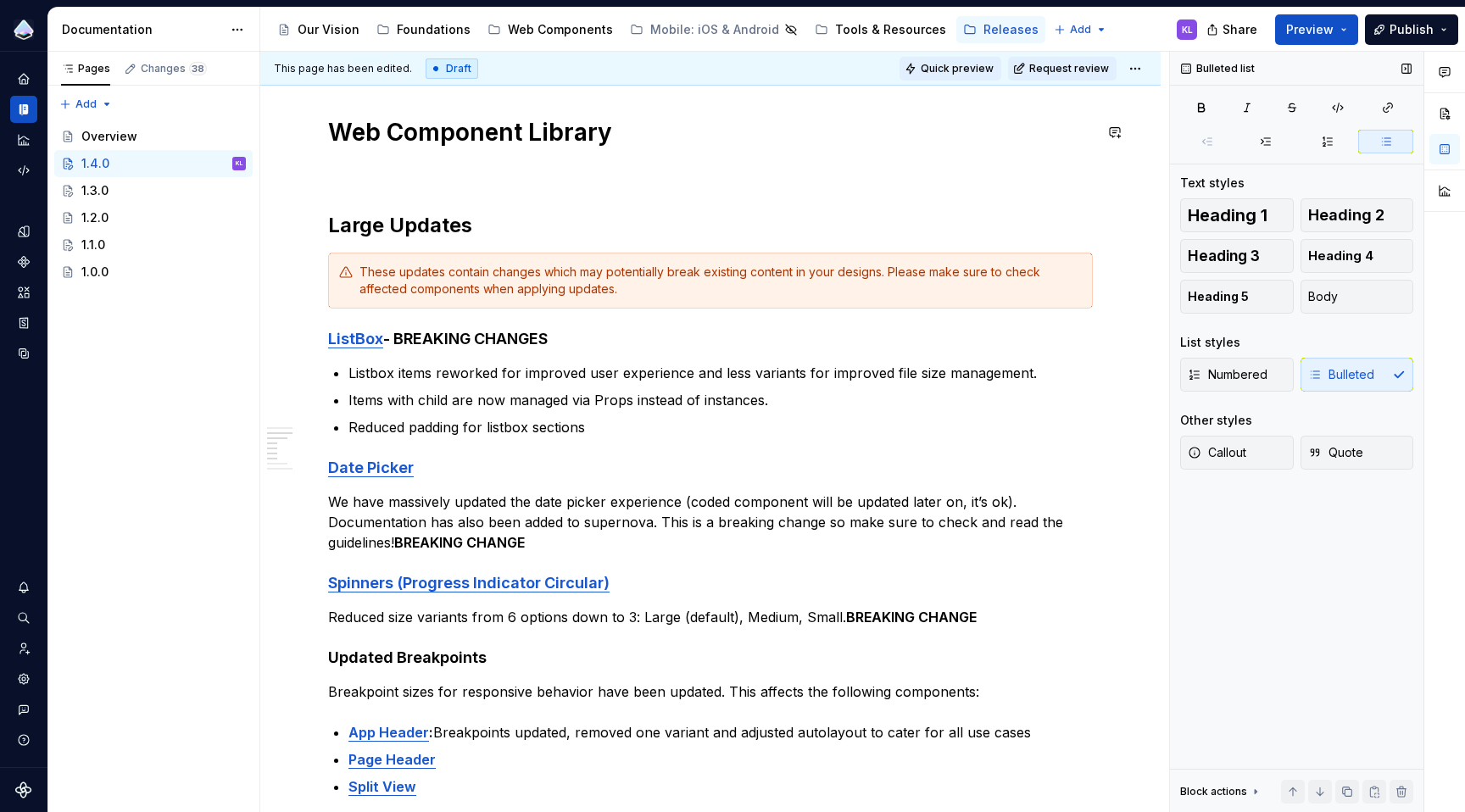
click at [960, 68] on span "Quick preview" at bounding box center [957, 68] width 73 height 14
click at [475, 176] on p at bounding box center [710, 171] width 765 height 20
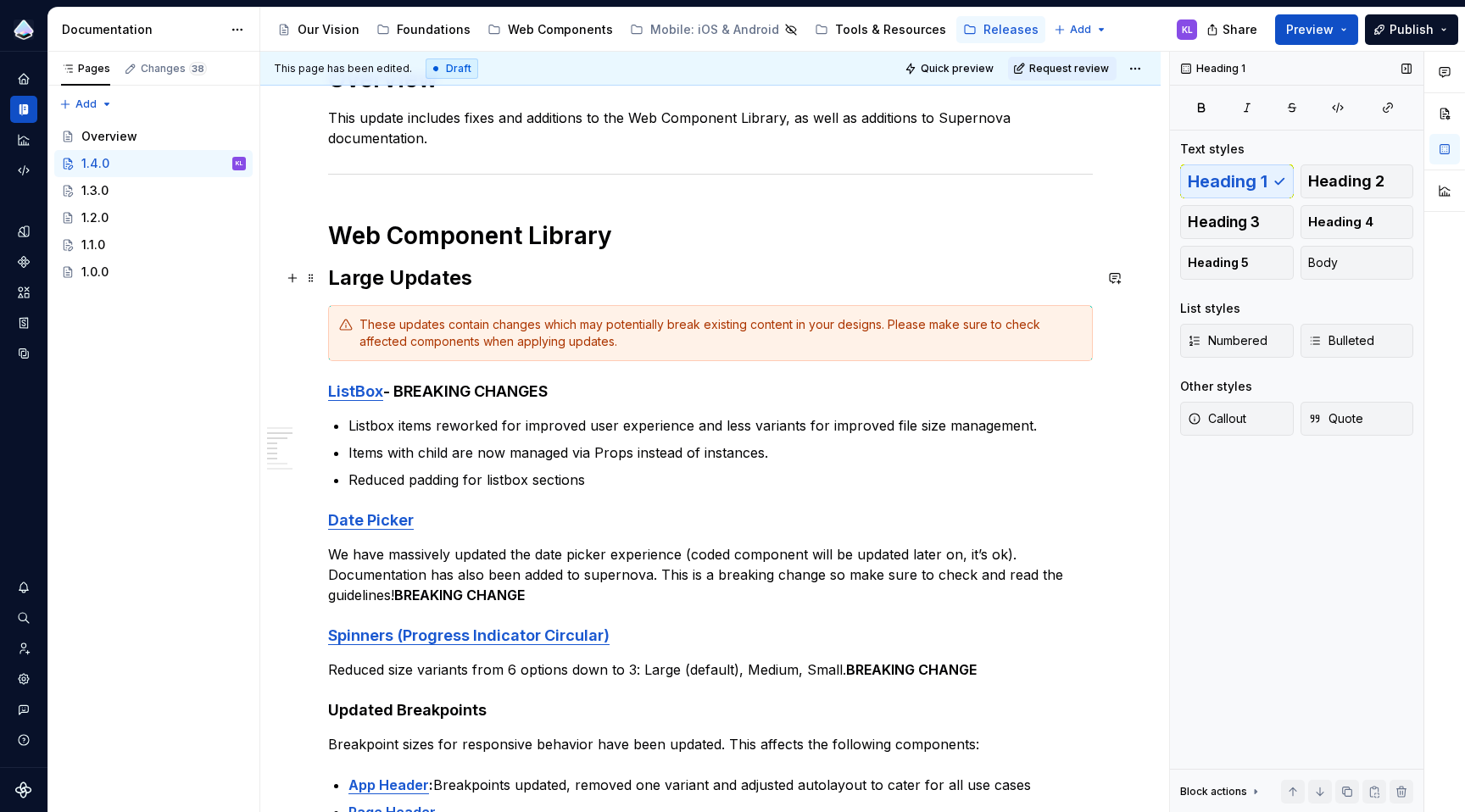
scroll to position [212, 0]
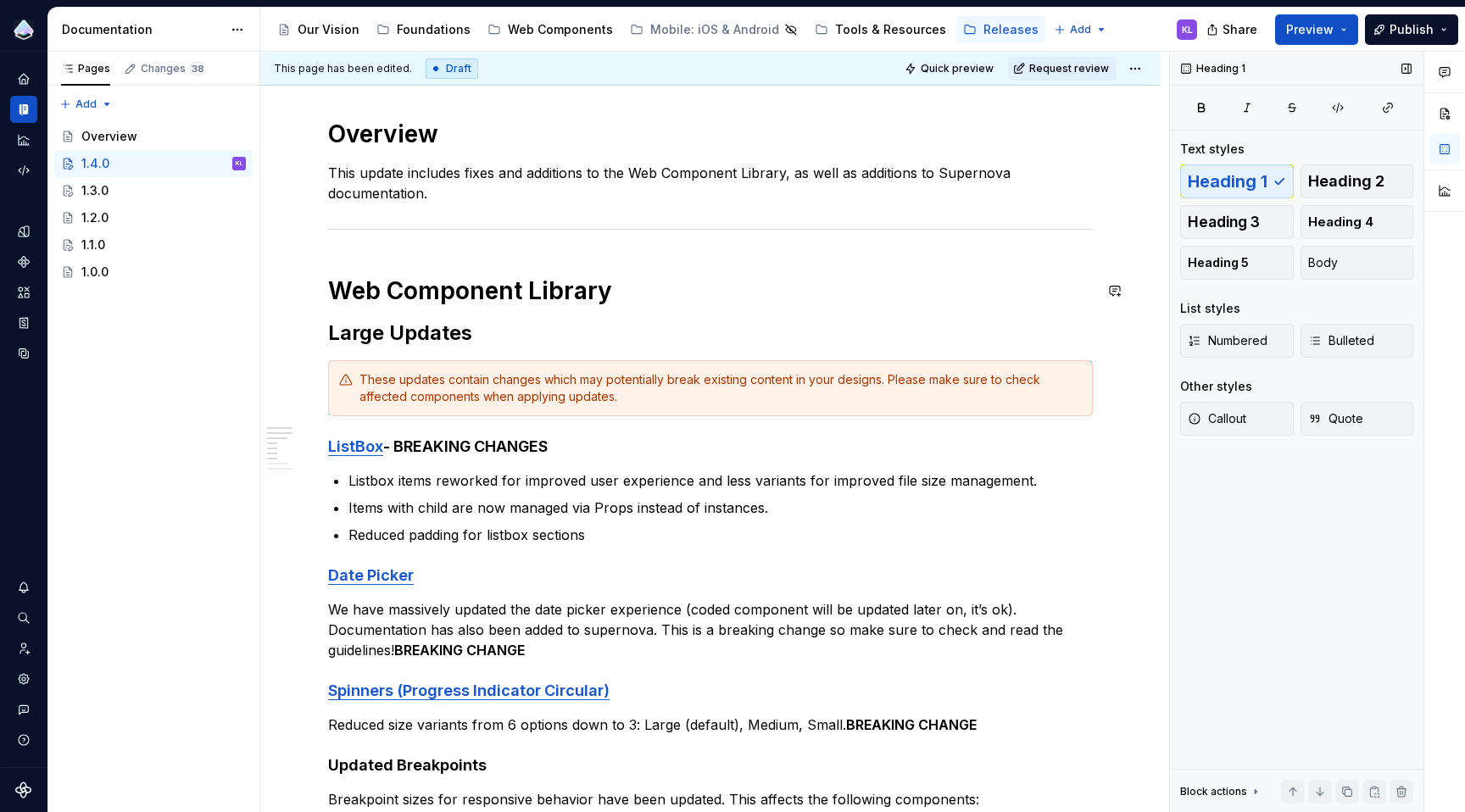
click at [413, 253] on div "Overview This update includes fixes and additions to the Web Component Library,…" at bounding box center [710, 762] width 765 height 1287
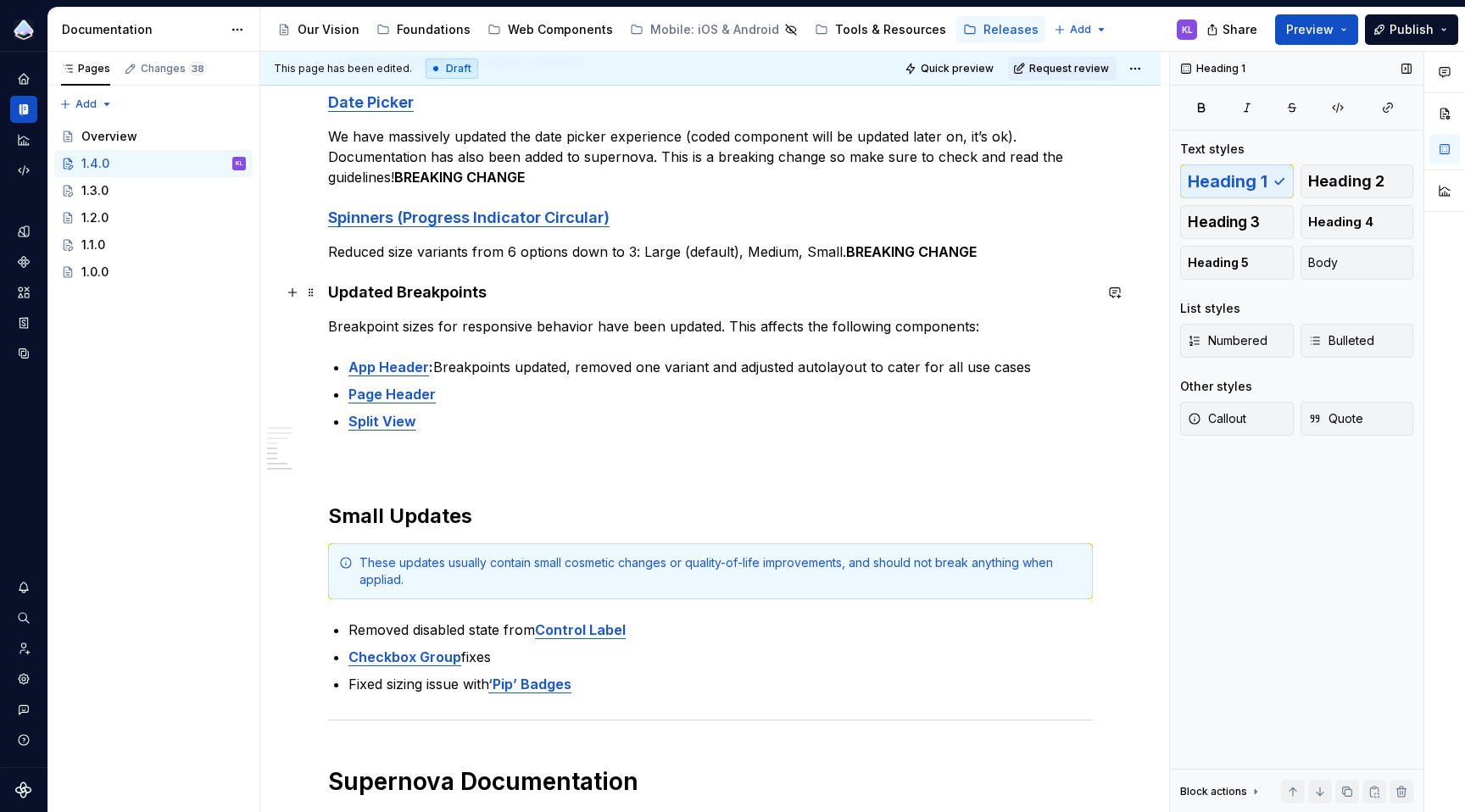
scroll to position [680, 0]
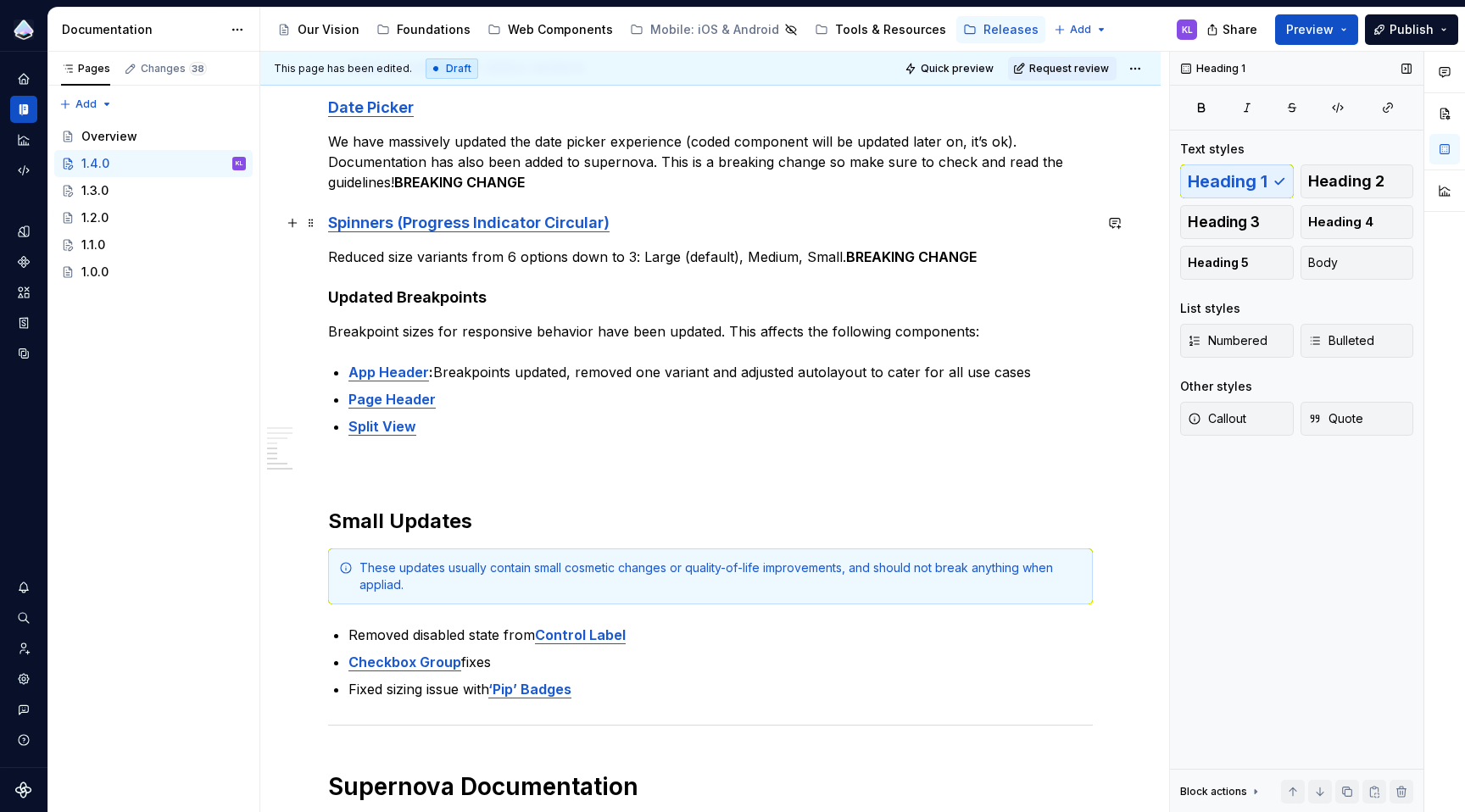
click at [648, 232] on h4 "Spinners (Progress Indicator Circular)" at bounding box center [710, 223] width 765 height 20
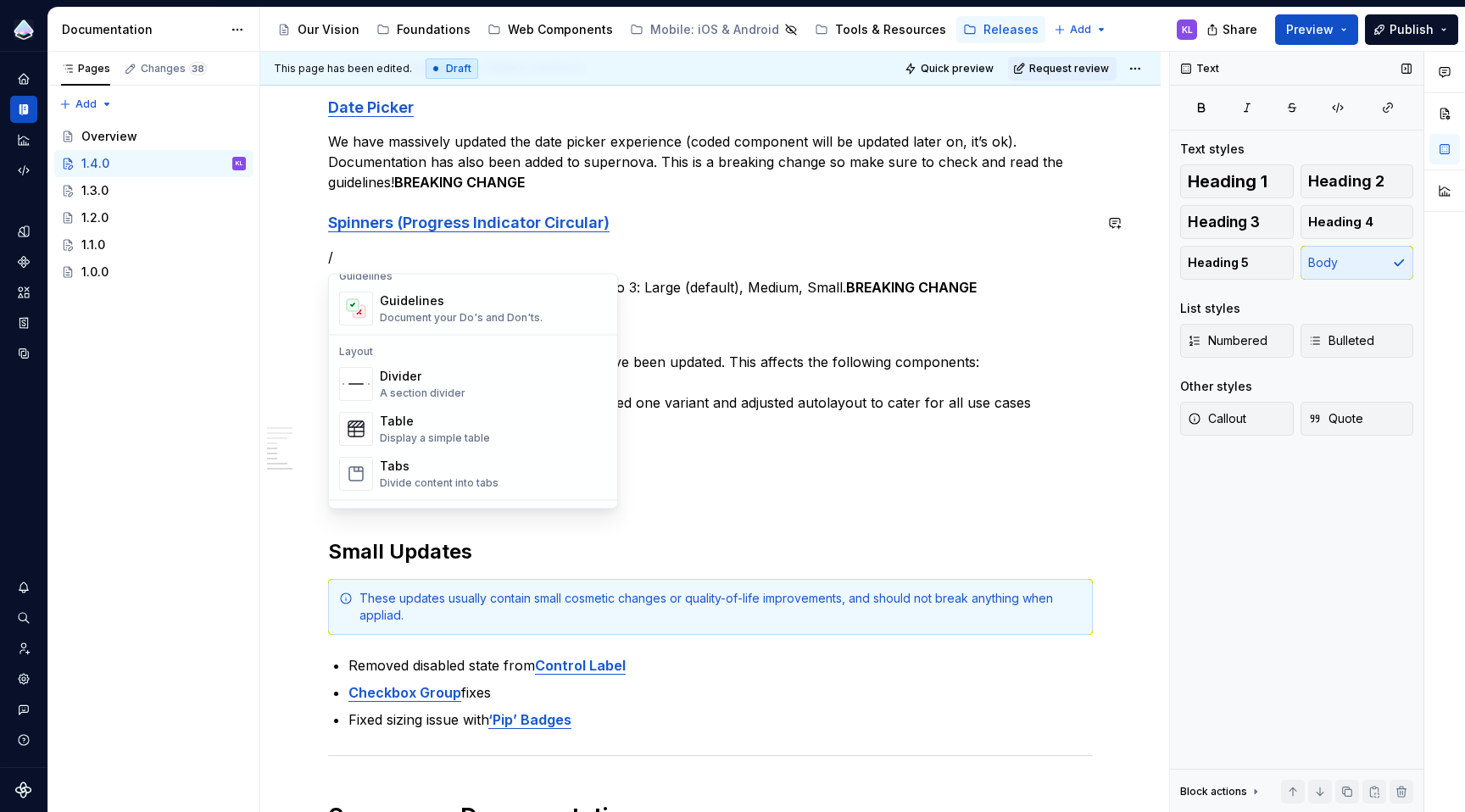
scroll to position [499, 0]
click at [492, 310] on div "Document your Do's and Don'ts." at bounding box center [461, 314] width 163 height 14
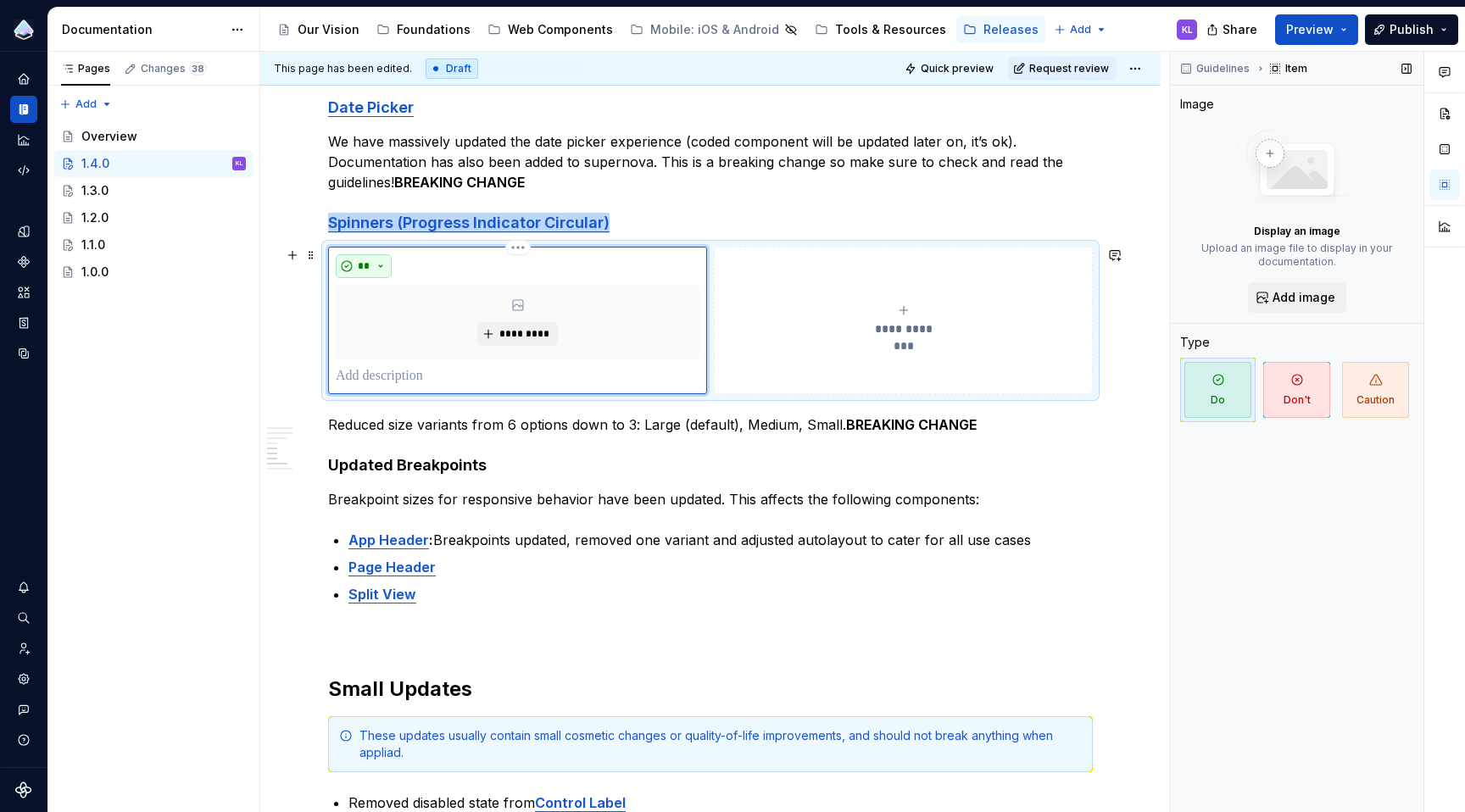
click at [385, 269] on button "**" at bounding box center [364, 265] width 56 height 23
click at [297, 250] on button "button" at bounding box center [292, 254] width 23 height 23
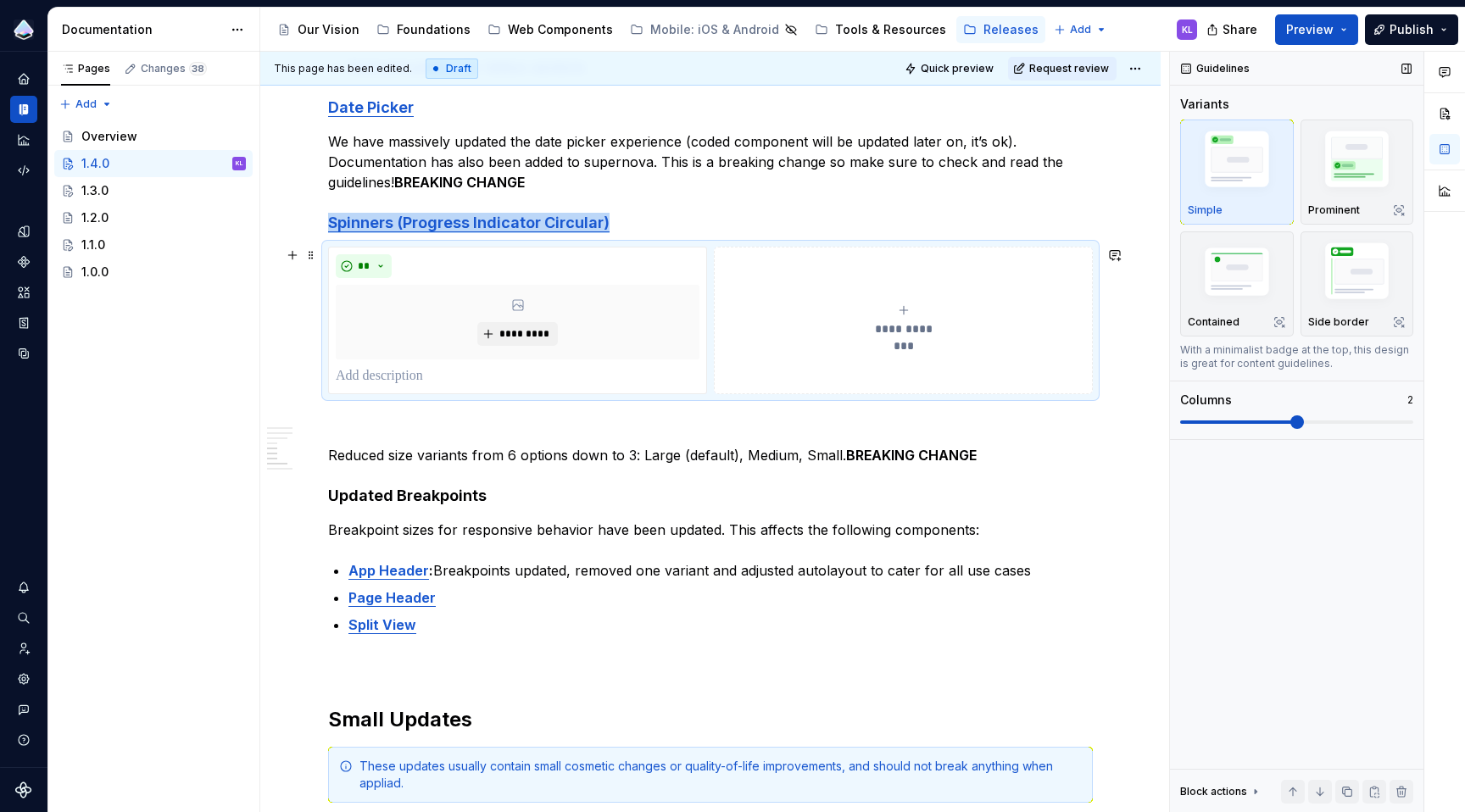
click at [312, 258] on span at bounding box center [311, 254] width 14 height 23
click at [373, 404] on div "Delete" at bounding box center [391, 405] width 110 height 17
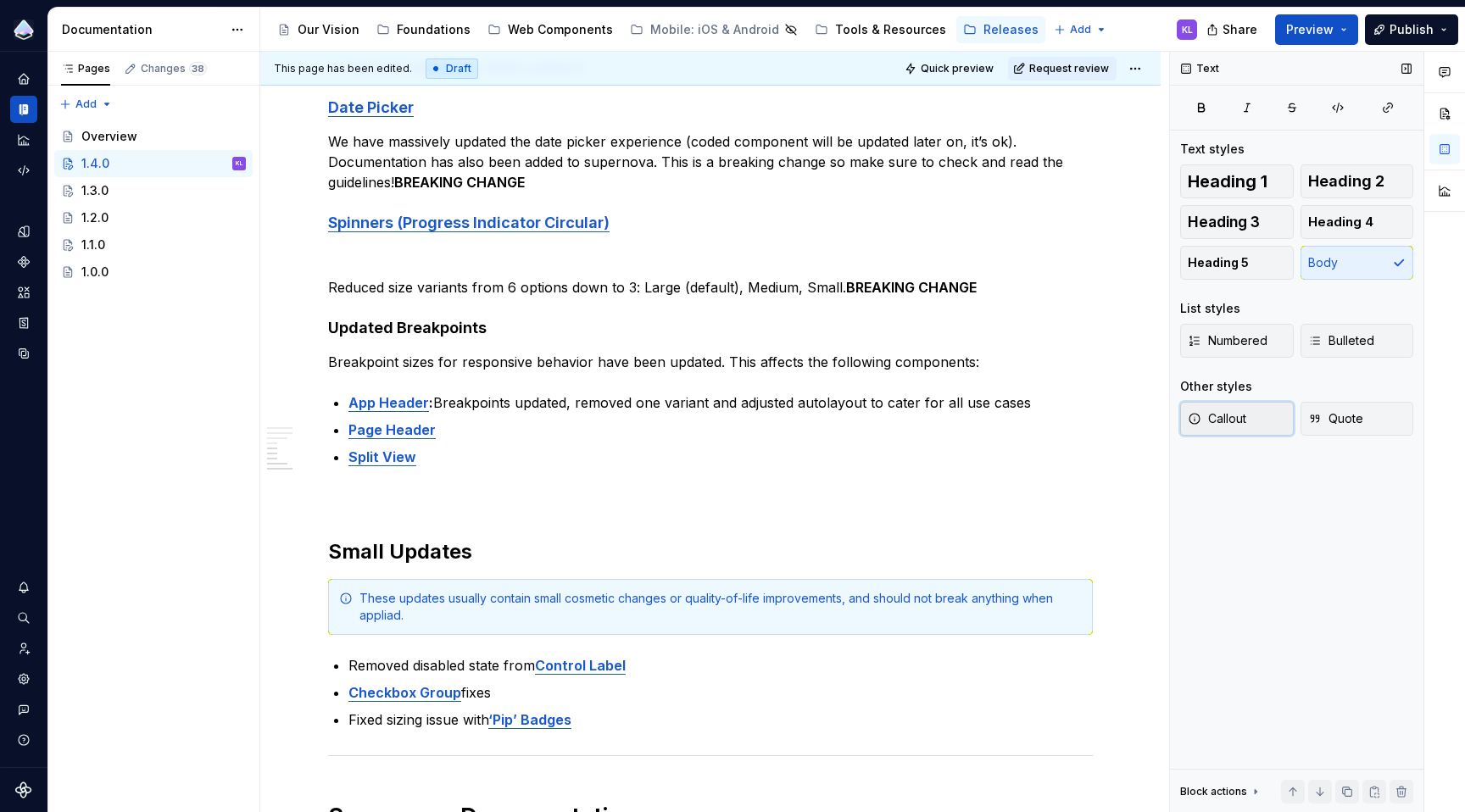
click at [1228, 415] on span "Callout" at bounding box center [1216, 419] width 59 height 17
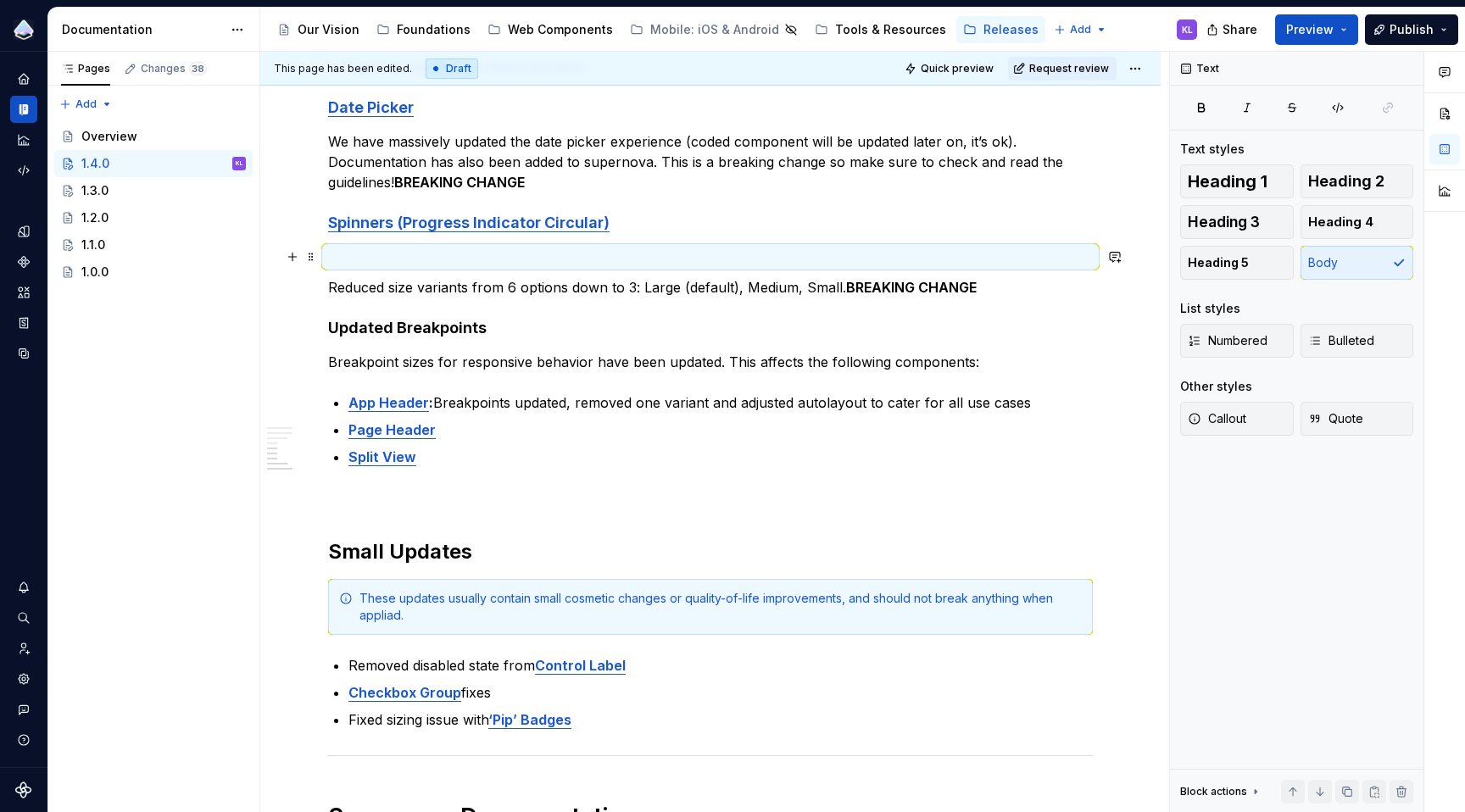
click at [769, 257] on p at bounding box center [710, 257] width 765 height 20
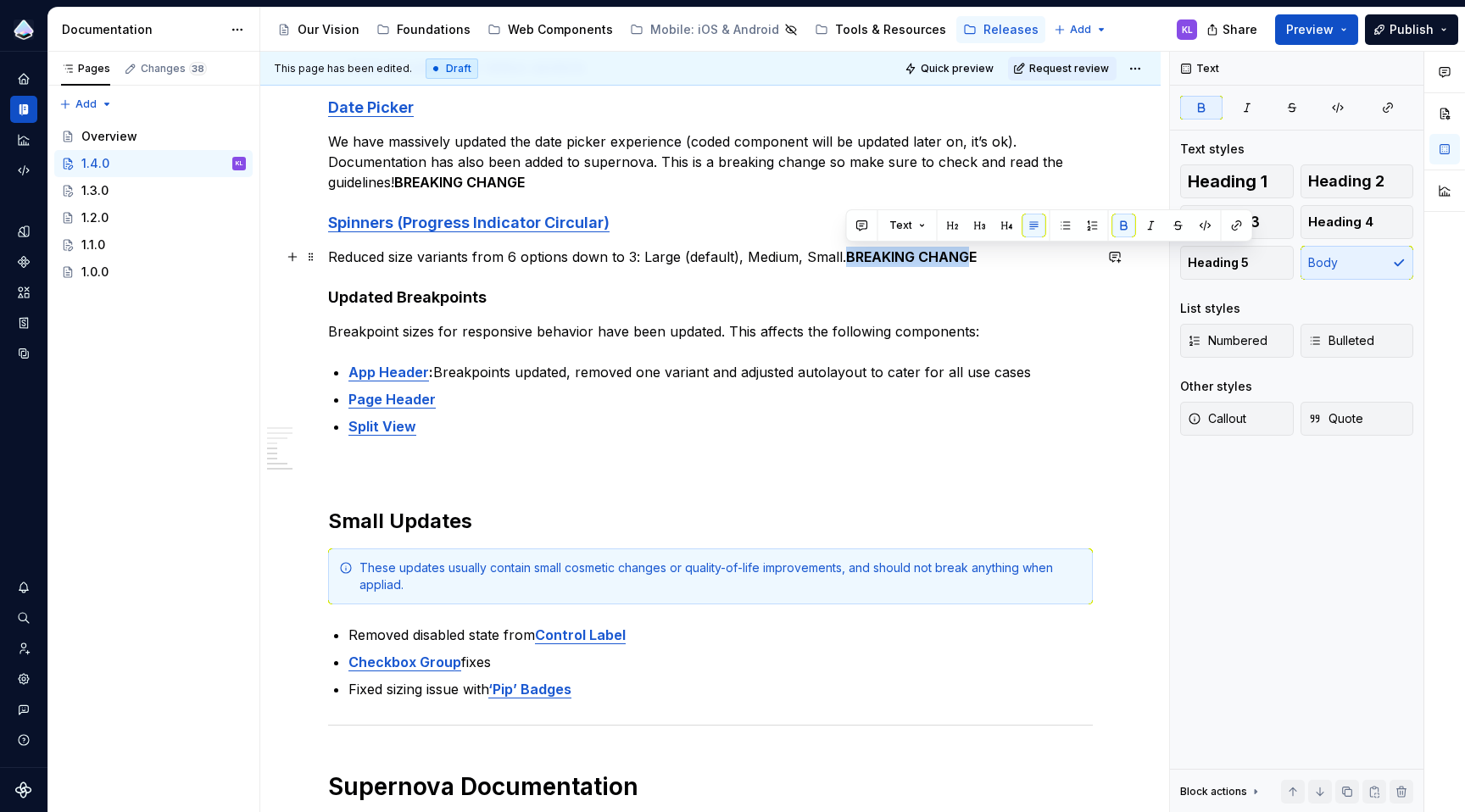
drag, startPoint x: 848, startPoint y: 259, endPoint x: 972, endPoint y: 257, distance: 124.0
click at [972, 257] on strong "BREAKING CHANGE" at bounding box center [912, 257] width 130 height 17
drag, startPoint x: 974, startPoint y: 257, endPoint x: 848, endPoint y: 263, distance: 126.1
click at [848, 263] on strong "BREAKING CHANGE" at bounding box center [912, 257] width 130 height 17
click at [922, 221] on button "Text" at bounding box center [908, 224] width 52 height 23
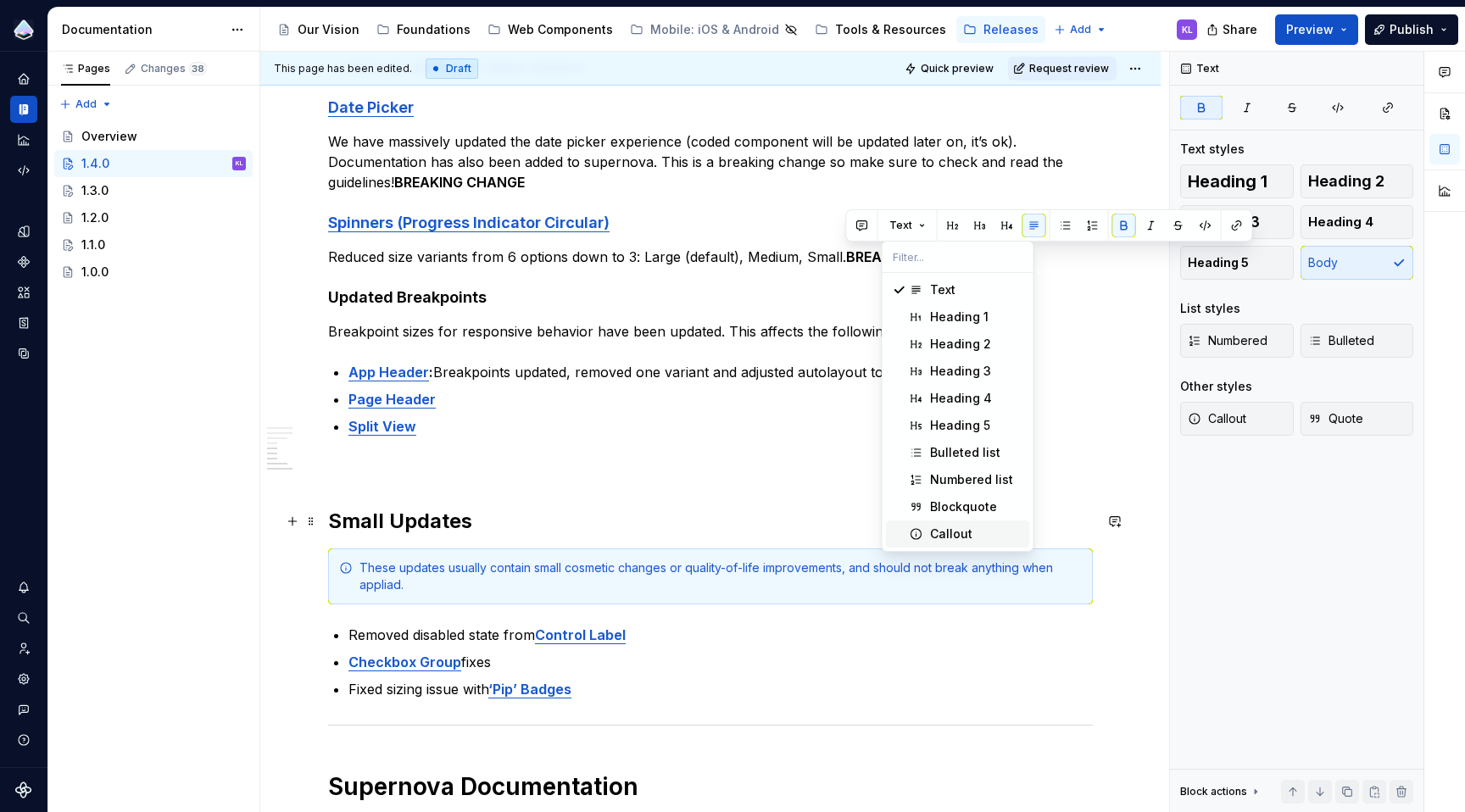
click at [945, 530] on div "Callout" at bounding box center [952, 534] width 43 height 17
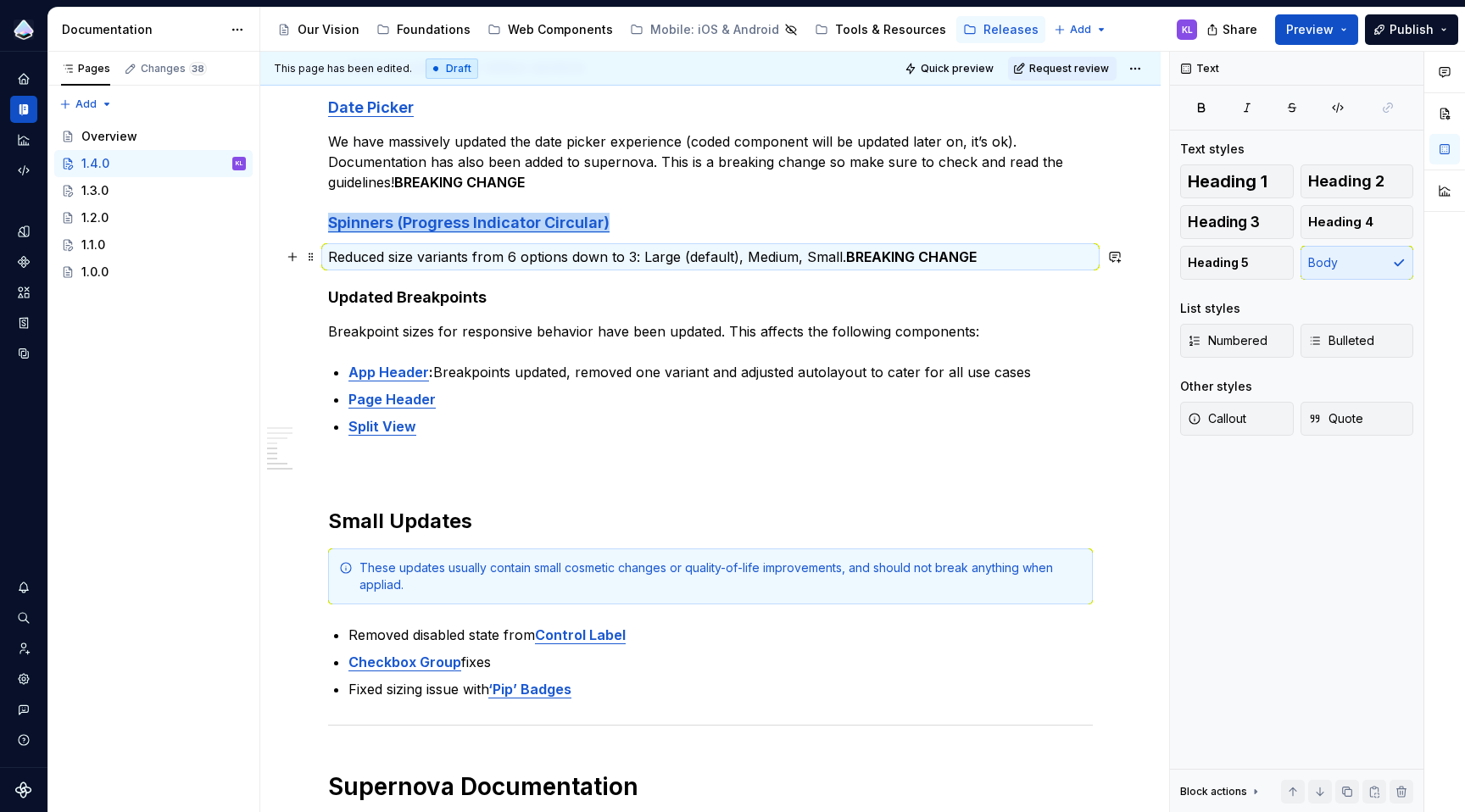
click at [922, 258] on strong "BREAKING CHANGE" at bounding box center [912, 257] width 130 height 17
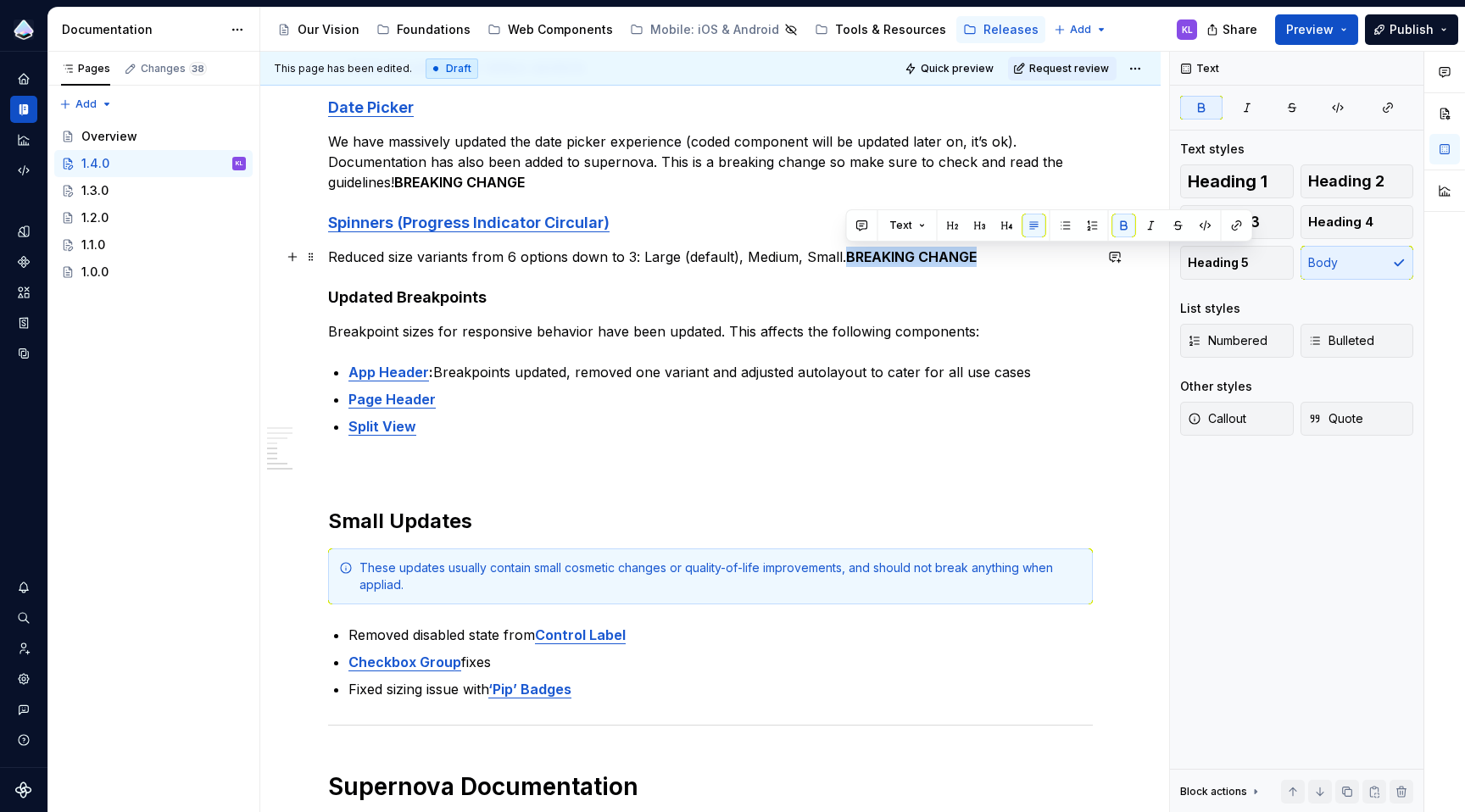
drag, startPoint x: 847, startPoint y: 260, endPoint x: 983, endPoint y: 258, distance: 136.0
click at [983, 258] on p "Reduced size variants from 6 options down to 3: Large (default), Medium, Small.…" at bounding box center [710, 257] width 765 height 20
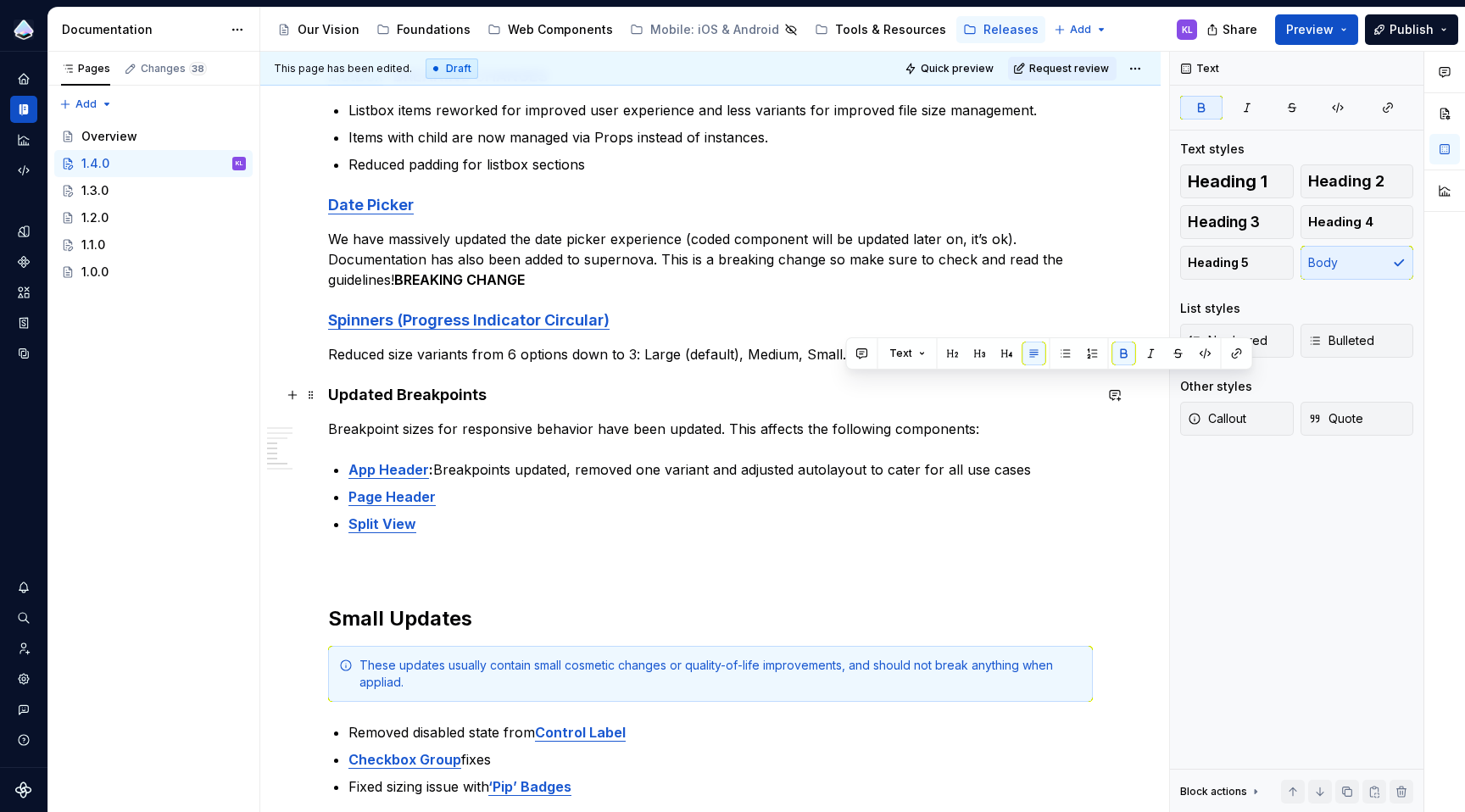
scroll to position [549, 0]
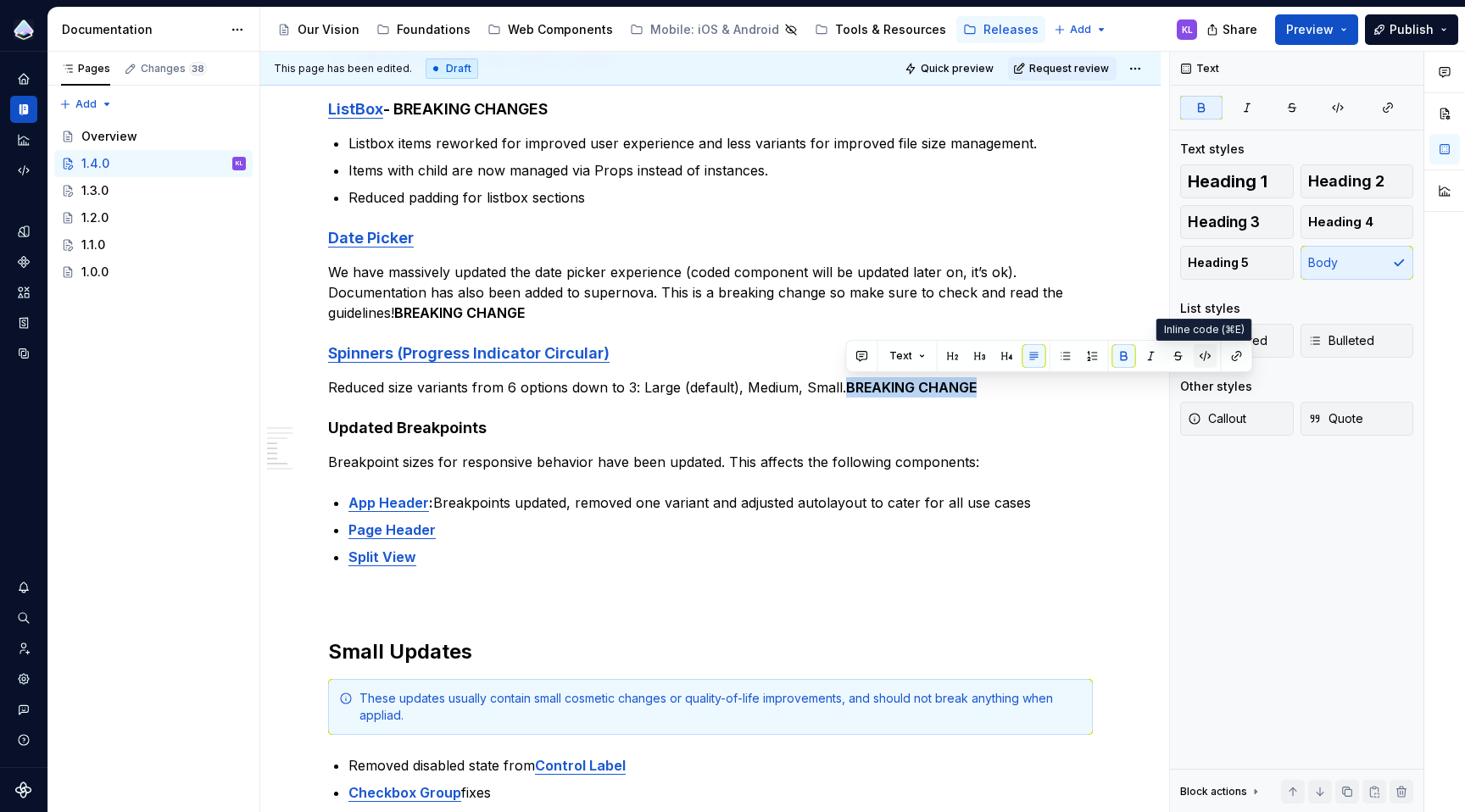
click at [1200, 358] on button "button" at bounding box center [1205, 356] width 23 height 23
click at [987, 387] on p "Reduced size variants from 6 options down to 3: Large (default), Medium, Small.…" at bounding box center [710, 387] width 765 height 20
drag, startPoint x: 965, startPoint y: 388, endPoint x: 849, endPoint y: 396, distance: 116.3
click at [849, 396] on p "Reduced size variants from 6 options down to 3: Large (default), Medium, Small.…" at bounding box center [710, 387] width 765 height 20
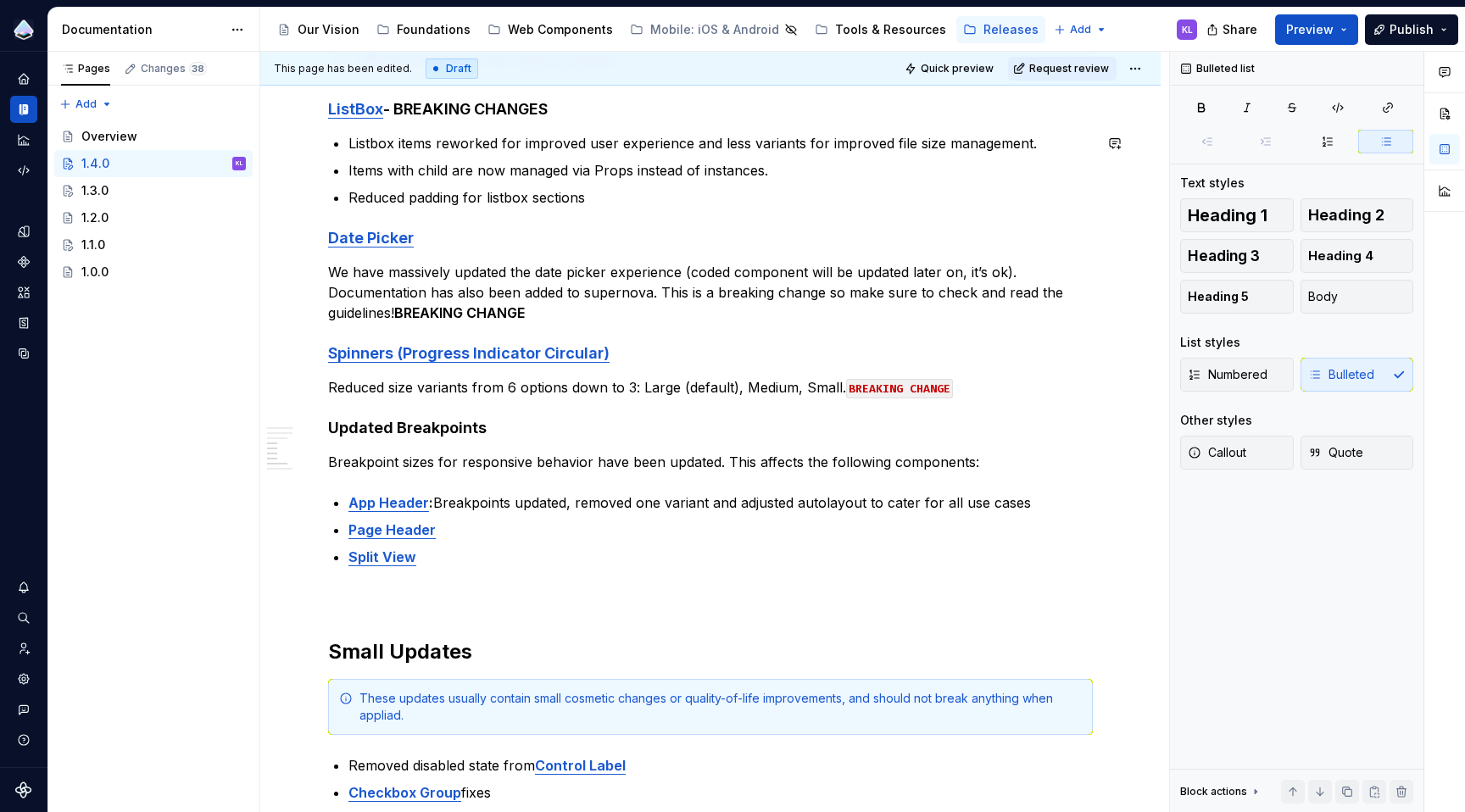
click at [928, 128] on div "Overview This update includes fixes and additions to the Web Component Library,…" at bounding box center [710, 425] width 765 height 1287
click at [945, 72] on span "Quick preview" at bounding box center [957, 68] width 73 height 14
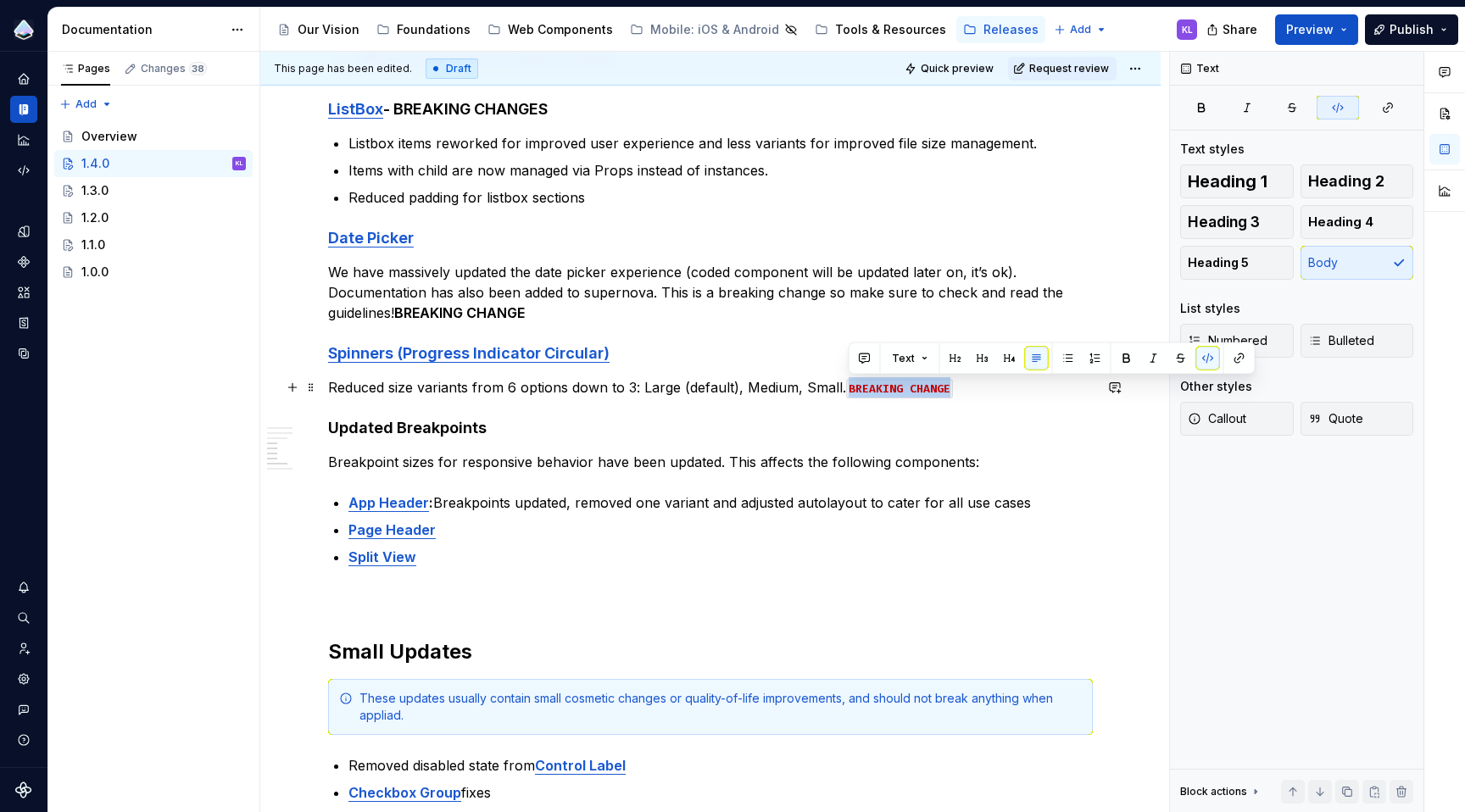
drag, startPoint x: 946, startPoint y: 385, endPoint x: 849, endPoint y: 391, distance: 97.2
click at [849, 391] on code "BREAKING CHANGE" at bounding box center [900, 388] width 107 height 20
copy code "BREAKING CHANGE"
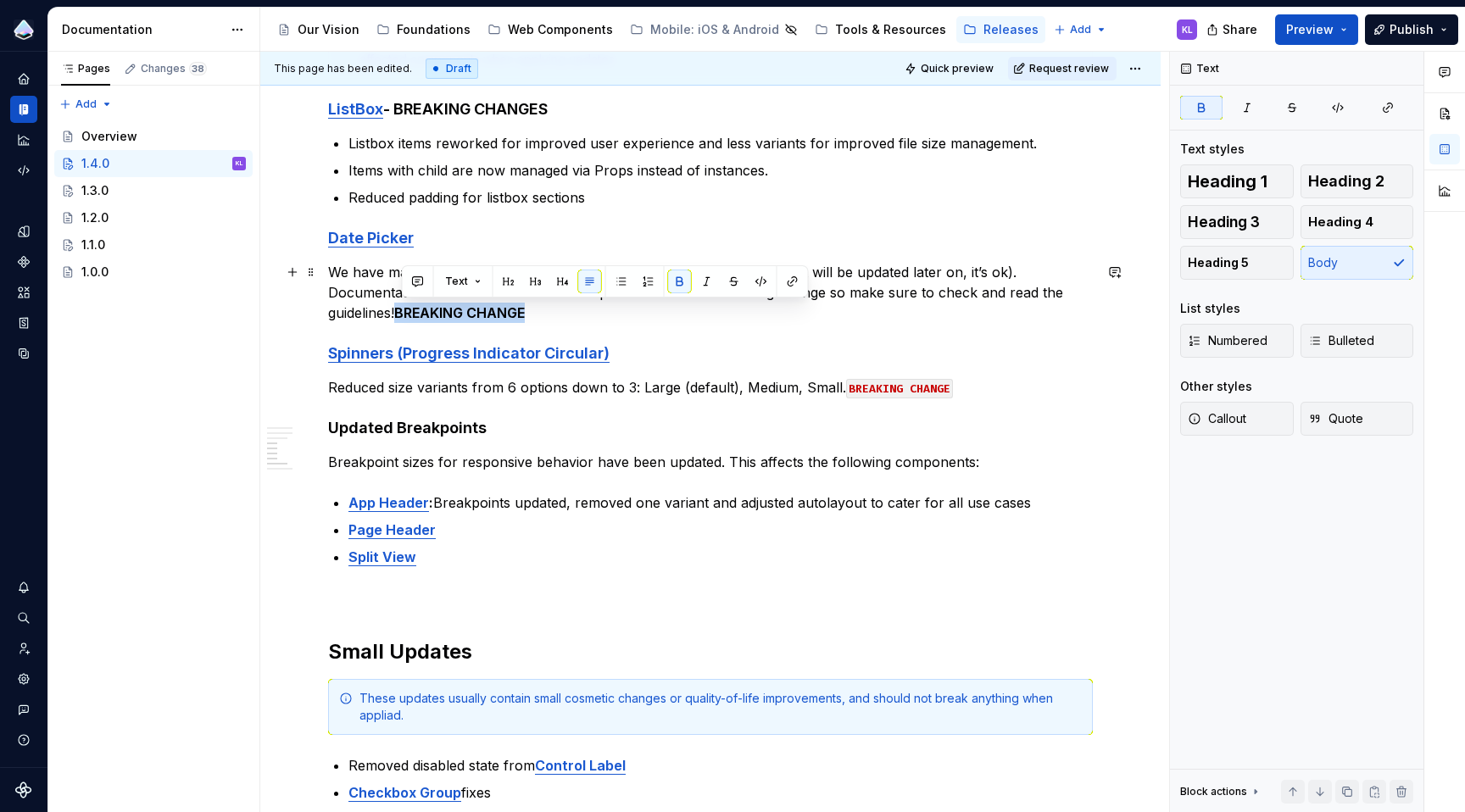
drag, startPoint x: 549, startPoint y: 319, endPoint x: 402, endPoint y: 311, distance: 147.2
click at [402, 311] on p "We have massively updated the date picker experience (coded component will be u…" at bounding box center [710, 292] width 765 height 61
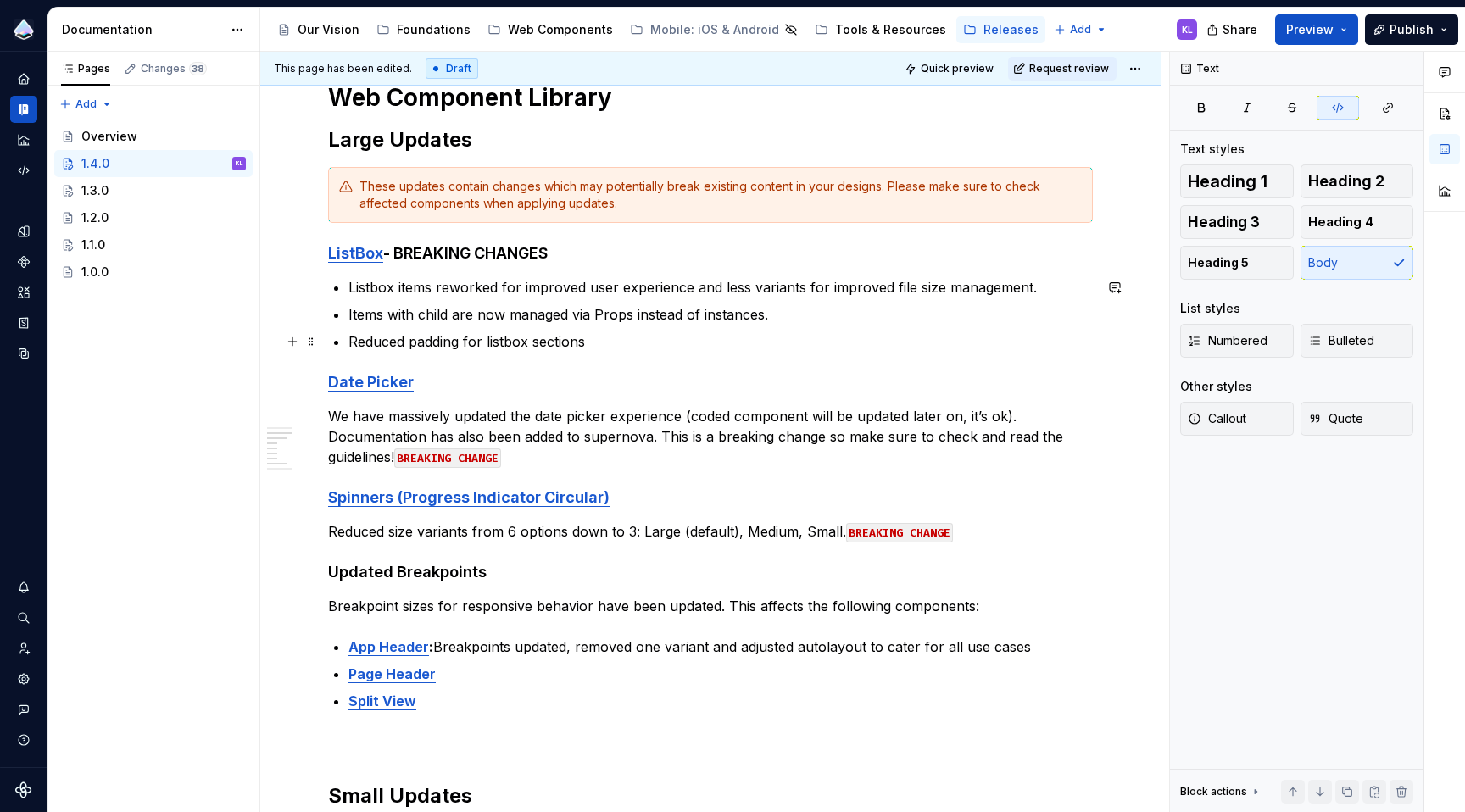
scroll to position [468, 0]
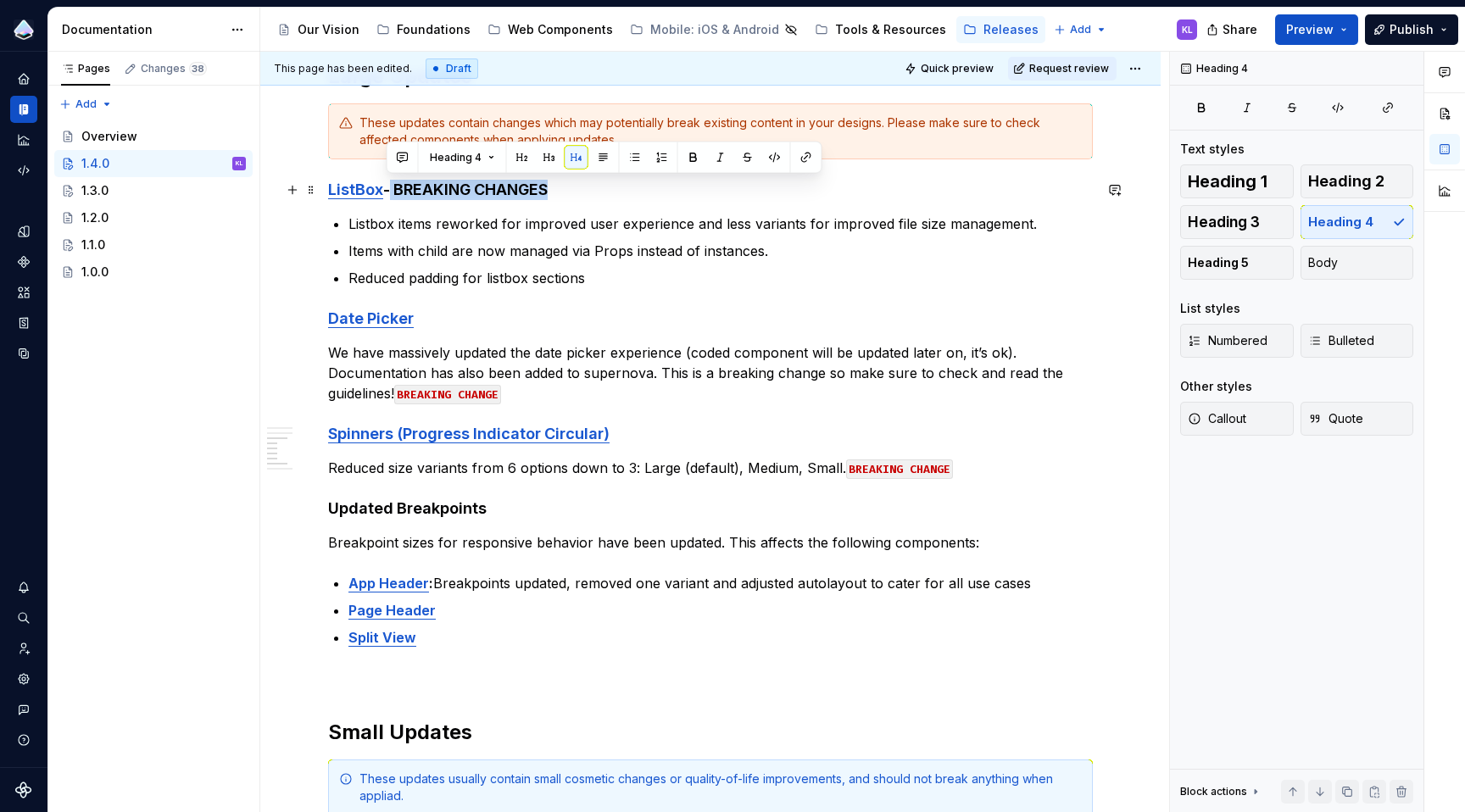
drag, startPoint x: 513, startPoint y: 194, endPoint x: 386, endPoint y: 191, distance: 127.0
click at [386, 191] on h4 "ListBox - BREAKING CHANGES" at bounding box center [710, 190] width 765 height 20
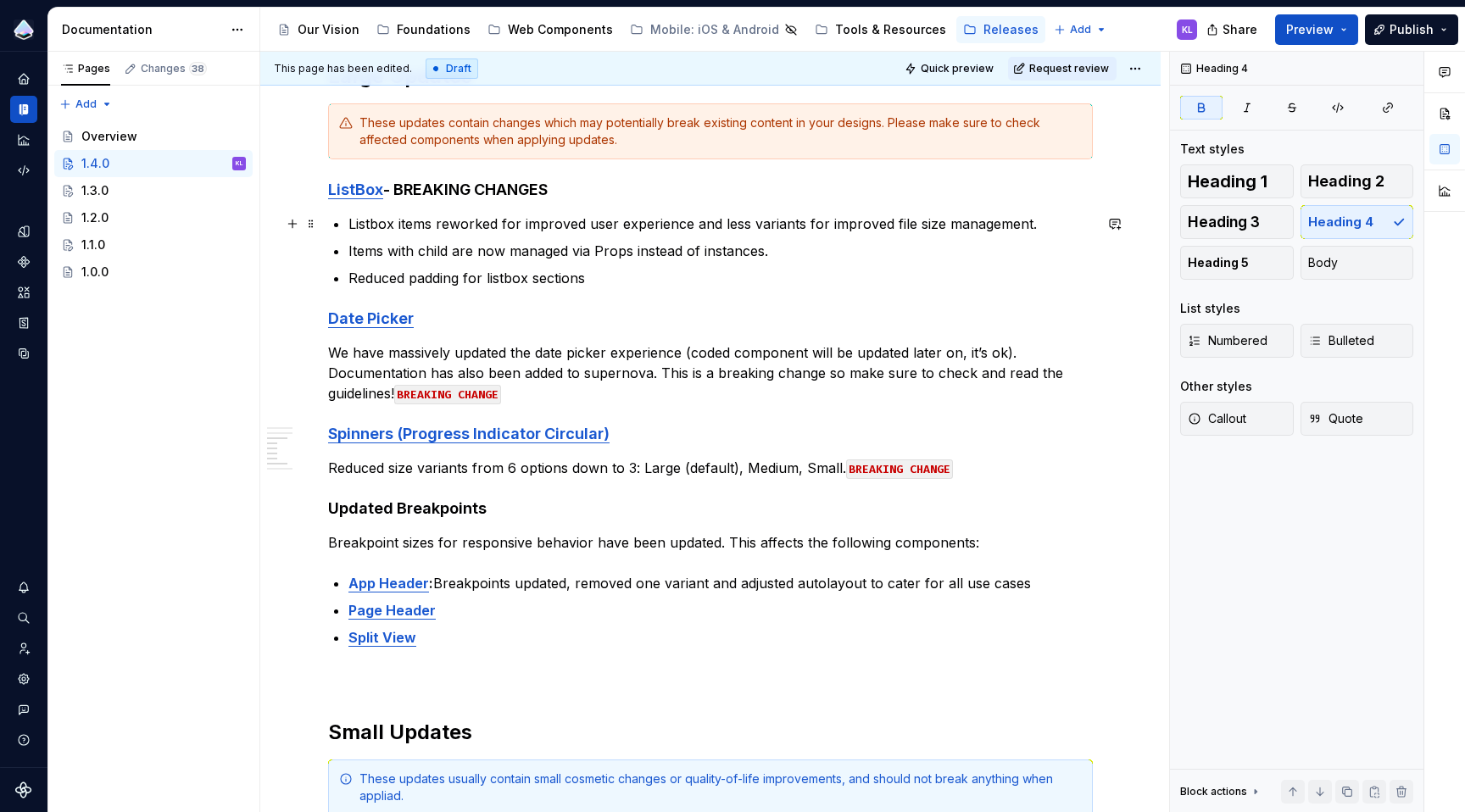
click at [1035, 223] on p "Listbox items reworked for improved user experience and less variants for impro…" at bounding box center [720, 223] width 744 height 20
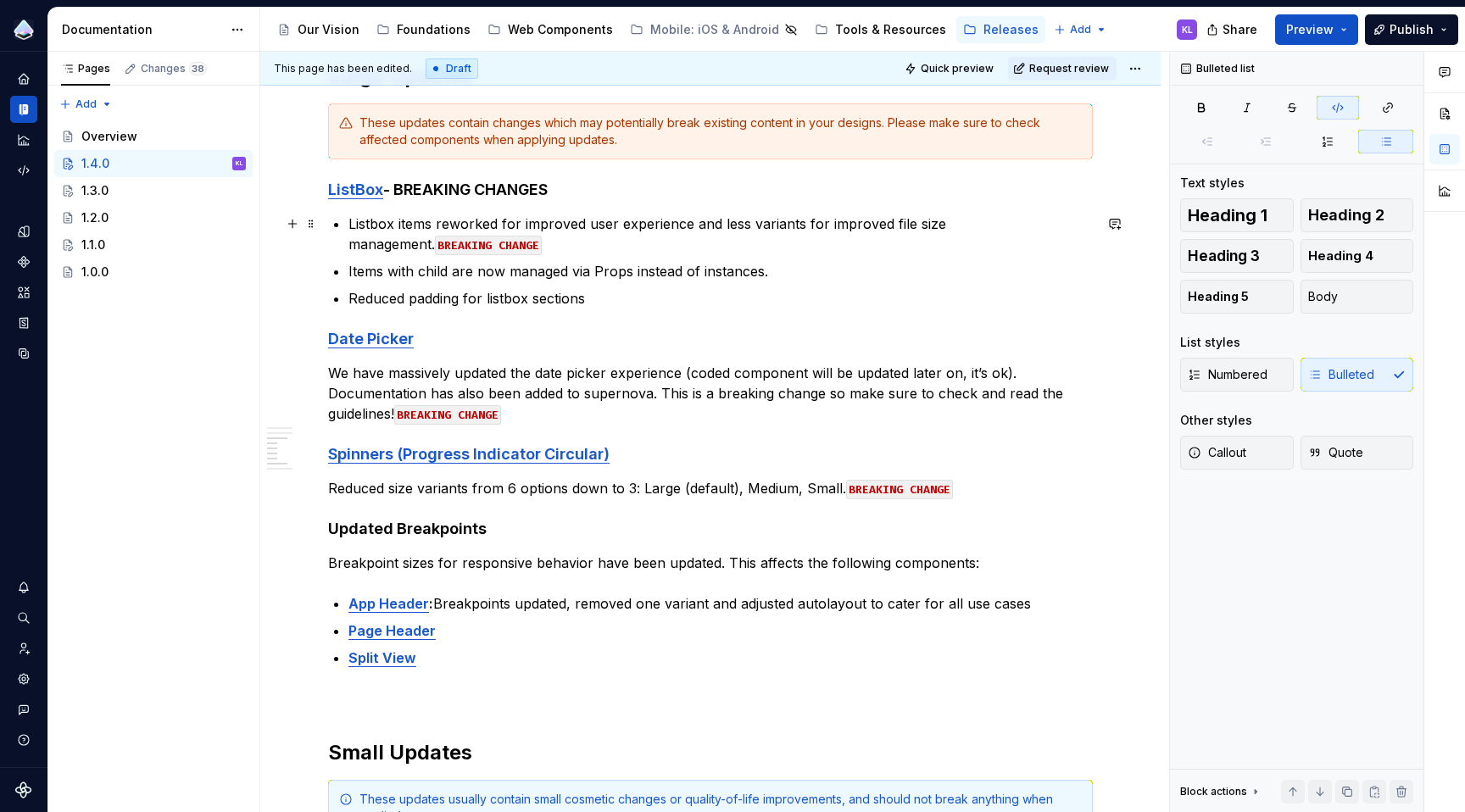
click at [434, 250] on p "Listbox items reworked for improved user experience and less variants for impro…" at bounding box center [720, 234] width 744 height 41
click at [788, 272] on p "Items with child are now managed via Props instead of instances." at bounding box center [720, 271] width 744 height 20
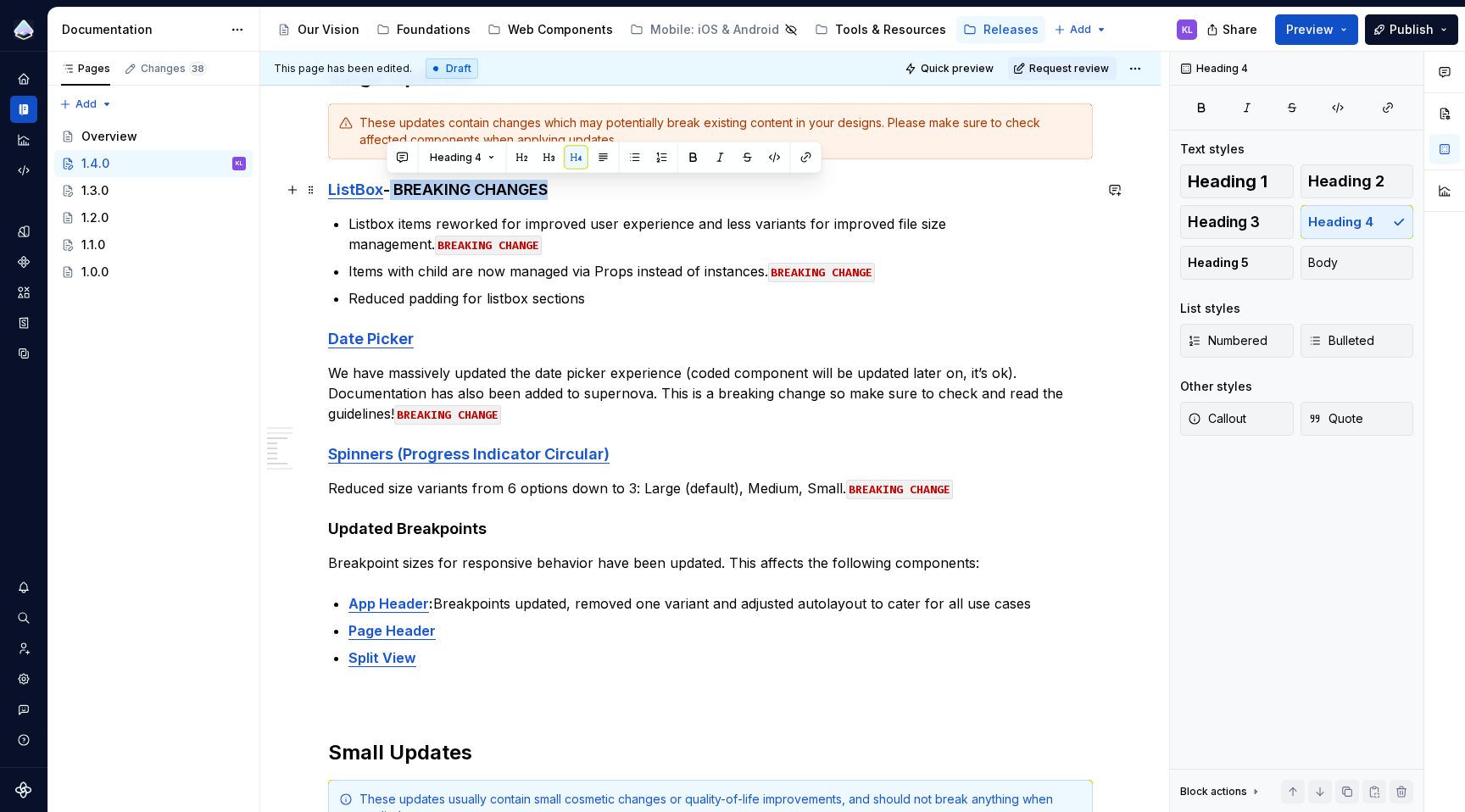
drag, startPoint x: 509, startPoint y: 196, endPoint x: 388, endPoint y: 192, distance: 121.1
click at [388, 192] on h4 "ListBox - BREAKING CHANGES" at bounding box center [710, 190] width 765 height 20
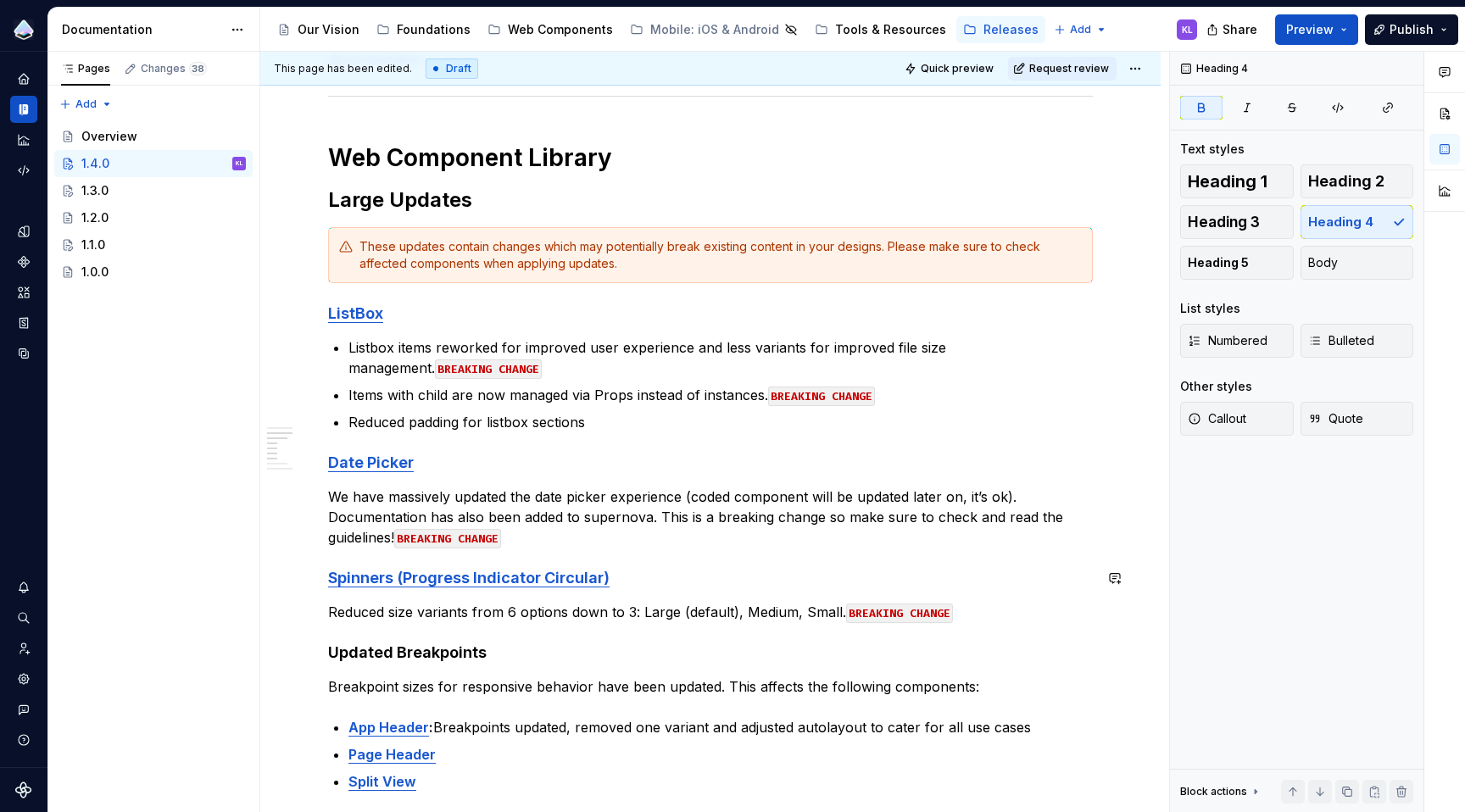
scroll to position [338, 0]
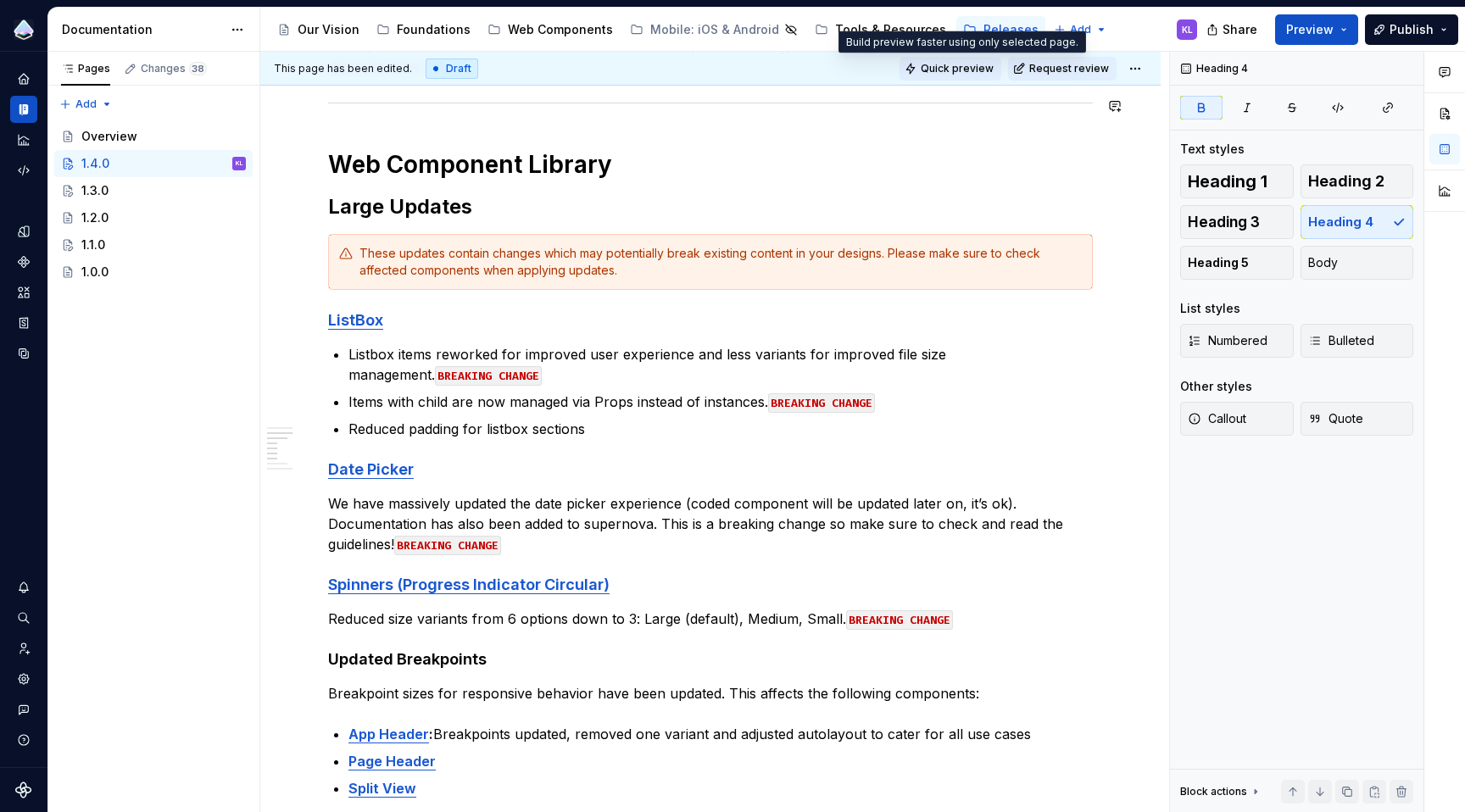
click at [974, 65] on span "Quick preview" at bounding box center [957, 68] width 73 height 14
click at [1054, 68] on span "Request review" at bounding box center [1069, 68] width 80 height 14
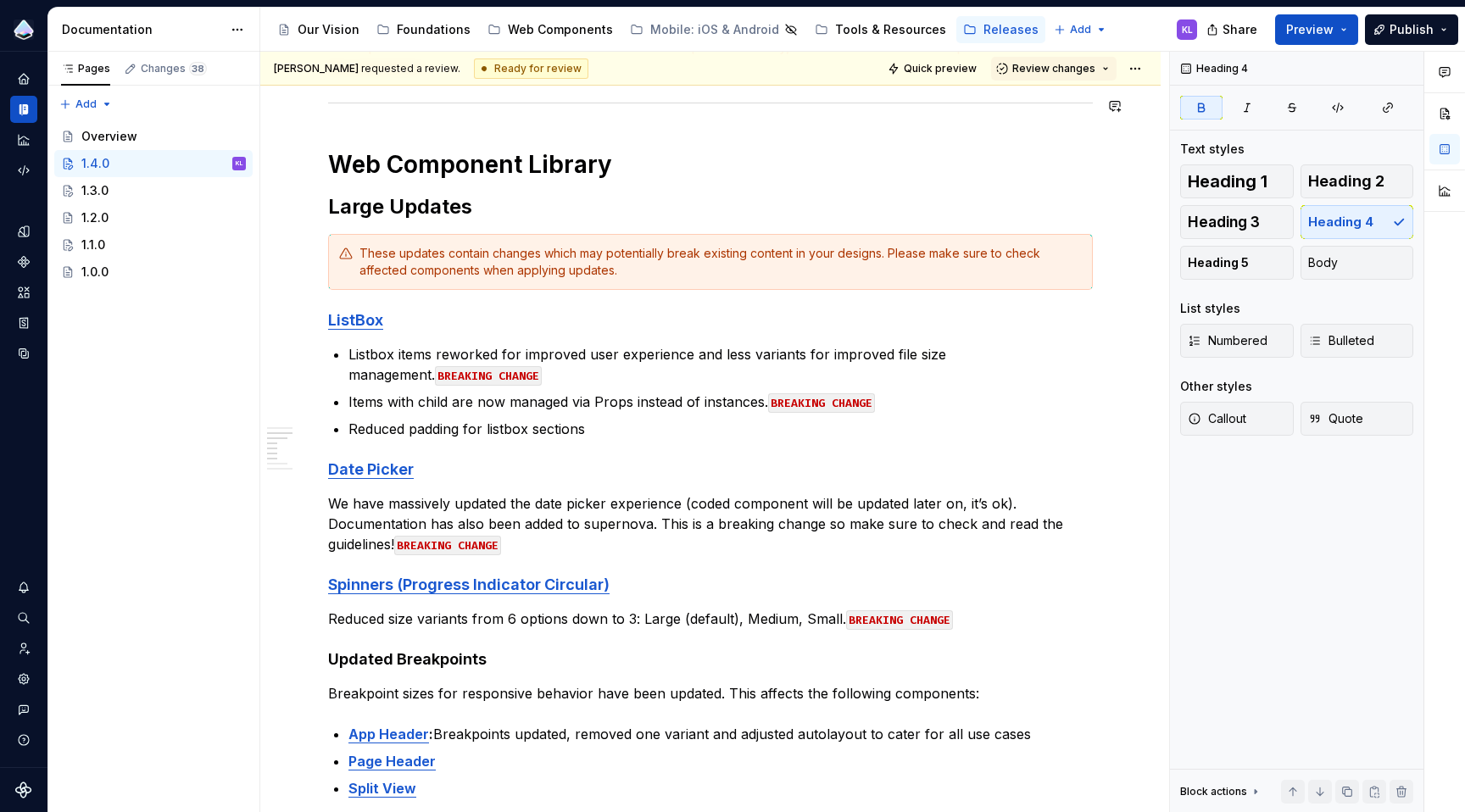
click at [1054, 68] on span "Review changes" at bounding box center [1053, 68] width 83 height 14
click at [1066, 114] on div "This page is ready to publish." at bounding box center [1100, 118] width 148 height 14
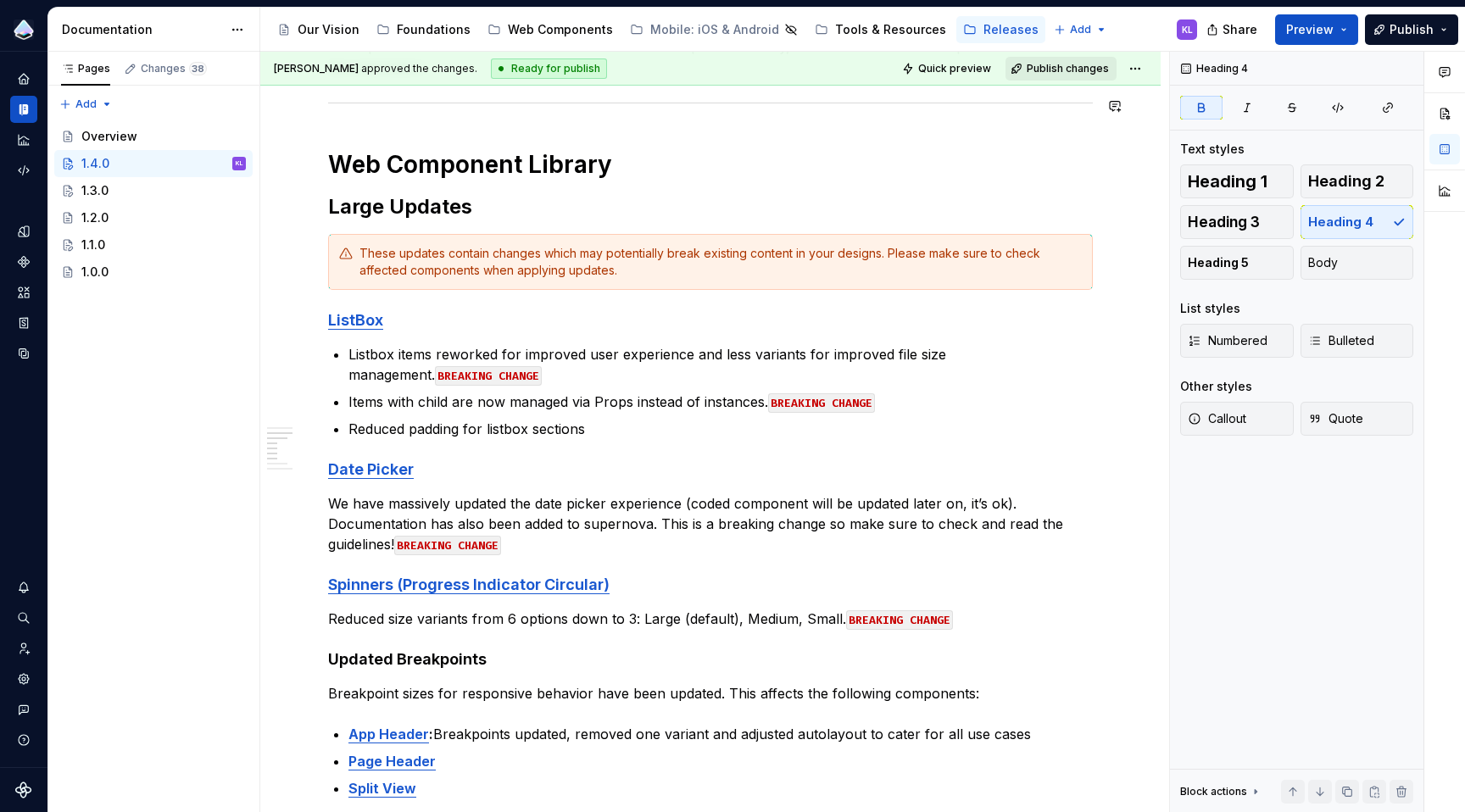
click at [1052, 67] on span "Publish changes" at bounding box center [1067, 68] width 82 height 14
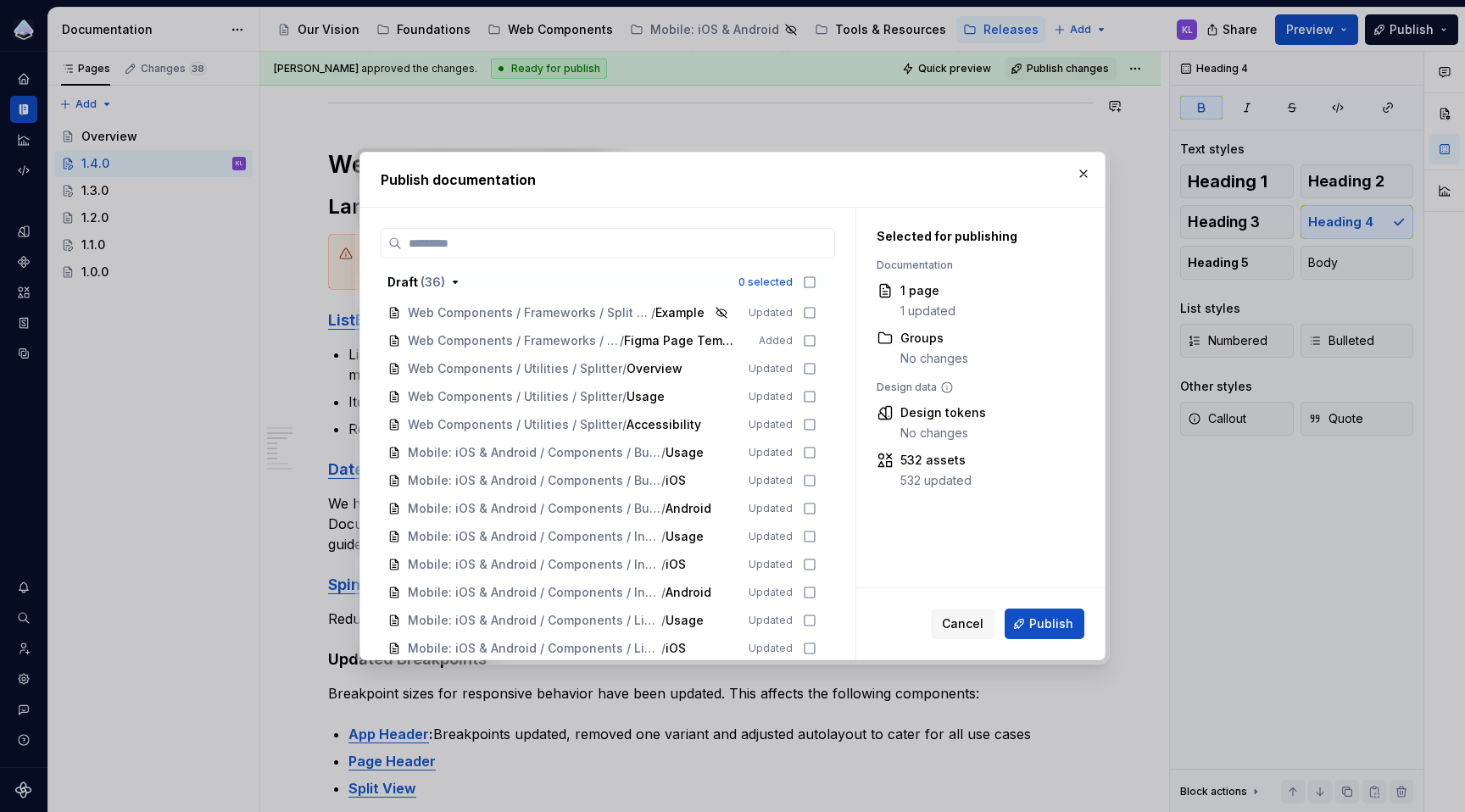
scroll to position [912, 0]
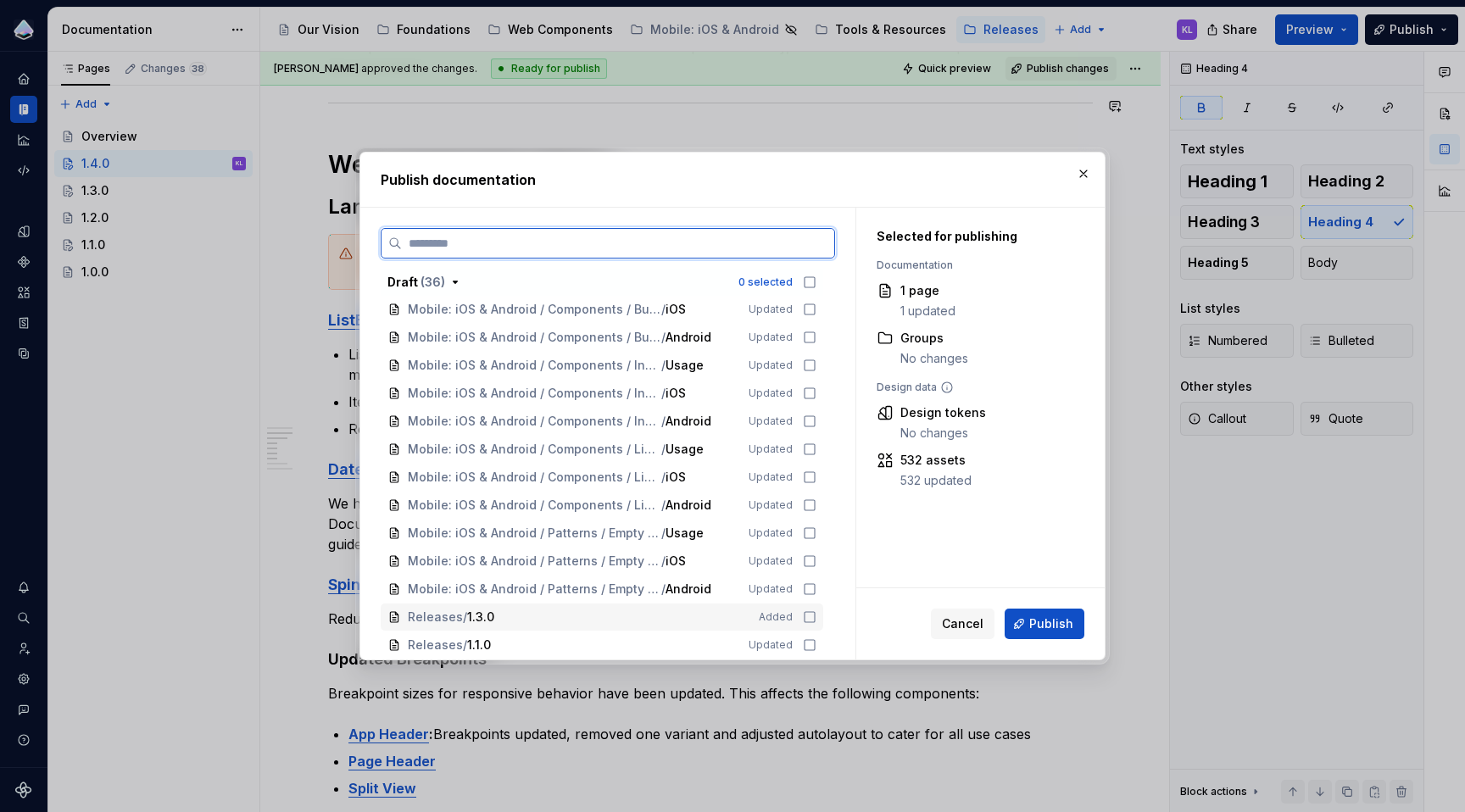
click at [807, 619] on icon at bounding box center [809, 616] width 14 height 14
click at [810, 643] on icon at bounding box center [809, 644] width 14 height 14
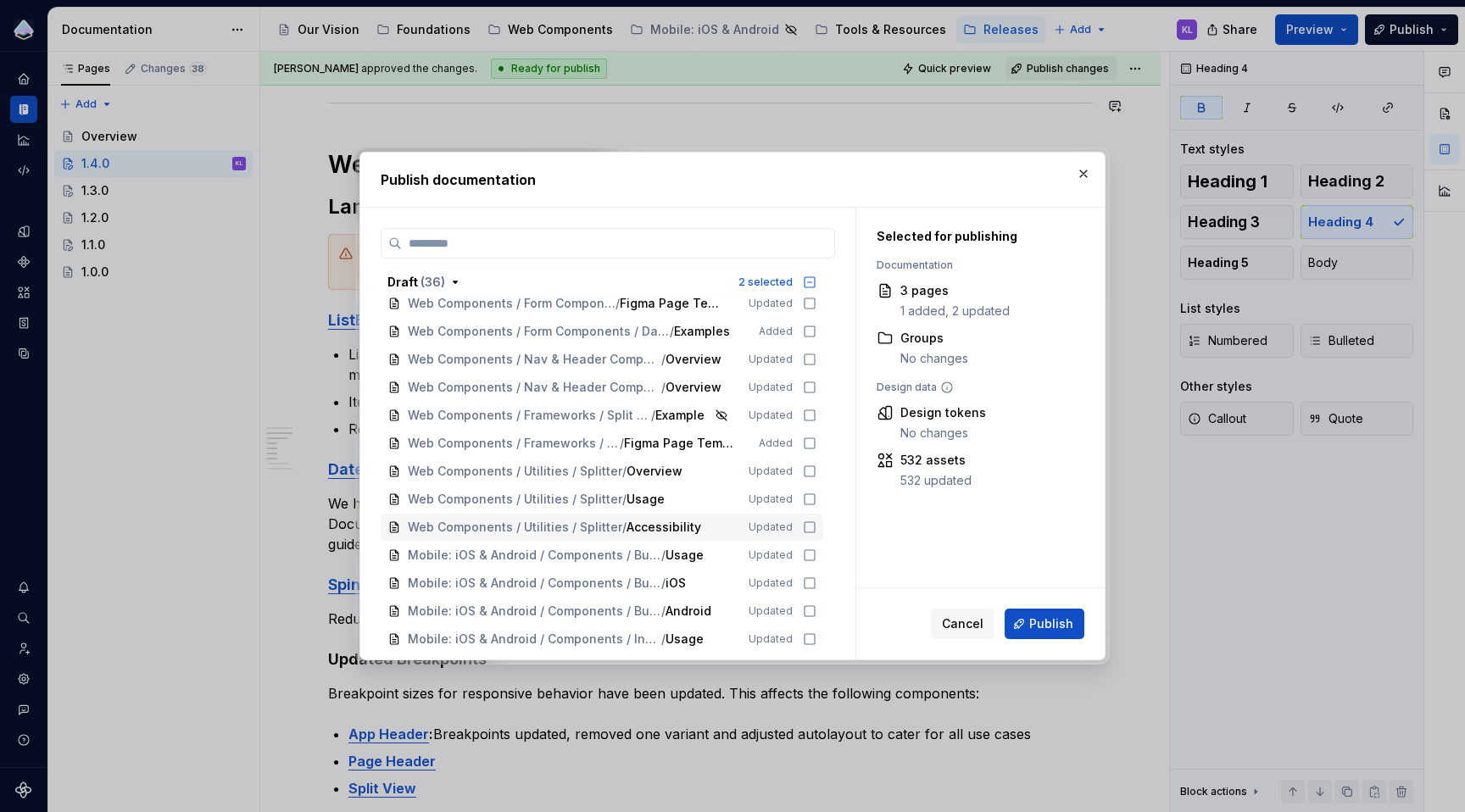
scroll to position [634, 0]
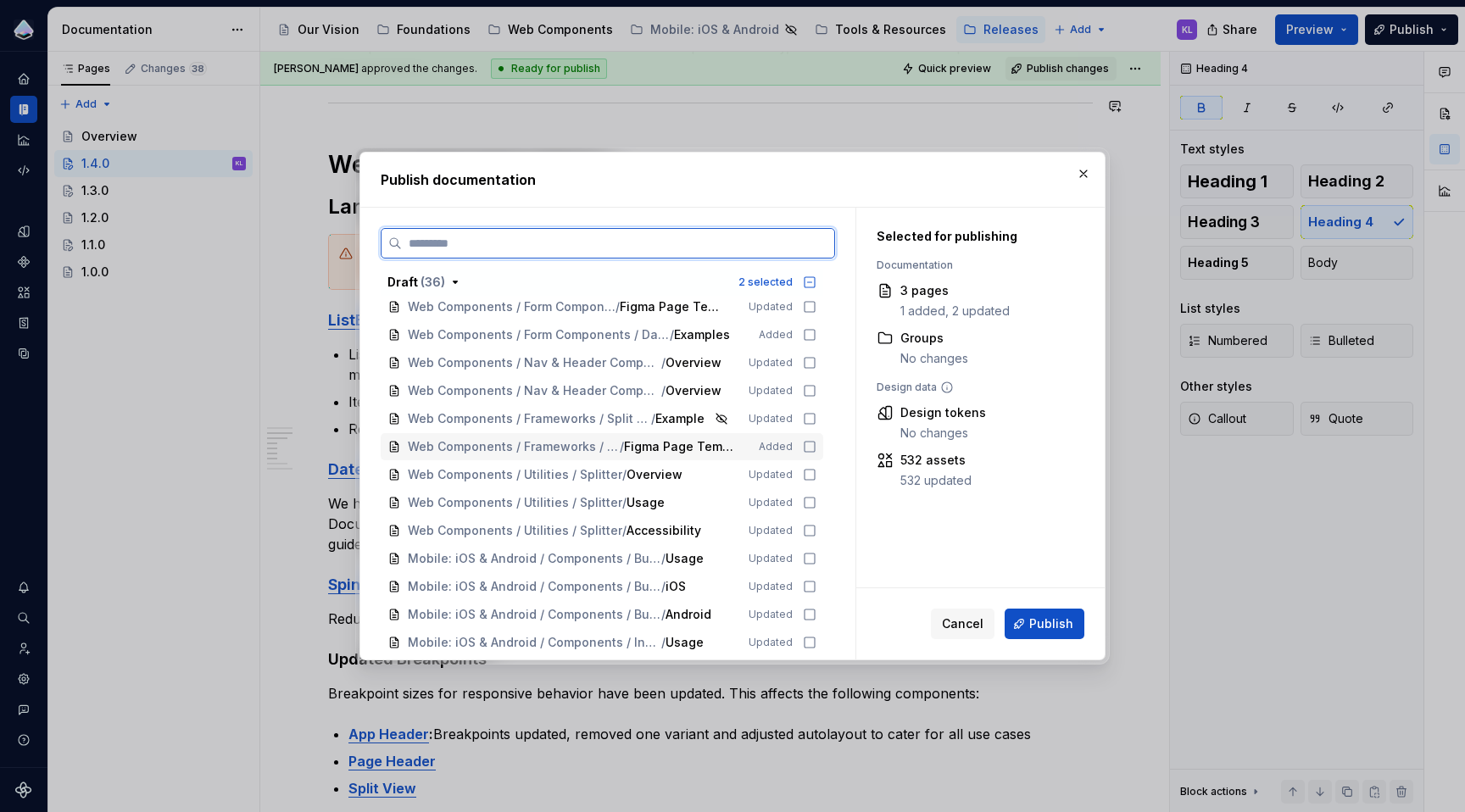
click at [810, 445] on icon at bounding box center [809, 446] width 14 height 14
click at [808, 417] on icon at bounding box center [809, 418] width 14 height 14
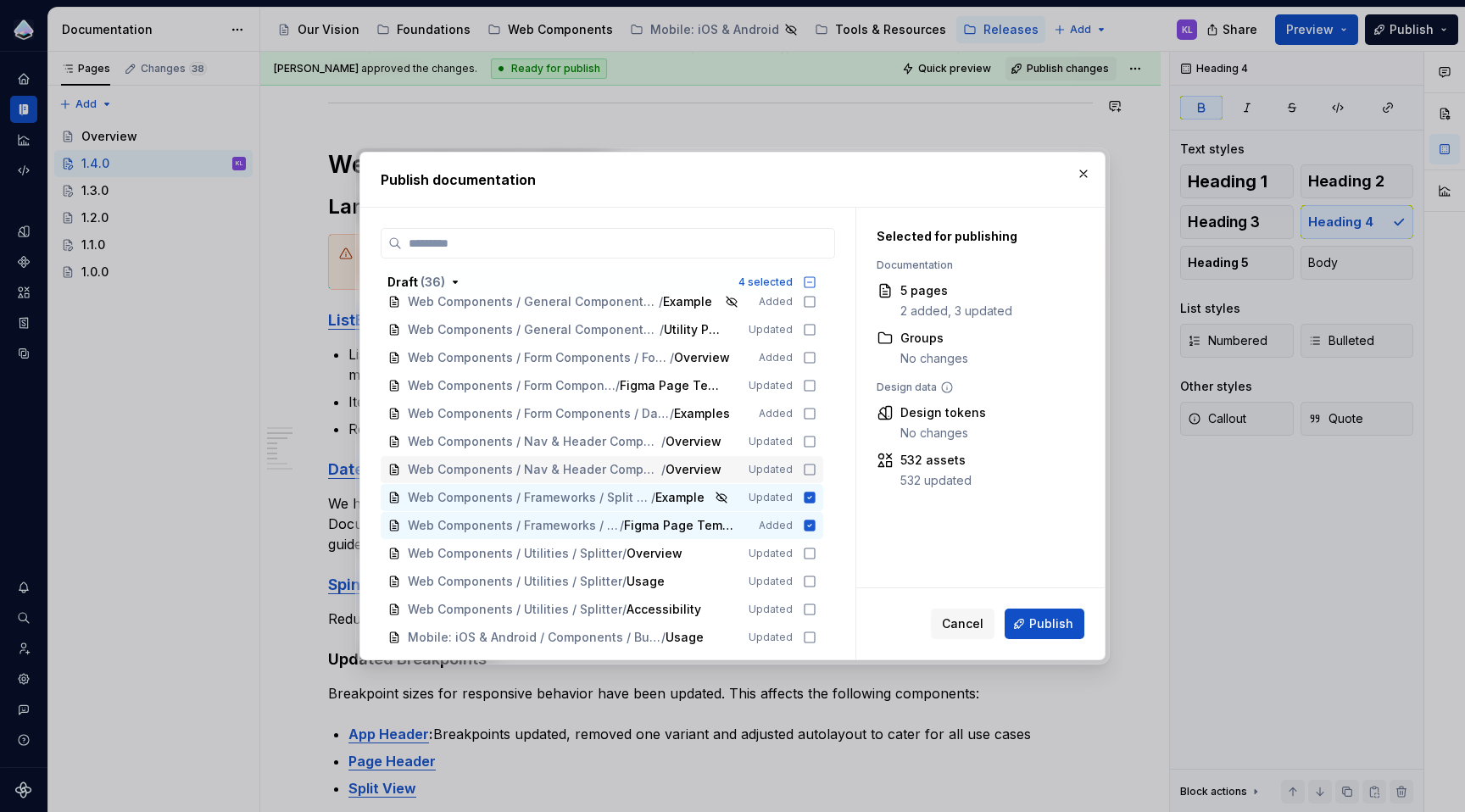
scroll to position [555, 0]
click at [807, 440] on icon at bounding box center [809, 441] width 14 height 14
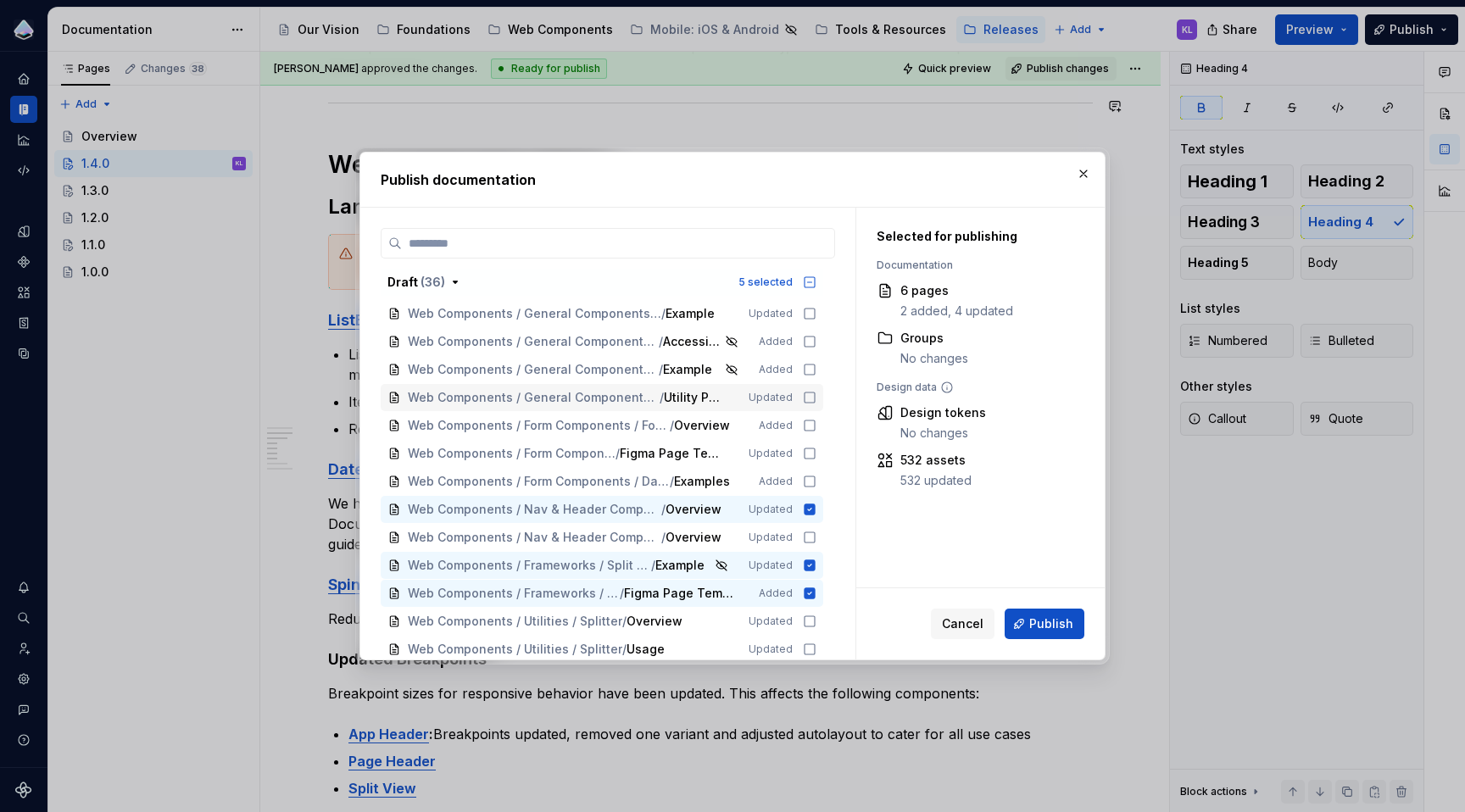
scroll to position [462, 0]
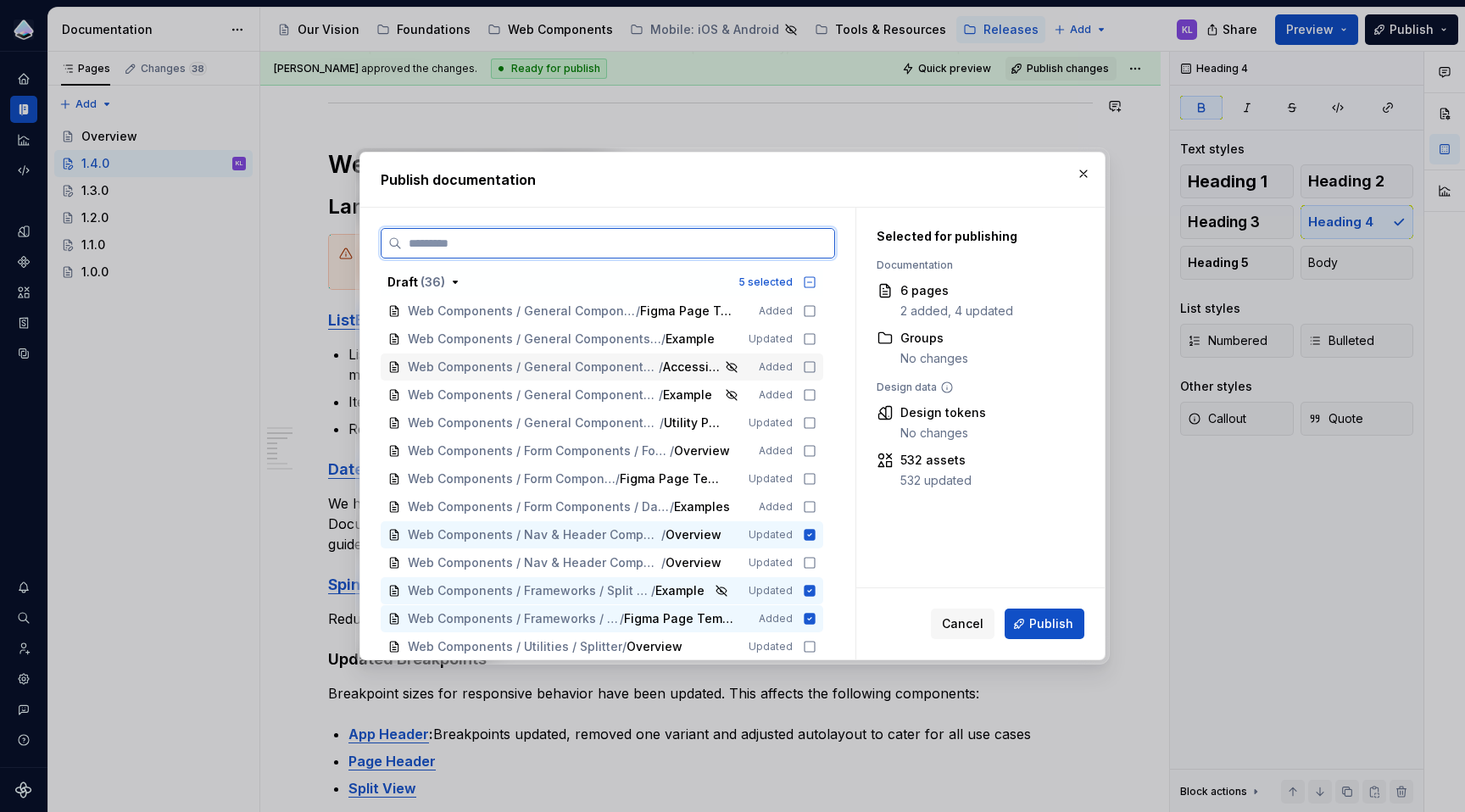
click at [808, 365] on icon at bounding box center [809, 367] width 14 height 14
click at [807, 394] on icon at bounding box center [809, 395] width 14 height 14
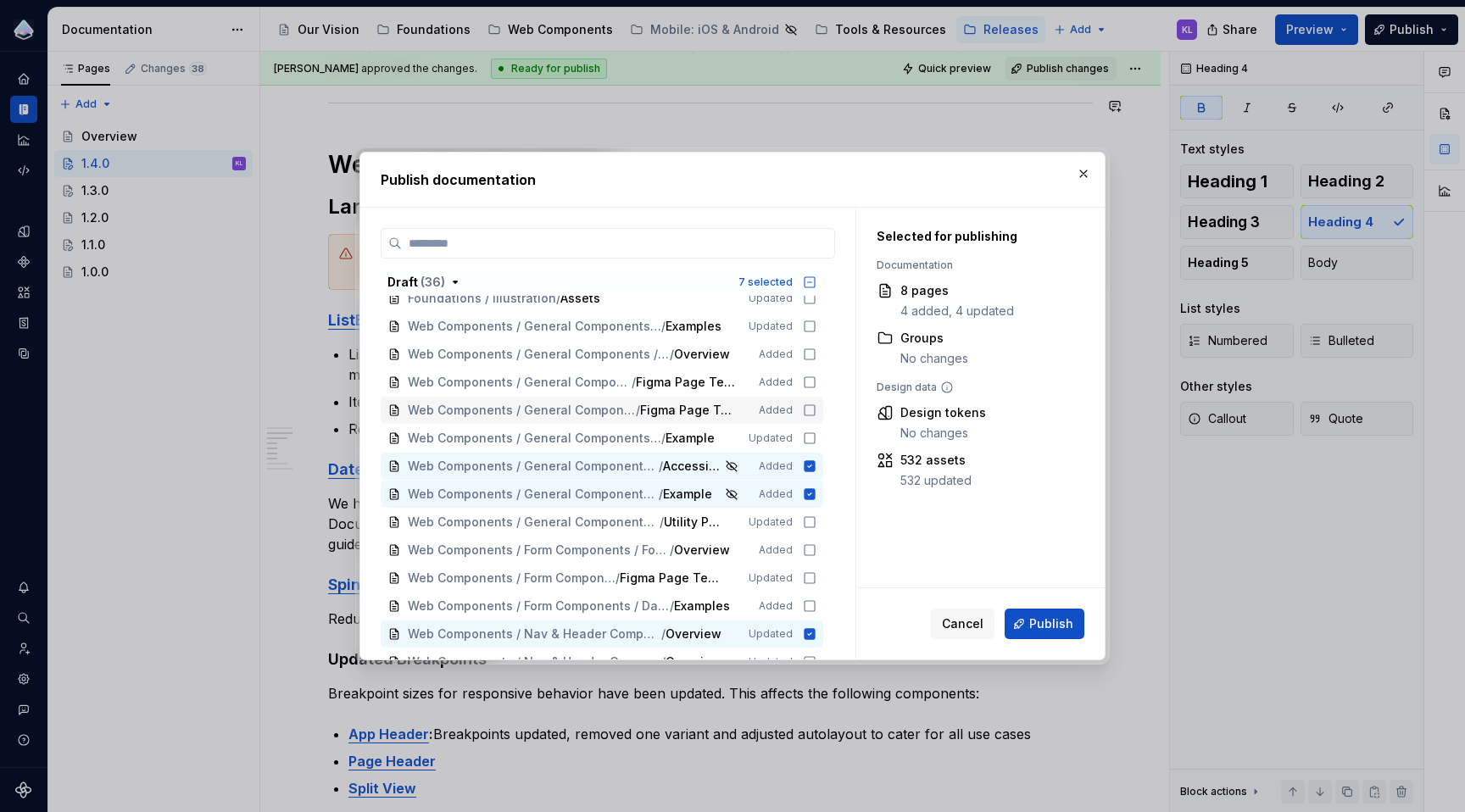
scroll to position [358, 0]
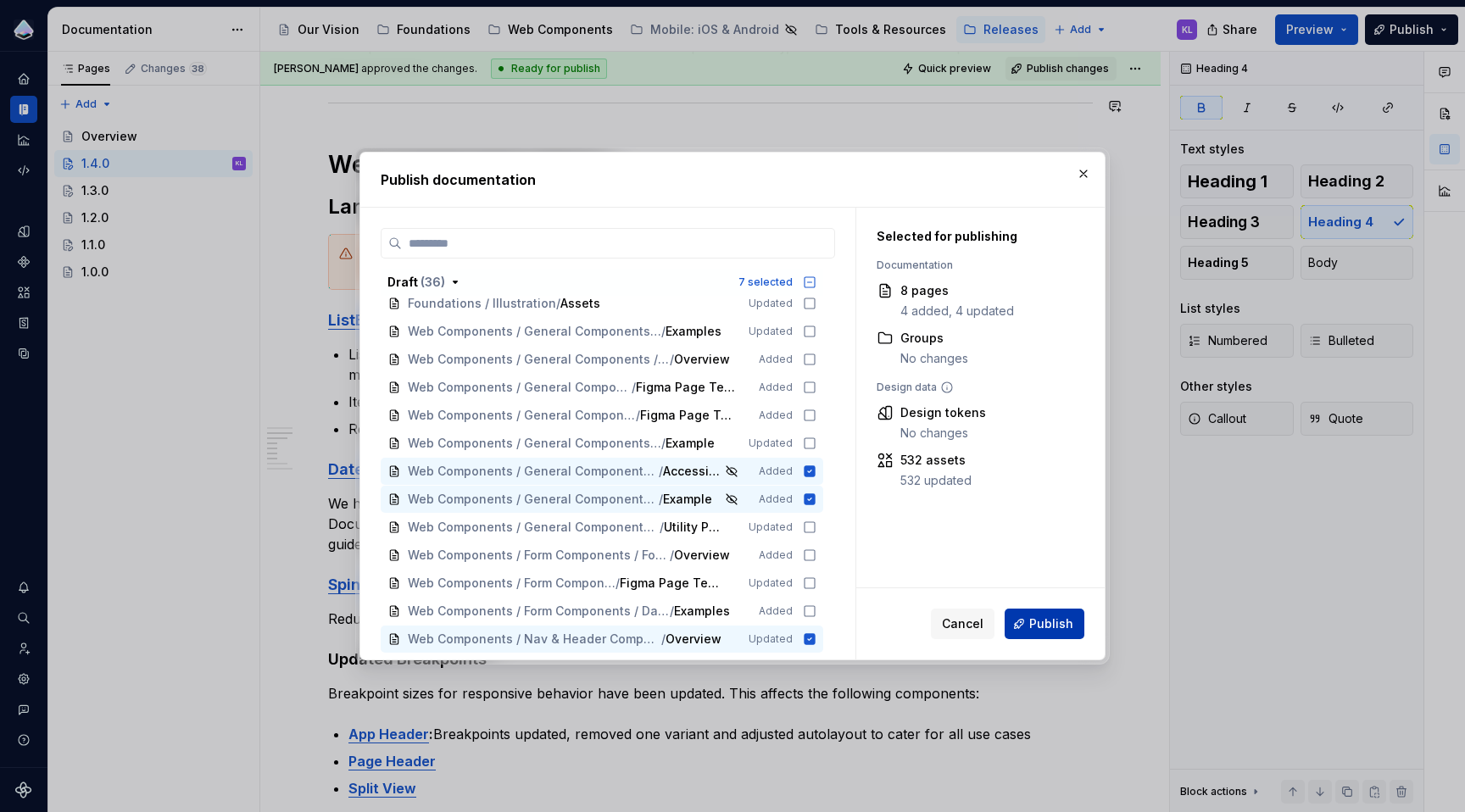
click at [1054, 626] on span "Publish" at bounding box center [1051, 624] width 44 height 17
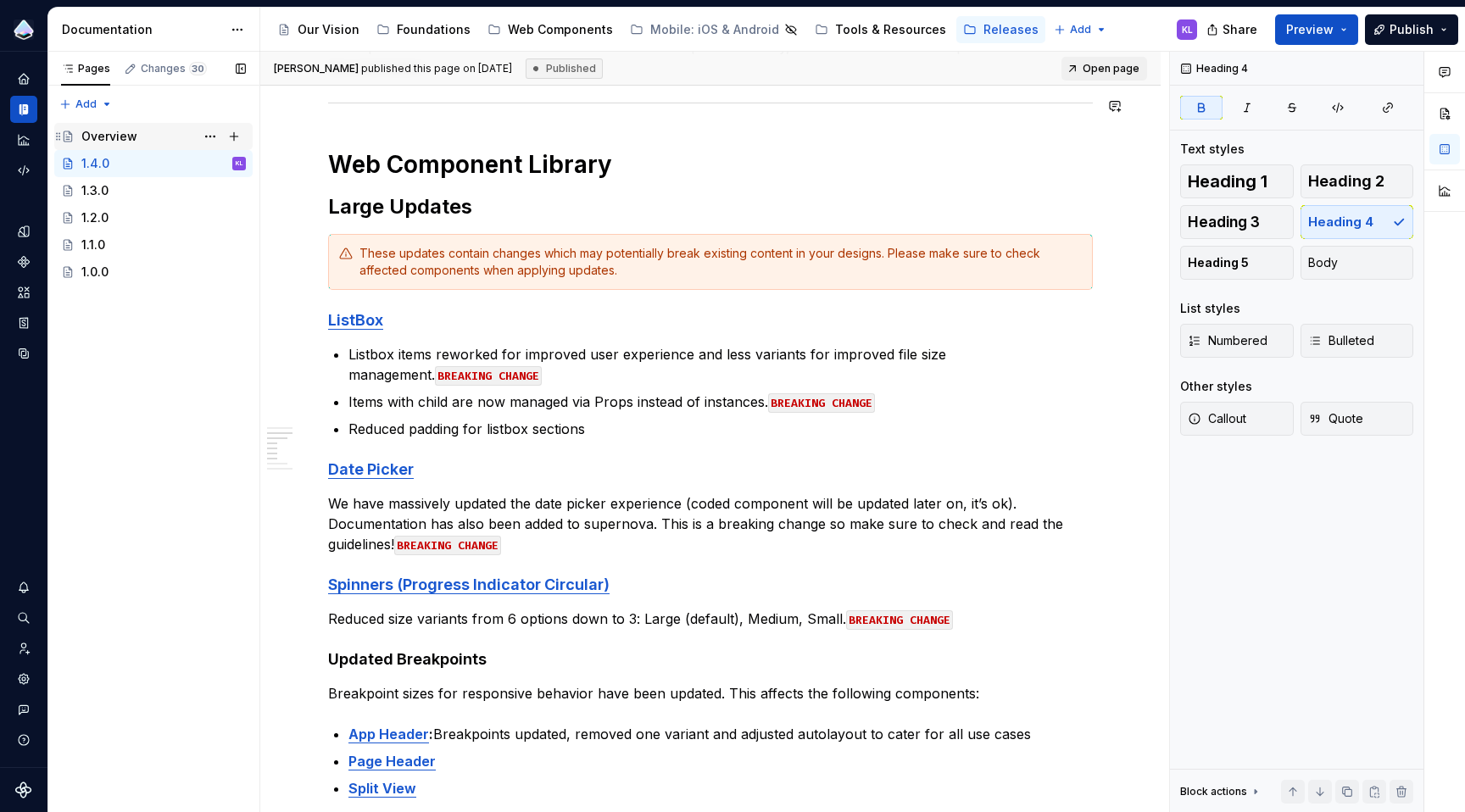
click at [115, 134] on div "Overview" at bounding box center [109, 136] width 56 height 17
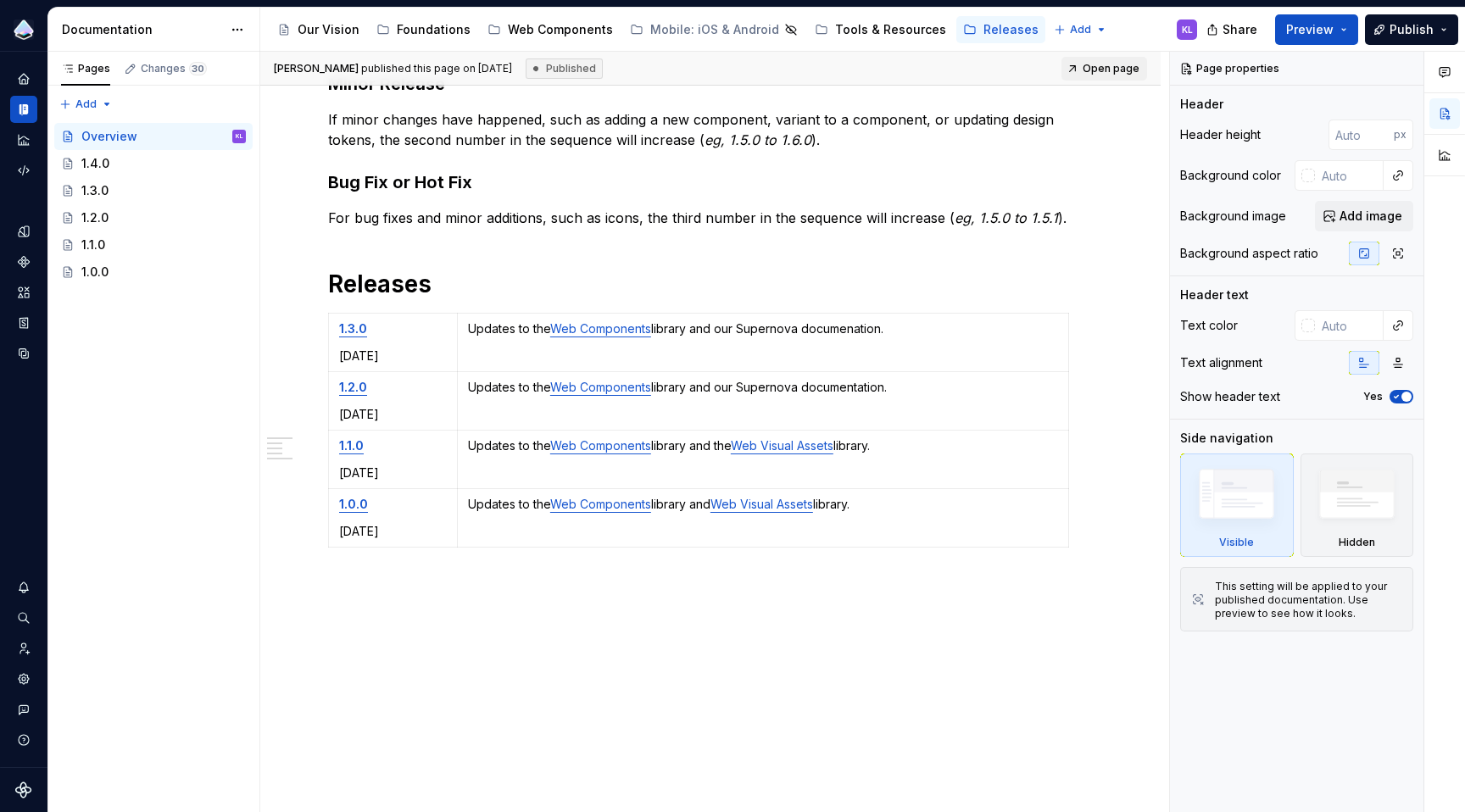
scroll to position [508, 0]
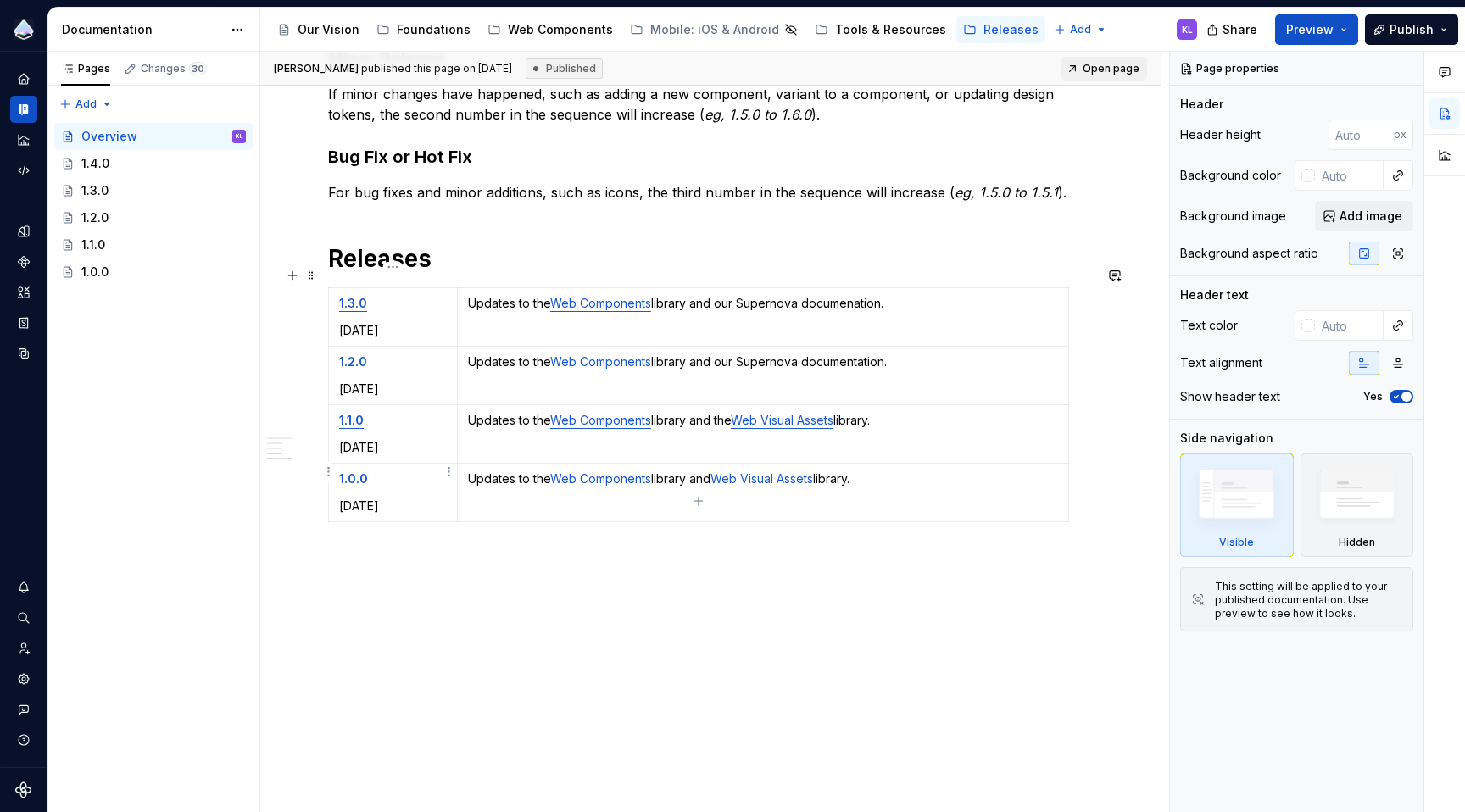
type textarea "*"
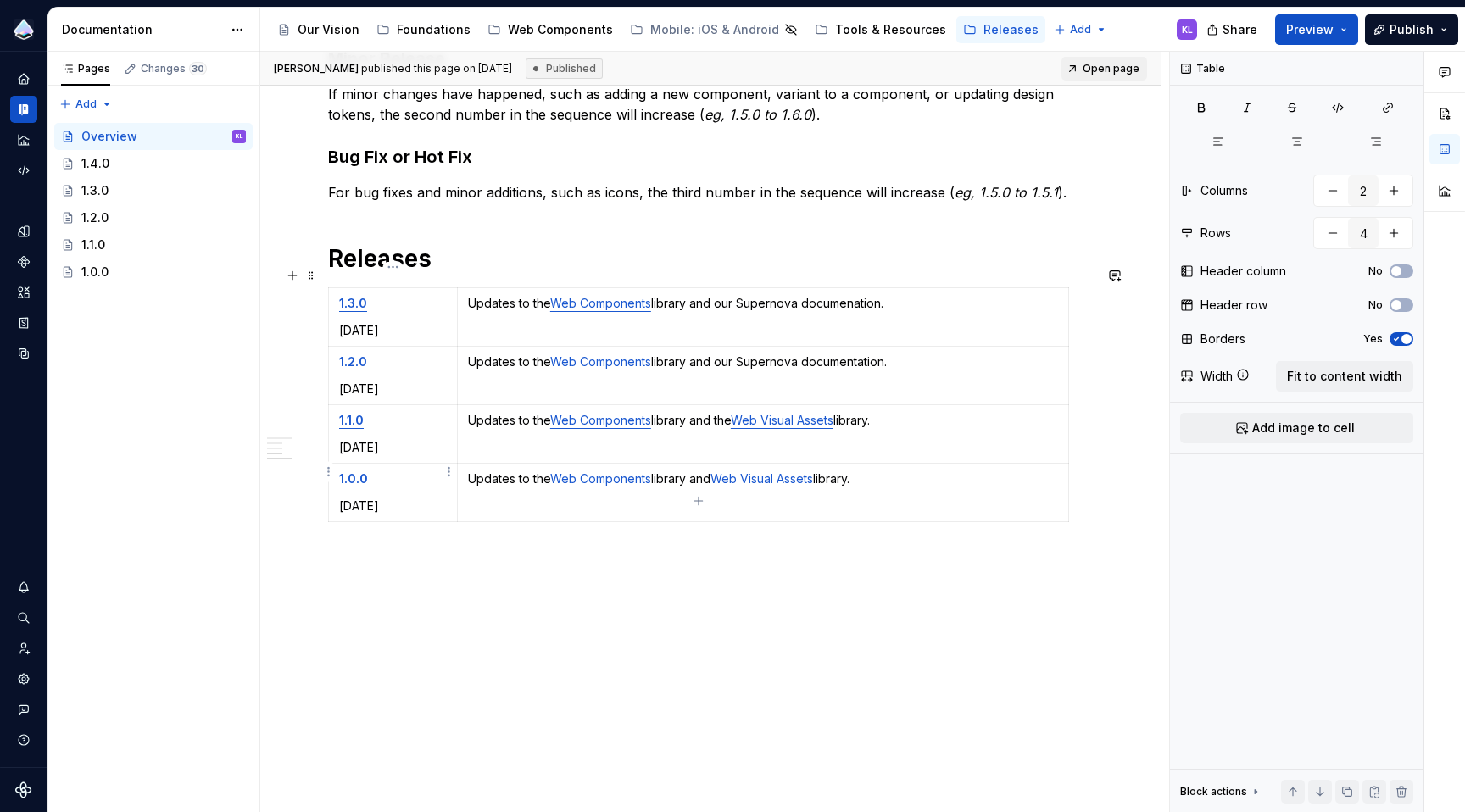
click at [391, 474] on td "1.0.0 [DATE]" at bounding box center [393, 493] width 129 height 59
click at [695, 496] on icon "button" at bounding box center [699, 501] width 14 height 14
type input "5"
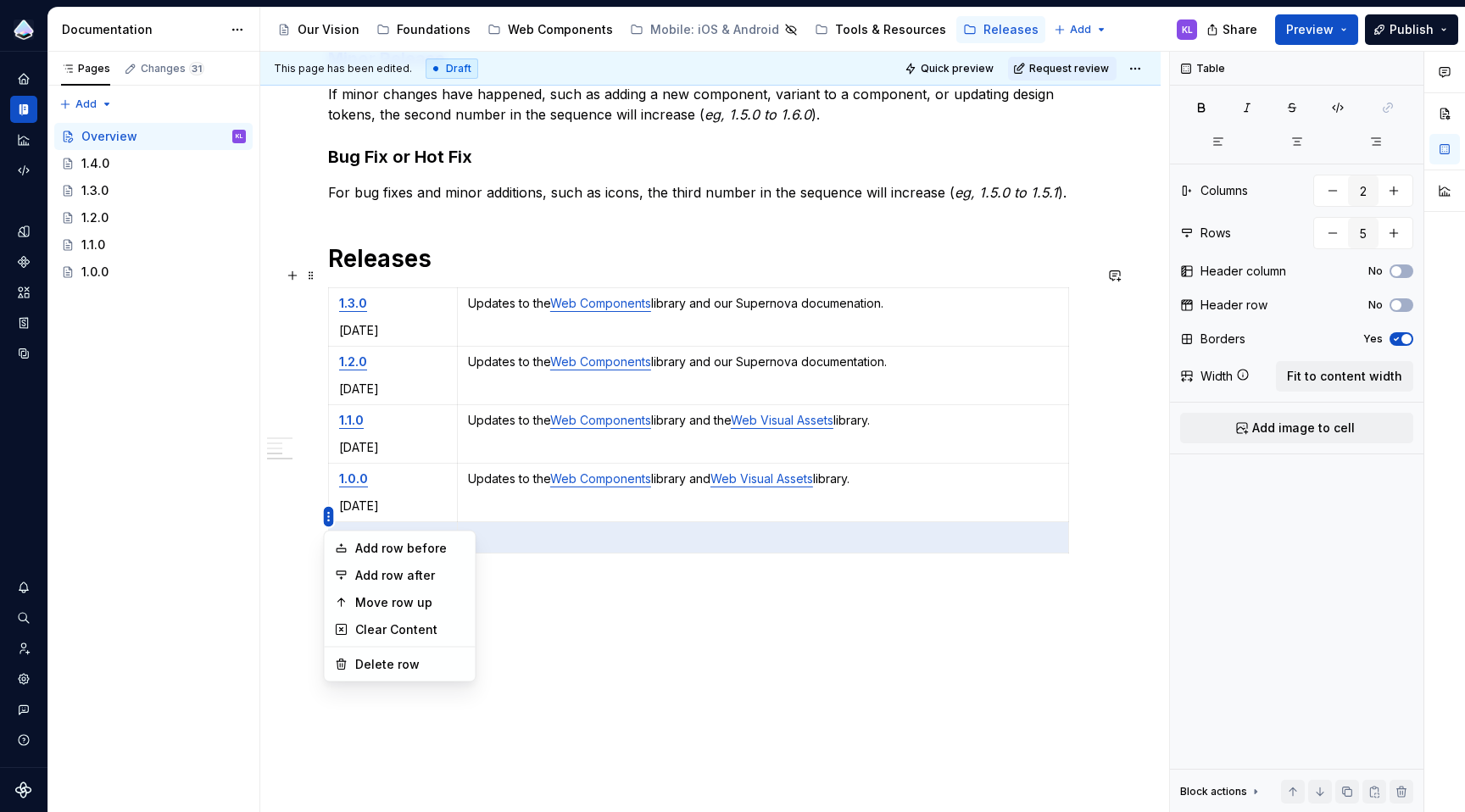
click at [327, 297] on html "Prism Design System KL Design system data Documentation Accessibility guide for…" at bounding box center [732, 406] width 1465 height 812
click at [377, 601] on div "Move row up" at bounding box center [410, 602] width 110 height 17
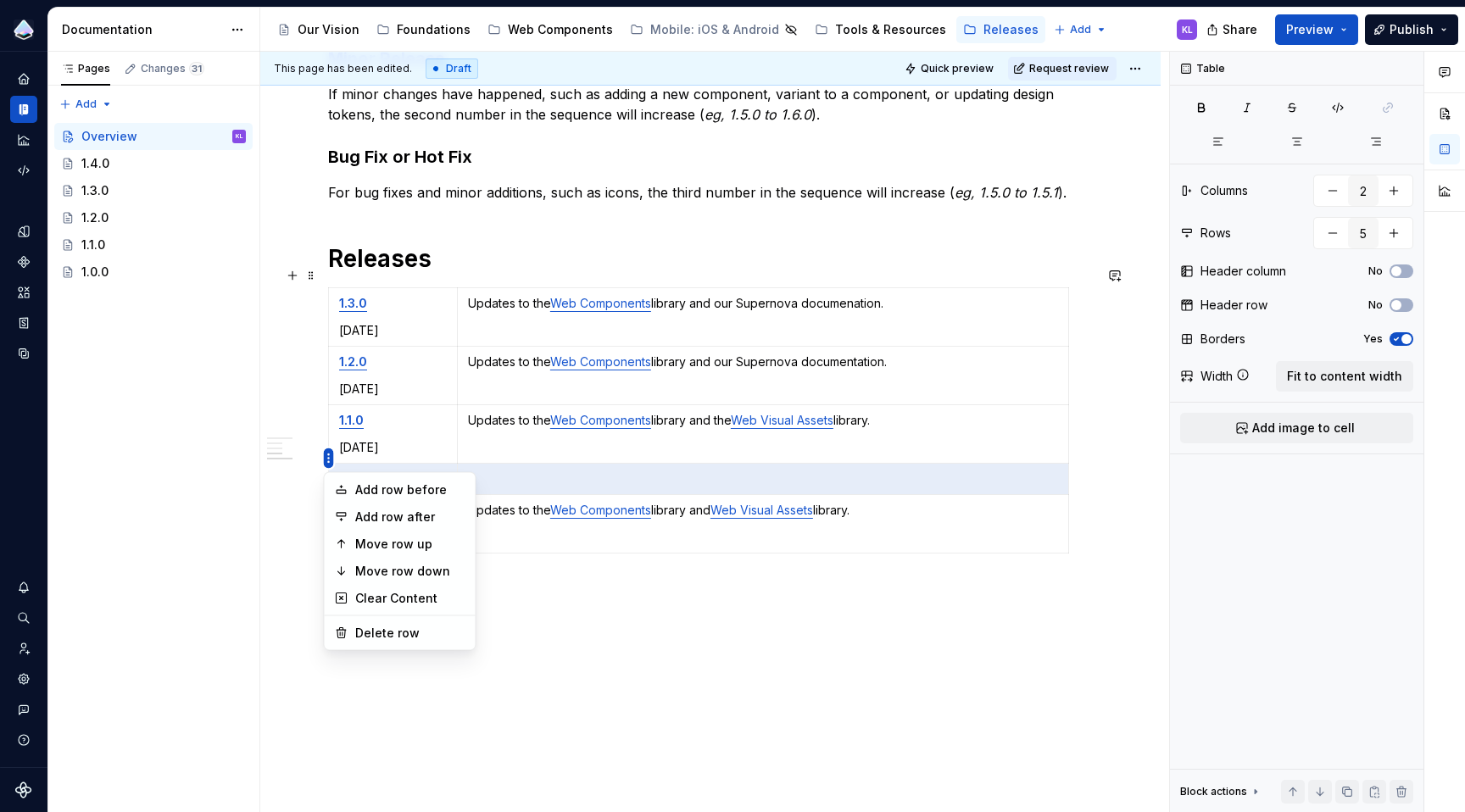
click at [327, 425] on html "Prism Design System KL Design system data Documentation Accessibility guide for…" at bounding box center [732, 406] width 1465 height 812
click at [396, 549] on div "Move row up" at bounding box center [410, 544] width 110 height 17
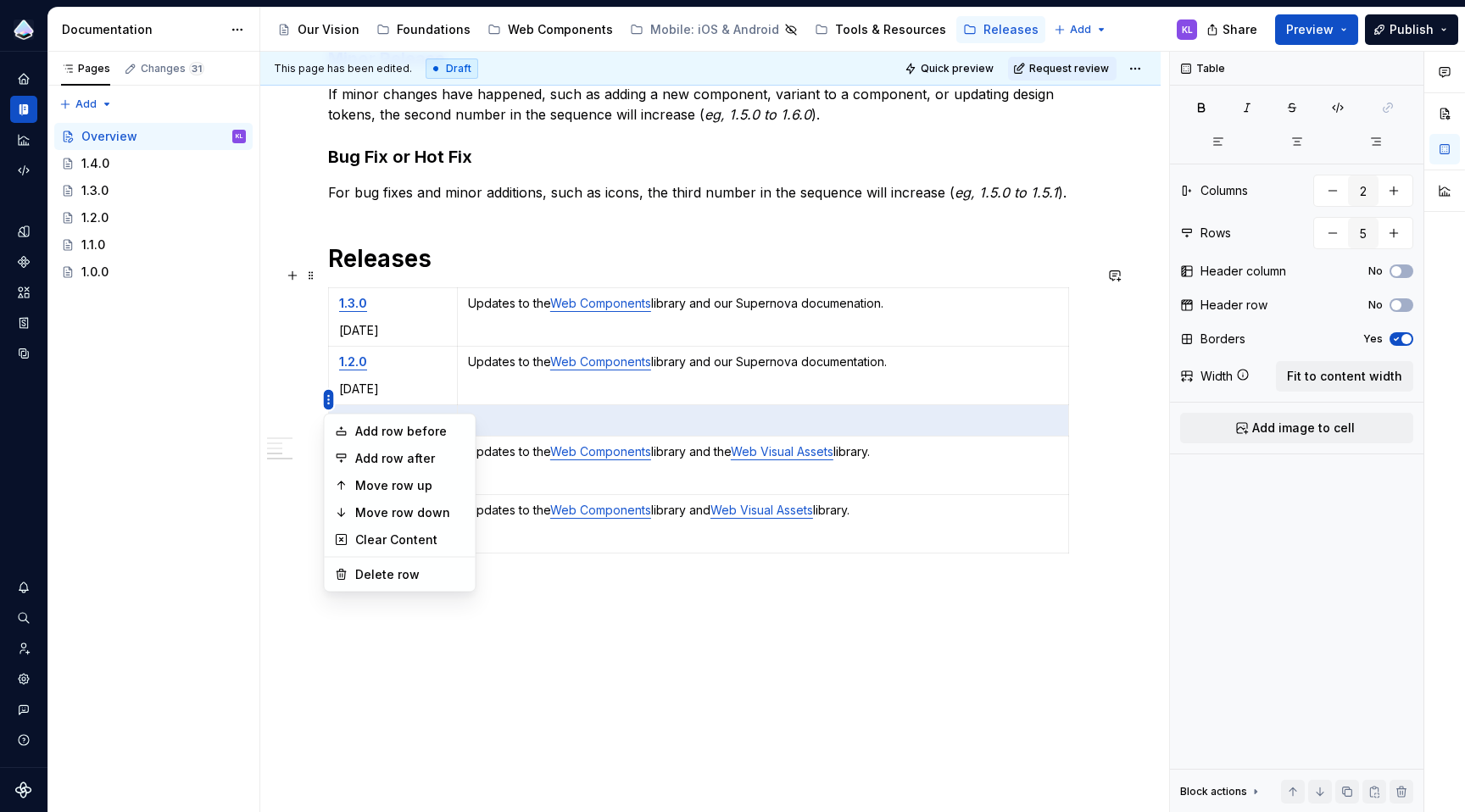
click at [330, 399] on html "Prism Design System KL Design system data Documentation Accessibility guide for…" at bounding box center [732, 406] width 1465 height 812
click at [391, 488] on div "Move row up" at bounding box center [410, 486] width 110 height 17
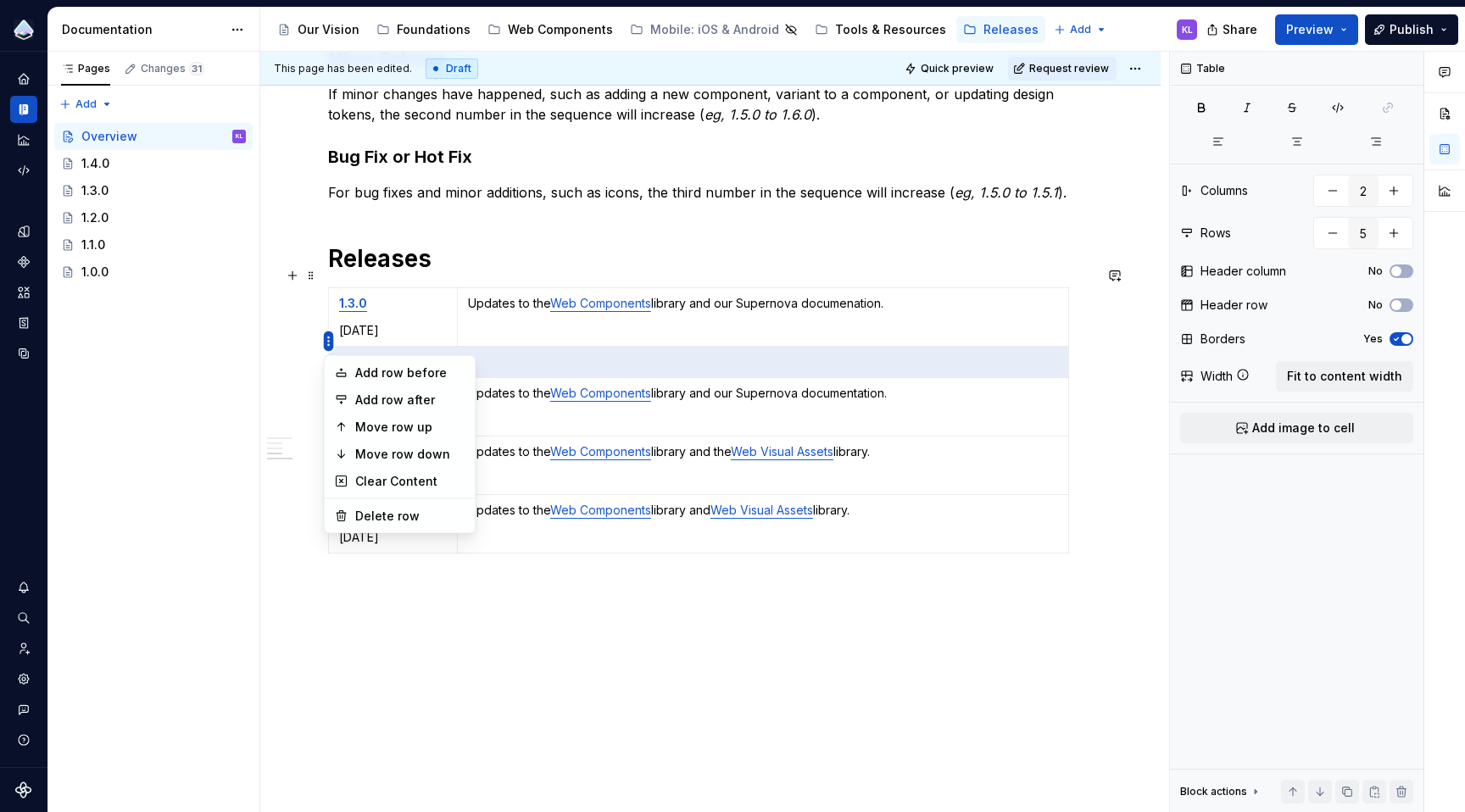
click at [330, 343] on html "Prism Design System KL Design system data Documentation Accessibility guide for…" at bounding box center [732, 406] width 1465 height 812
click at [414, 426] on div "Move row up" at bounding box center [410, 427] width 110 height 17
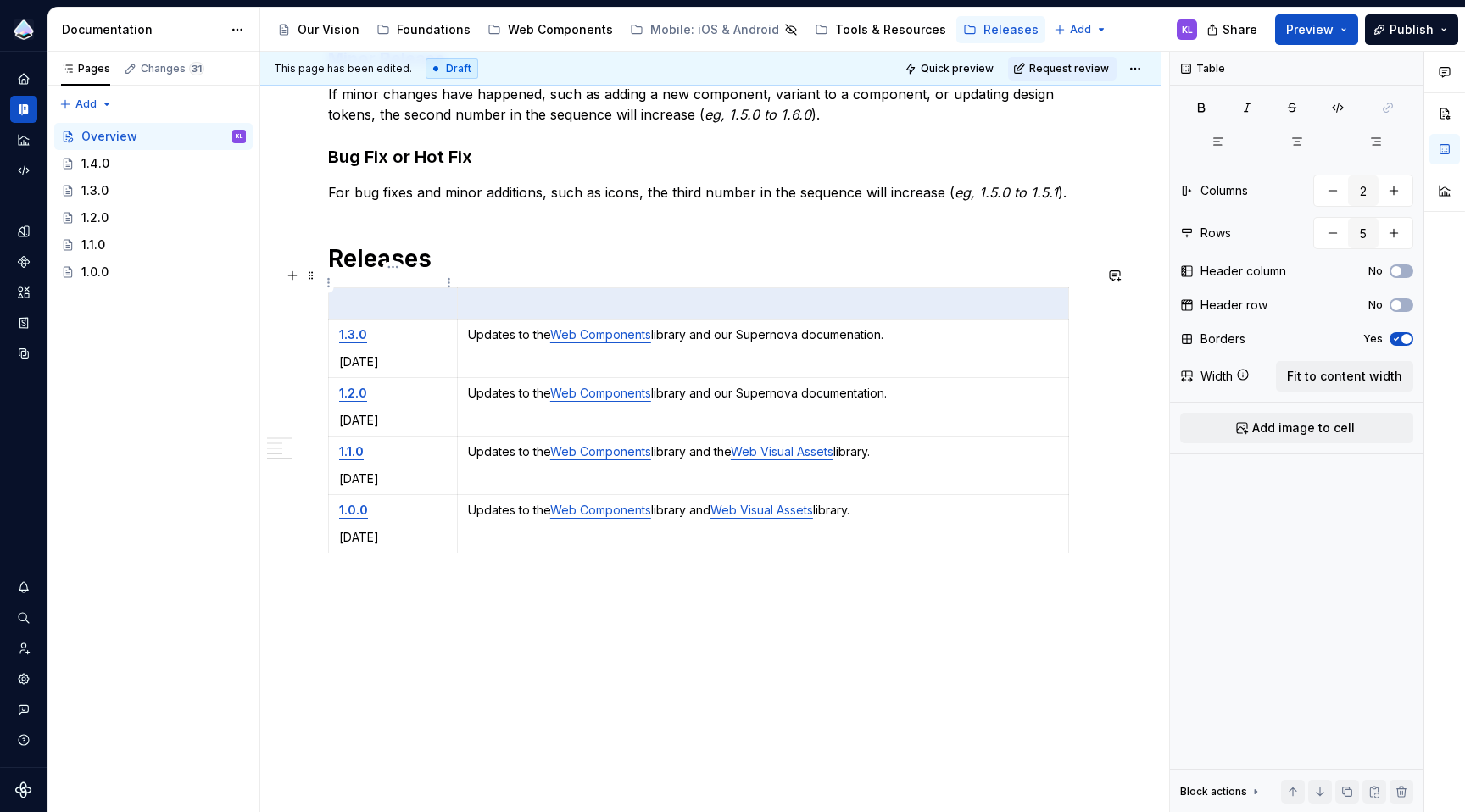
click at [395, 295] on p at bounding box center [393, 304] width 108 height 17
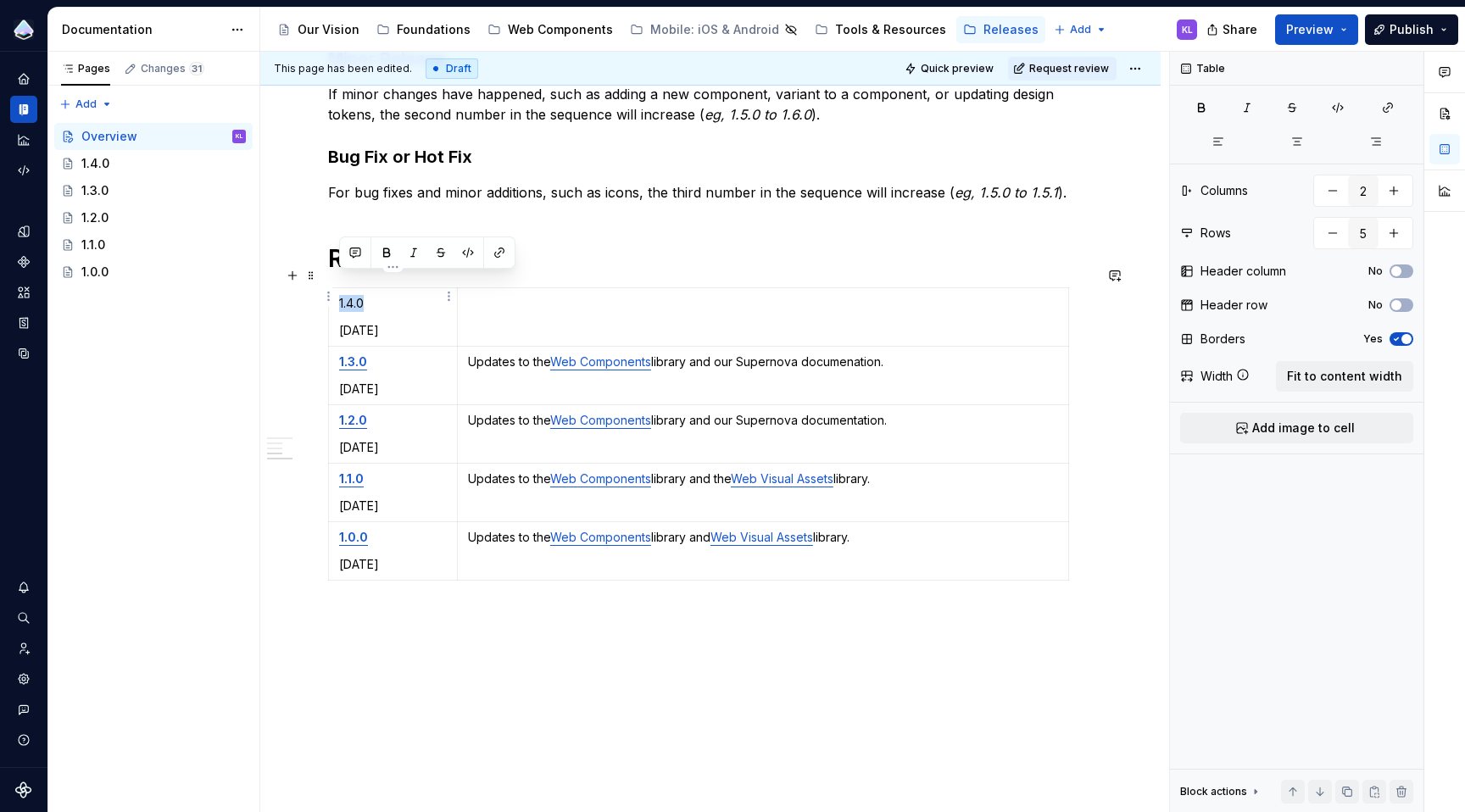
drag, startPoint x: 380, startPoint y: 280, endPoint x: 341, endPoint y: 283, distance: 39.1
click at [341, 295] on p "1.4.0" at bounding box center [393, 304] width 108 height 17
click at [389, 253] on button "button" at bounding box center [386, 252] width 23 height 23
click at [503, 253] on button "button" at bounding box center [498, 252] width 23 height 23
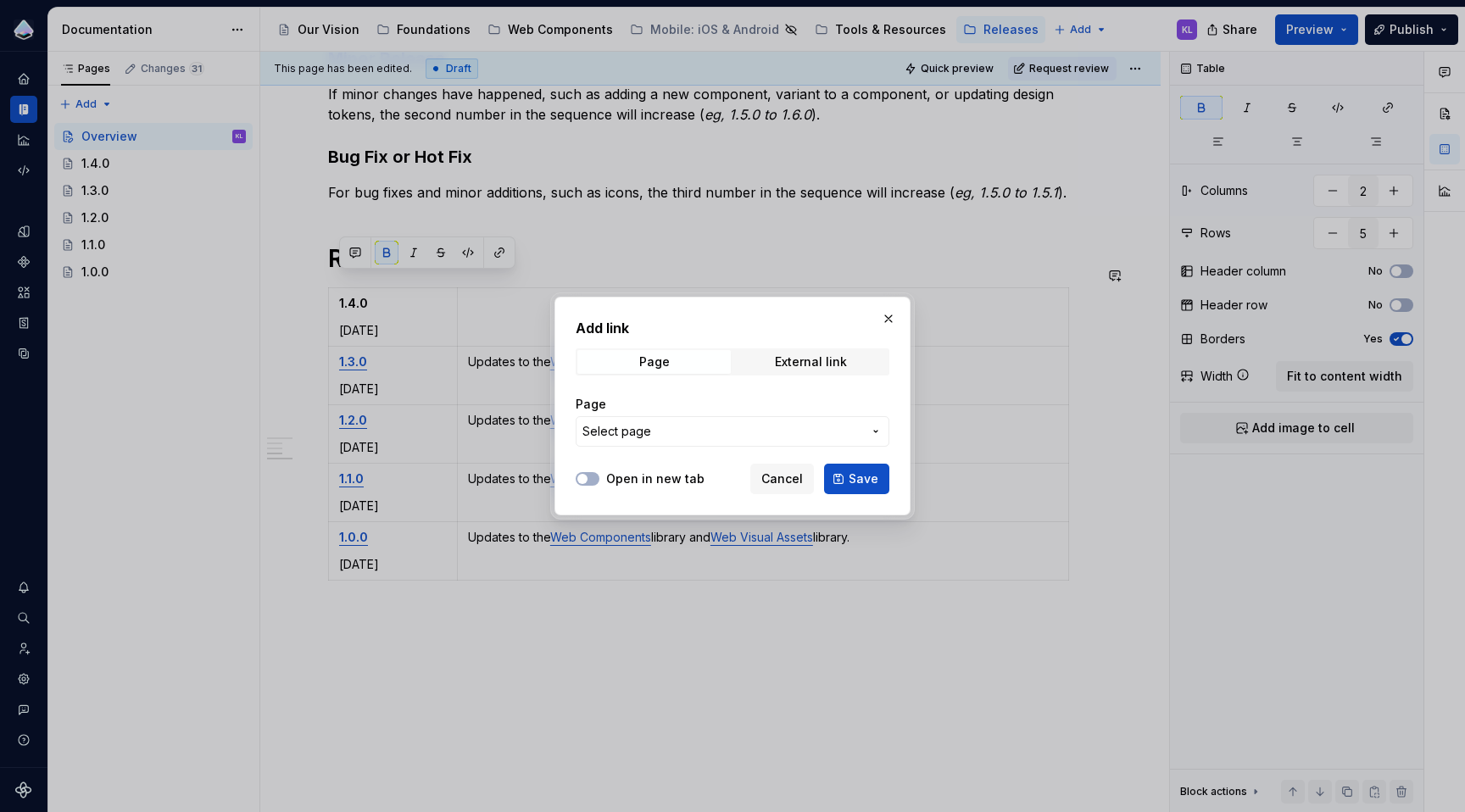
click at [790, 426] on span "Select page" at bounding box center [722, 431] width 279 height 17
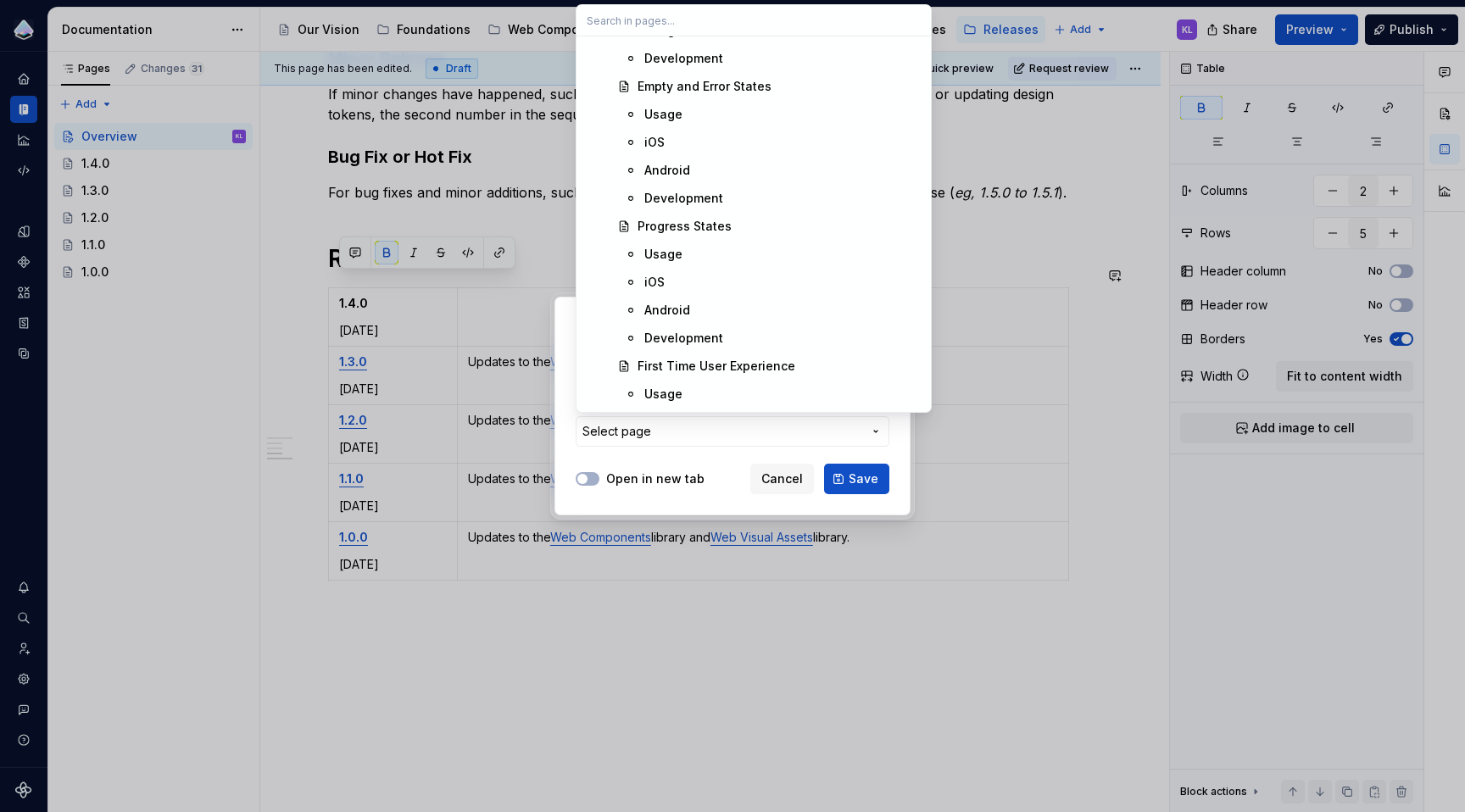
scroll to position [9673, 0]
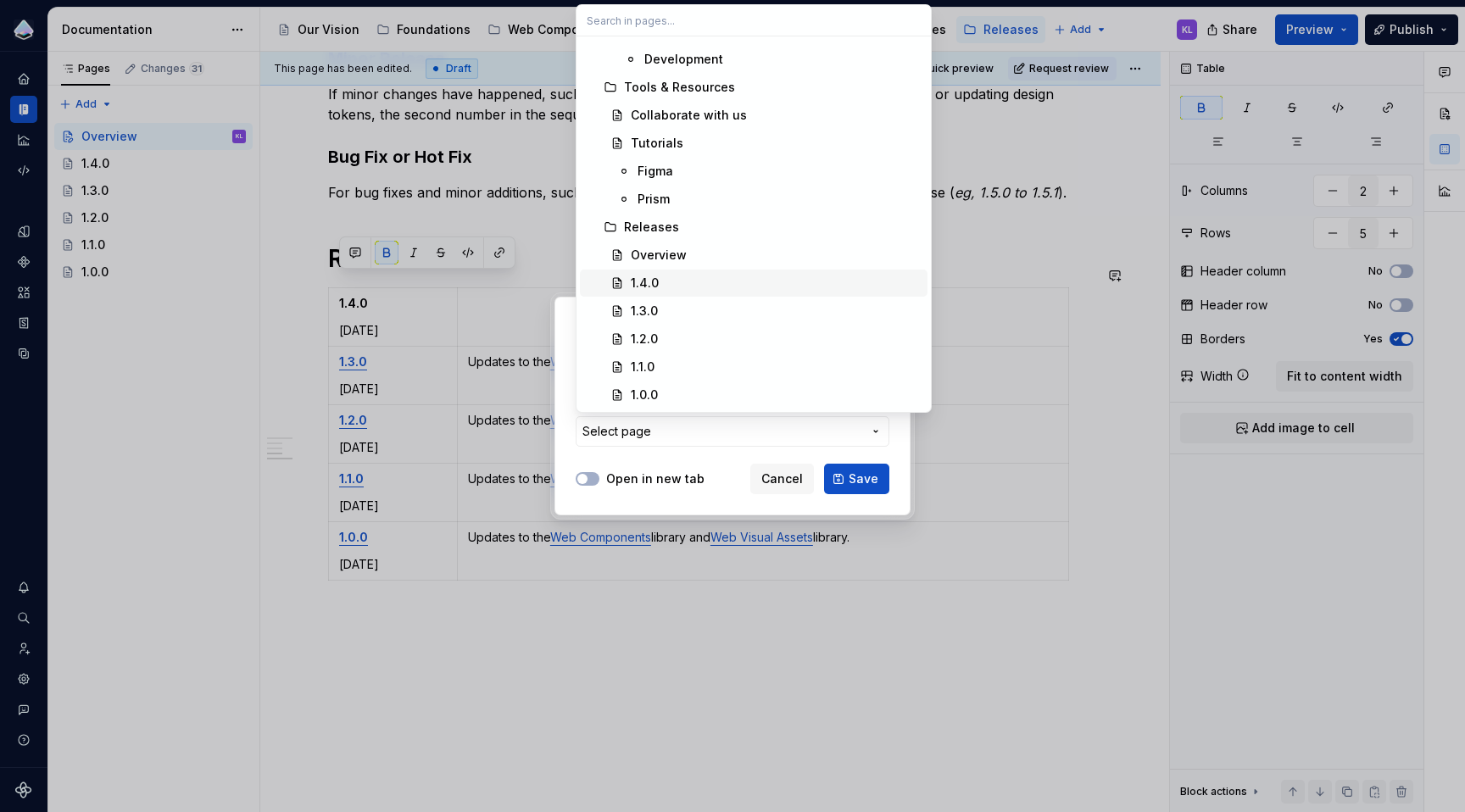
click at [678, 278] on div "1.4.0" at bounding box center [775, 283] width 290 height 17
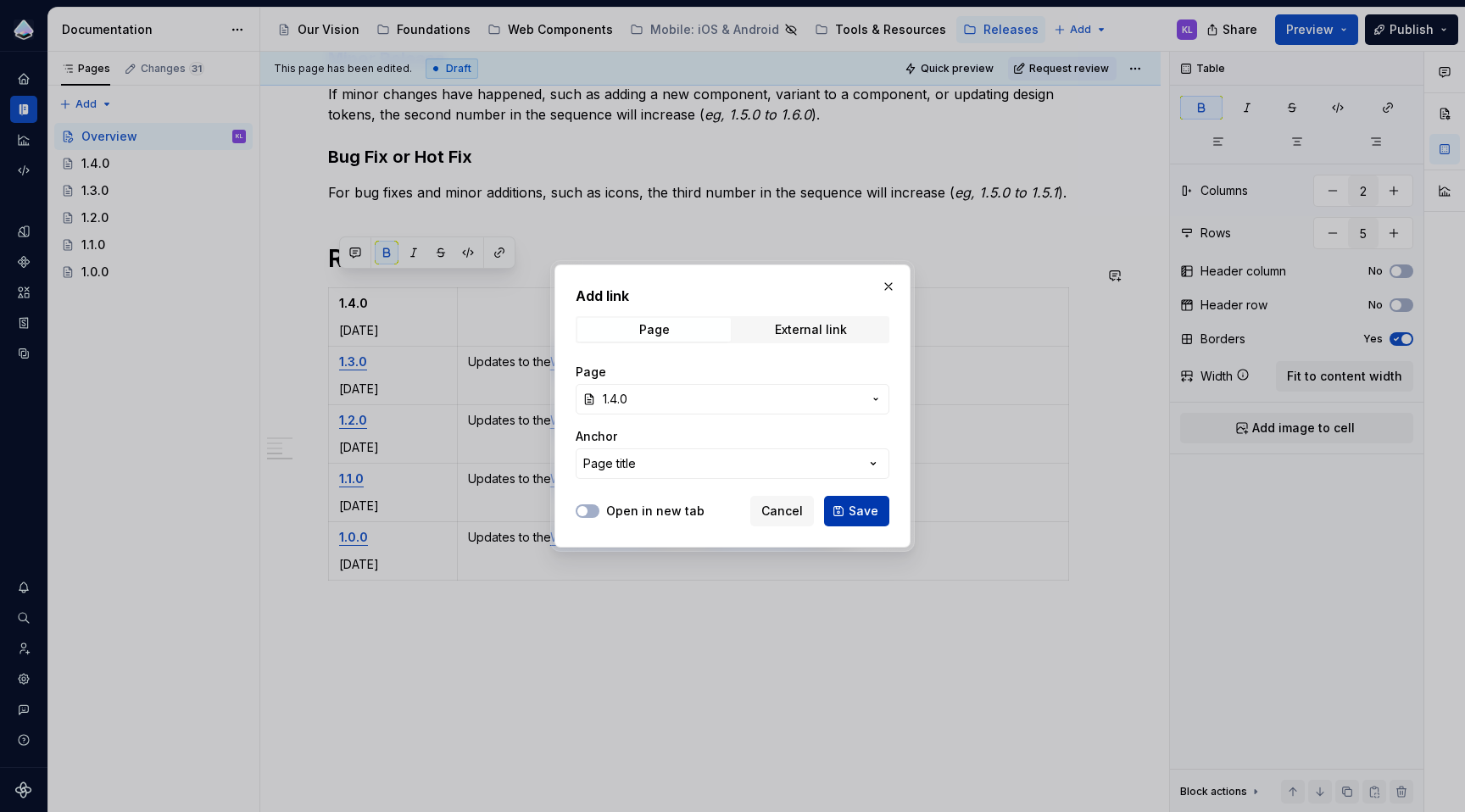
click at [853, 502] on button "Save" at bounding box center [857, 511] width 65 height 31
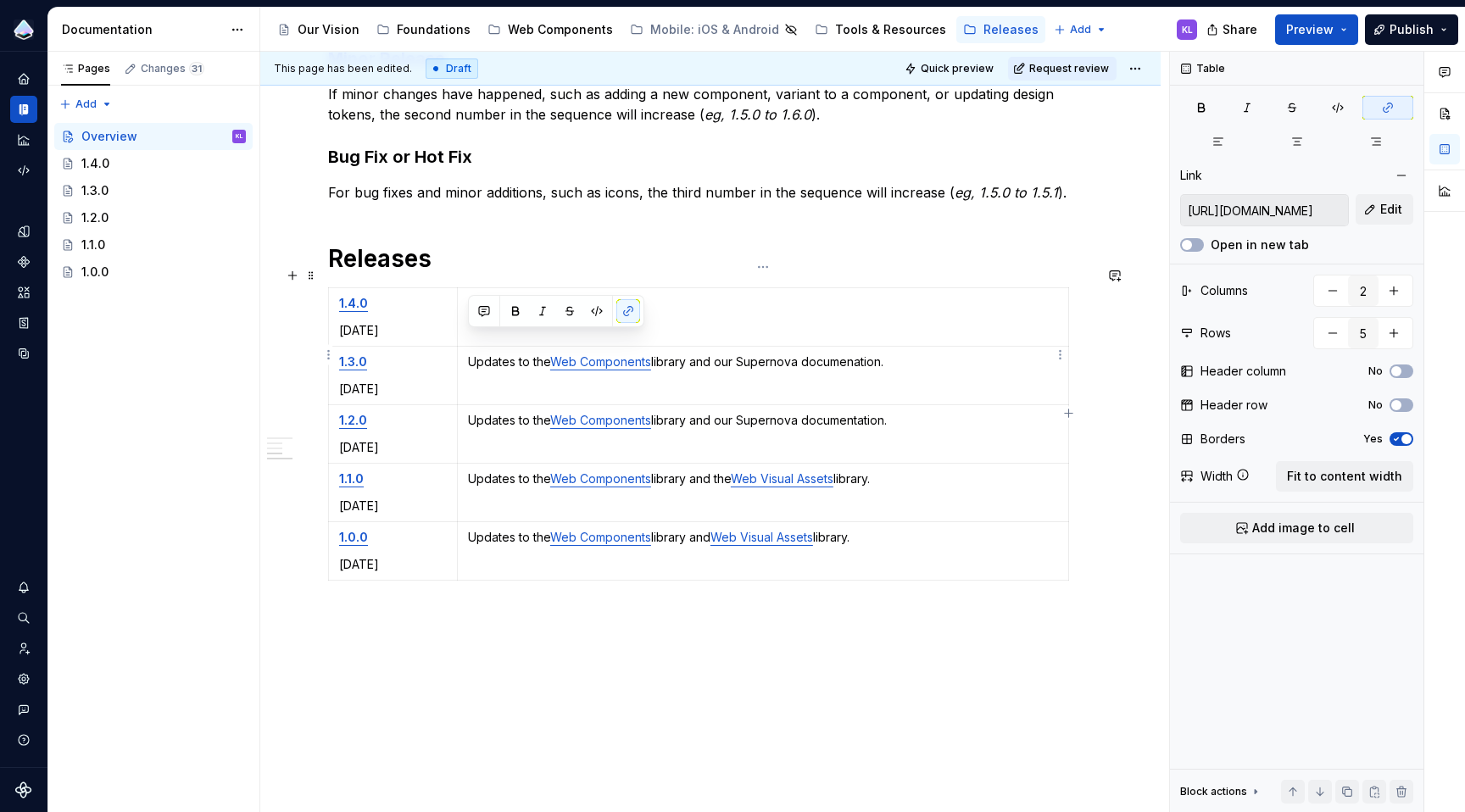
drag, startPoint x: 893, startPoint y: 343, endPoint x: 467, endPoint y: 346, distance: 426.0
click at [467, 346] on td "Updates to the Web Components library and our Supernova documenation." at bounding box center [763, 375] width 611 height 59
copy p "Updates to the Web Components library and our Supernova documenation."
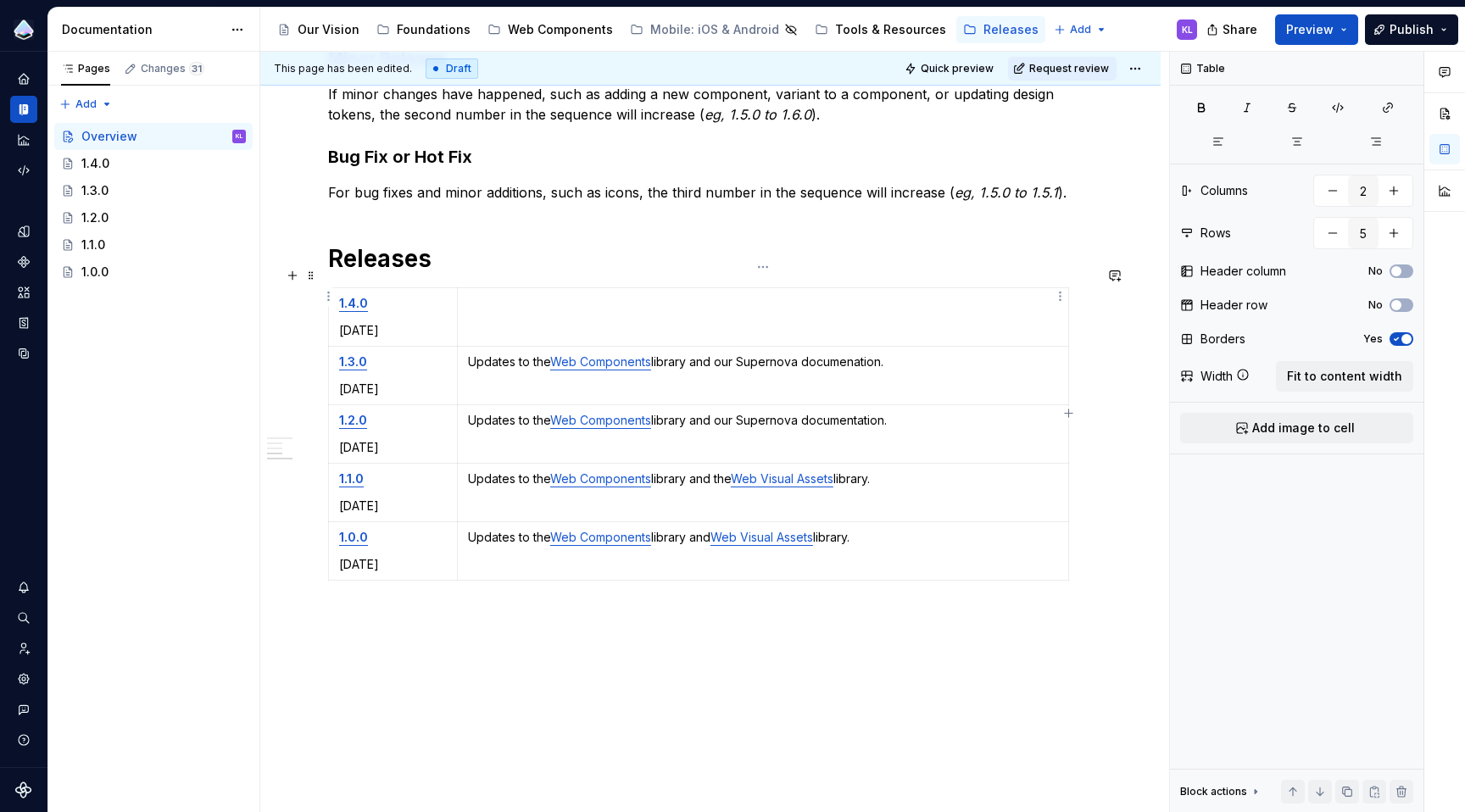
click at [494, 289] on td at bounding box center [763, 318] width 611 height 59
click at [1069, 62] on span "Request review" at bounding box center [1069, 68] width 80 height 14
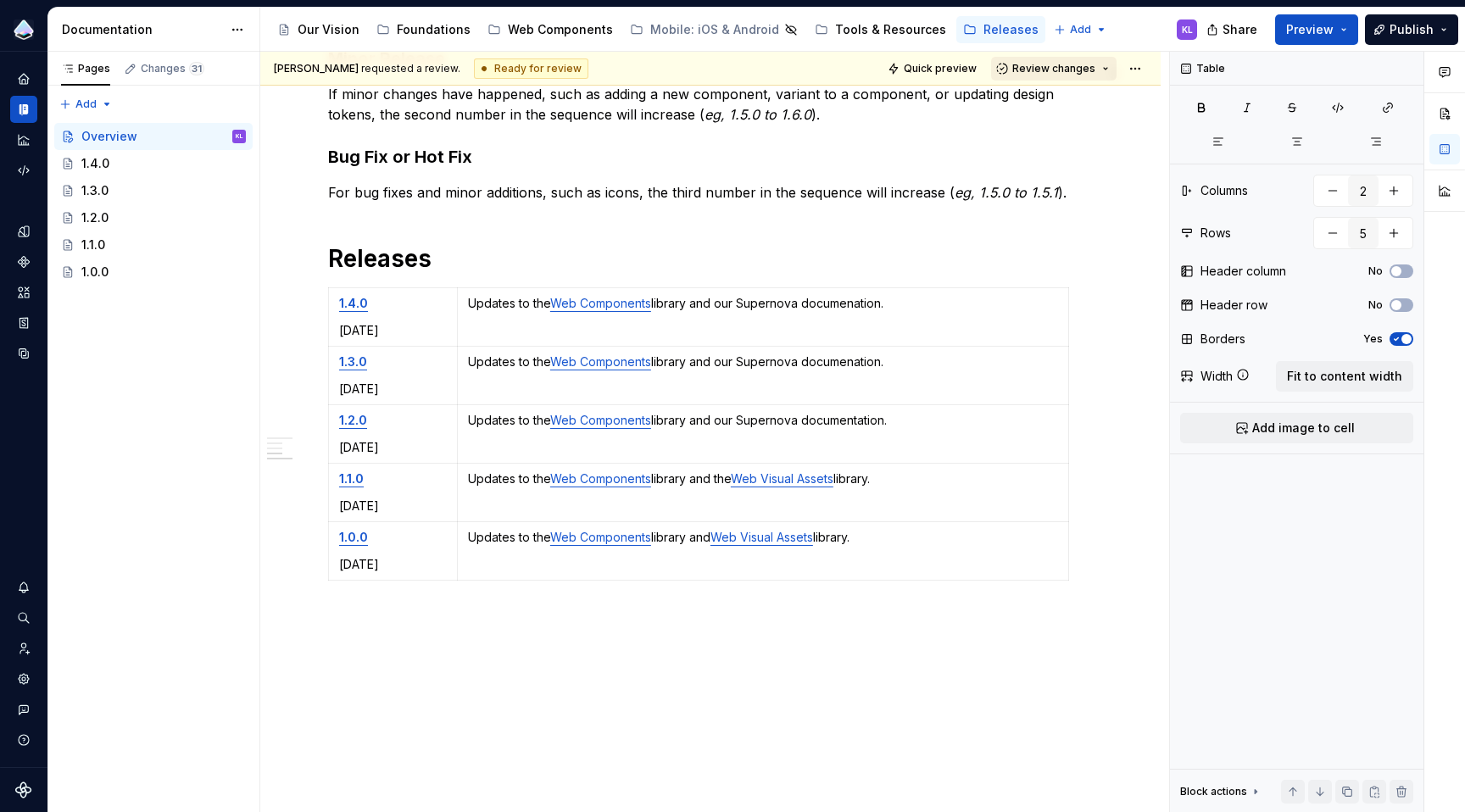
click at [1060, 65] on span "Review changes" at bounding box center [1053, 68] width 83 height 14
click at [1072, 102] on div "Approve" at bounding box center [1100, 102] width 148 height 17
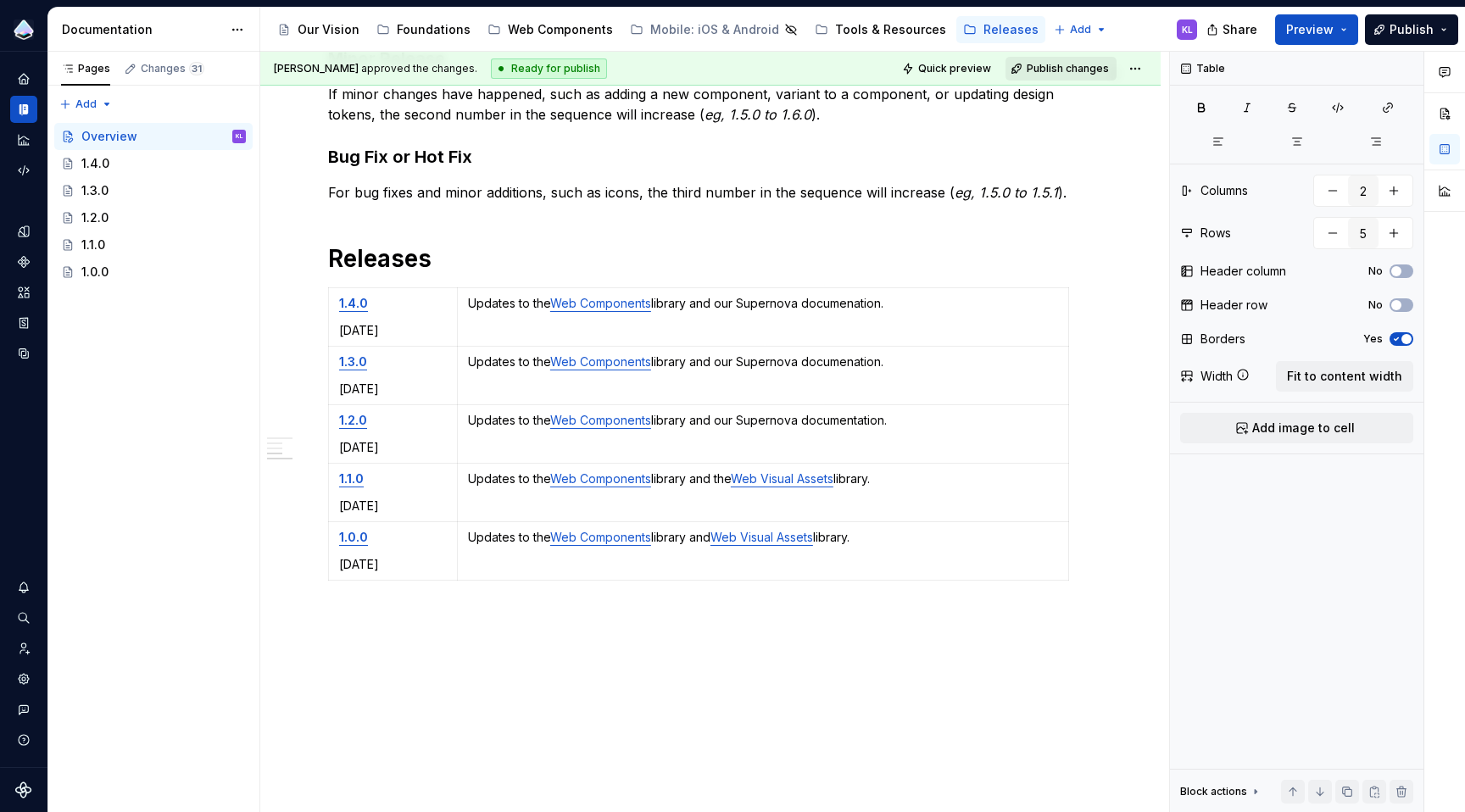
click at [1051, 67] on span "Publish changes" at bounding box center [1067, 68] width 82 height 14
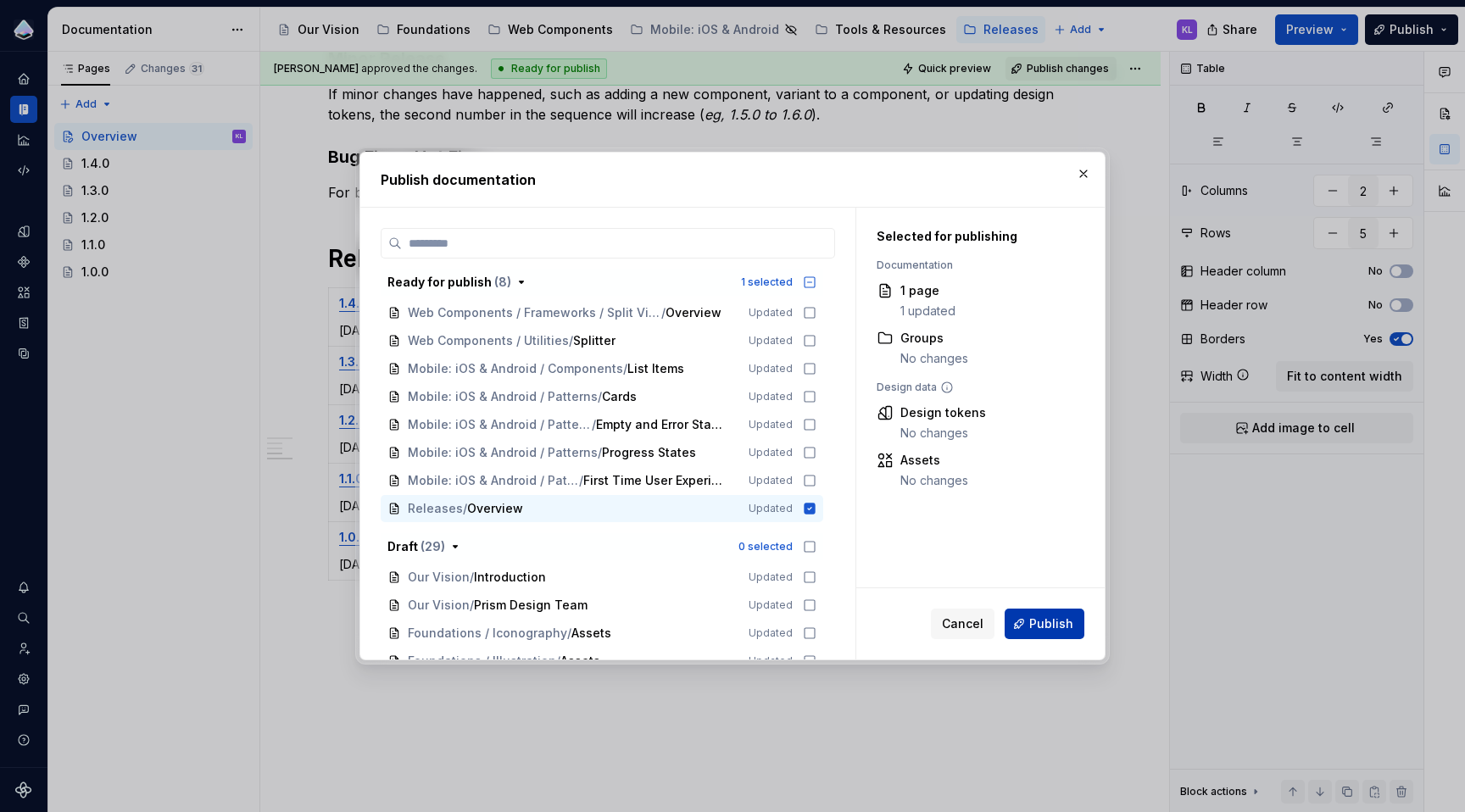
click at [1056, 624] on span "Publish" at bounding box center [1051, 624] width 44 height 17
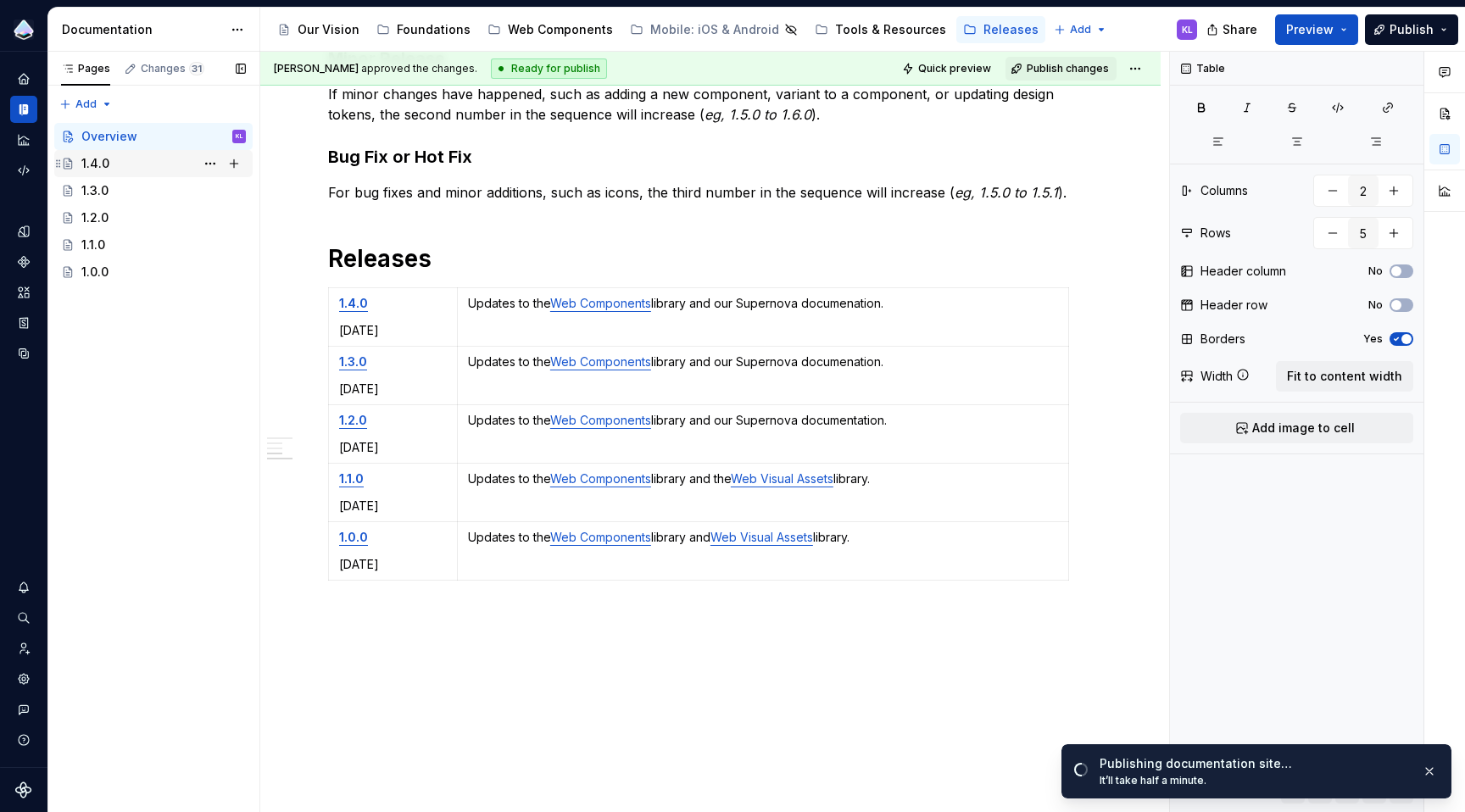
click at [150, 162] on div "1.4.0" at bounding box center [163, 163] width 165 height 23
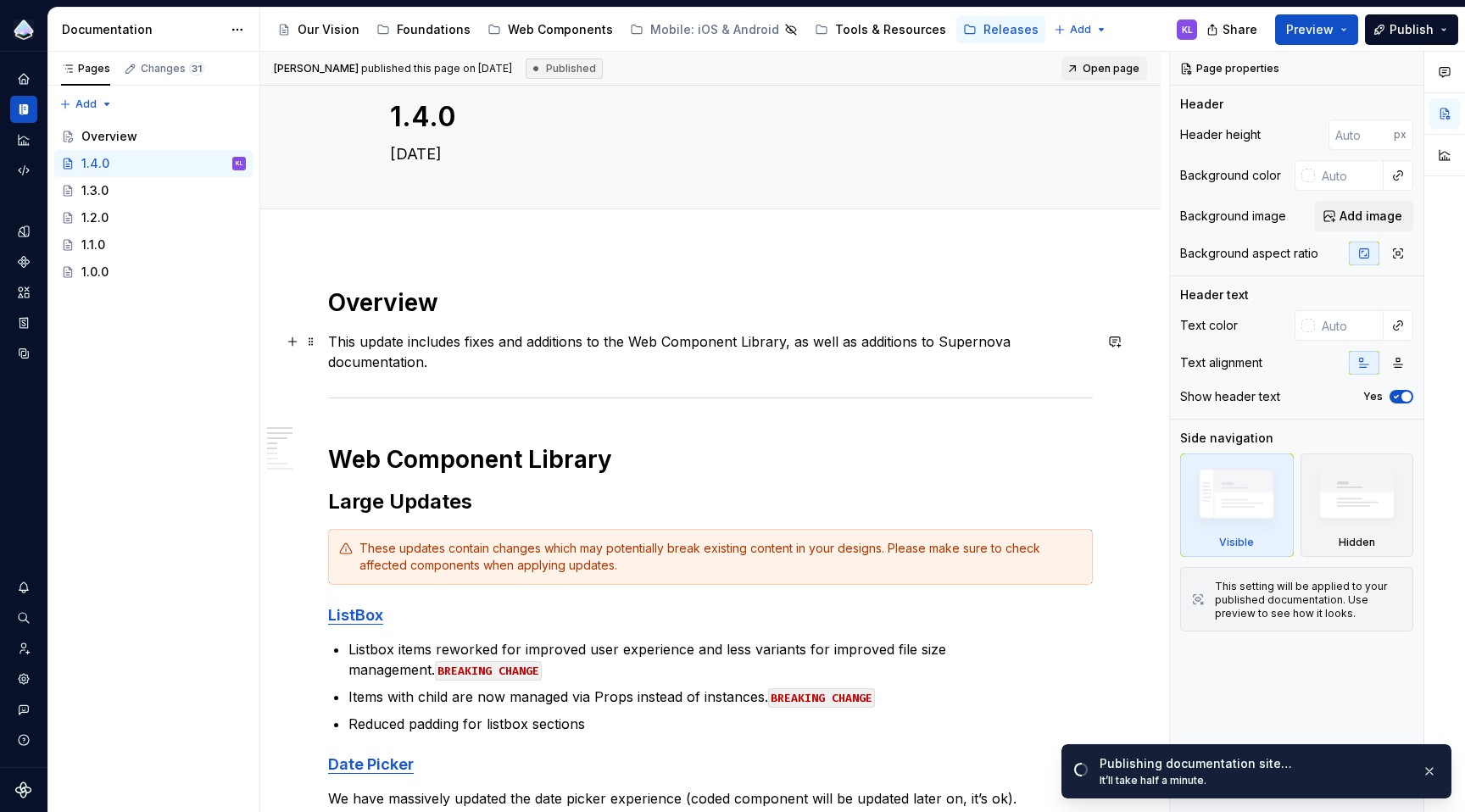
scroll to position [120, 0]
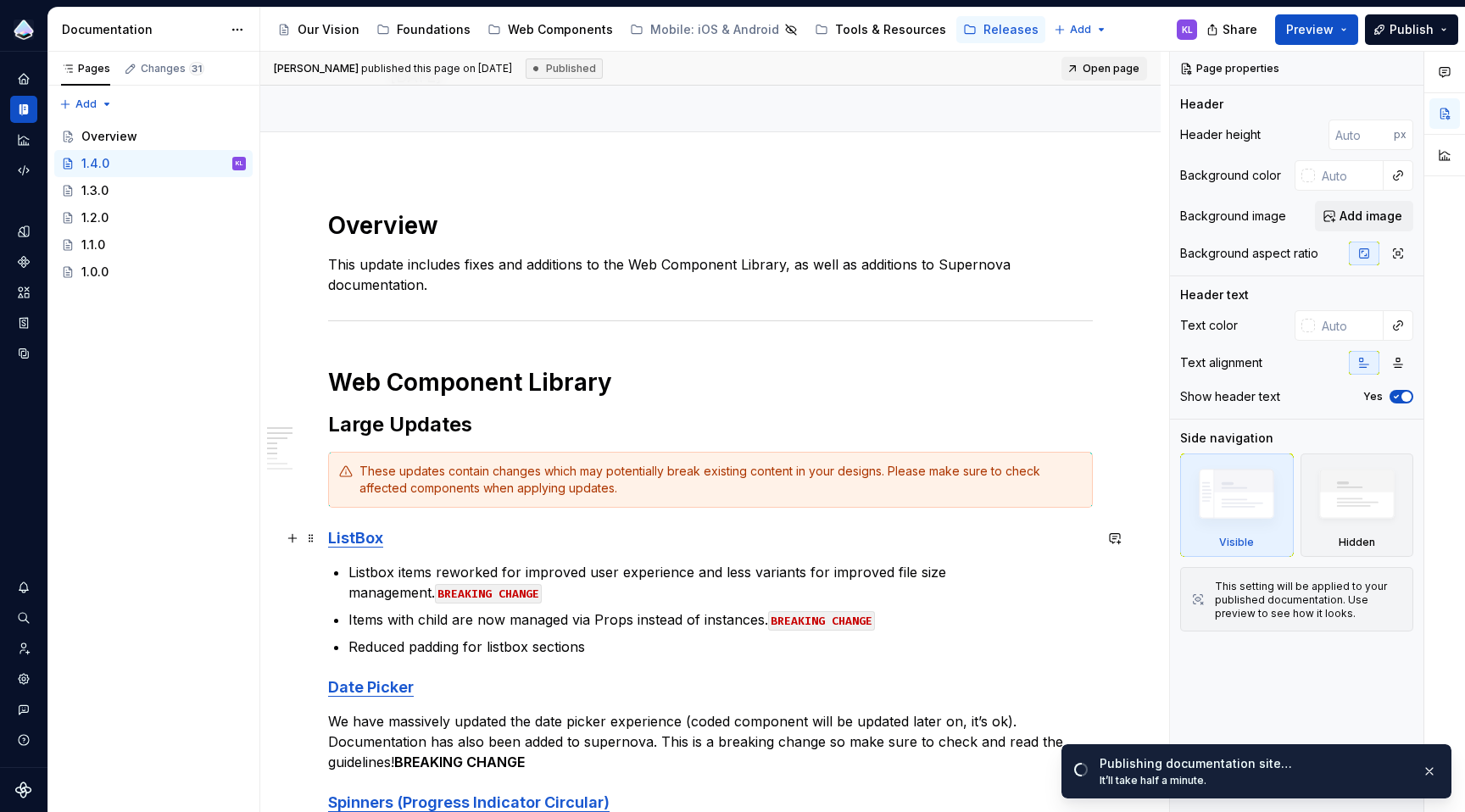
type textarea "*"
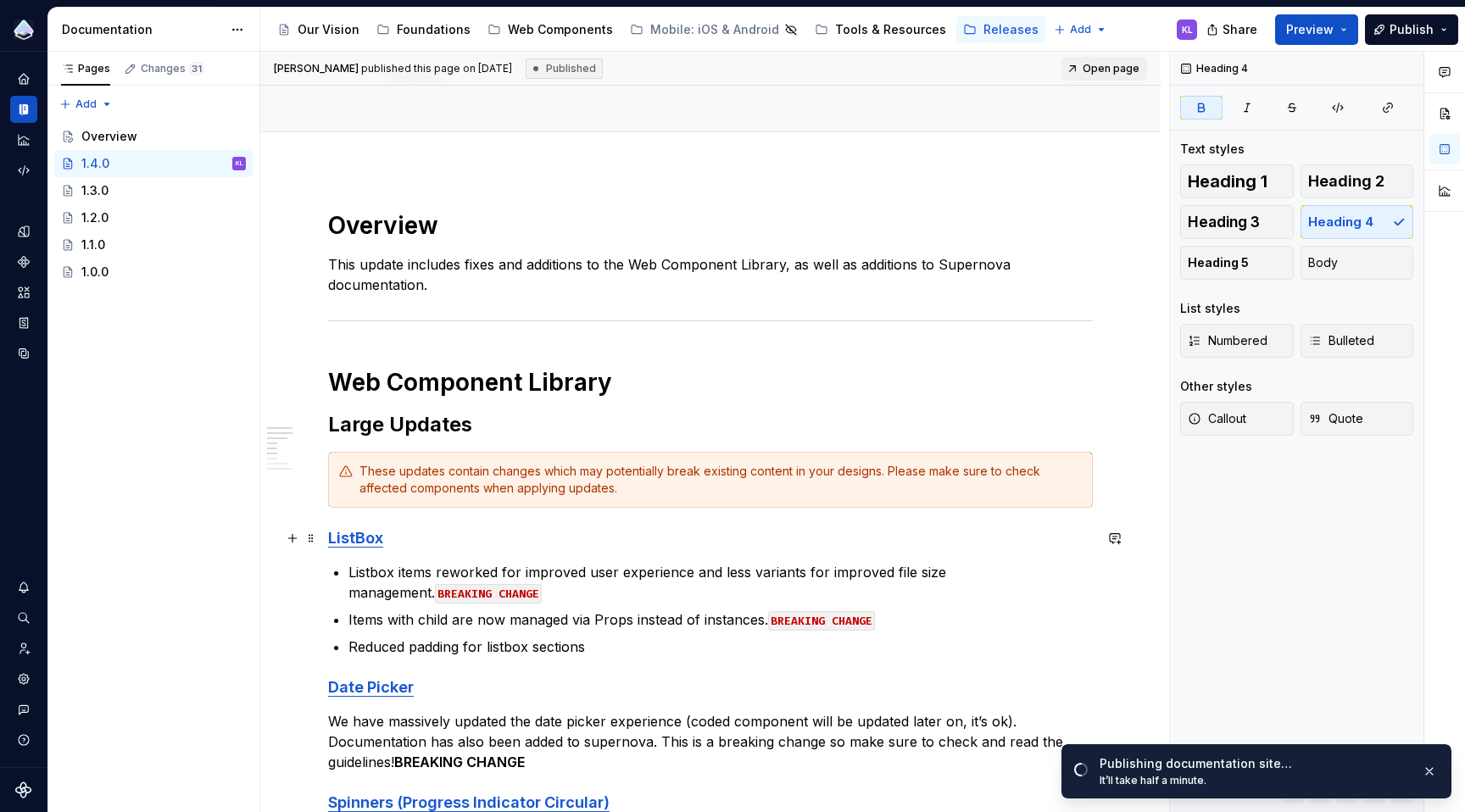
click at [397, 542] on h4 "ListBox" at bounding box center [710, 538] width 765 height 20
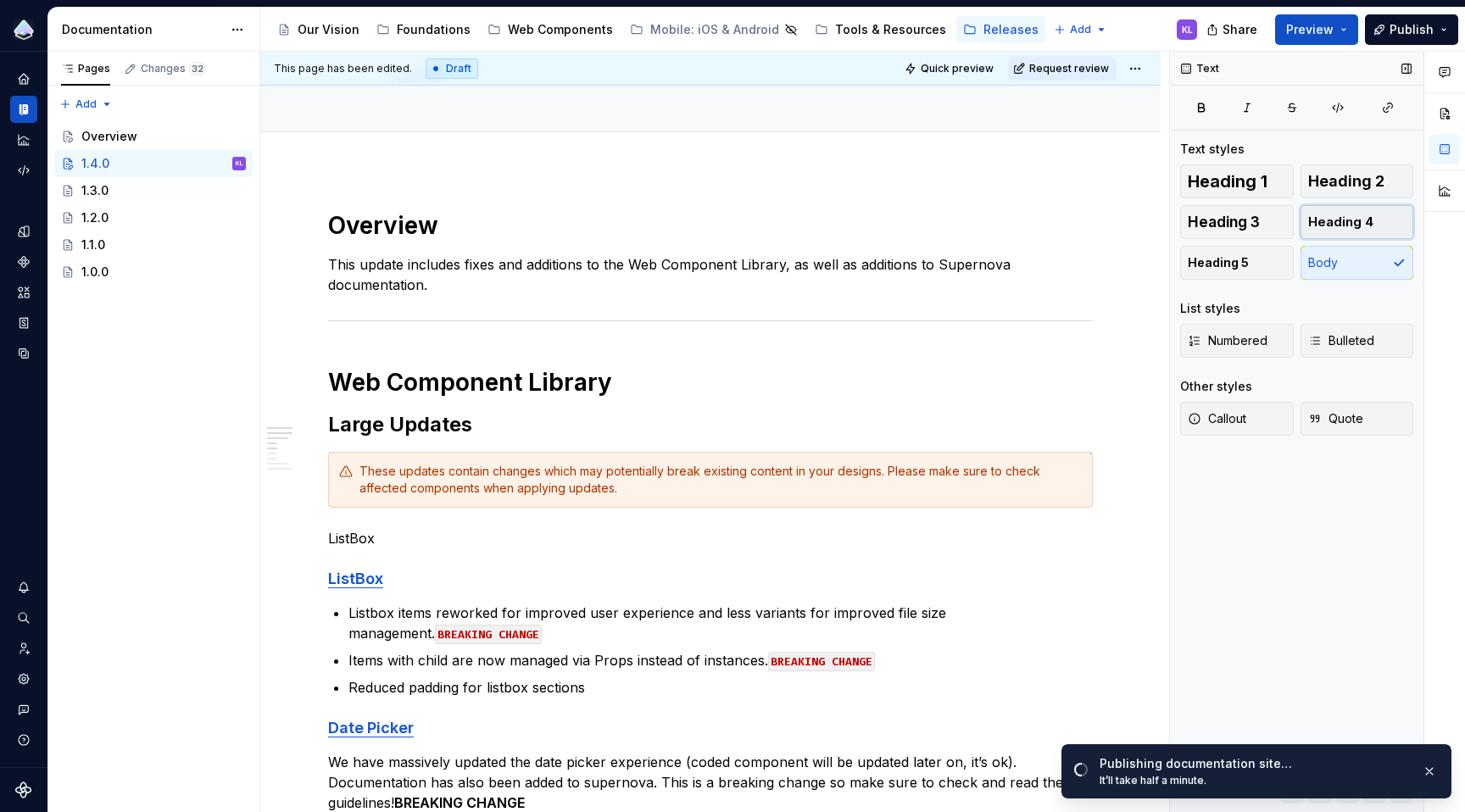
click at [1354, 218] on span "Heading 4" at bounding box center [1341, 222] width 65 height 17
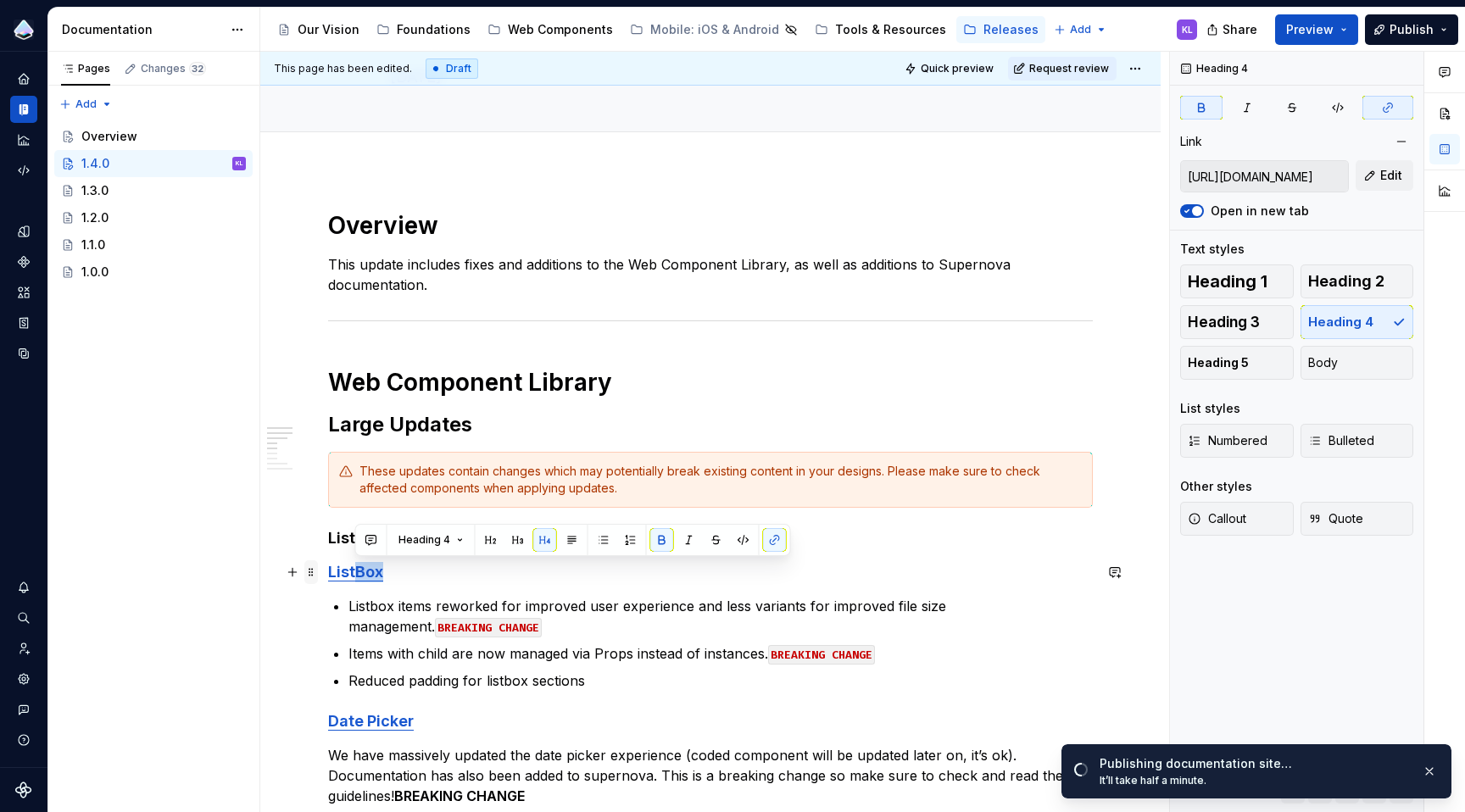
drag, startPoint x: 410, startPoint y: 572, endPoint x: 317, endPoint y: 575, distance: 93.0
click at [416, 578] on h4 "ListBox" at bounding box center [710, 573] width 765 height 20
drag, startPoint x: 385, startPoint y: 574, endPoint x: 330, endPoint y: 575, distance: 55.0
click at [330, 575] on h4 "ListBox" at bounding box center [710, 573] width 765 height 20
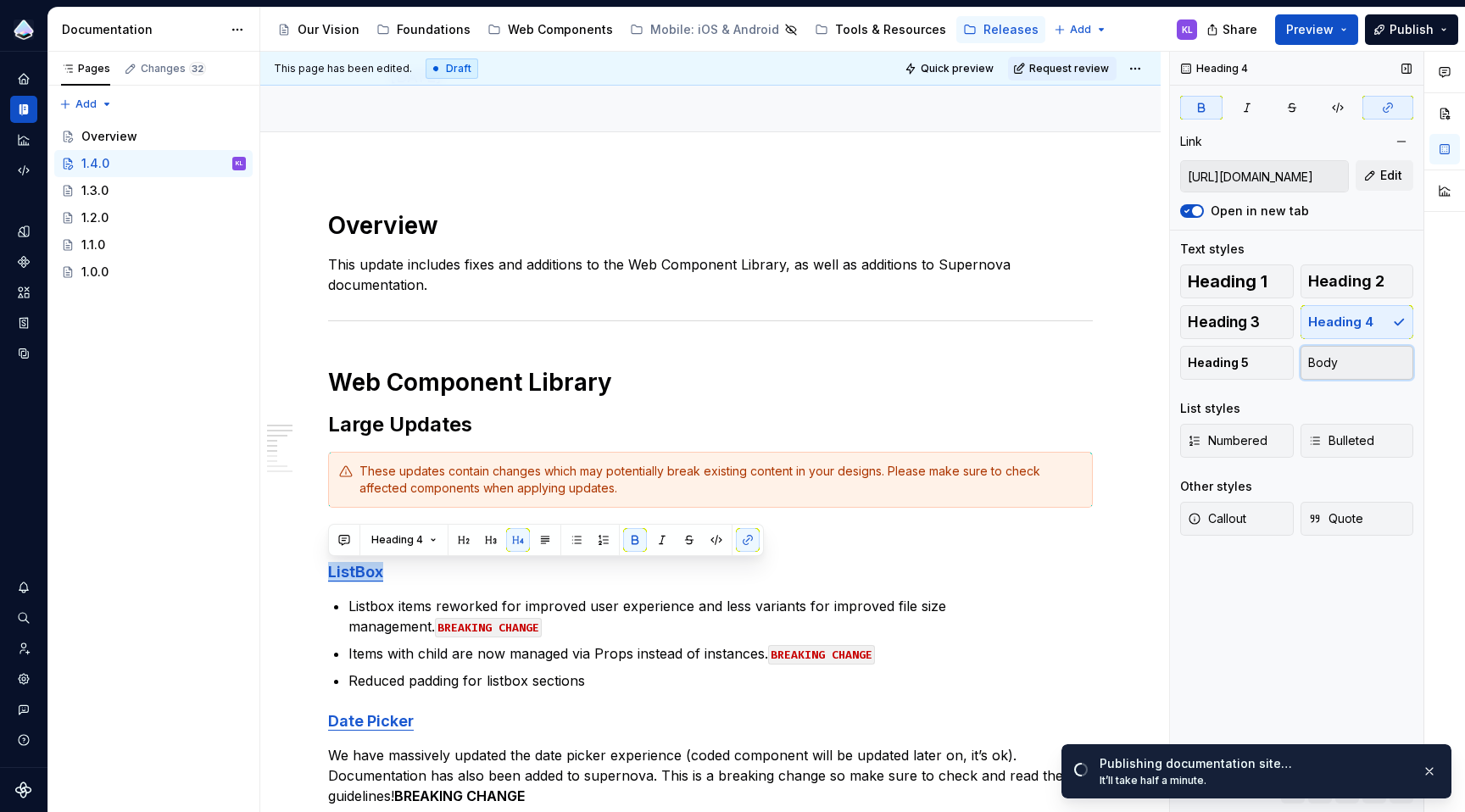
click at [1346, 365] on button "Body" at bounding box center [1357, 362] width 114 height 34
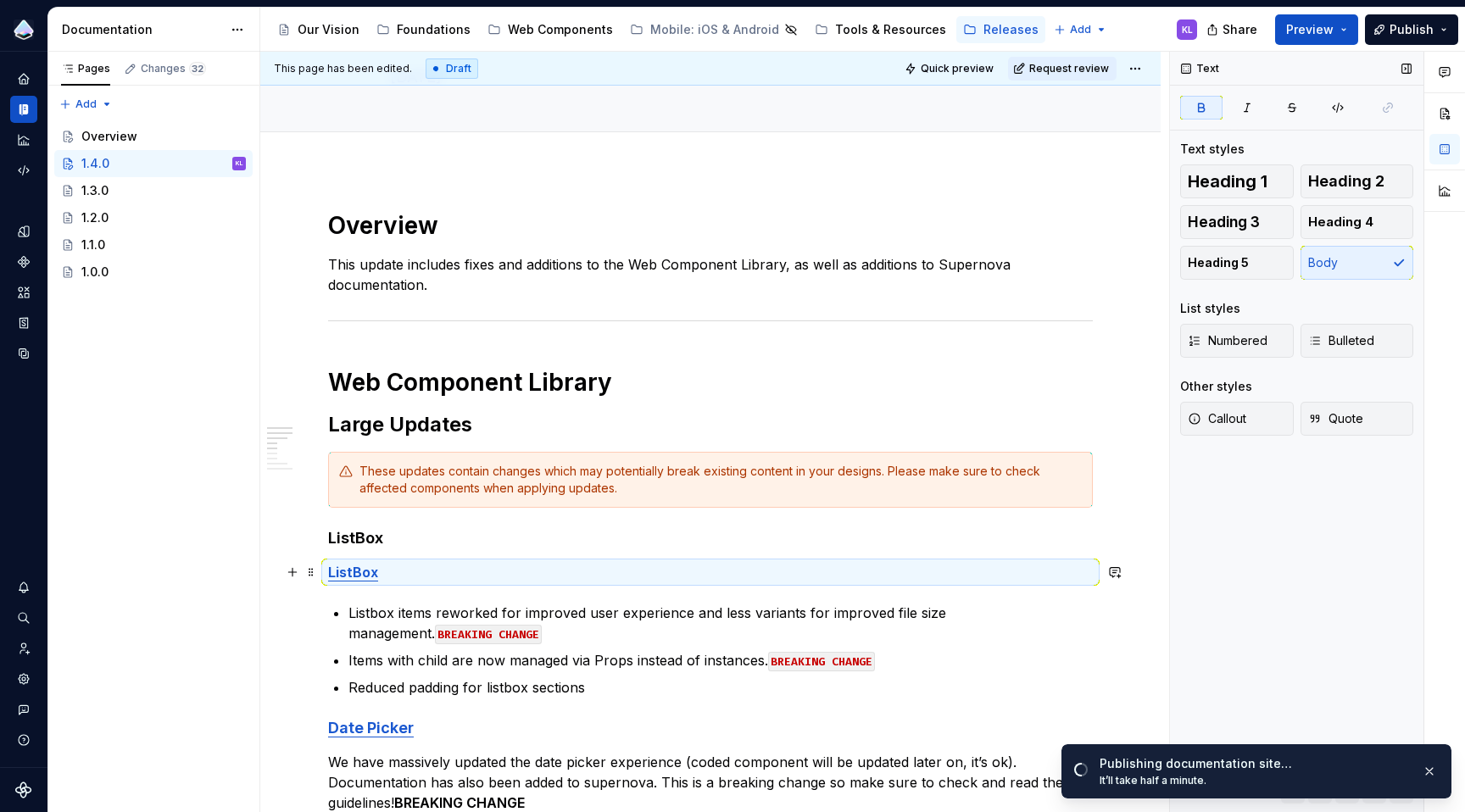
click at [348, 568] on strong "ListBox" at bounding box center [353, 572] width 50 height 17
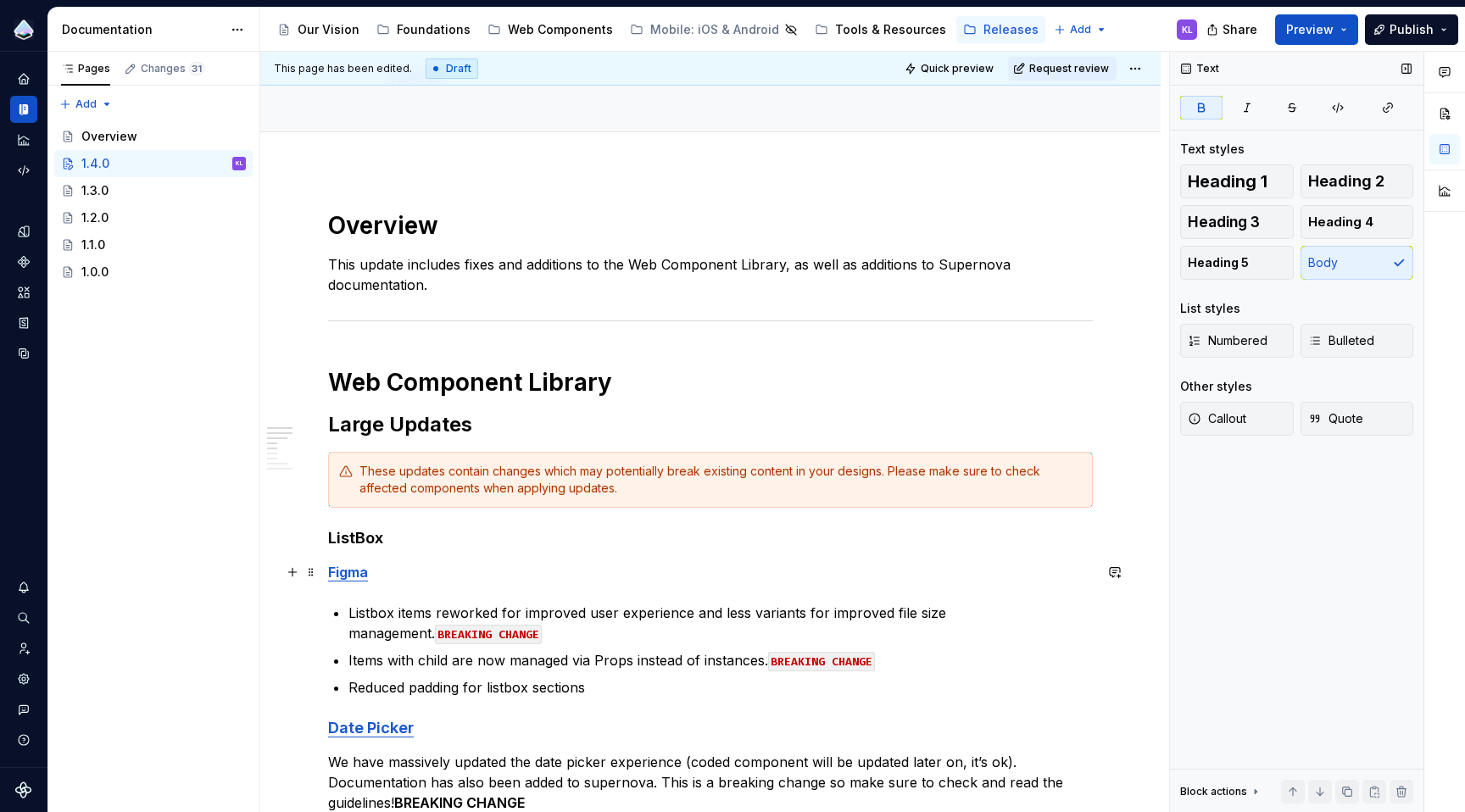
click at [400, 573] on p "Figma" at bounding box center [710, 573] width 765 height 20
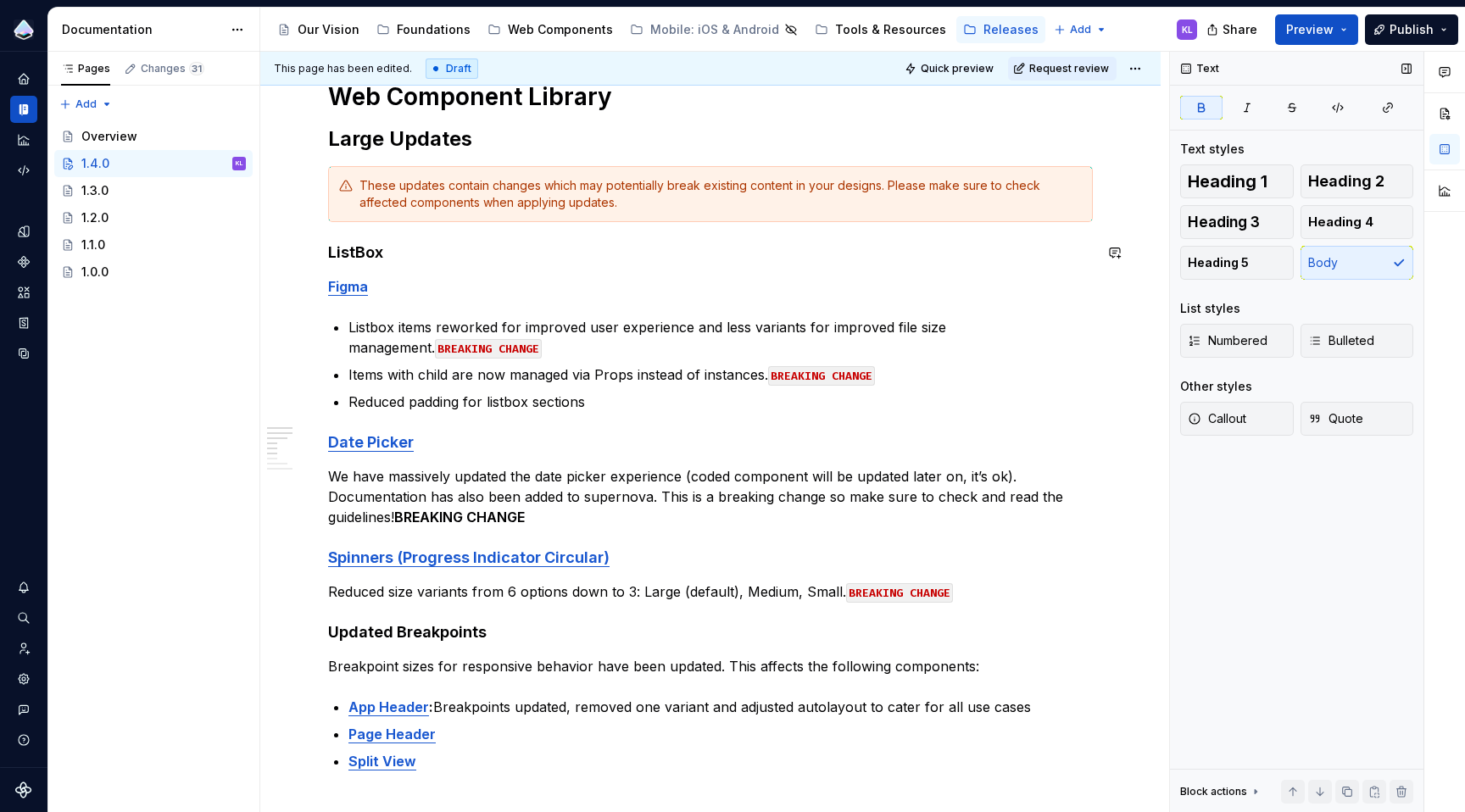
scroll to position [475, 0]
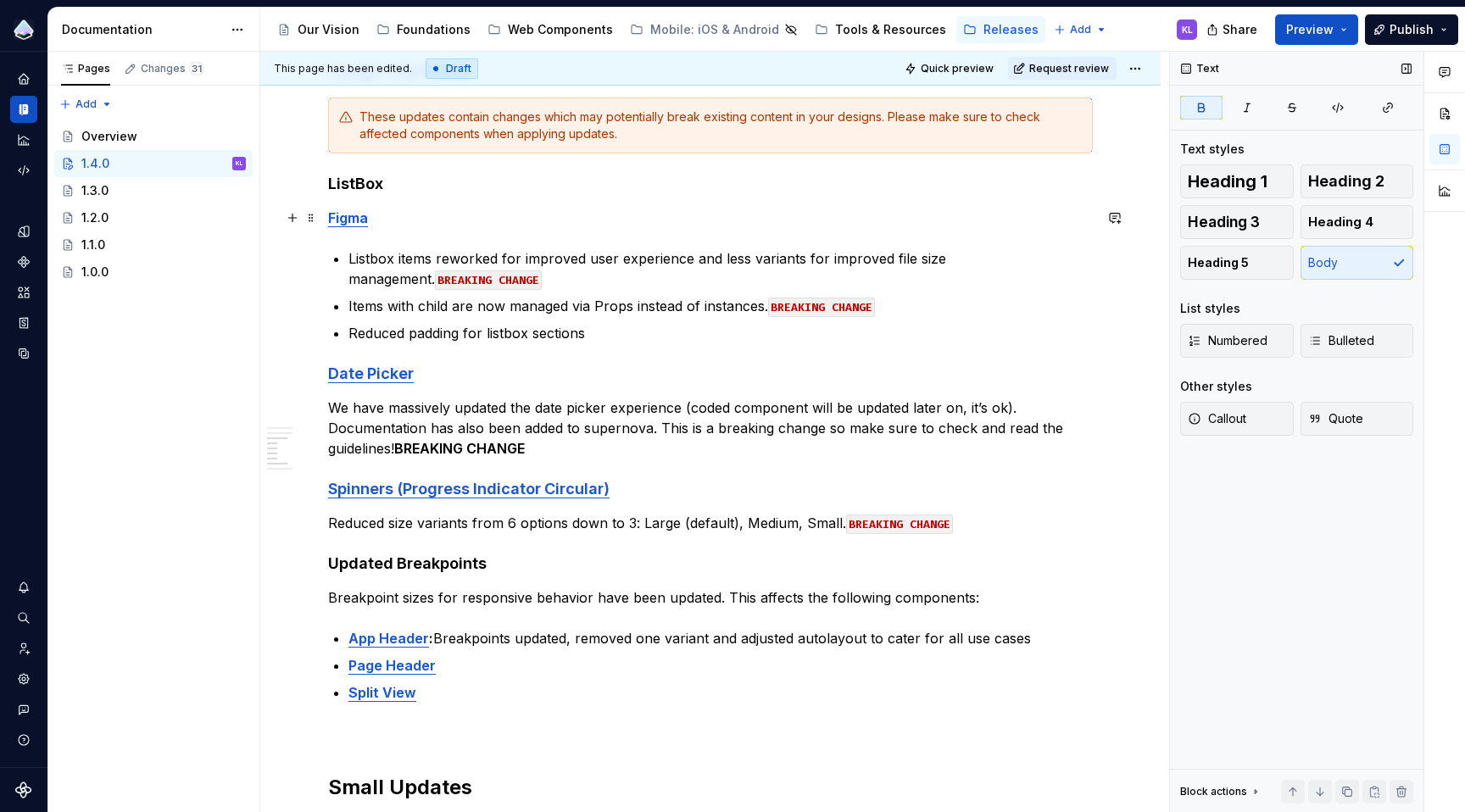
click at [330, 221] on strong "Figma" at bounding box center [347, 218] width 40 height 17
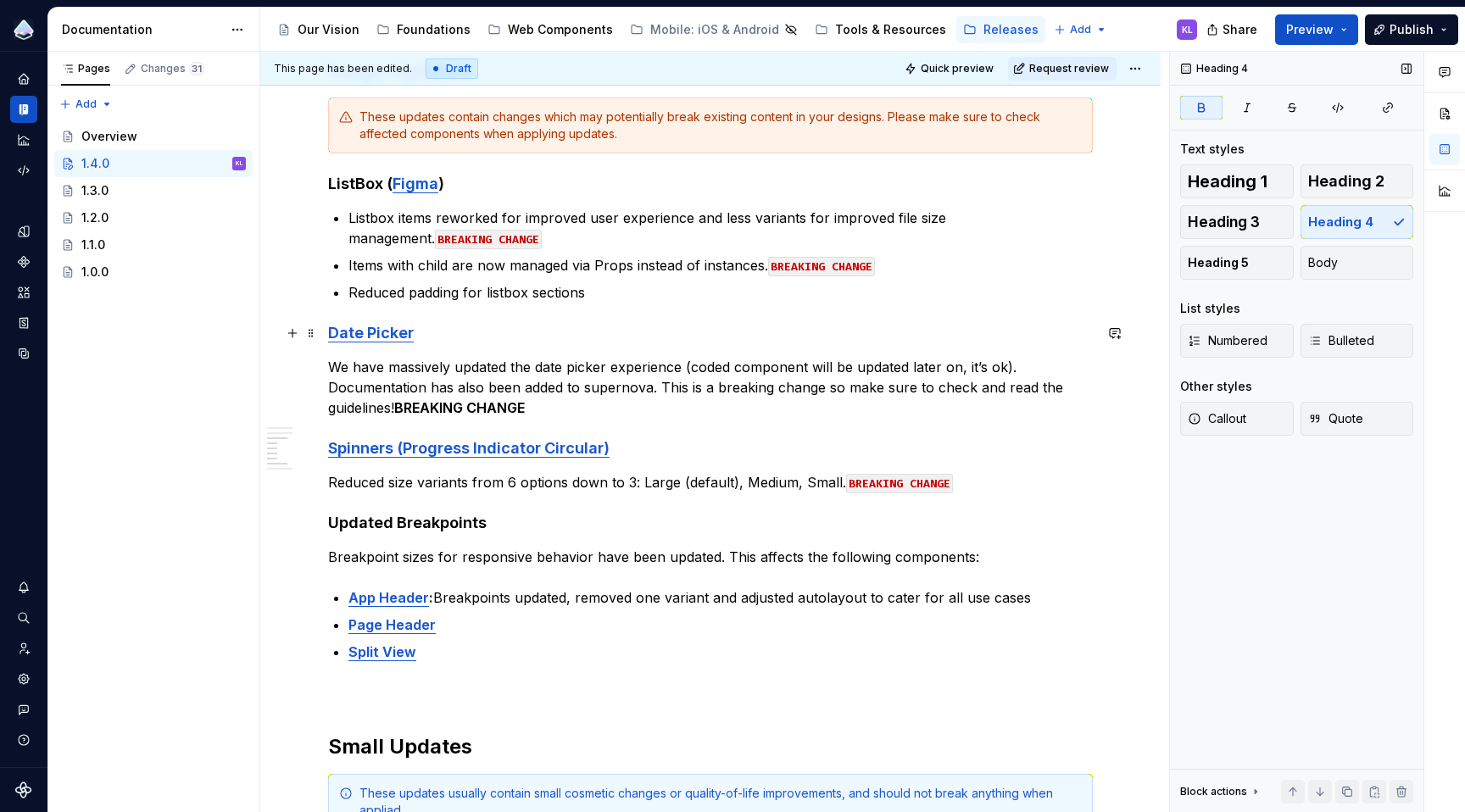
click at [330, 332] on strong "Date Picker" at bounding box center [371, 332] width 86 height 18
click at [611, 450] on h4 "Spinners (Progress Indicator Circular)" at bounding box center [710, 449] width 765 height 20
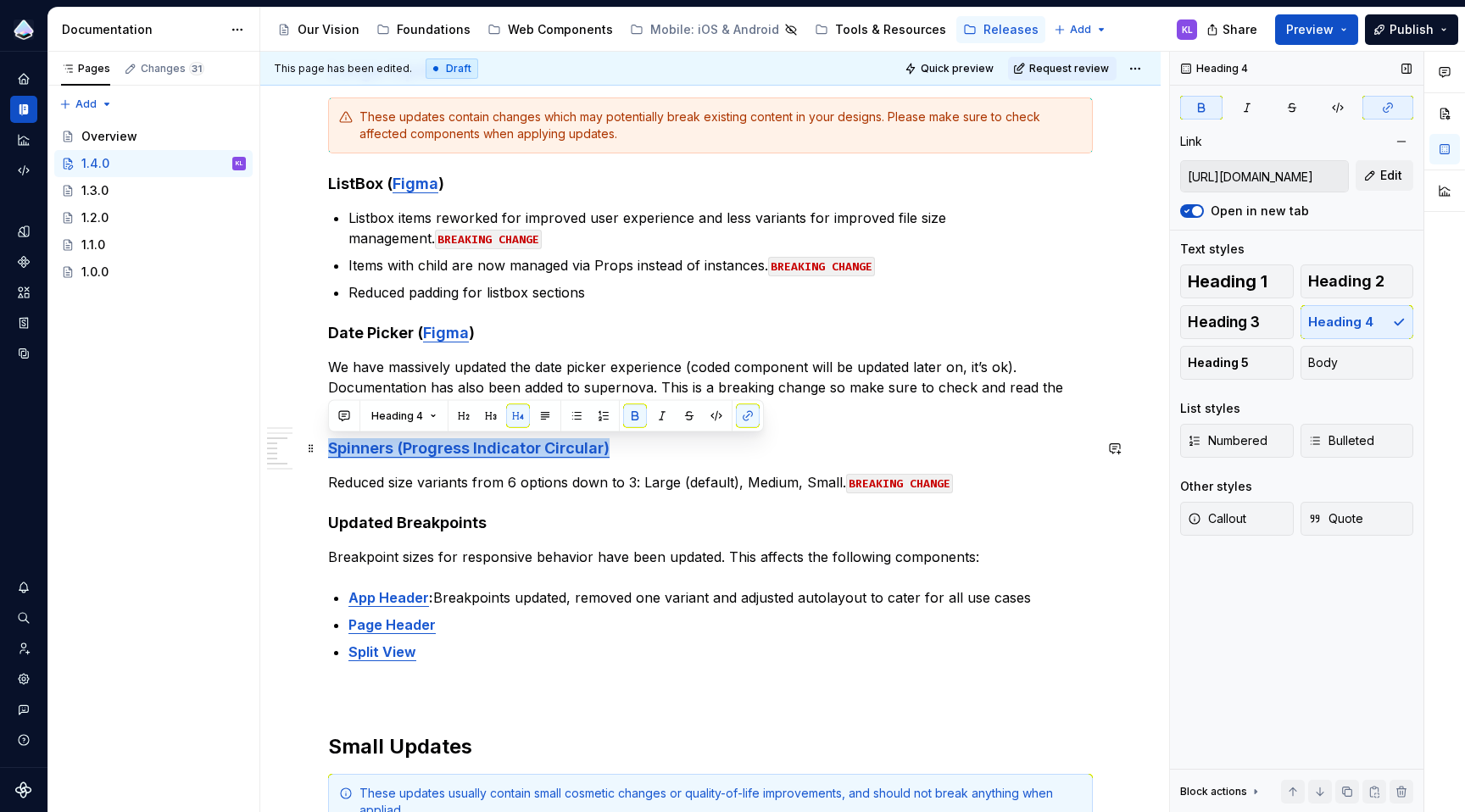
drag, startPoint x: 330, startPoint y: 449, endPoint x: 611, endPoint y: 443, distance: 281.1
click at [611, 443] on h4 "Spinners (Progress Indicator Circular)" at bounding box center [710, 449] width 765 height 20
copy strong "Spinners (Progress Indicator Circular)"
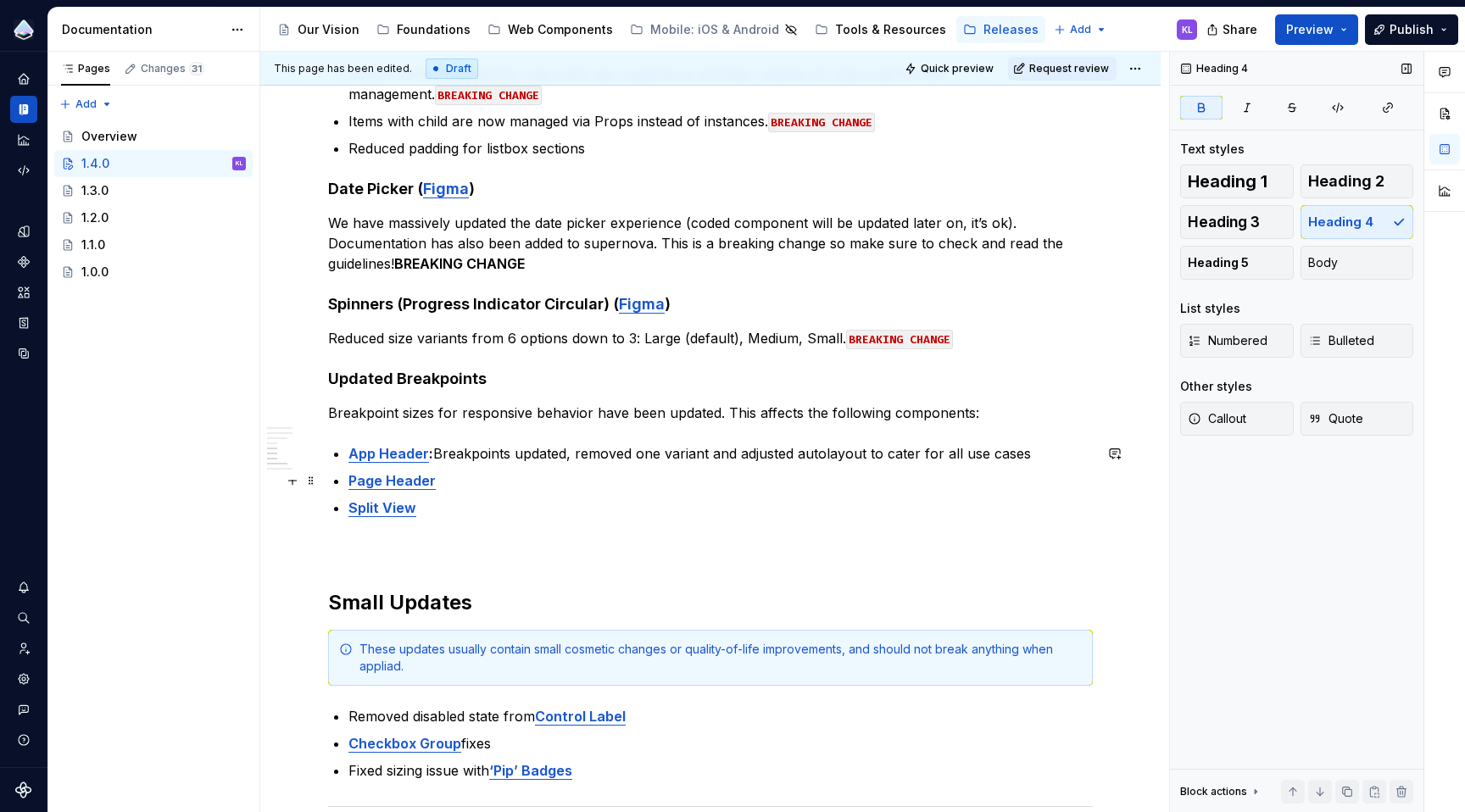
scroll to position [626, 0]
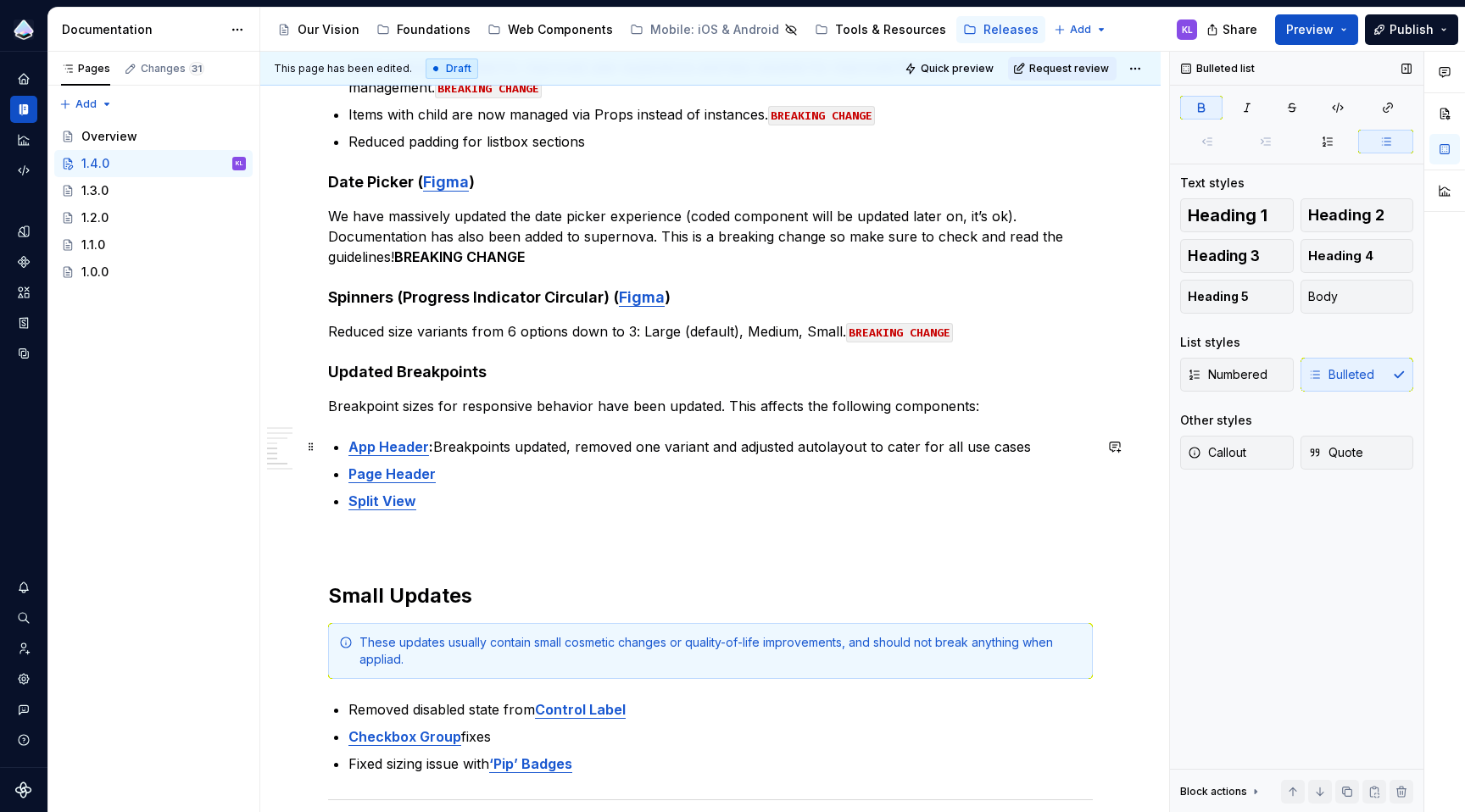
click at [350, 449] on strong "App Header" at bounding box center [388, 447] width 80 height 17
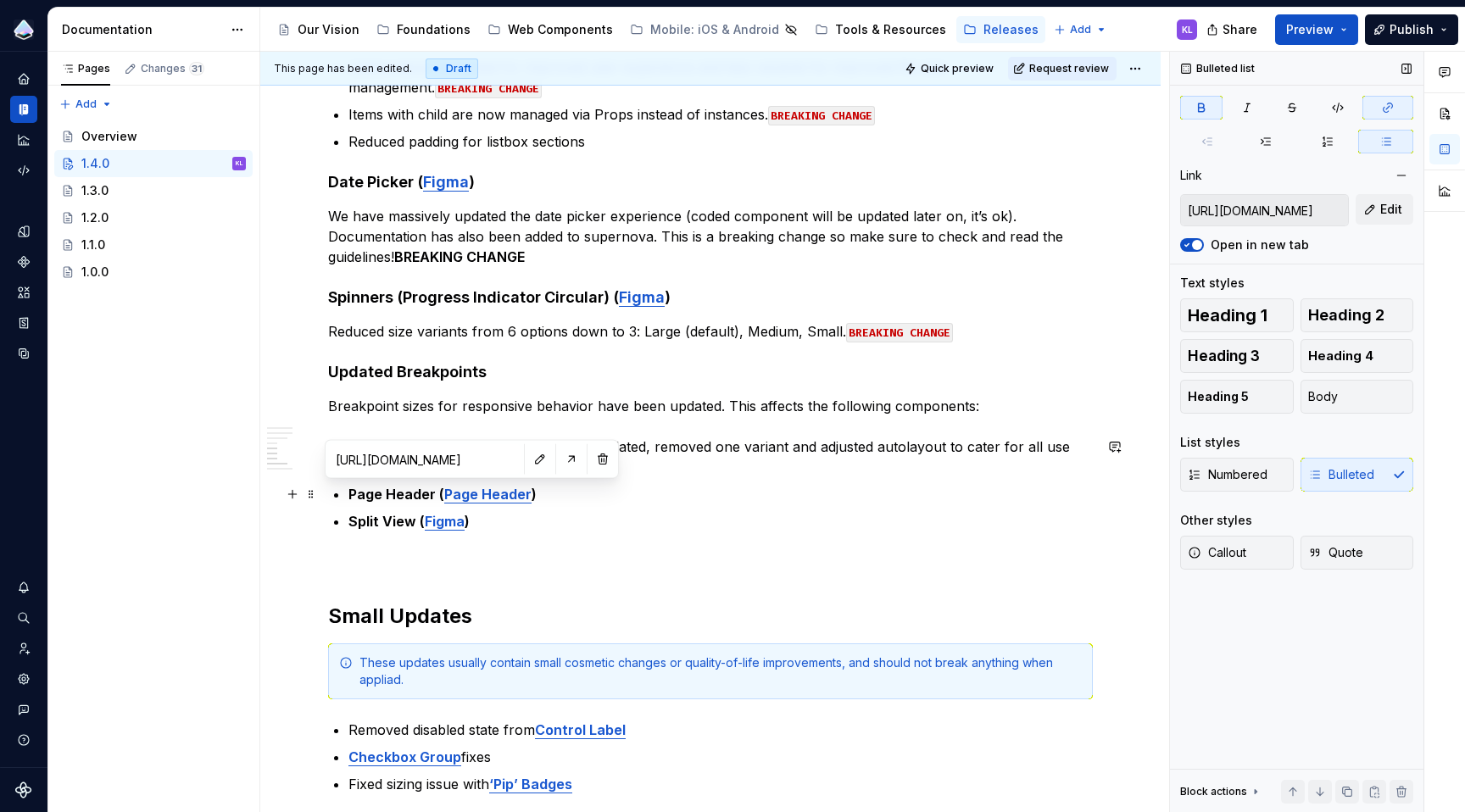
click at [452, 494] on strong "Page Header" at bounding box center [488, 494] width 88 height 17
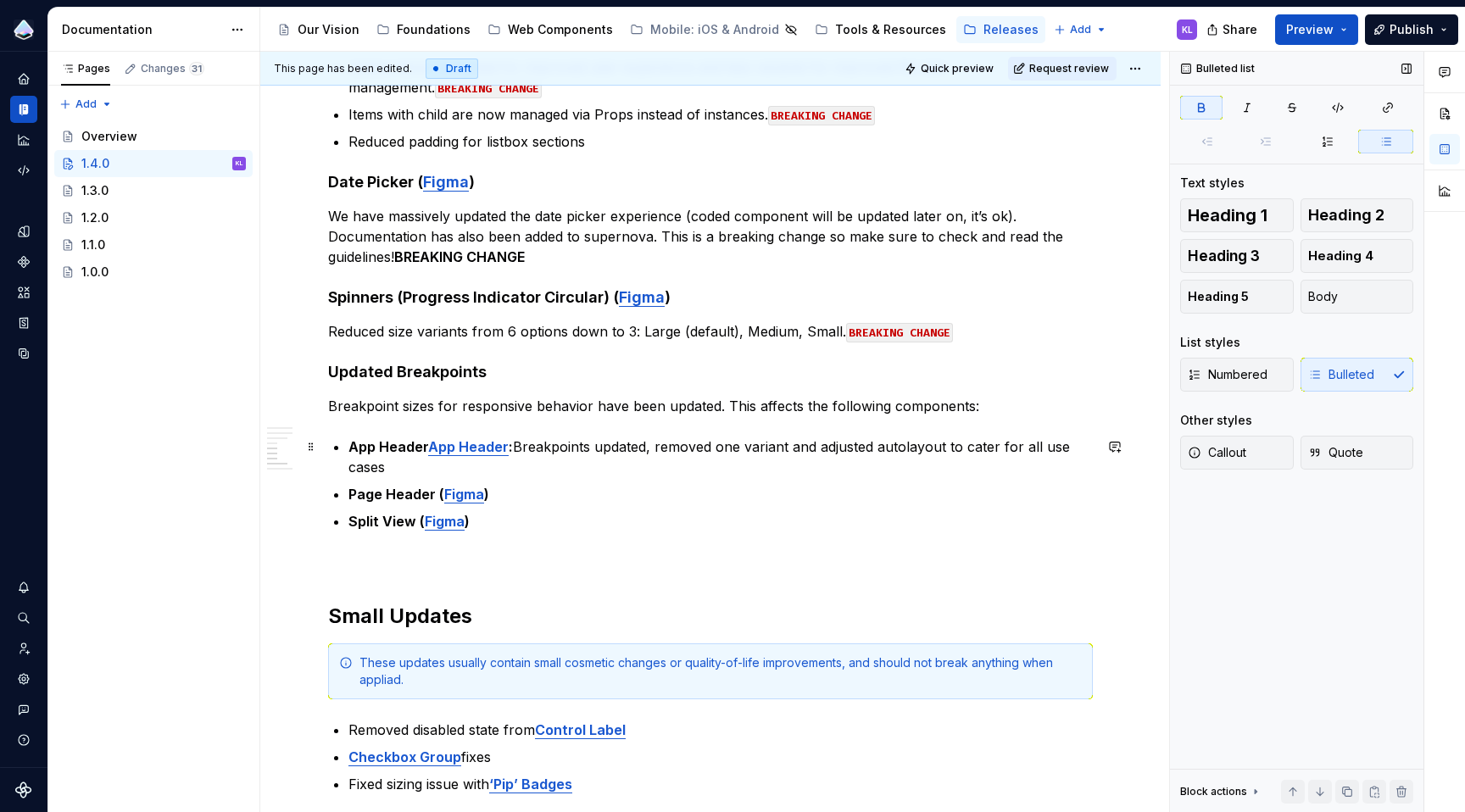
click at [432, 444] on strong "App Header" at bounding box center [468, 447] width 80 height 17
click at [512, 449] on strong "App Header" at bounding box center [478, 447] width 80 height 17
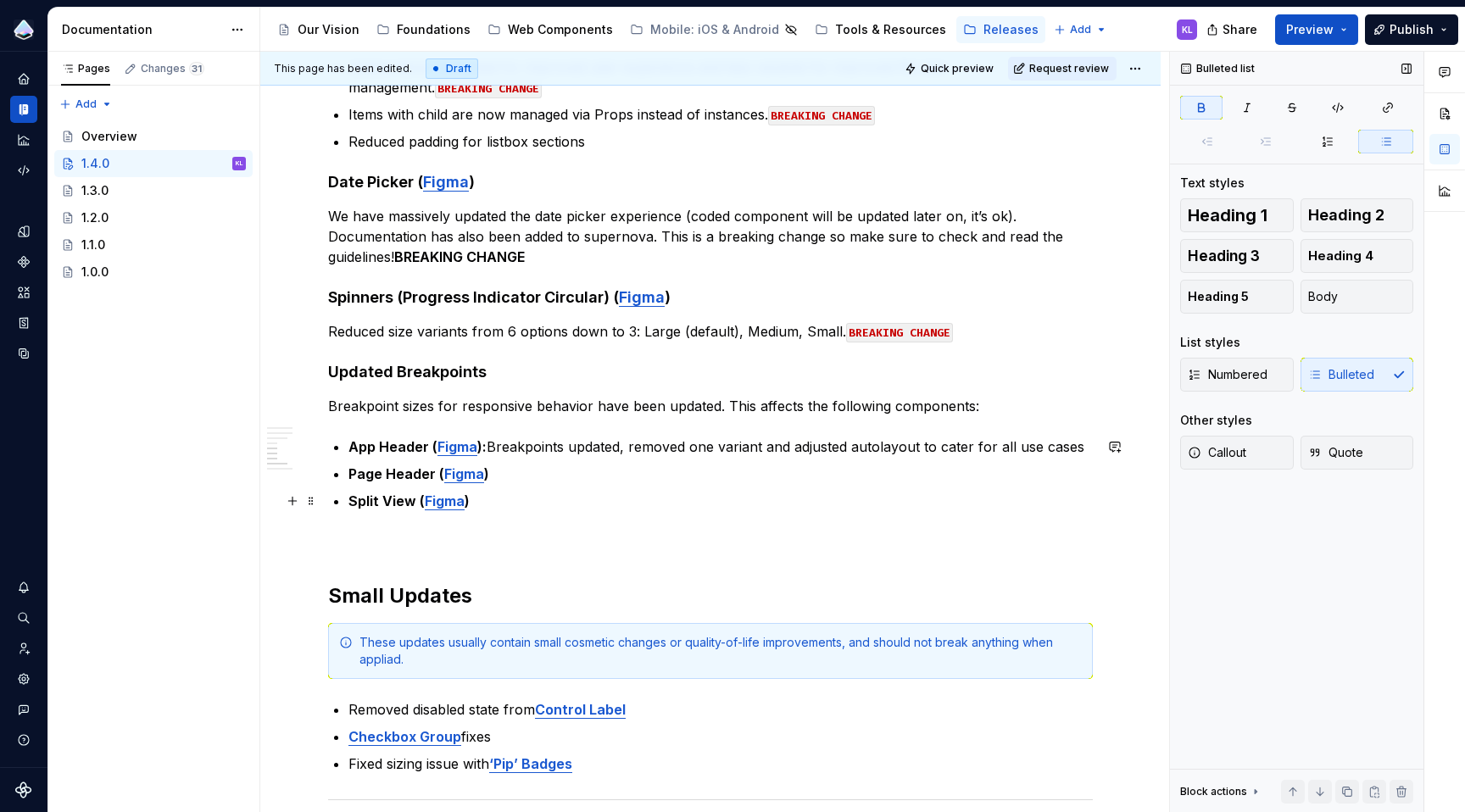
click at [694, 496] on p "Split View ( Figma )" at bounding box center [720, 501] width 744 height 20
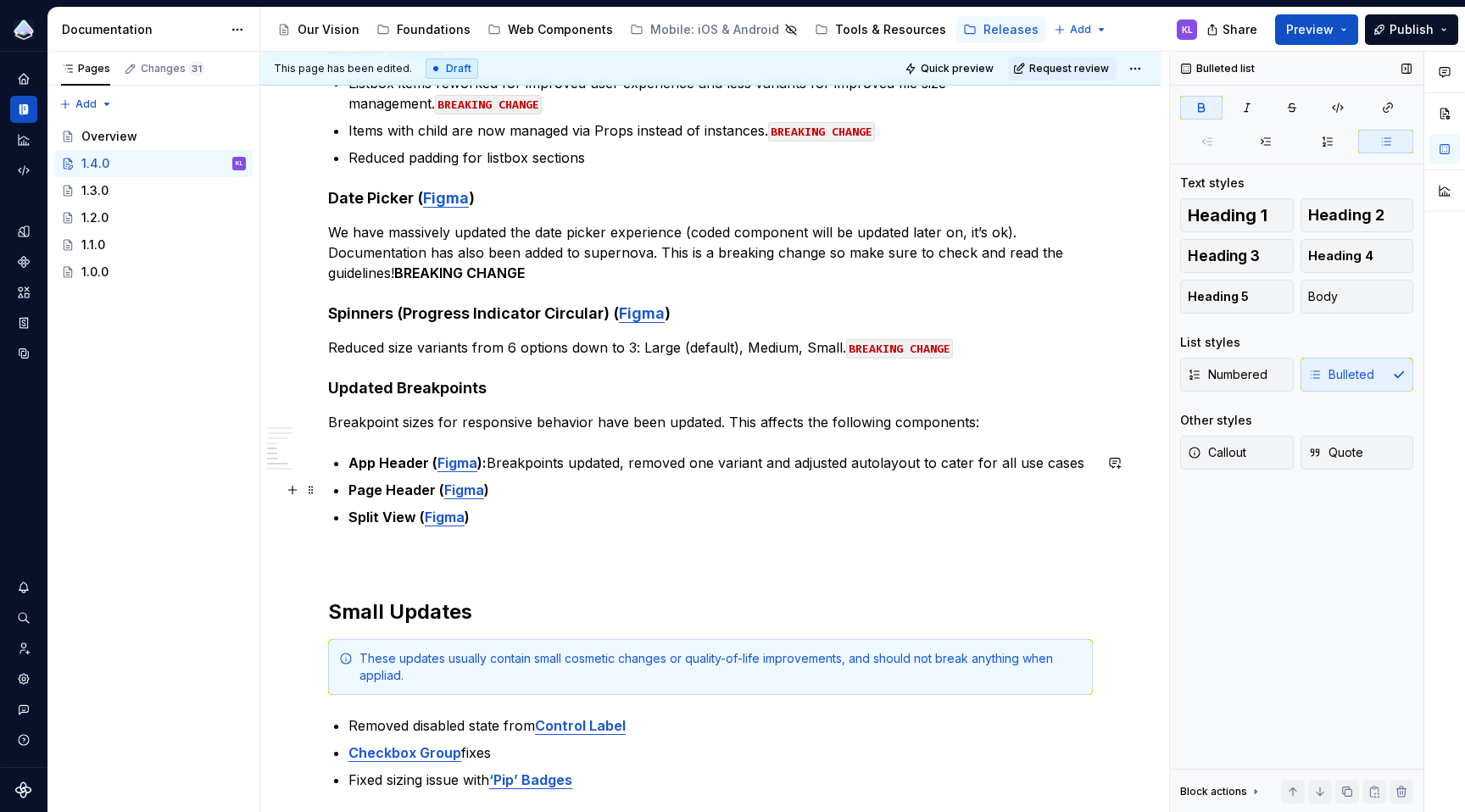
scroll to position [567, 0]
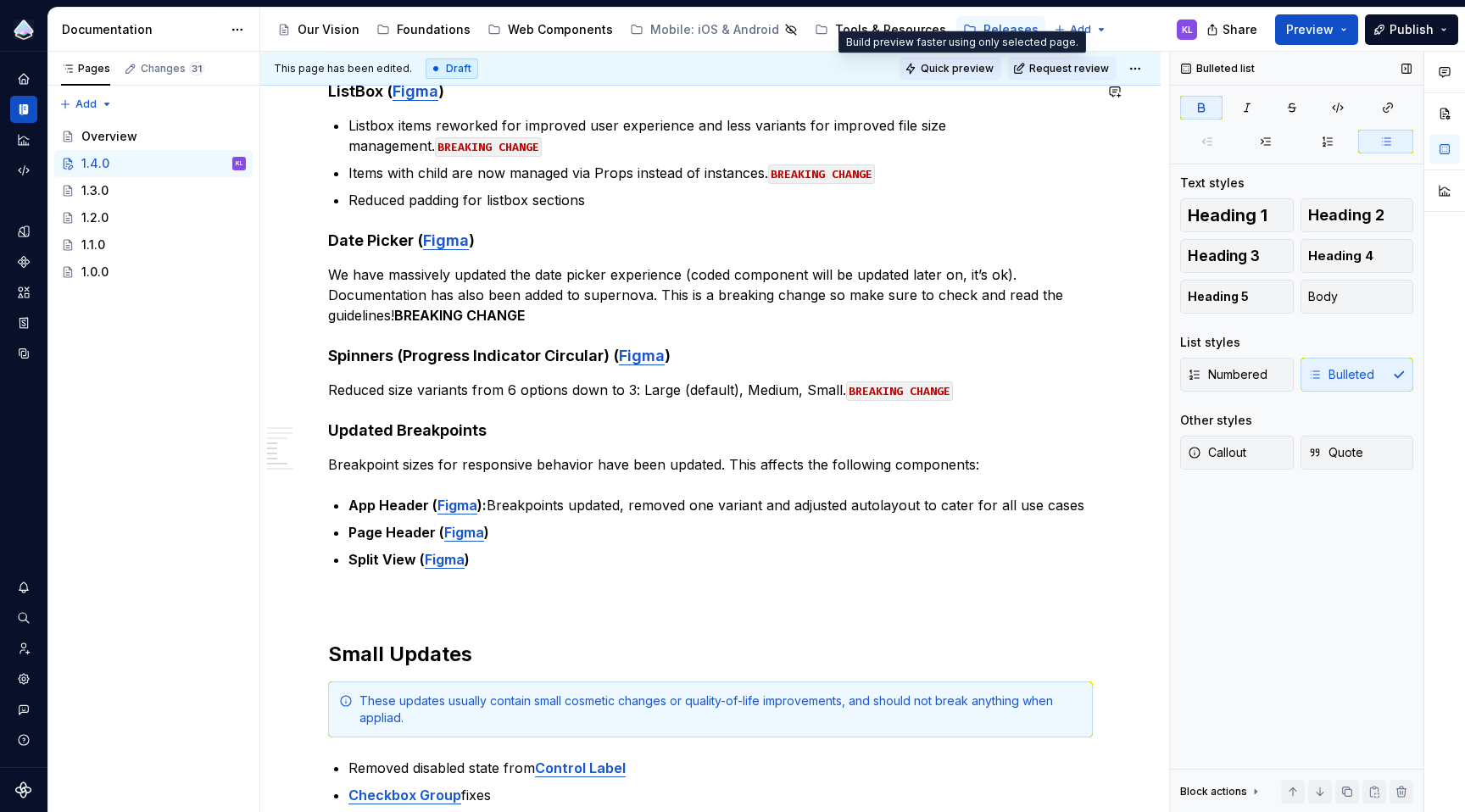
click at [936, 66] on span "Quick preview" at bounding box center [957, 68] width 73 height 14
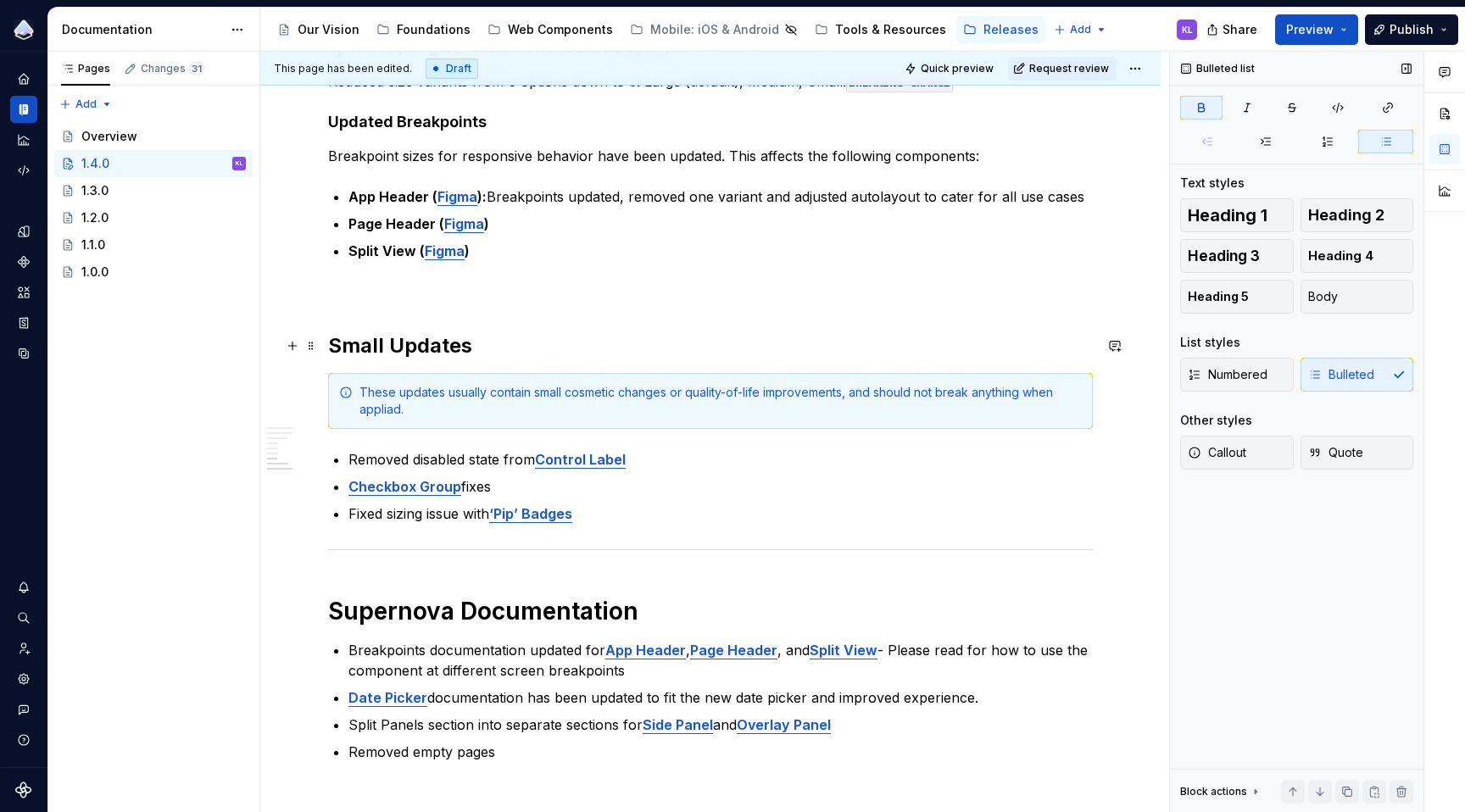
scroll to position [848, 0]
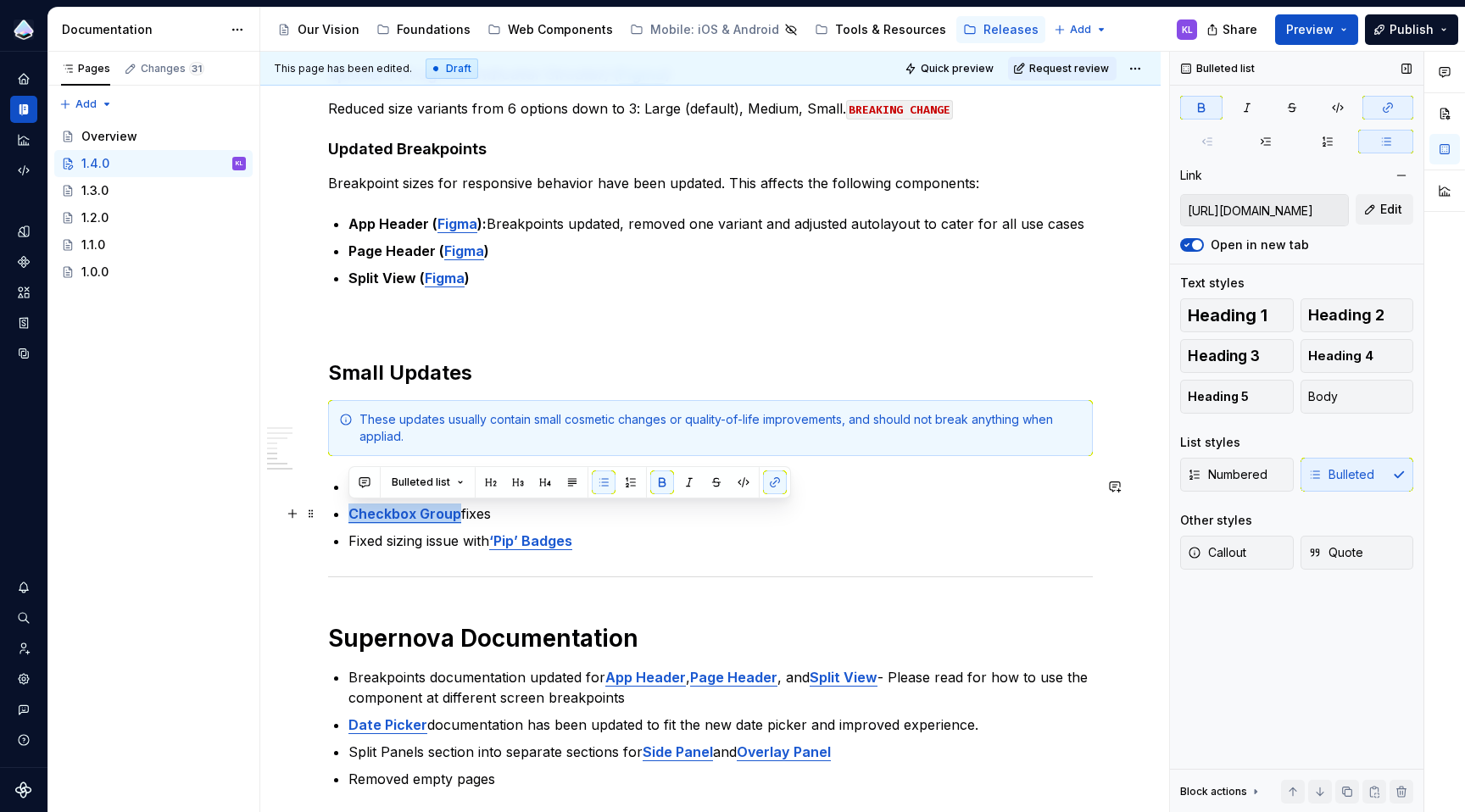
drag, startPoint x: 352, startPoint y: 514, endPoint x: 456, endPoint y: 515, distance: 104.0
click at [456, 515] on strong "Checkbox Group" at bounding box center [404, 514] width 113 height 17
copy strong "Checkbox Group"
click at [536, 521] on p "Checkbox Group fixes" at bounding box center [720, 514] width 744 height 20
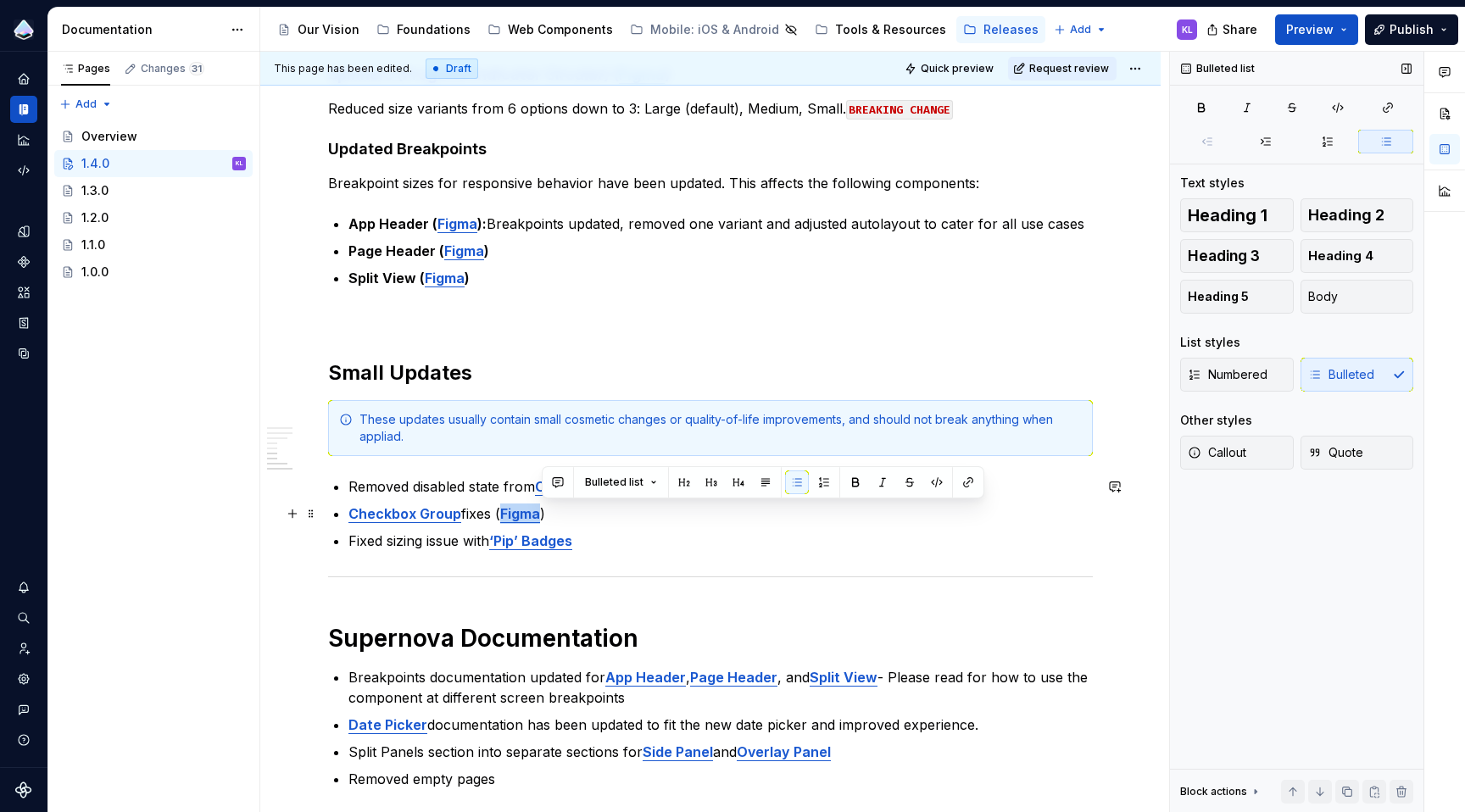
click at [563, 512] on p "Checkbox Group fixes ( Figma )" at bounding box center [720, 514] width 744 height 20
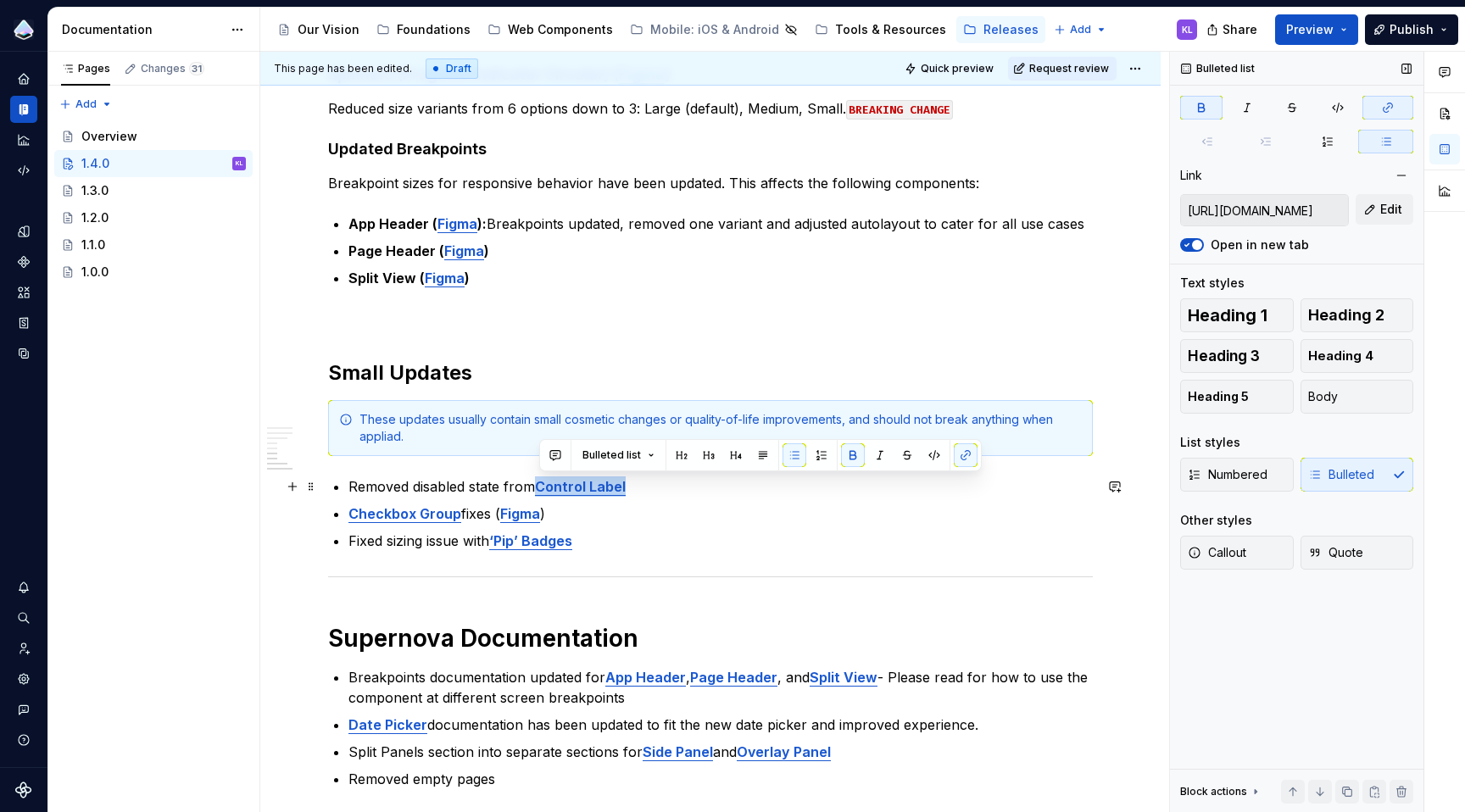
drag, startPoint x: 537, startPoint y: 485, endPoint x: 635, endPoint y: 489, distance: 98.1
click at [635, 489] on p "Removed disabled state from Control Label" at bounding box center [720, 487] width 744 height 20
click at [533, 486] on p "Removed disabled state from Control Label" at bounding box center [720, 487] width 744 height 20
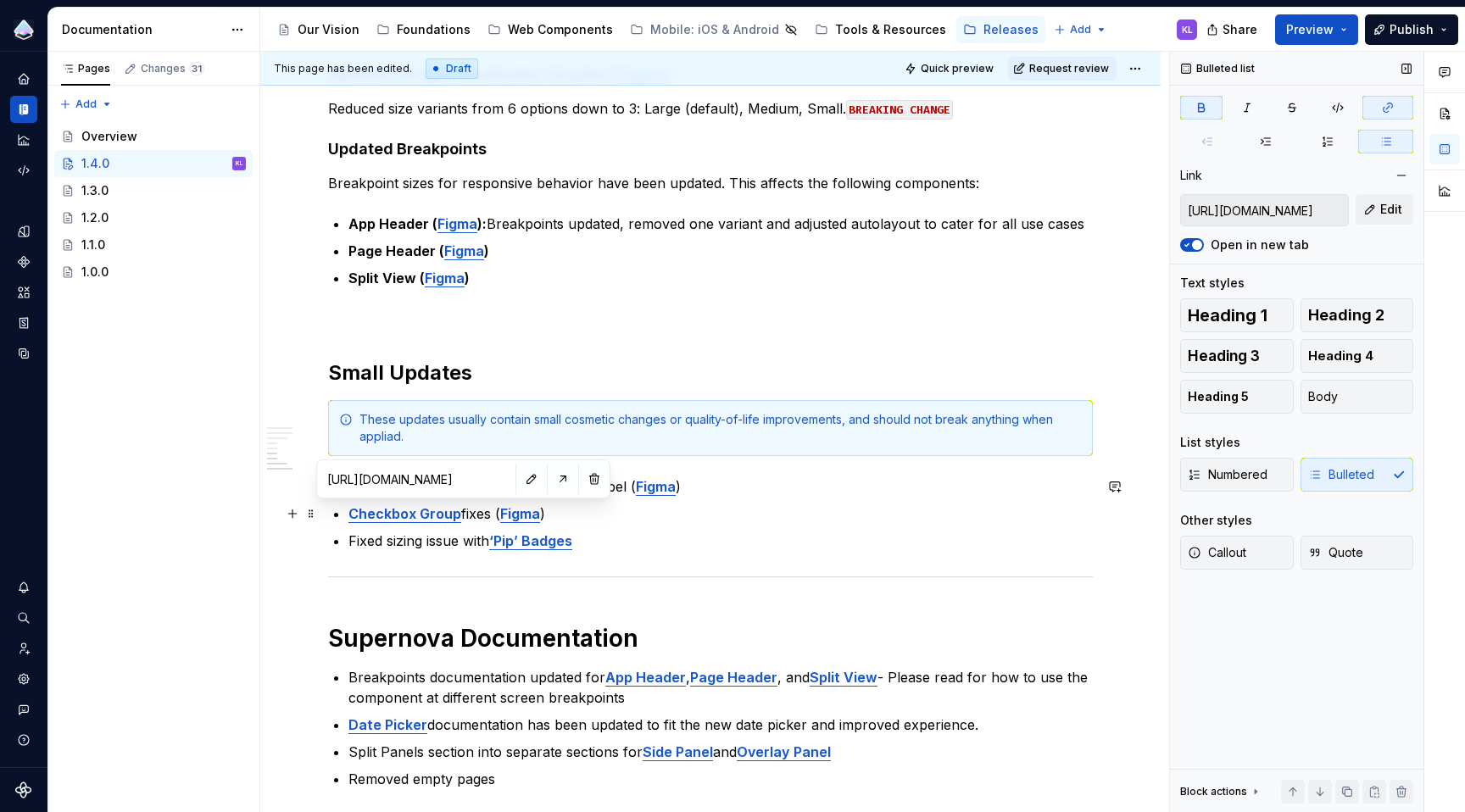
click at [440, 512] on strong "Checkbox Group" at bounding box center [404, 514] width 113 height 17
drag, startPoint x: 458, startPoint y: 515, endPoint x: 346, endPoint y: 515, distance: 112.0
click at [346, 515] on div "Overview This update includes fixes and additions to the Web Component Library,…" at bounding box center [710, 136] width 765 height 1307
click at [774, 476] on button "button" at bounding box center [774, 481] width 23 height 23
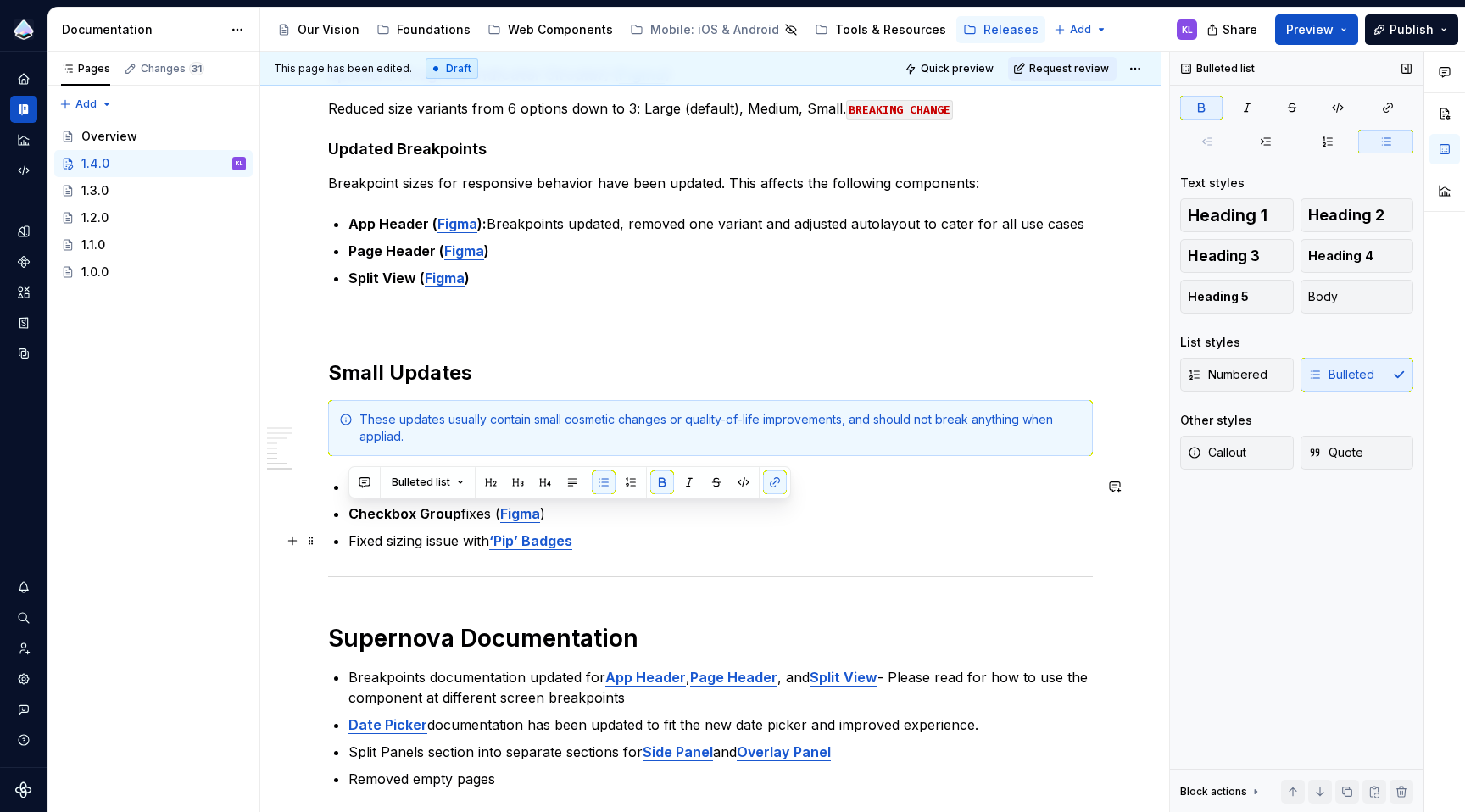
click at [651, 526] on ul "Removed disabled state from Control Label ( Figma ) Checkbox Group fixes ( Figm…" at bounding box center [720, 514] width 744 height 74
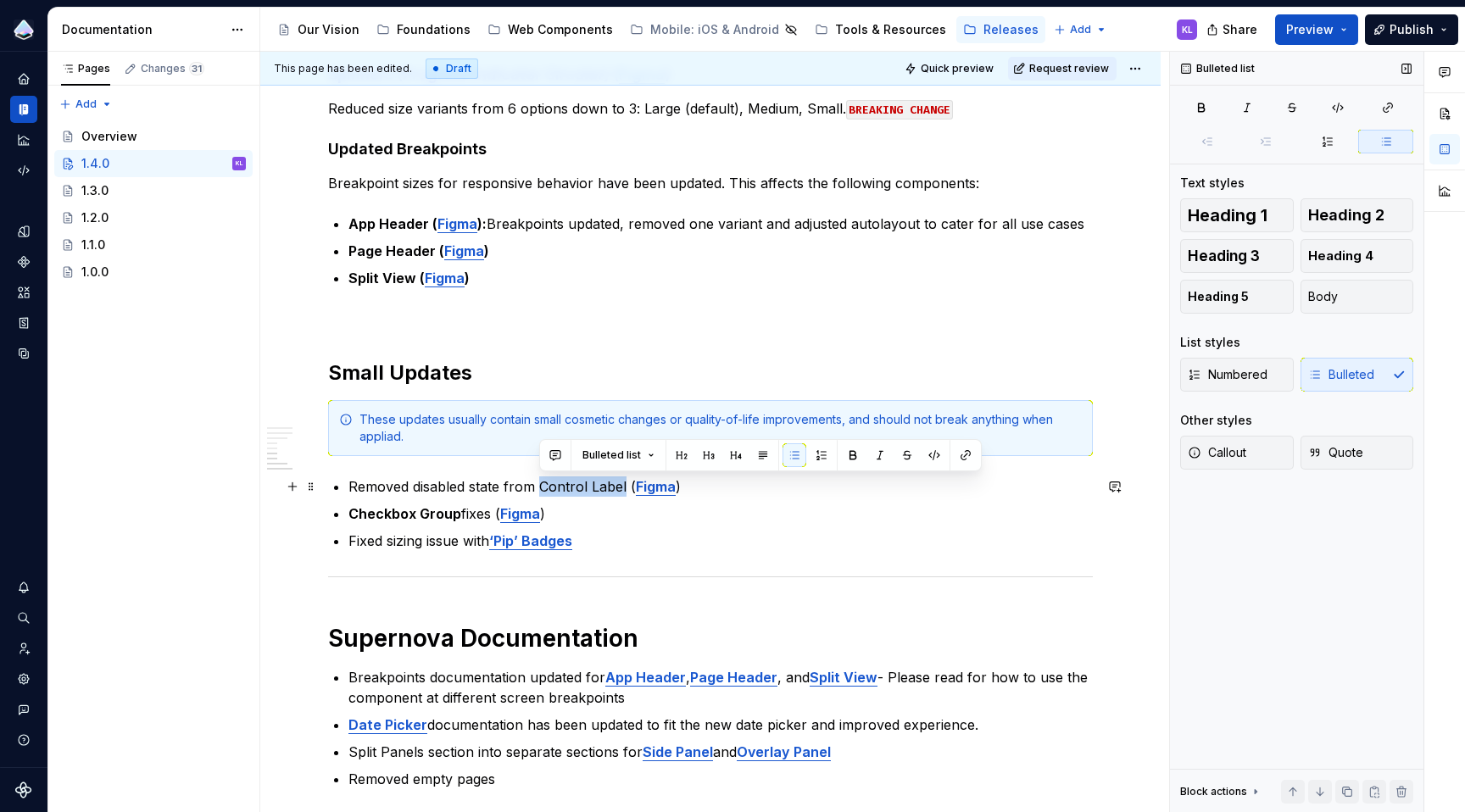
drag, startPoint x: 539, startPoint y: 487, endPoint x: 624, endPoint y: 488, distance: 85.0
click at [624, 488] on p "Removed disabled state from Control Label ( Figma )" at bounding box center [720, 487] width 744 height 20
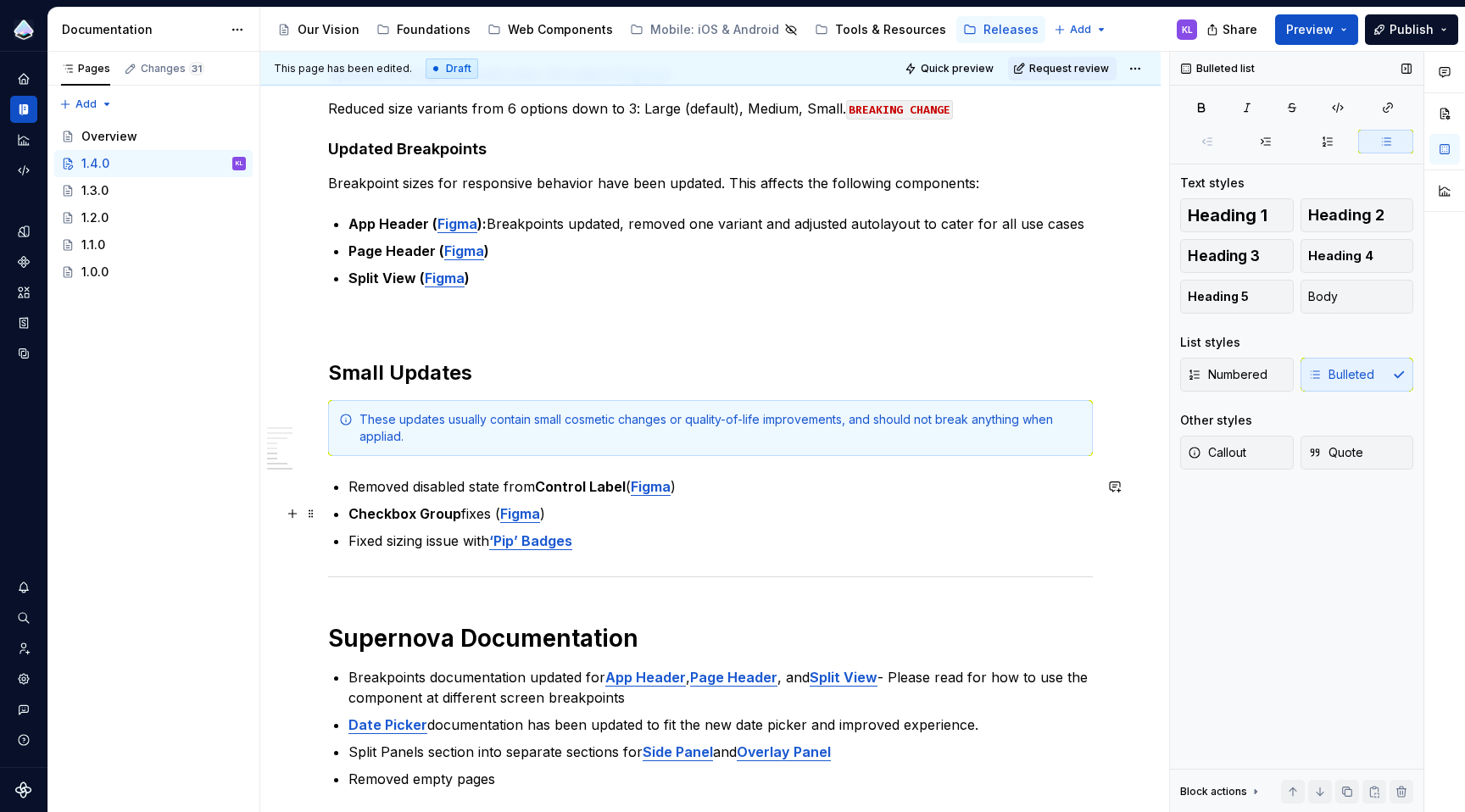
click at [596, 514] on p "Checkbox Group fixes ( Figma )" at bounding box center [720, 514] width 744 height 20
click at [592, 541] on p "Fixed sizing issue with ‘Pip’ Badges" at bounding box center [720, 541] width 744 height 20
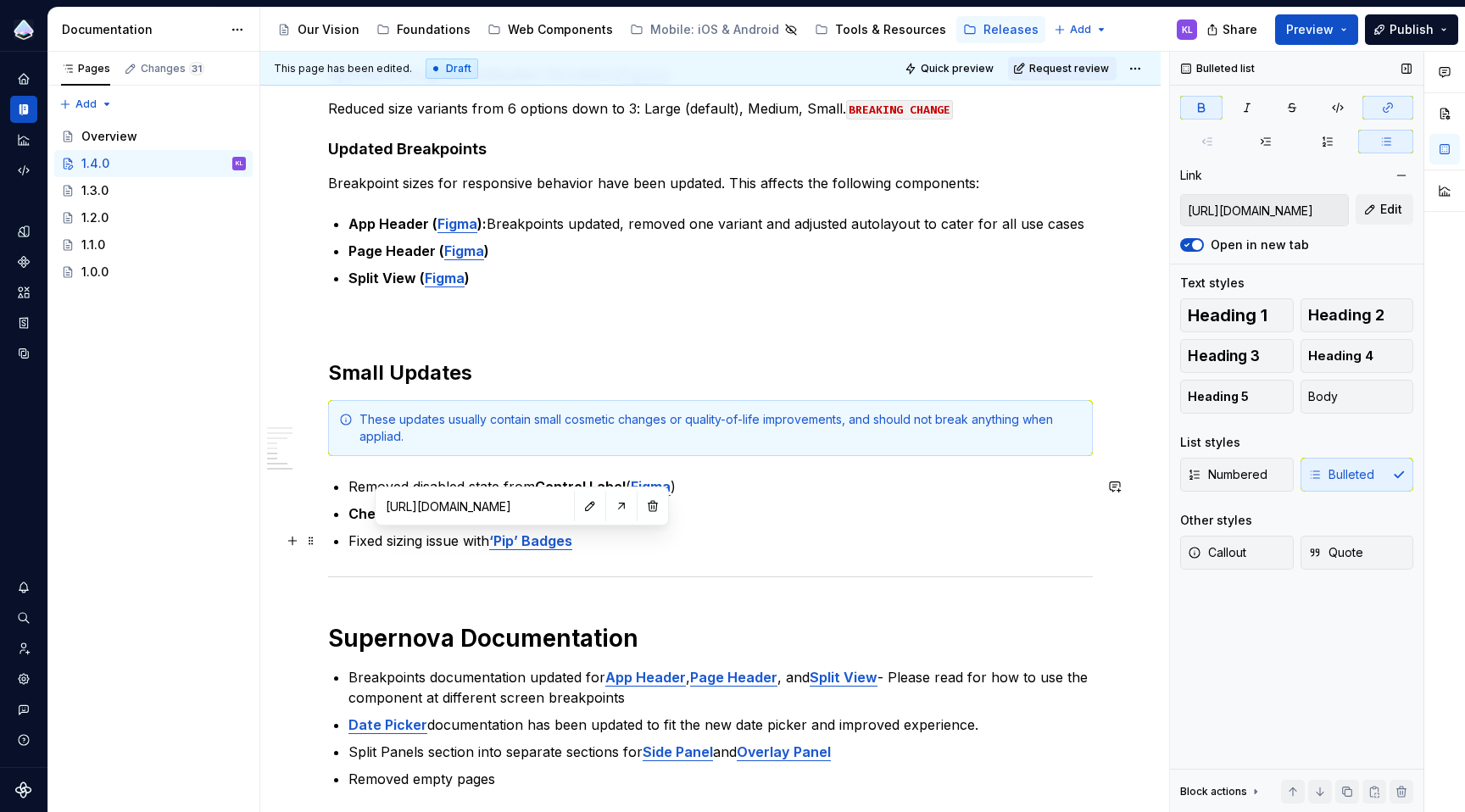
click at [498, 543] on strong "‘Pip’ Badges" at bounding box center [530, 541] width 83 height 17
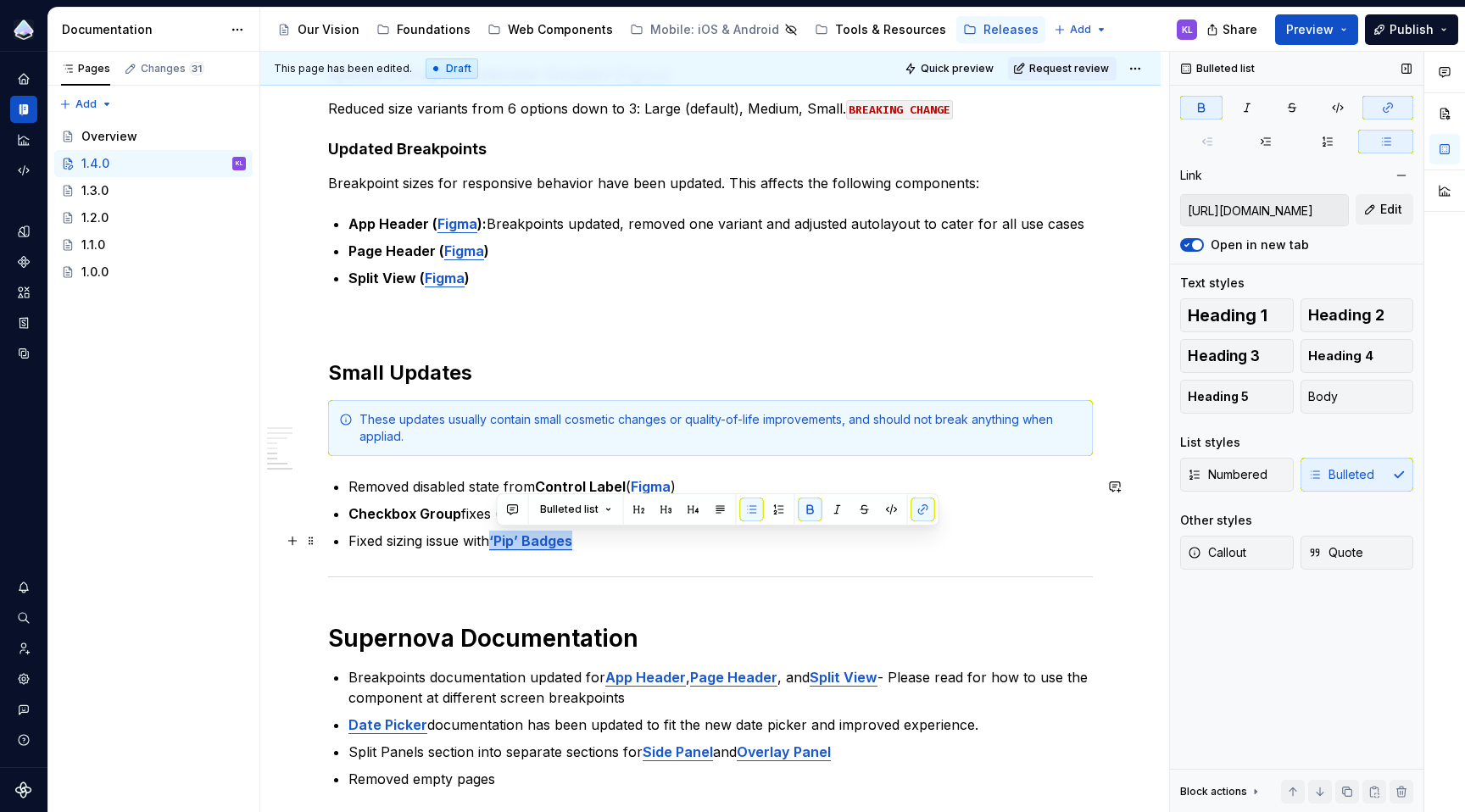
drag, startPoint x: 495, startPoint y: 542, endPoint x: 578, endPoint y: 546, distance: 83.1
click at [578, 546] on p "Fixed sizing issue with ‘Pip’ Badges" at bounding box center [720, 541] width 744 height 20
copy strong "‘Pip’ Badges"
click at [489, 541] on p "Fixed sizing issue with ‘Pip’ Badges" at bounding box center [720, 541] width 744 height 20
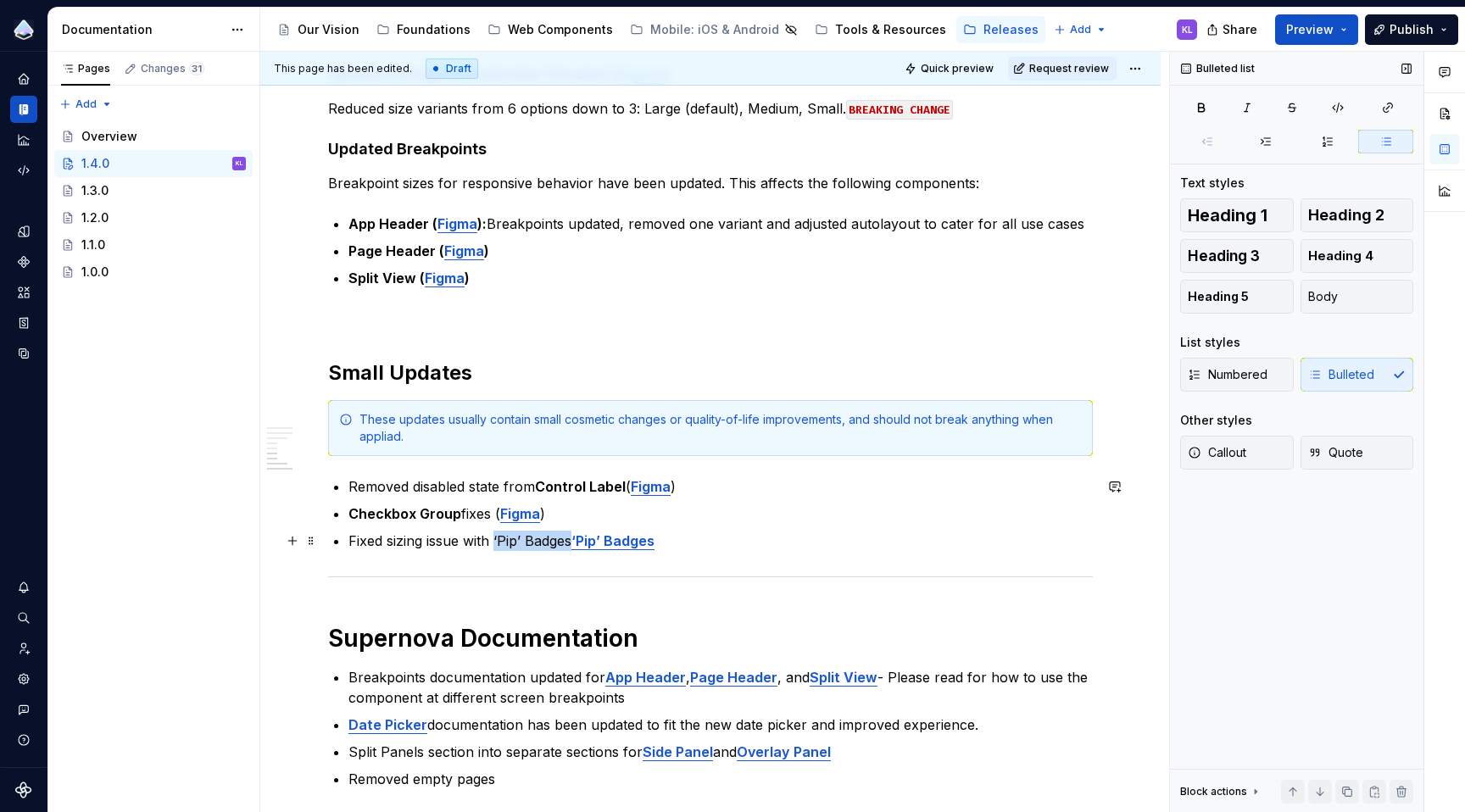
click at [496, 535] on p "Fixed sizing issue with ‘Pip’ Badges ‘Pip’ Badges" at bounding box center [720, 541] width 744 height 20
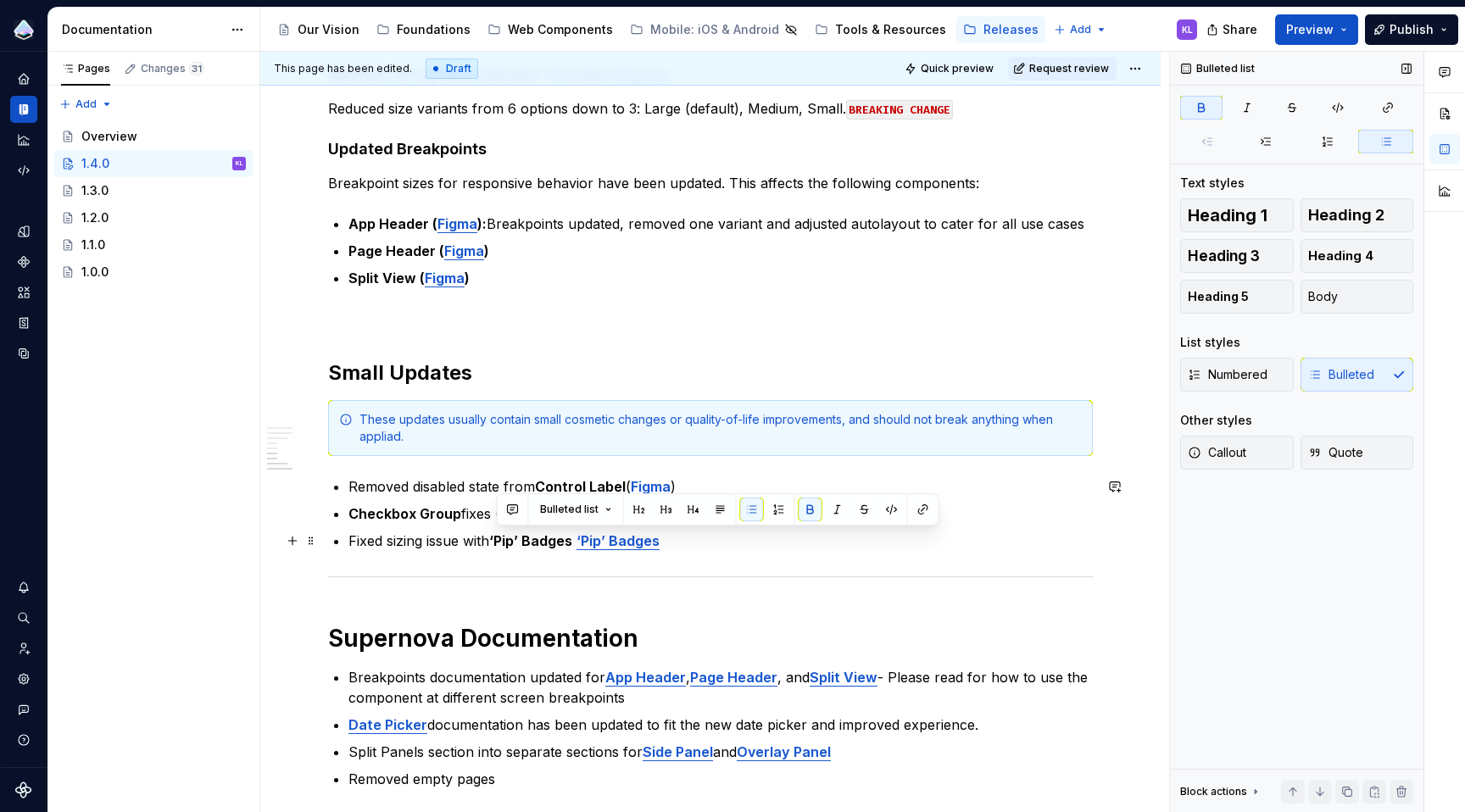
click at [582, 544] on strong "‘Pip’ Badges" at bounding box center [617, 541] width 83 height 17
click at [683, 544] on p "Fixed sizing issue with ‘Pip’ Badges ( Figma )" at bounding box center [720, 541] width 744 height 20
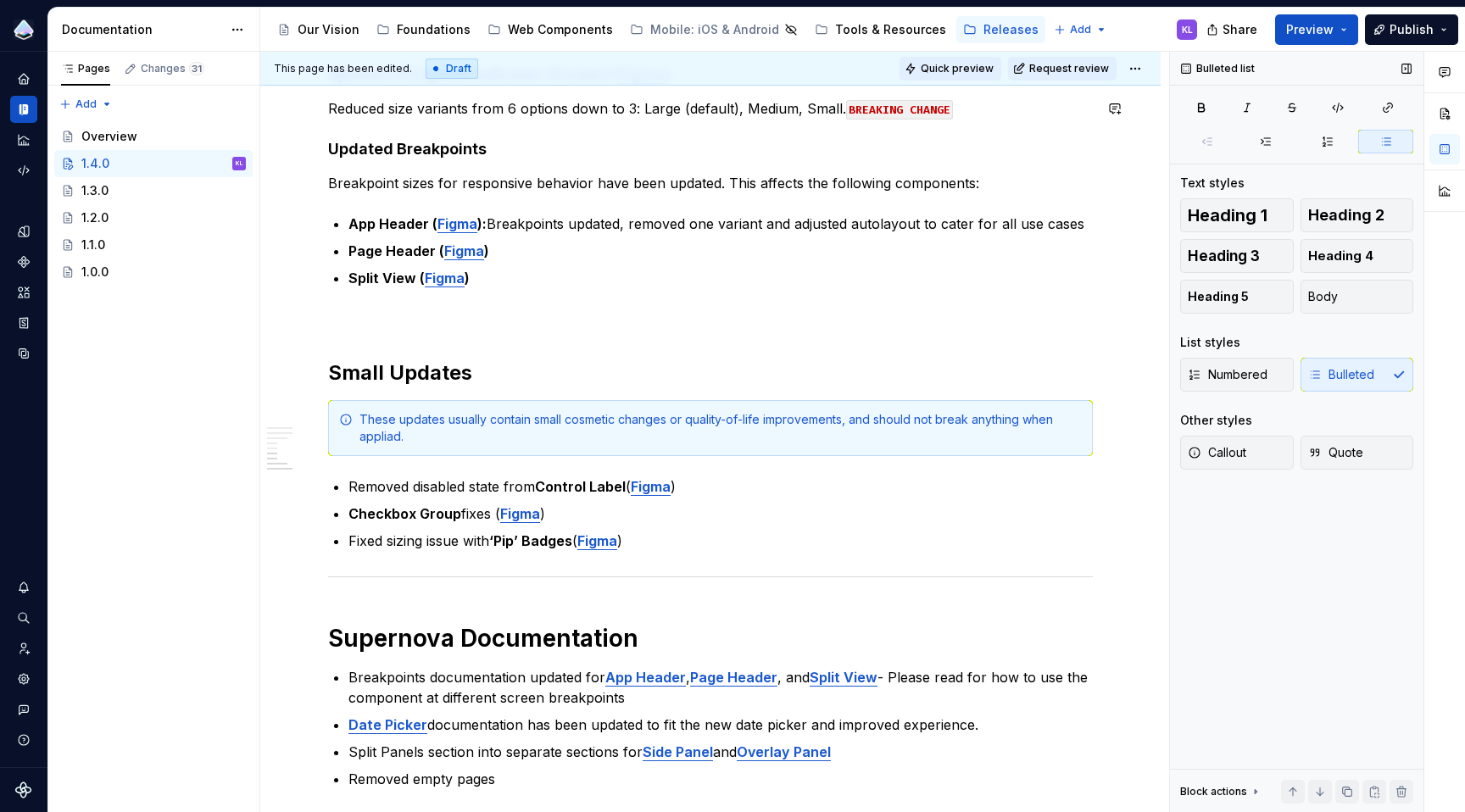
click at [972, 70] on span "Quick preview" at bounding box center [957, 68] width 73 height 14
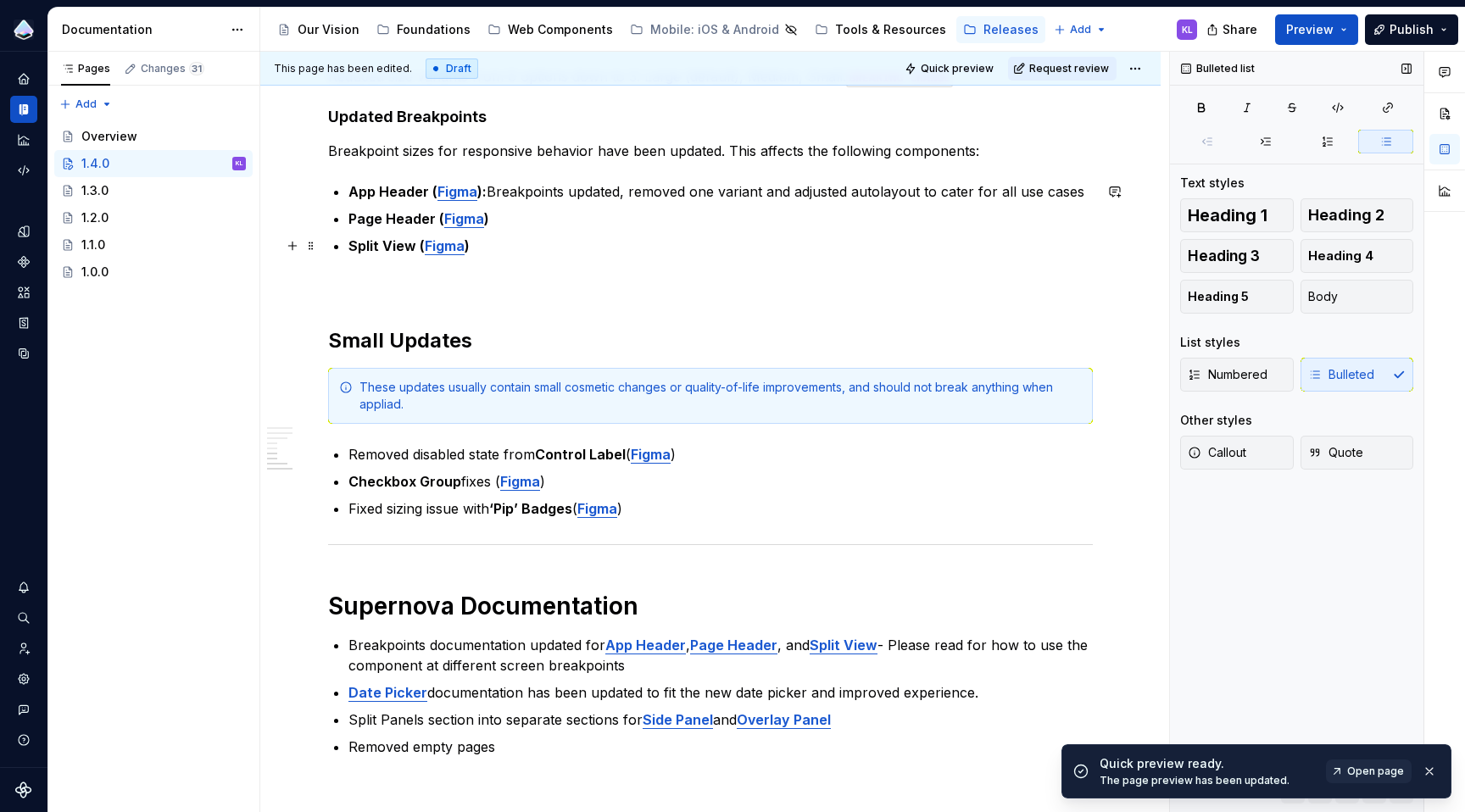
scroll to position [897, 0]
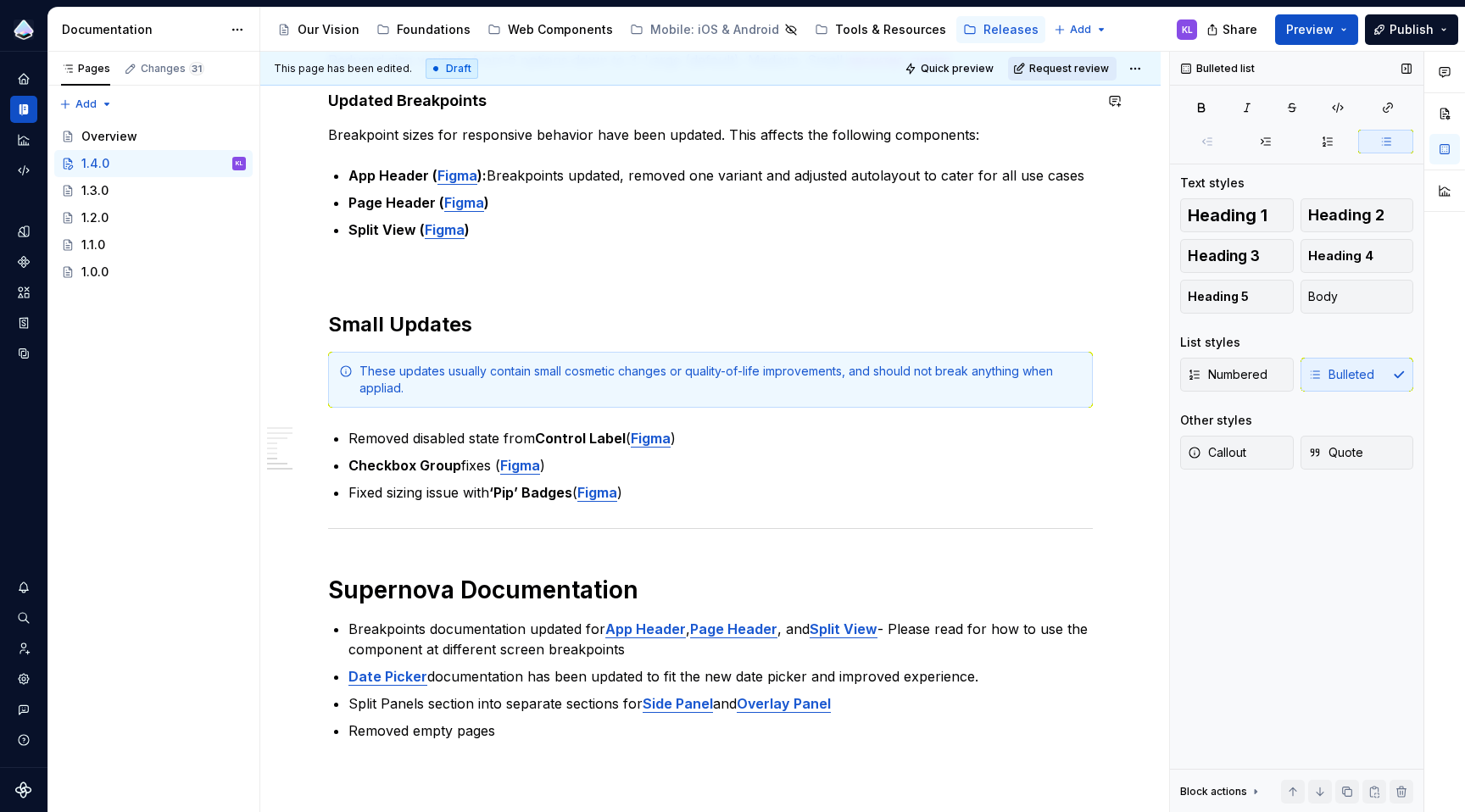
click at [1073, 69] on span "Request review" at bounding box center [1069, 68] width 80 height 14
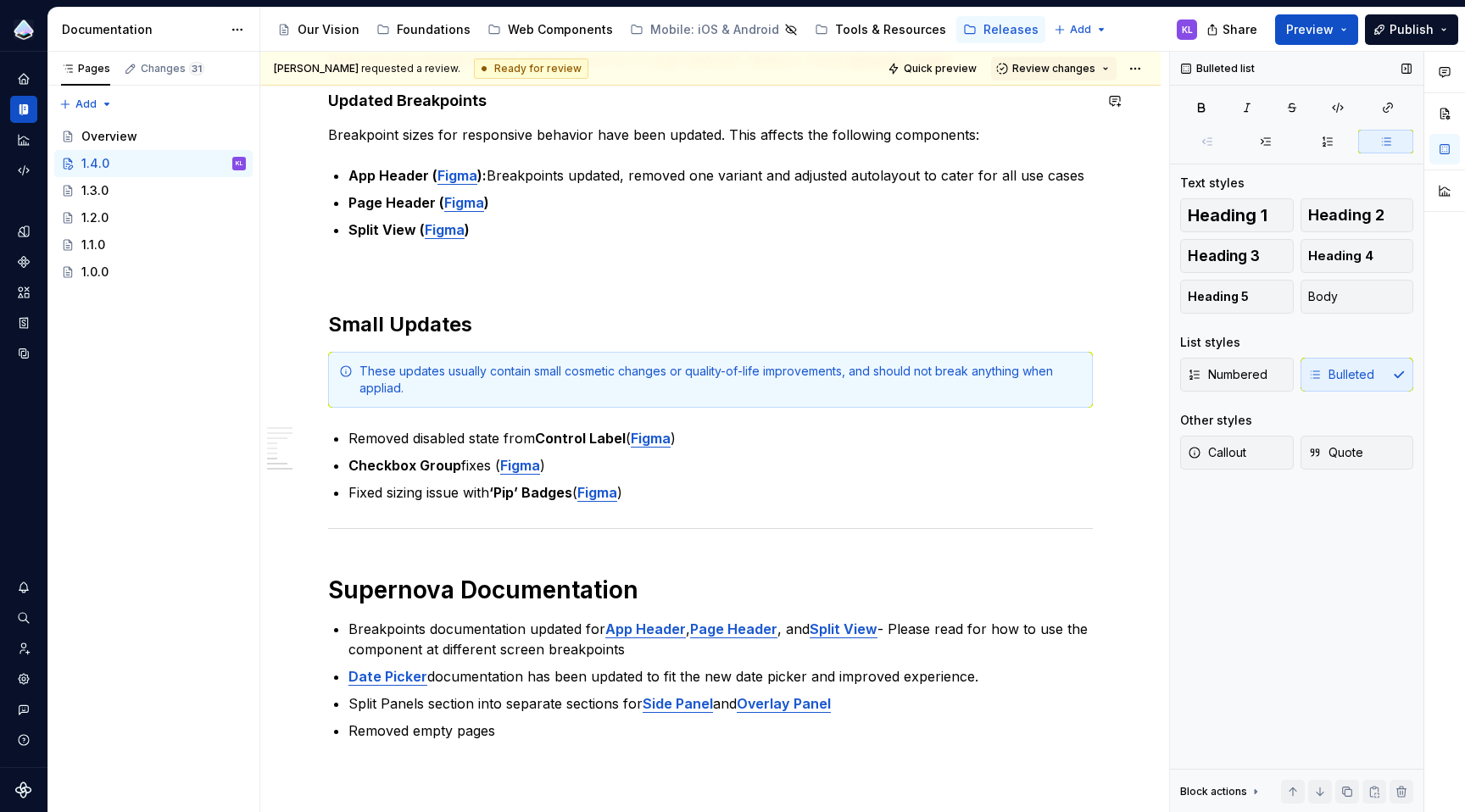
click at [1073, 69] on span "Review changes" at bounding box center [1053, 68] width 83 height 14
click at [1085, 100] on div "Approve" at bounding box center [1100, 102] width 148 height 17
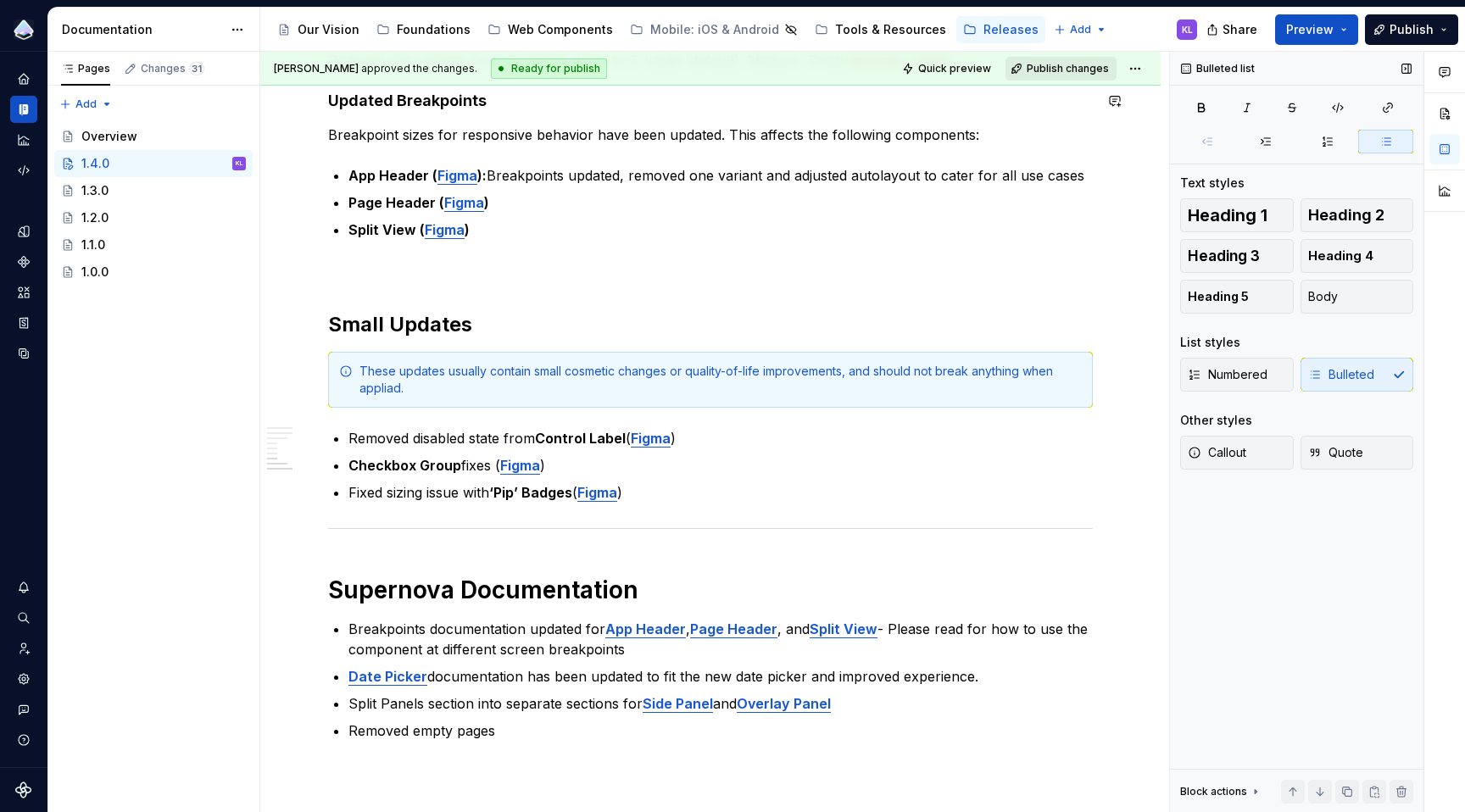
click at [1072, 64] on span "Publish changes" at bounding box center [1067, 68] width 82 height 14
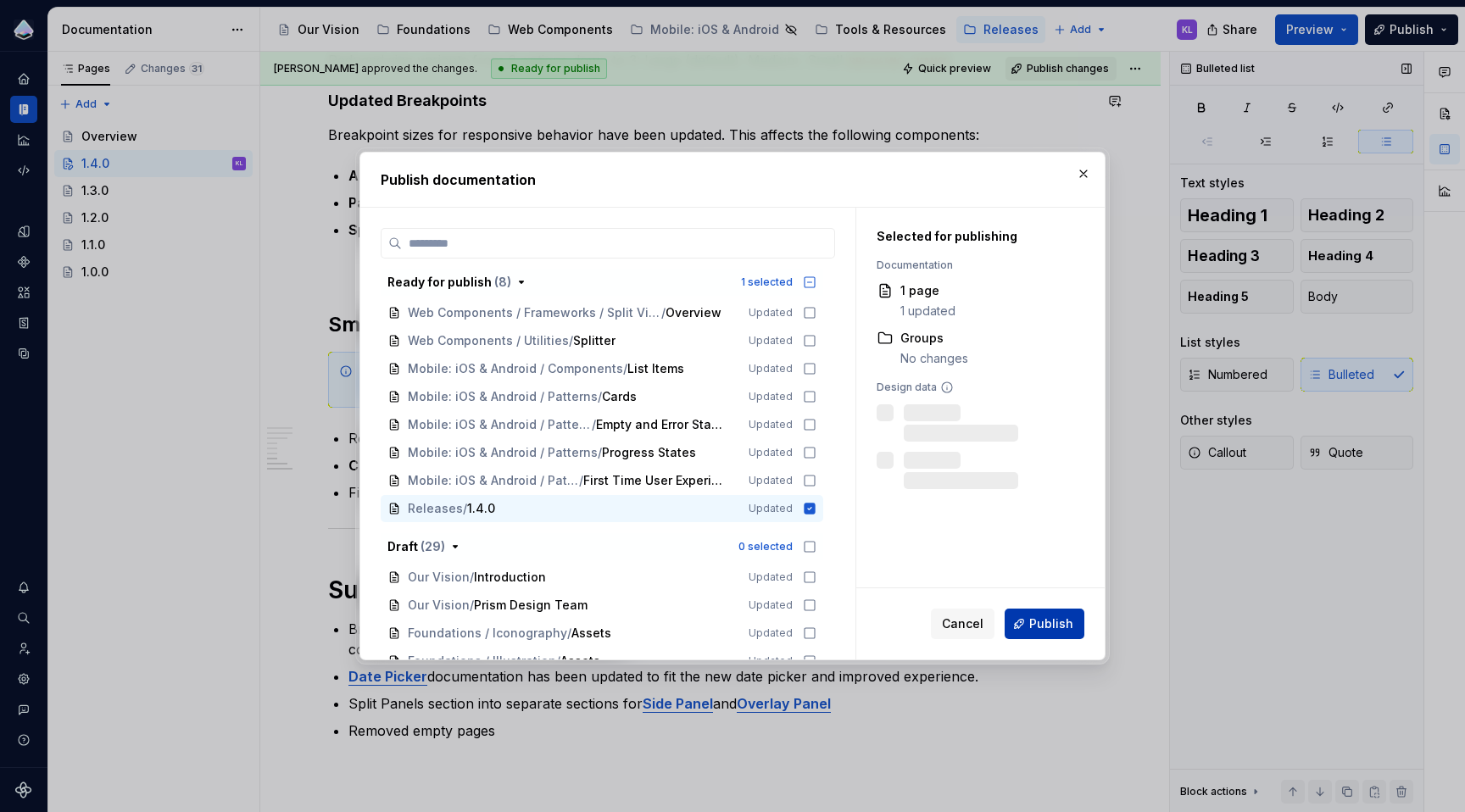
click at [1052, 619] on span "Publish" at bounding box center [1051, 624] width 44 height 17
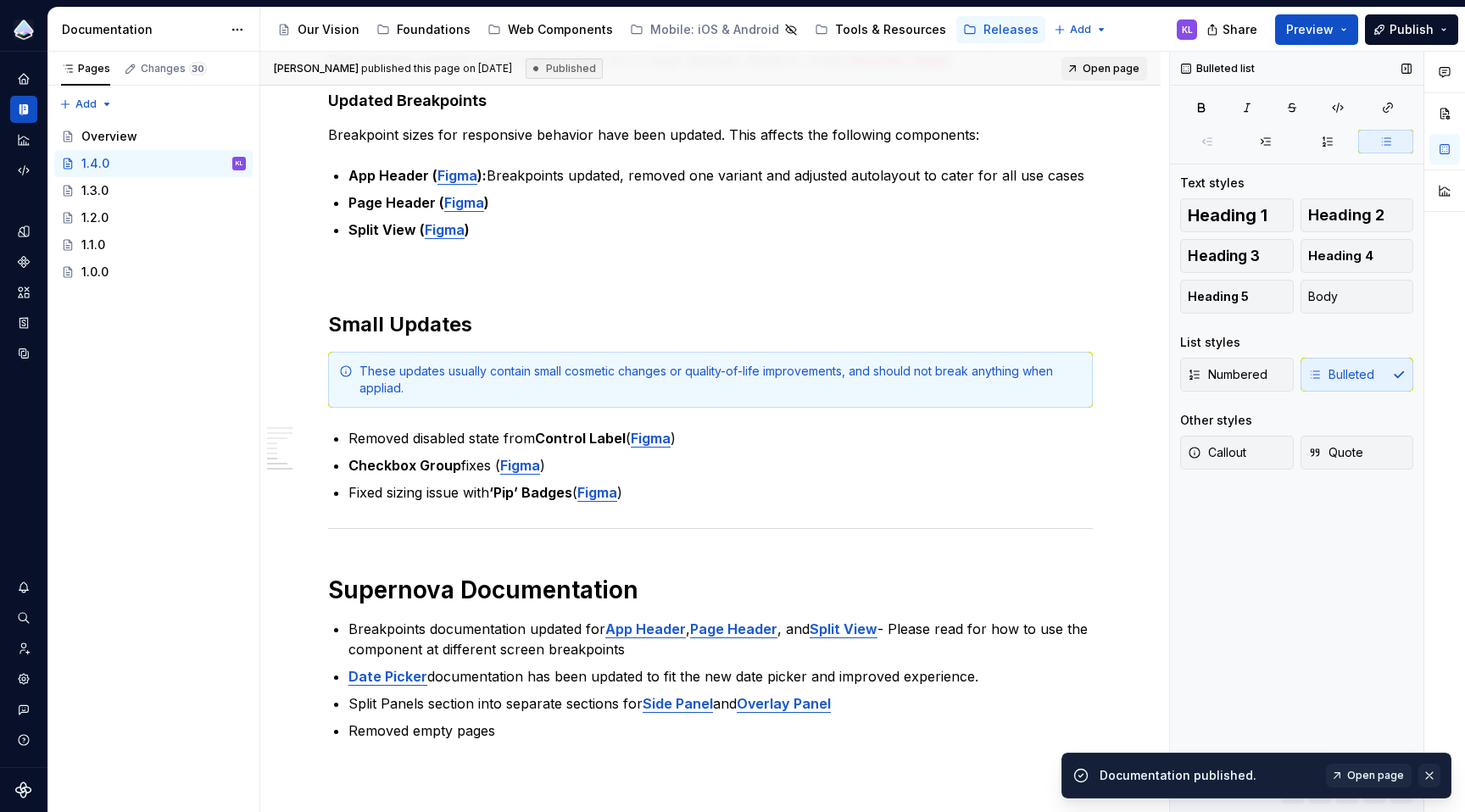
click at [1432, 773] on button "button" at bounding box center [1430, 775] width 22 height 23
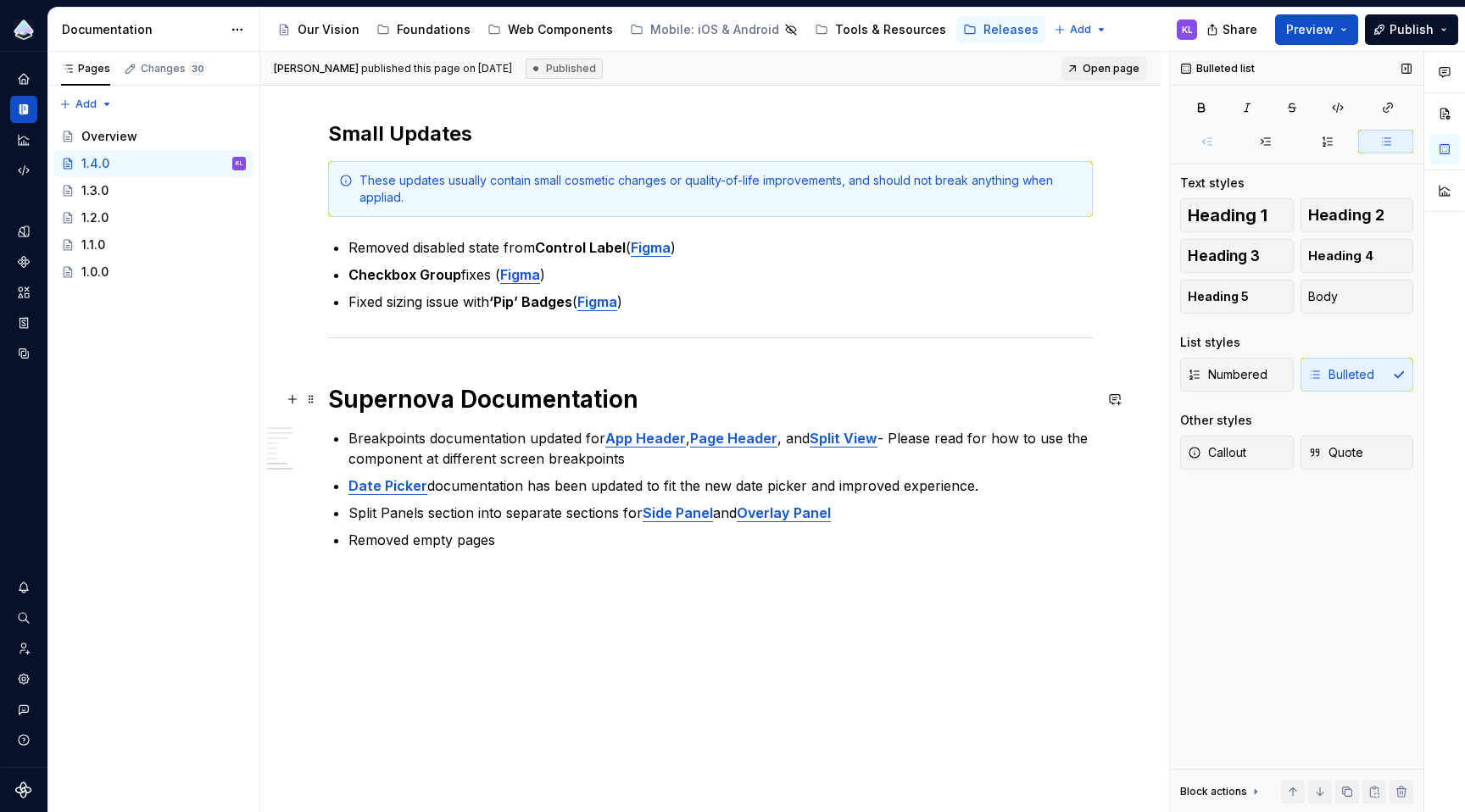
scroll to position [1089, 0]
type textarea "*"
click at [657, 439] on strong "App Header" at bounding box center [645, 438] width 80 height 17
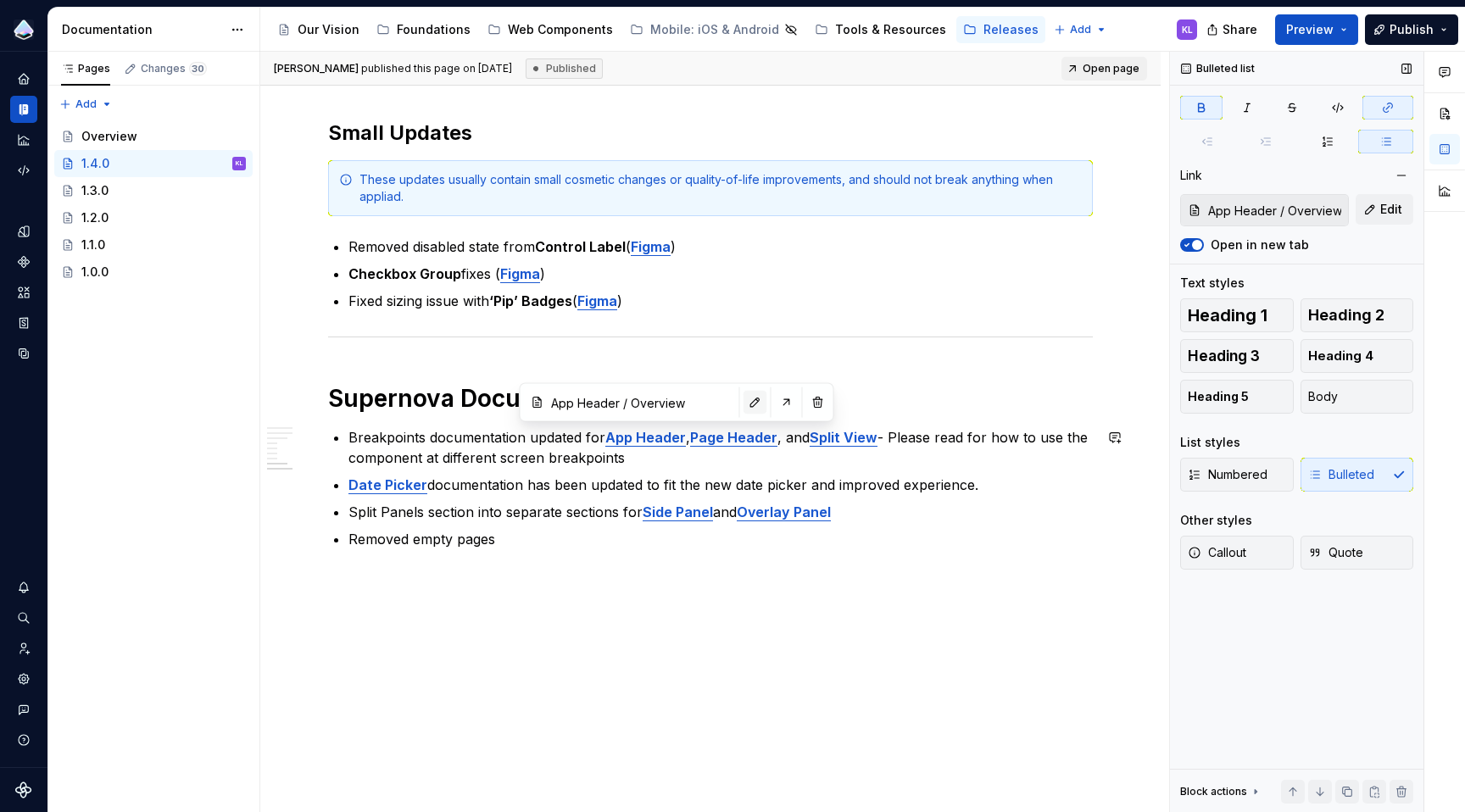
click at [743, 405] on button "button" at bounding box center [754, 402] width 23 height 23
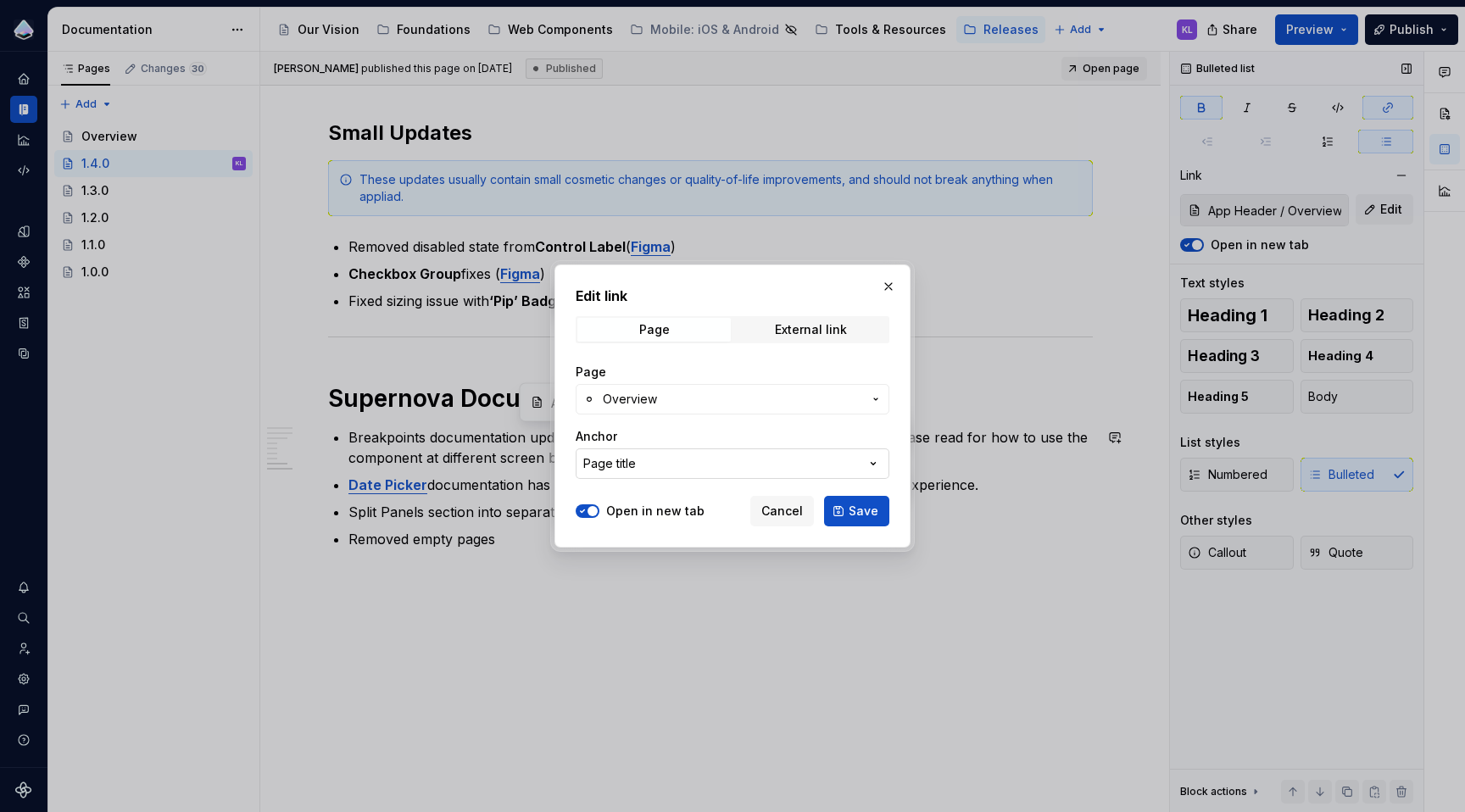
click at [726, 463] on button "Page title" at bounding box center [732, 464] width 314 height 31
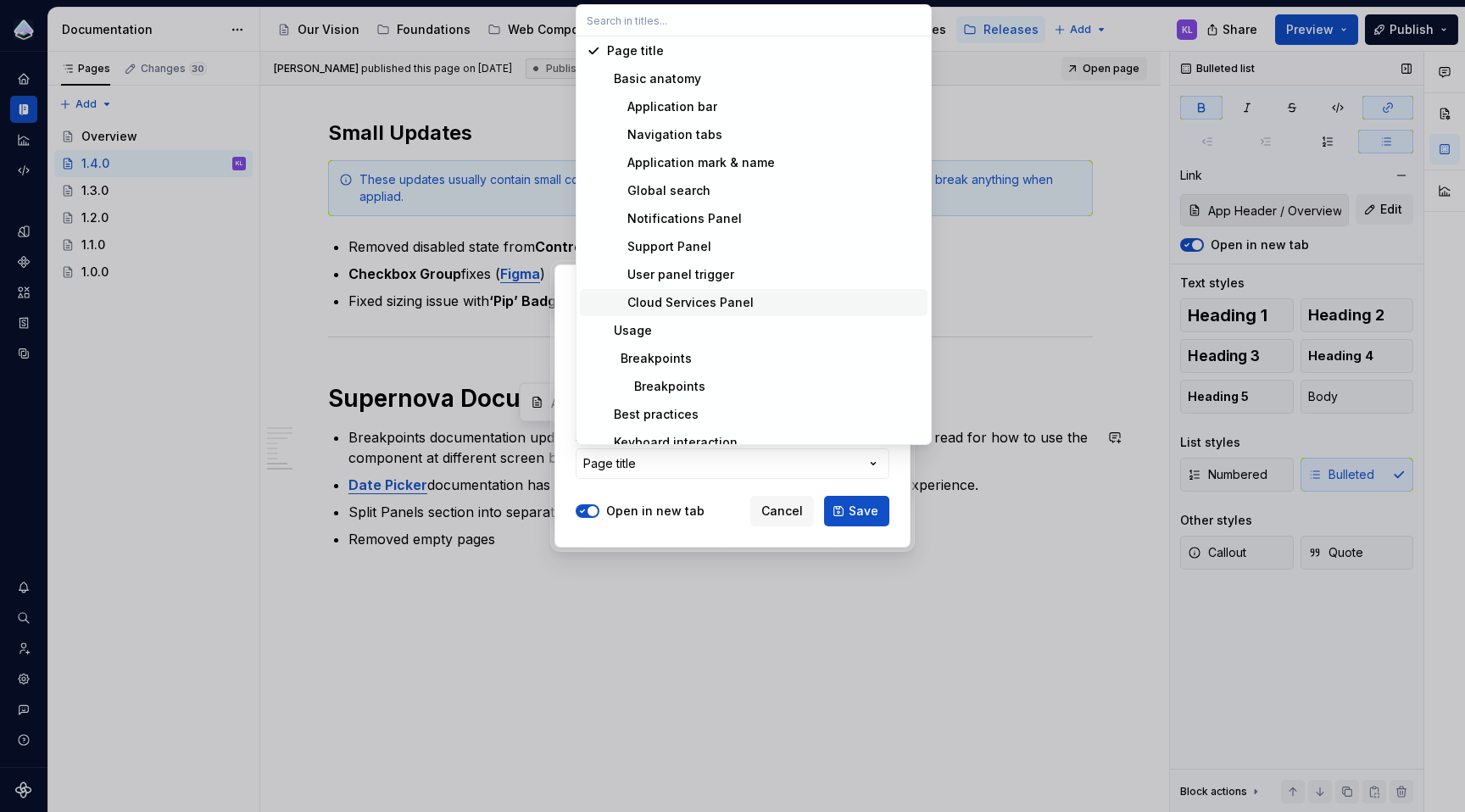
scroll to position [0, 0]
click at [720, 371] on span "Breakpoints" at bounding box center [753, 360] width 347 height 27
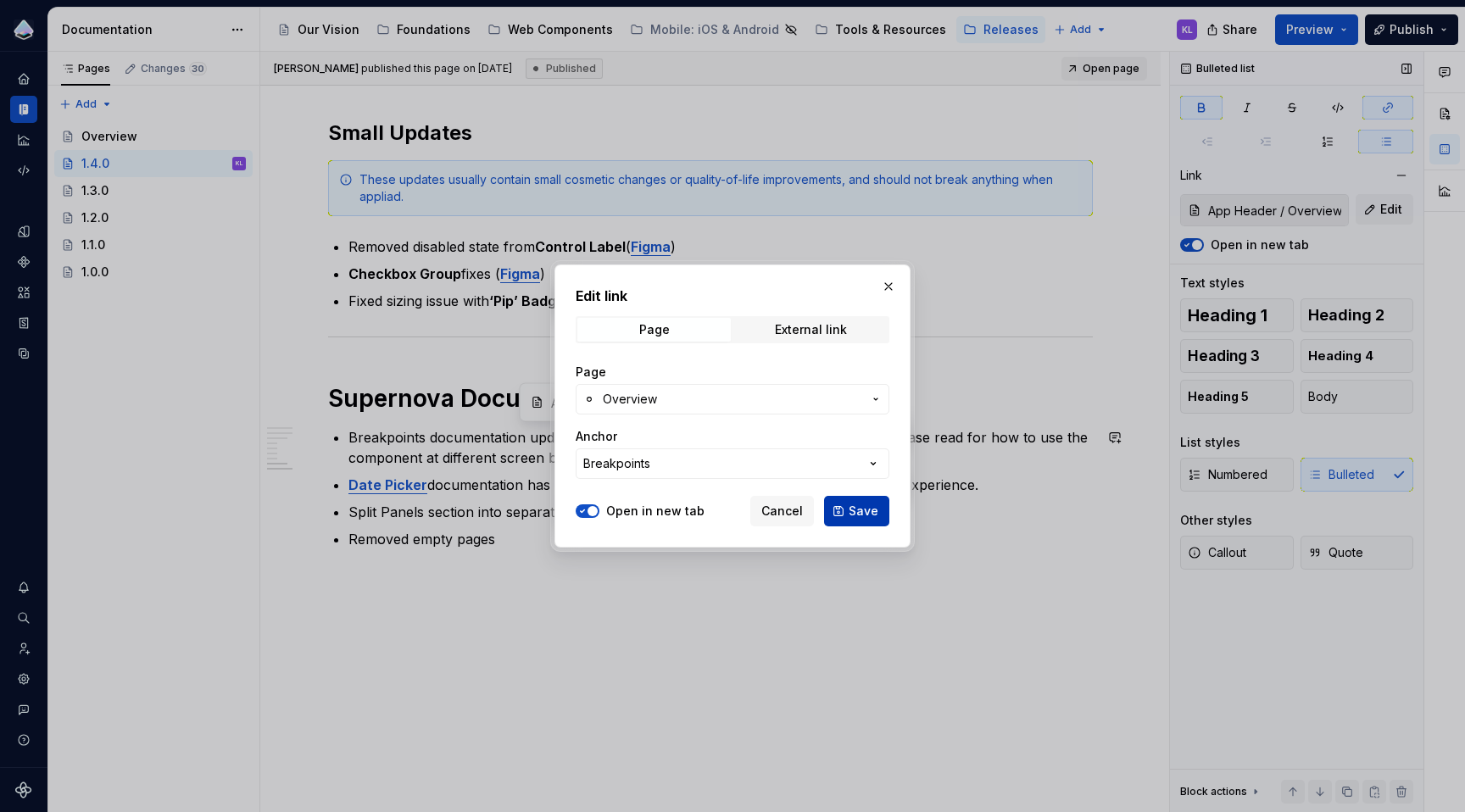
click at [856, 512] on span "Save" at bounding box center [863, 511] width 30 height 17
type input "App Header / Overview/ Breakpoints"
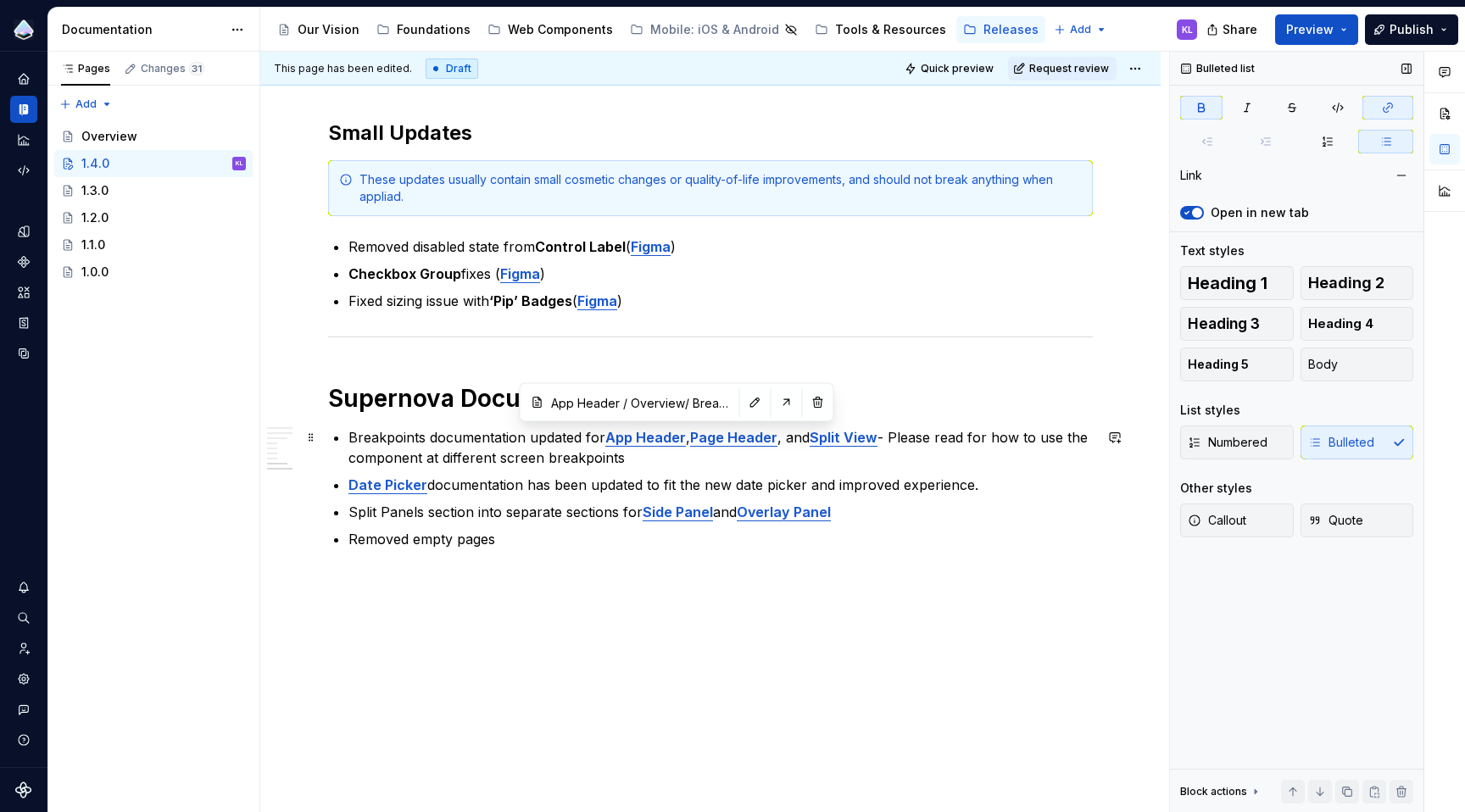
type textarea "*"
click at [739, 440] on strong "Page Header" at bounding box center [734, 438] width 88 height 17
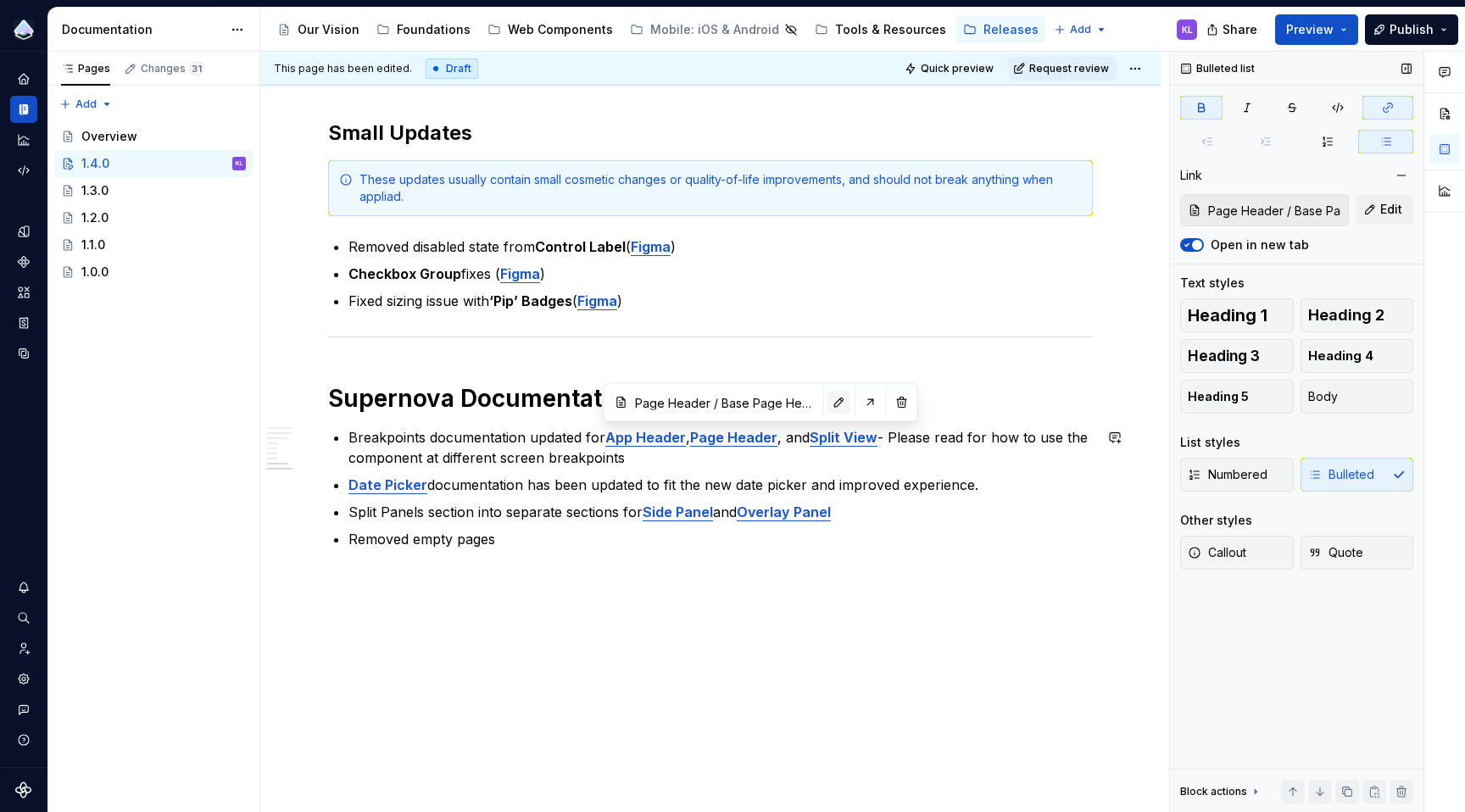
click at [828, 409] on button "button" at bounding box center [839, 402] width 23 height 23
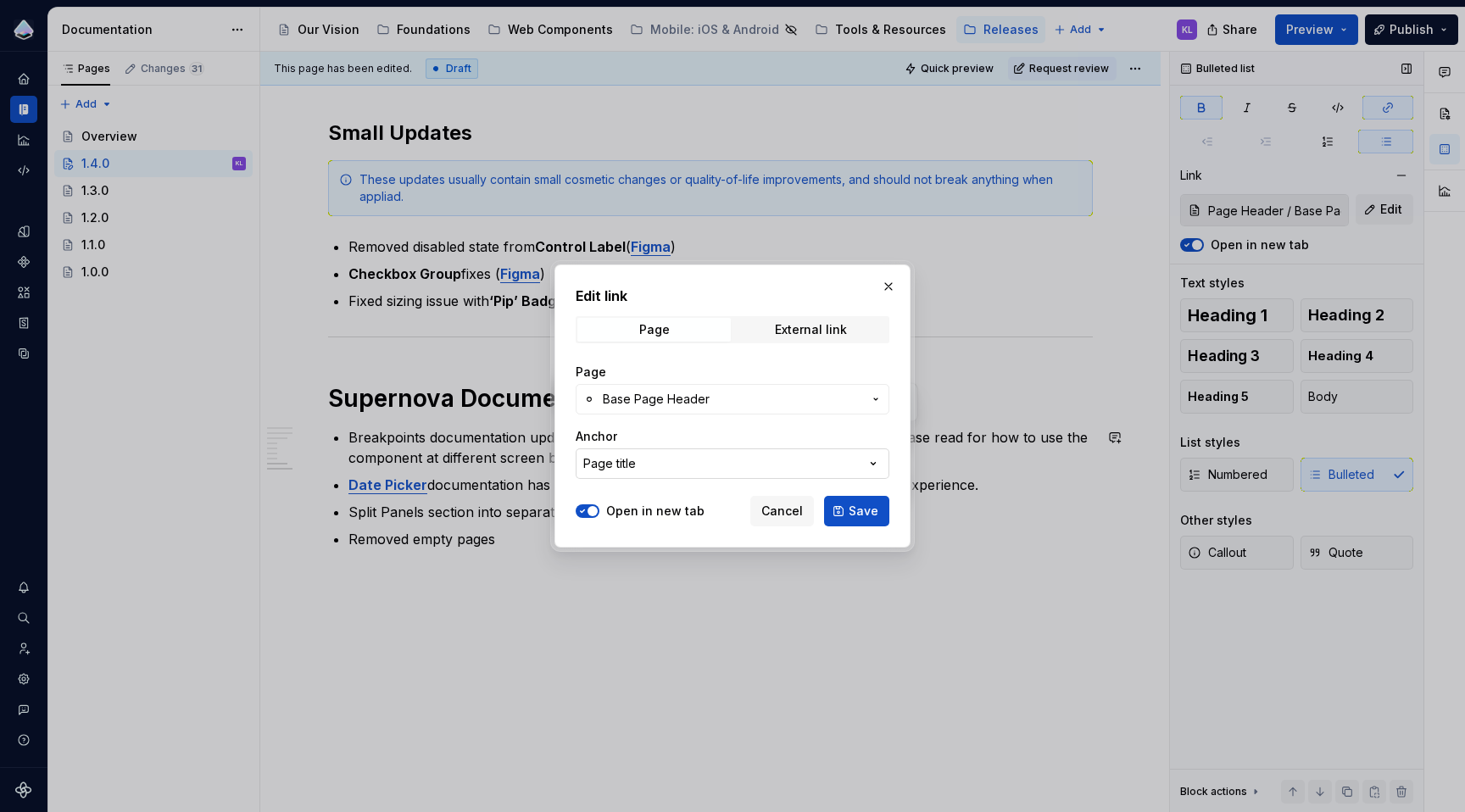
click at [801, 460] on button "Page title" at bounding box center [732, 464] width 314 height 31
click at [785, 513] on div "Edit link Page External link Page Base Page Header Anchor Page title Open in ne…" at bounding box center [732, 406] width 1465 height 812
click at [785, 513] on span "Cancel" at bounding box center [782, 511] width 42 height 17
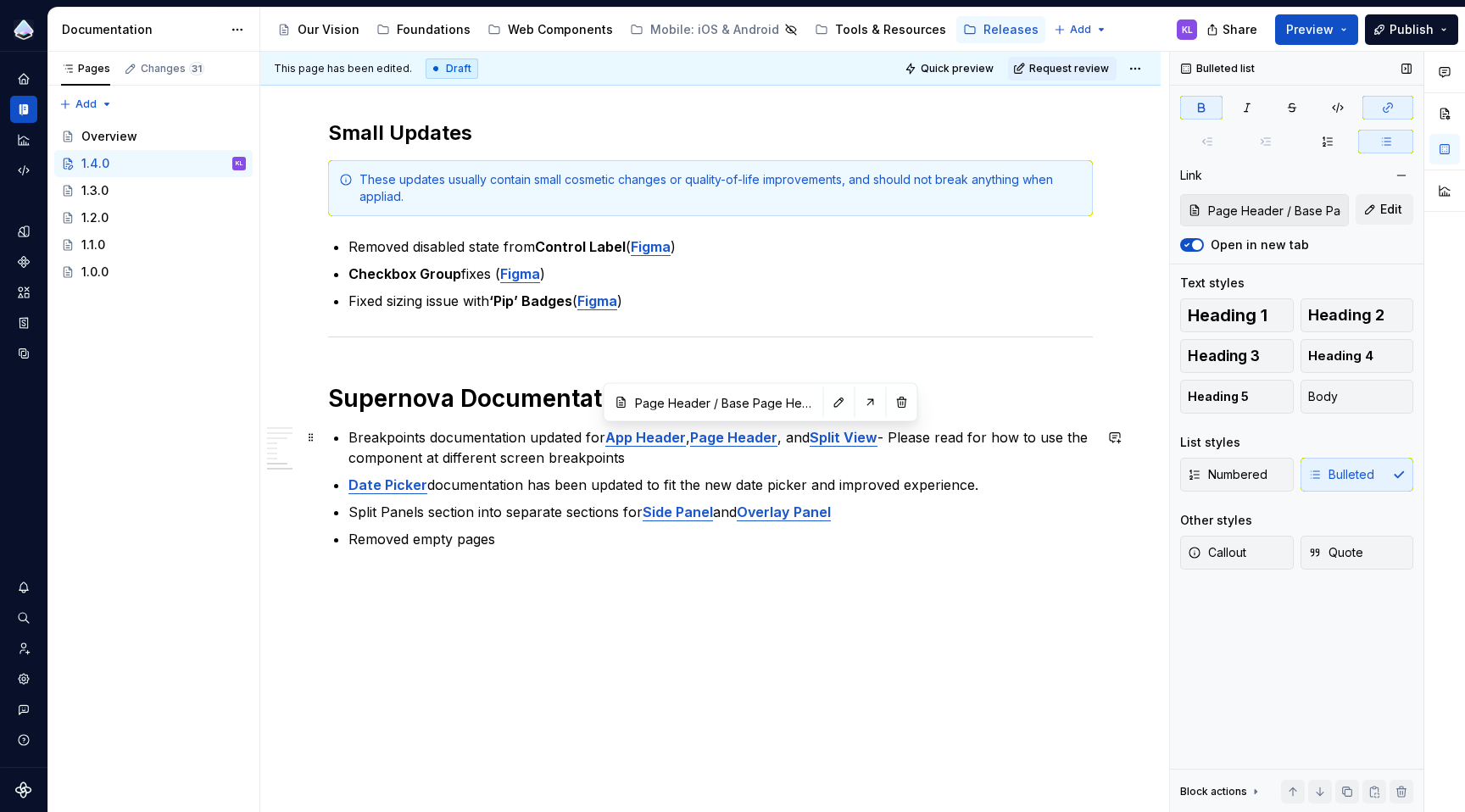
click at [742, 440] on strong "Page Header" at bounding box center [734, 438] width 88 height 17
click at [828, 406] on button "button" at bounding box center [839, 402] width 23 height 23
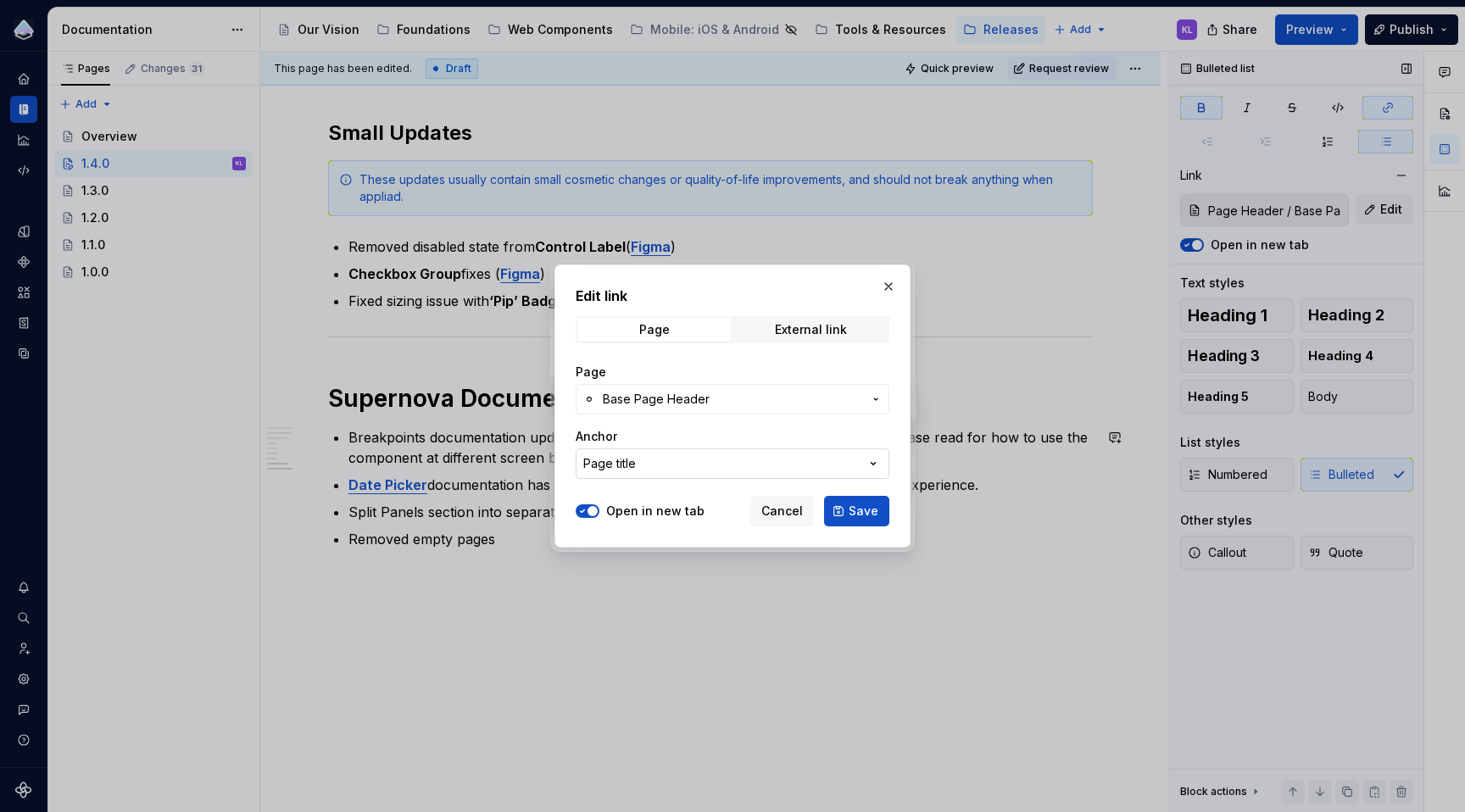
click at [828, 466] on button "Page title" at bounding box center [732, 464] width 314 height 31
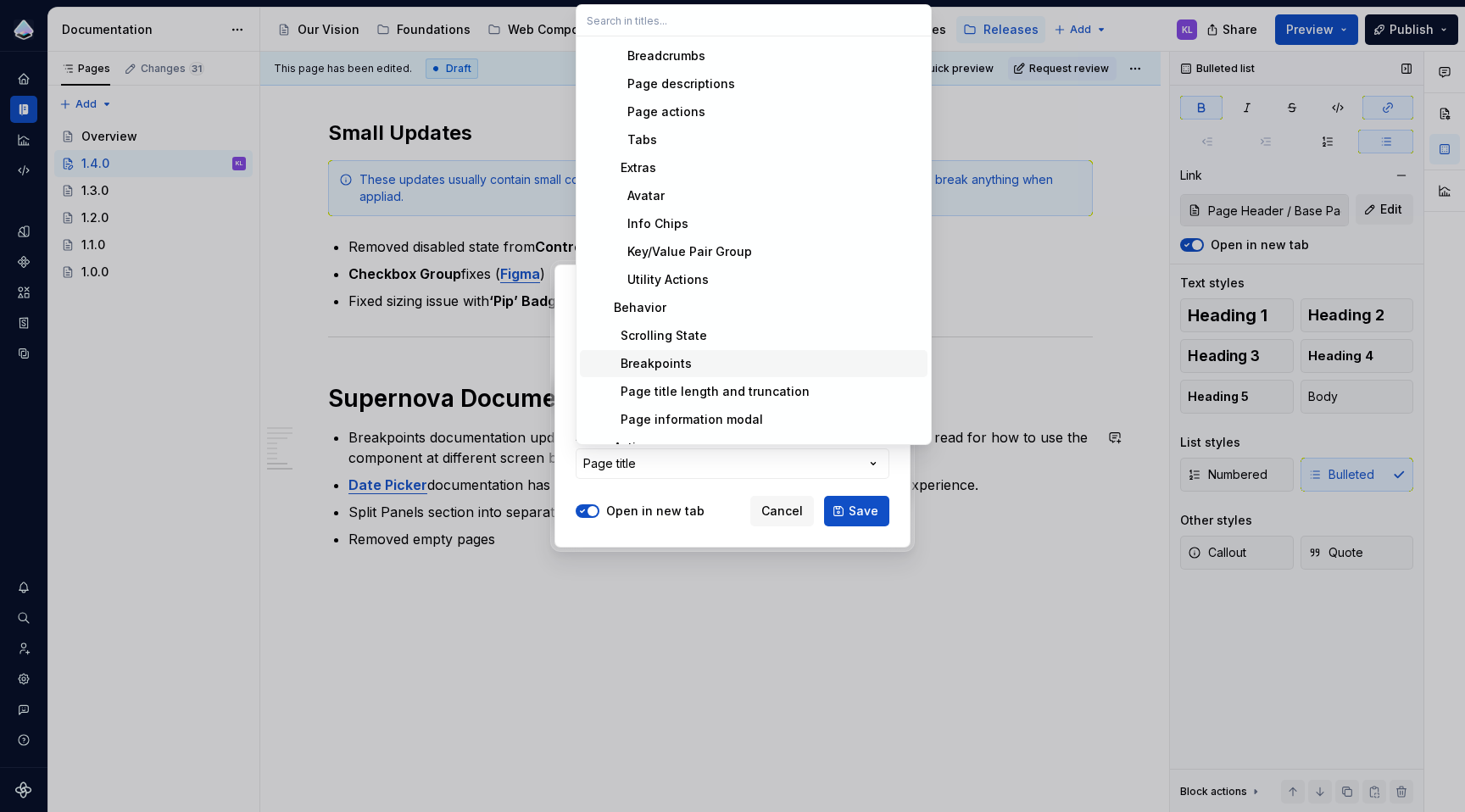
scroll to position [109, 0]
click at [695, 364] on div "Breakpoints" at bounding box center [764, 363] width 314 height 17
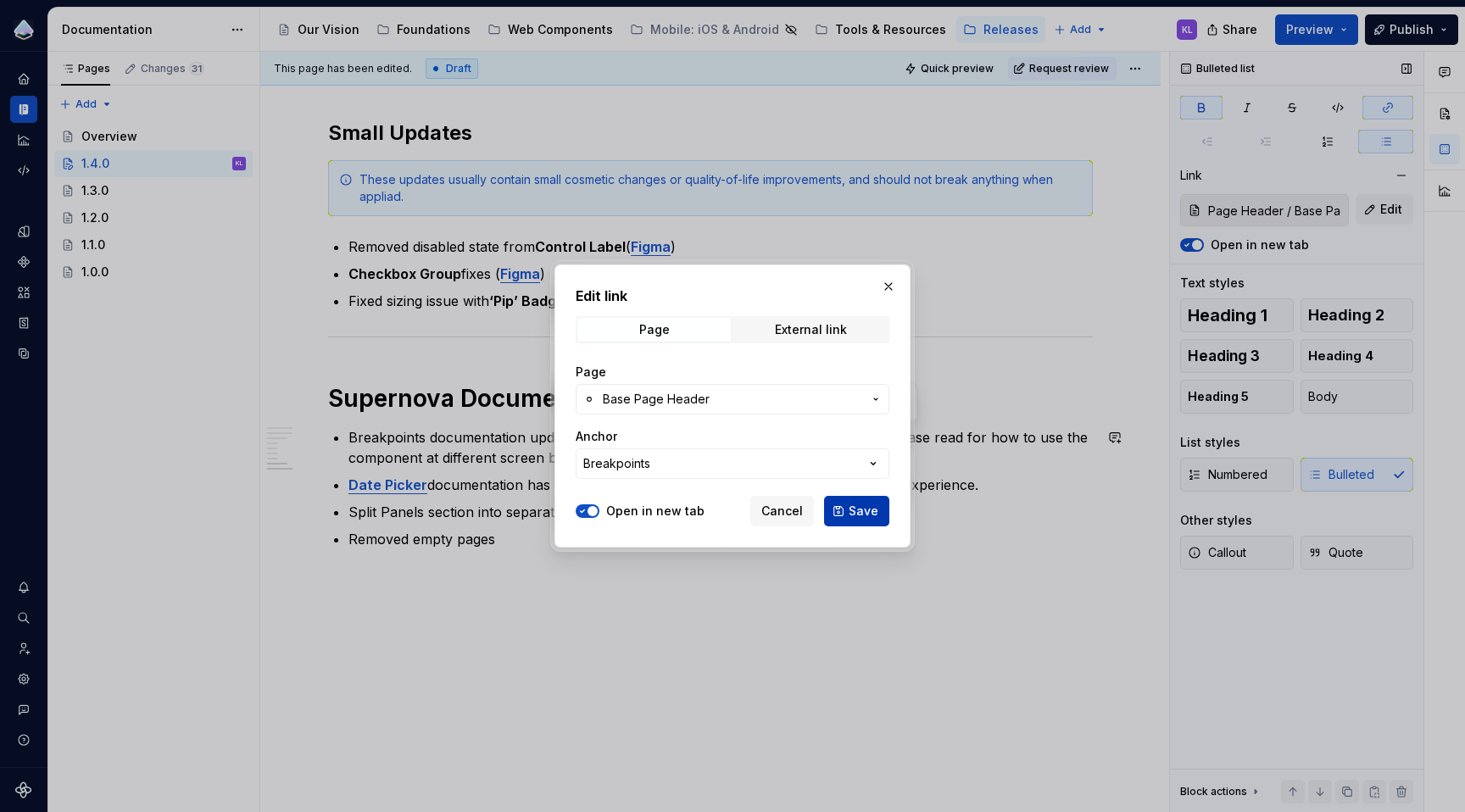
click at [851, 511] on span "Save" at bounding box center [863, 511] width 30 height 17
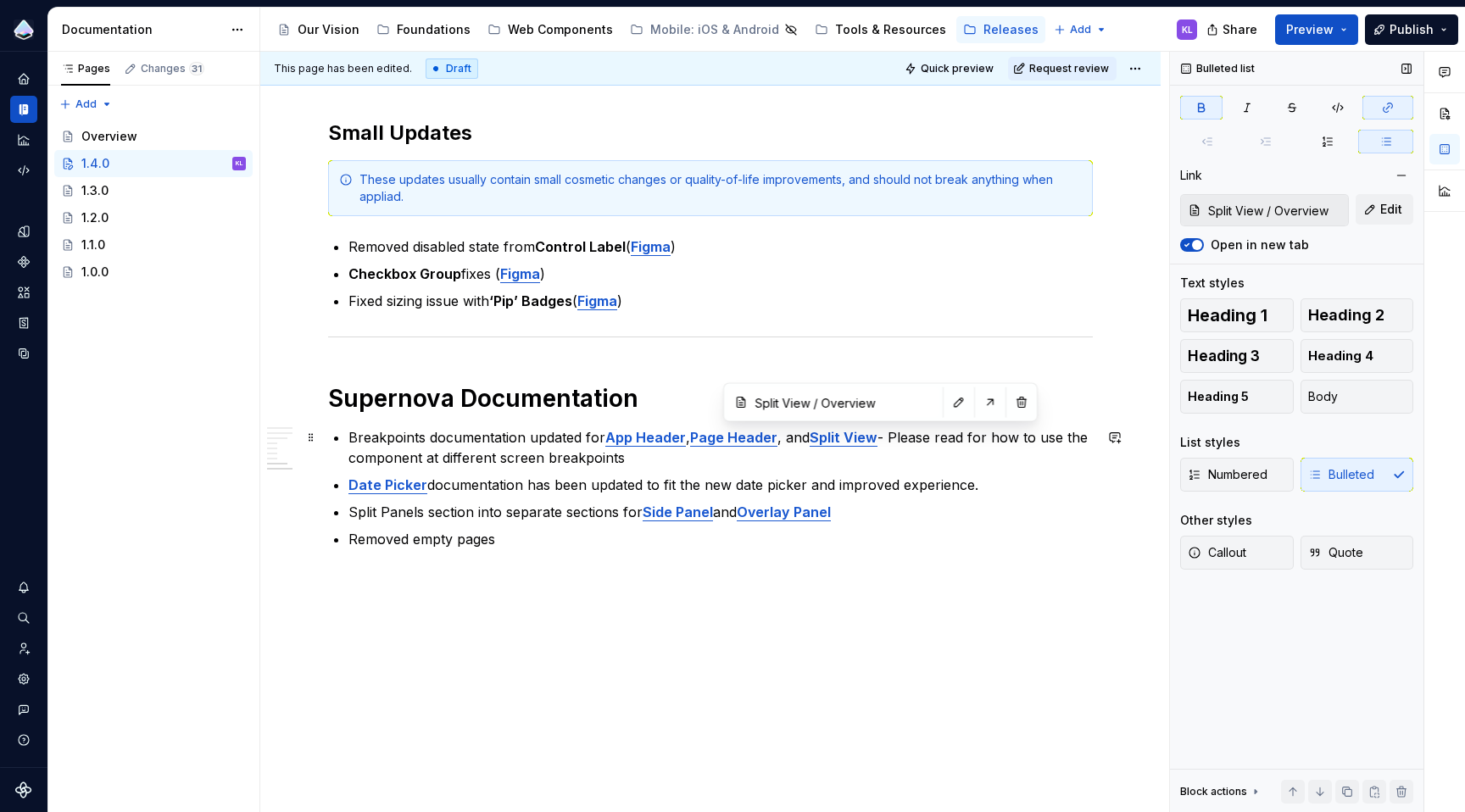
click at [861, 438] on strong "Split View" at bounding box center [843, 438] width 68 height 17
click at [947, 404] on button "button" at bounding box center [958, 402] width 23 height 23
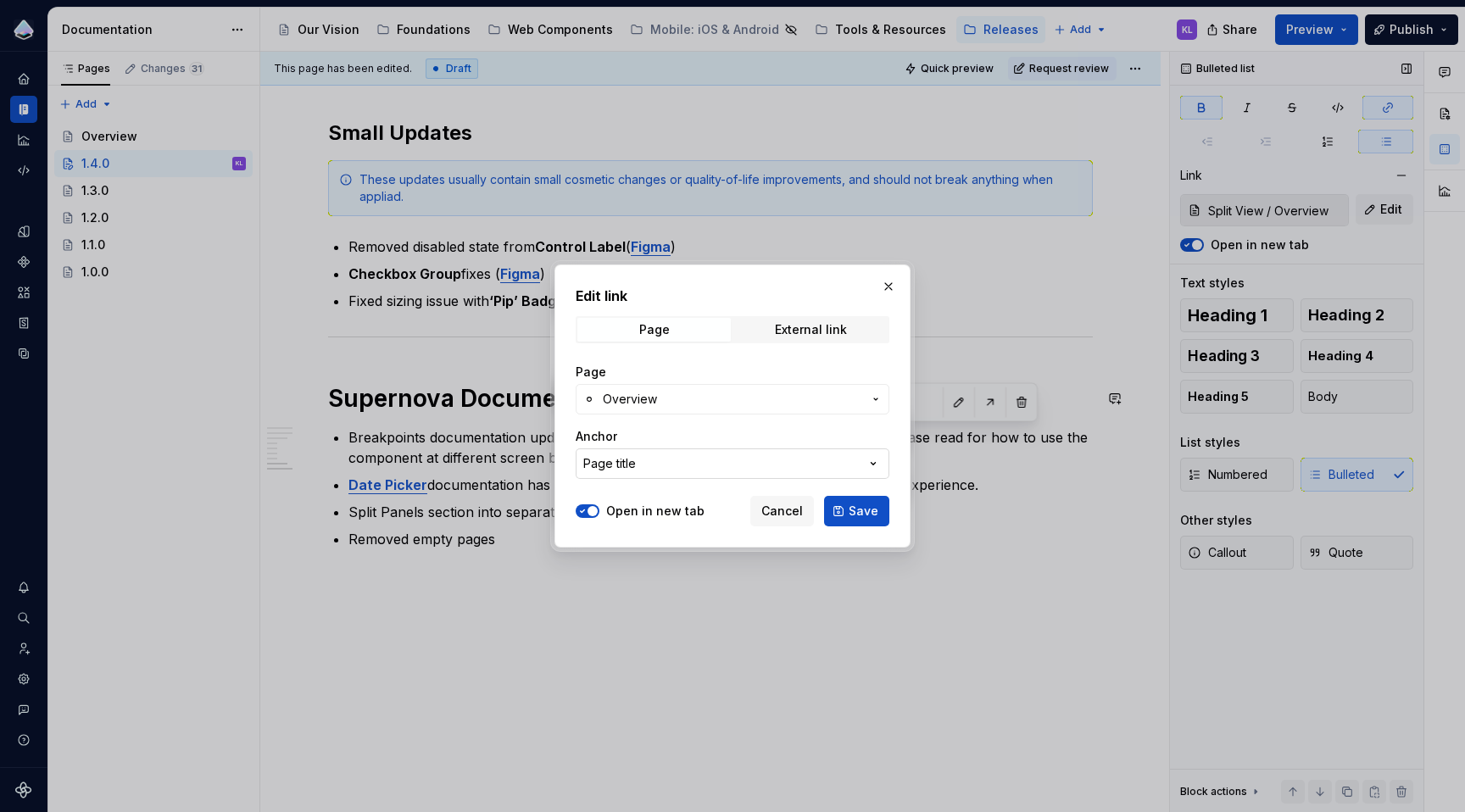
click at [830, 466] on button "Page title" at bounding box center [732, 464] width 314 height 31
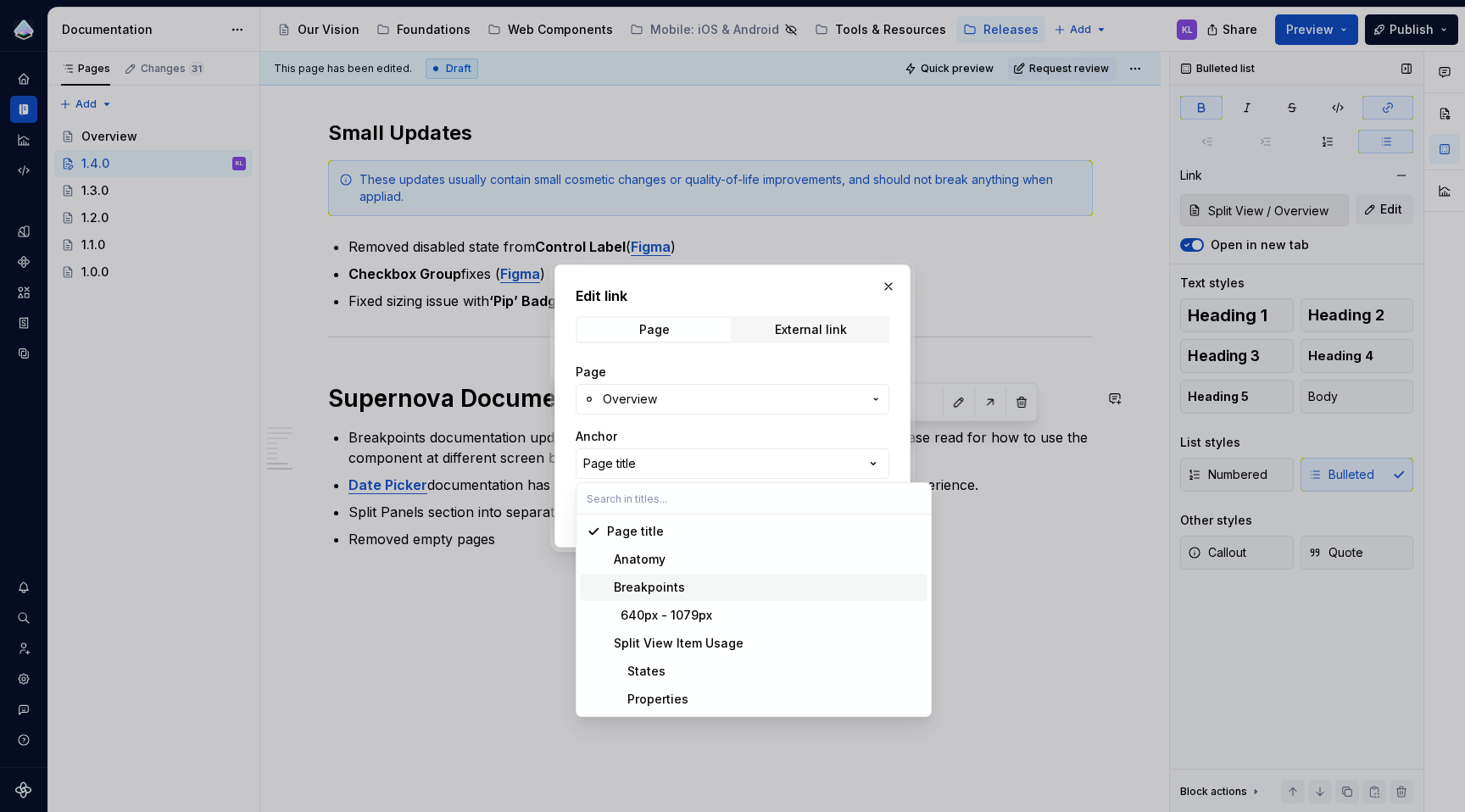
click at [807, 587] on div "Breakpoints" at bounding box center [764, 588] width 314 height 17
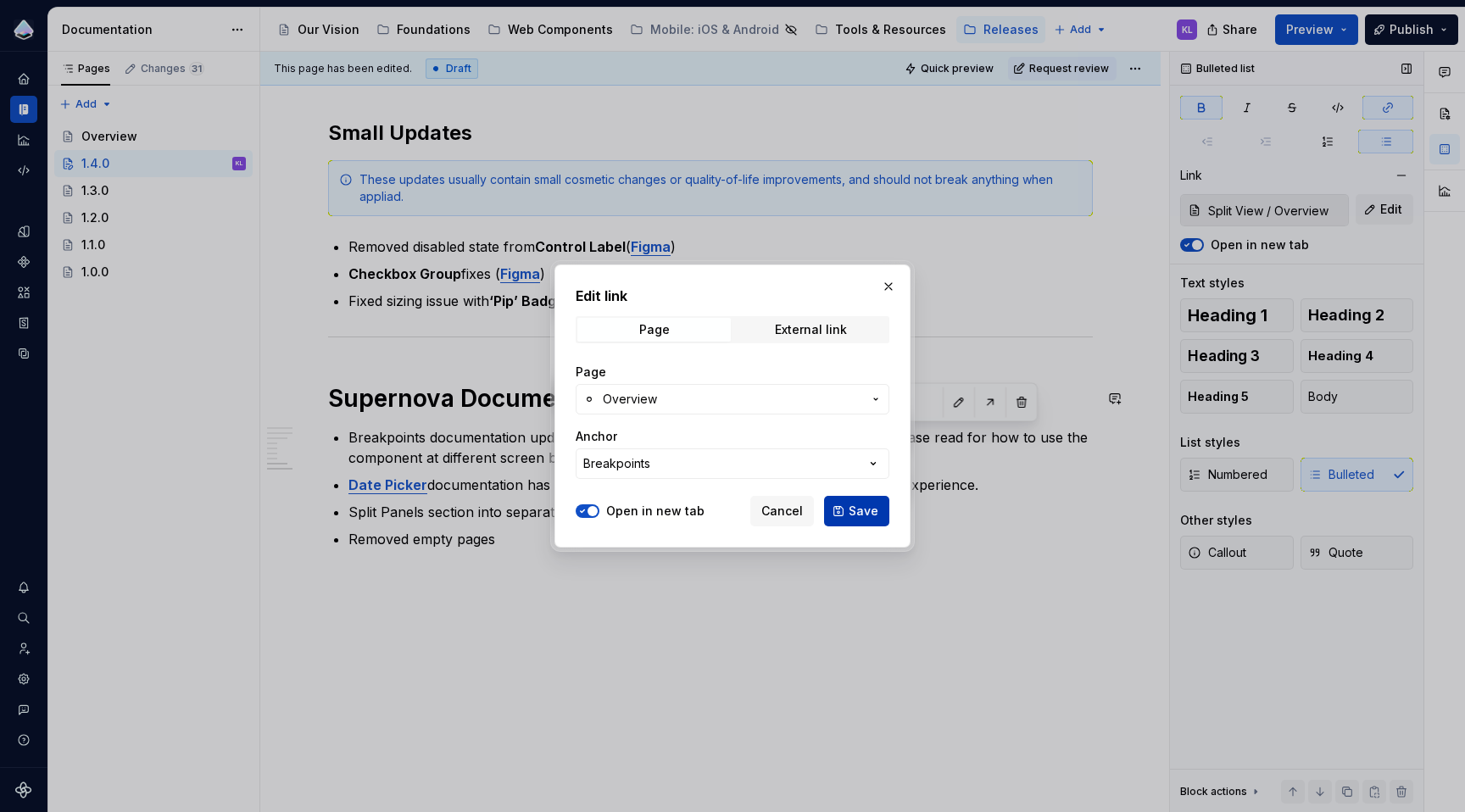
click at [851, 514] on span "Save" at bounding box center [863, 511] width 30 height 17
type input "Split View / Overview/ Breakpoints"
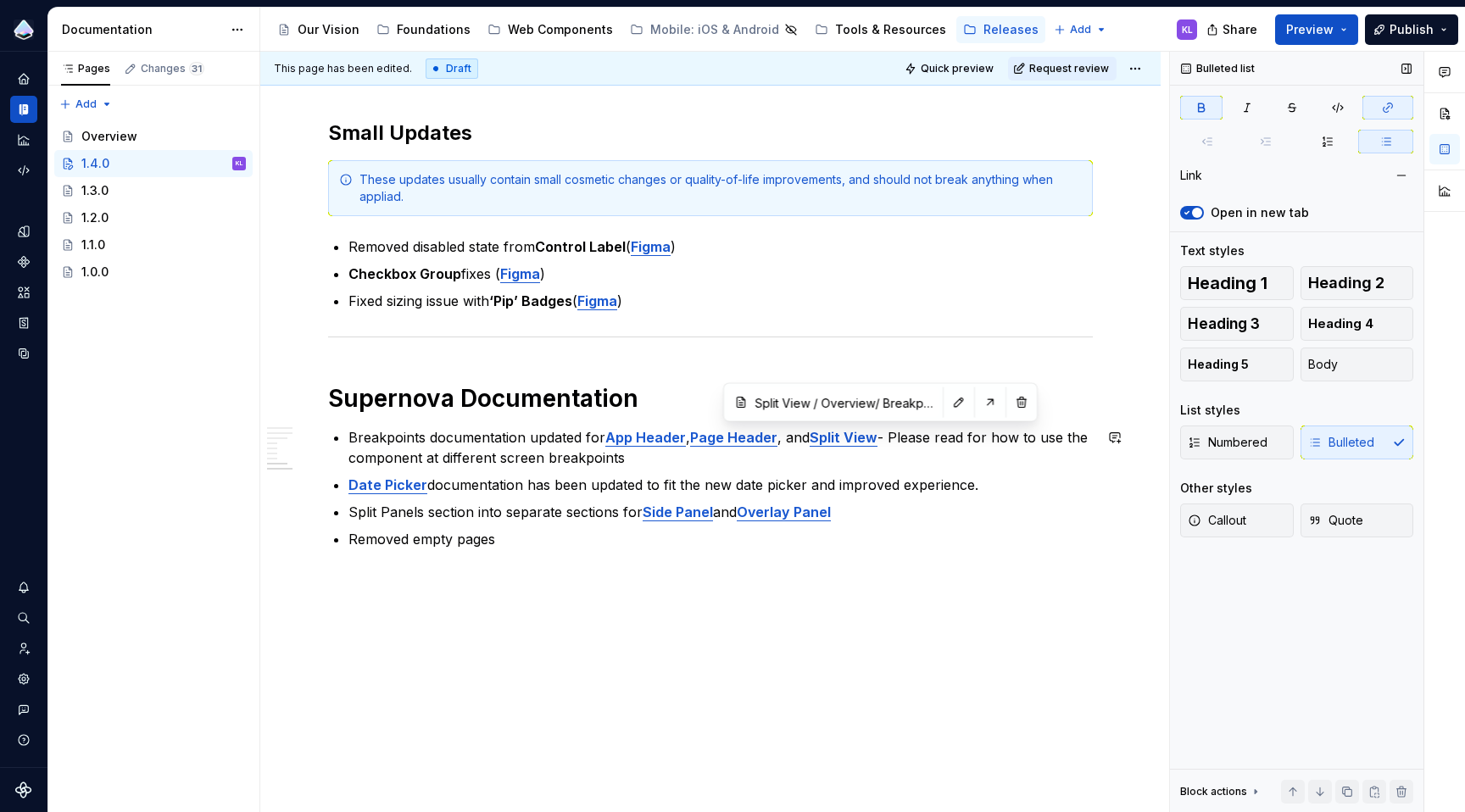
click at [727, 579] on div "Overview This update includes fixes and additions to the Web Component Library,…" at bounding box center [710, 7] width 901 height 1612
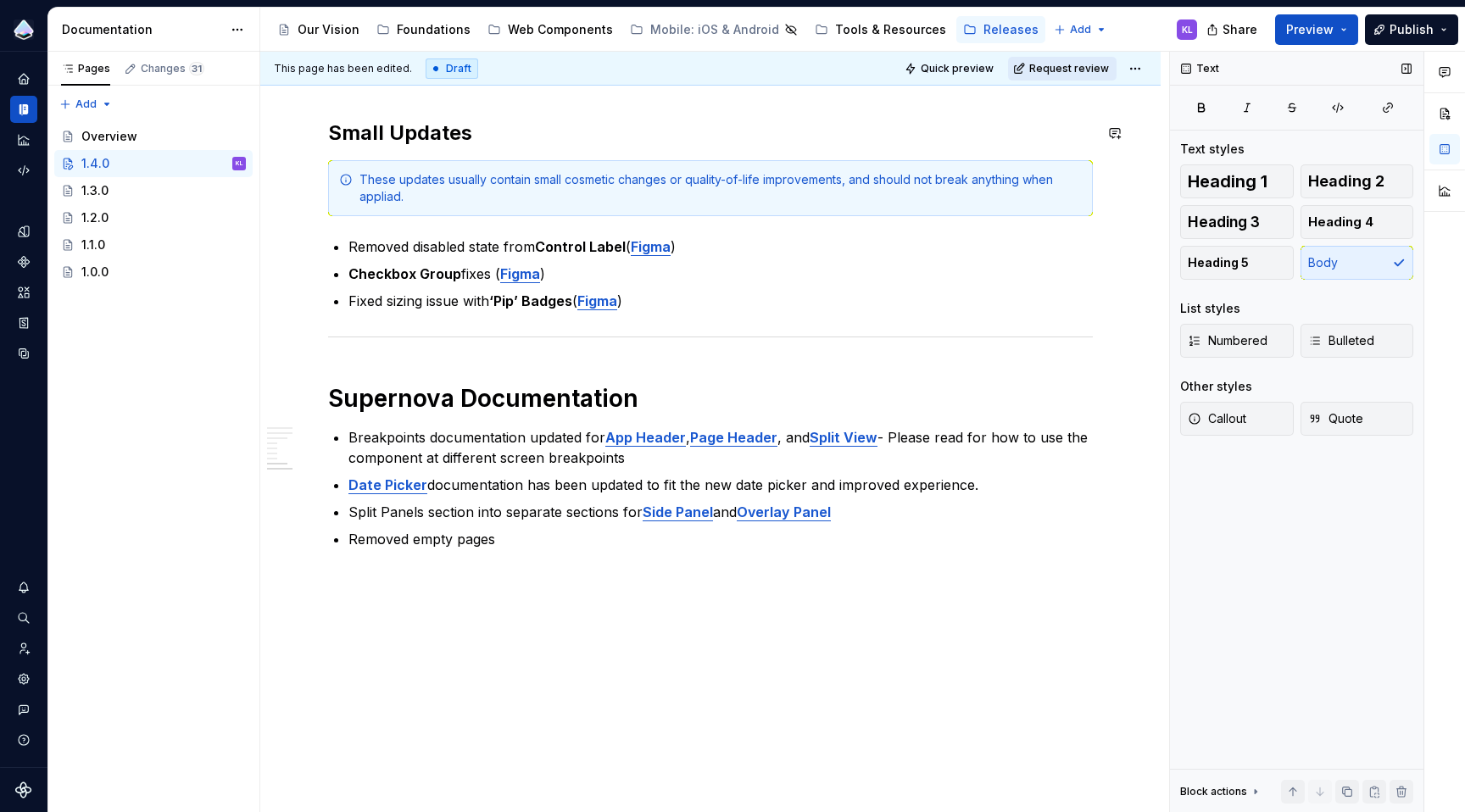
click at [1089, 64] on span "Request review" at bounding box center [1069, 68] width 80 height 14
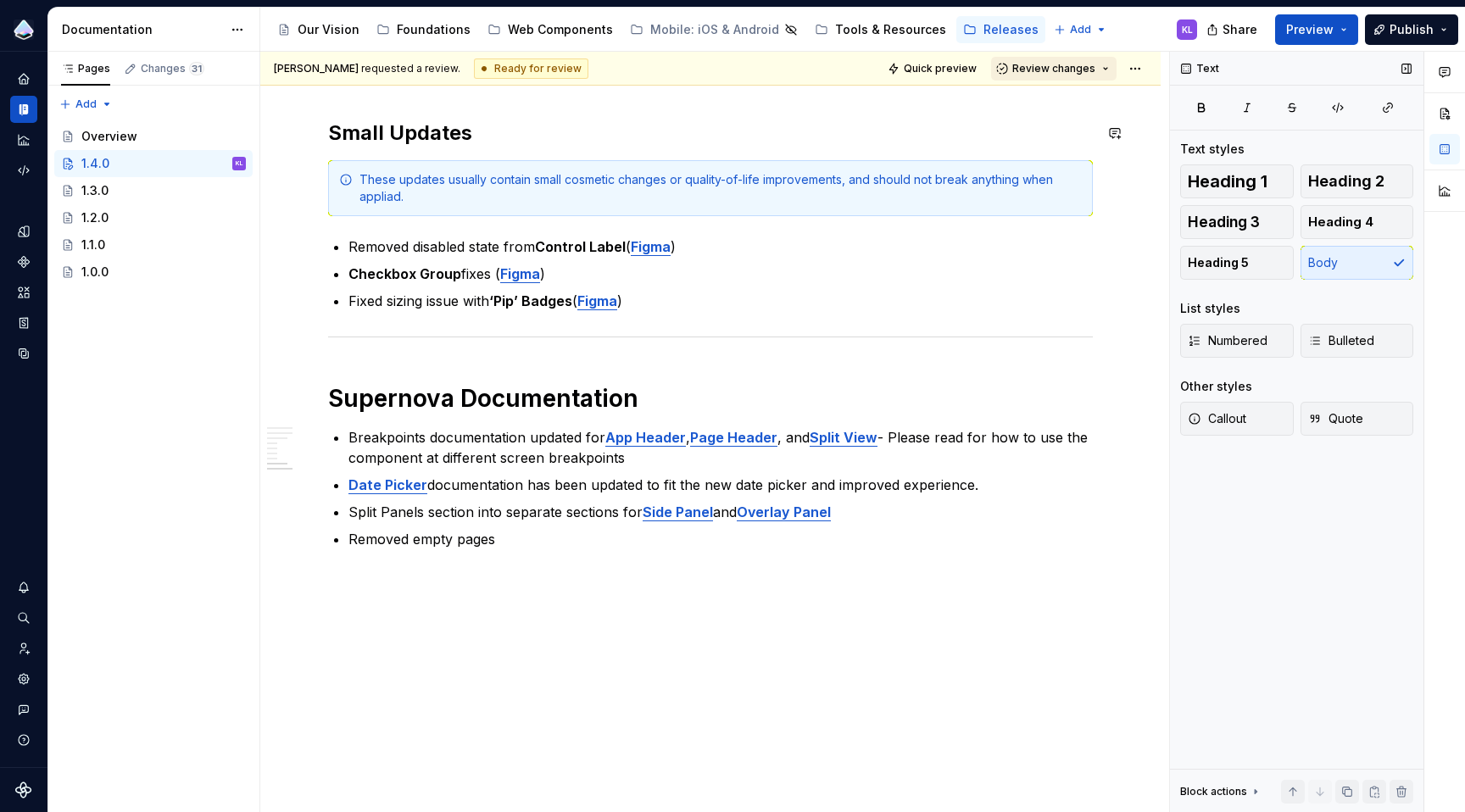
click at [1083, 69] on span "Review changes" at bounding box center [1053, 68] width 83 height 14
click at [1075, 112] on div "This page is ready to publish." at bounding box center [1100, 118] width 148 height 14
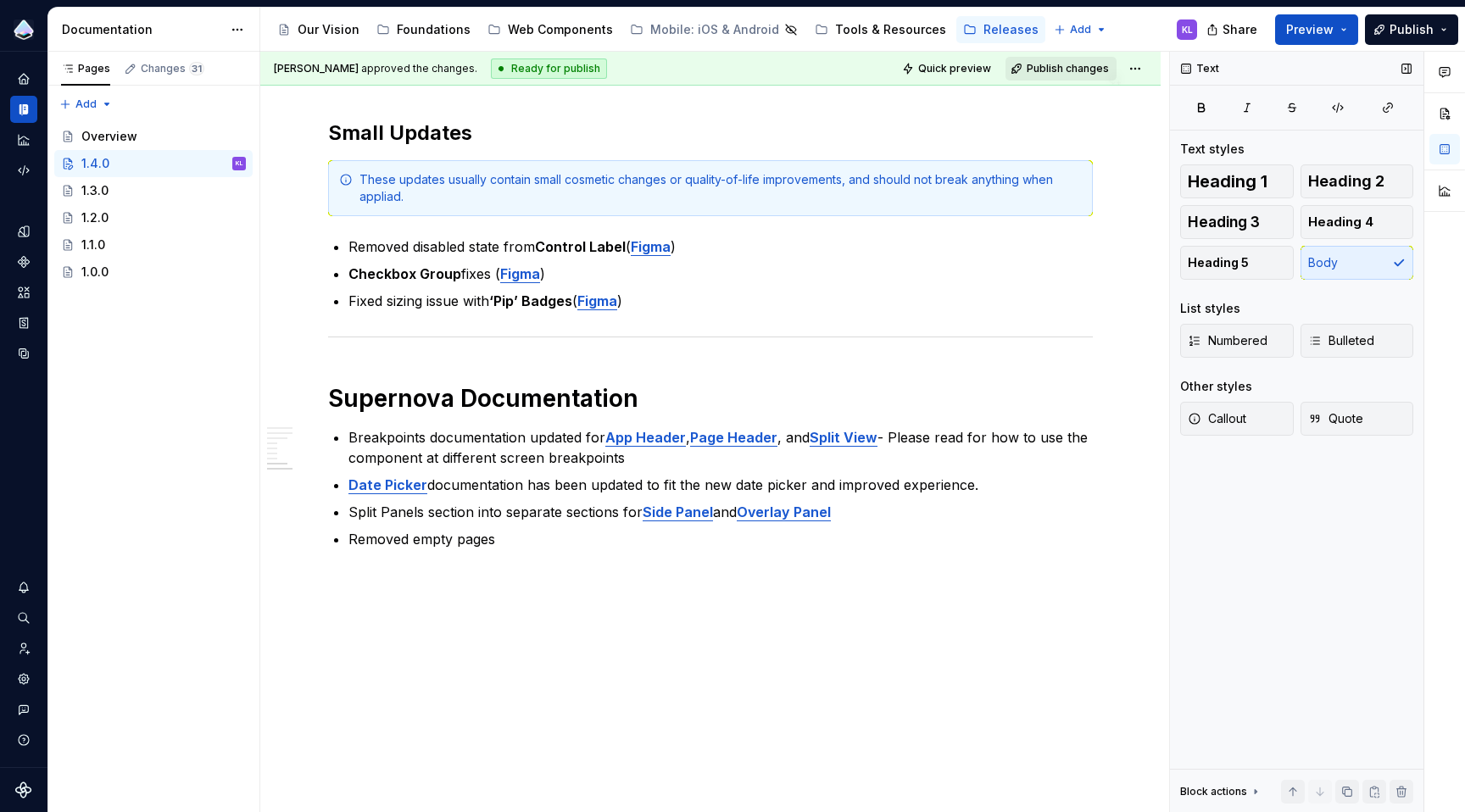
click at [1056, 70] on span "Publish changes" at bounding box center [1067, 68] width 82 height 14
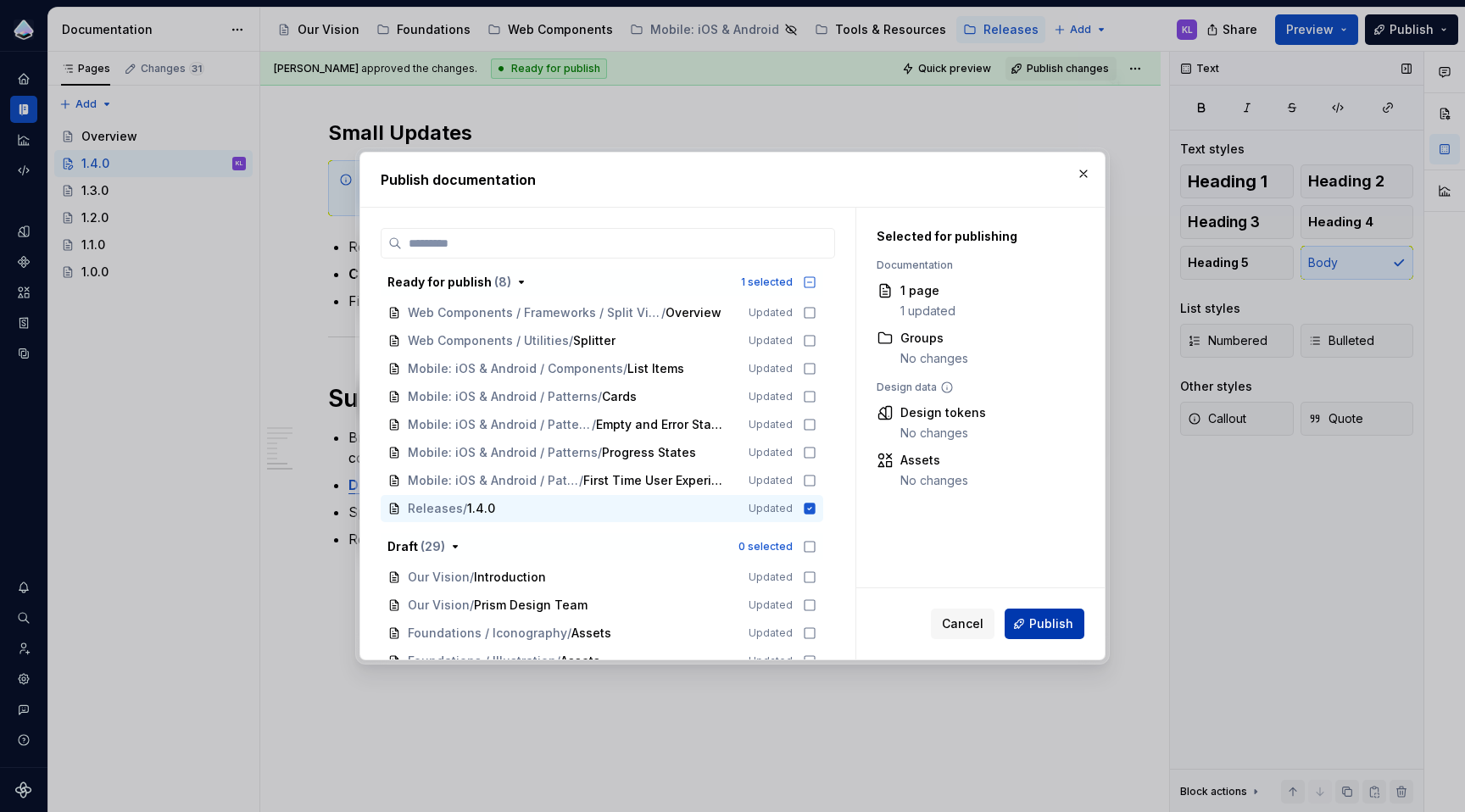
click at [1041, 625] on span "Publish" at bounding box center [1051, 624] width 44 height 17
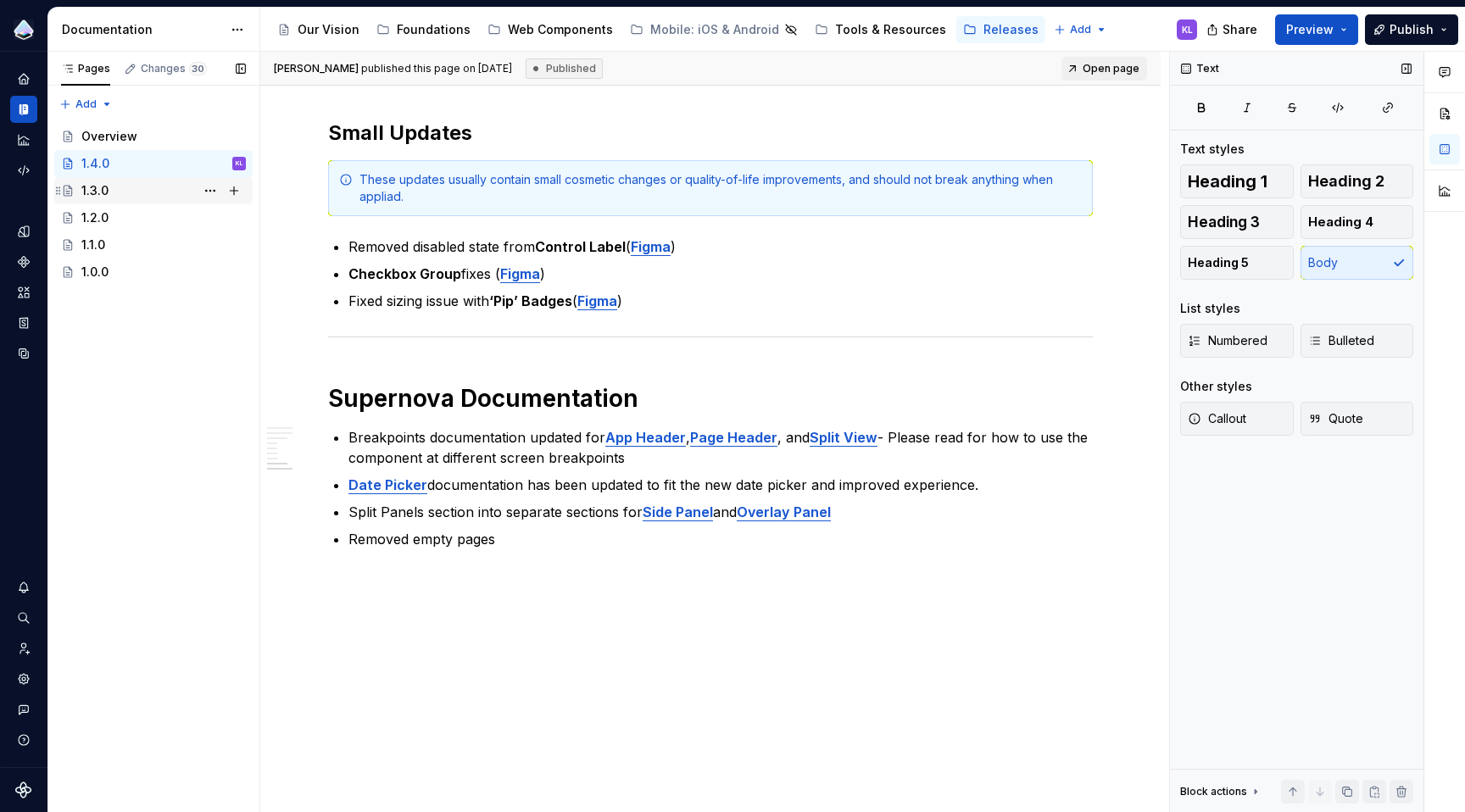
click at [137, 191] on div "1.3.0" at bounding box center [163, 190] width 165 height 23
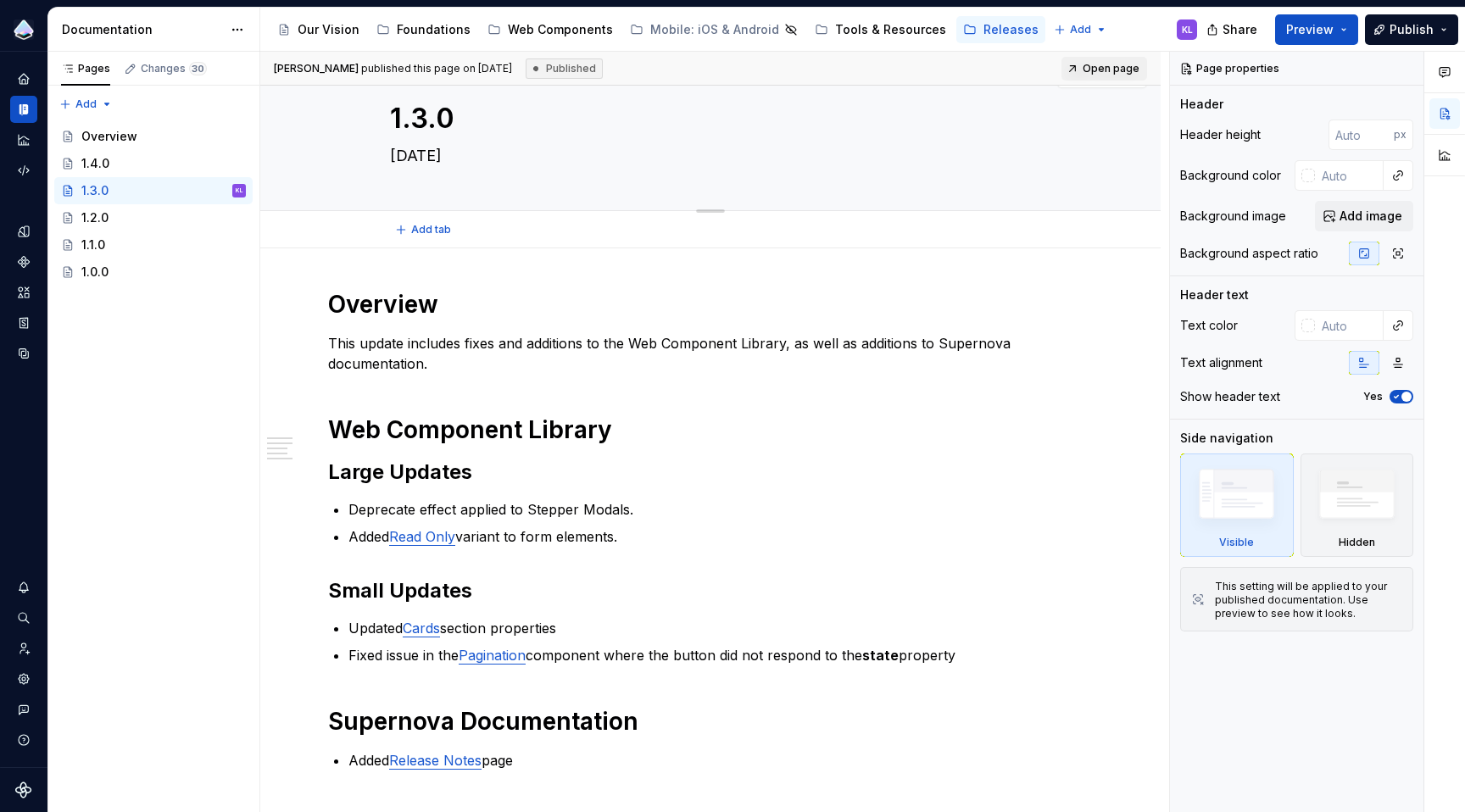
scroll to position [222, 0]
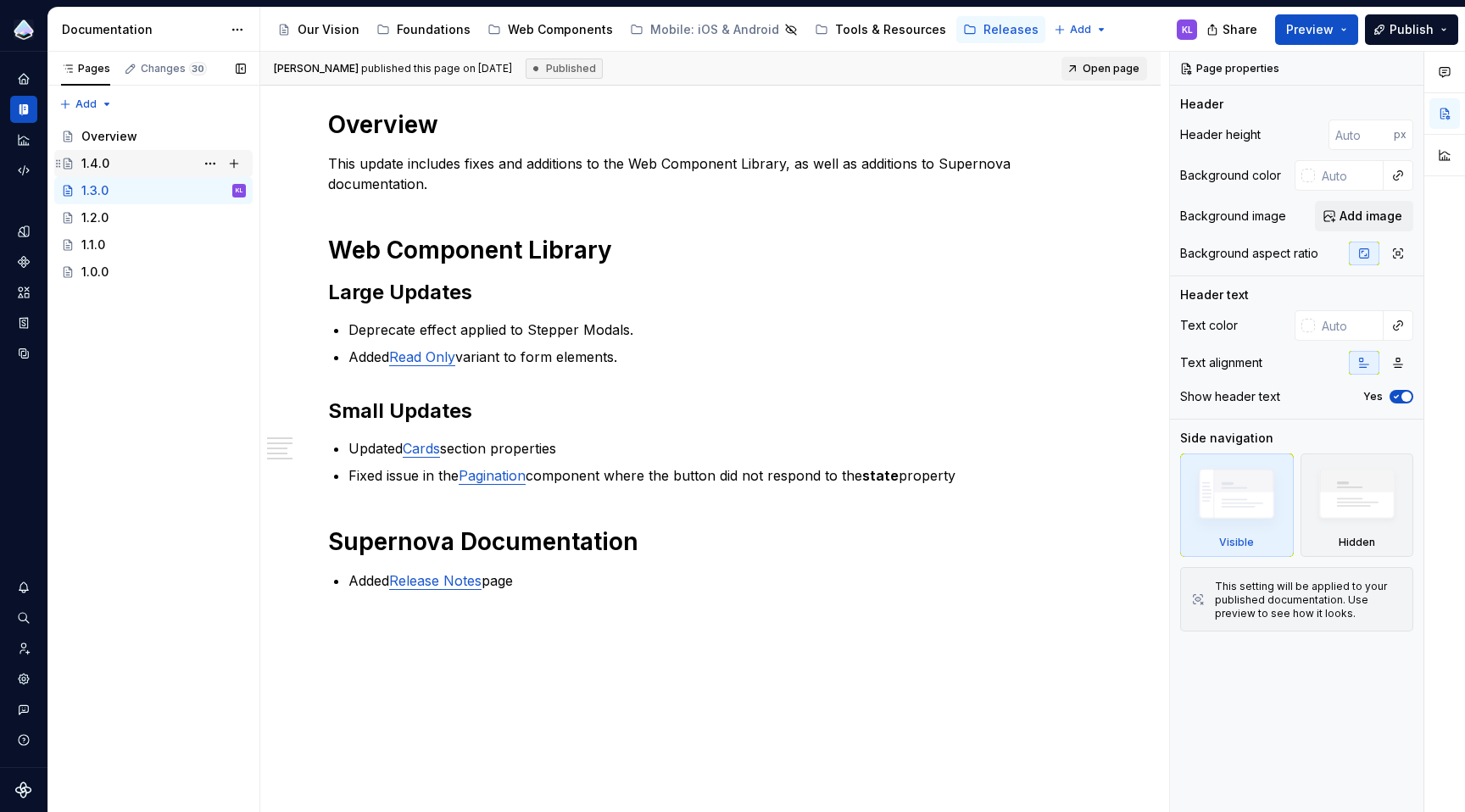
click at [164, 156] on div "1.4.0" at bounding box center [163, 163] width 165 height 23
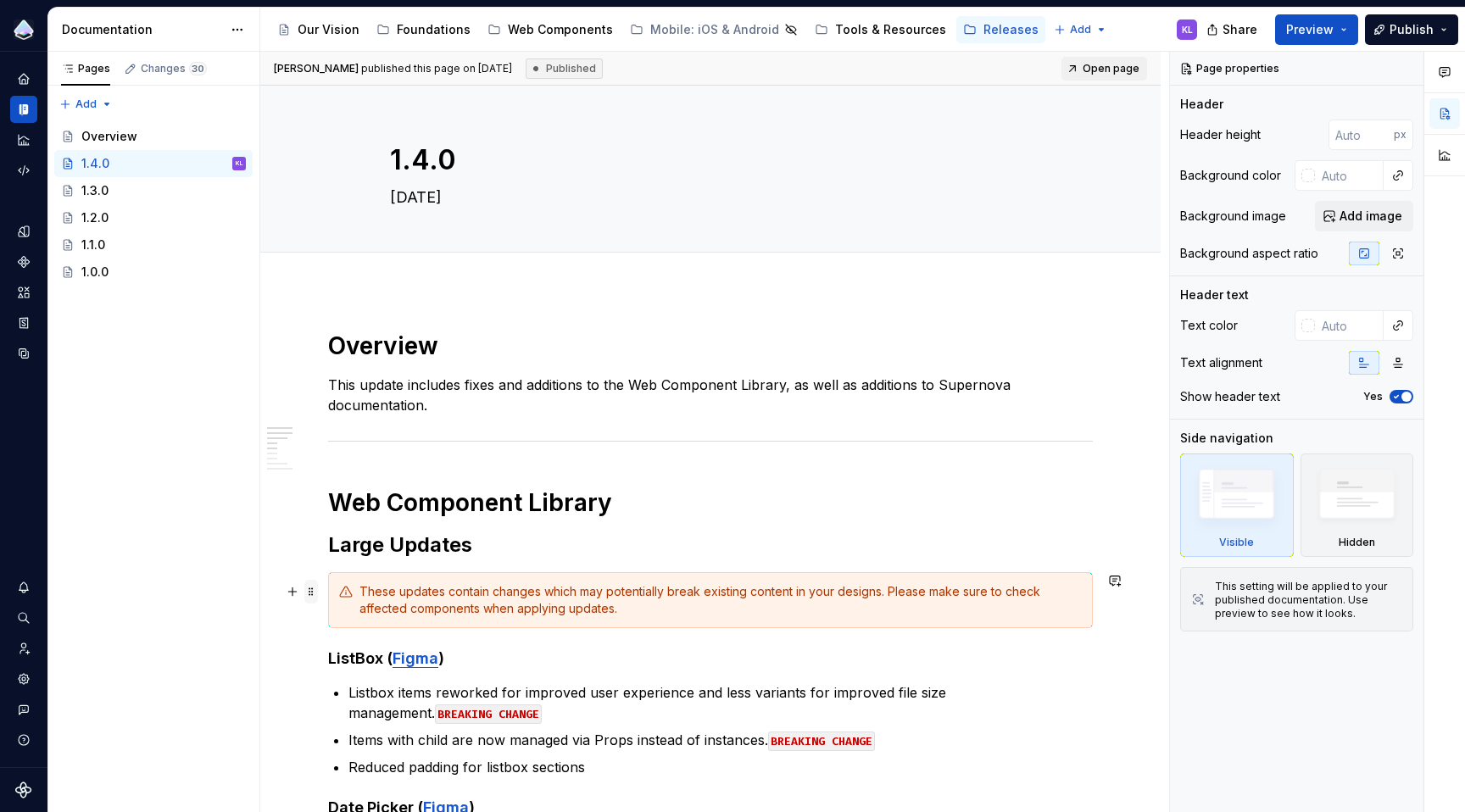
click at [314, 591] on span at bounding box center [311, 591] width 14 height 23
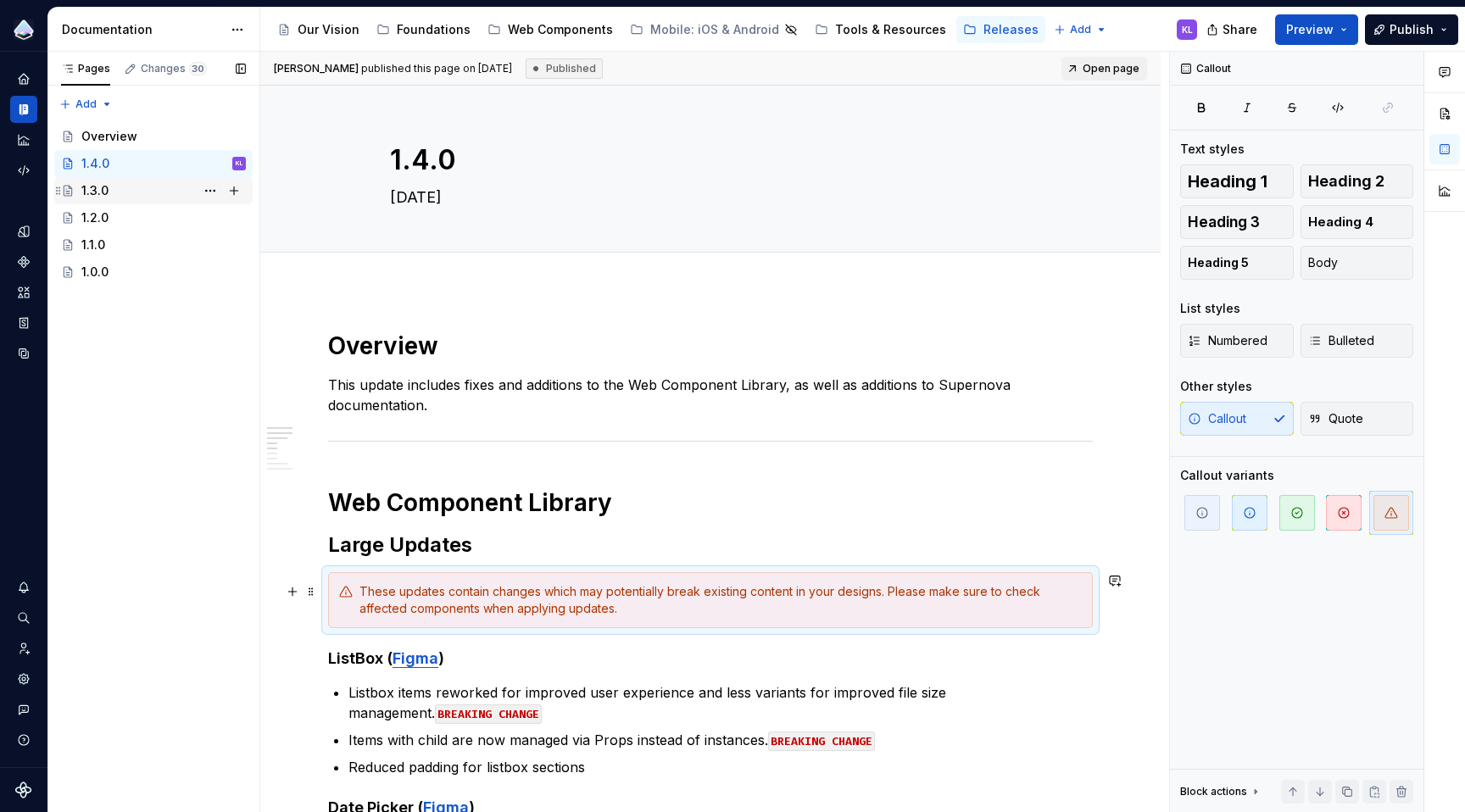
click at [136, 192] on div "1.3.0" at bounding box center [163, 190] width 165 height 23
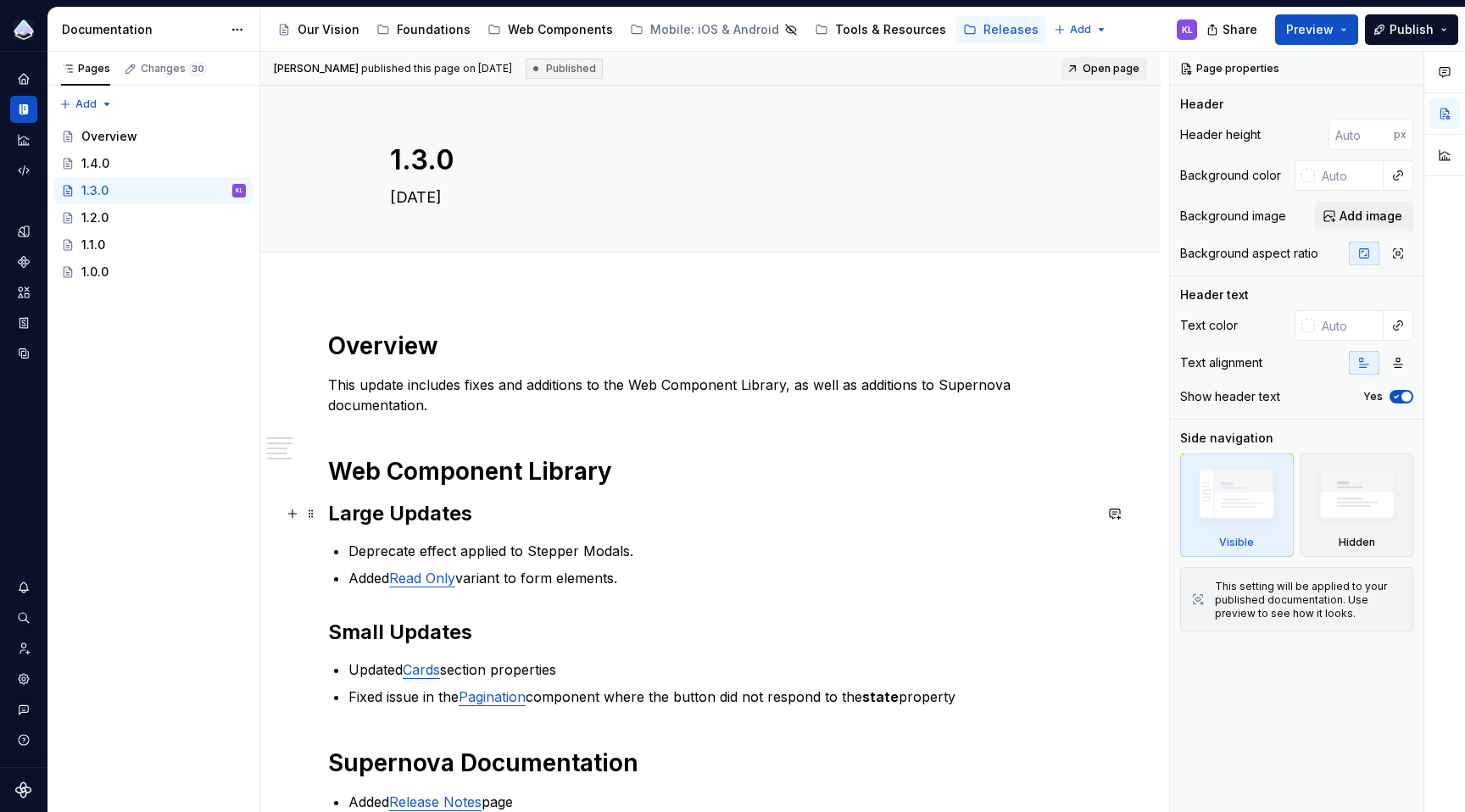
click at [534, 515] on h2 "Large Updates" at bounding box center [710, 513] width 765 height 27
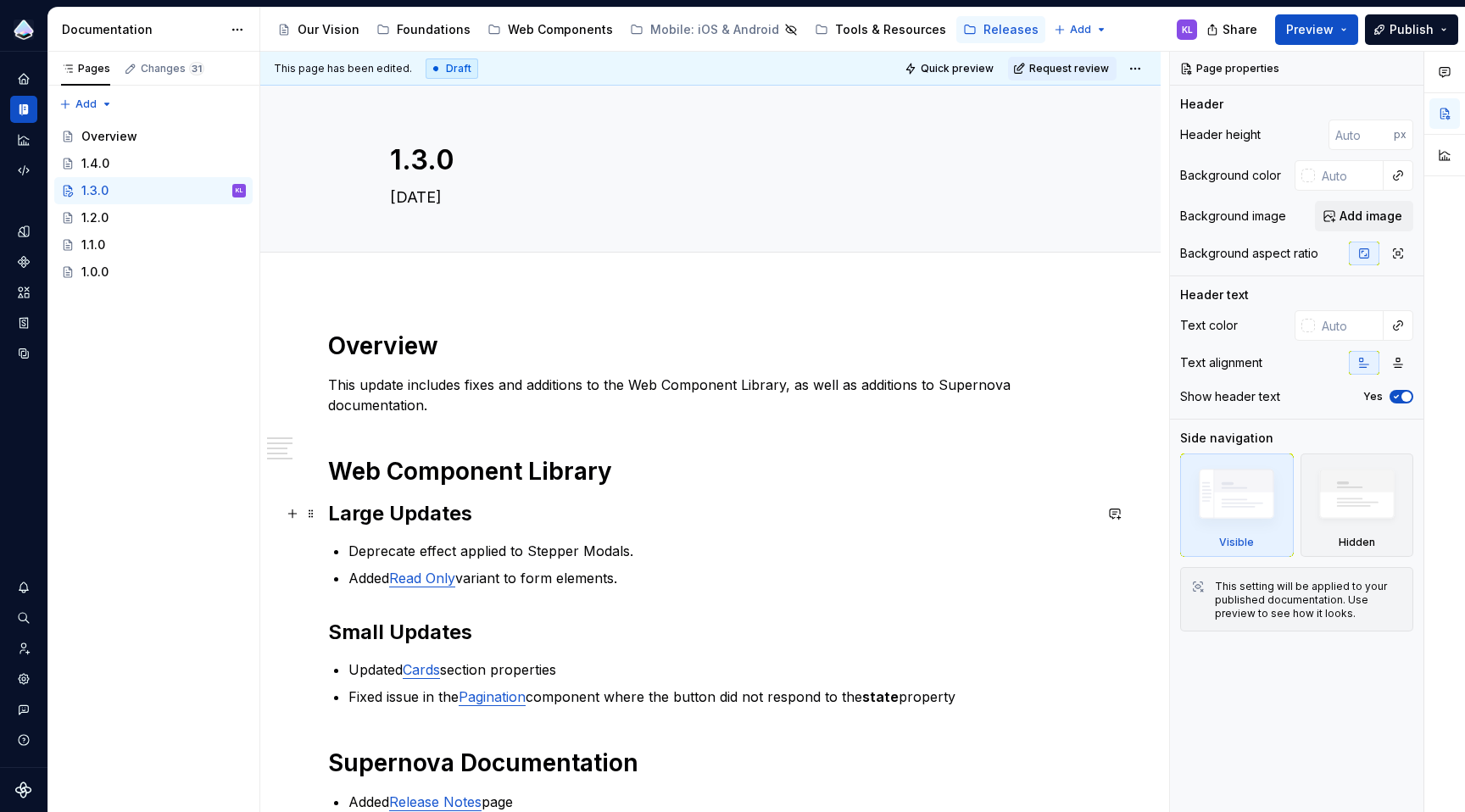
click at [527, 514] on h2 "Large Updates" at bounding box center [710, 513] width 765 height 27
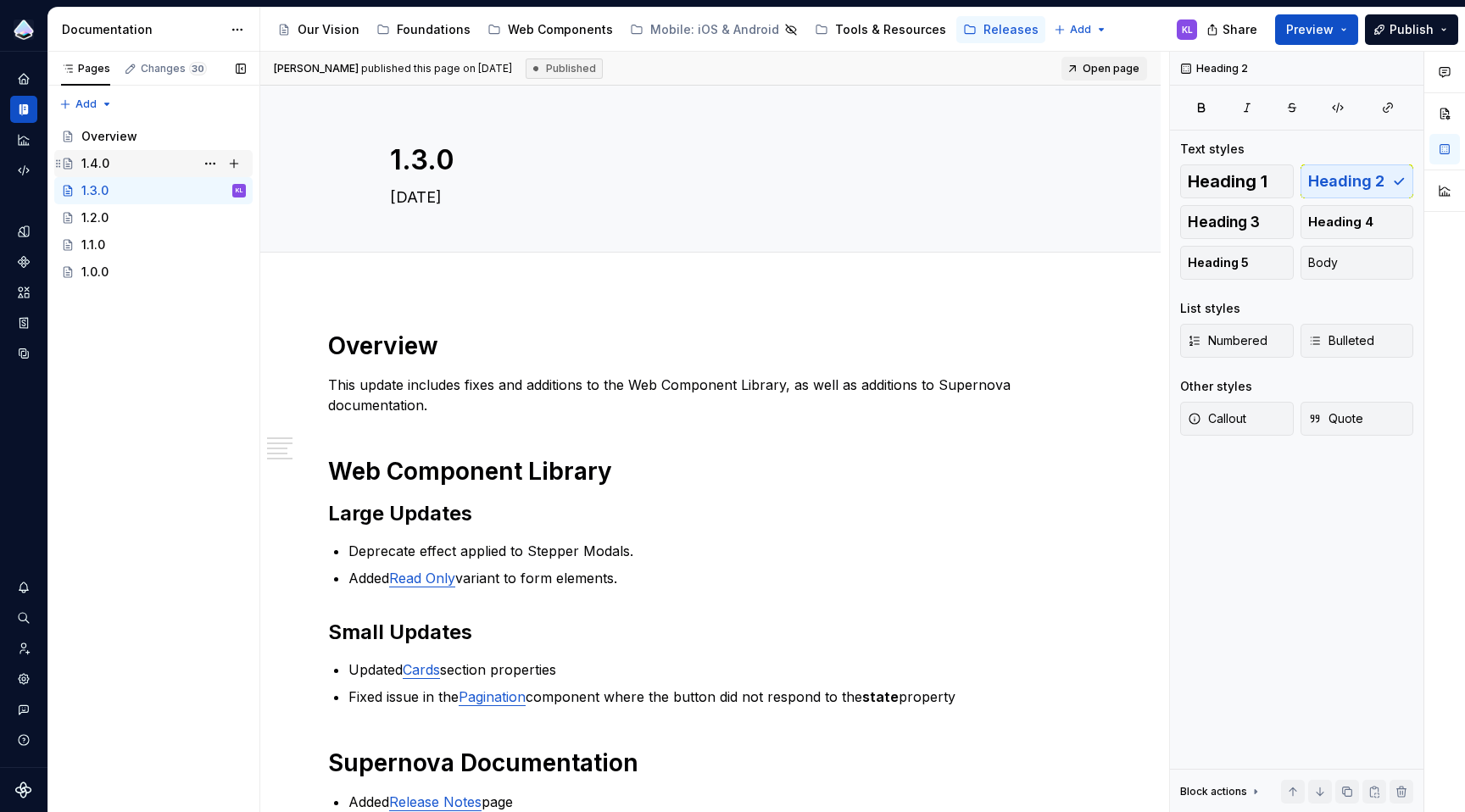
click at [91, 166] on div "1.4.0" at bounding box center [95, 164] width 28 height 17
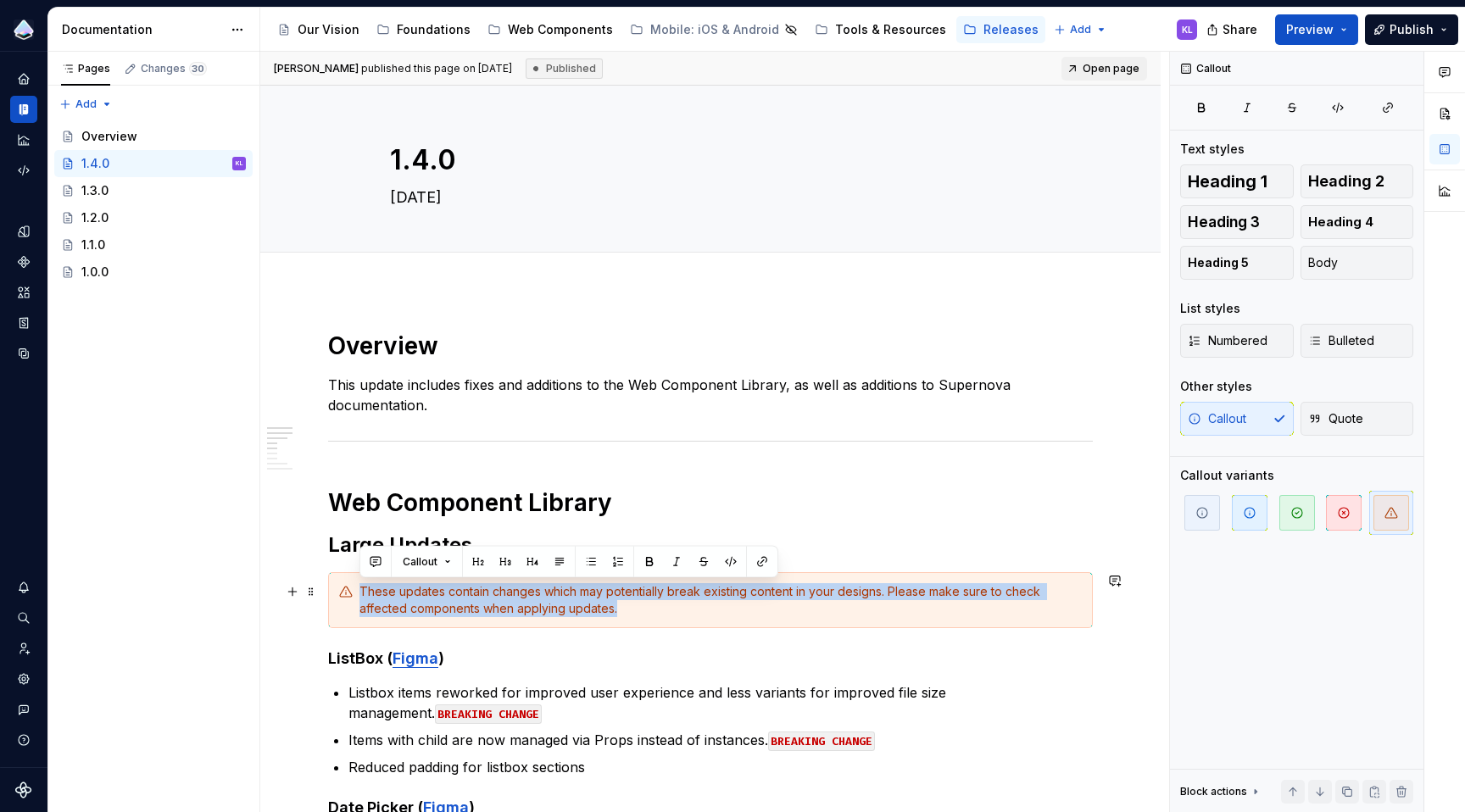
drag, startPoint x: 536, startPoint y: 602, endPoint x: 359, endPoint y: 590, distance: 177.4
click at [359, 590] on div "These updates contain changes which may potentially break existing content in y…" at bounding box center [721, 600] width 723 height 34
copy div "These updates contain changes which may potentially break existing content in y…"
click at [106, 189] on div "1.3.0" at bounding box center [94, 191] width 27 height 17
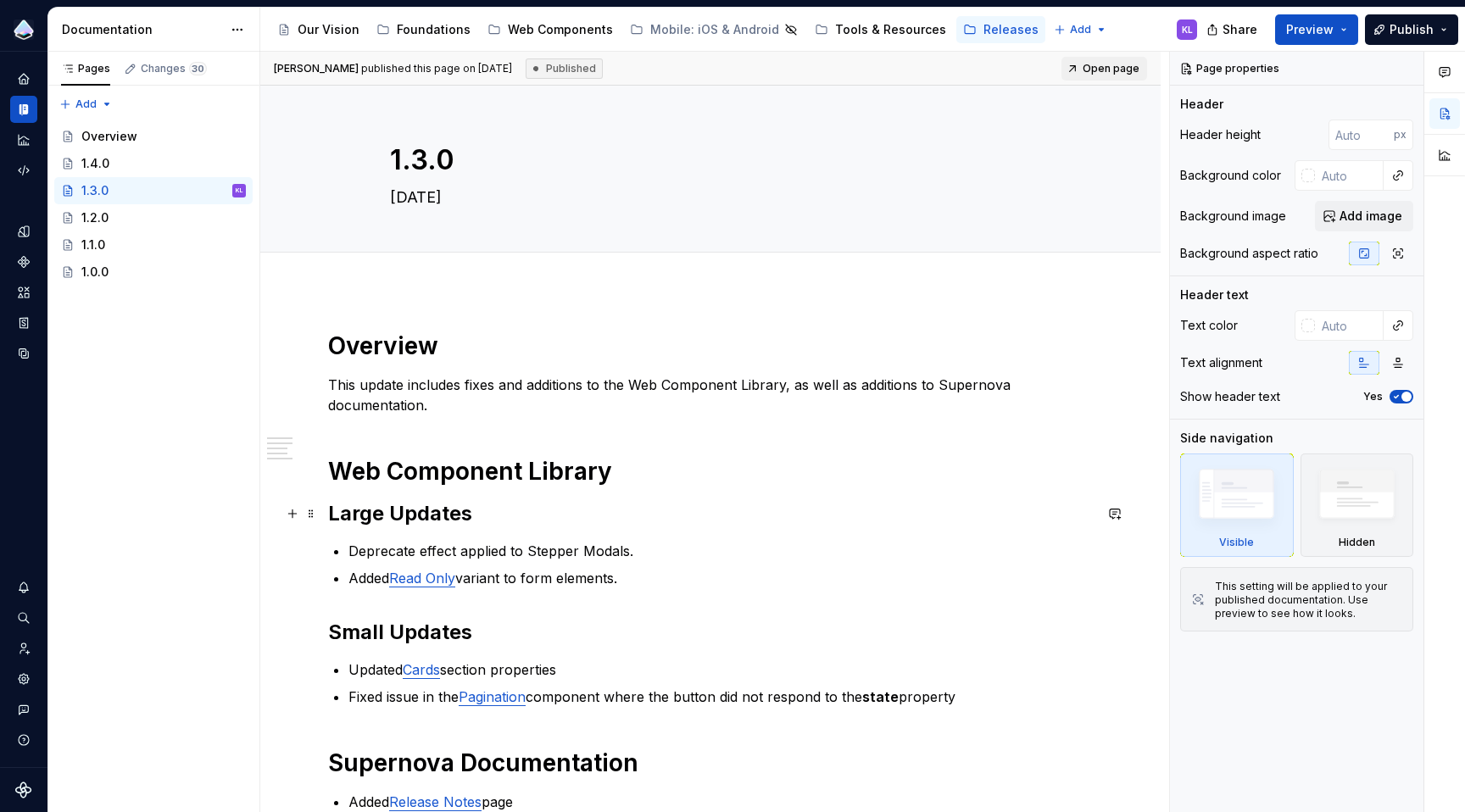
type textarea "*"
click at [538, 515] on h2 "Large Updates" at bounding box center [710, 513] width 765 height 27
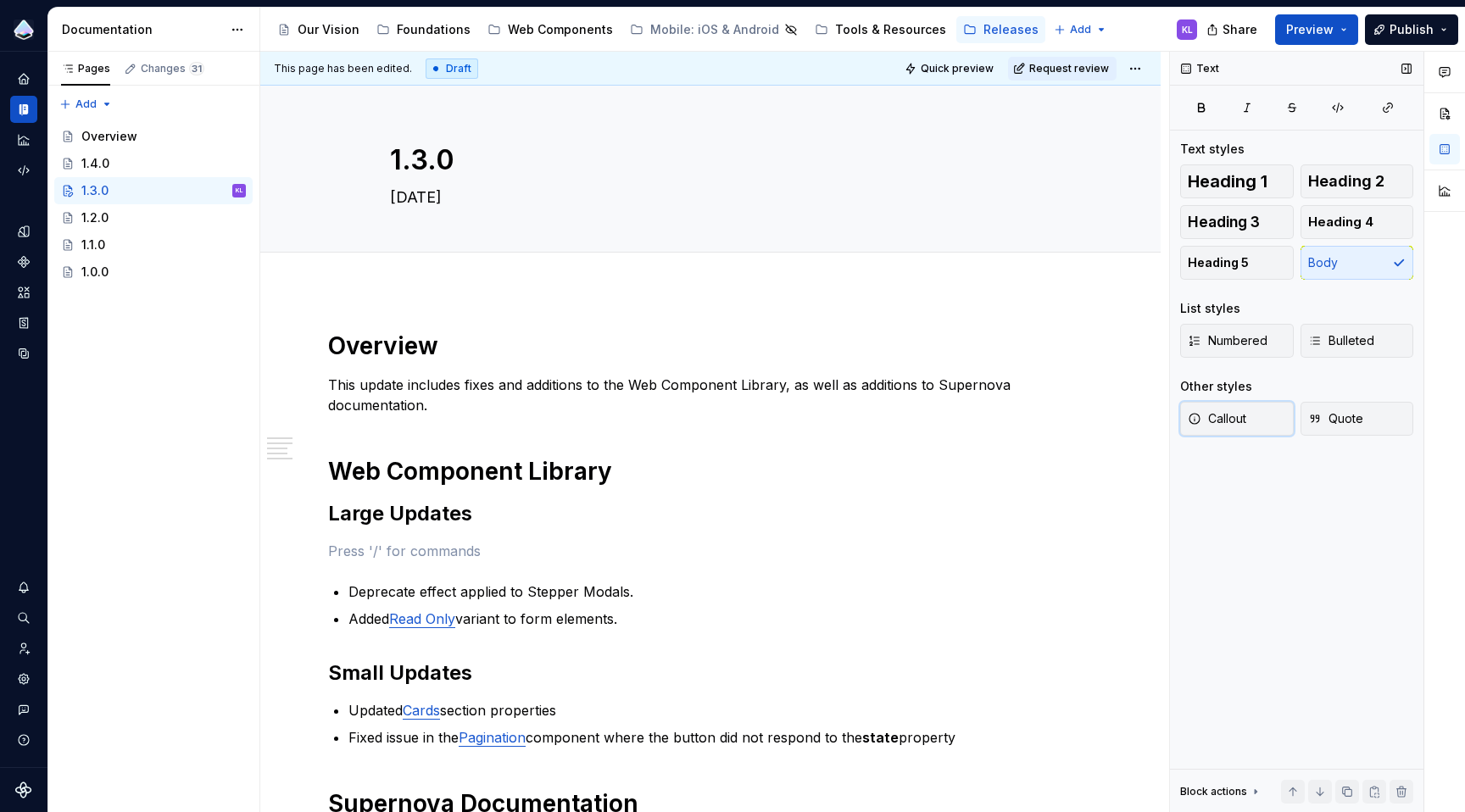
click at [1228, 413] on span "Callout" at bounding box center [1216, 419] width 59 height 17
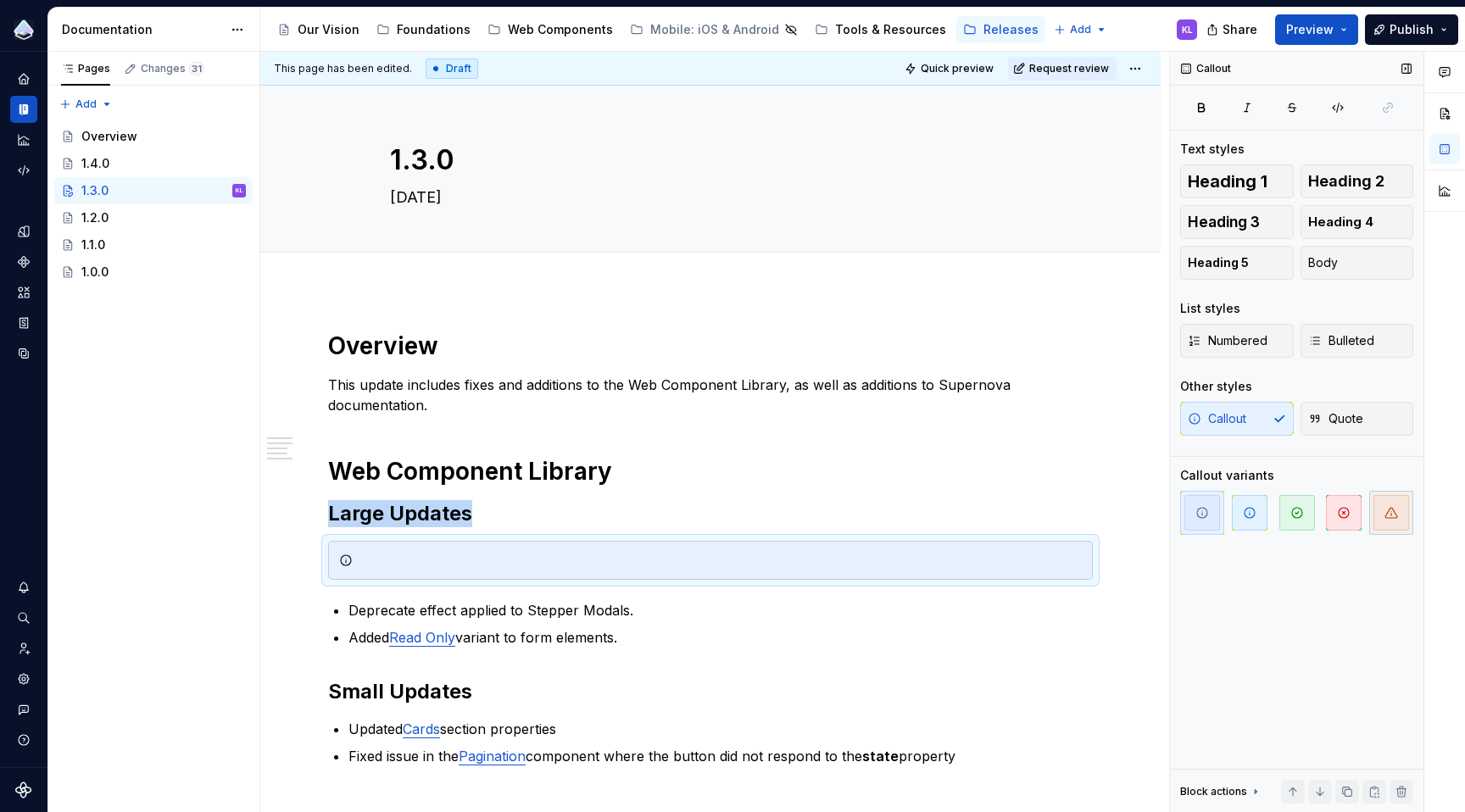
click at [1384, 515] on span "button" at bounding box center [1391, 513] width 35 height 35
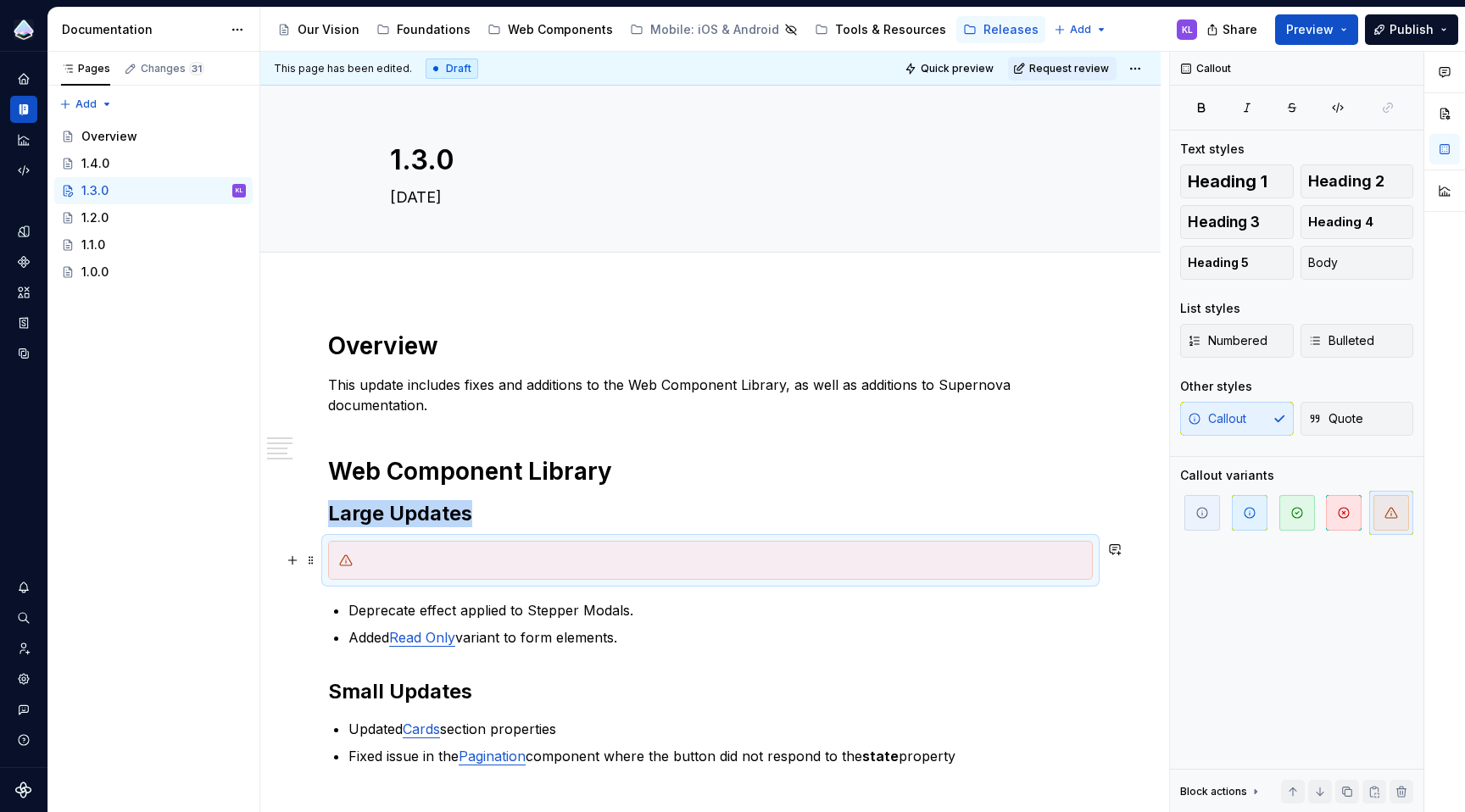
click at [761, 556] on div at bounding box center [721, 561] width 723 height 17
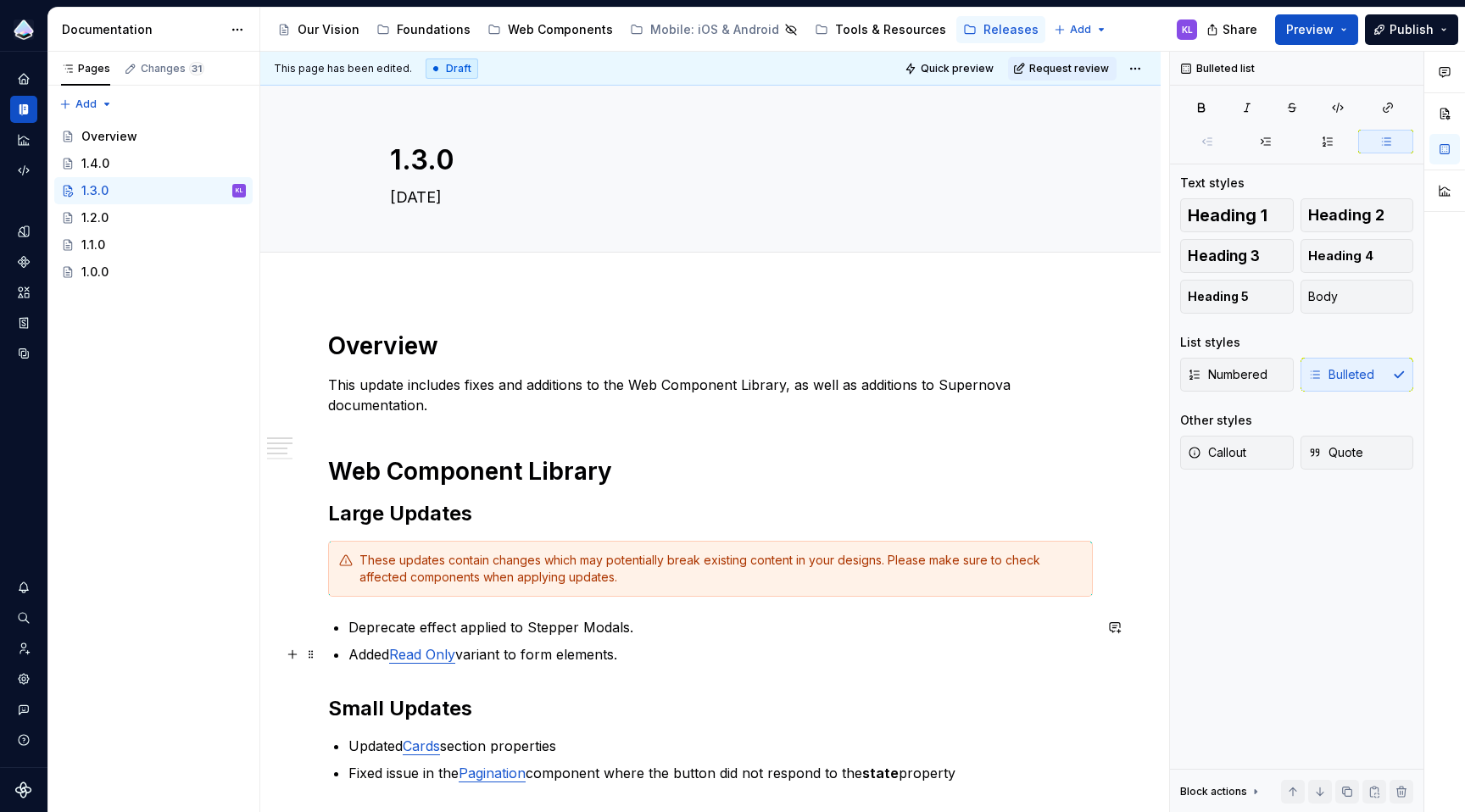
click at [780, 646] on p "Added Read Only variant to form elements." at bounding box center [720, 655] width 744 height 20
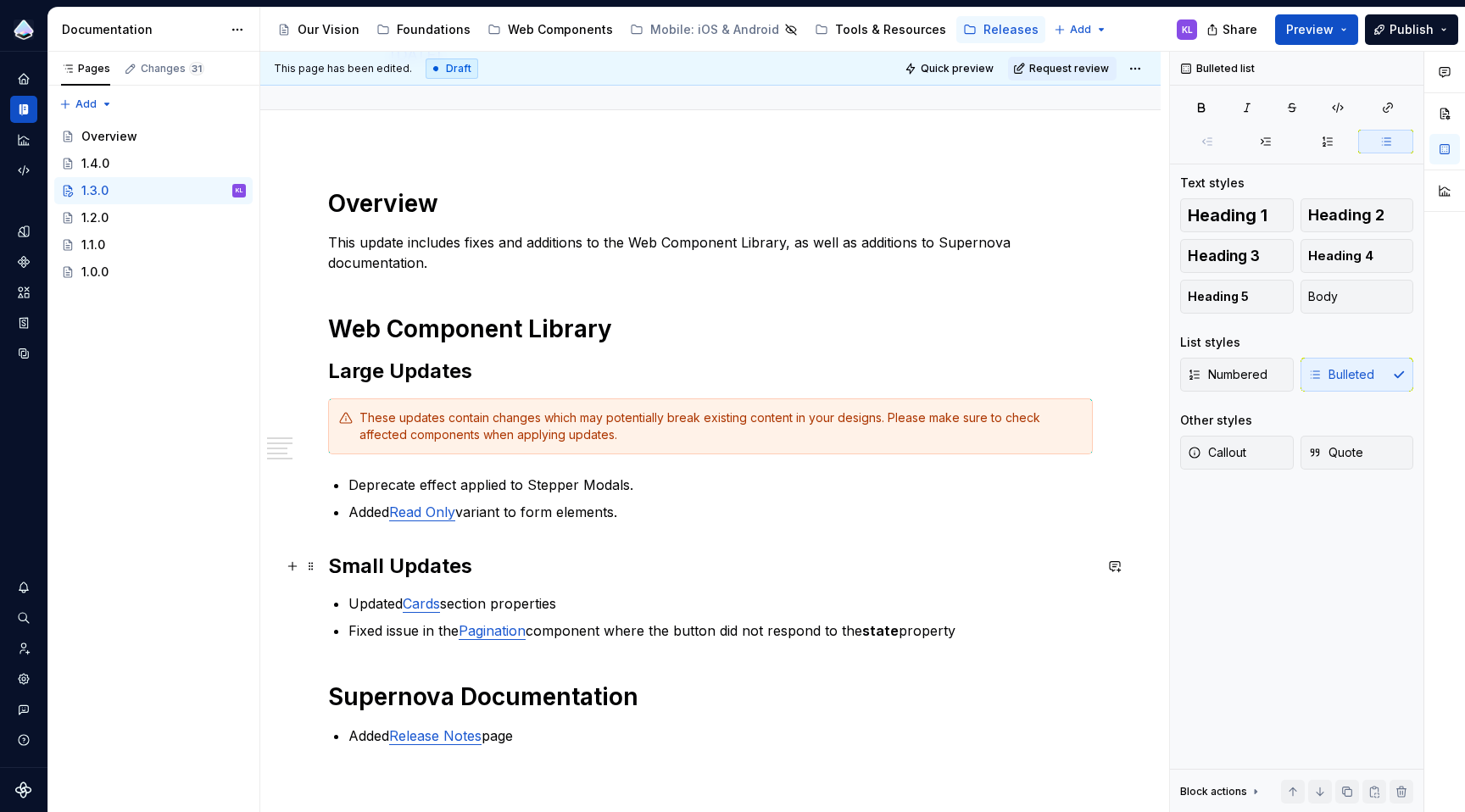
scroll to position [291, 0]
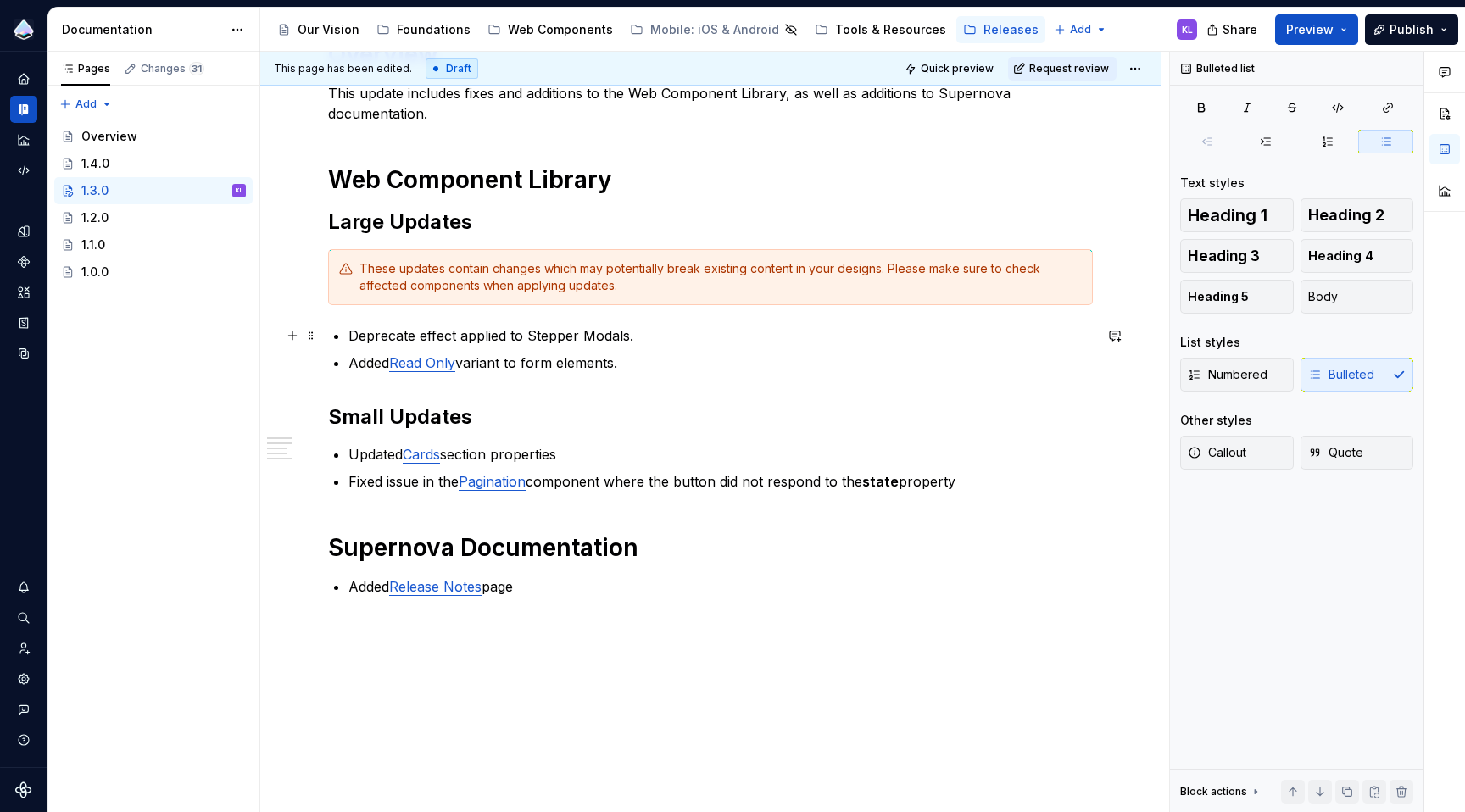
click at [688, 335] on p "Deprecate effect applied to Stepper Modals." at bounding box center [720, 336] width 744 height 20
click at [519, 588] on p "Added Release Notes page" at bounding box center [720, 587] width 744 height 20
click at [518, 413] on h2 "Small Updates" at bounding box center [710, 416] width 765 height 27
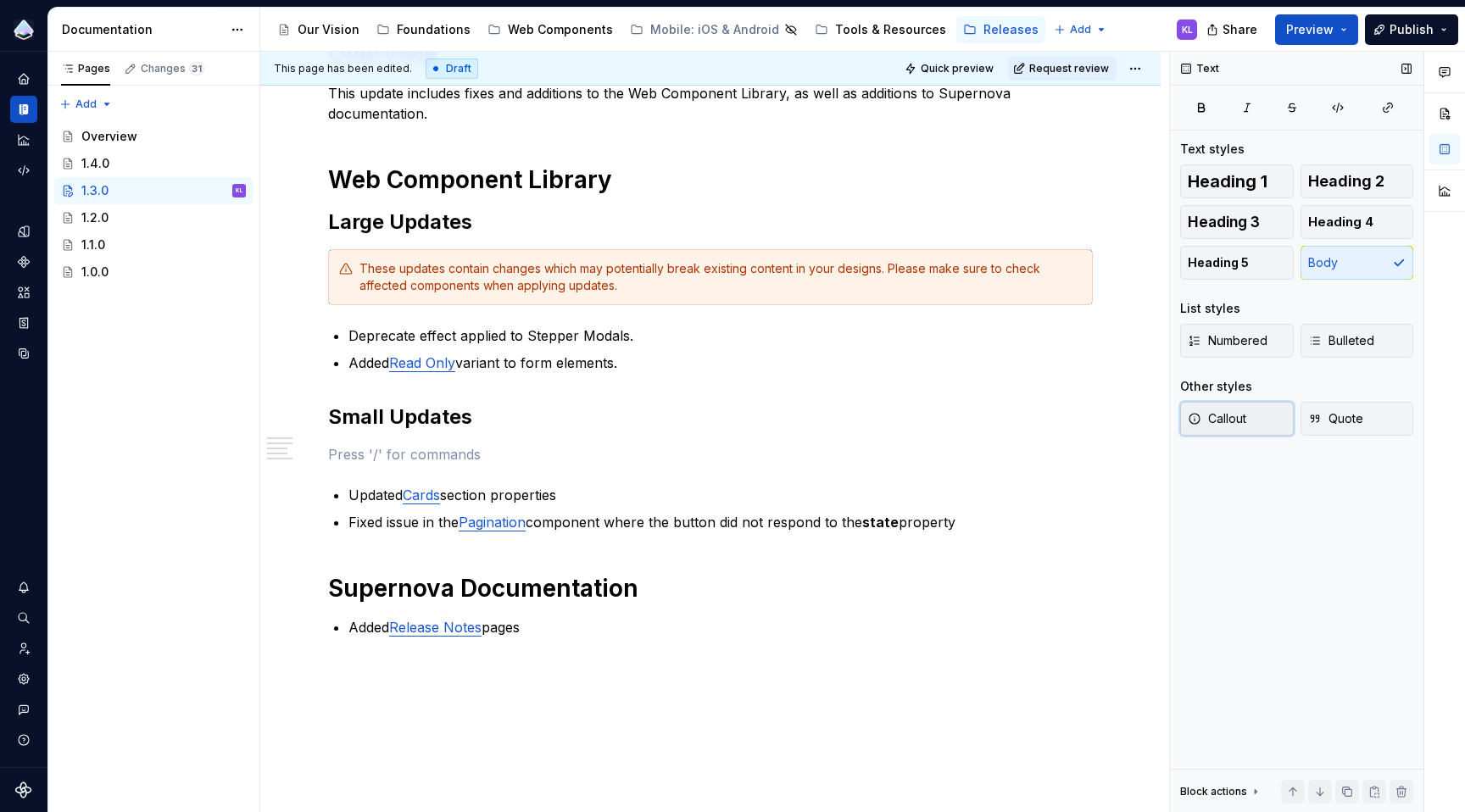
click at [1221, 419] on span "Callout" at bounding box center [1216, 419] width 59 height 17
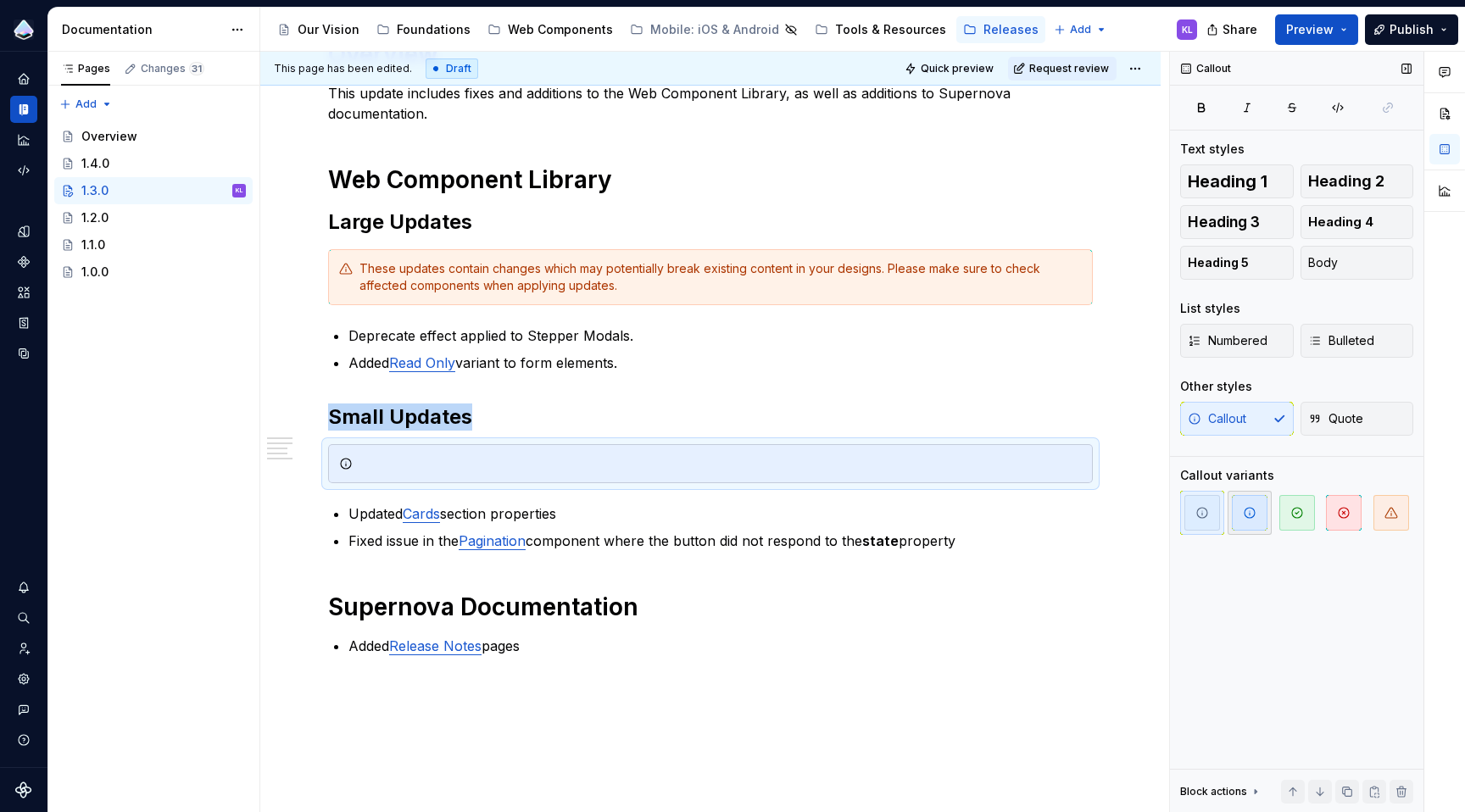
click at [1243, 510] on icon "button" at bounding box center [1250, 512] width 14 height 14
click at [891, 472] on div at bounding box center [710, 464] width 765 height 39
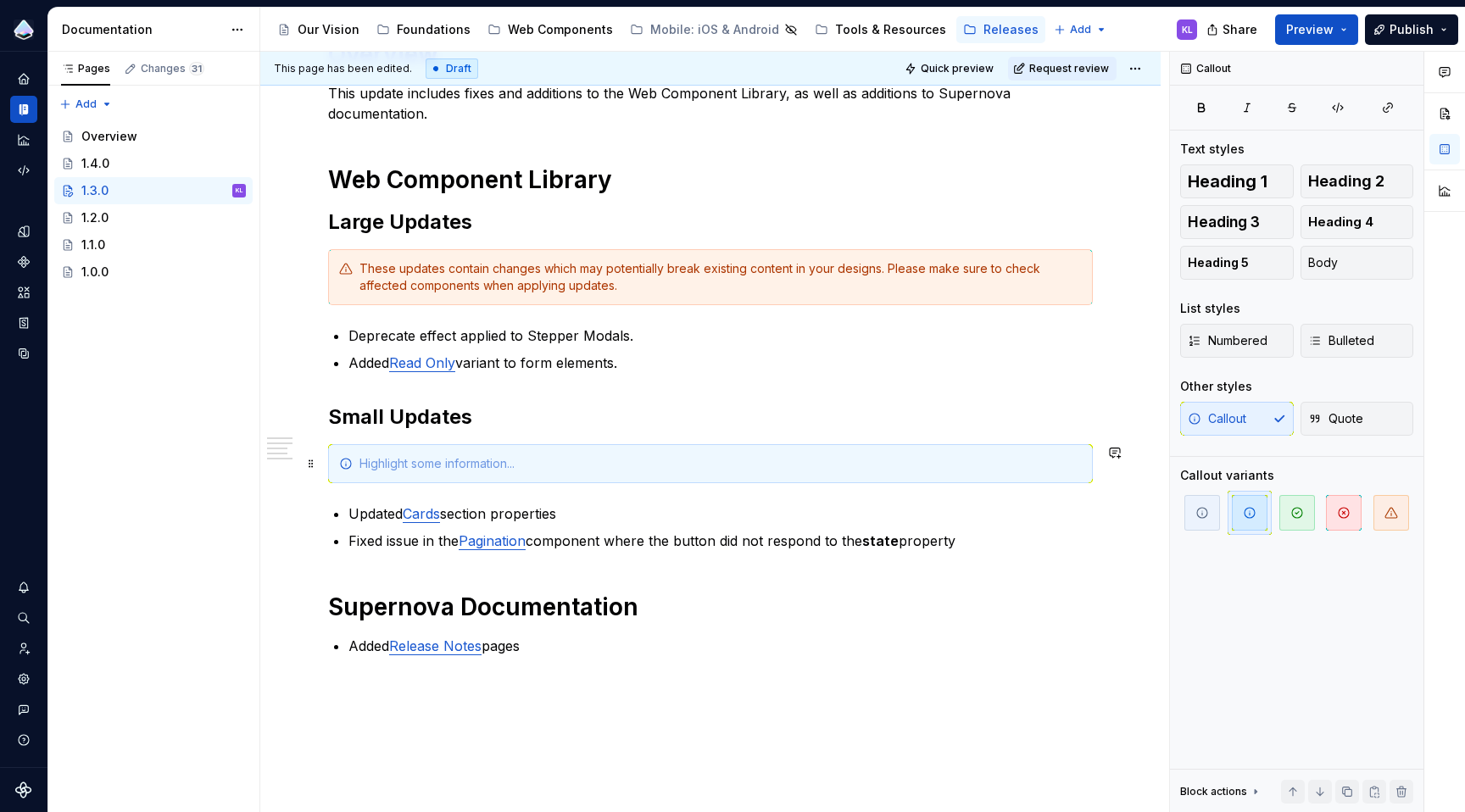
click at [415, 465] on div at bounding box center [721, 464] width 723 height 17
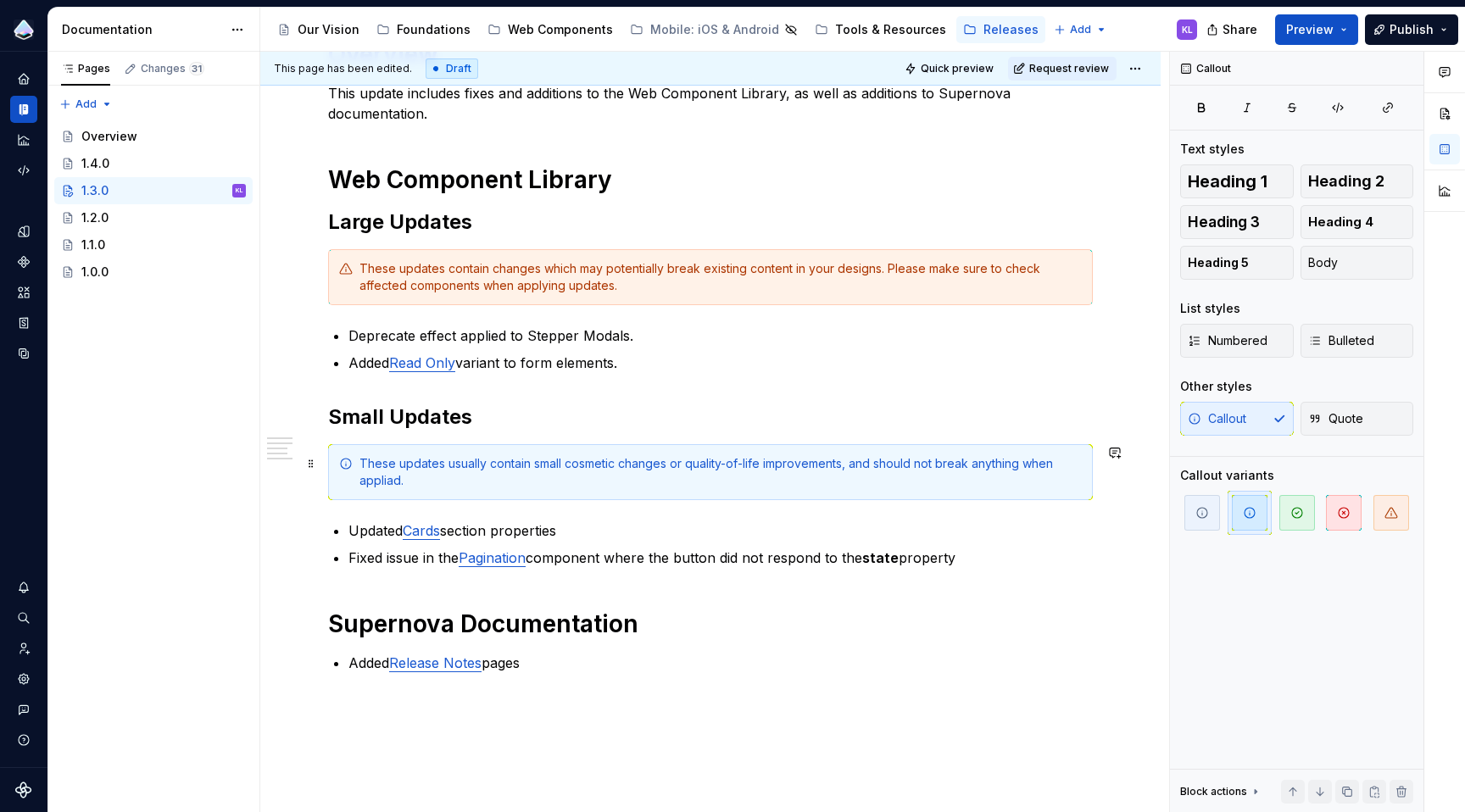
click at [392, 483] on div "These updates usually contain small cosmetic changes or quality-of-life improve…" at bounding box center [721, 472] width 723 height 34
click at [458, 474] on div "These updates usually contain small cosmetic changes or quality-of-life improve…" at bounding box center [721, 472] width 723 height 34
click at [1285, 623] on div "Callout Text styles Heading 1 Heading 2 Heading 3 Heading 4 Heading 5 Body List…" at bounding box center [1296, 433] width 253 height 762
click at [127, 167] on div "1.4.0" at bounding box center [163, 163] width 165 height 23
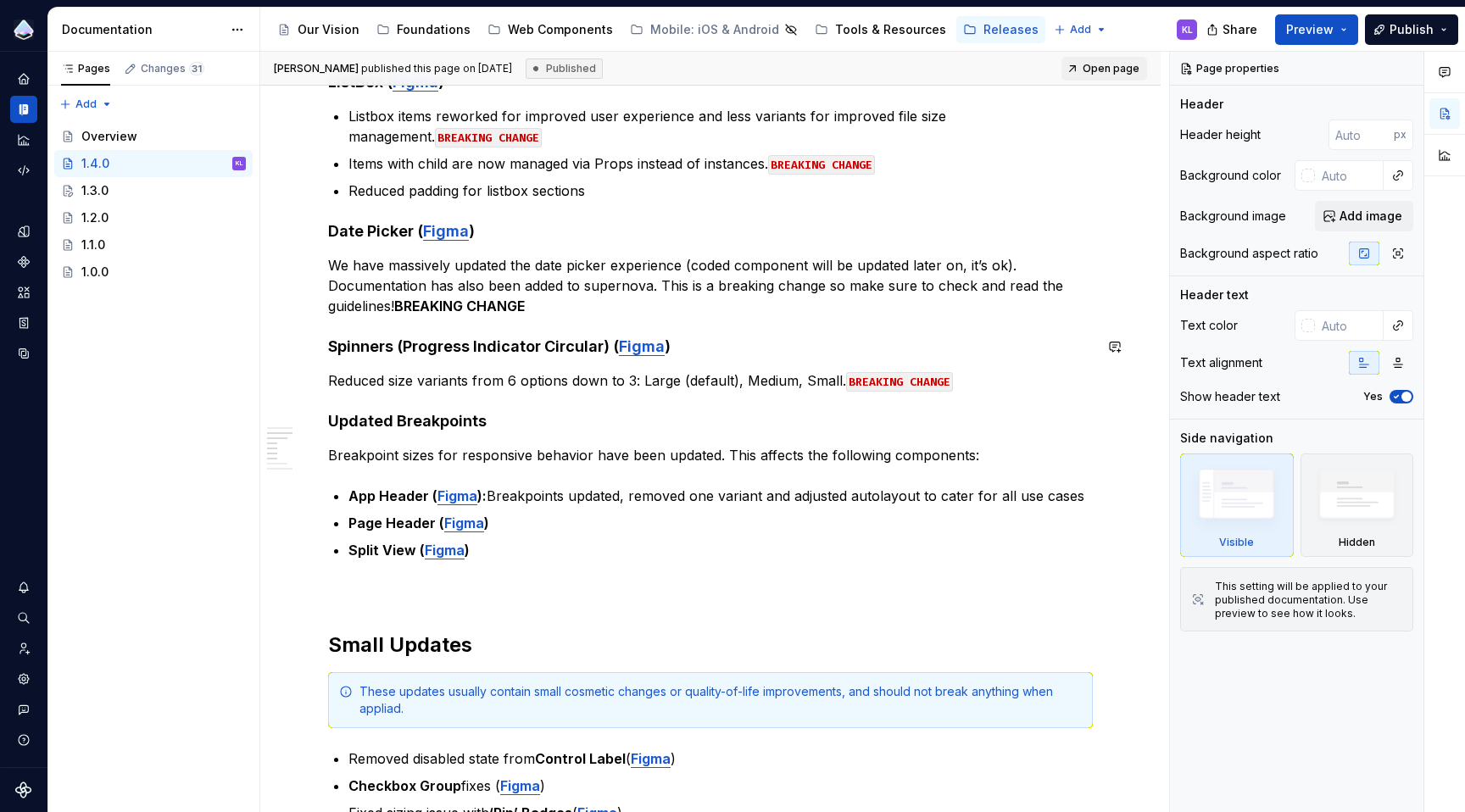
scroll to position [821, 0]
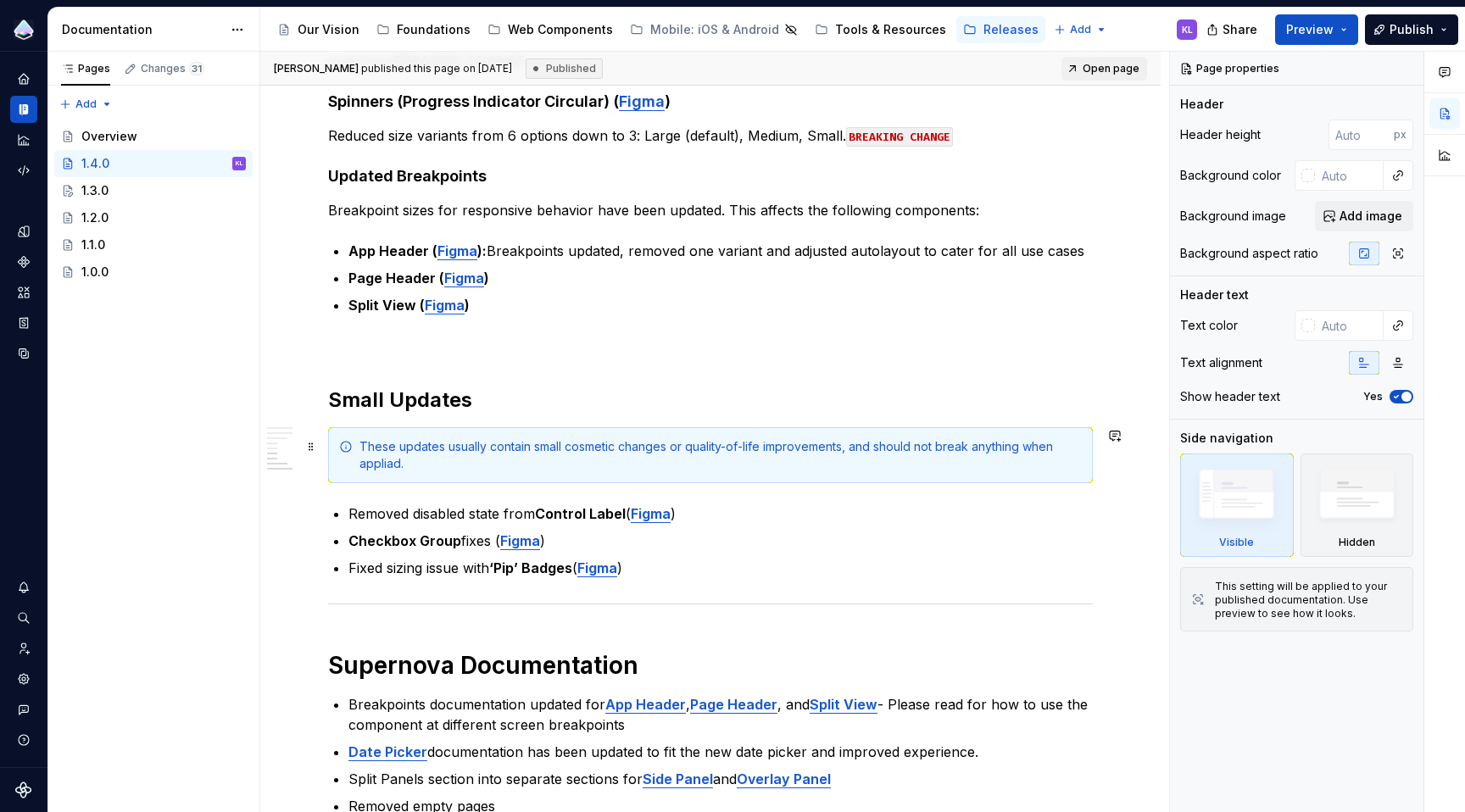
type textarea "*"
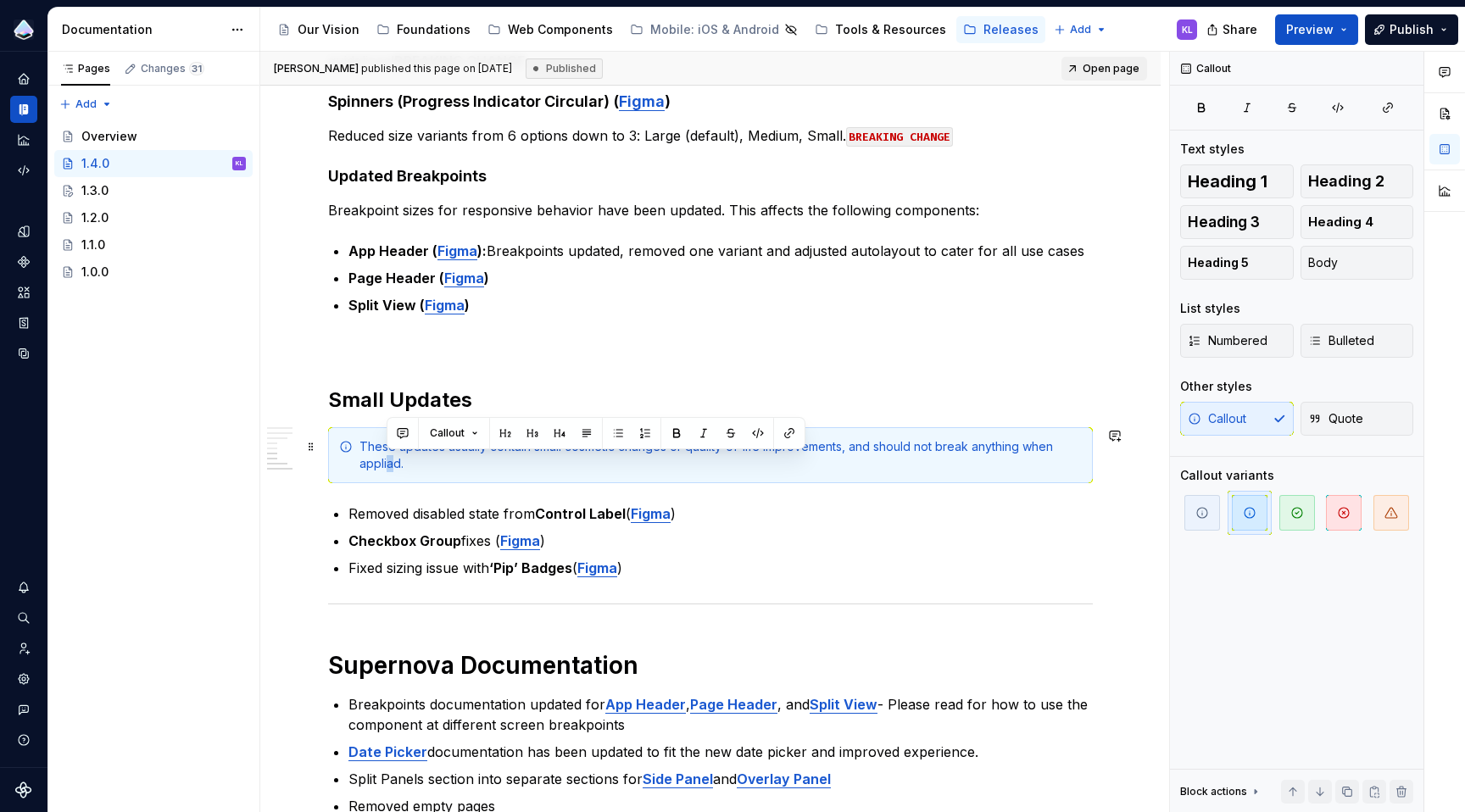
click at [387, 467] on div "These updates usually contain small cosmetic changes or quality-of-life improve…" at bounding box center [721, 455] width 723 height 34
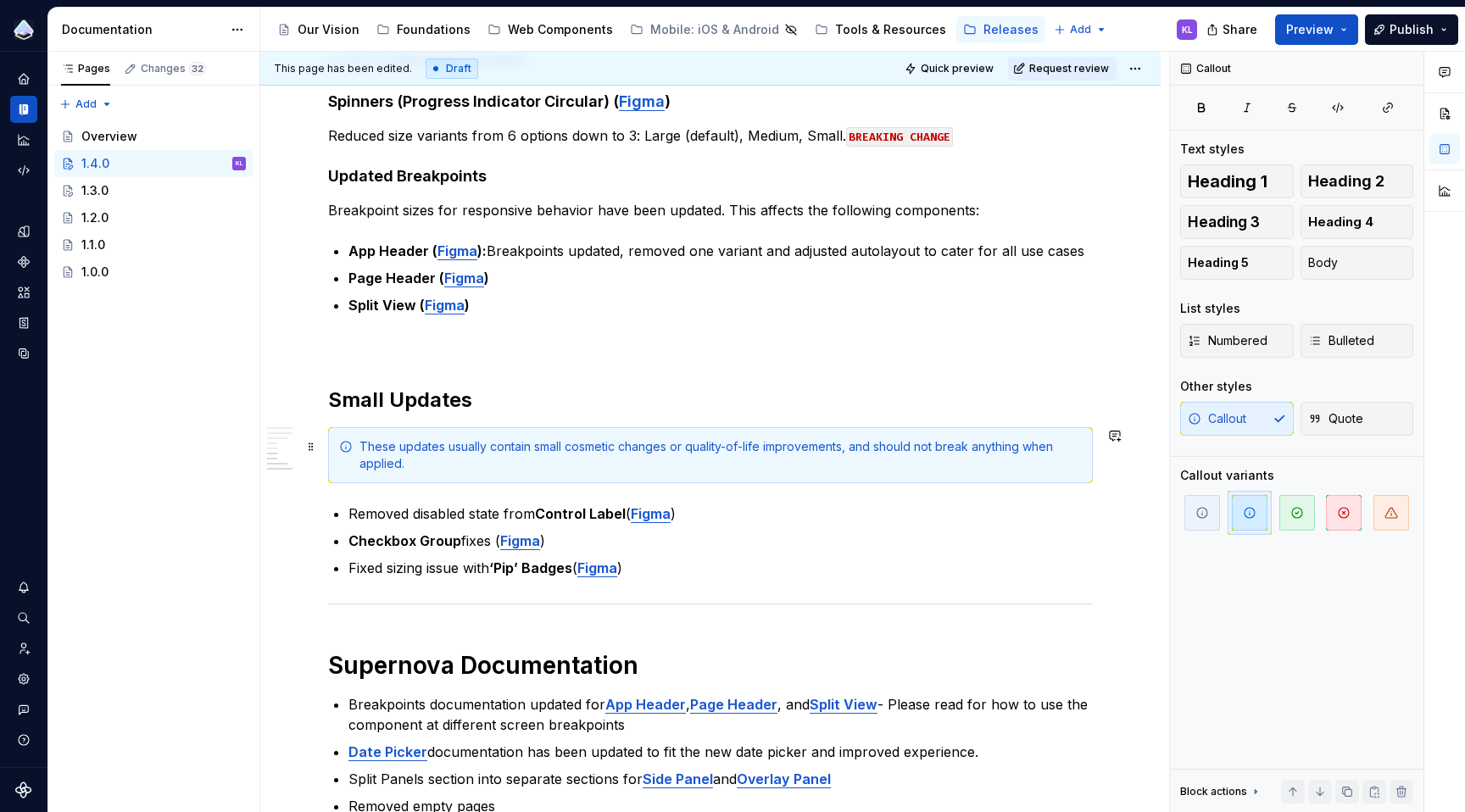
click at [463, 457] on div "These updates usually contain small cosmetic changes or quality-of-life improve…" at bounding box center [721, 455] width 723 height 34
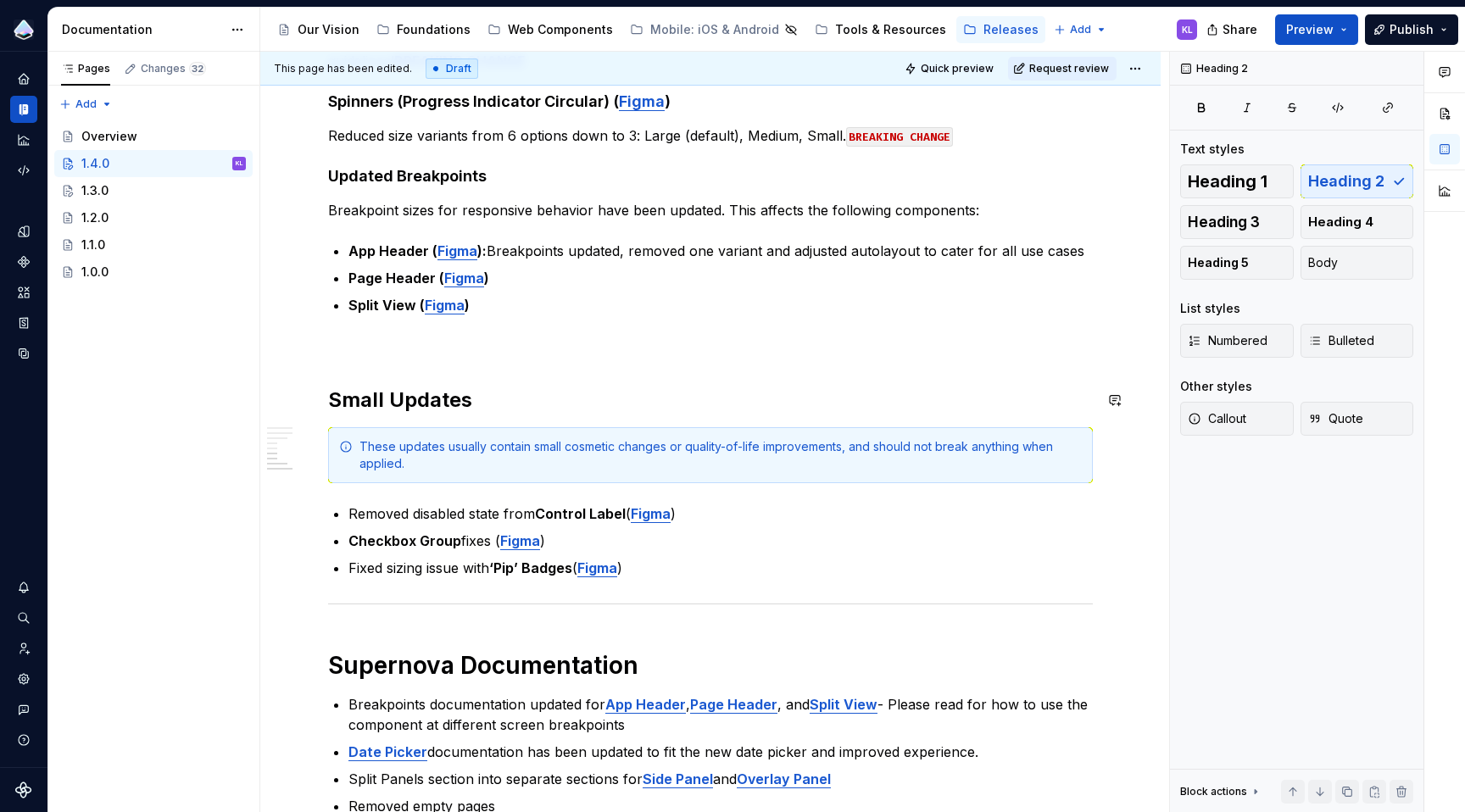
click at [546, 373] on div "Overview This update includes fixes and additions to the Web Component Library,…" at bounding box center [710, 183] width 765 height 1347
click at [1082, 67] on span "Request review" at bounding box center [1069, 68] width 80 height 14
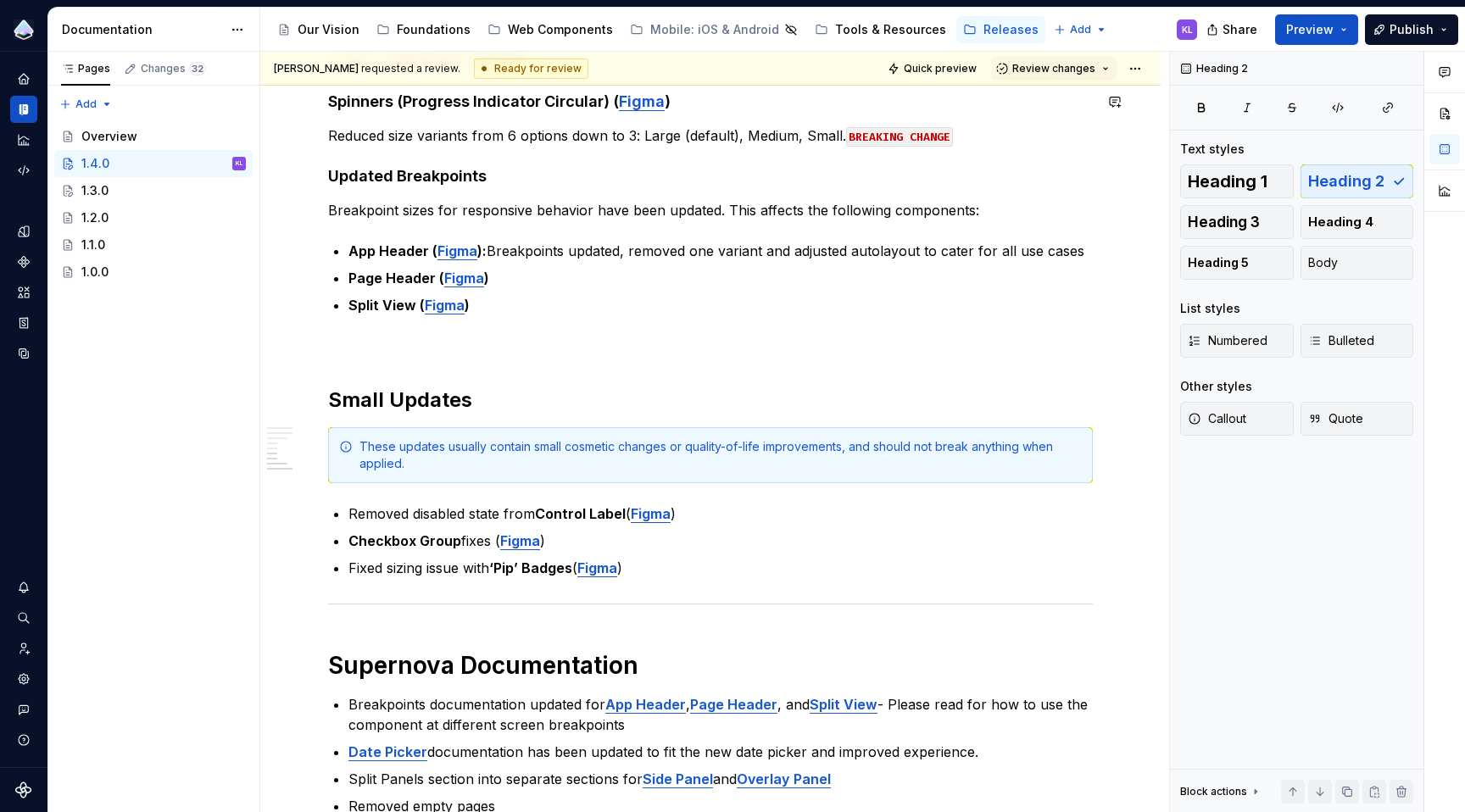
click at [1082, 67] on span "Review changes" at bounding box center [1053, 68] width 83 height 14
click at [1082, 103] on div "Approve" at bounding box center [1100, 102] width 148 height 17
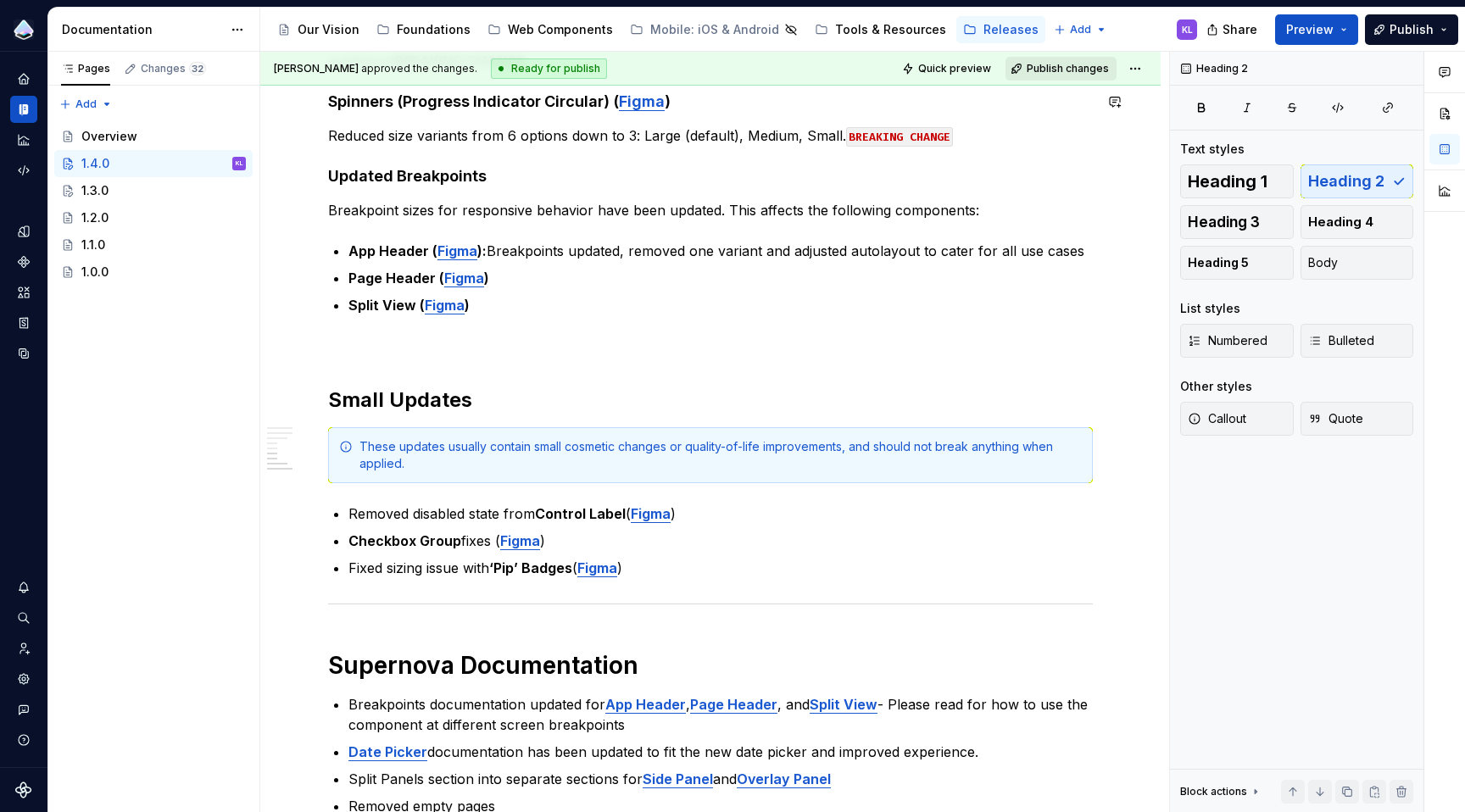
click at [1064, 66] on span "Publish changes" at bounding box center [1067, 68] width 82 height 14
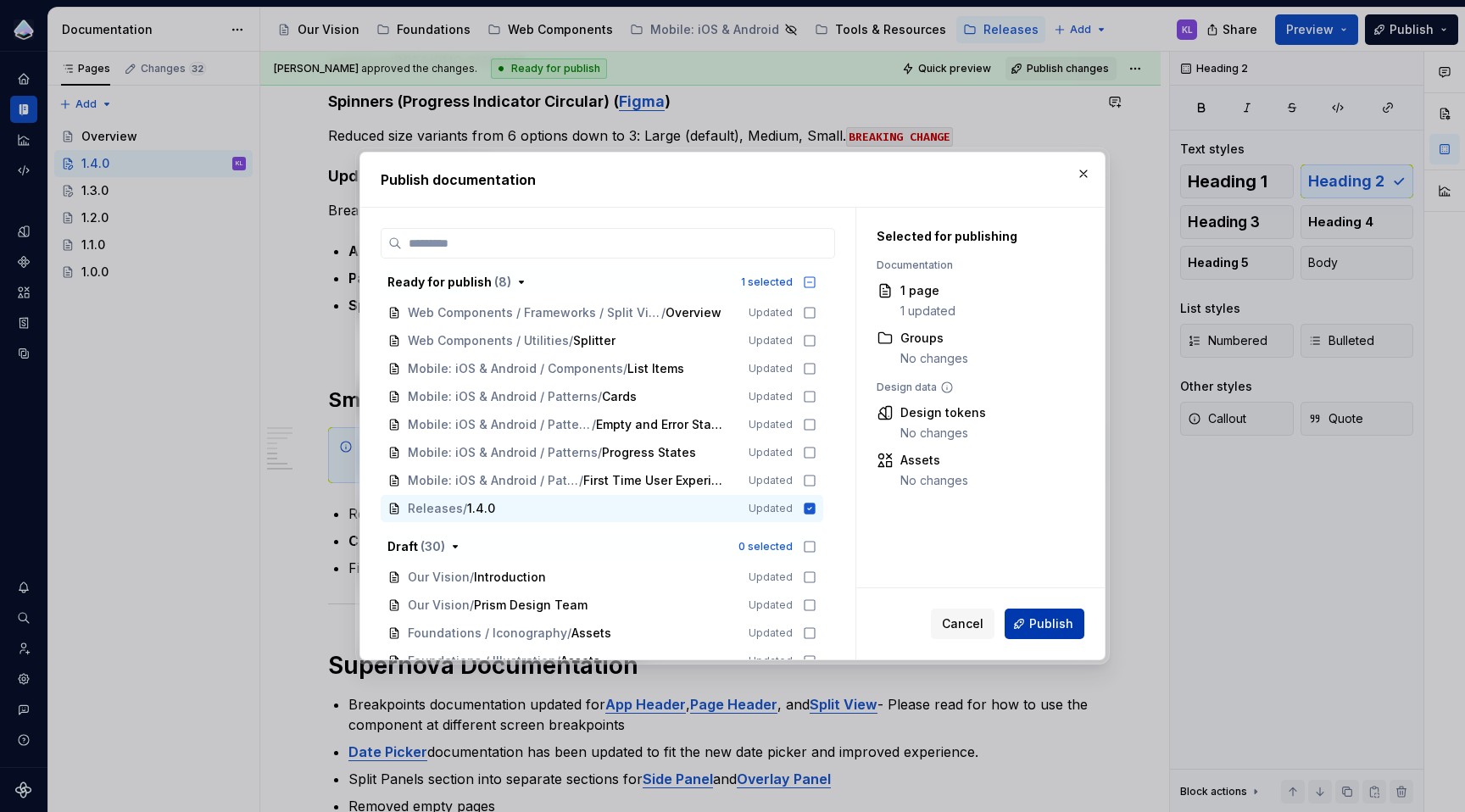
click at [1049, 624] on span "Publish" at bounding box center [1051, 624] width 44 height 17
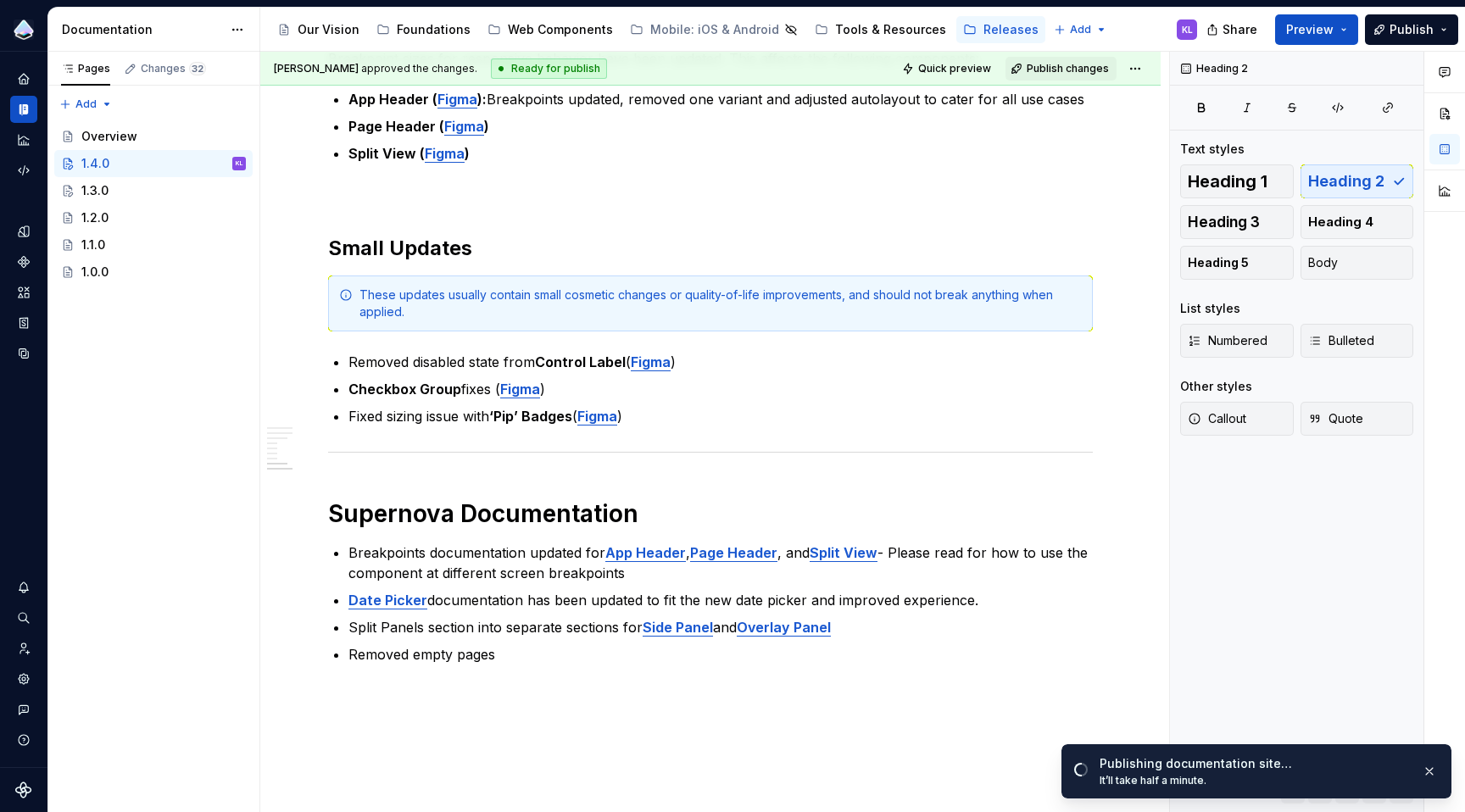
scroll to position [1035, 0]
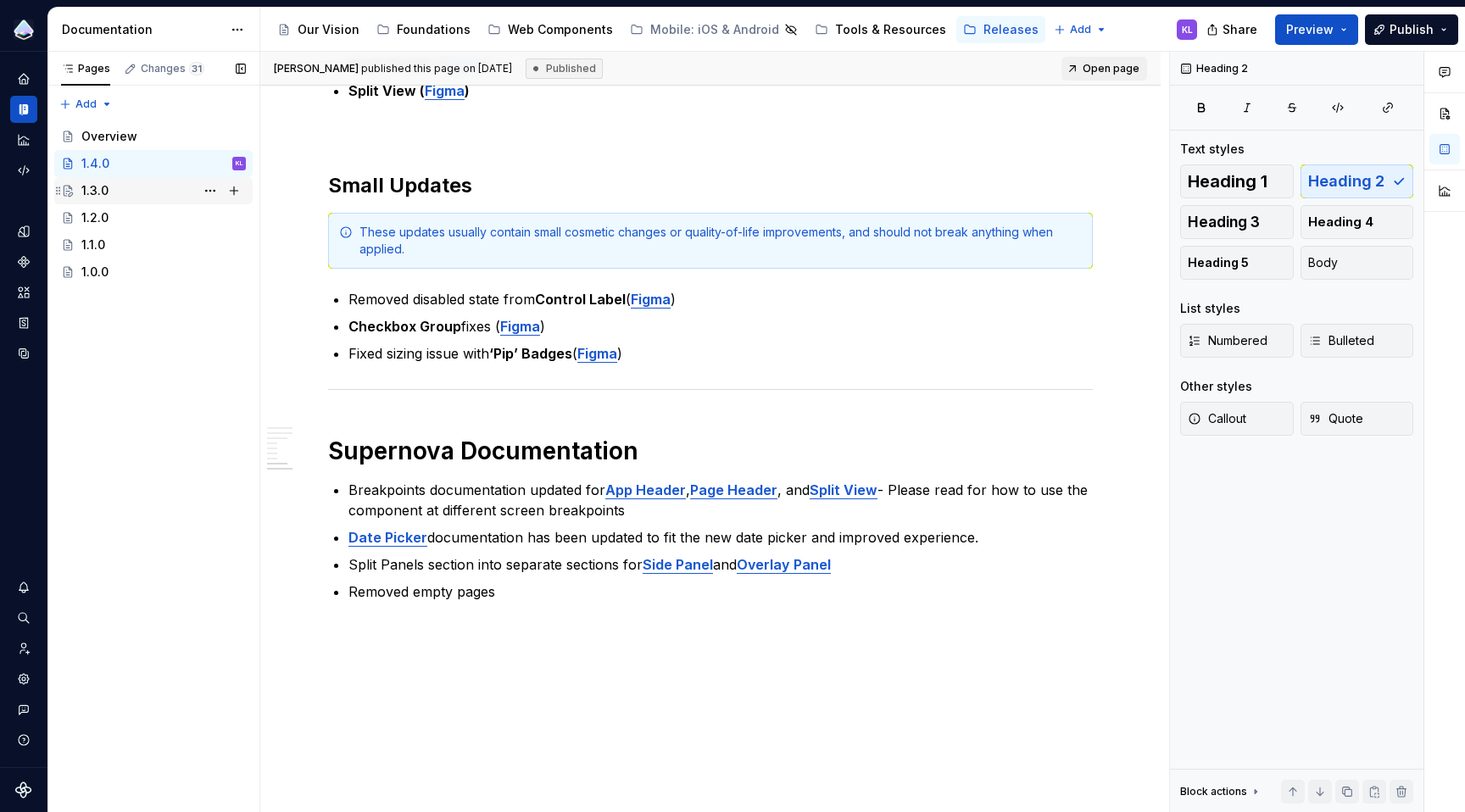
click at [155, 189] on div "1.3.0" at bounding box center [163, 190] width 165 height 23
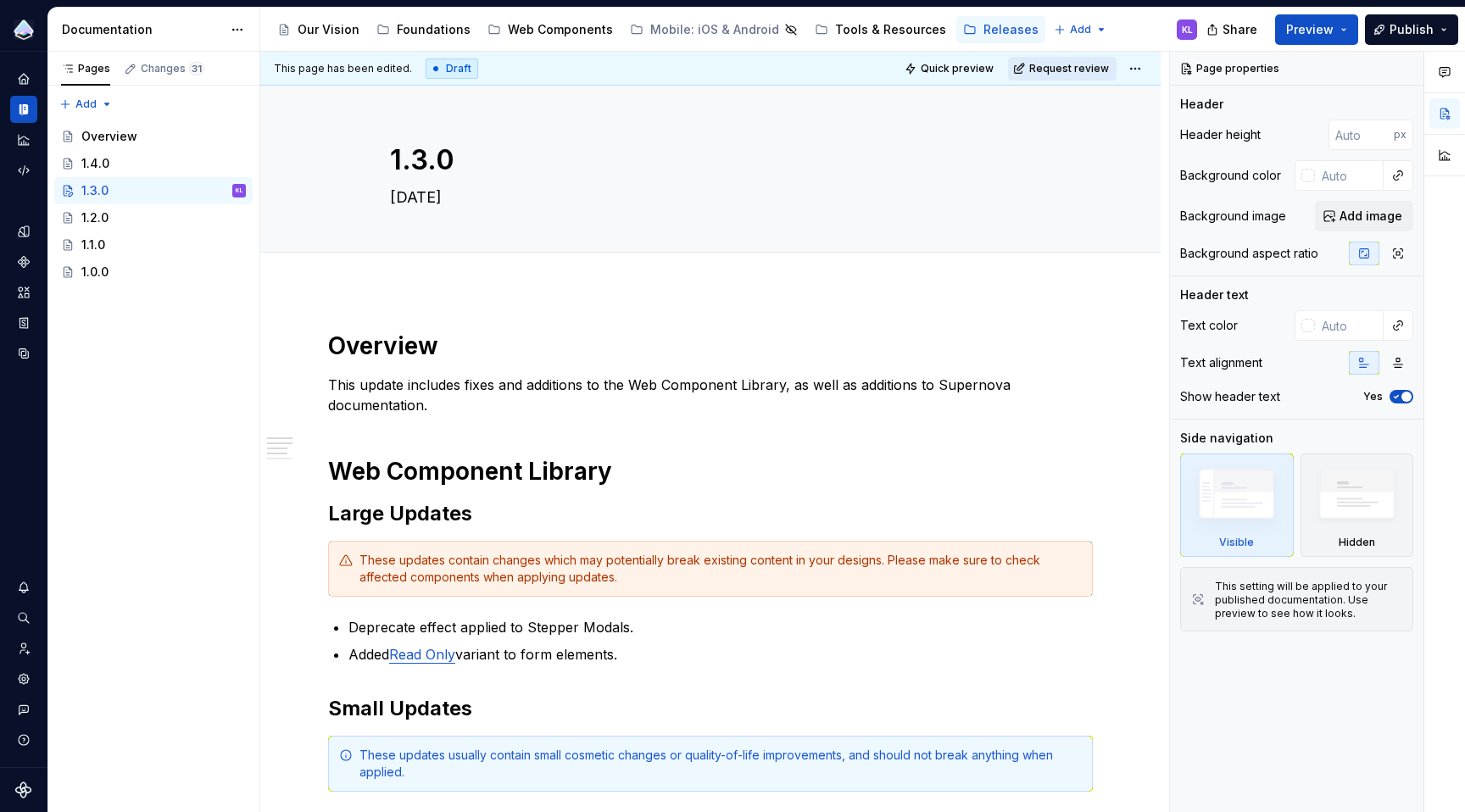
click at [1056, 71] on span "Request review" at bounding box center [1069, 68] width 80 height 14
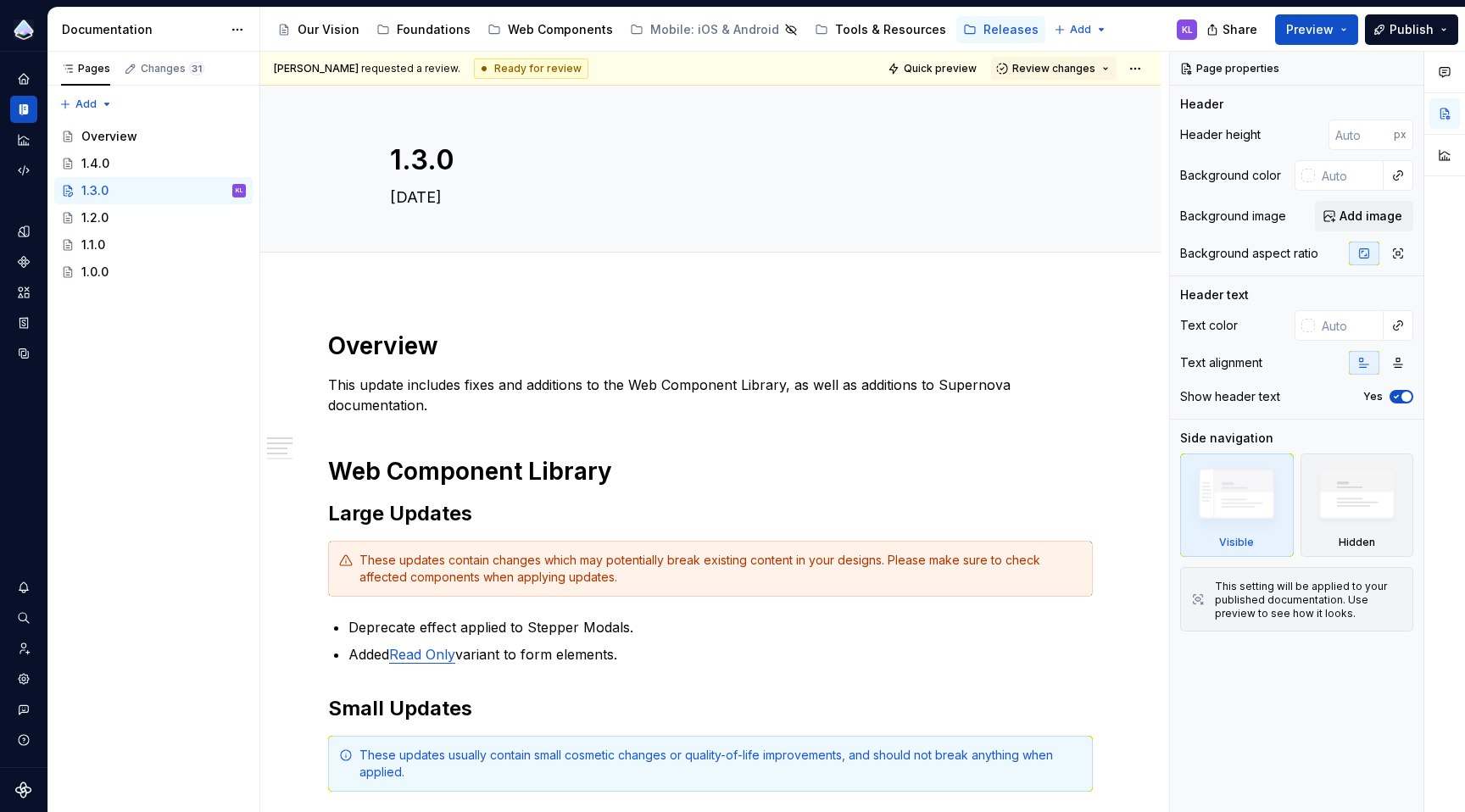
click at [1056, 71] on span "Review changes" at bounding box center [1053, 68] width 83 height 14
click at [1062, 102] on div "Approve" at bounding box center [1100, 102] width 148 height 17
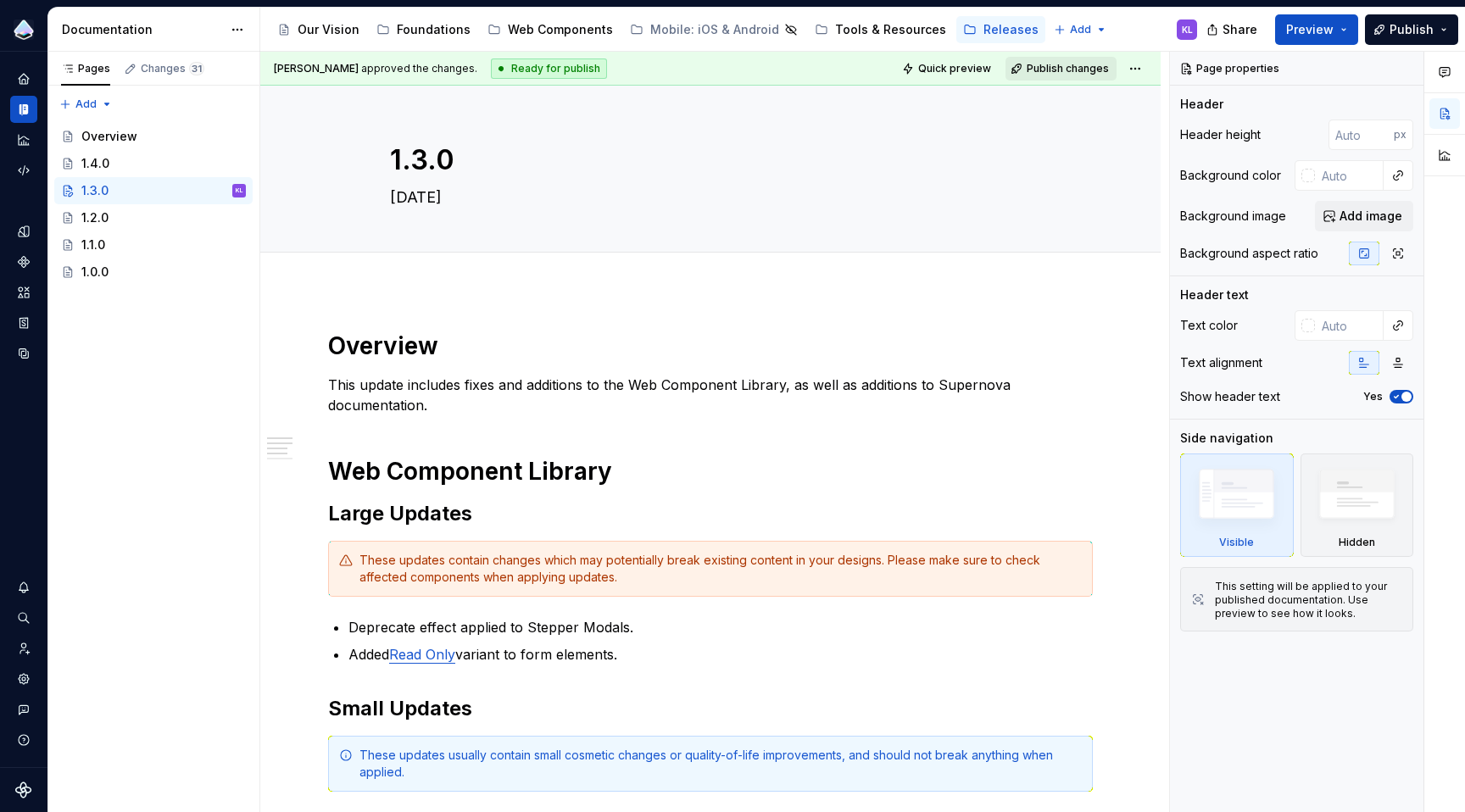
click at [1054, 69] on span "Publish changes" at bounding box center [1067, 68] width 82 height 14
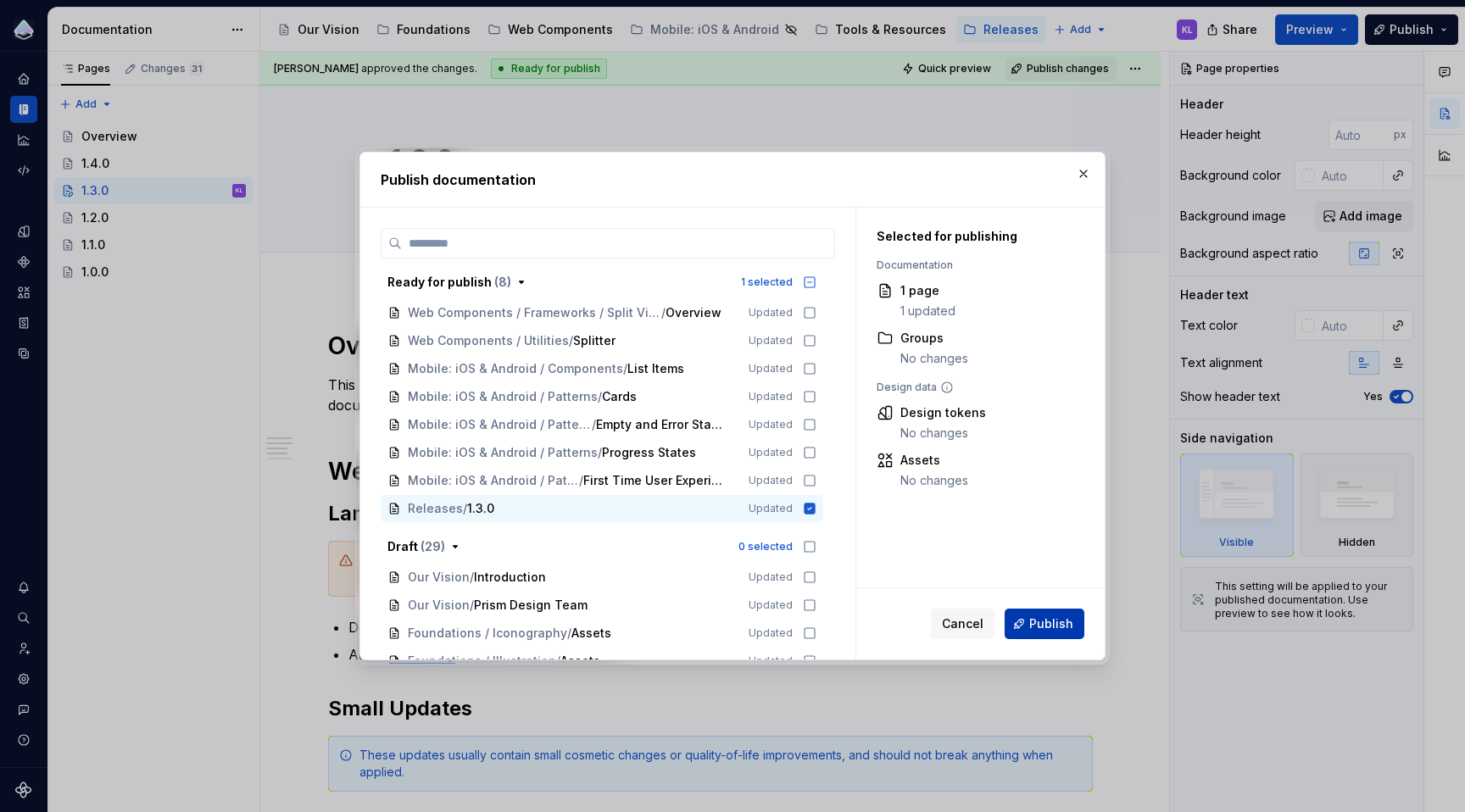
click at [1032, 620] on span "Publish" at bounding box center [1051, 624] width 44 height 17
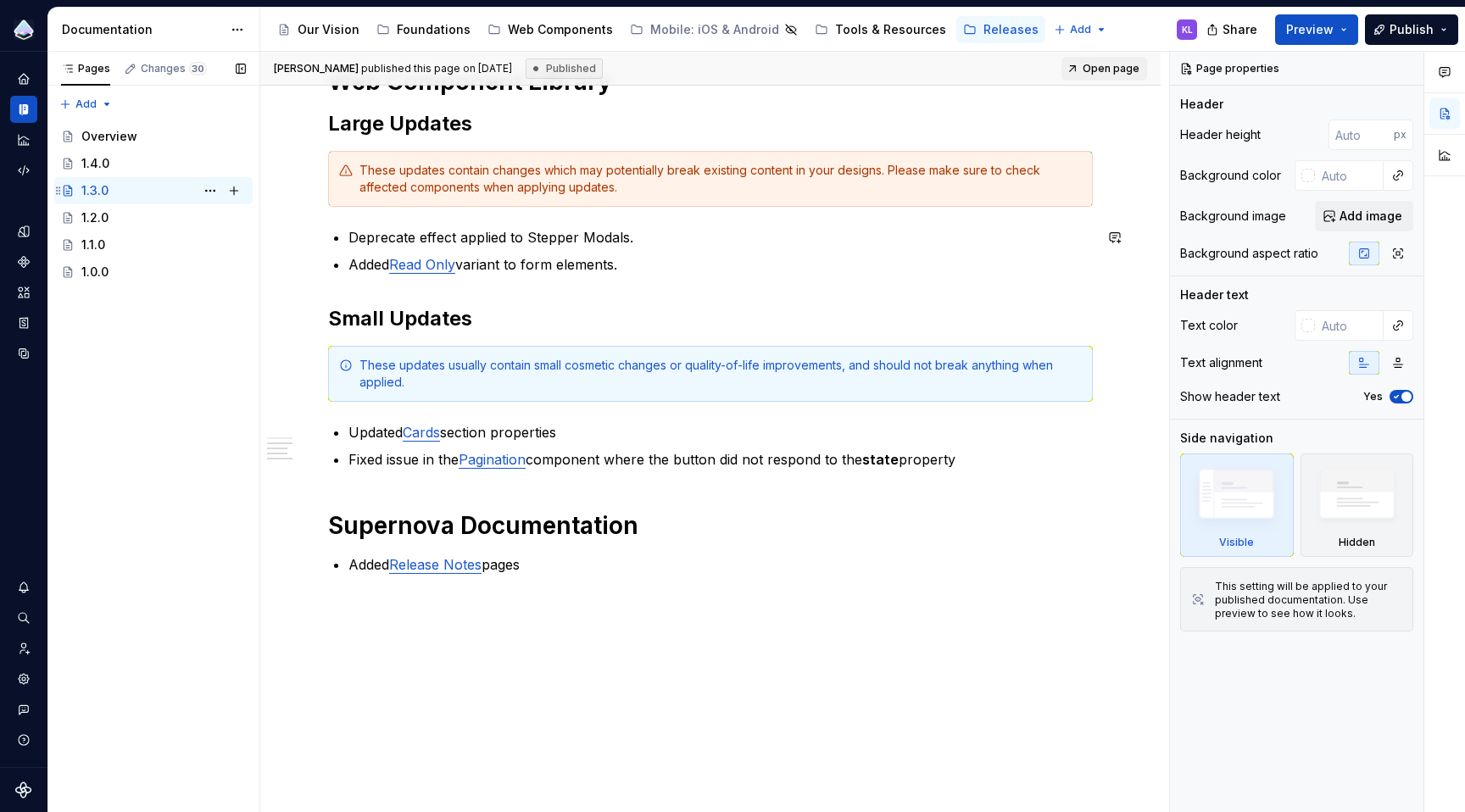
scroll to position [387, 0]
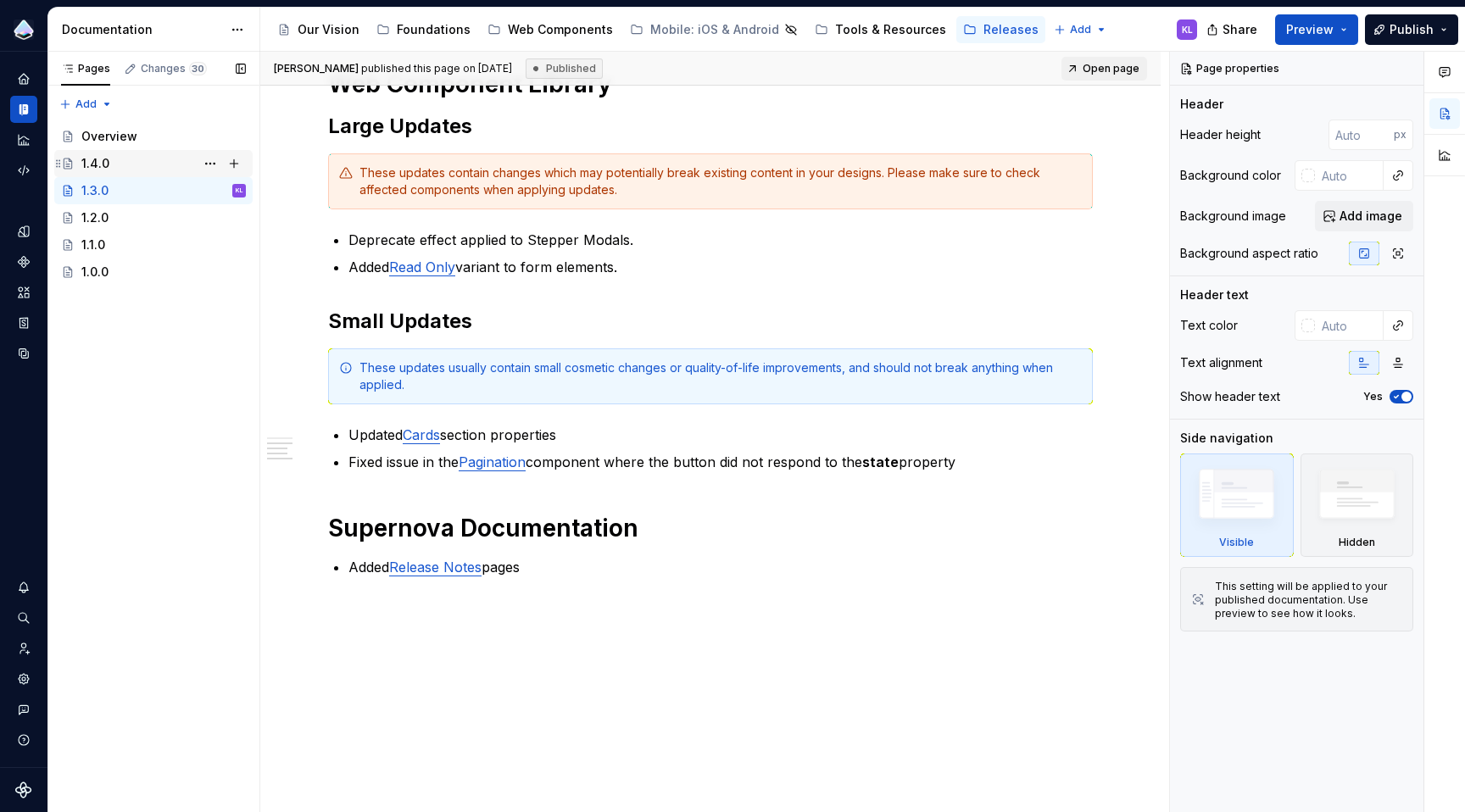
click at [134, 160] on div "1.4.0" at bounding box center [163, 163] width 165 height 23
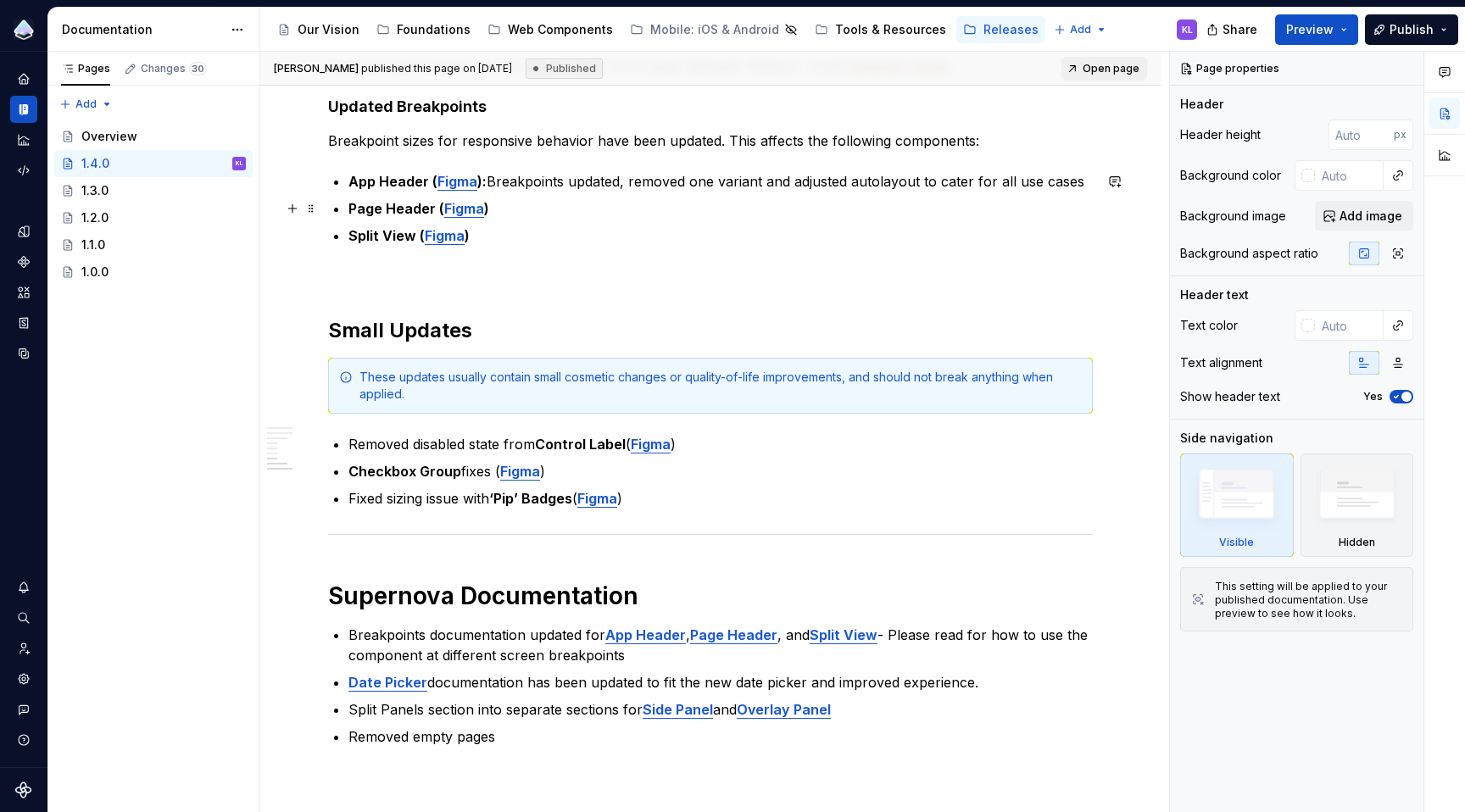
scroll to position [889, 0]
click at [140, 194] on div "1.3.0" at bounding box center [163, 190] width 165 height 23
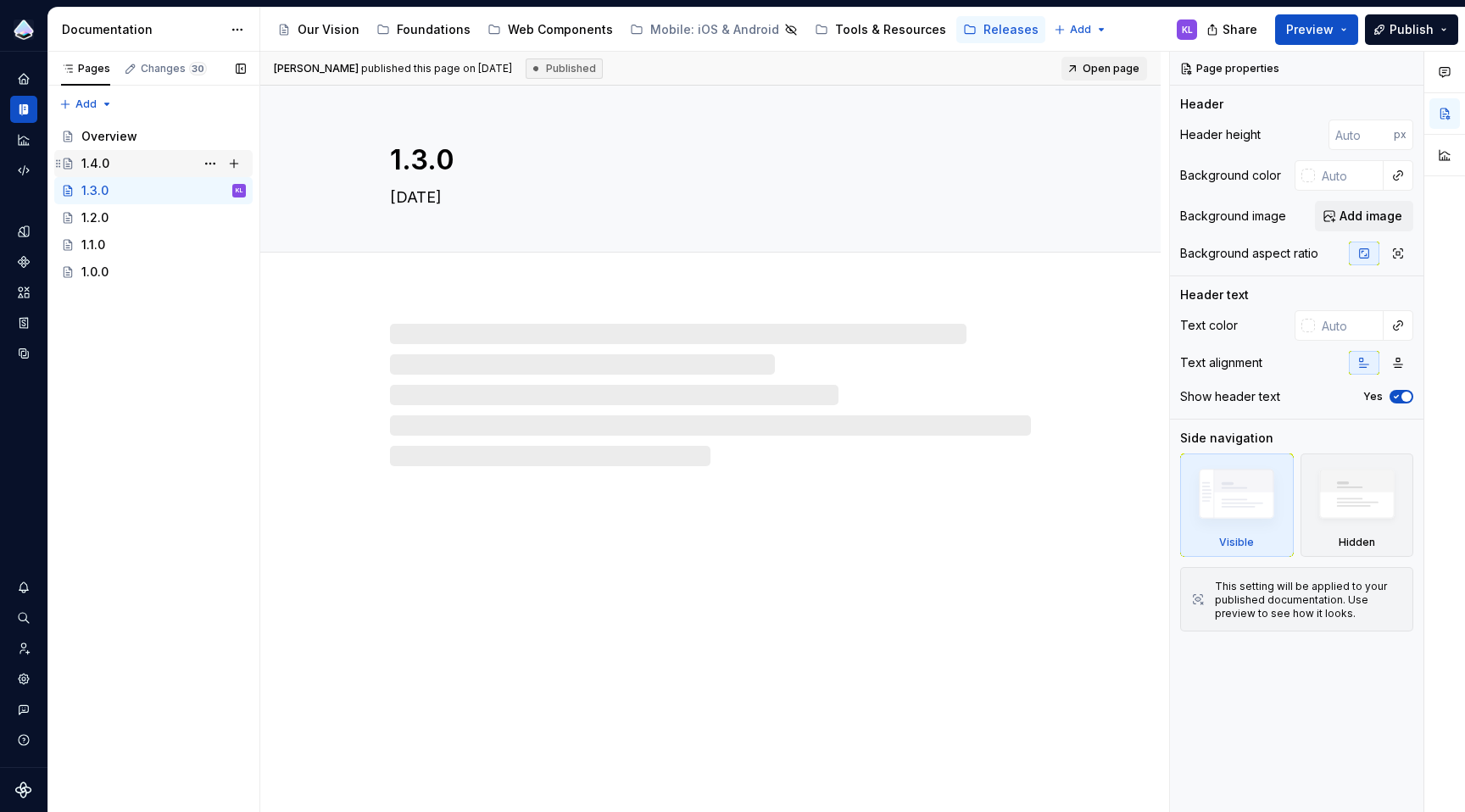
click at [148, 162] on div "1.4.0" at bounding box center [163, 163] width 165 height 23
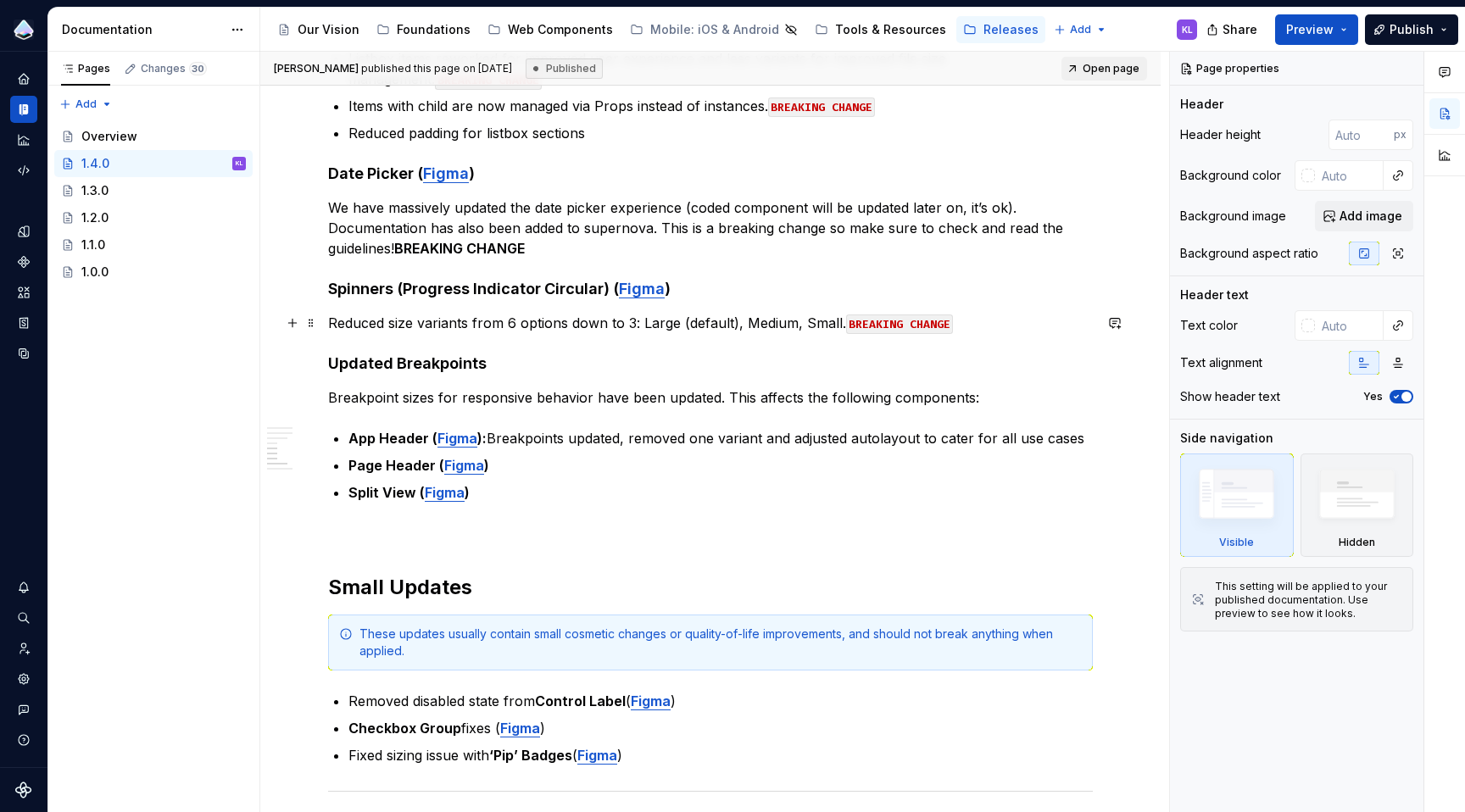
scroll to position [638, 0]
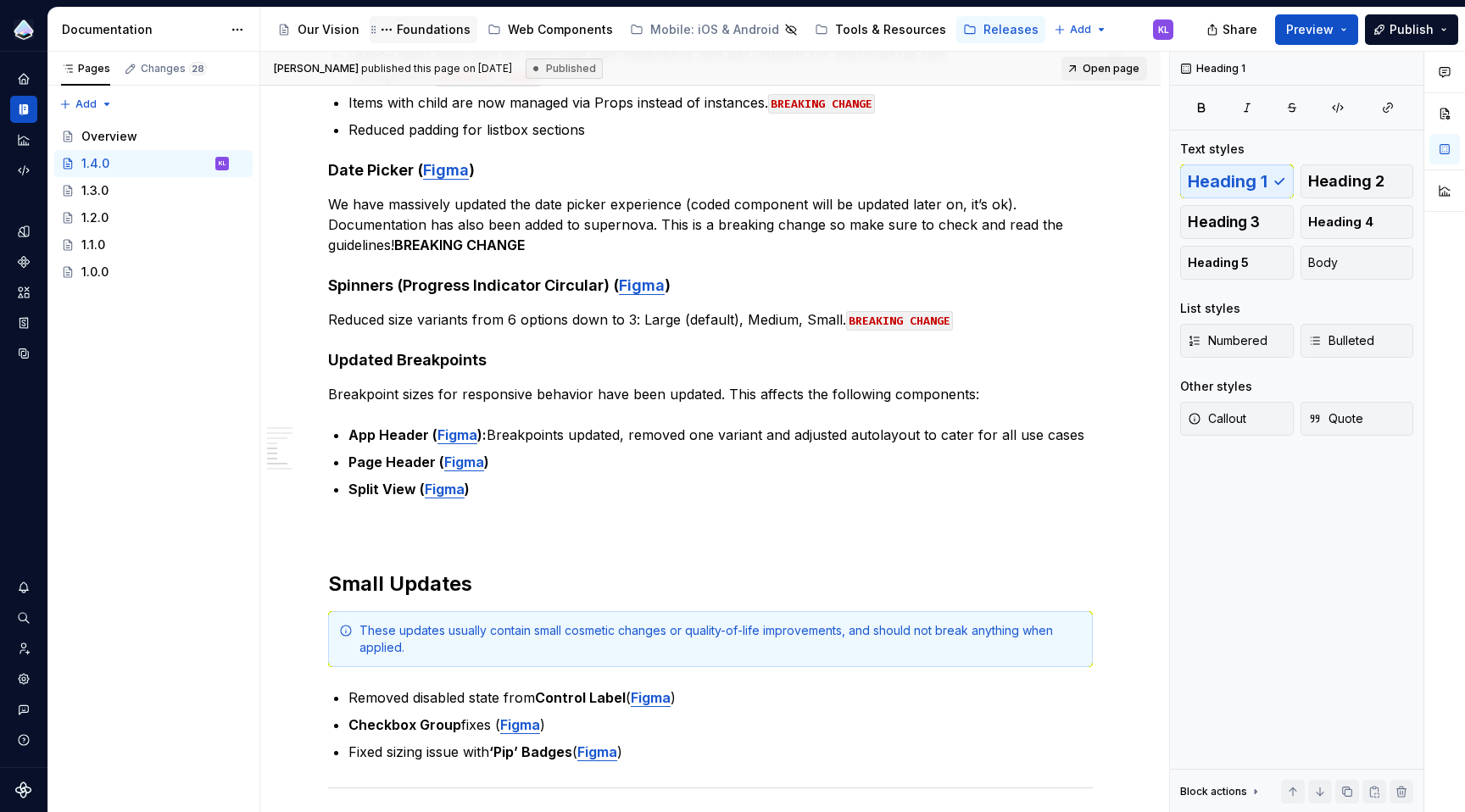
type textarea "*"
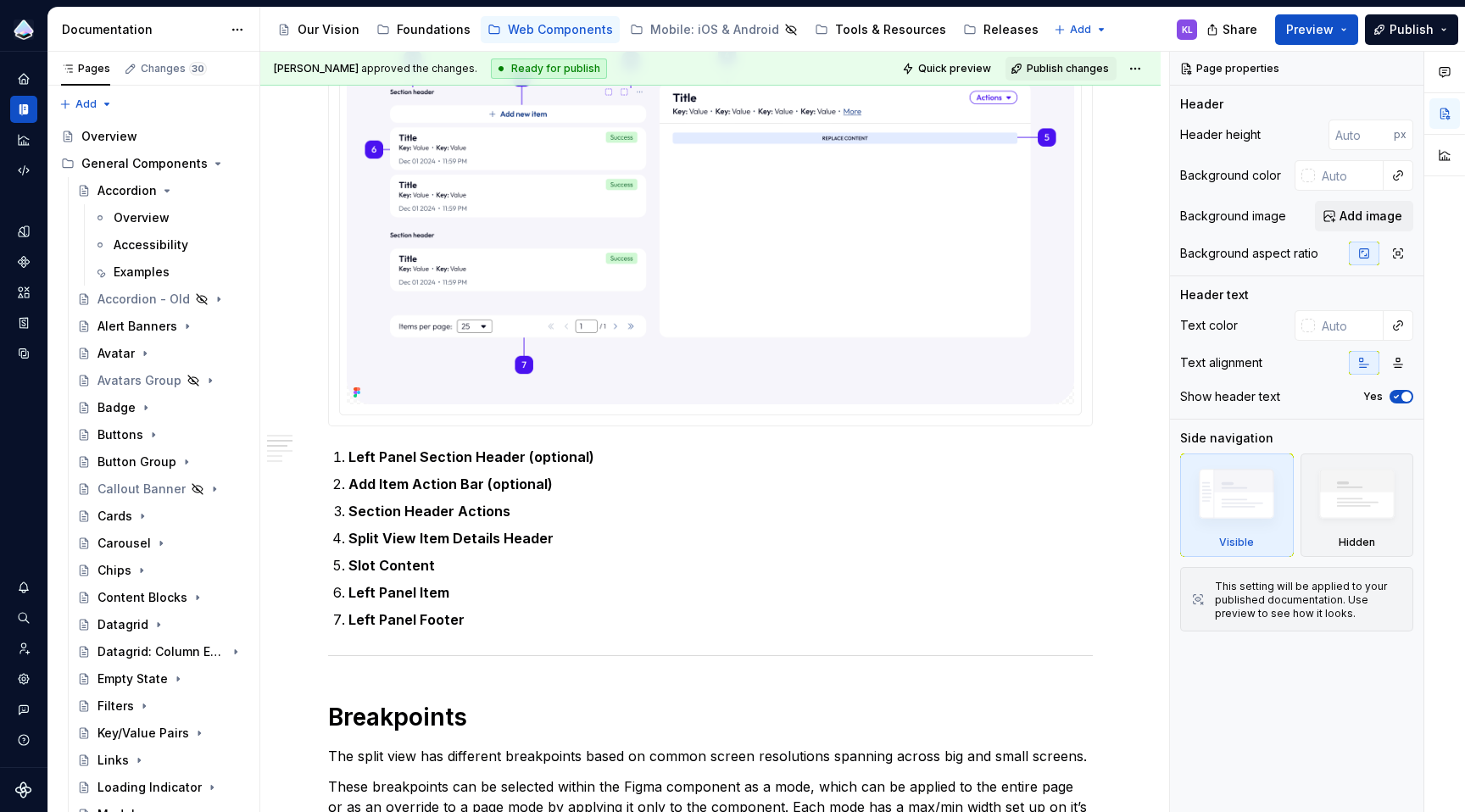
scroll to position [360, 0]
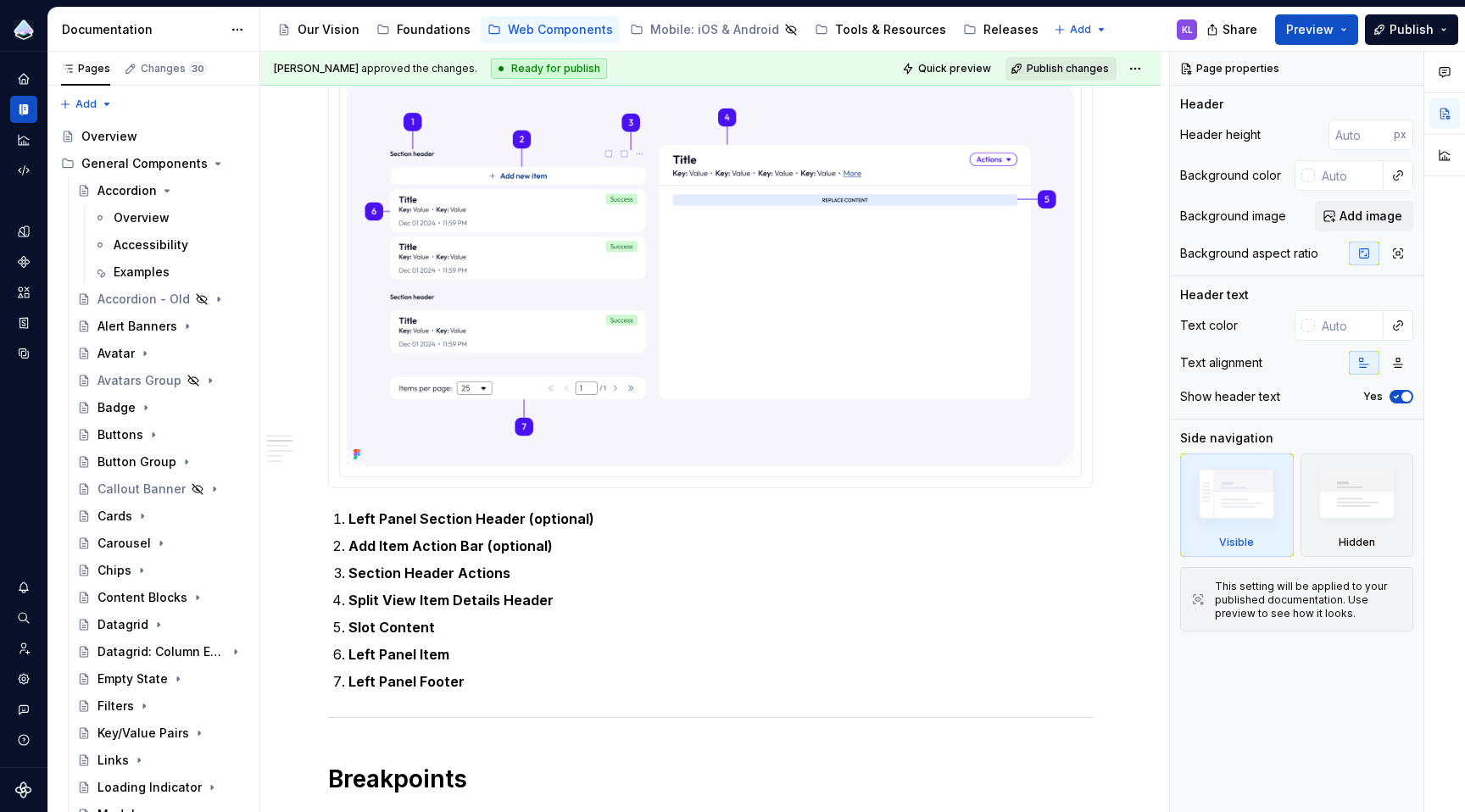
click at [1064, 67] on span "Publish changes" at bounding box center [1067, 68] width 82 height 14
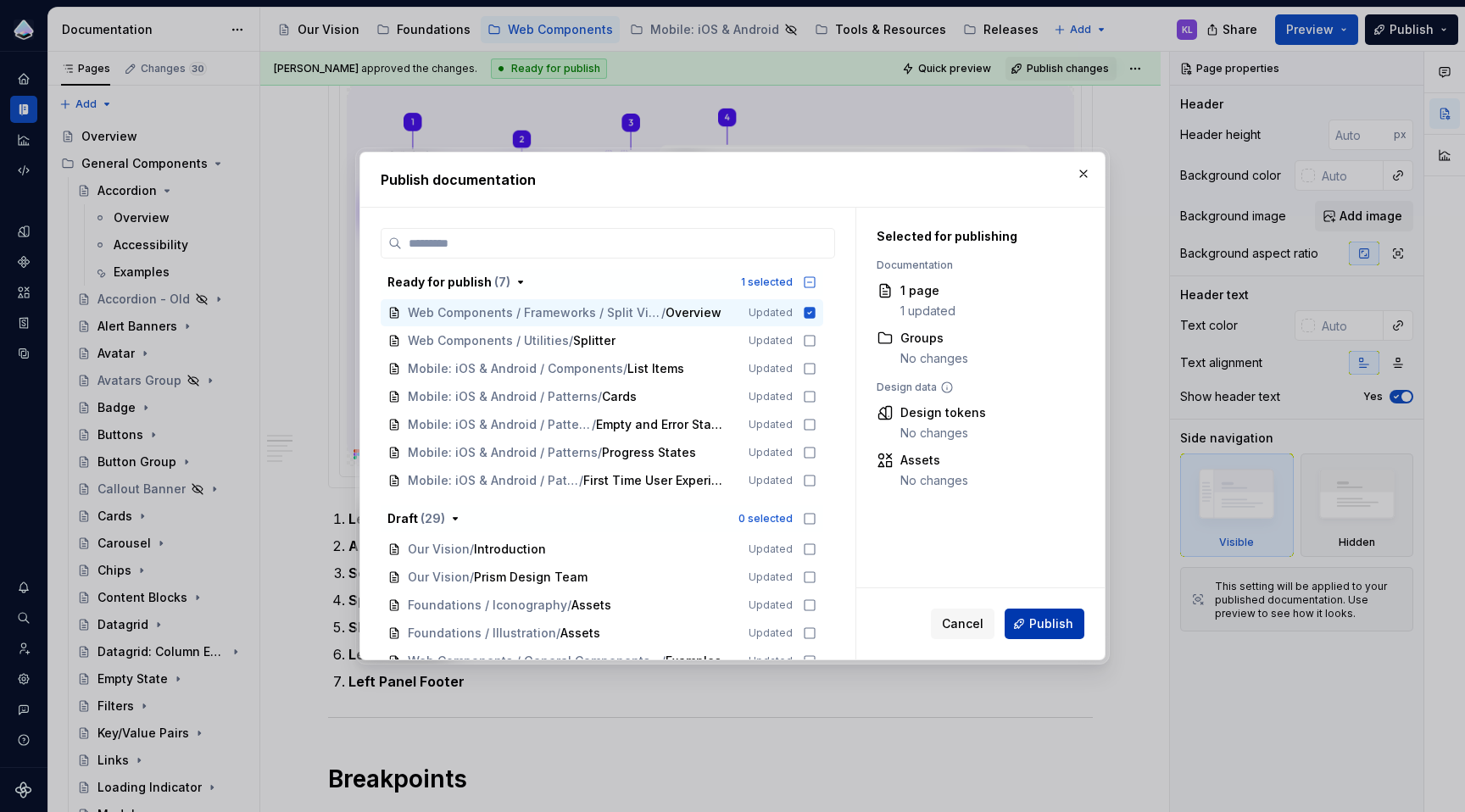
click at [1055, 622] on span "Publish" at bounding box center [1051, 624] width 44 height 17
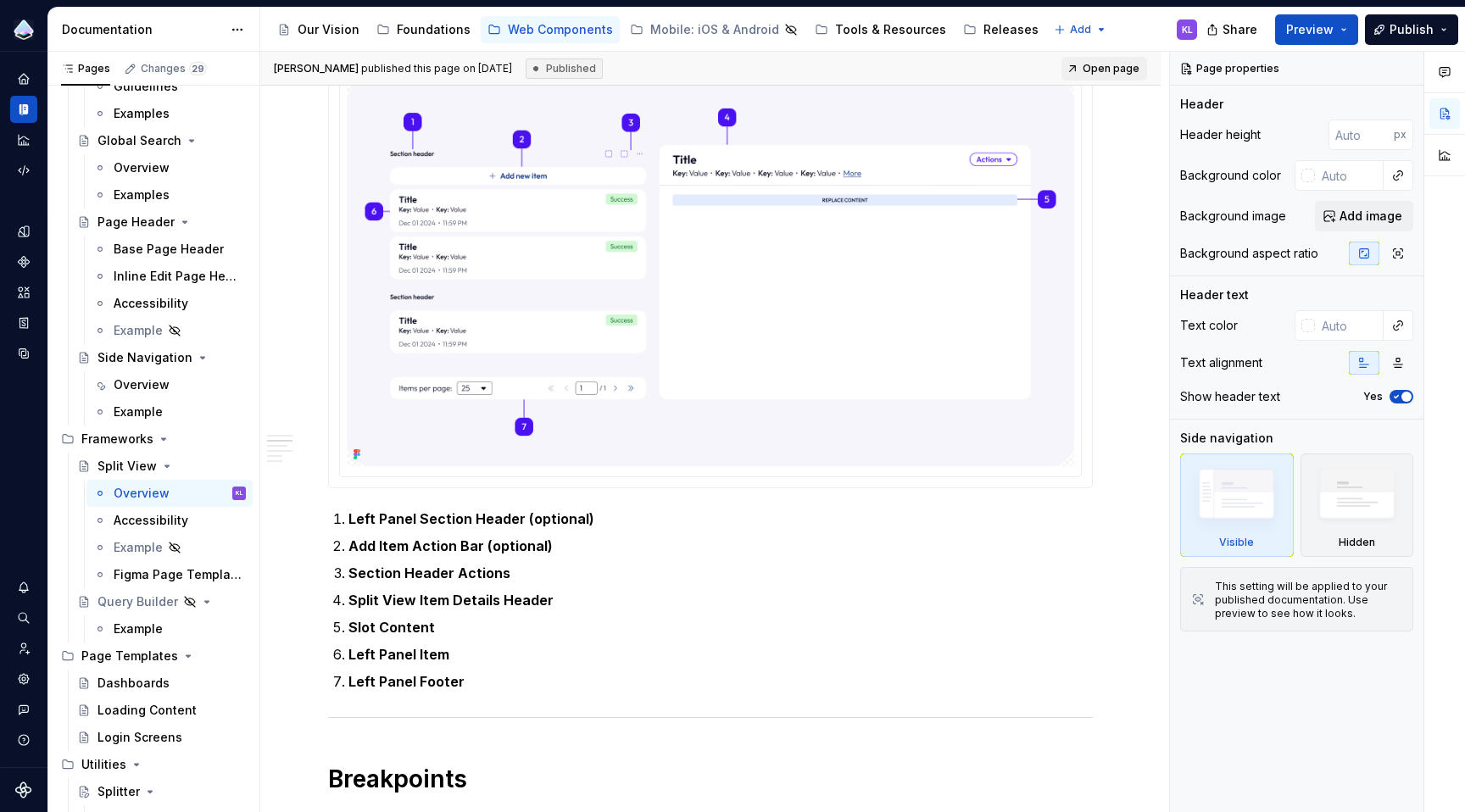
scroll to position [3728, 0]
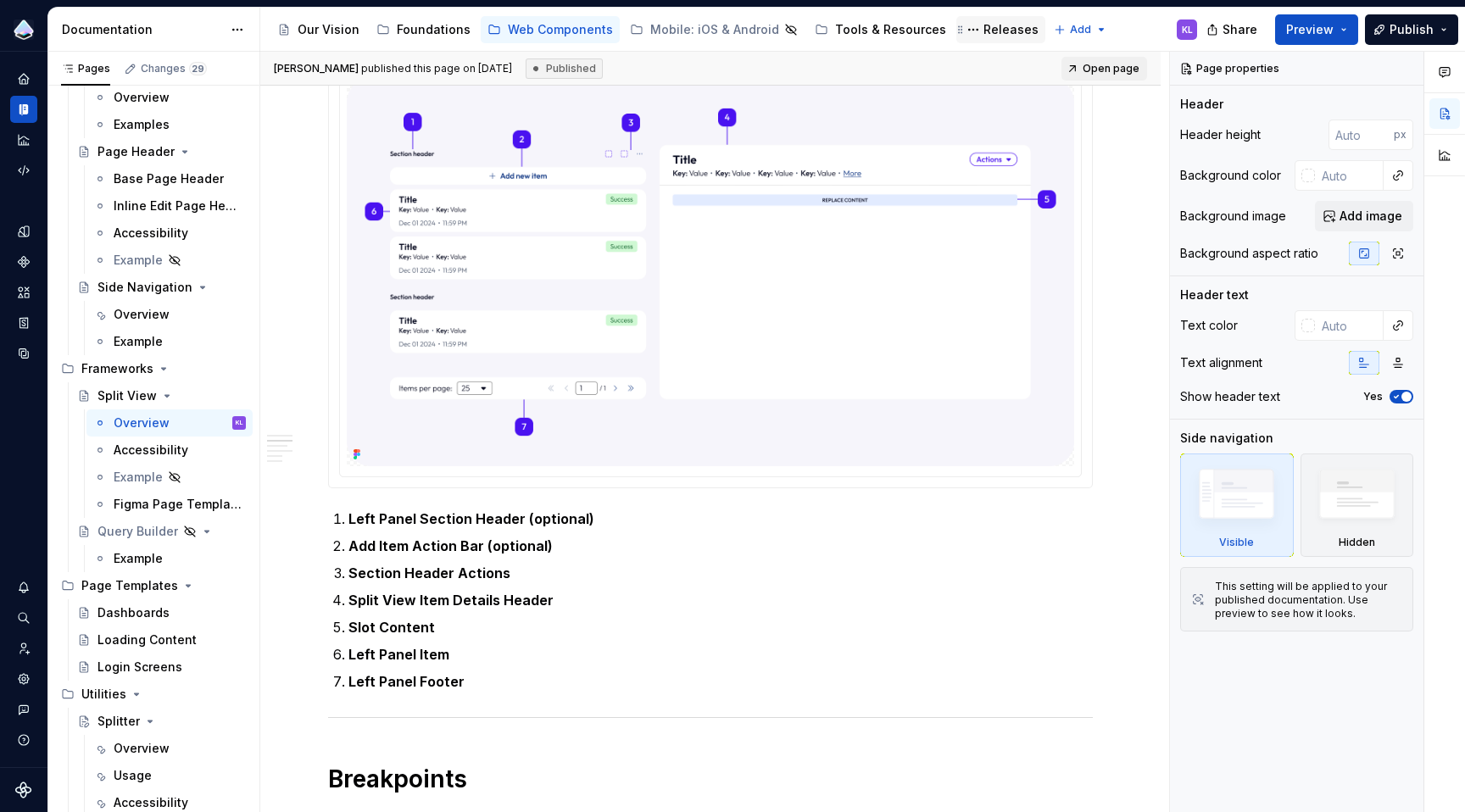
click at [983, 27] on div "Releases" at bounding box center [1011, 30] width 55 height 17
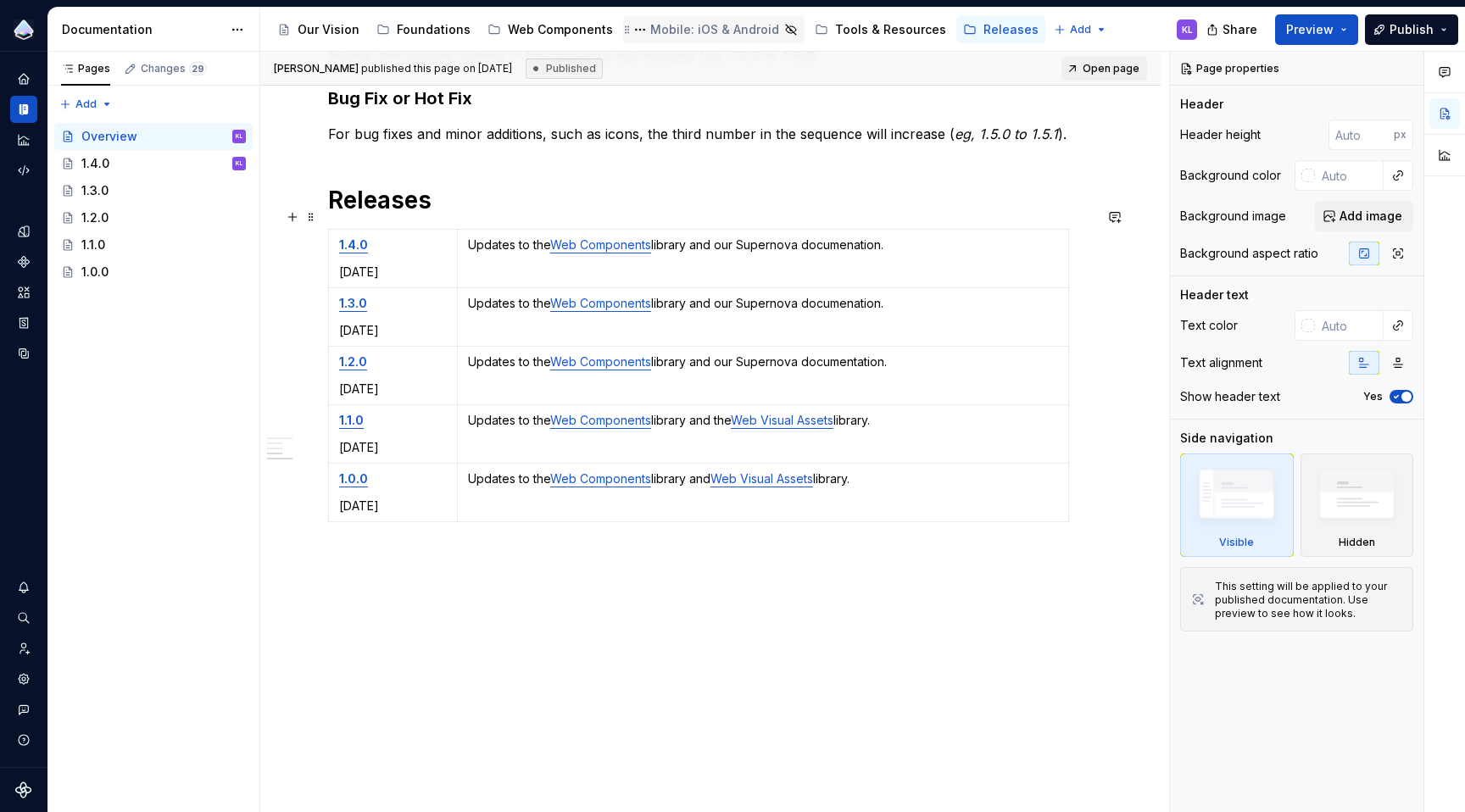
scroll to position [111, 0]
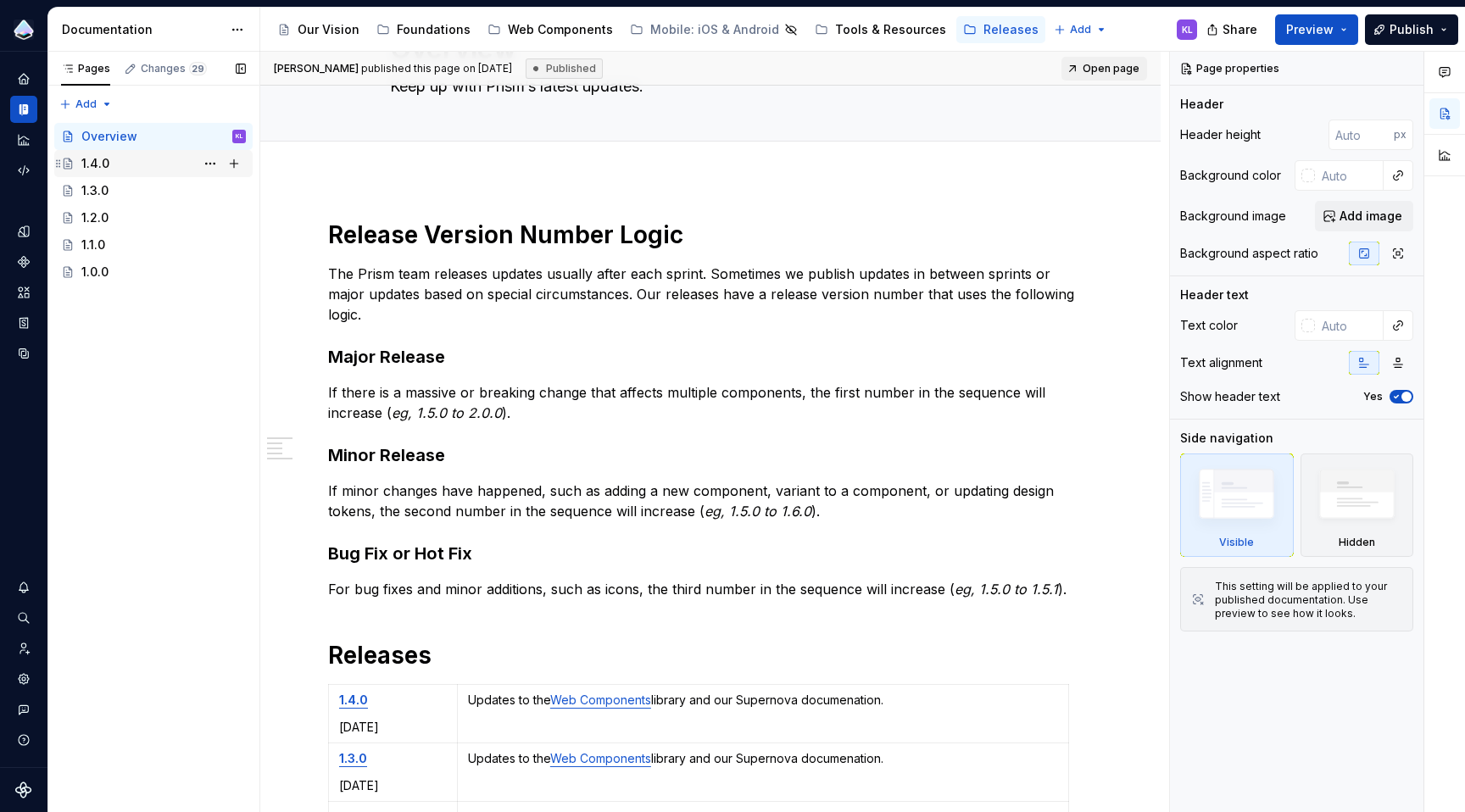
click at [129, 160] on div "1.4.0 KL" at bounding box center [163, 163] width 165 height 23
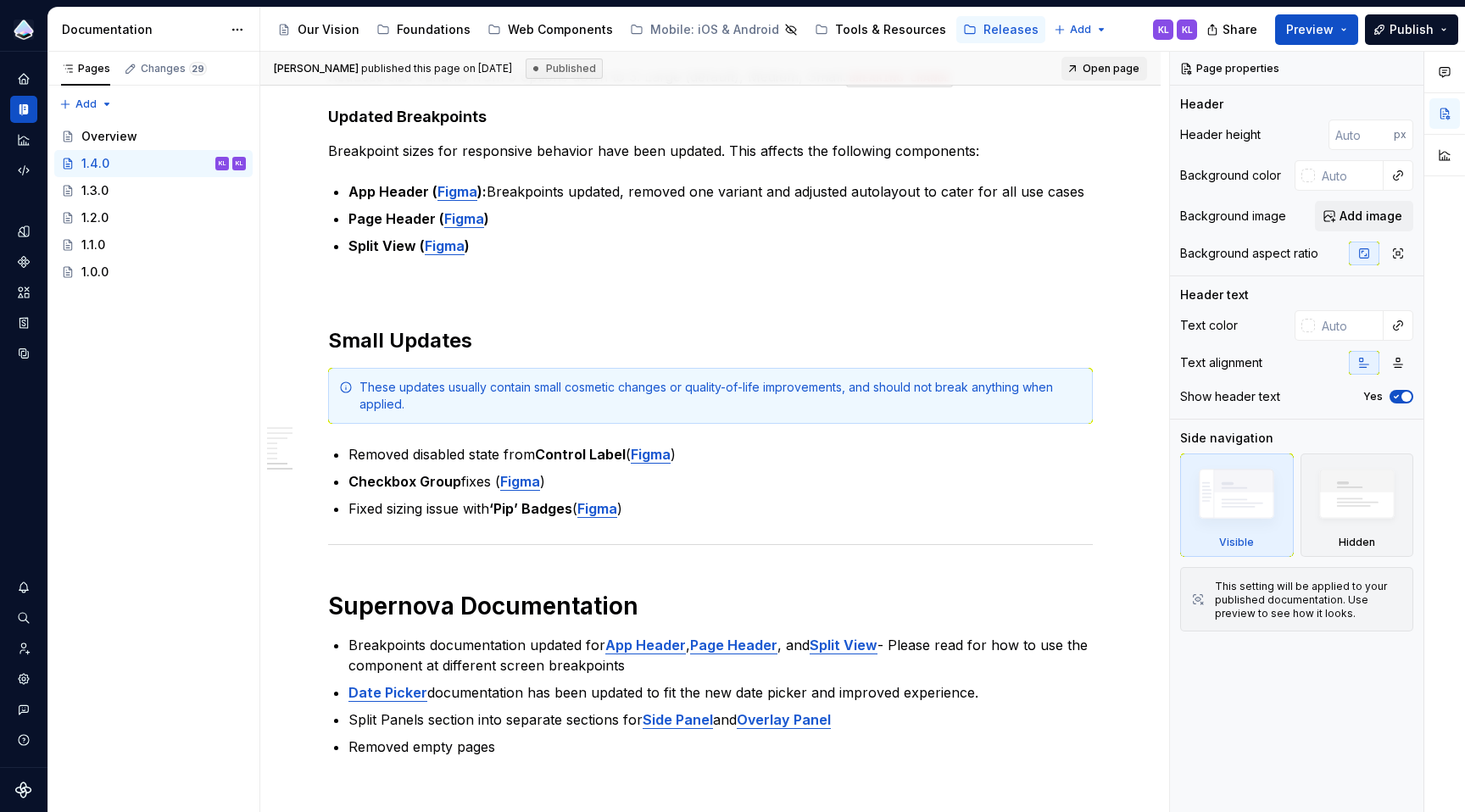
scroll to position [1030, 0]
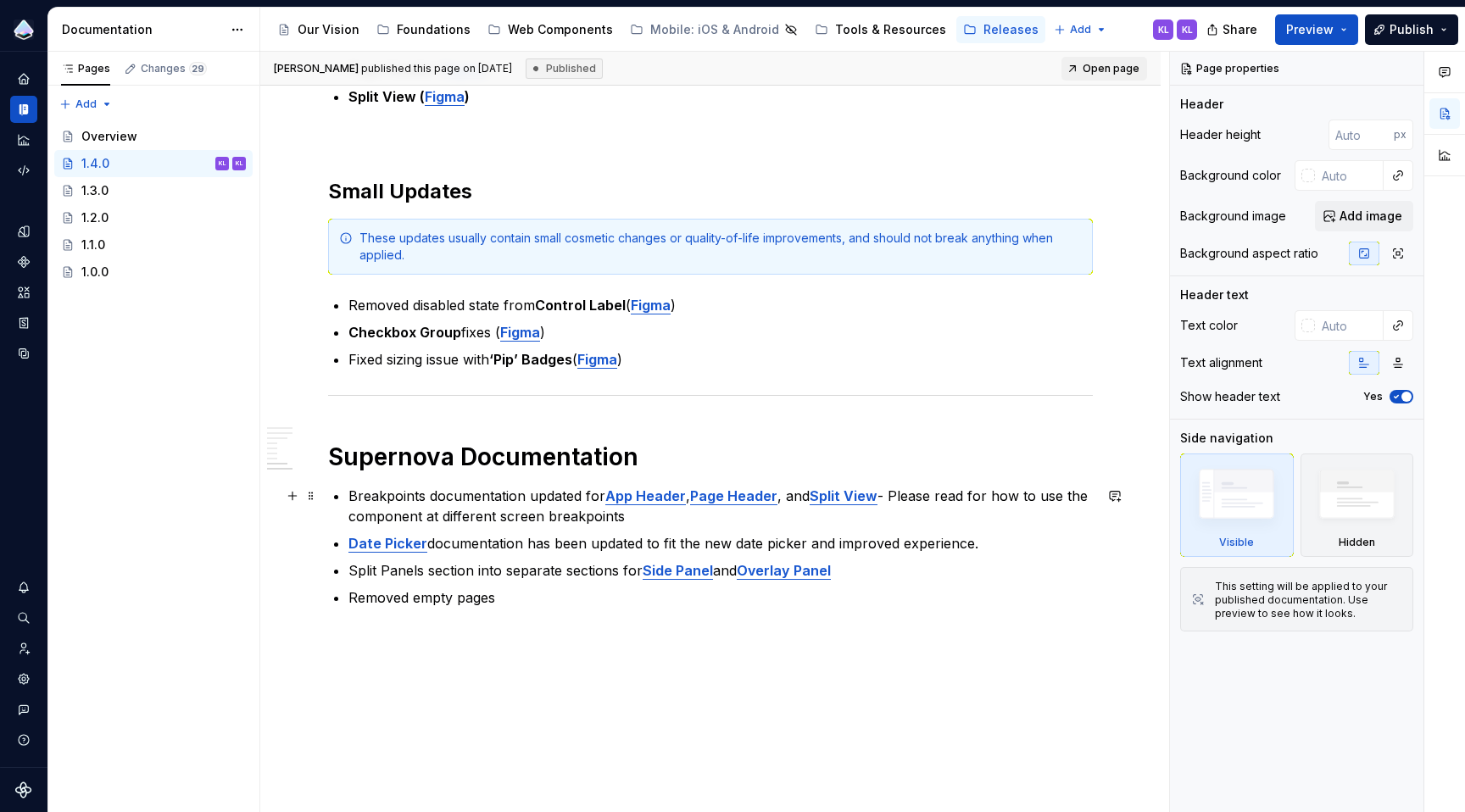
type textarea "*"
click at [875, 493] on strong "Split View" at bounding box center [843, 495] width 68 height 17
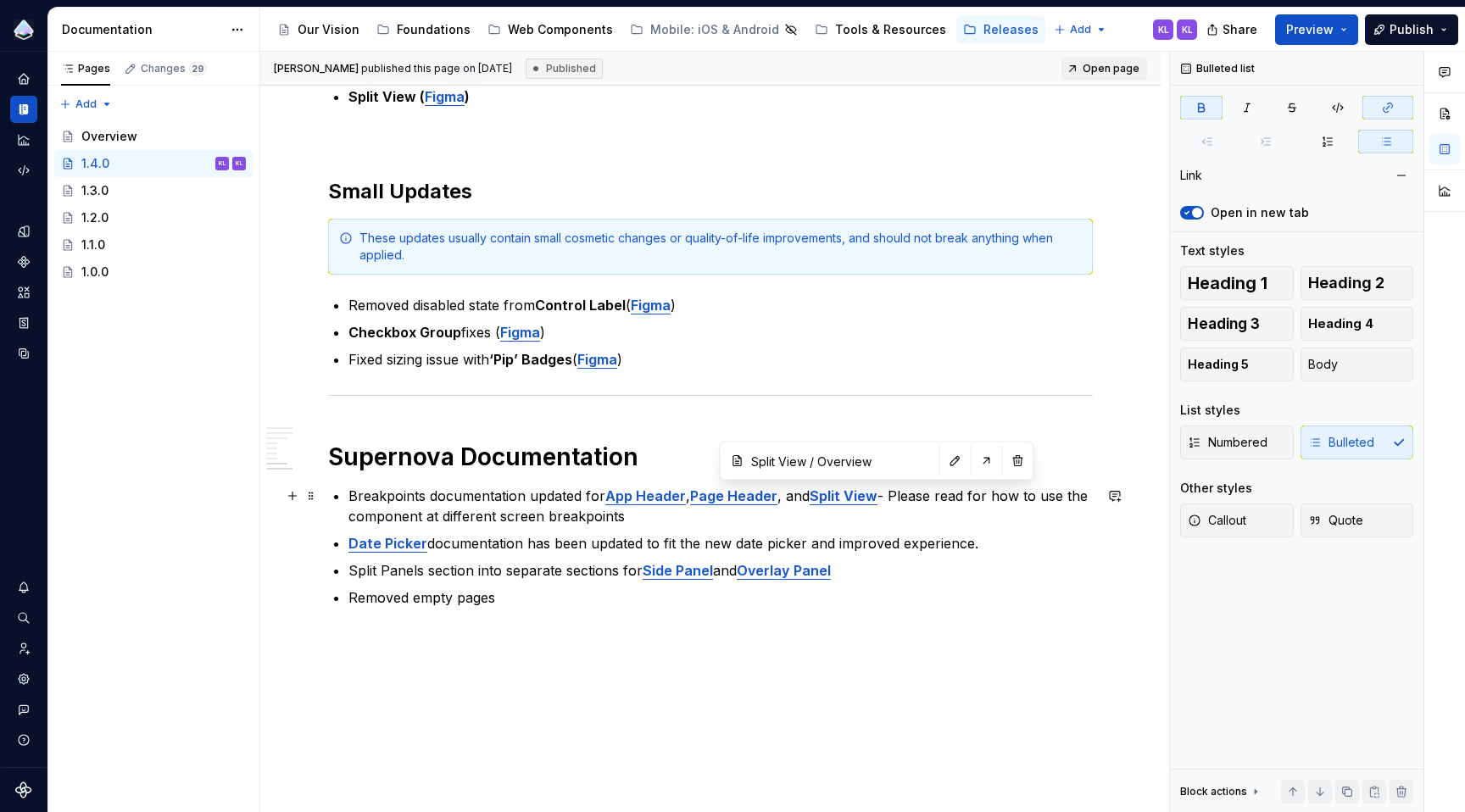
click at [856, 494] on strong "Split View" at bounding box center [843, 495] width 68 height 17
type input "Split View / Overview/ Breakpoints"
click at [943, 461] on button "button" at bounding box center [955, 460] width 23 height 23
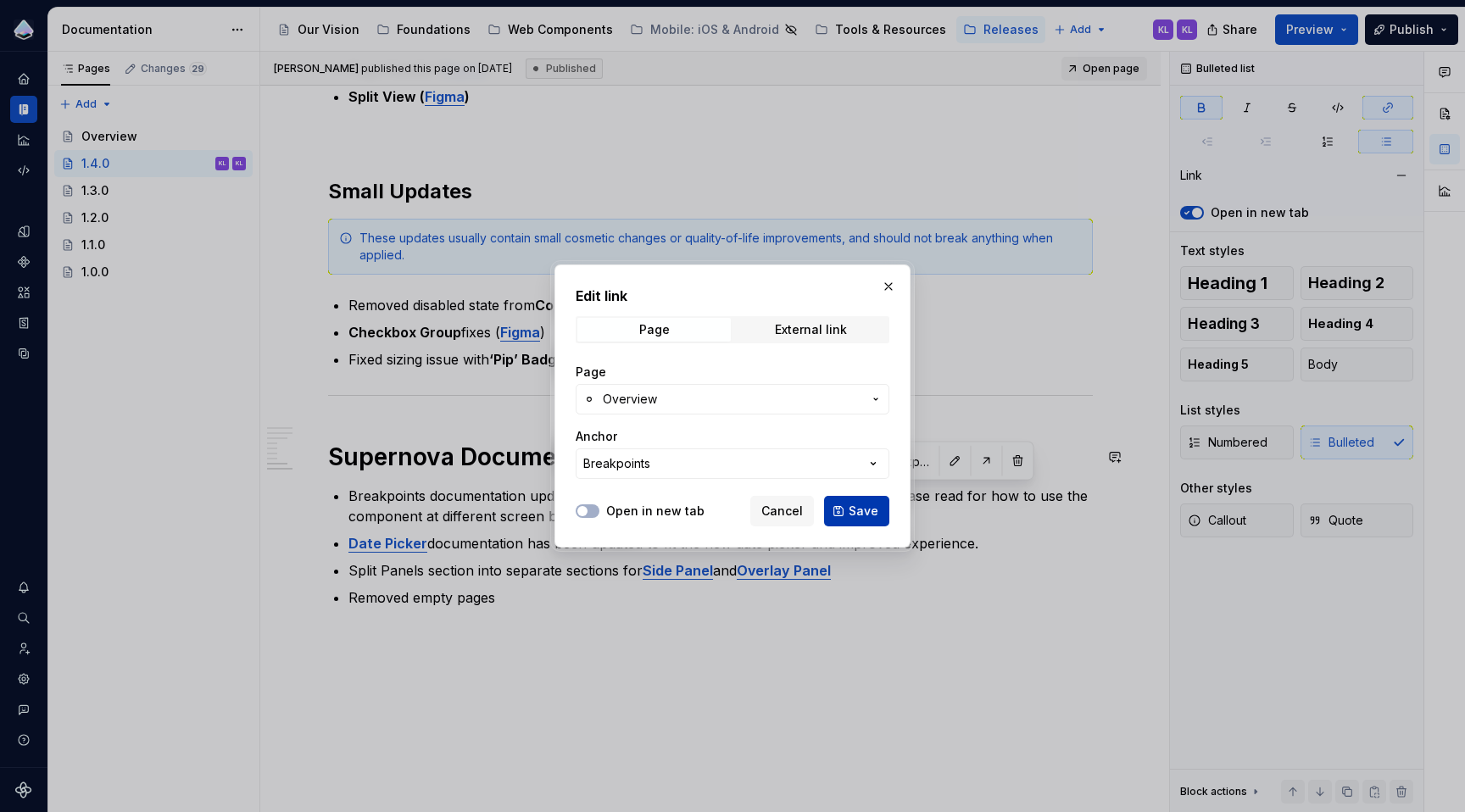
click at [852, 506] on span "Save" at bounding box center [863, 511] width 30 height 17
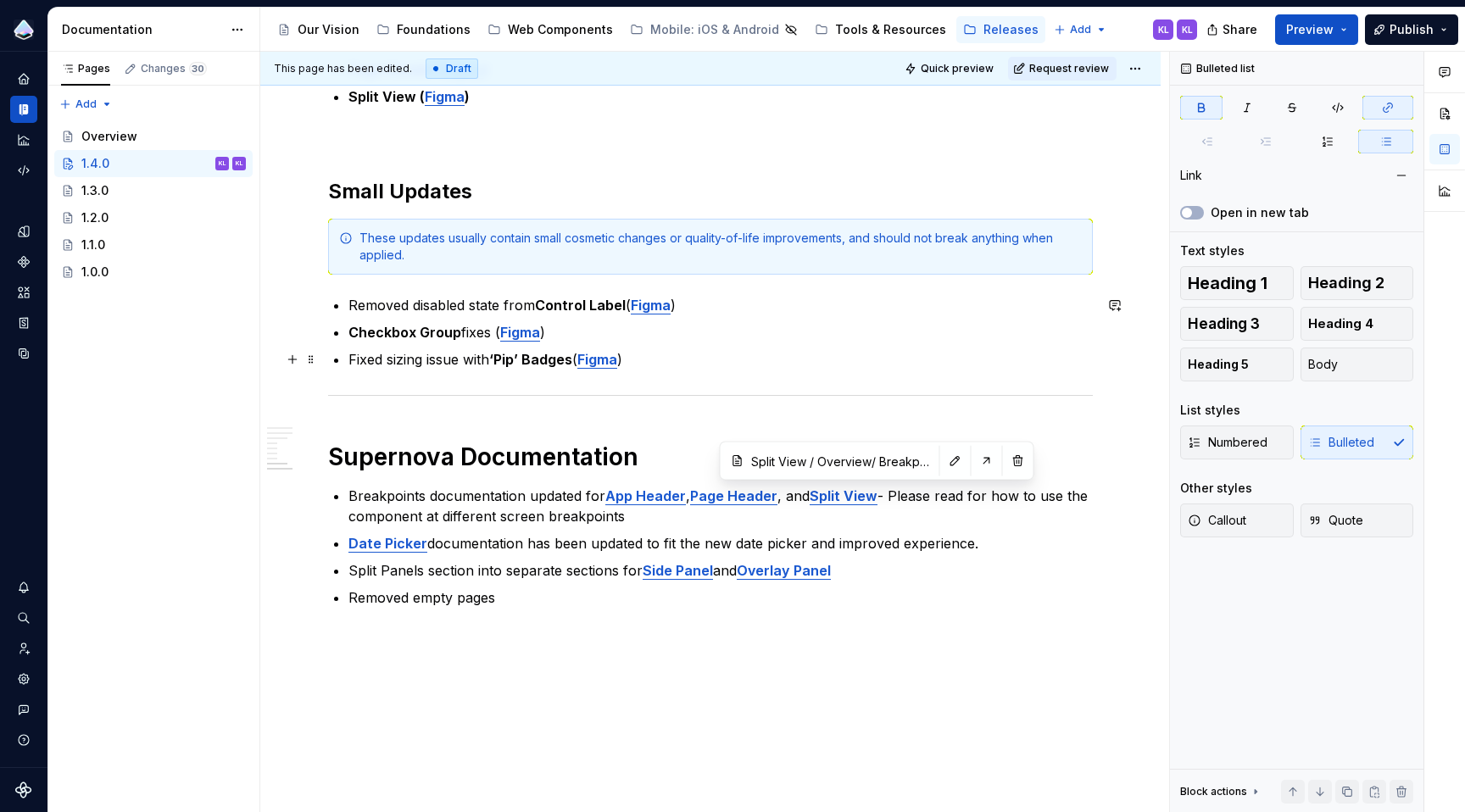
click at [607, 360] on strong "Figma" at bounding box center [597, 359] width 40 height 17
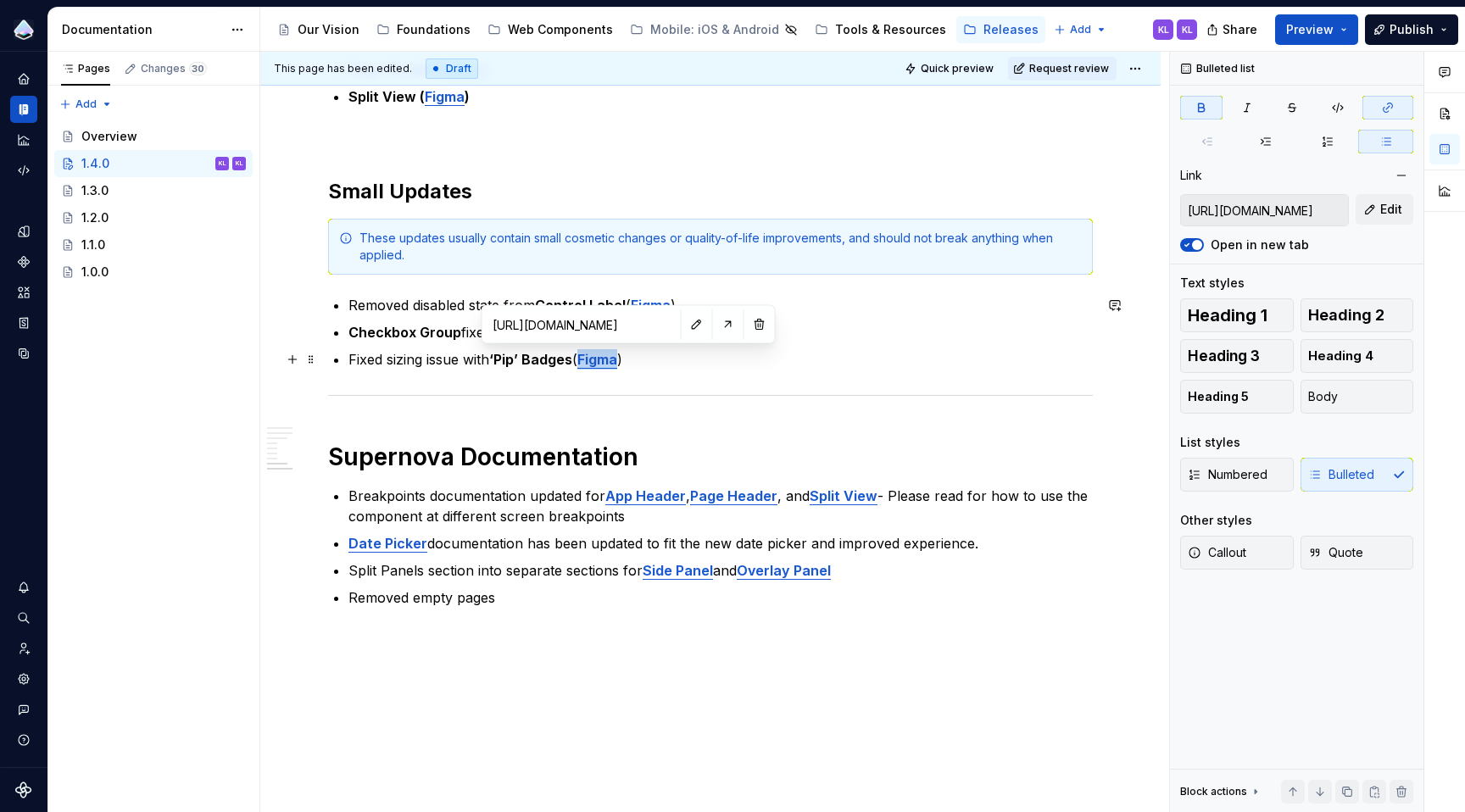
click at [607, 360] on strong "Figma" at bounding box center [597, 359] width 40 height 17
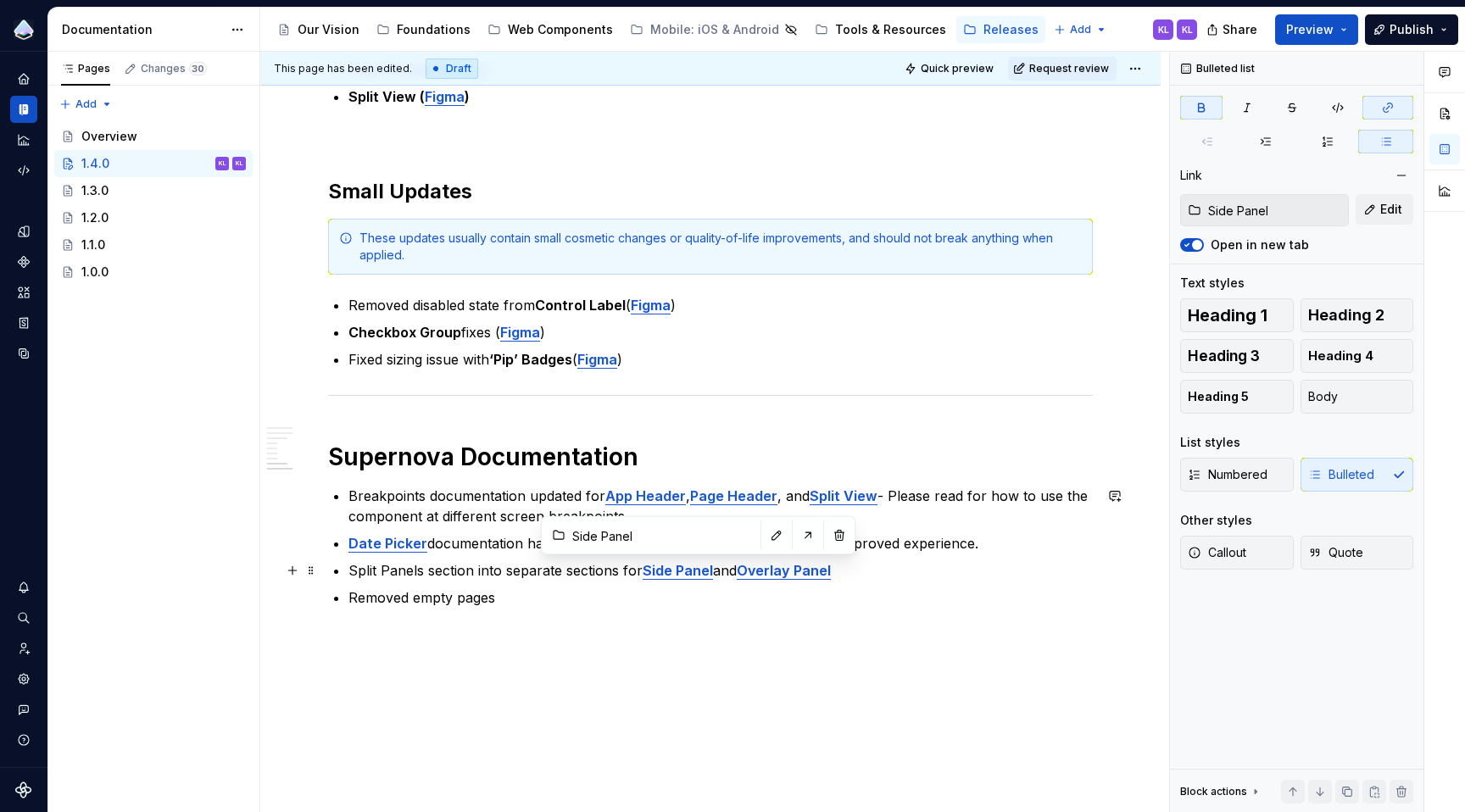
click at [676, 575] on strong "Side Panel" at bounding box center [678, 571] width 71 height 17
click at [834, 495] on strong "Split View" at bounding box center [843, 495] width 68 height 17
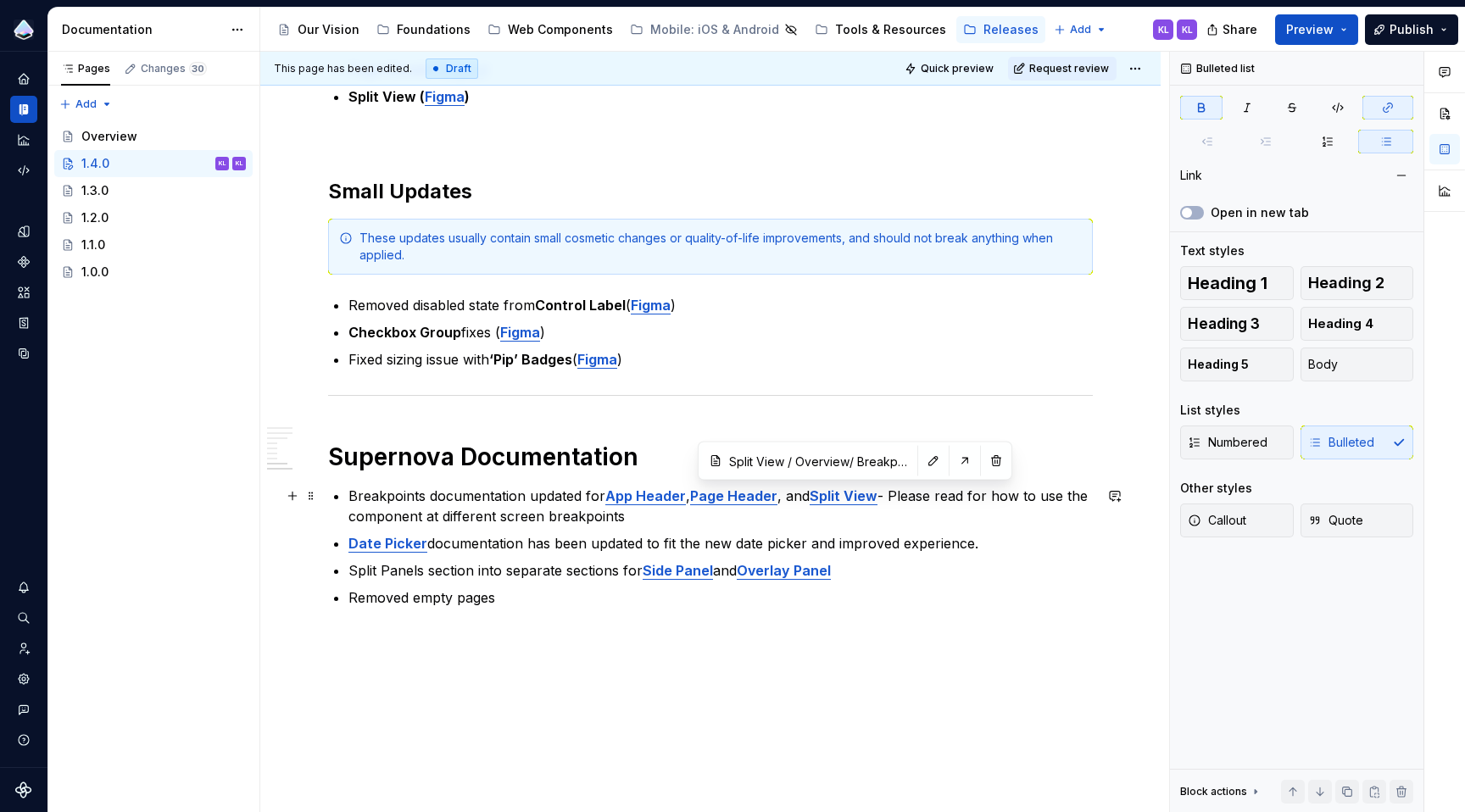
click at [834, 495] on strong "Split View" at bounding box center [843, 495] width 68 height 17
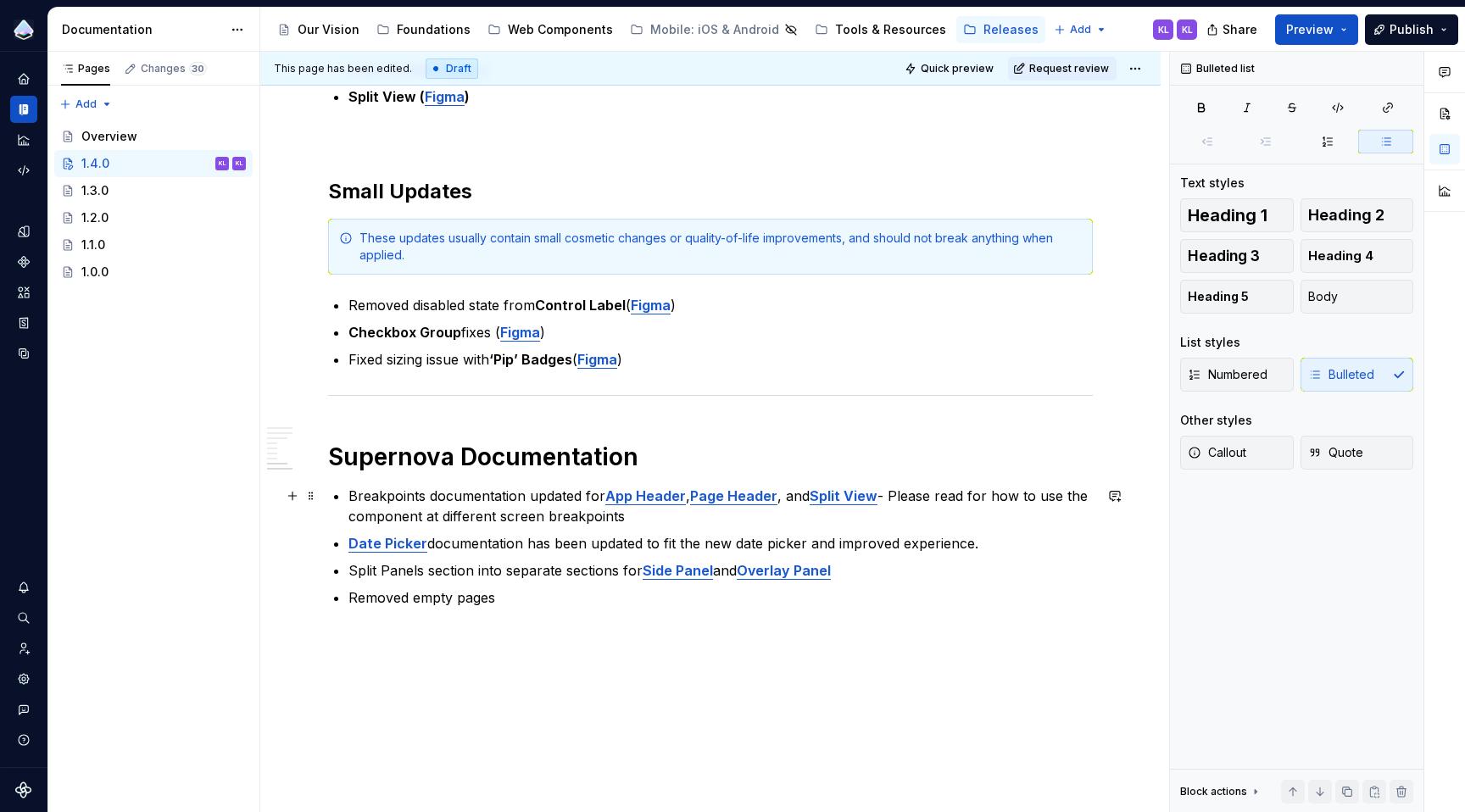
click at [808, 497] on p "Breakpoints documentation updated for App Header , Page Header , and Split View…" at bounding box center [720, 507] width 744 height 41
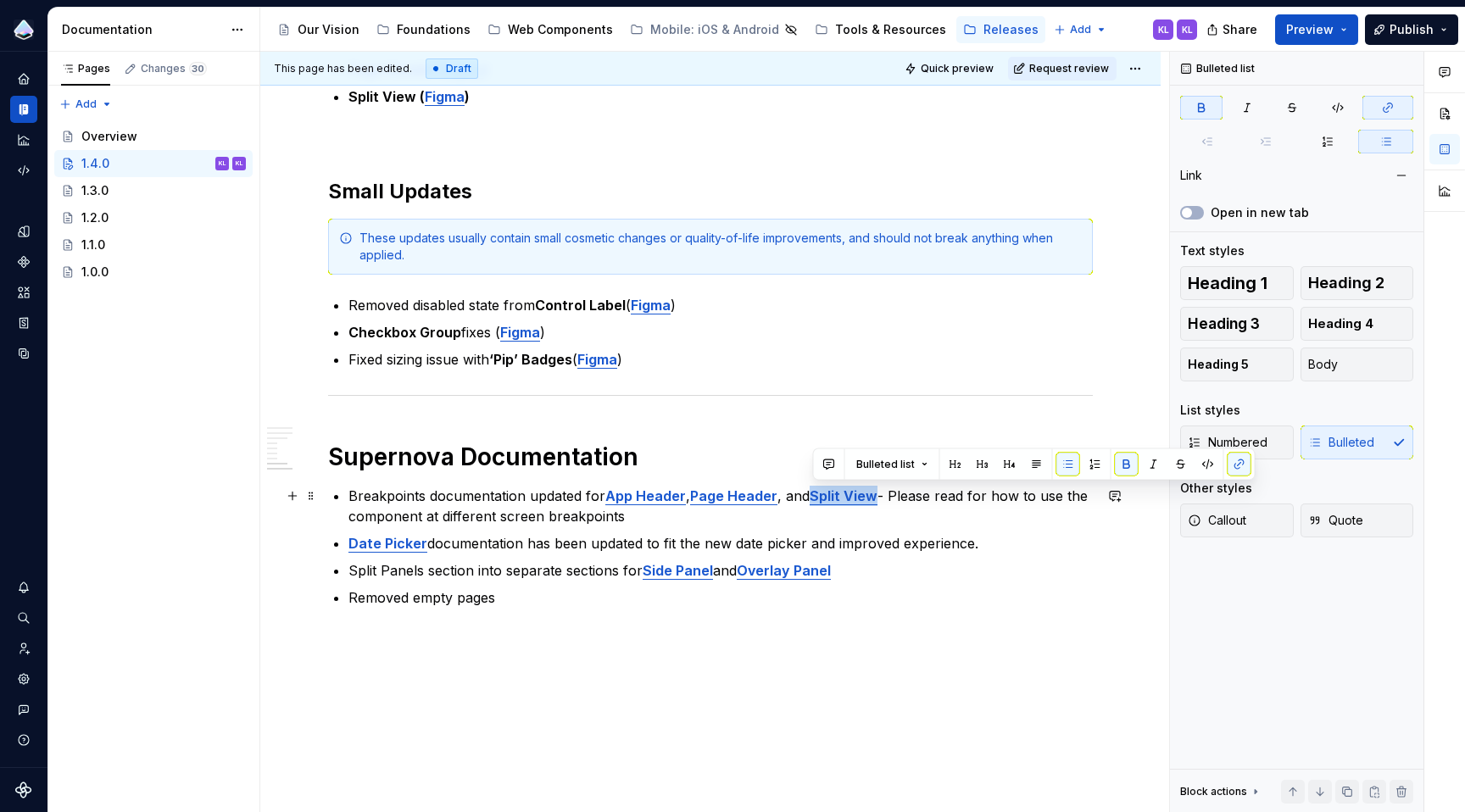
drag, startPoint x: 814, startPoint y: 496, endPoint x: 875, endPoint y: 497, distance: 61.0
click at [875, 497] on strong "Split View" at bounding box center [843, 495] width 68 height 17
click at [1240, 467] on button "button" at bounding box center [1239, 464] width 23 height 23
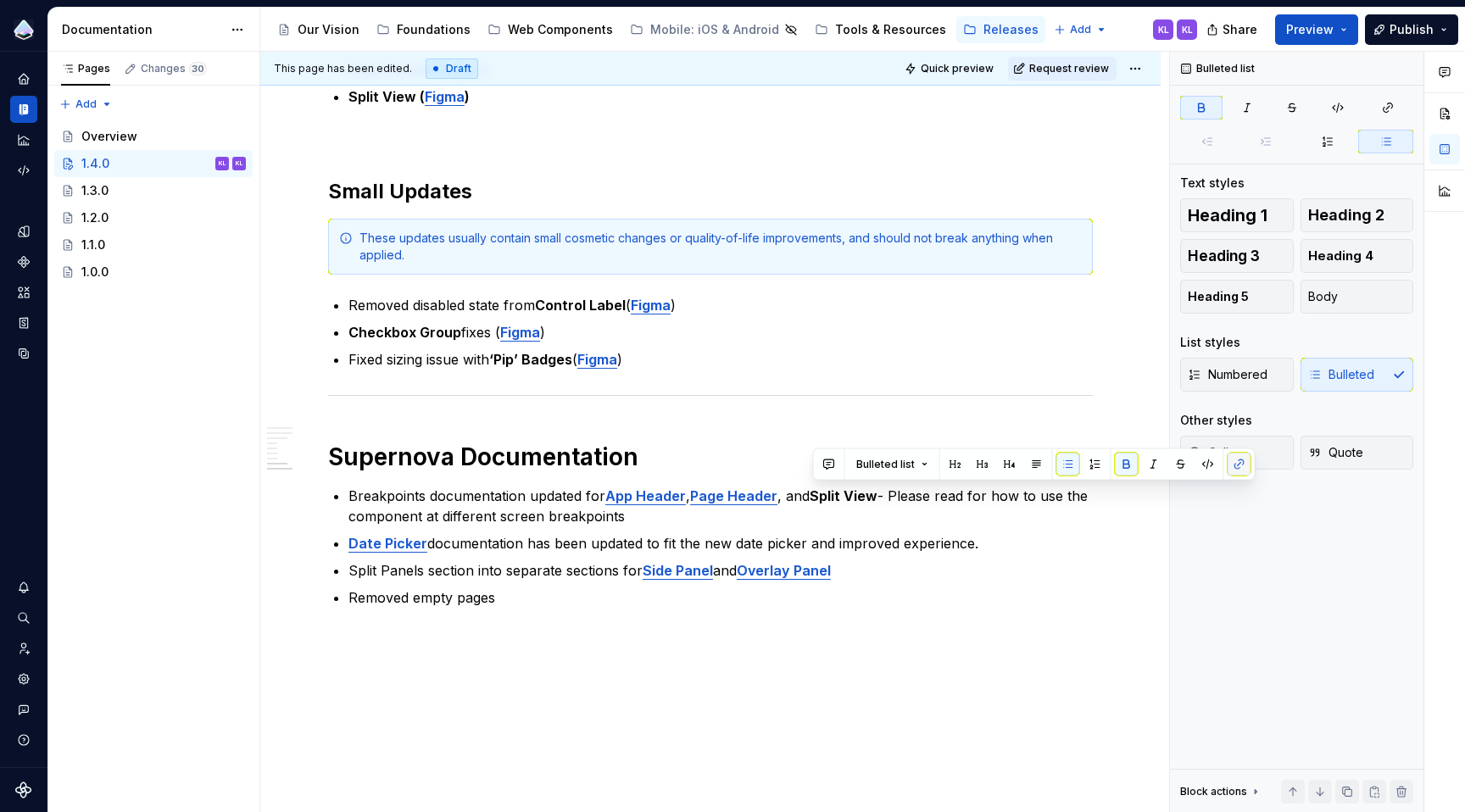
click at [1240, 467] on button "button" at bounding box center [1239, 464] width 23 height 23
click at [1236, 465] on button "button" at bounding box center [1239, 464] width 23 height 23
click at [1045, 529] on ul "Breakpoints documentation updated for App Header , Page Header , and Split View…" at bounding box center [720, 547] width 744 height 122
click at [893, 508] on p "Breakpoints documentation updated for App Header , Page Header , and Split View…" at bounding box center [720, 507] width 744 height 41
drag, startPoint x: 814, startPoint y: 494, endPoint x: 877, endPoint y: 492, distance: 63.0
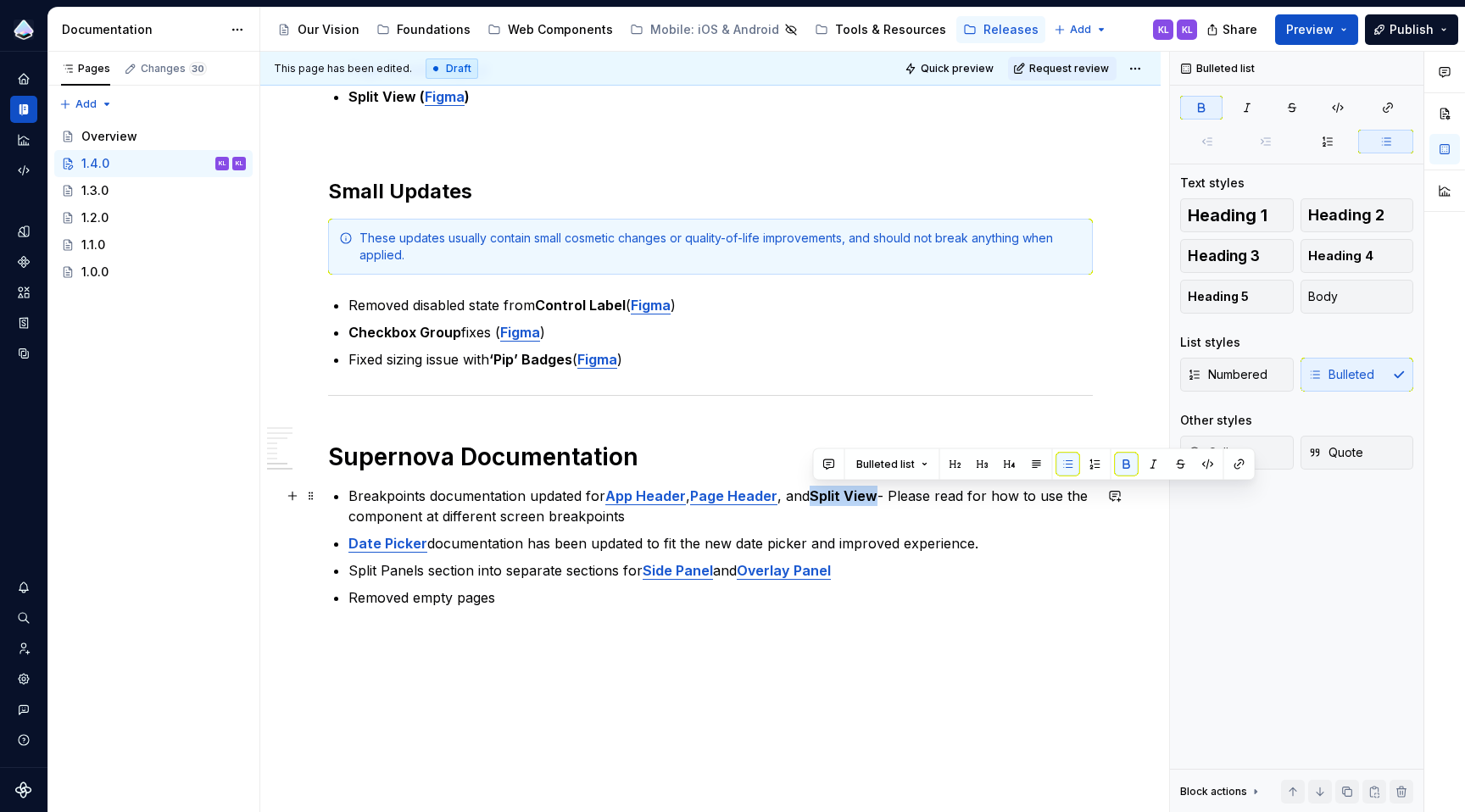
click at [877, 492] on p "Breakpoints documentation updated for App Header , Page Header , and Split View…" at bounding box center [720, 507] width 744 height 41
click at [1234, 461] on button "button" at bounding box center [1239, 464] width 23 height 23
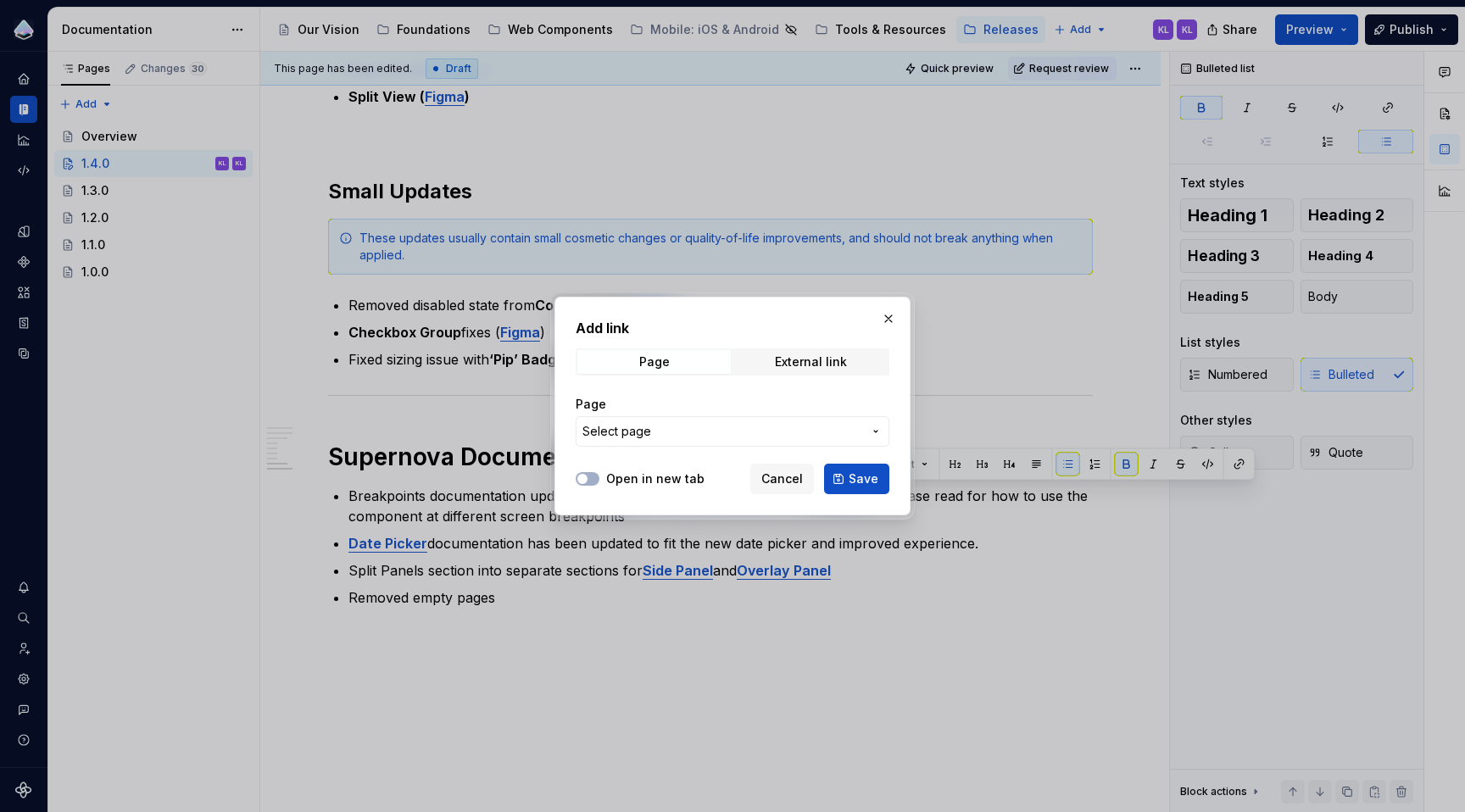
click at [807, 427] on span "Select page" at bounding box center [722, 431] width 279 height 17
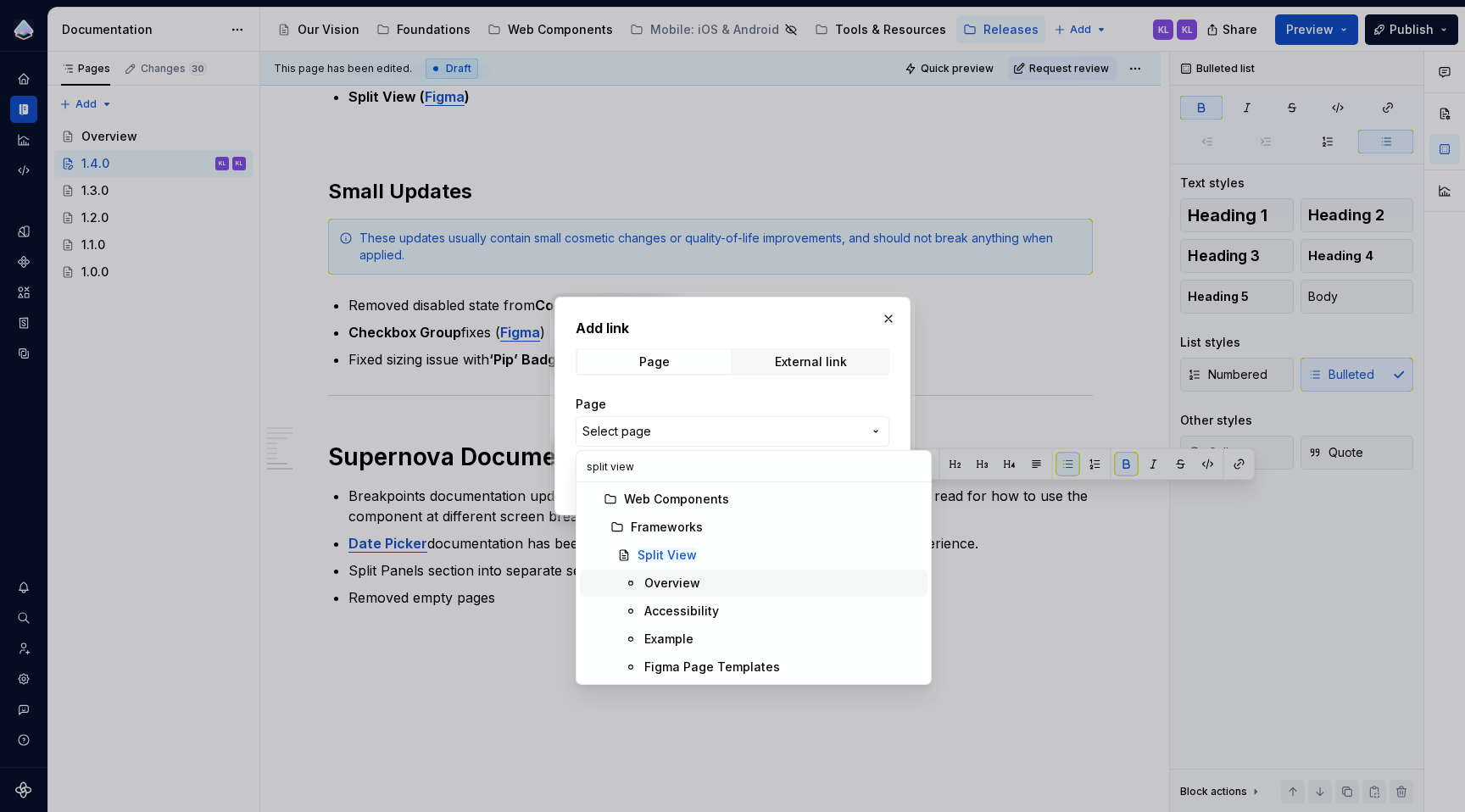
type input "split view"
click at [727, 582] on div "Overview" at bounding box center [782, 583] width 277 height 17
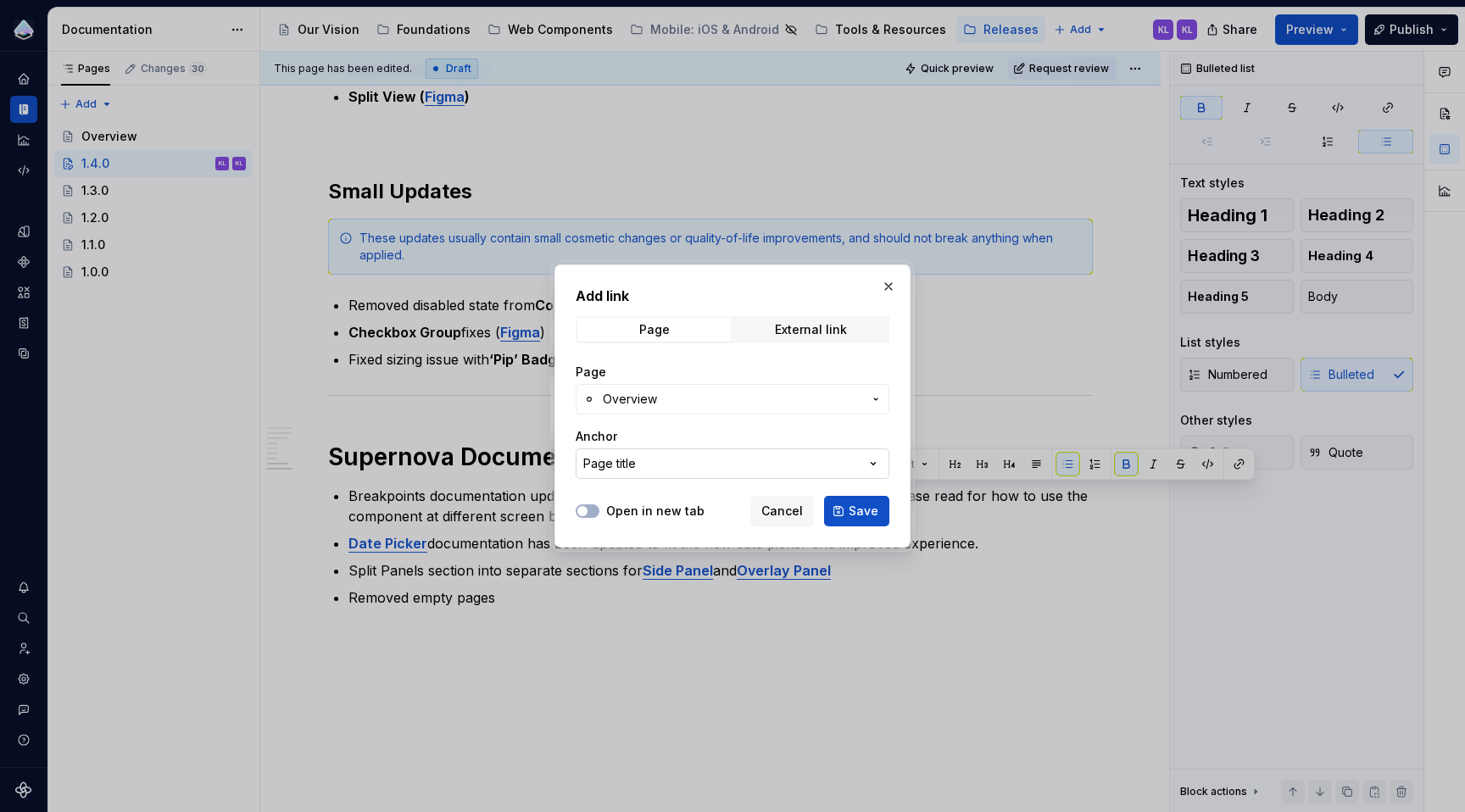
click at [729, 462] on button "Page title" at bounding box center [732, 464] width 314 height 31
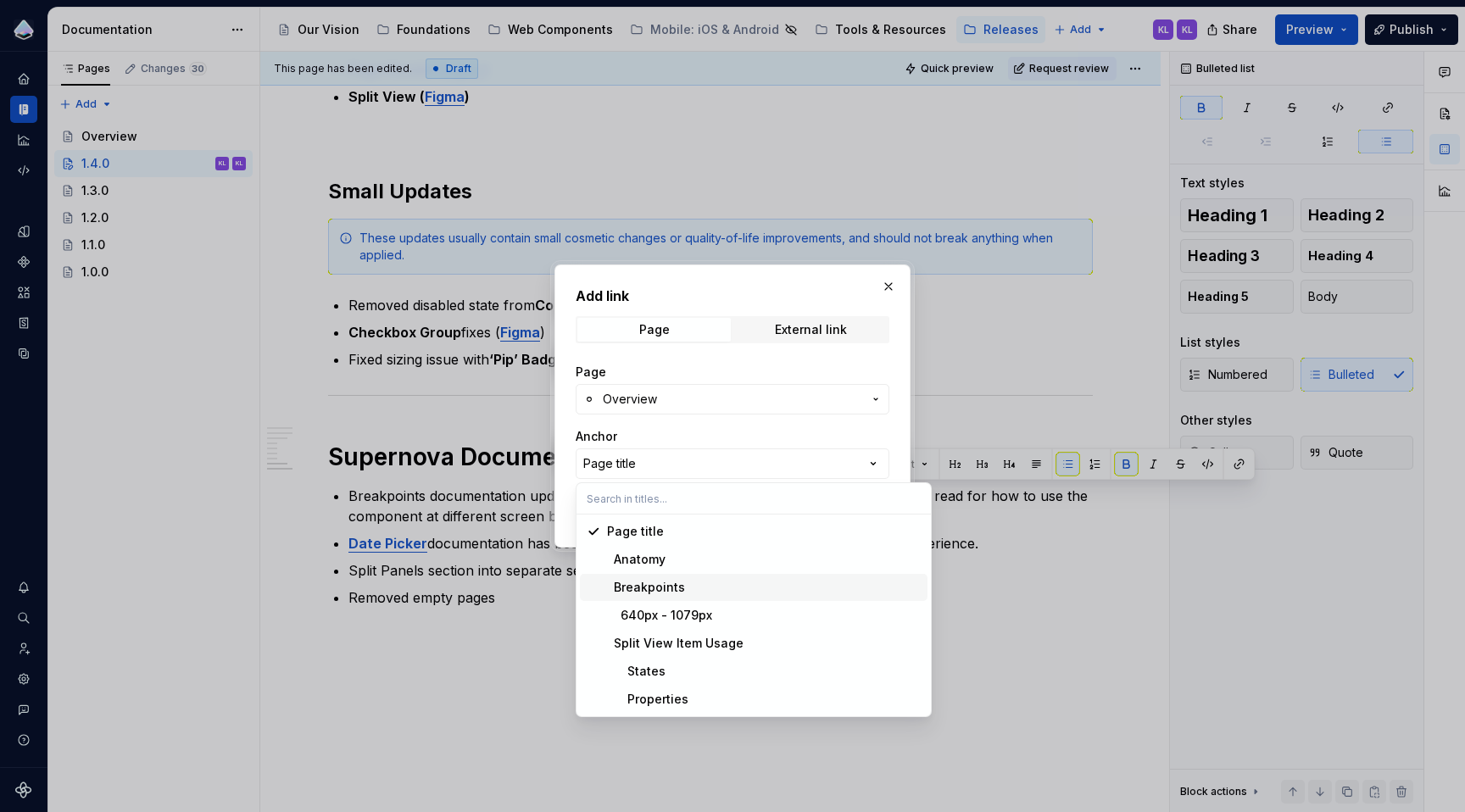
click at [727, 595] on div "Breakpoints" at bounding box center [764, 588] width 314 height 17
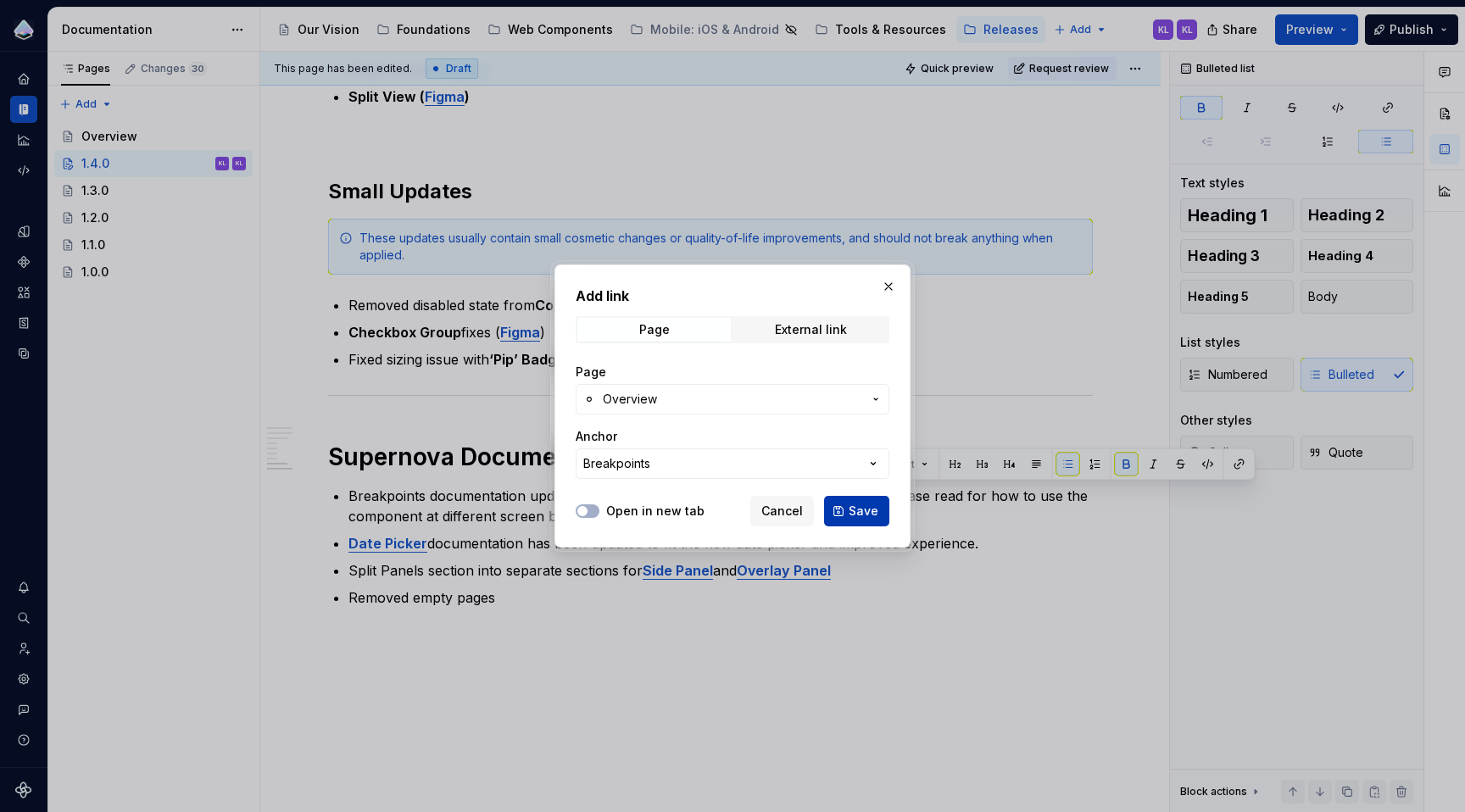
click at [847, 504] on button "Save" at bounding box center [857, 511] width 65 height 31
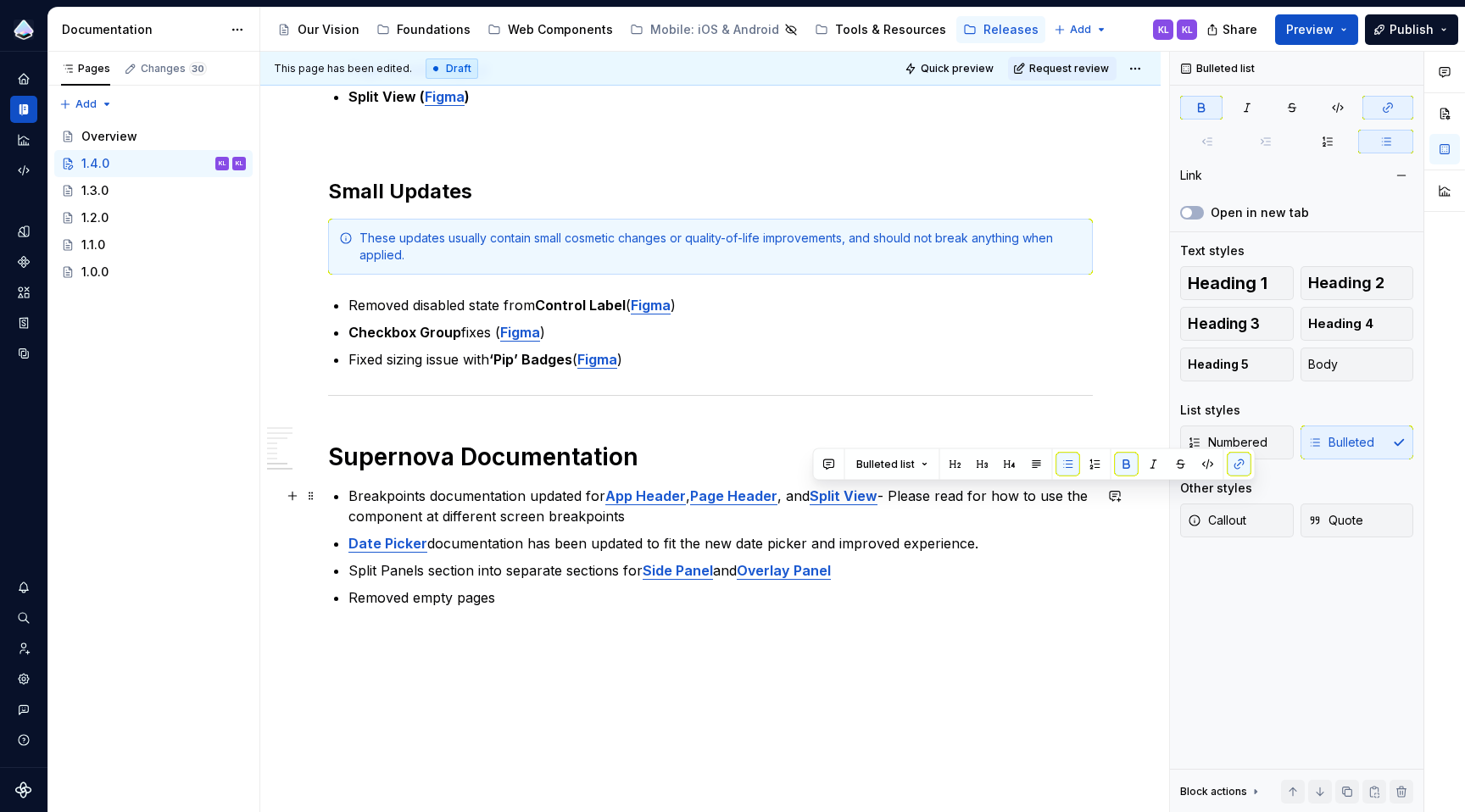
click at [852, 525] on p "Breakpoints documentation updated for App Header , Page Header , and Split View…" at bounding box center [720, 507] width 744 height 41
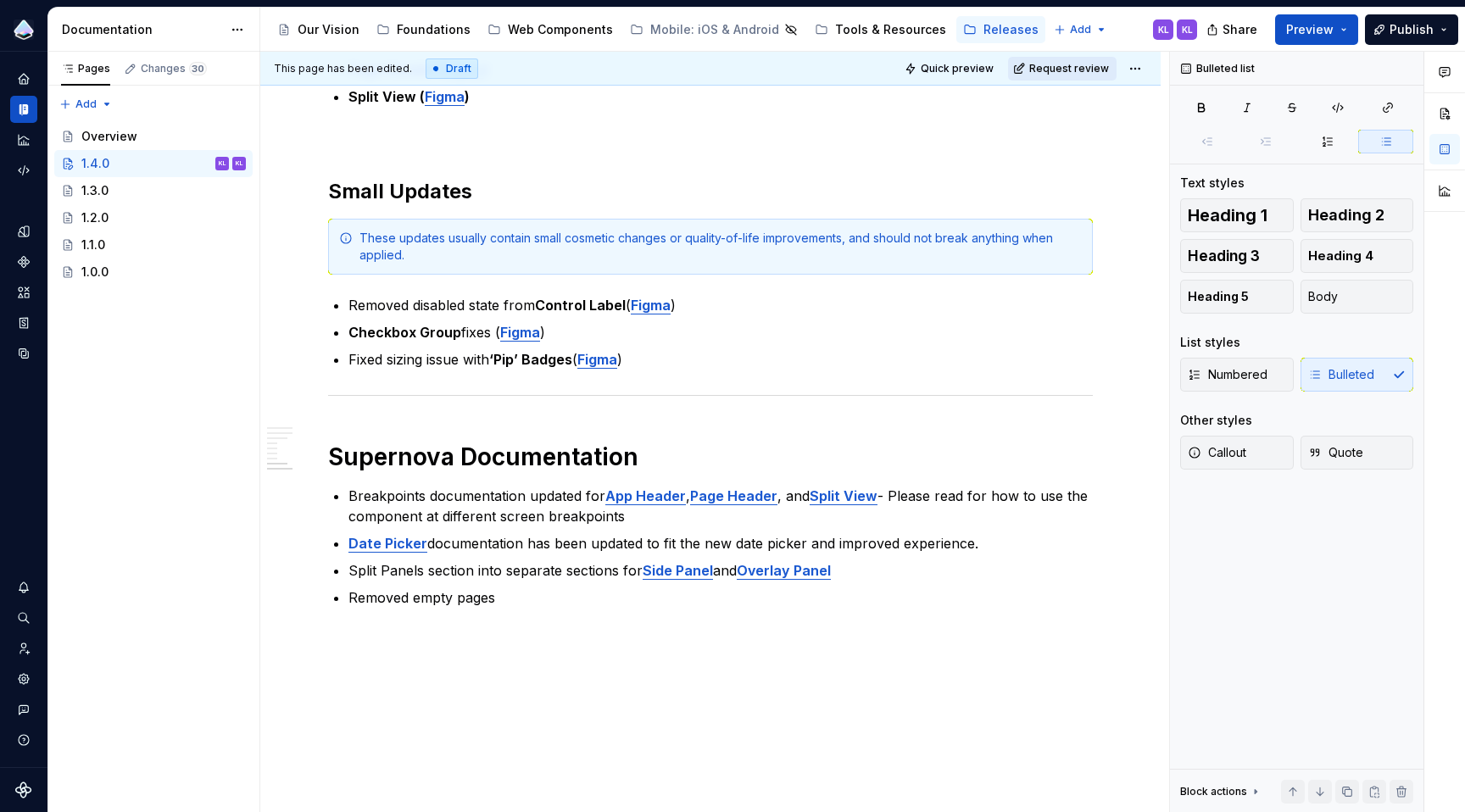
click at [1060, 61] on button "Request review" at bounding box center [1062, 68] width 109 height 23
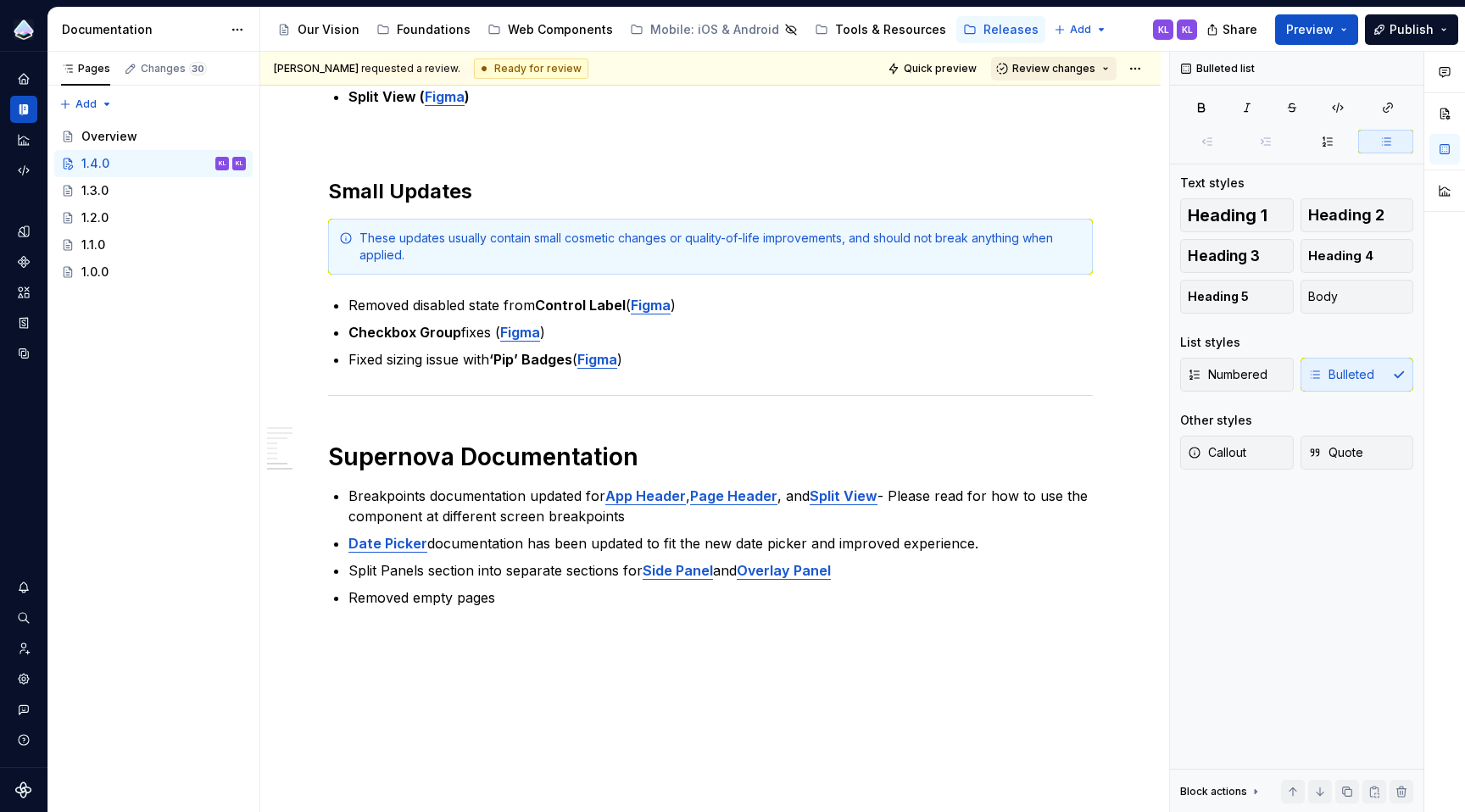
click at [1057, 74] on span "Review changes" at bounding box center [1053, 68] width 83 height 14
click at [1063, 102] on div "Approve" at bounding box center [1100, 102] width 148 height 17
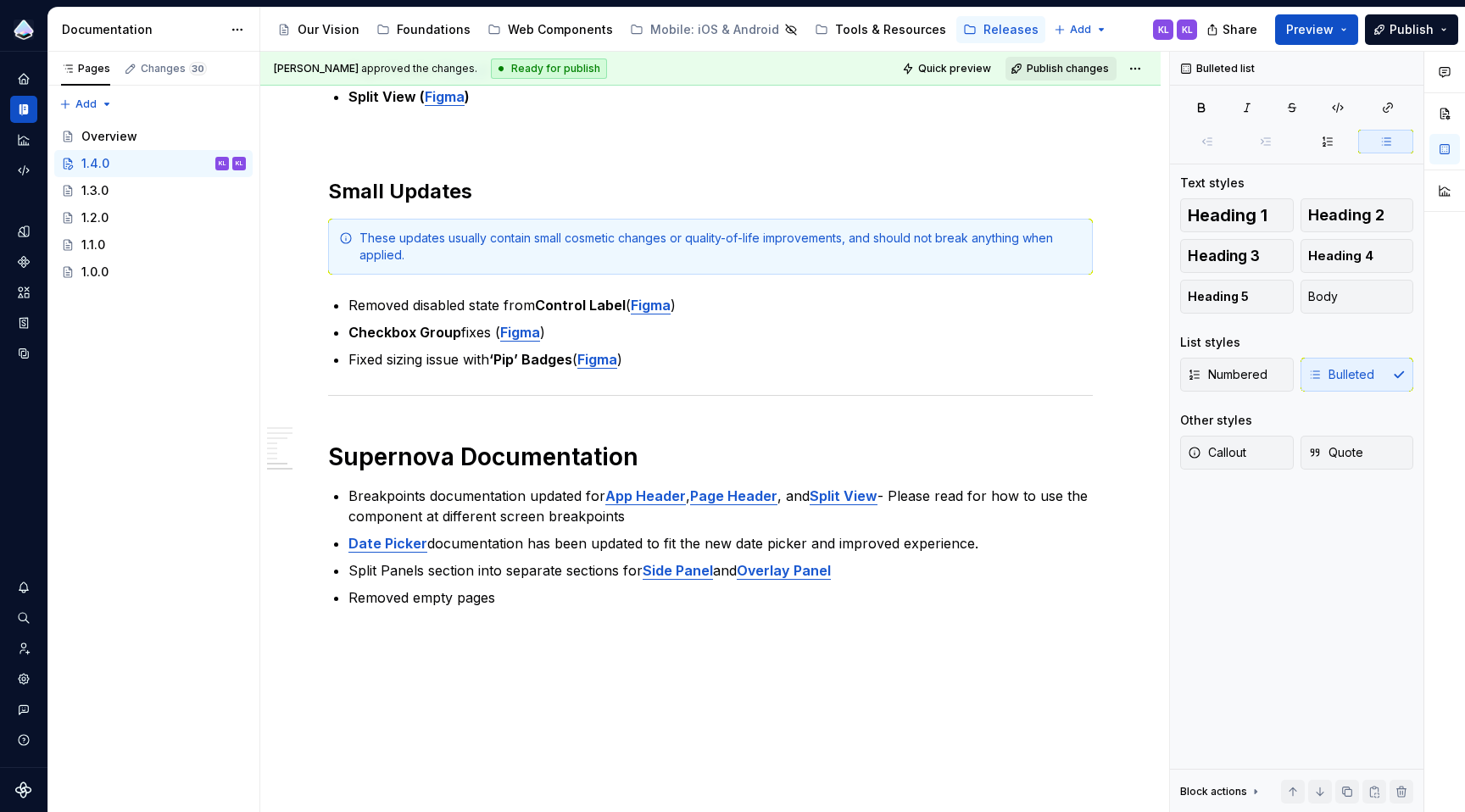
click at [1049, 62] on span "Publish changes" at bounding box center [1067, 68] width 82 height 14
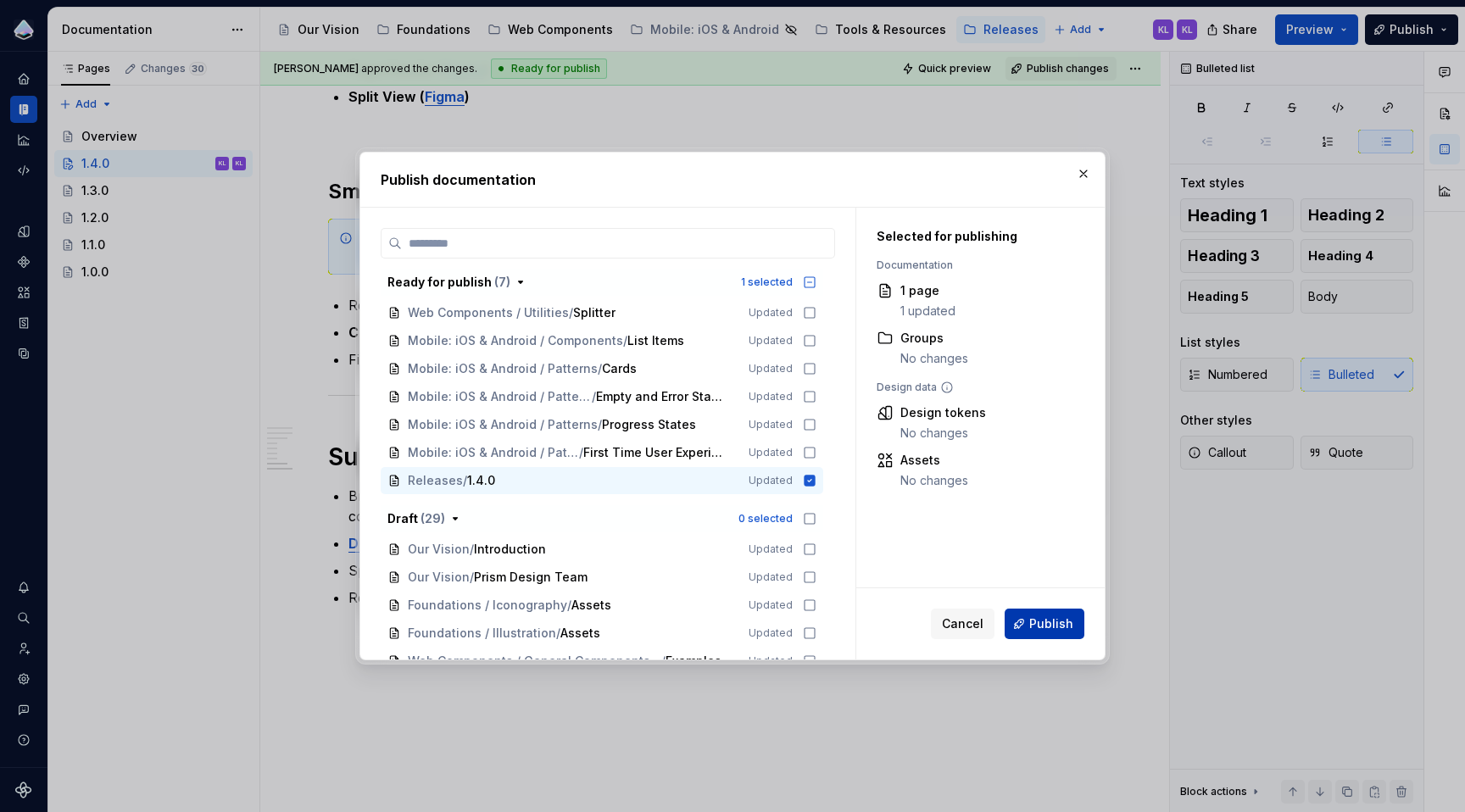
click at [1038, 621] on span "Publish" at bounding box center [1051, 624] width 44 height 17
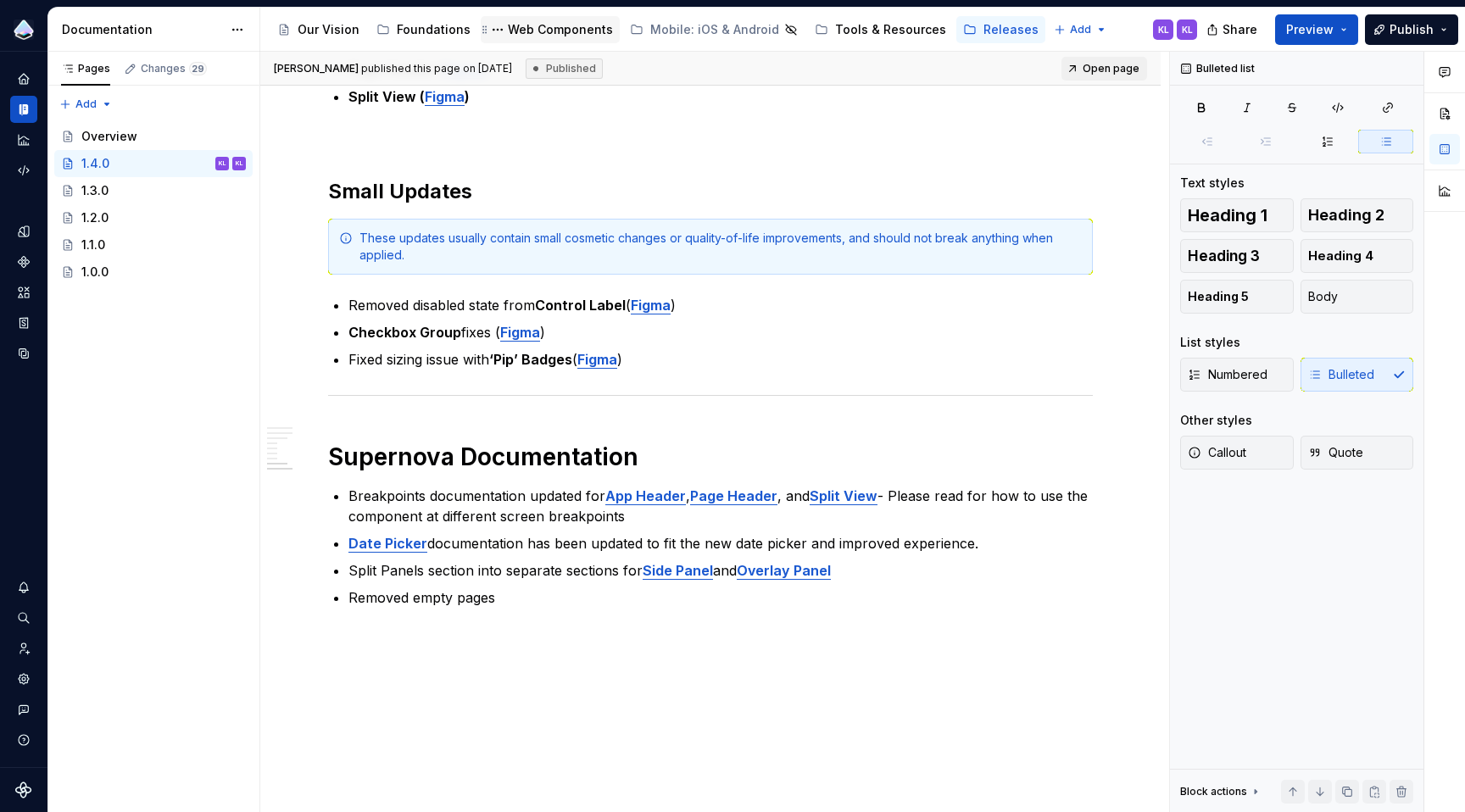
click at [572, 30] on div "Web Components" at bounding box center [560, 30] width 105 height 17
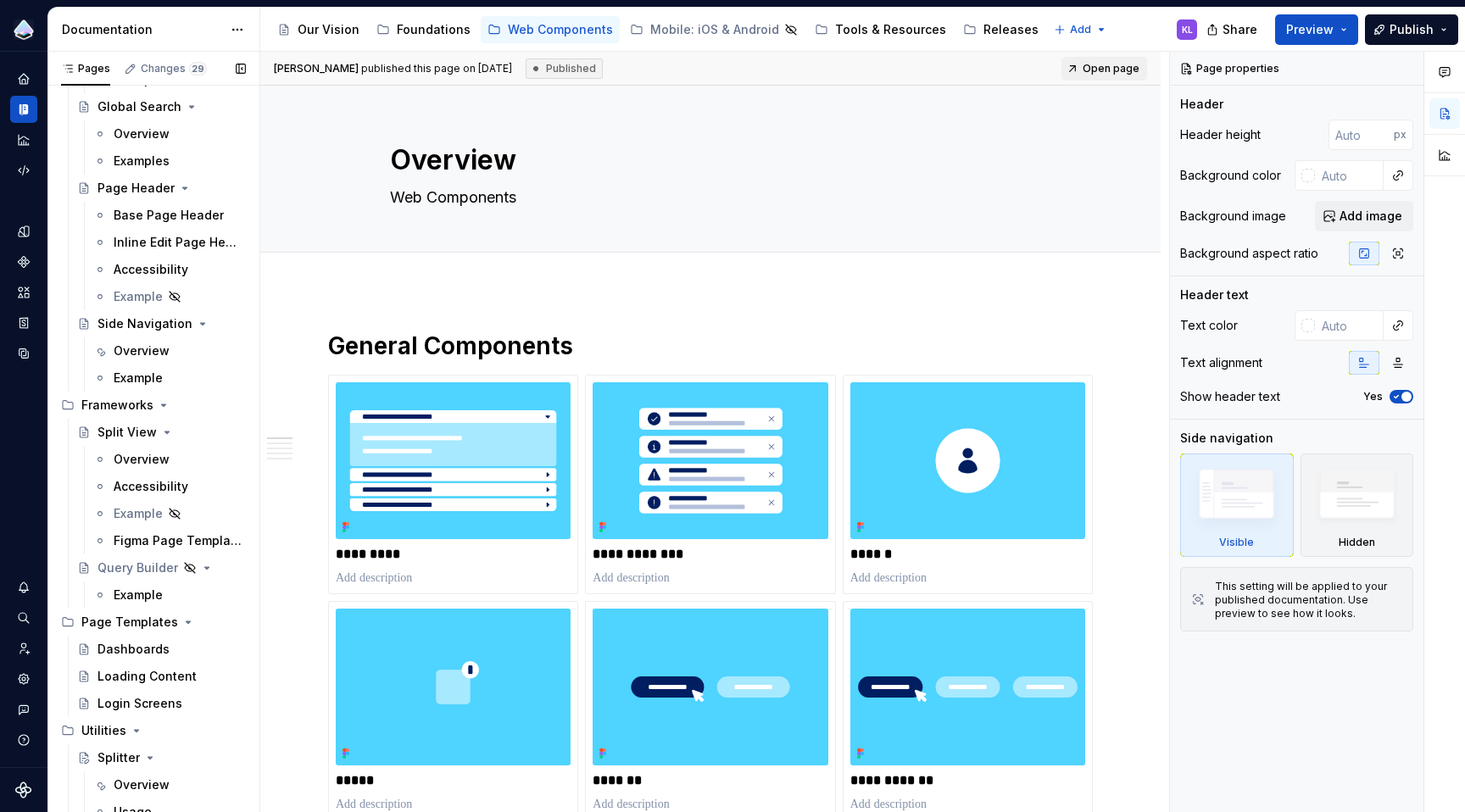
scroll to position [3728, 0]
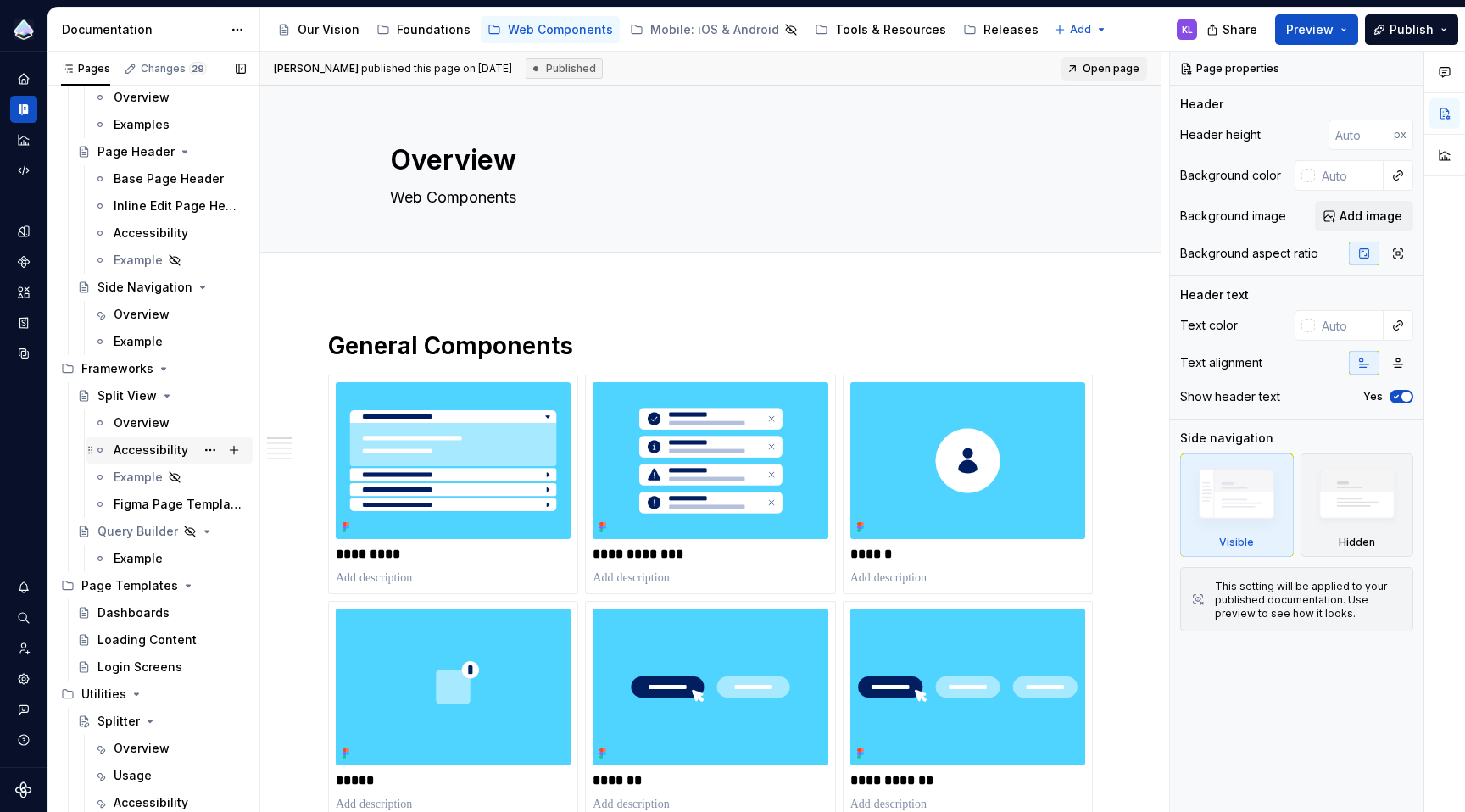
click at [140, 447] on div "Accessibility" at bounding box center [151, 450] width 75 height 17
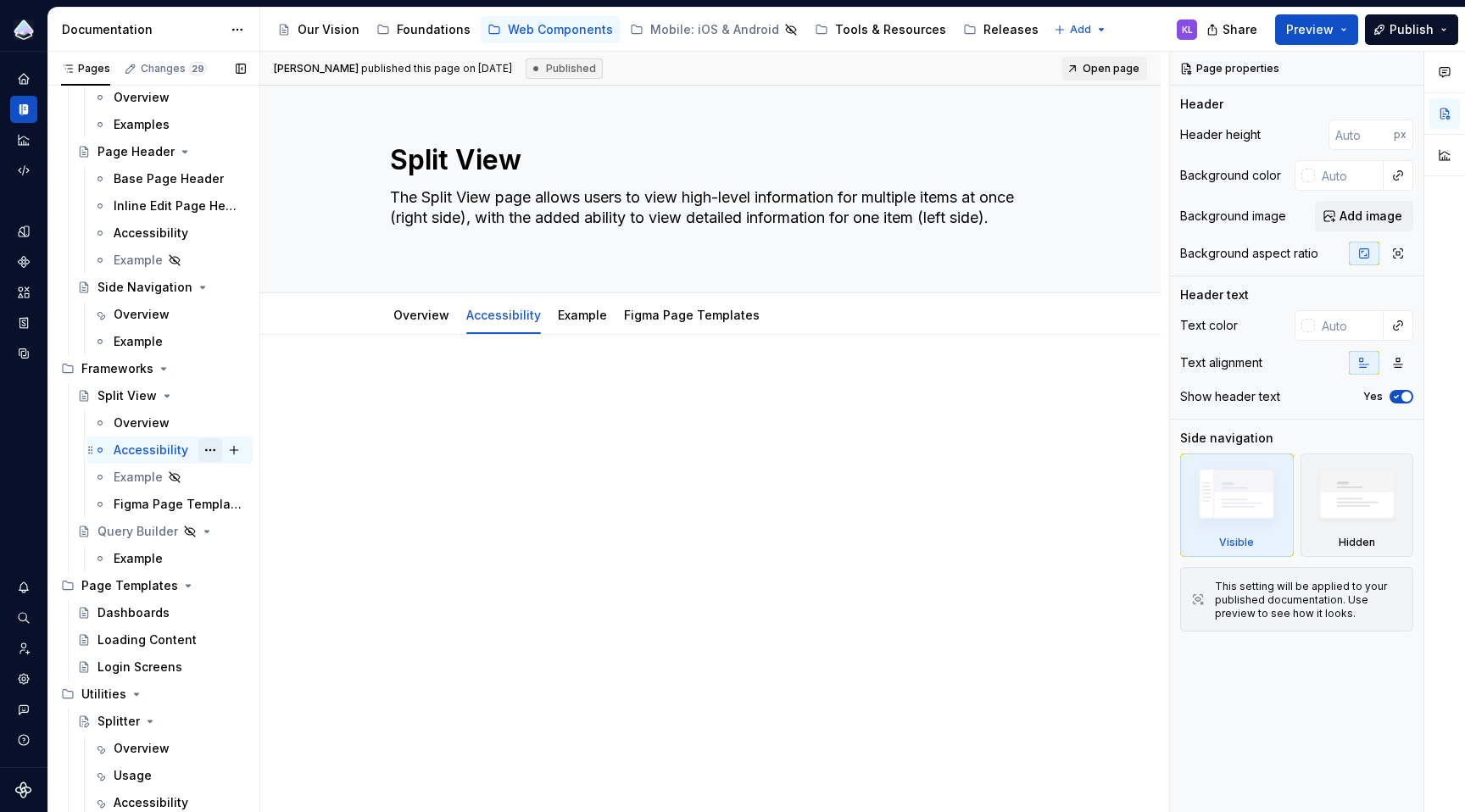
click at [201, 450] on button "Page tree" at bounding box center [210, 450] width 23 height 23
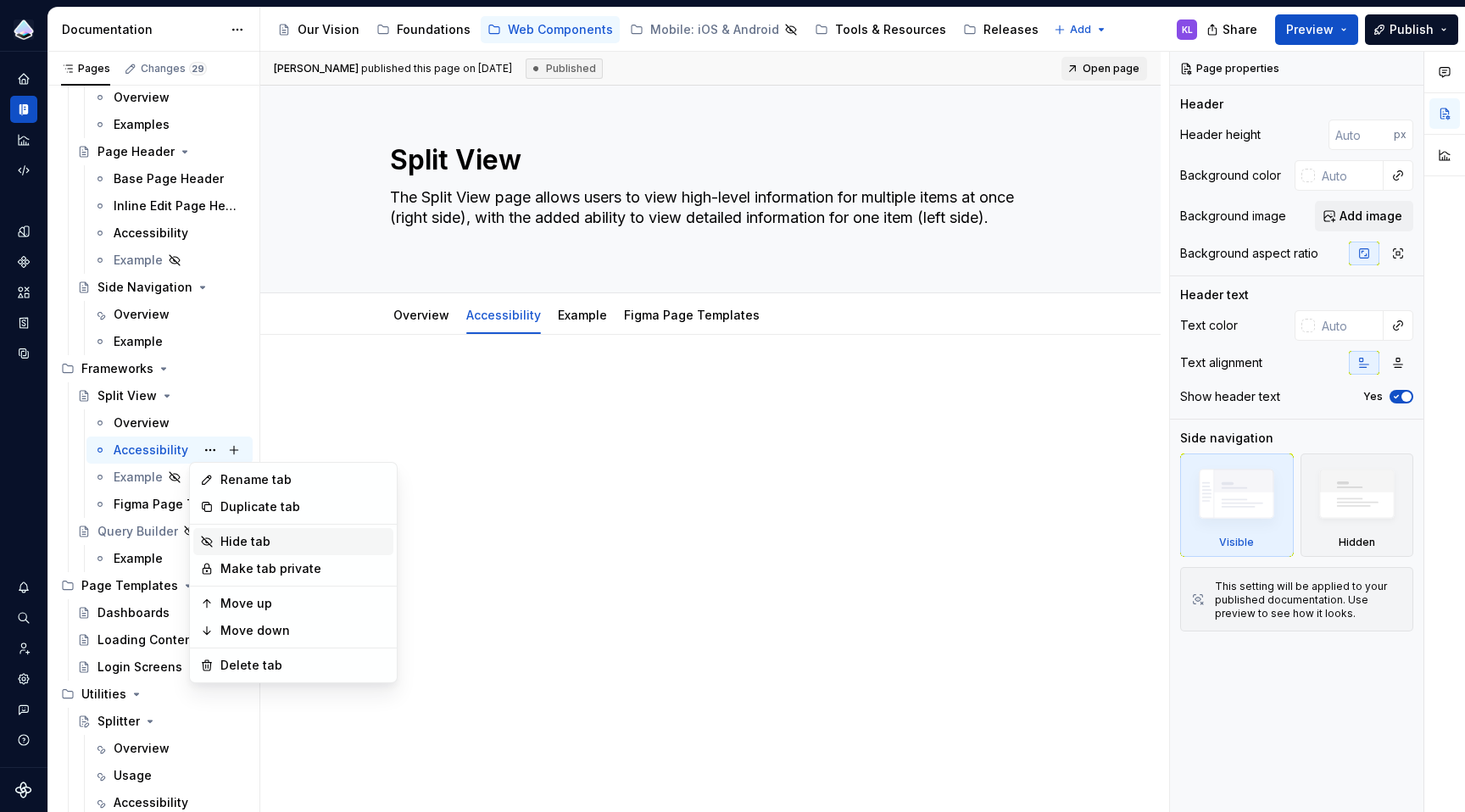
click at [269, 545] on div "Hide tab" at bounding box center [304, 542] width 166 height 17
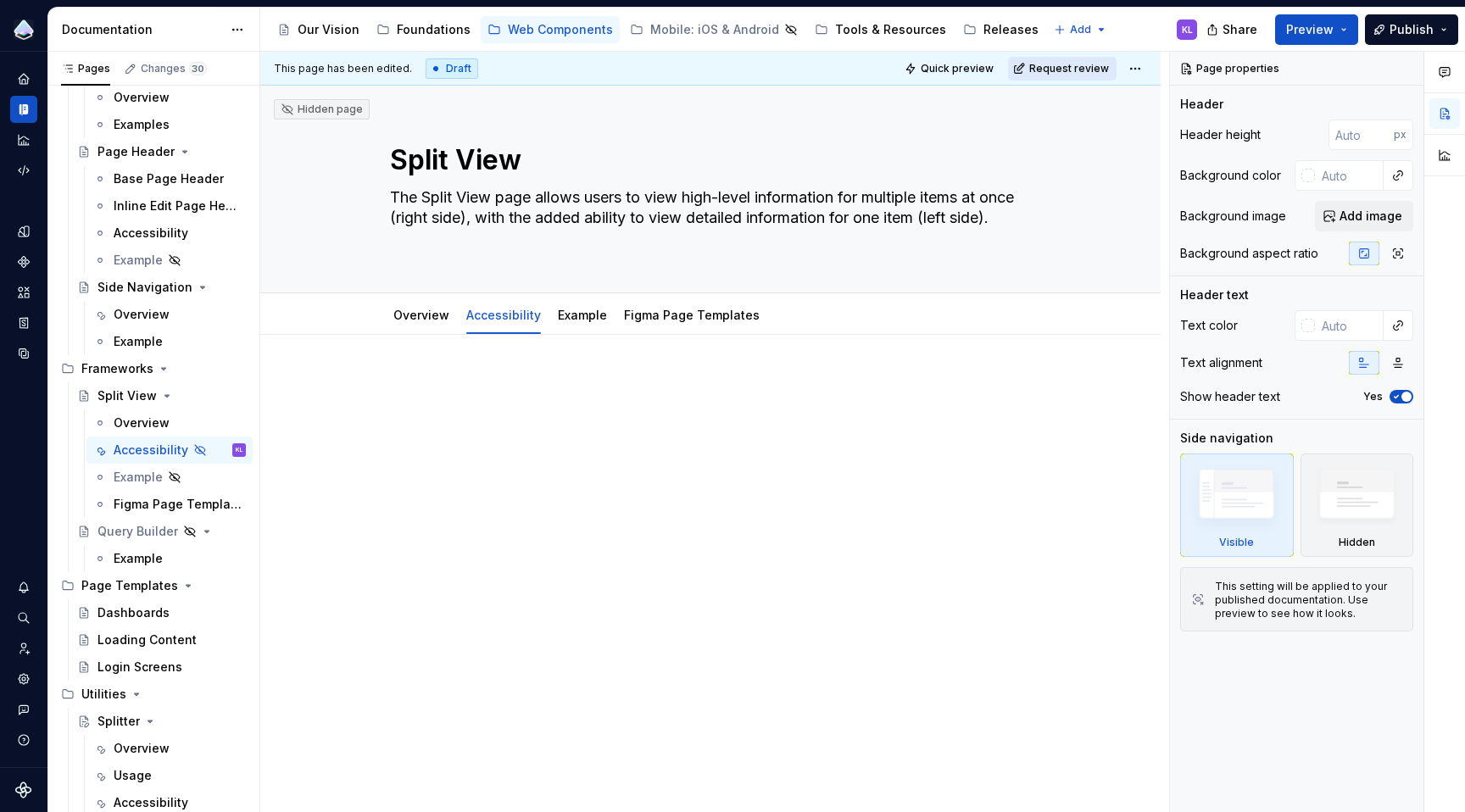
click at [1083, 61] on span "Request review" at bounding box center [1069, 68] width 80 height 14
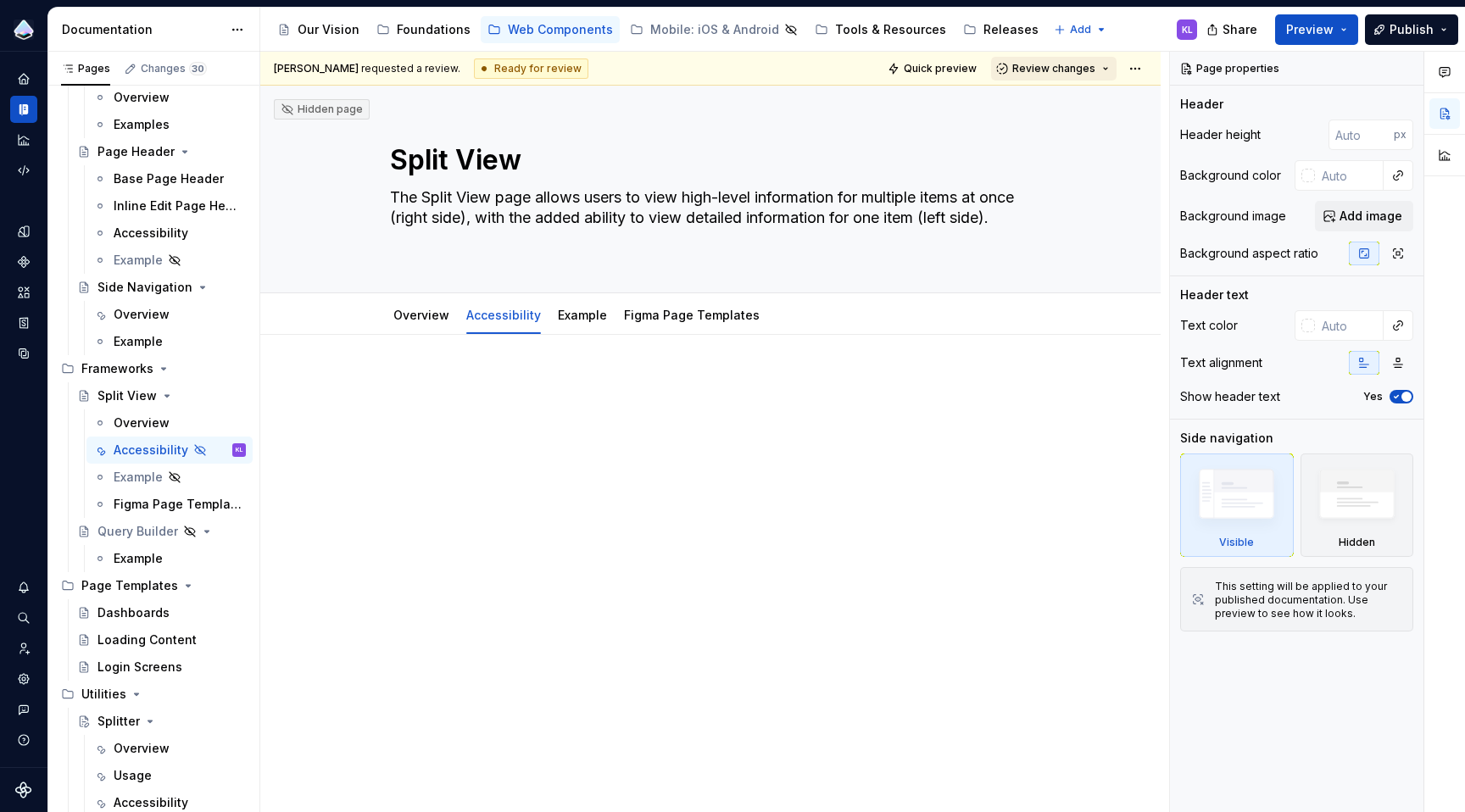
click at [1082, 70] on span "Review changes" at bounding box center [1053, 68] width 83 height 14
click at [1078, 99] on div "Approve" at bounding box center [1100, 102] width 148 height 17
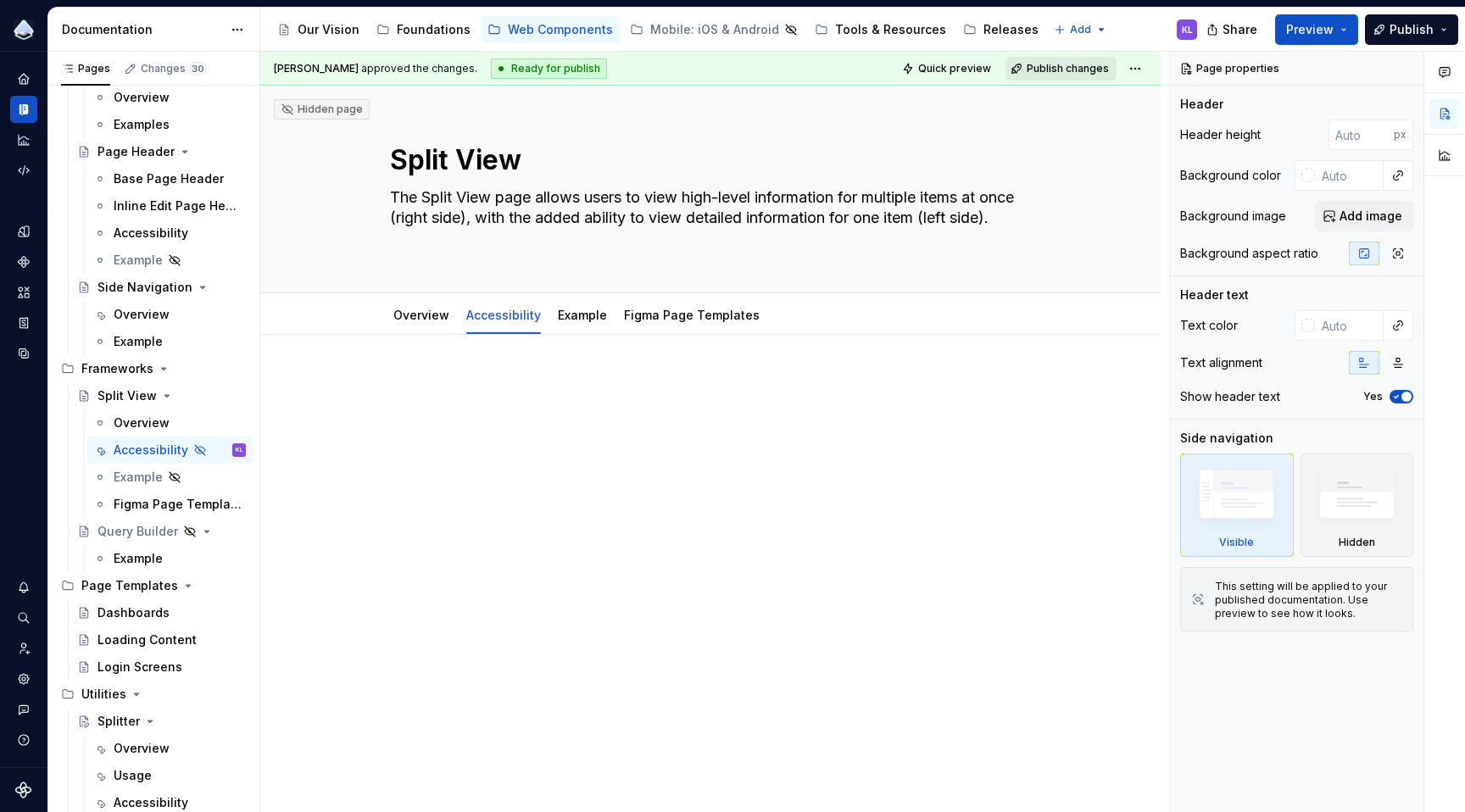
click at [1074, 66] on span "Publish changes" at bounding box center [1067, 68] width 82 height 14
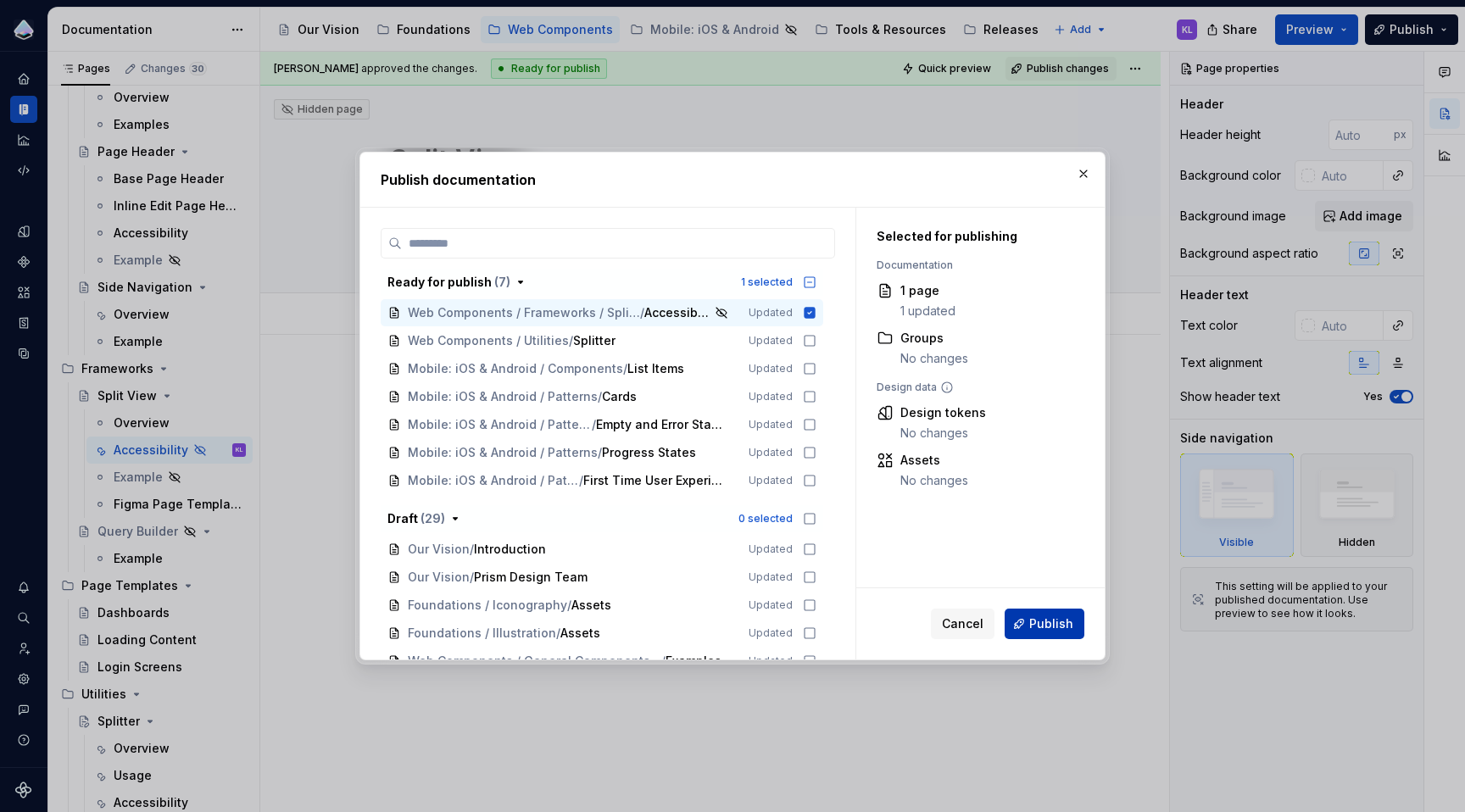
click at [1062, 632] on button "Publish" at bounding box center [1045, 624] width 80 height 31
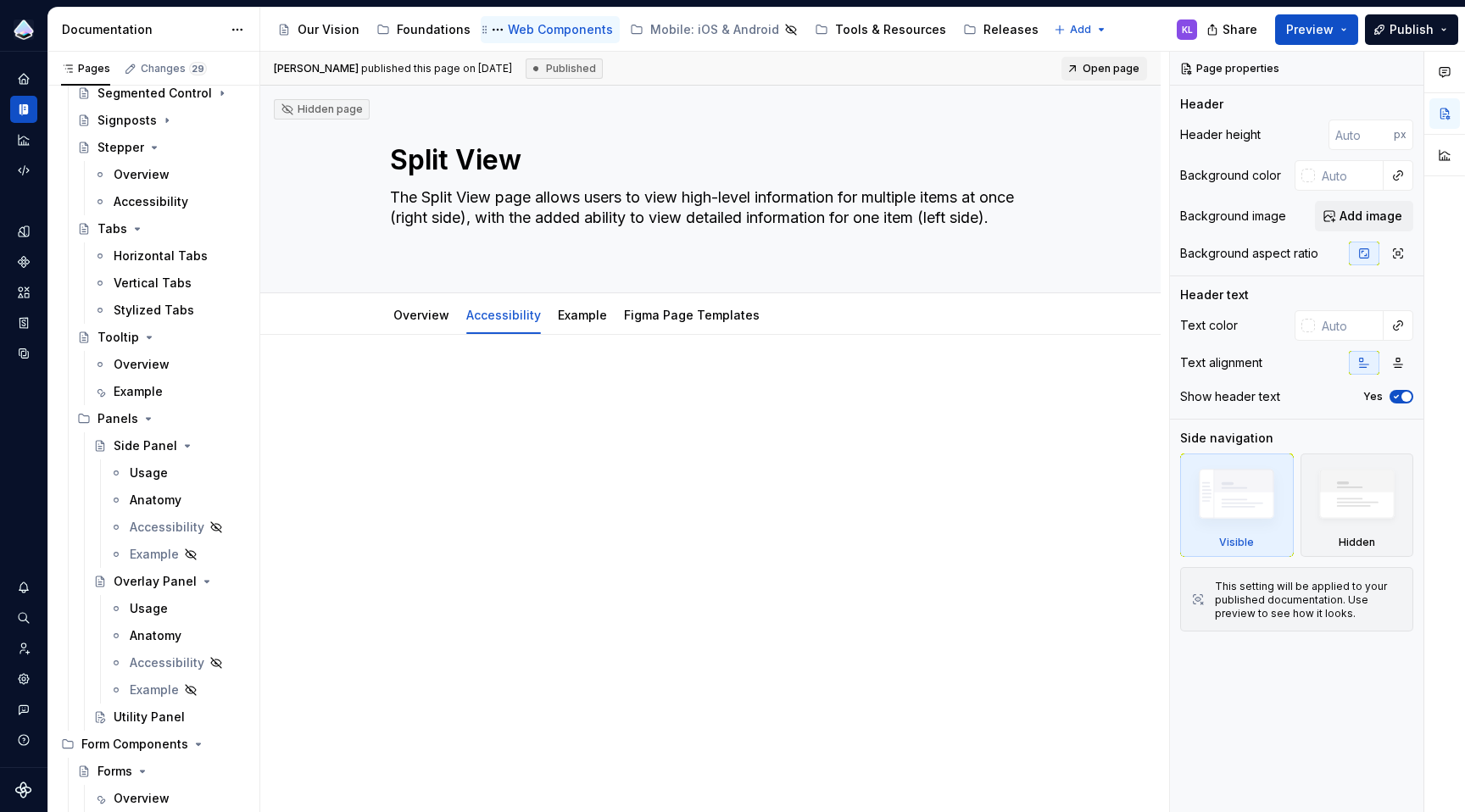
scroll to position [838, 0]
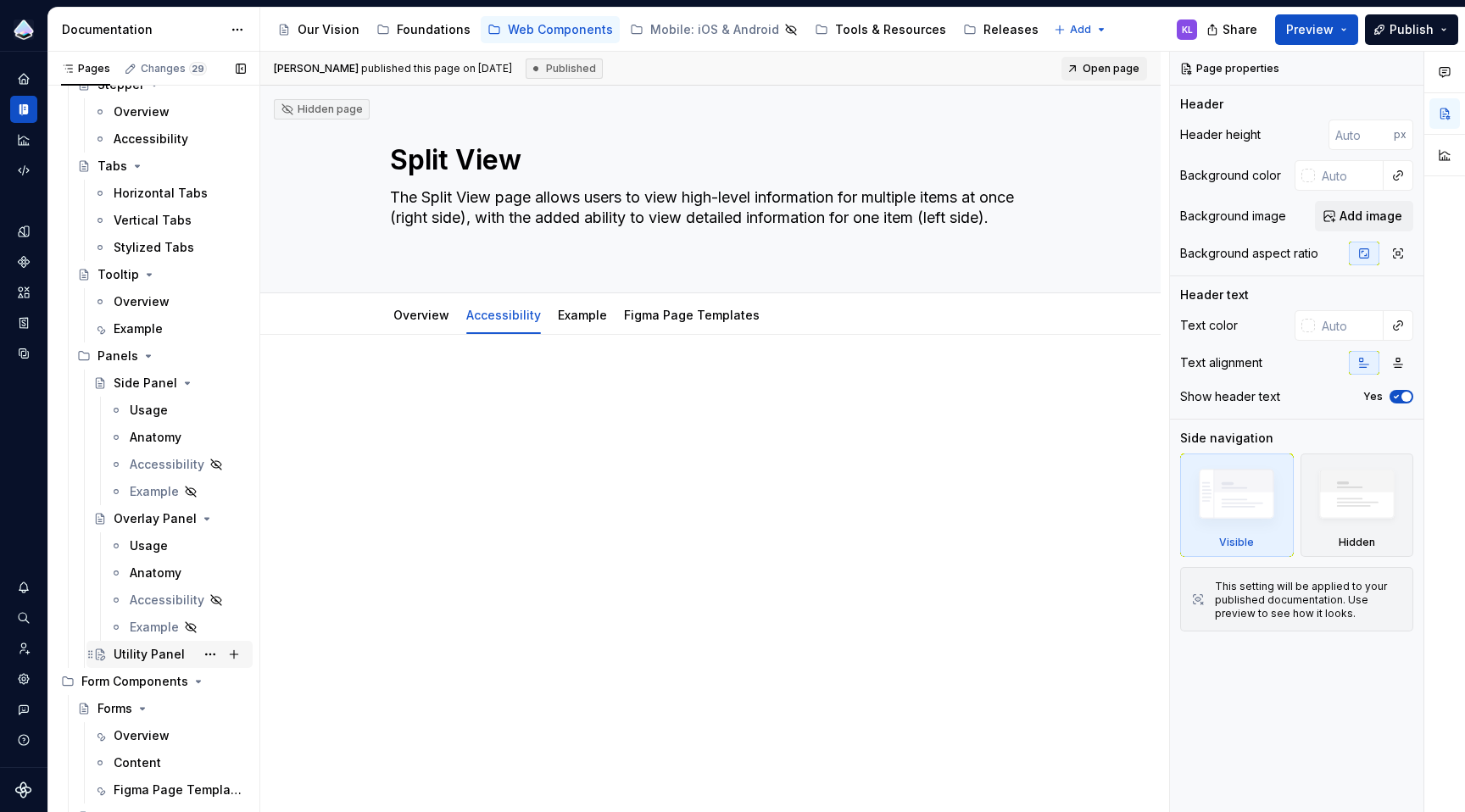
click at [153, 651] on div "Utility Panel" at bounding box center [149, 655] width 71 height 17
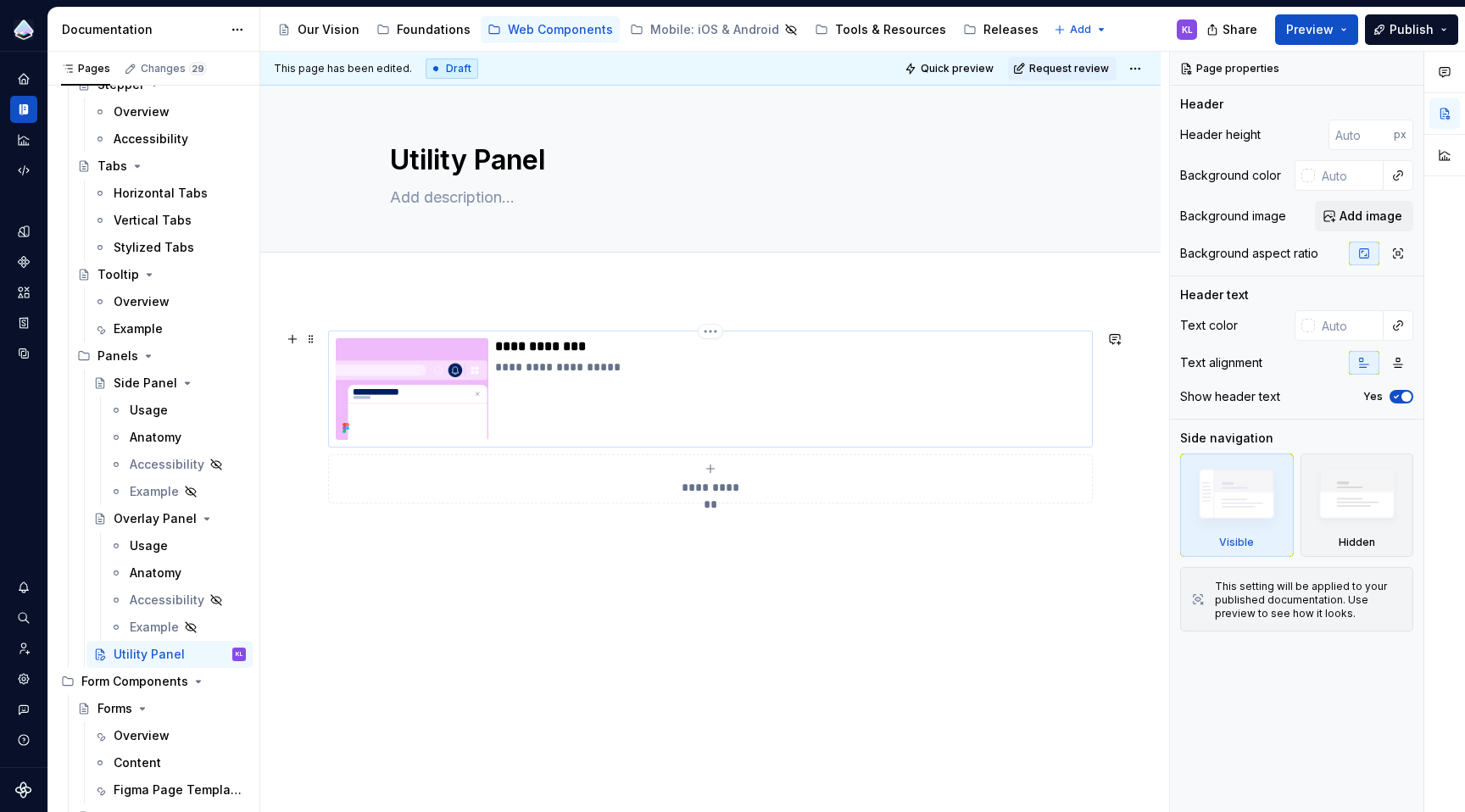
click at [559, 368] on p "**********" at bounding box center [790, 367] width 590 height 17
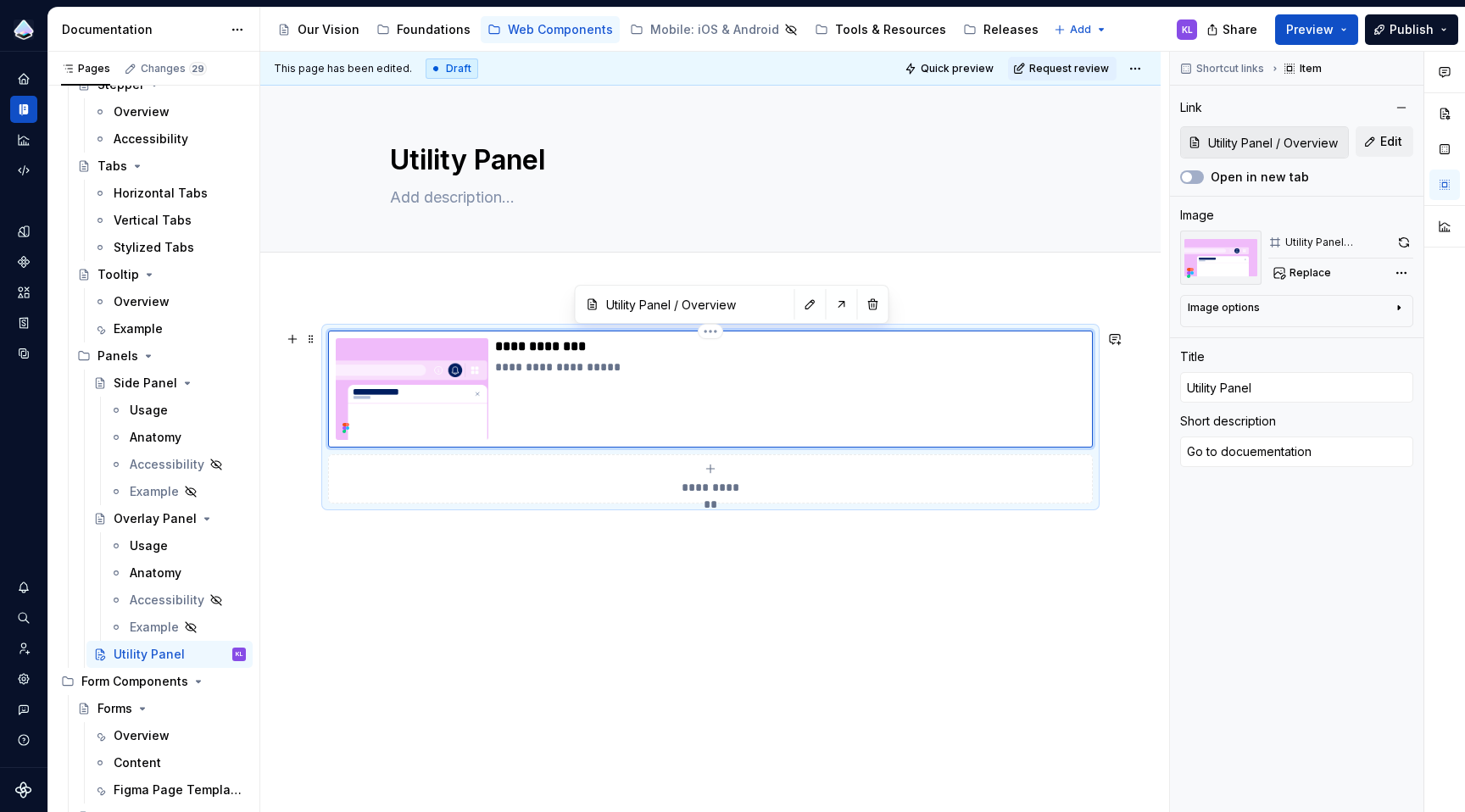
click at [564, 369] on p "**********" at bounding box center [790, 367] width 590 height 17
type textarea "*"
type textarea "Go to documentation"
click at [812, 581] on div "**********" at bounding box center [710, 528] width 901 height 478
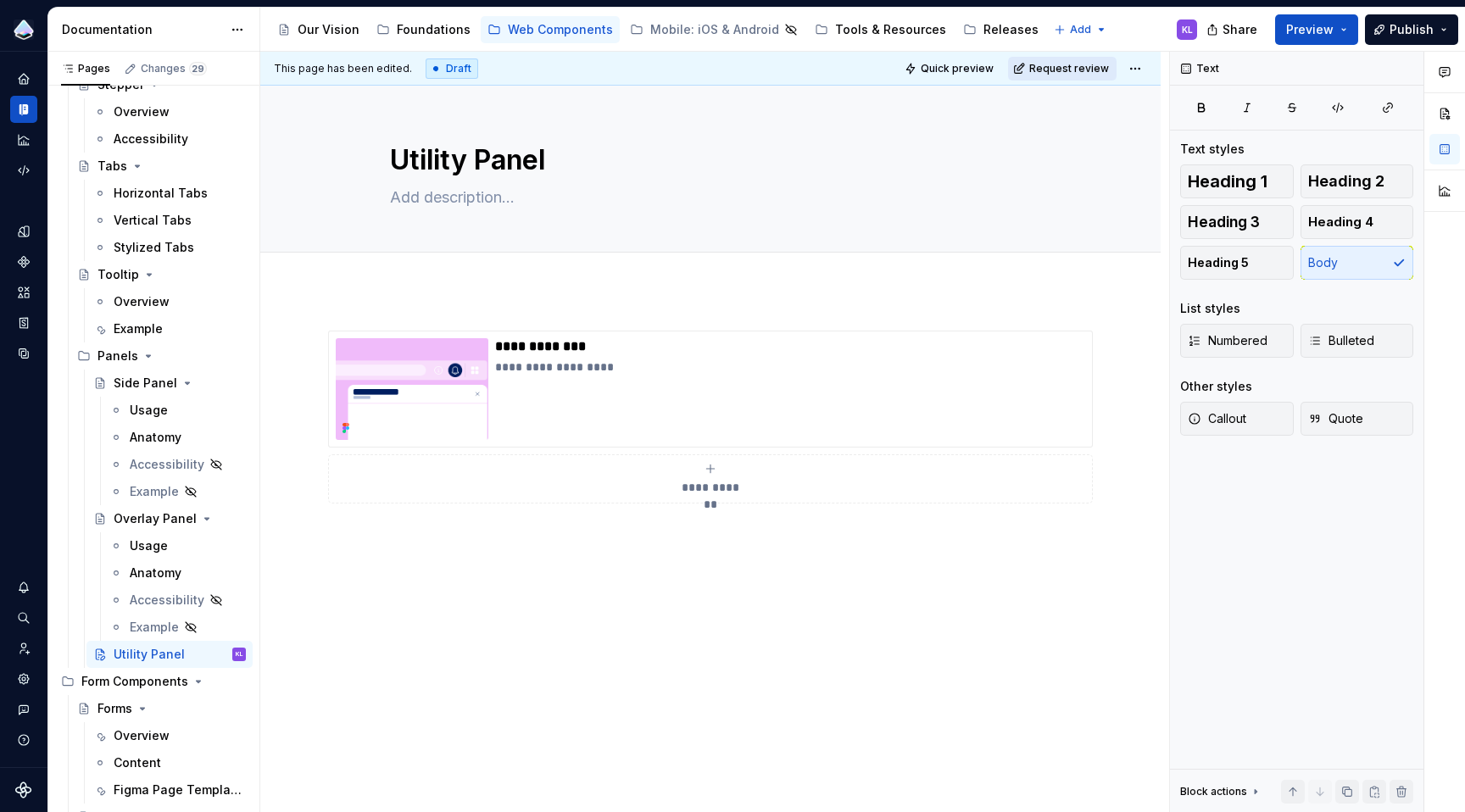
click at [1070, 69] on span "Request review" at bounding box center [1069, 68] width 80 height 14
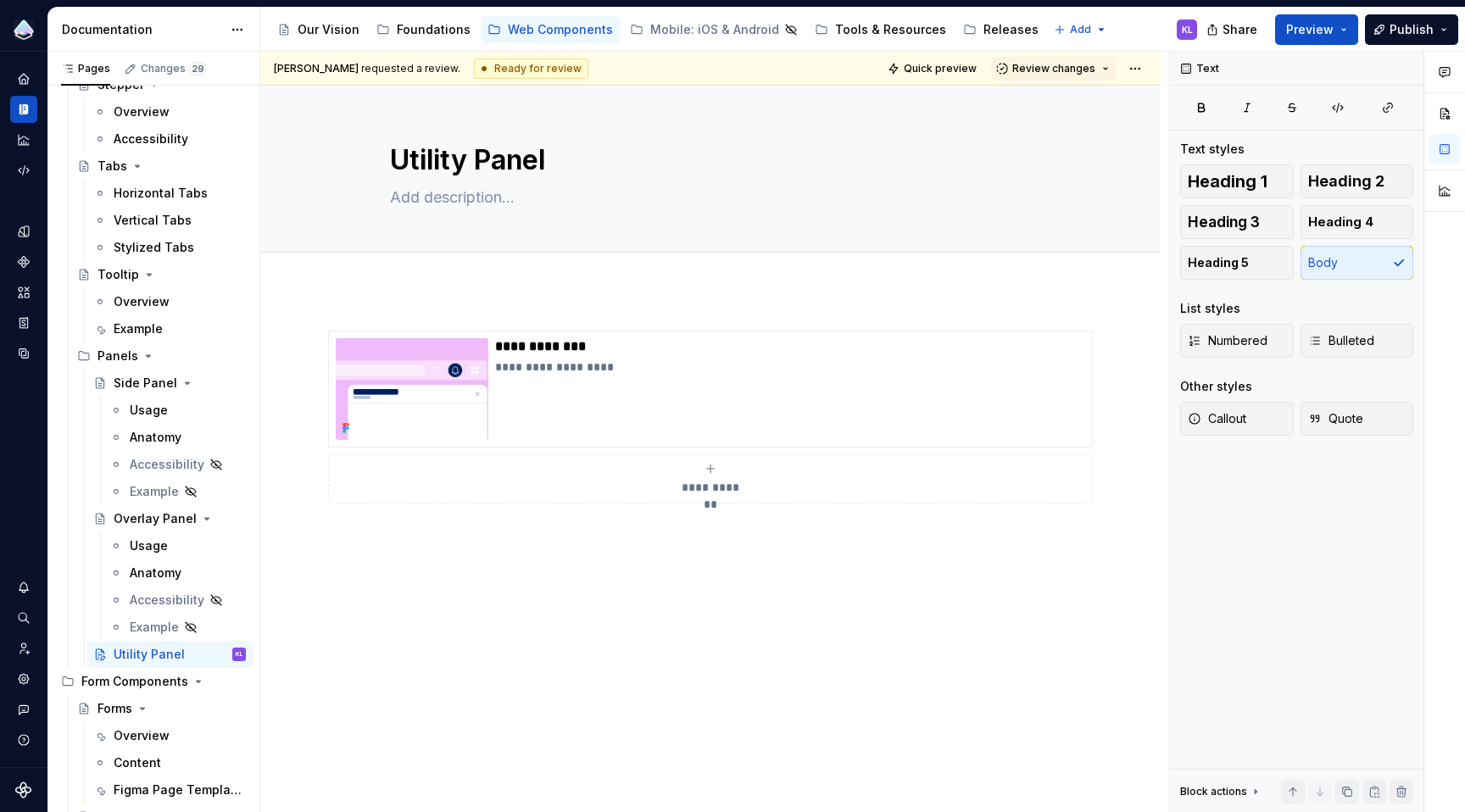
click at [1070, 69] on span "Review changes" at bounding box center [1053, 68] width 83 height 14
click at [1078, 101] on div "Approve" at bounding box center [1100, 102] width 148 height 17
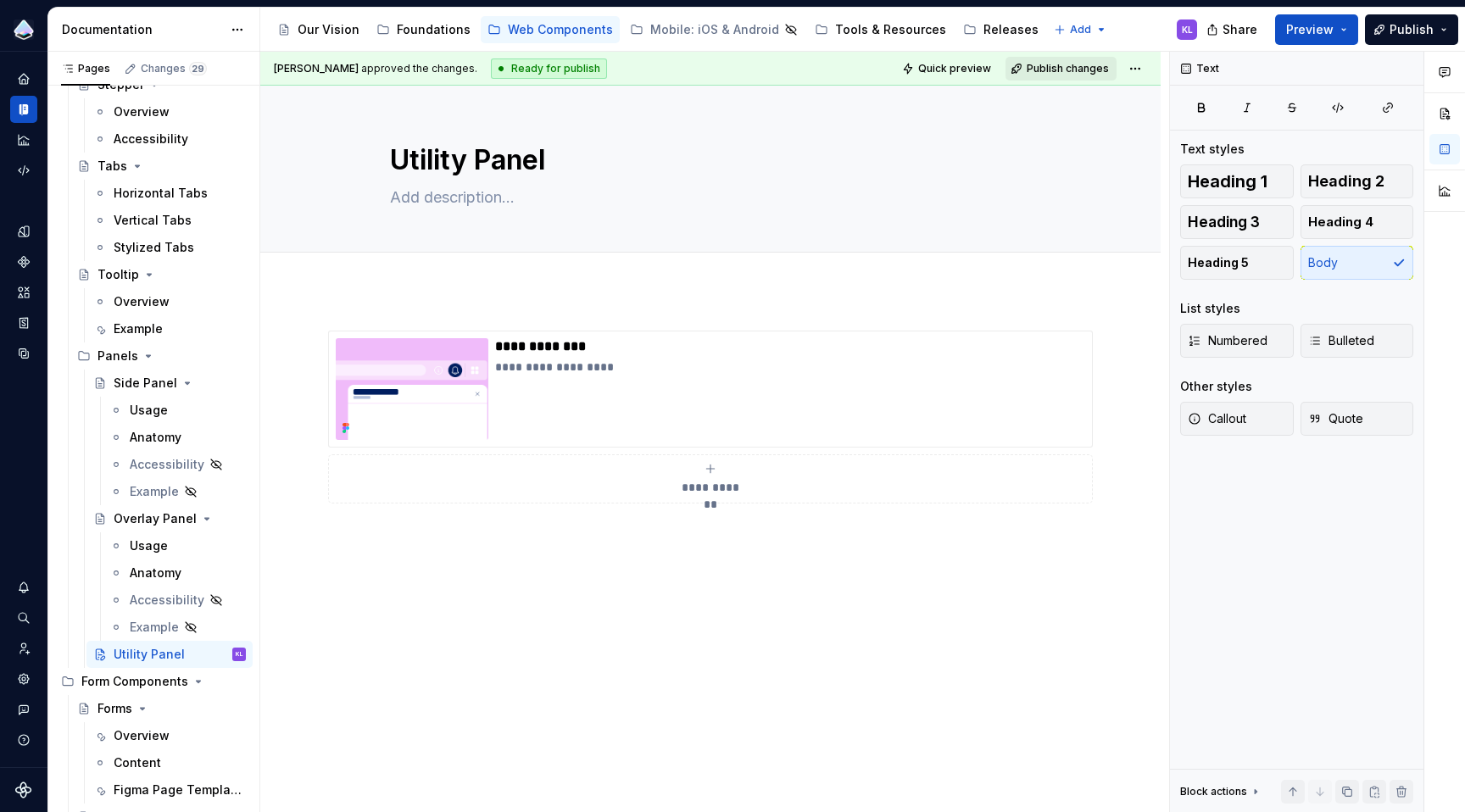
click at [1072, 67] on span "Publish changes" at bounding box center [1067, 68] width 82 height 14
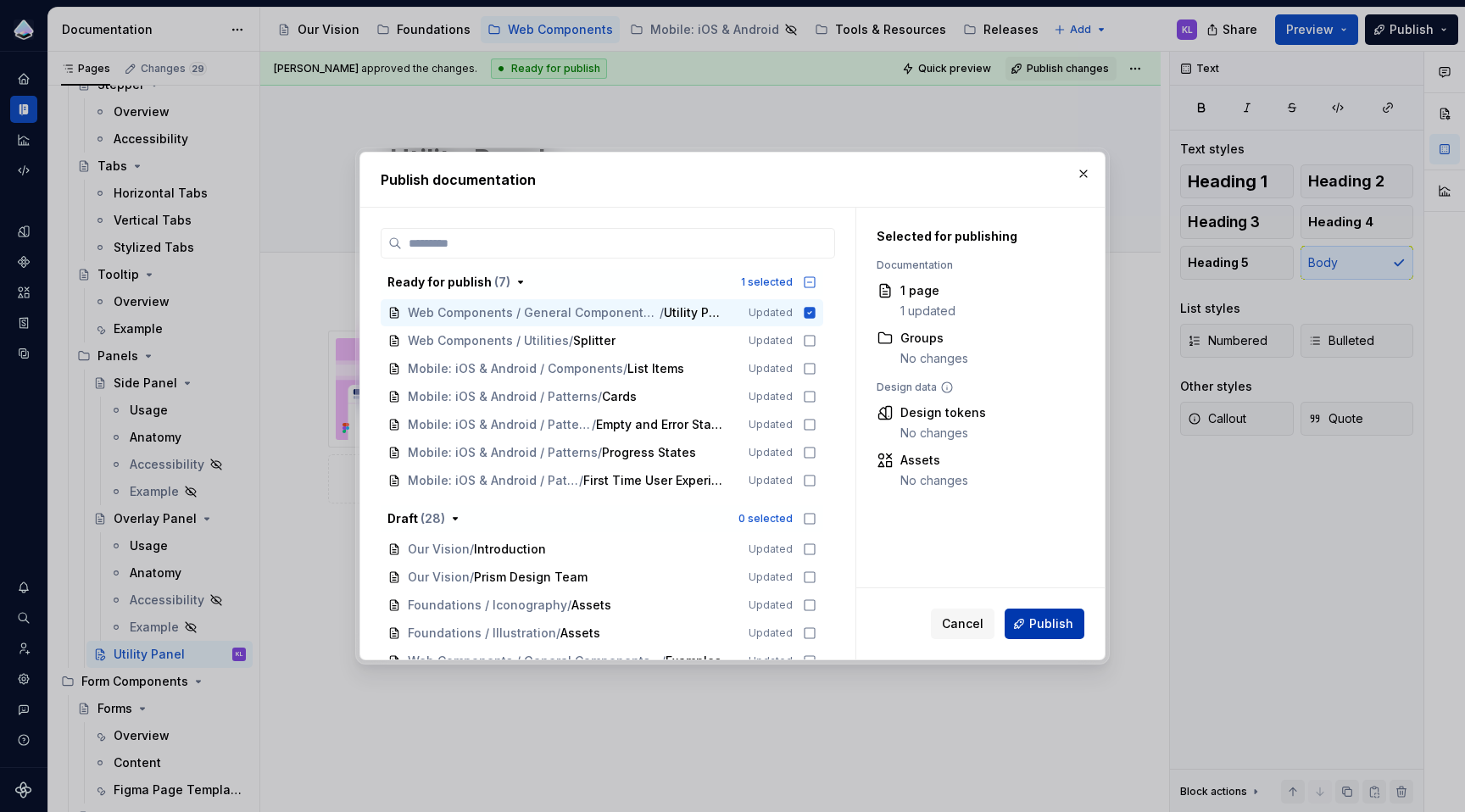
click at [1040, 619] on span "Publish" at bounding box center [1051, 624] width 44 height 17
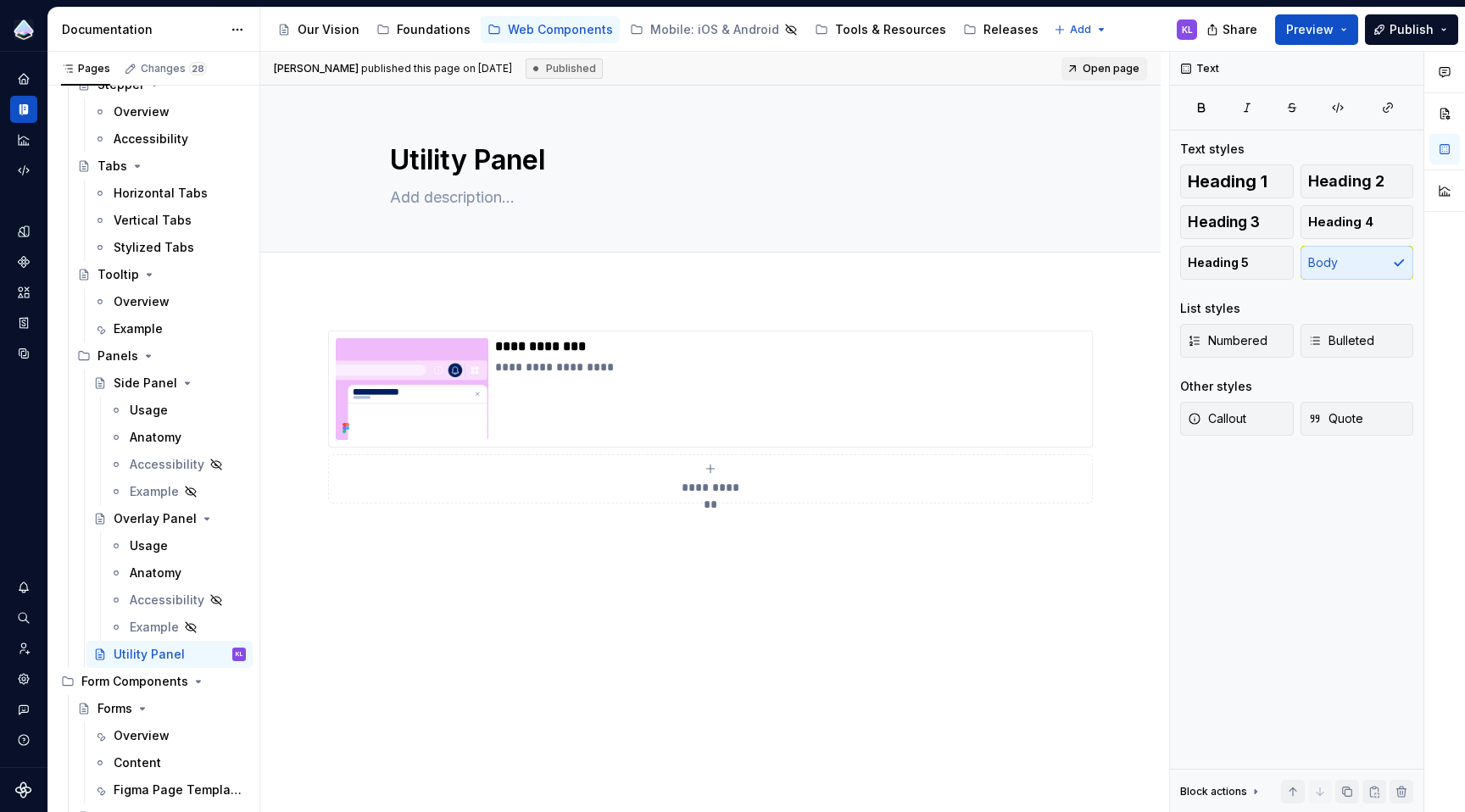
type textarea "*"
